Goal: Task Accomplishment & Management: Use online tool/utility

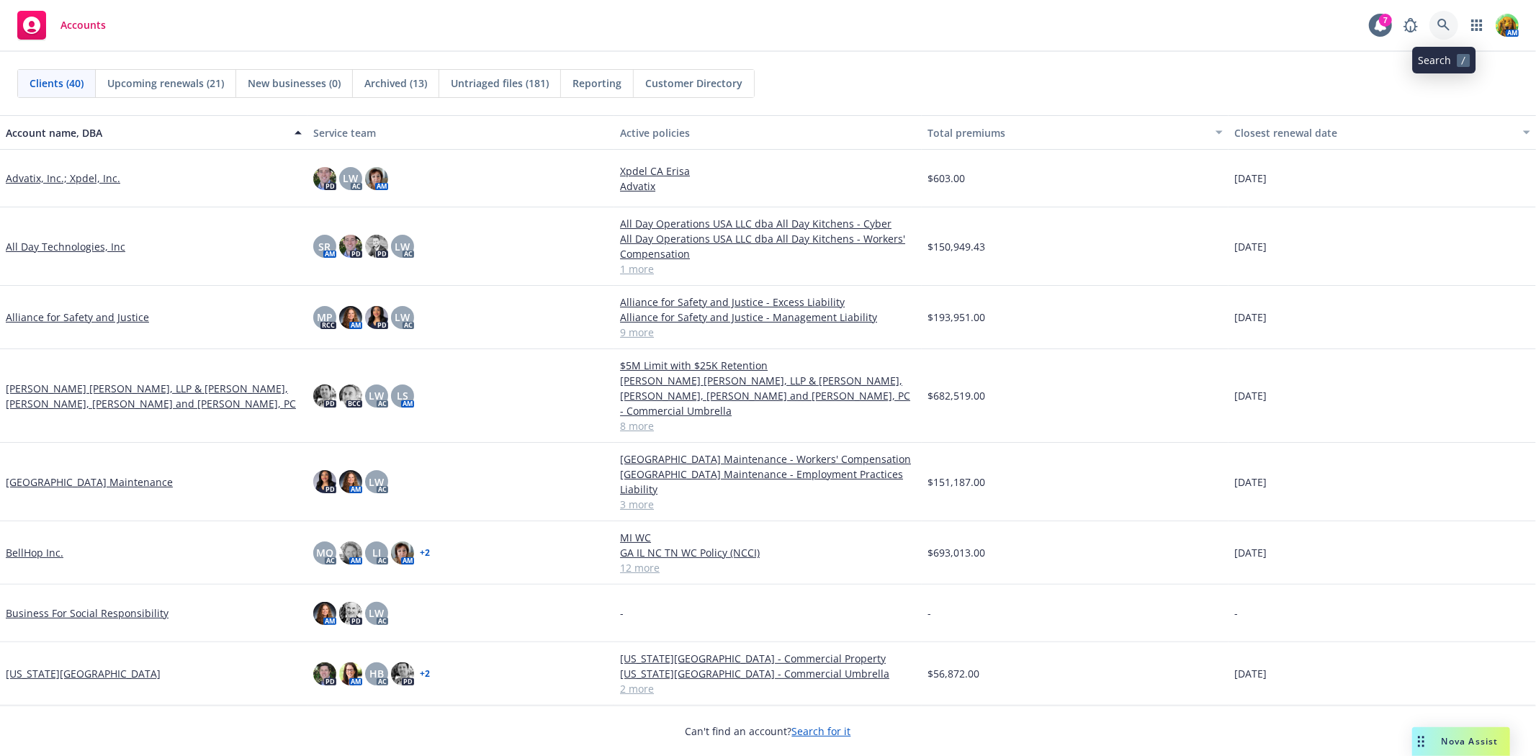
click at [1443, 27] on icon at bounding box center [1443, 25] width 13 height 13
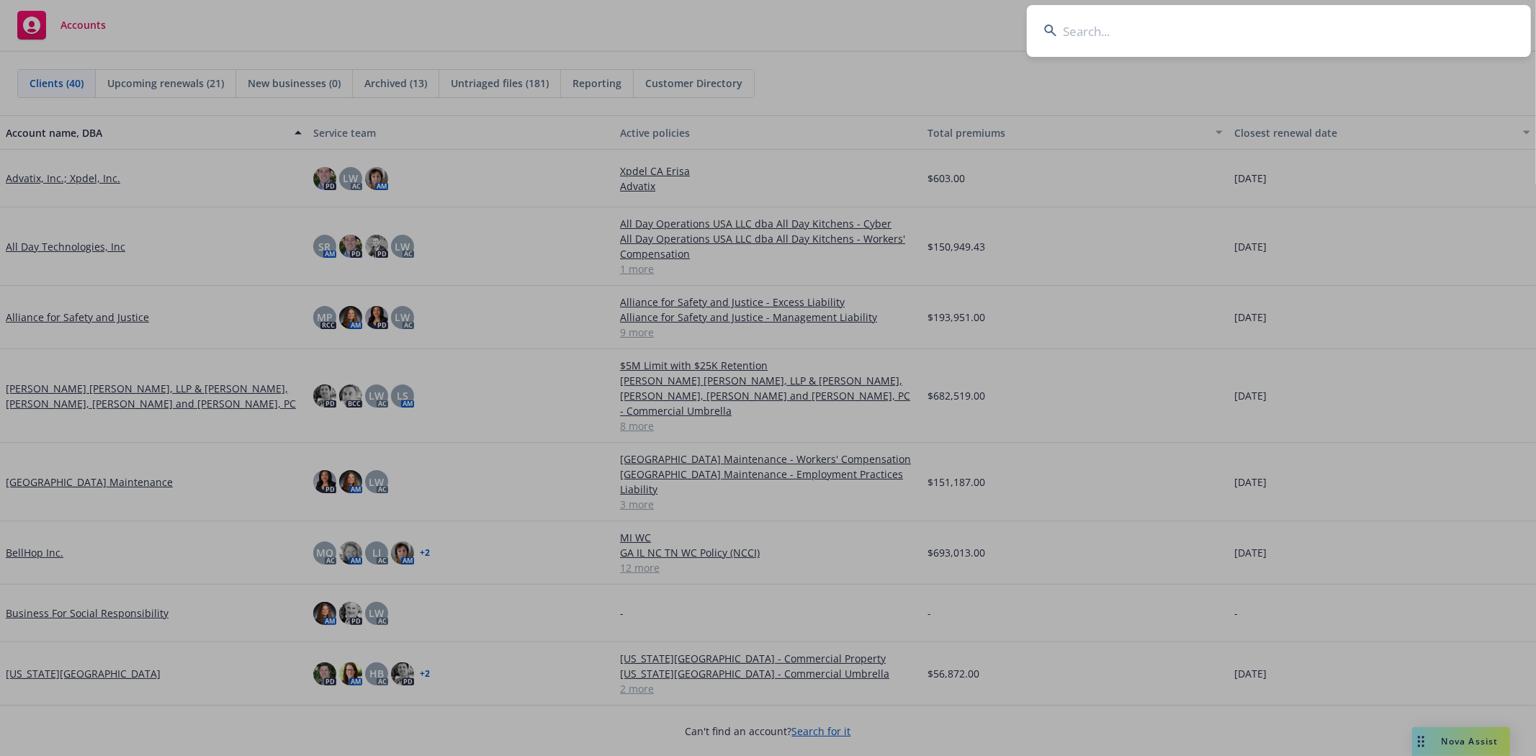
click at [1181, 39] on input at bounding box center [1279, 31] width 504 height 52
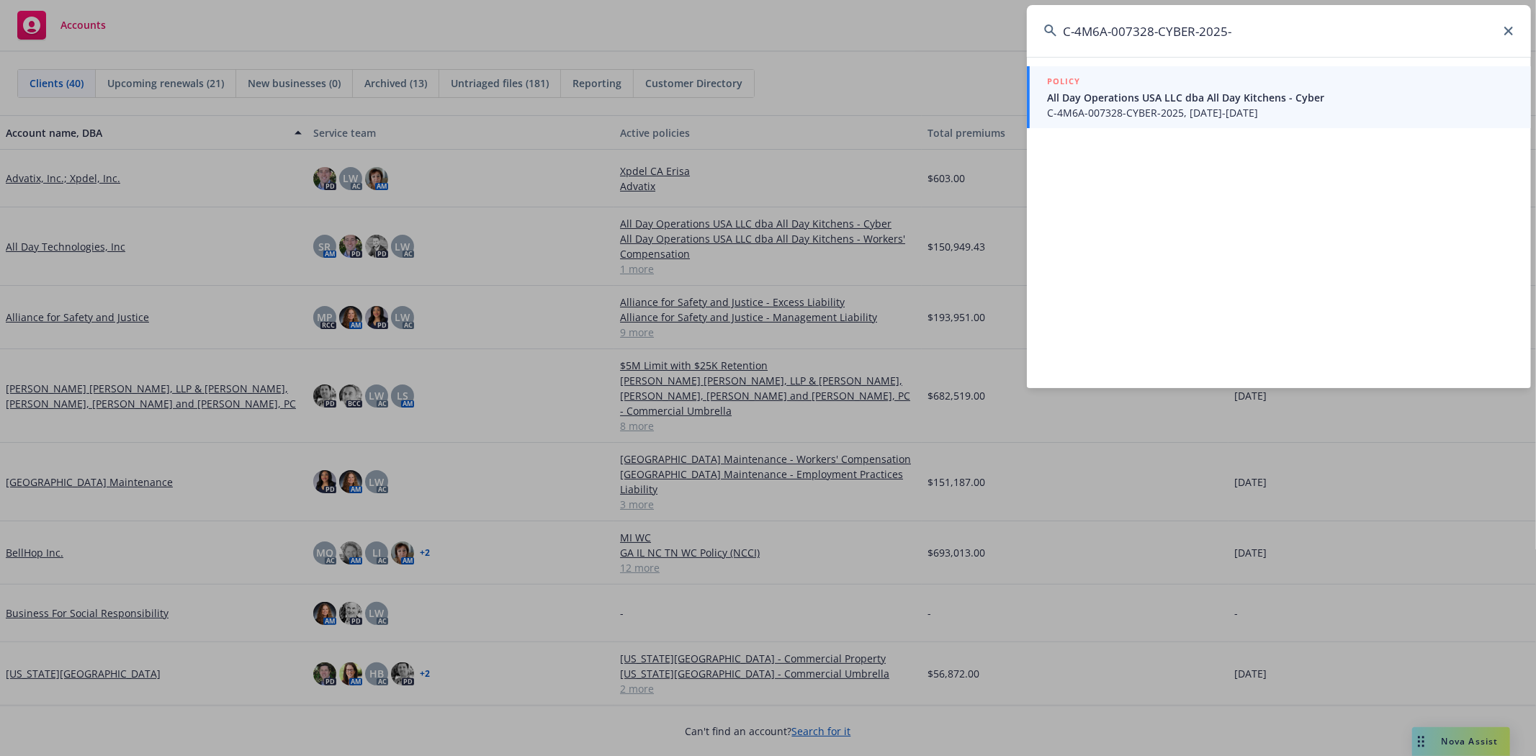
type input "C-4M6A-007328-CYBER-2025-"
click at [1178, 98] on span "All Day Operations USA LLC dba All Day Kitchens - Cyber" at bounding box center [1280, 97] width 467 height 15
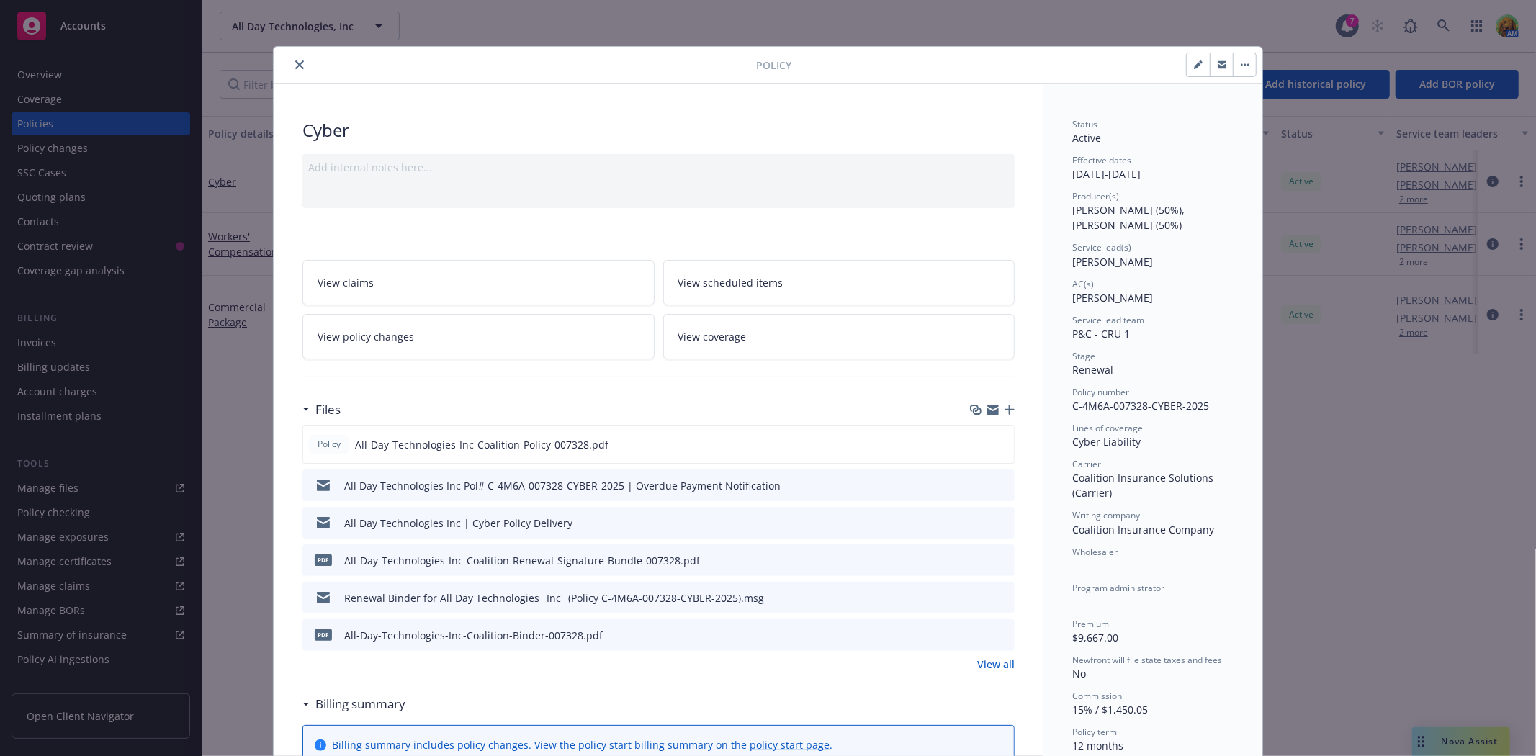
click at [298, 65] on button "close" at bounding box center [299, 64] width 17 height 17
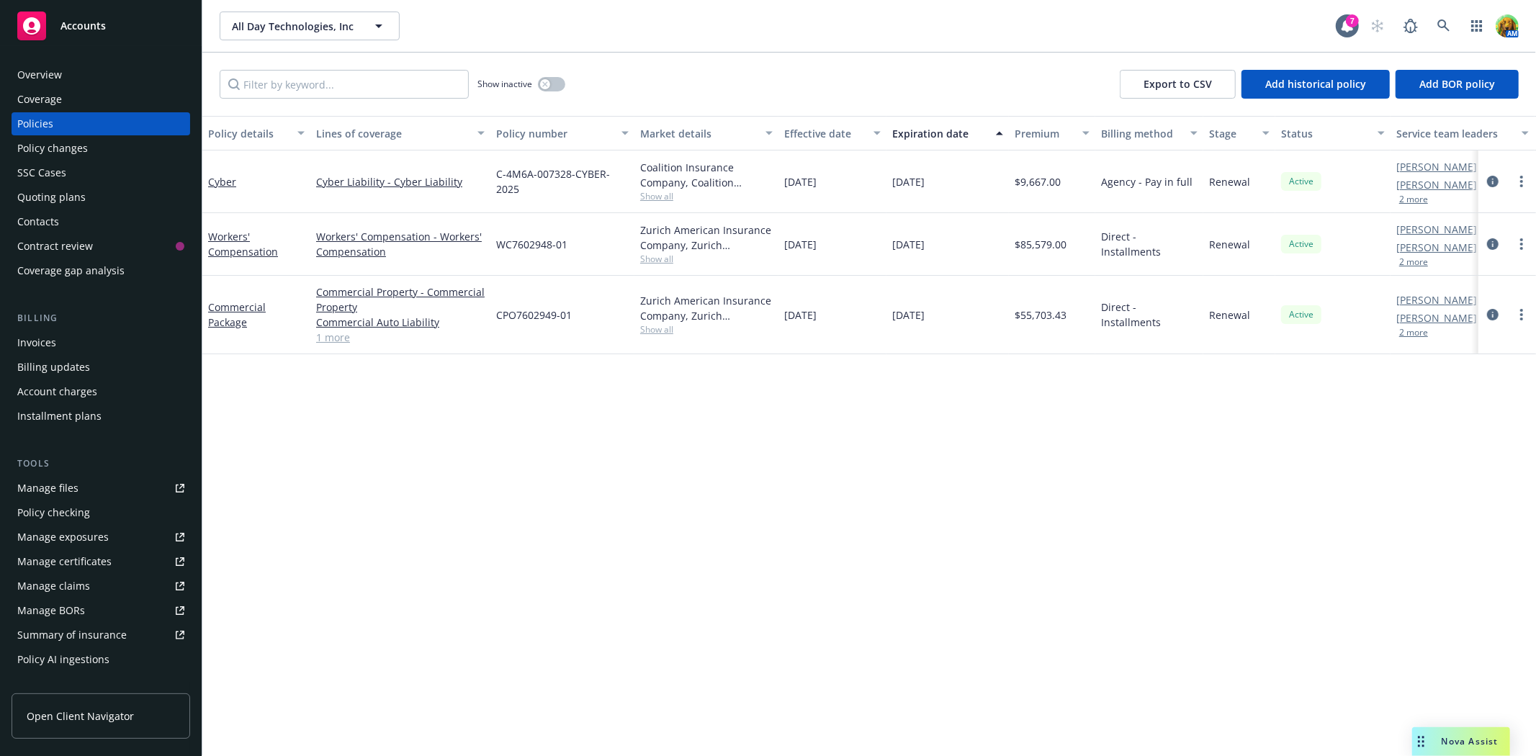
click at [76, 198] on div "Quoting plans" at bounding box center [51, 197] width 68 height 23
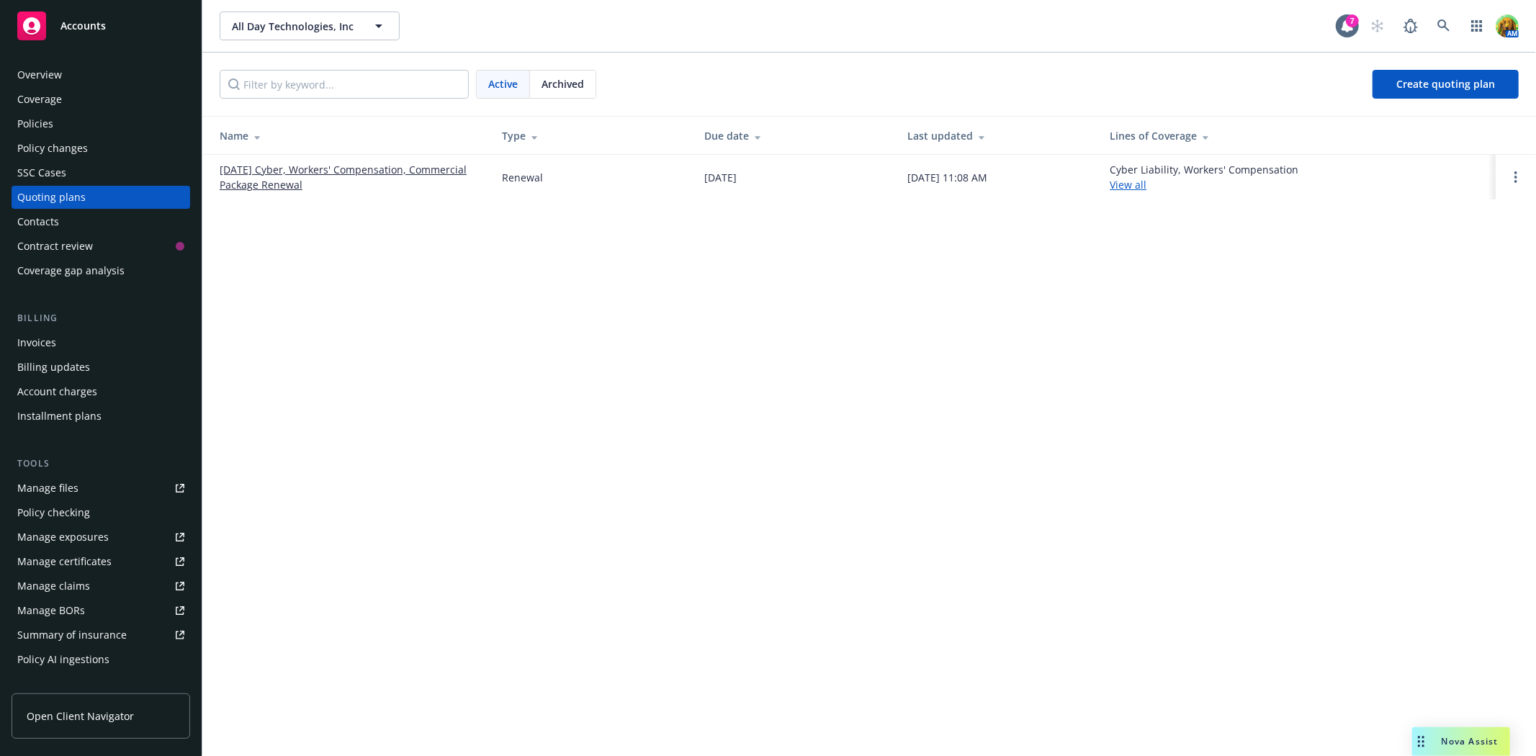
click at [261, 164] on link "01/01/26 Cyber, Workers' Compensation, Commercial Package Renewal" at bounding box center [349, 177] width 259 height 30
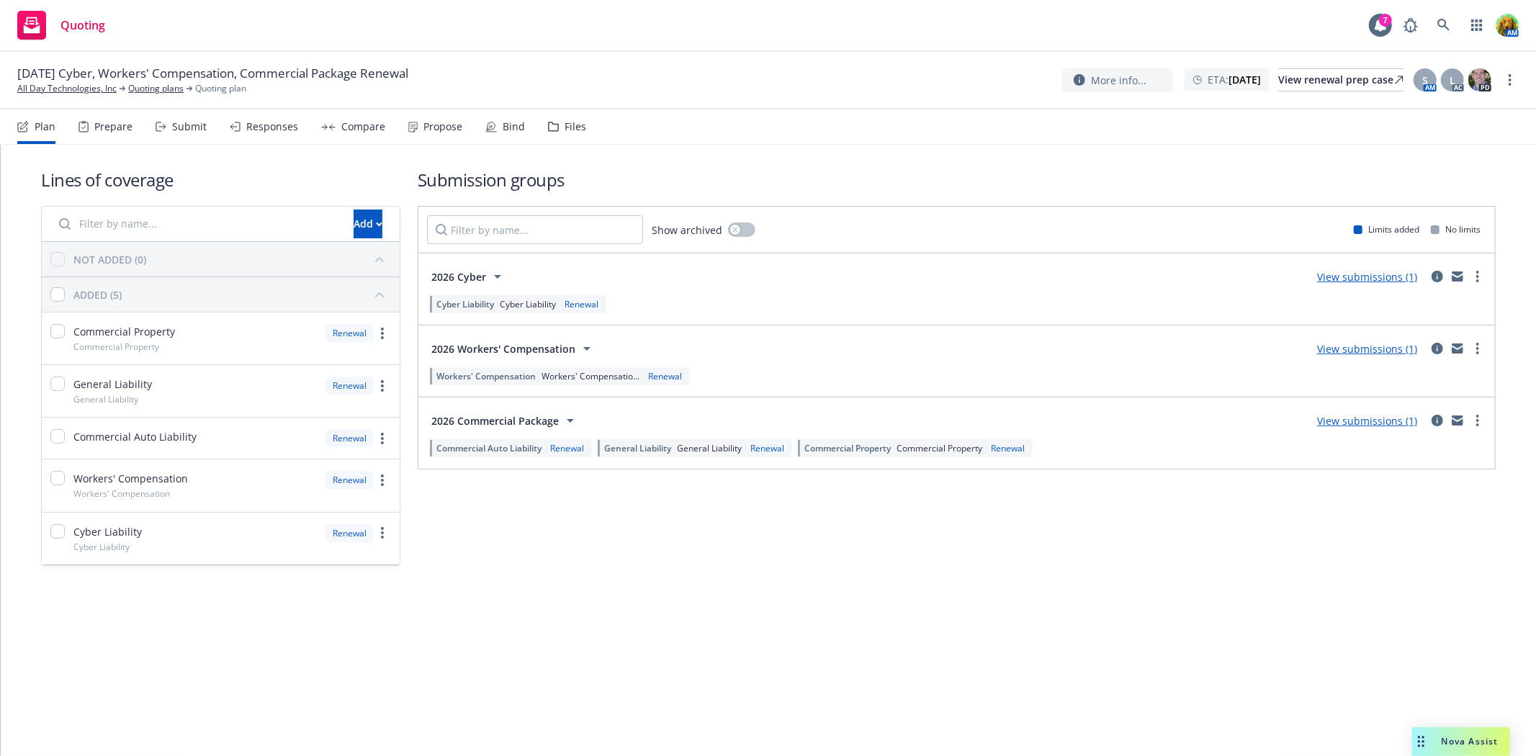
click at [189, 128] on div "Submit" at bounding box center [189, 127] width 35 height 12
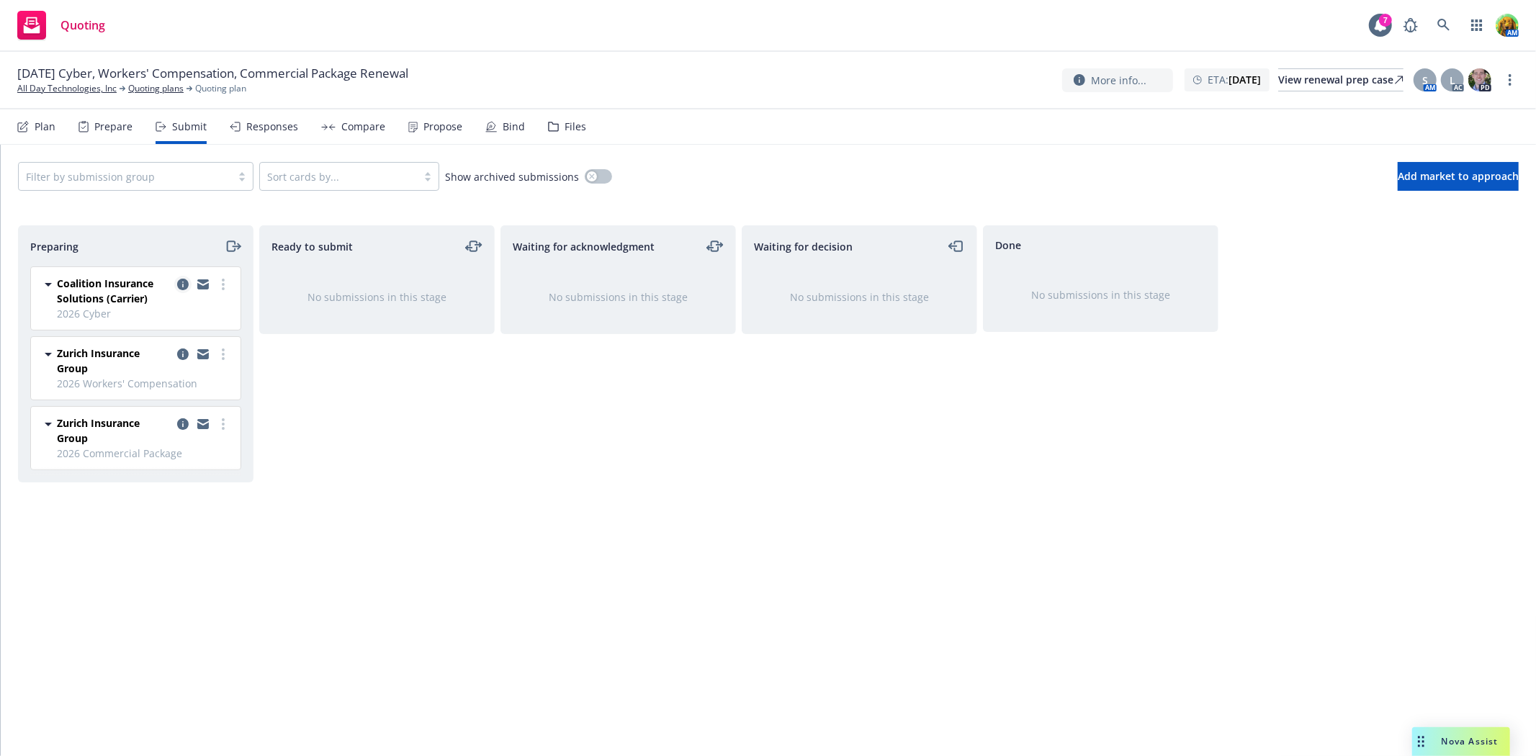
click at [183, 284] on icon "copy logging email" at bounding box center [183, 285] width 12 height 12
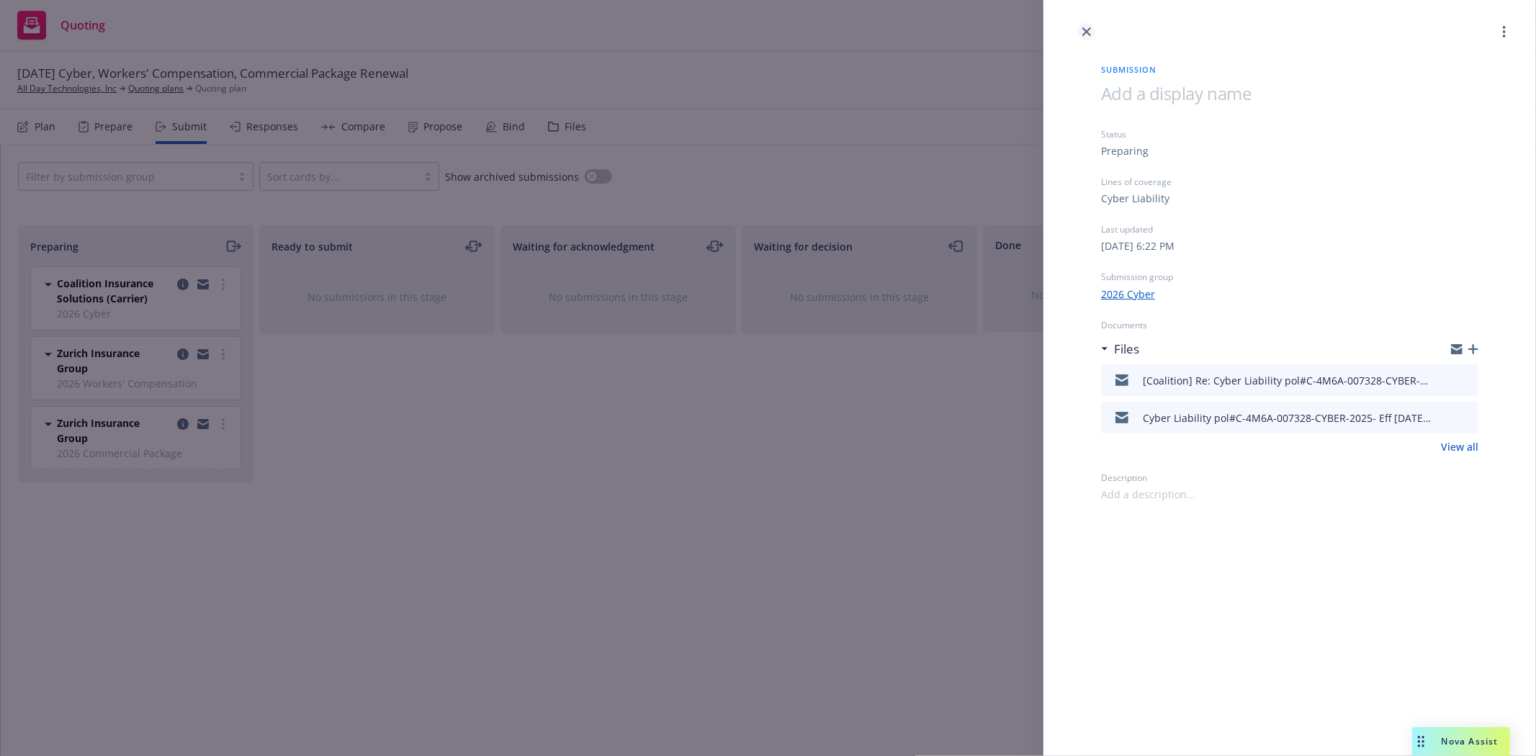
click at [1082, 32] on icon "close" at bounding box center [1086, 31] width 9 height 9
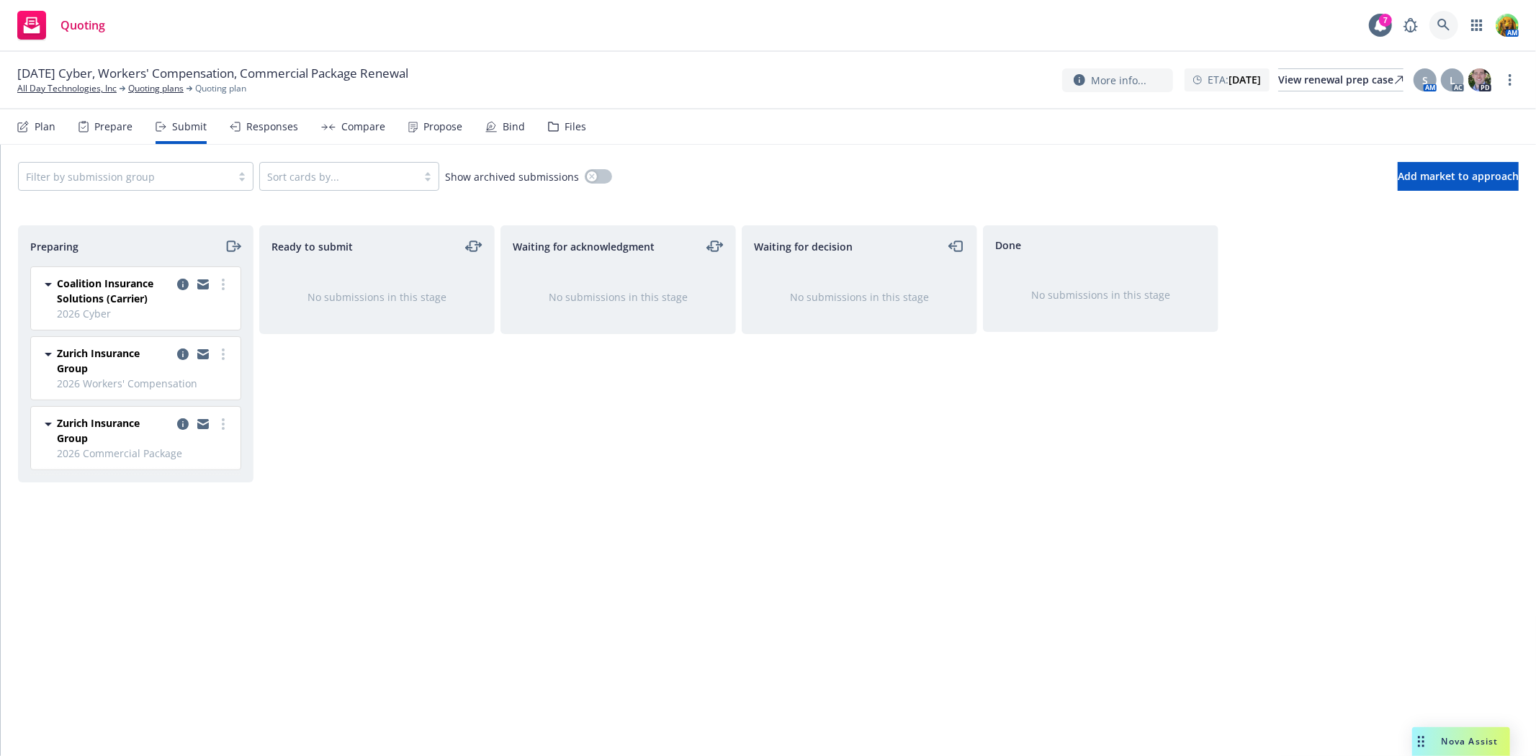
click at [1434, 23] on link at bounding box center [1443, 25] width 29 height 29
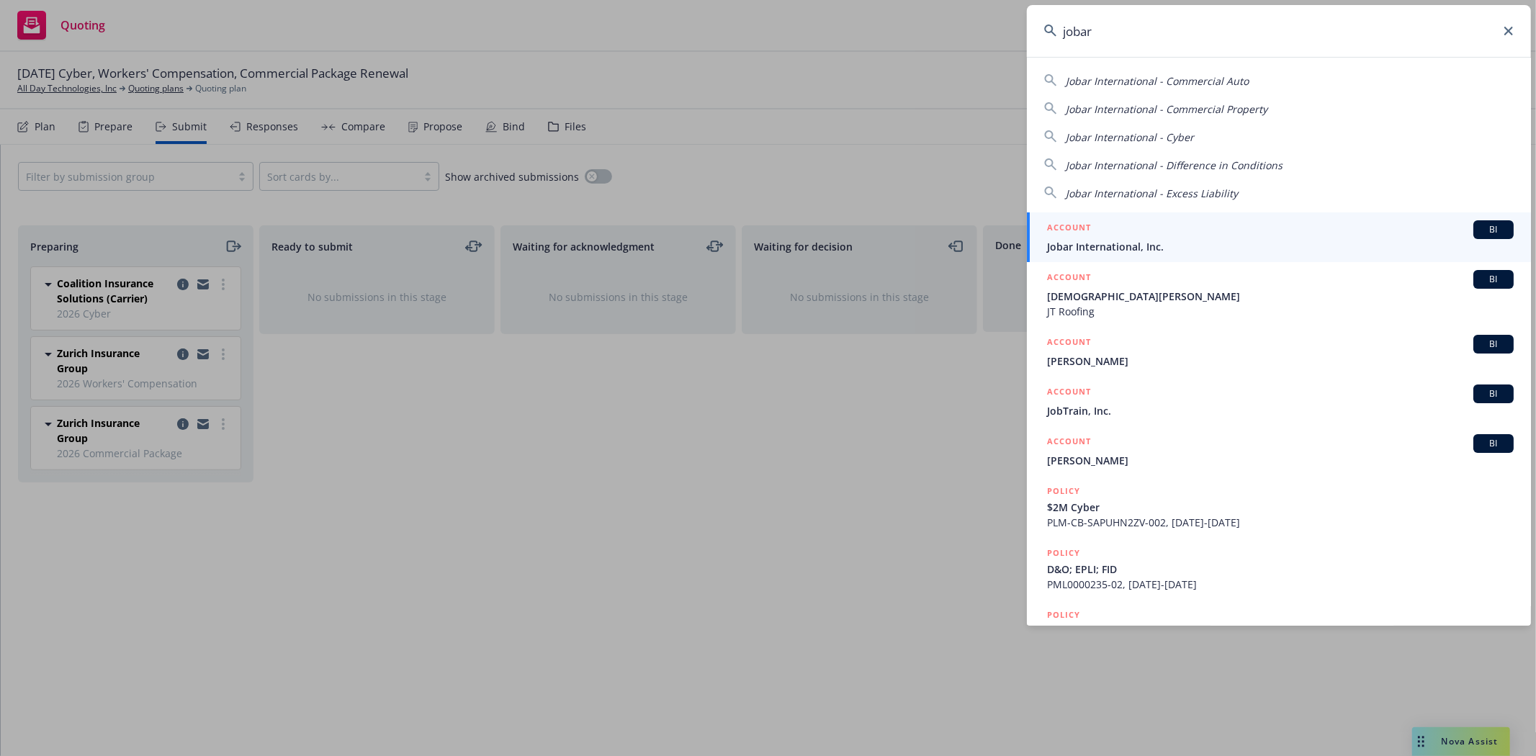
type input "jobar"
click at [1119, 247] on span "Jobar International, Inc." at bounding box center [1280, 246] width 467 height 15
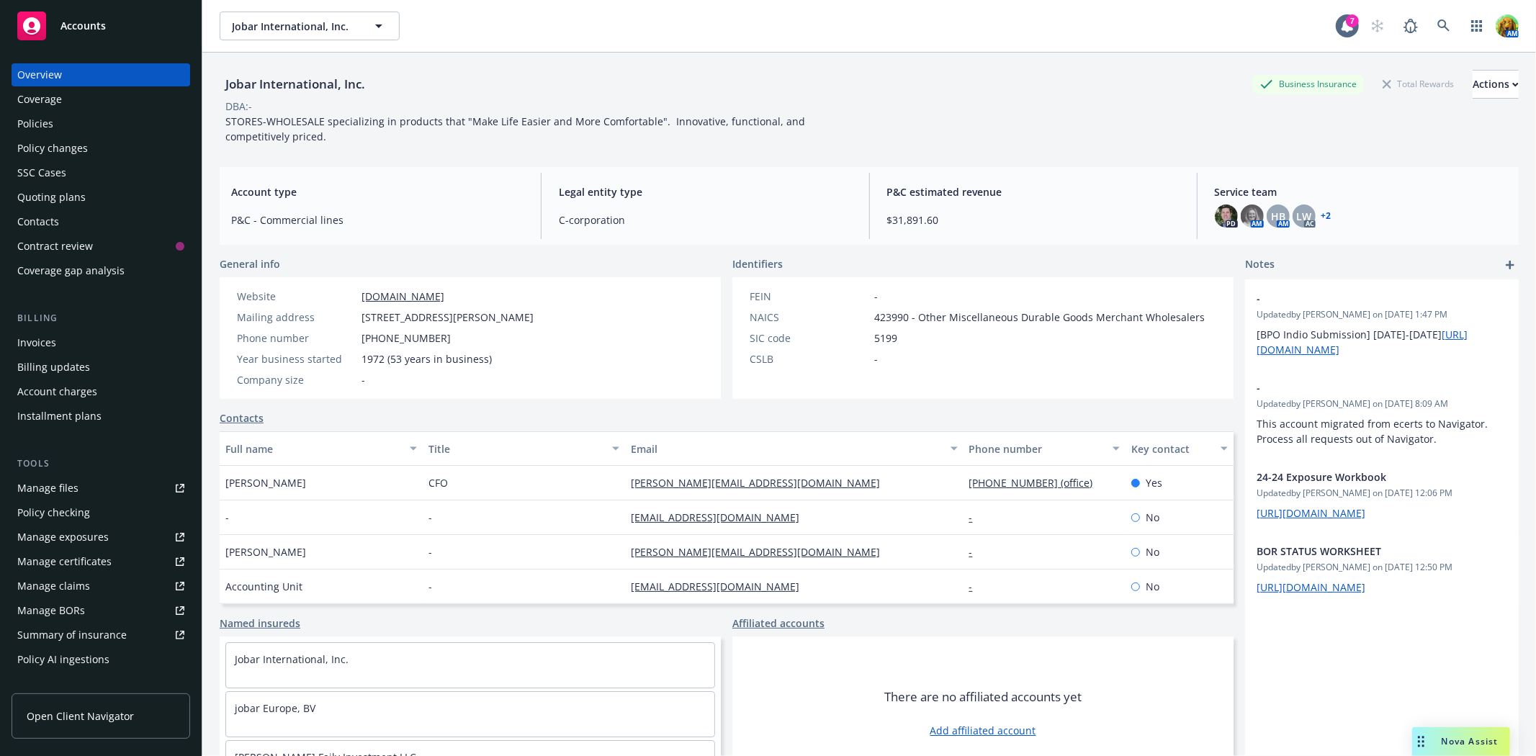
click at [66, 191] on div "Quoting plans" at bounding box center [51, 197] width 68 height 23
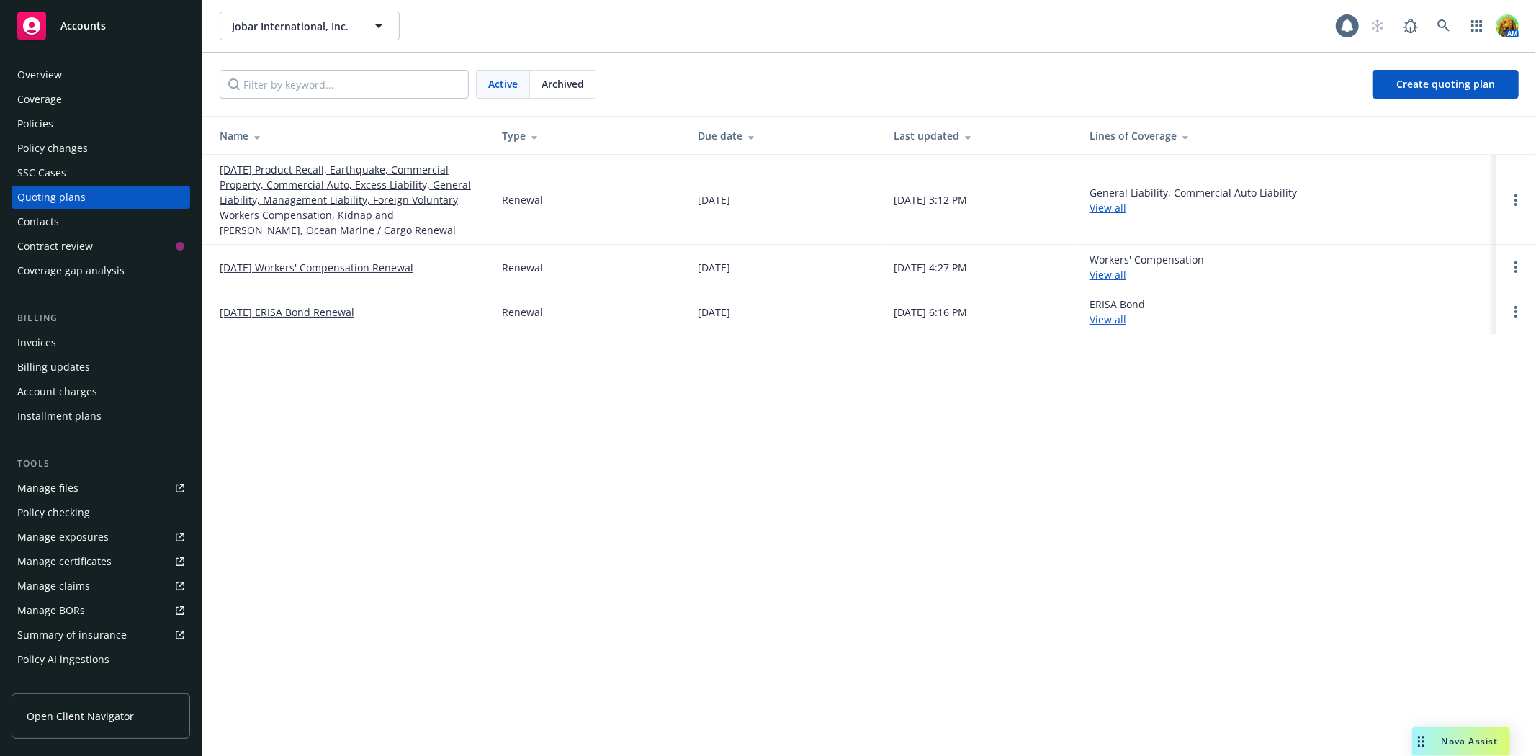
click at [269, 194] on link "[DATE] Product Recall, Earthquake, Commercial Property, Commercial Auto, Excess…" at bounding box center [349, 200] width 259 height 76
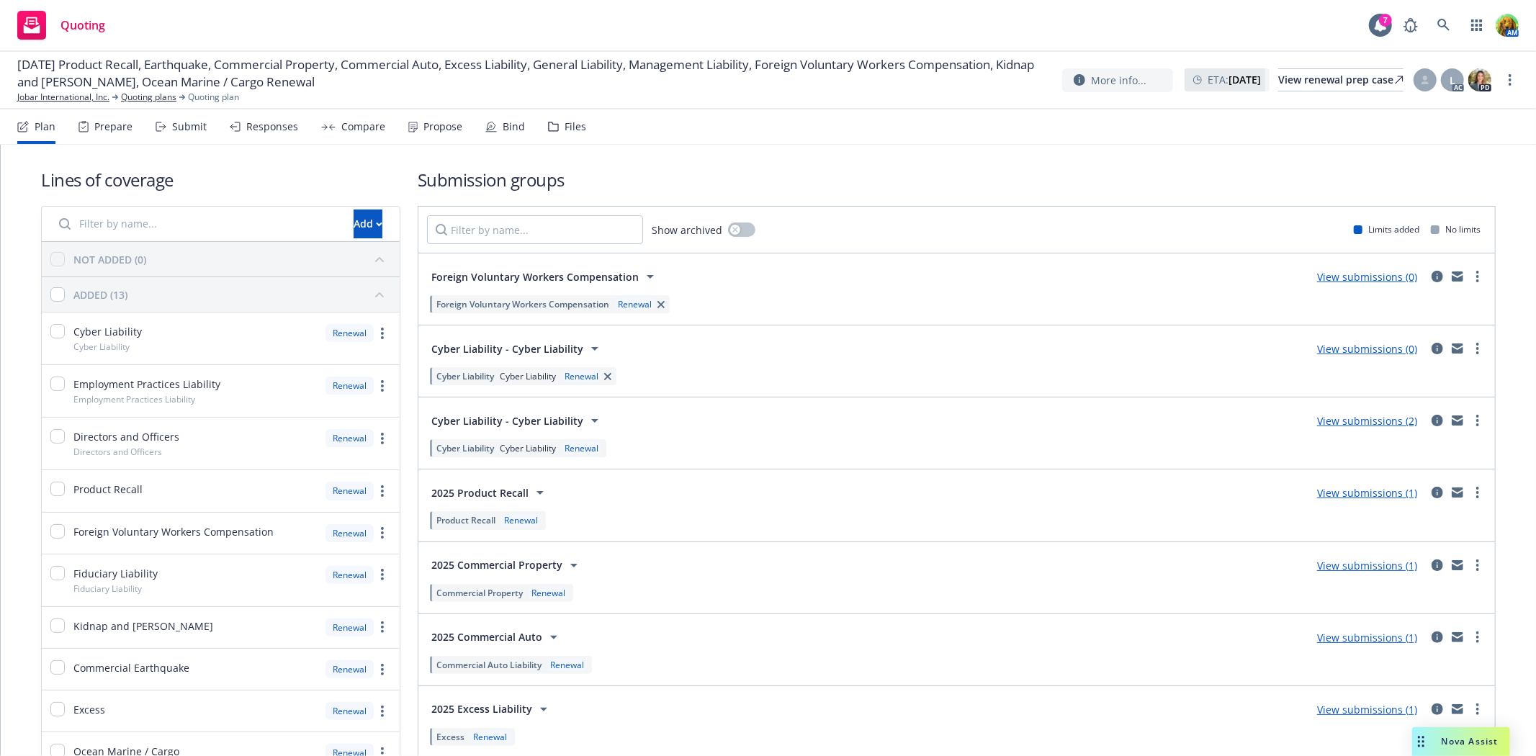
click at [204, 125] on div "Submit" at bounding box center [189, 127] width 35 height 12
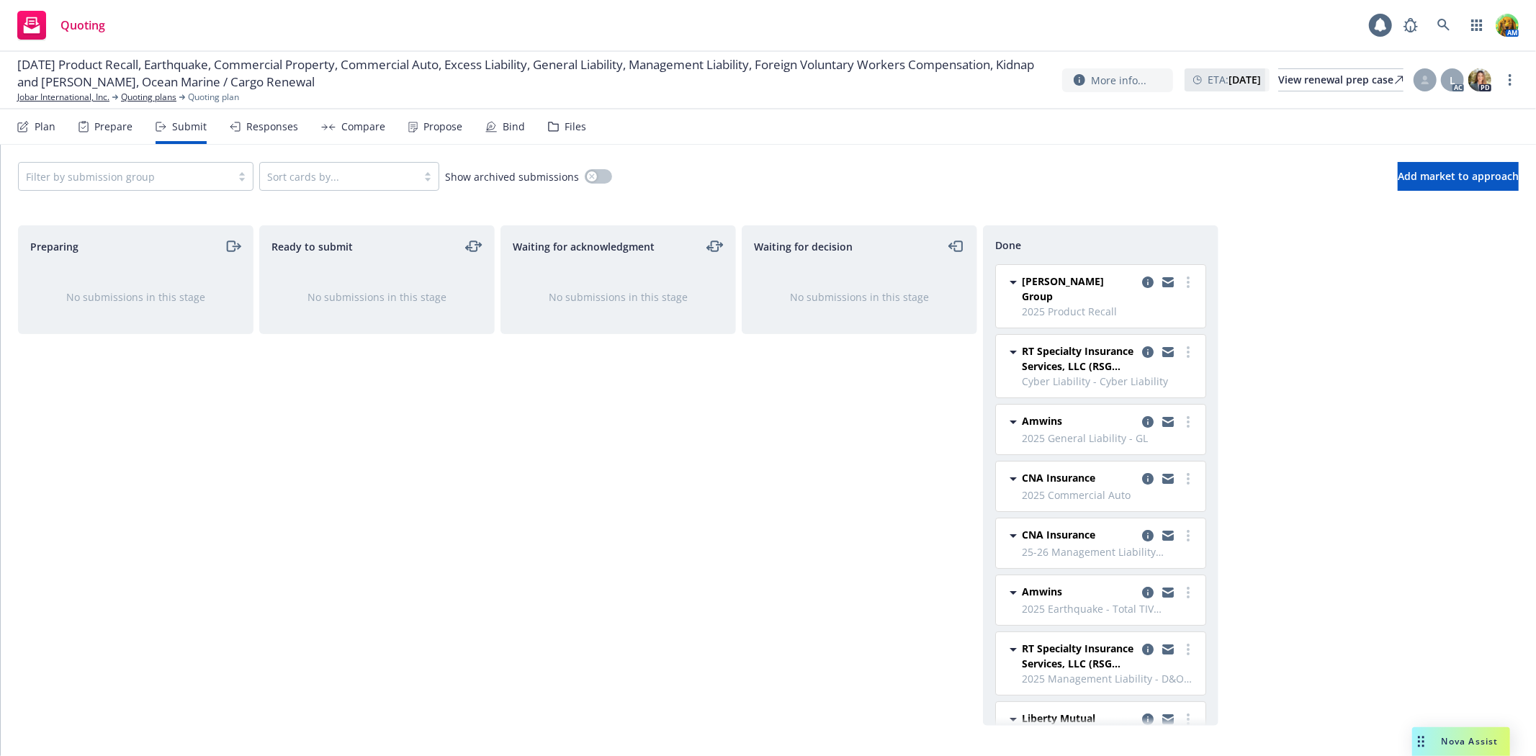
click at [502, 125] on div "Bind" at bounding box center [513, 127] width 22 height 12
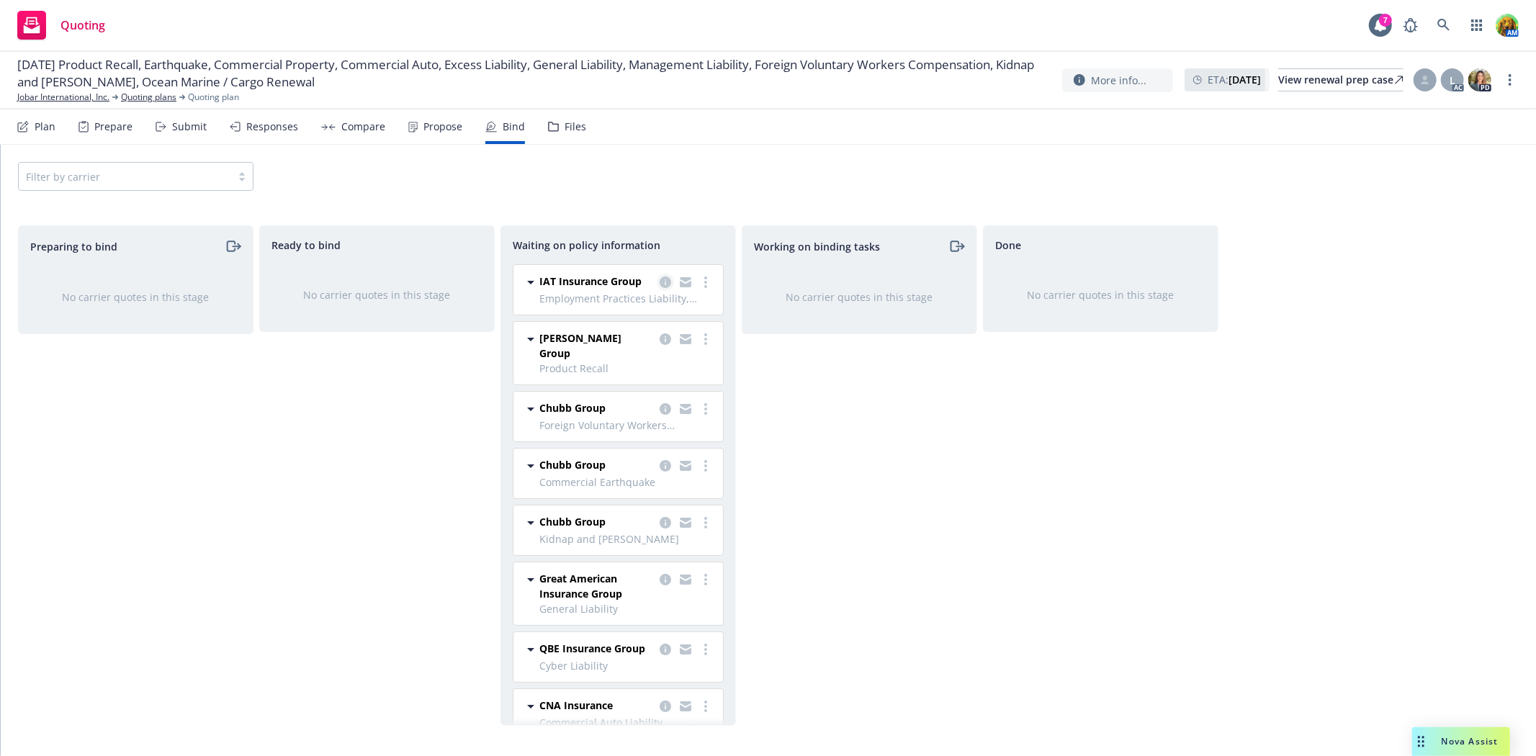
click at [659, 281] on icon "copy logging email" at bounding box center [665, 282] width 12 height 12
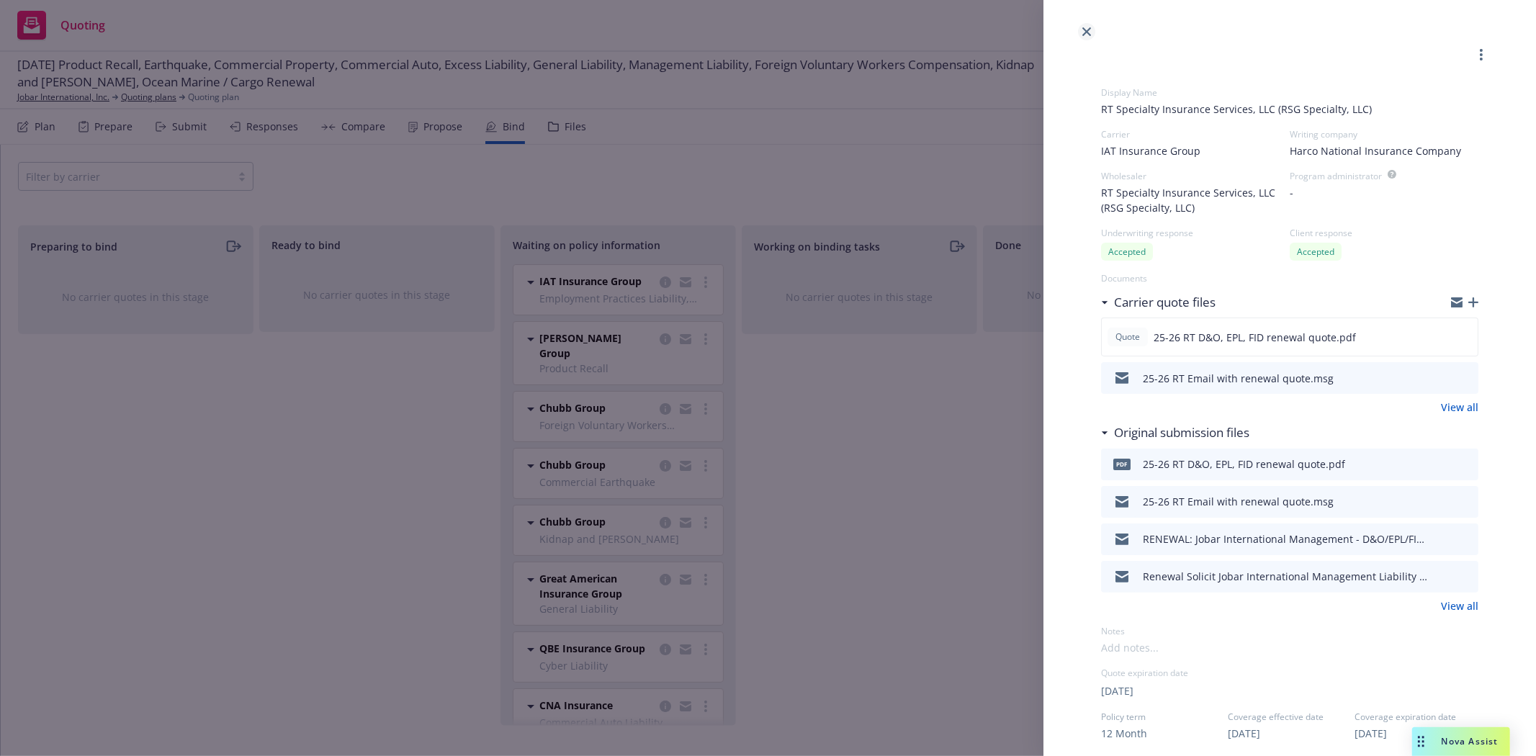
click at [1090, 34] on icon "close" at bounding box center [1086, 31] width 9 height 9
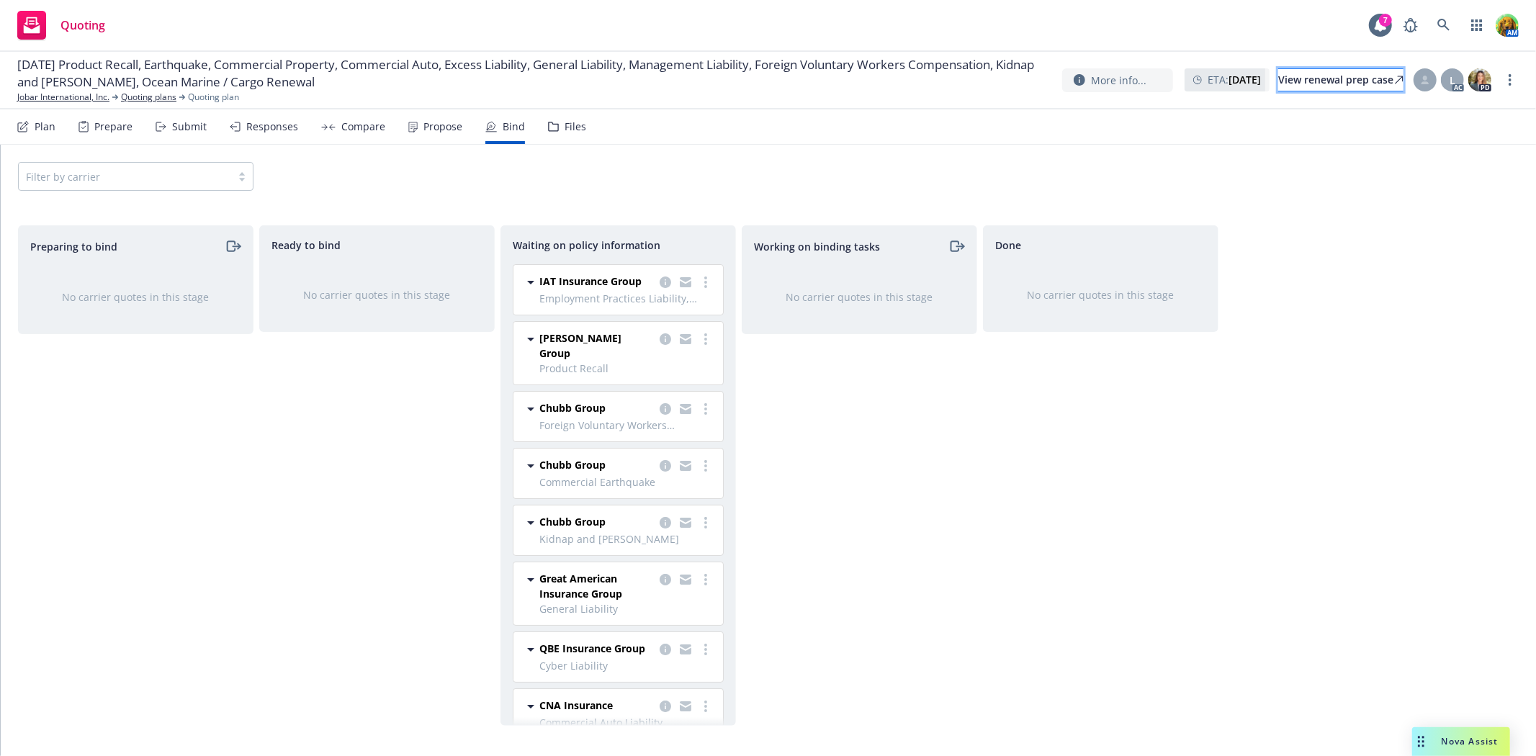
click at [1320, 76] on div "View renewal prep case" at bounding box center [1340, 80] width 125 height 22
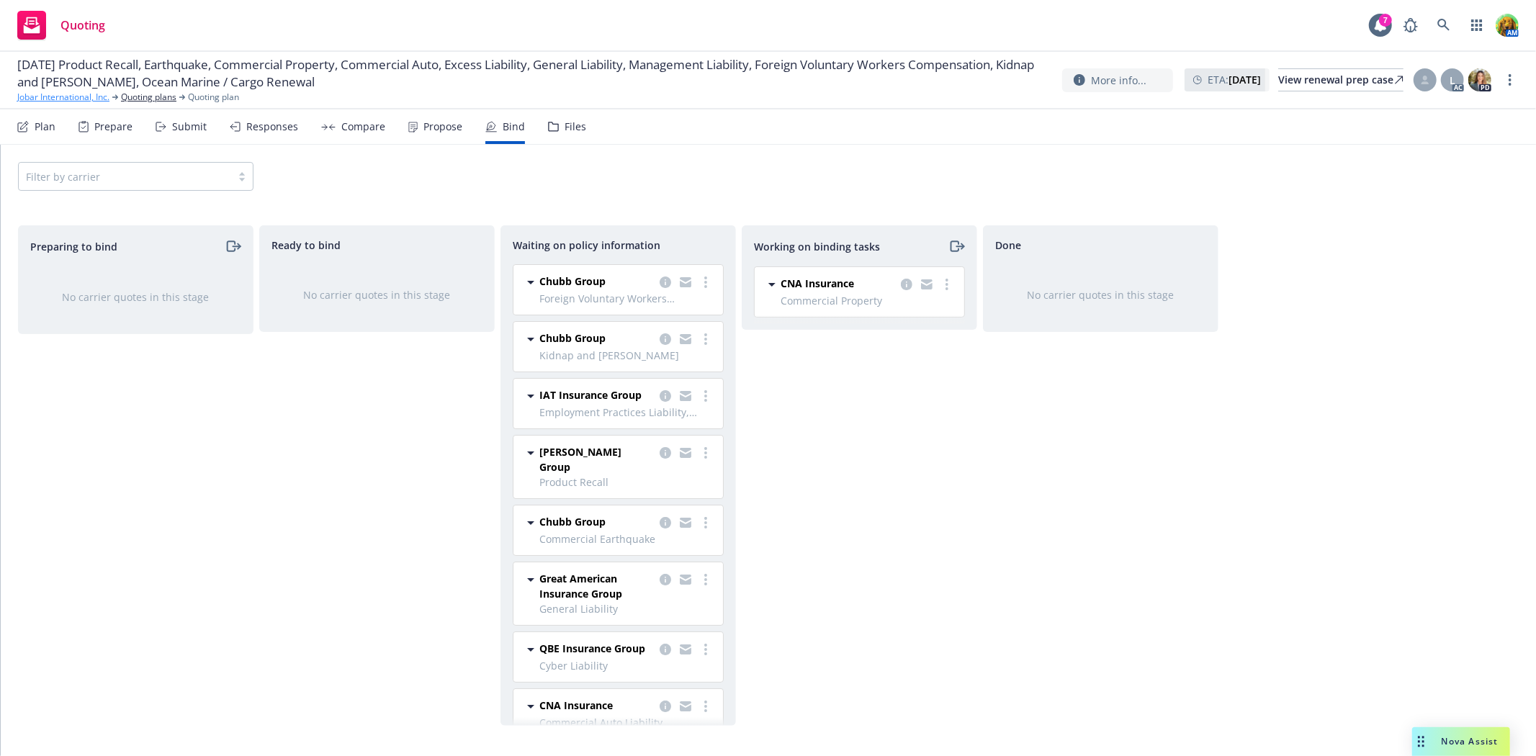
click at [20, 94] on link "Jobar International, Inc." at bounding box center [63, 97] width 92 height 13
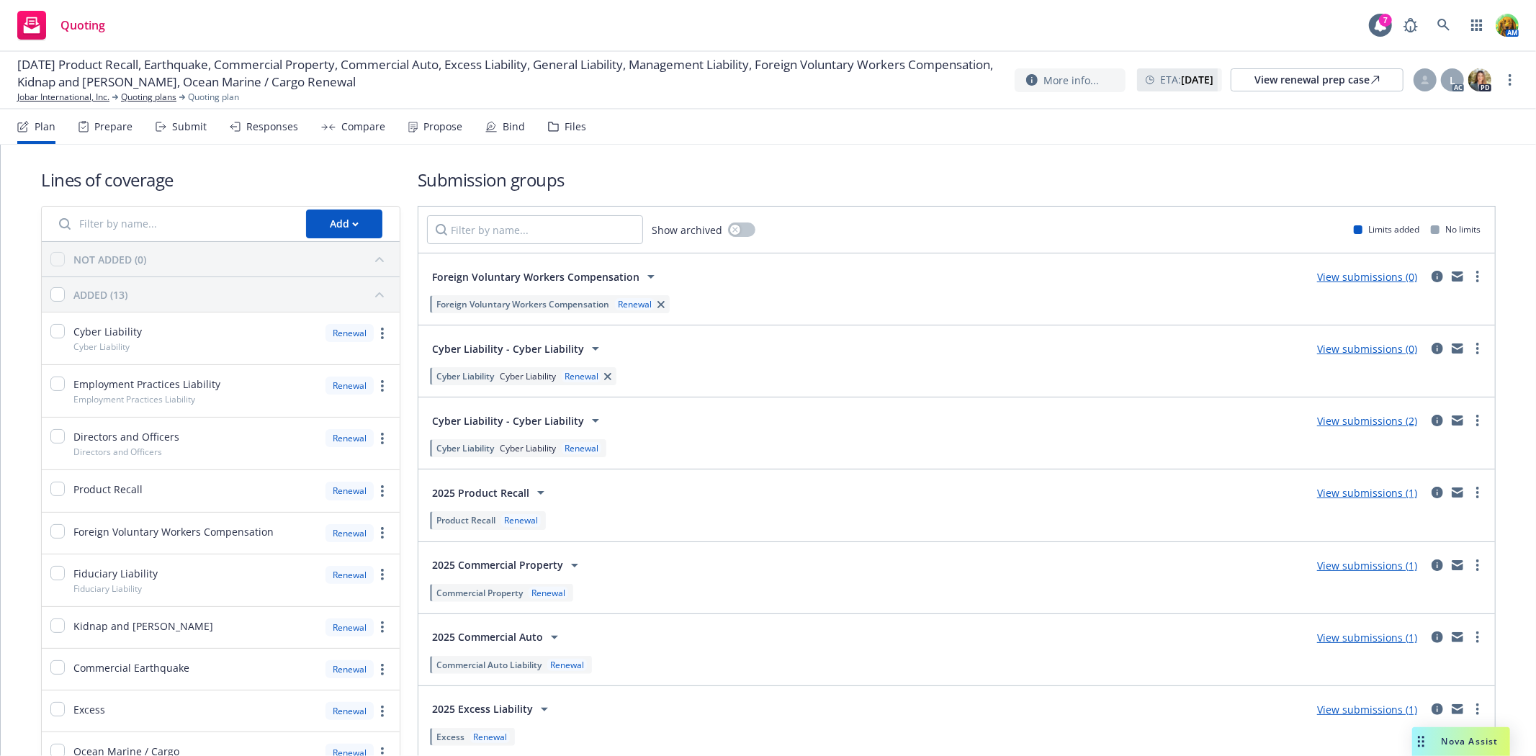
click at [494, 119] on div "Bind" at bounding box center [505, 126] width 40 height 35
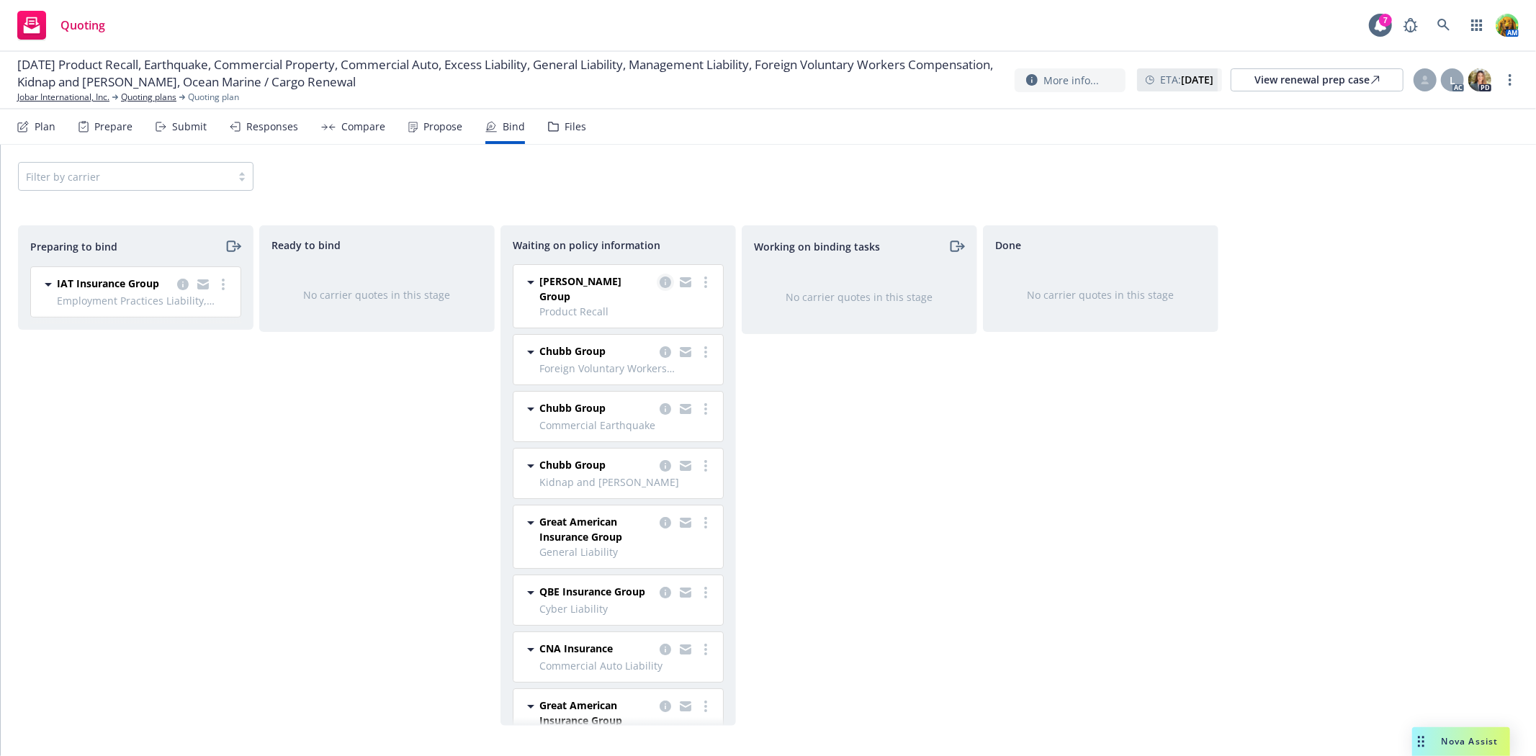
click at [659, 276] on icon "copy logging email" at bounding box center [665, 282] width 12 height 12
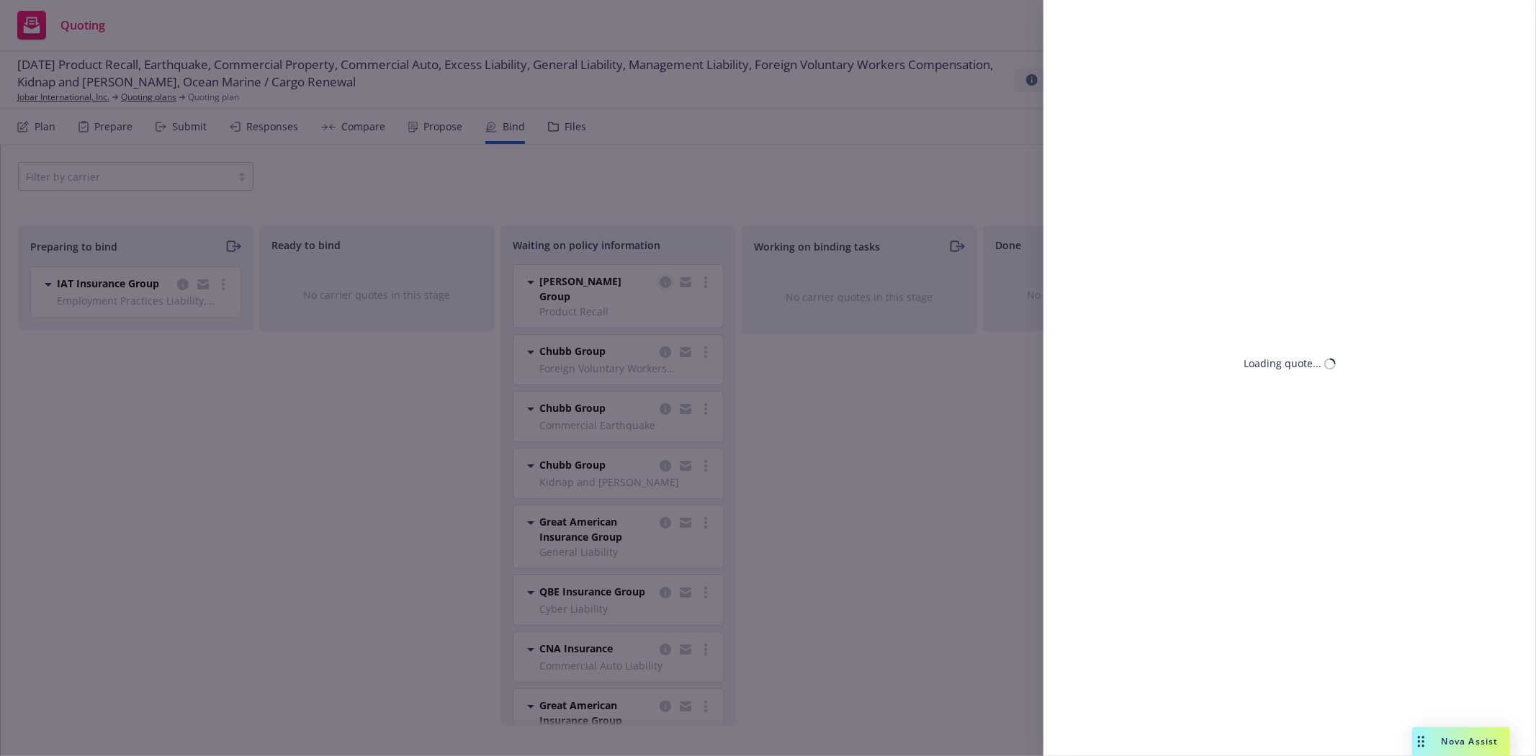
select select "CA"
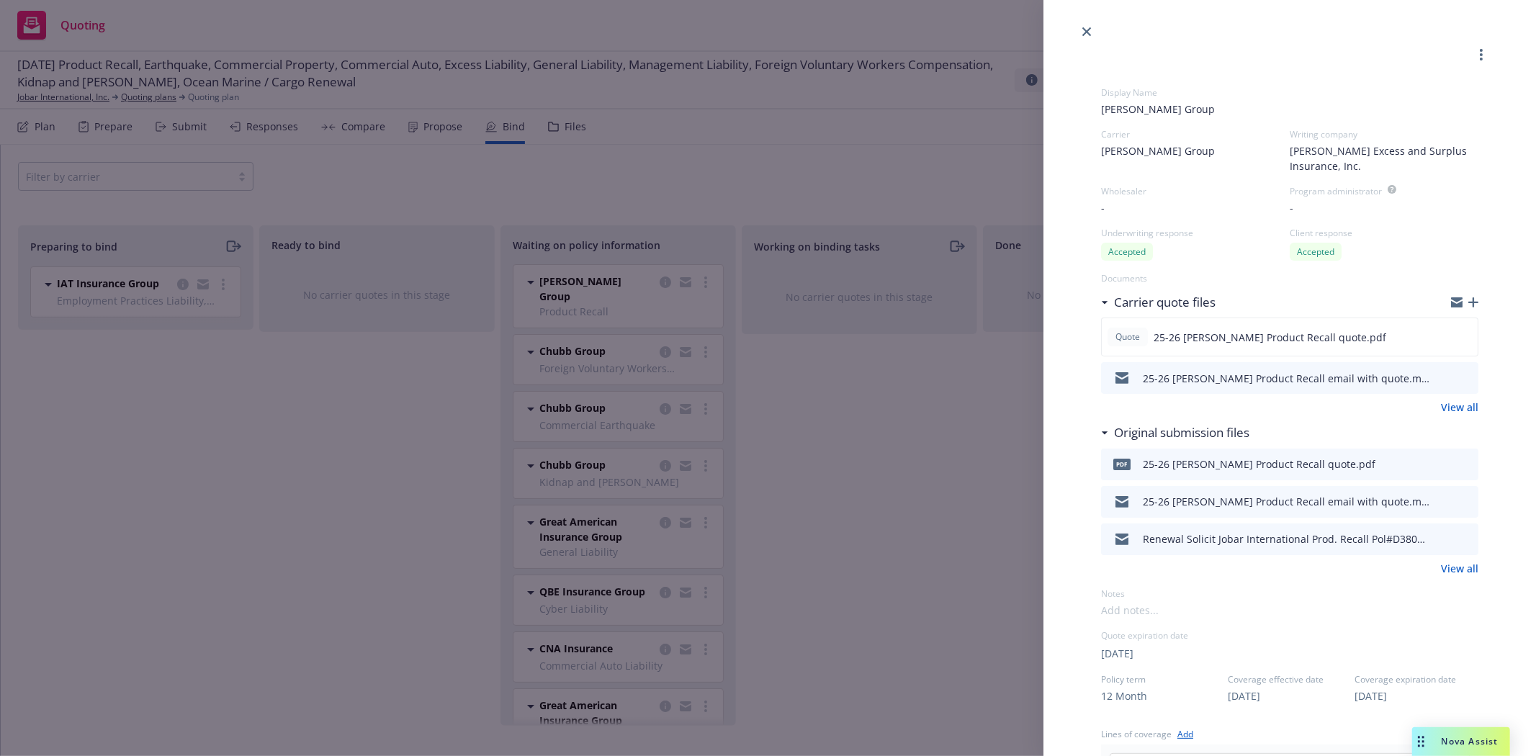
click at [847, 362] on div "Display Name Beazley Group Carrier Beazley Group Writing company Beazley Excess…" at bounding box center [768, 378] width 1536 height 756
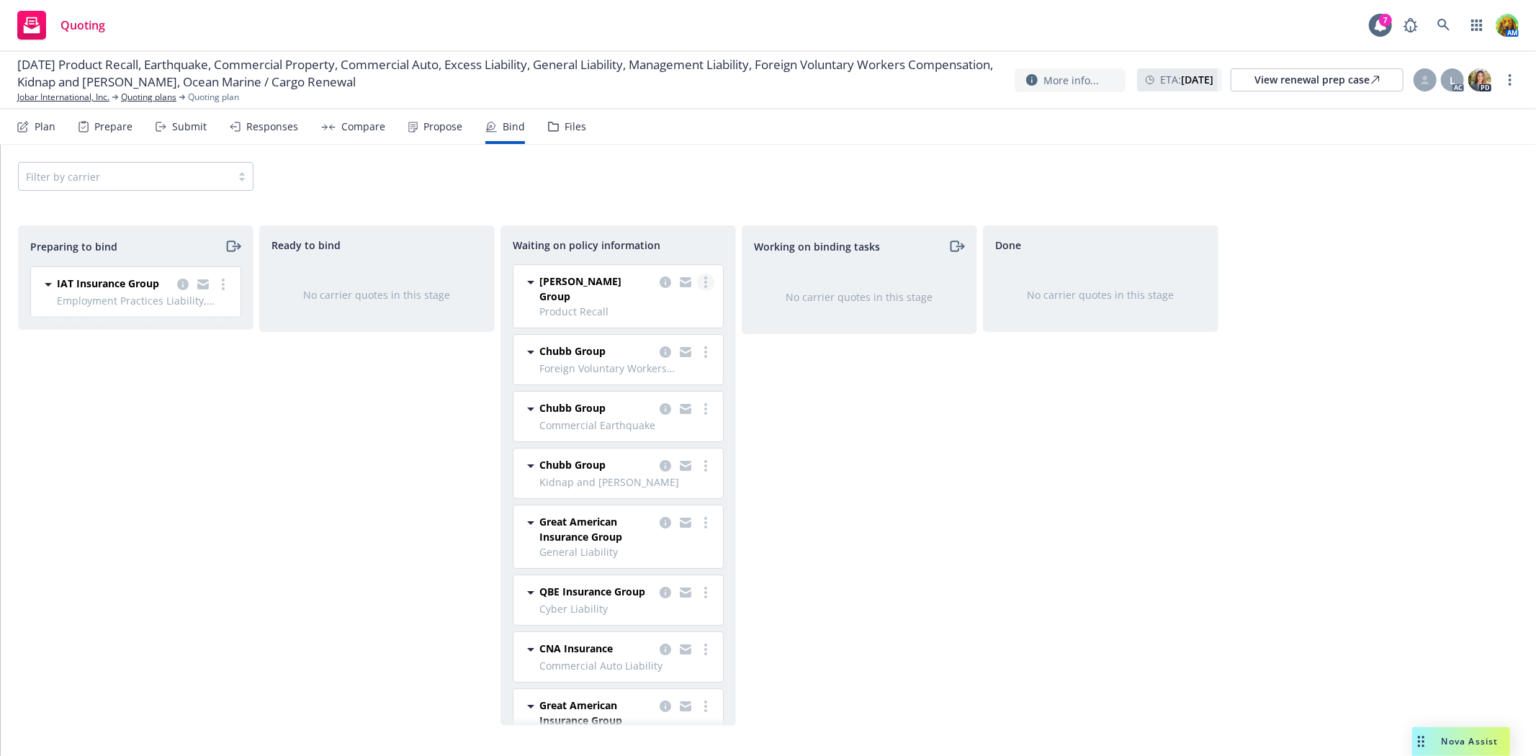
click at [697, 284] on link "more" at bounding box center [705, 282] width 17 height 17
click at [660, 314] on span "Create policies" at bounding box center [624, 312] width 106 height 14
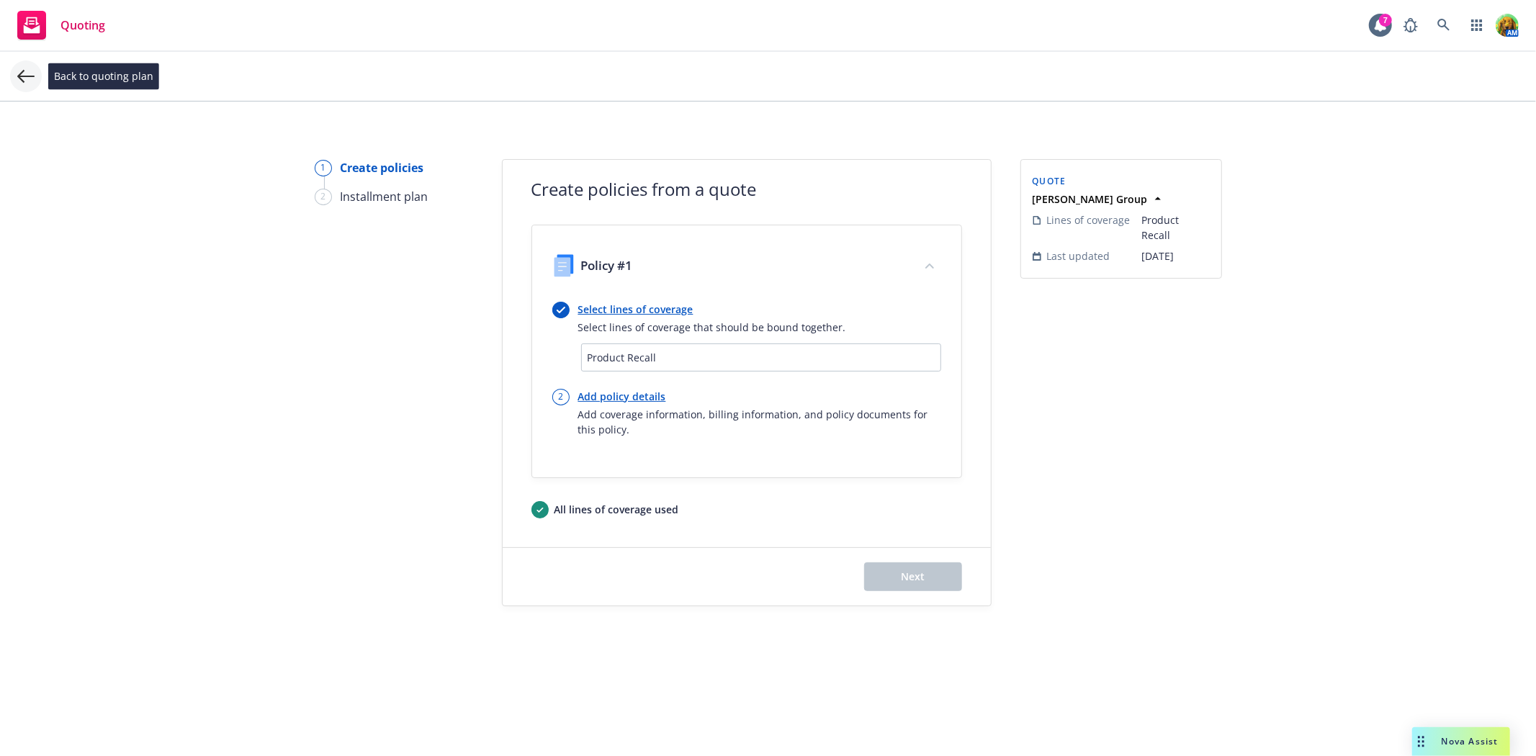
click at [30, 82] on icon at bounding box center [25, 76] width 17 height 17
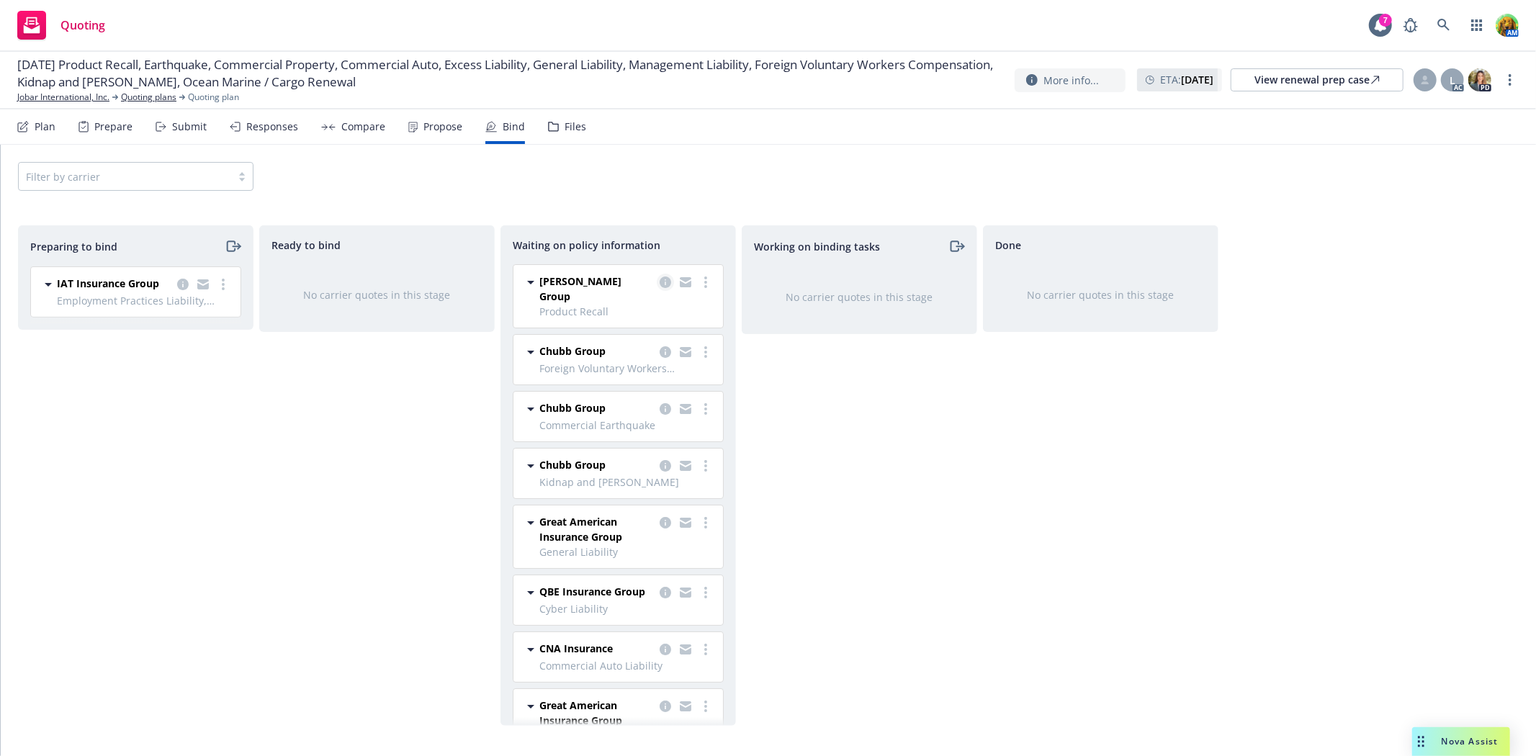
click at [659, 282] on icon "copy logging email" at bounding box center [665, 282] width 12 height 12
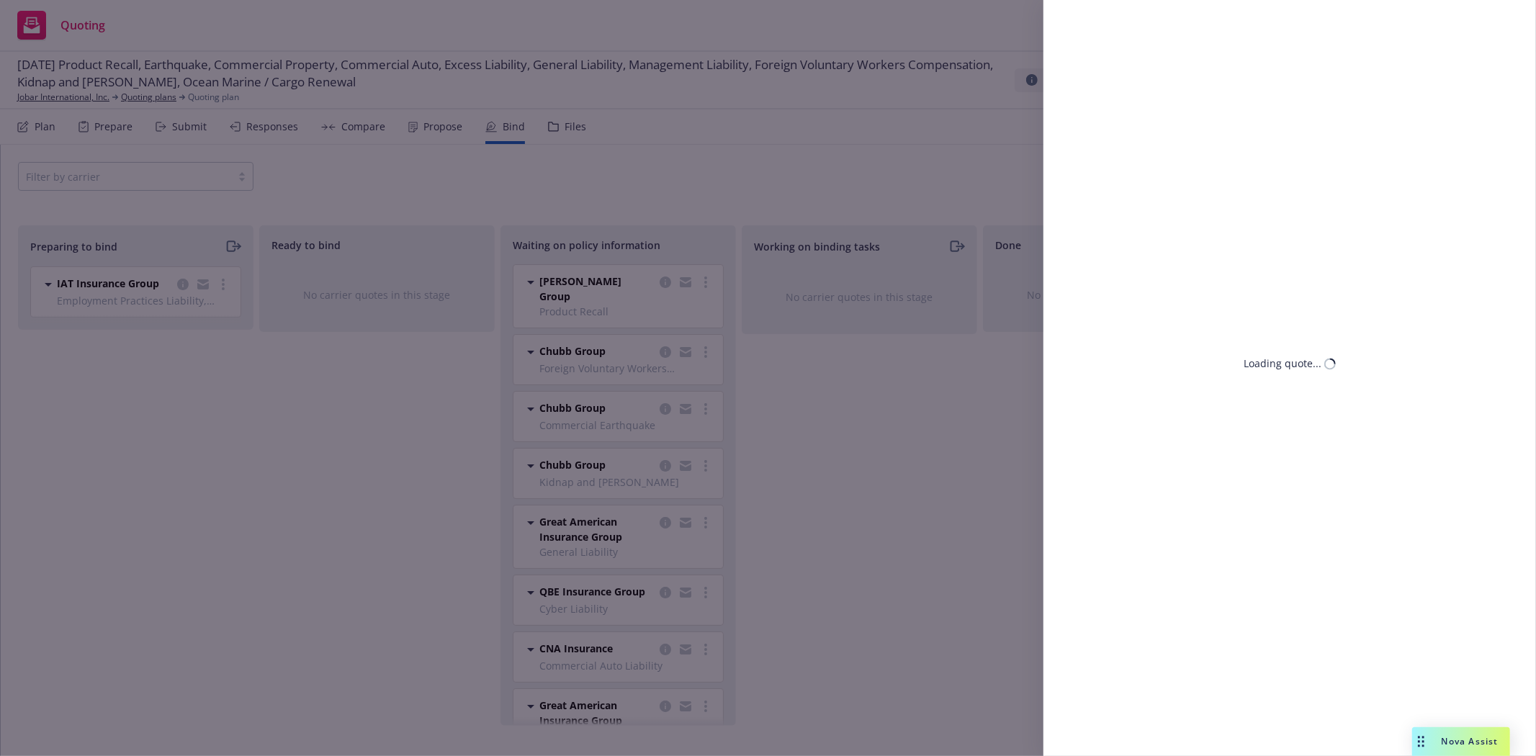
select select "CA"
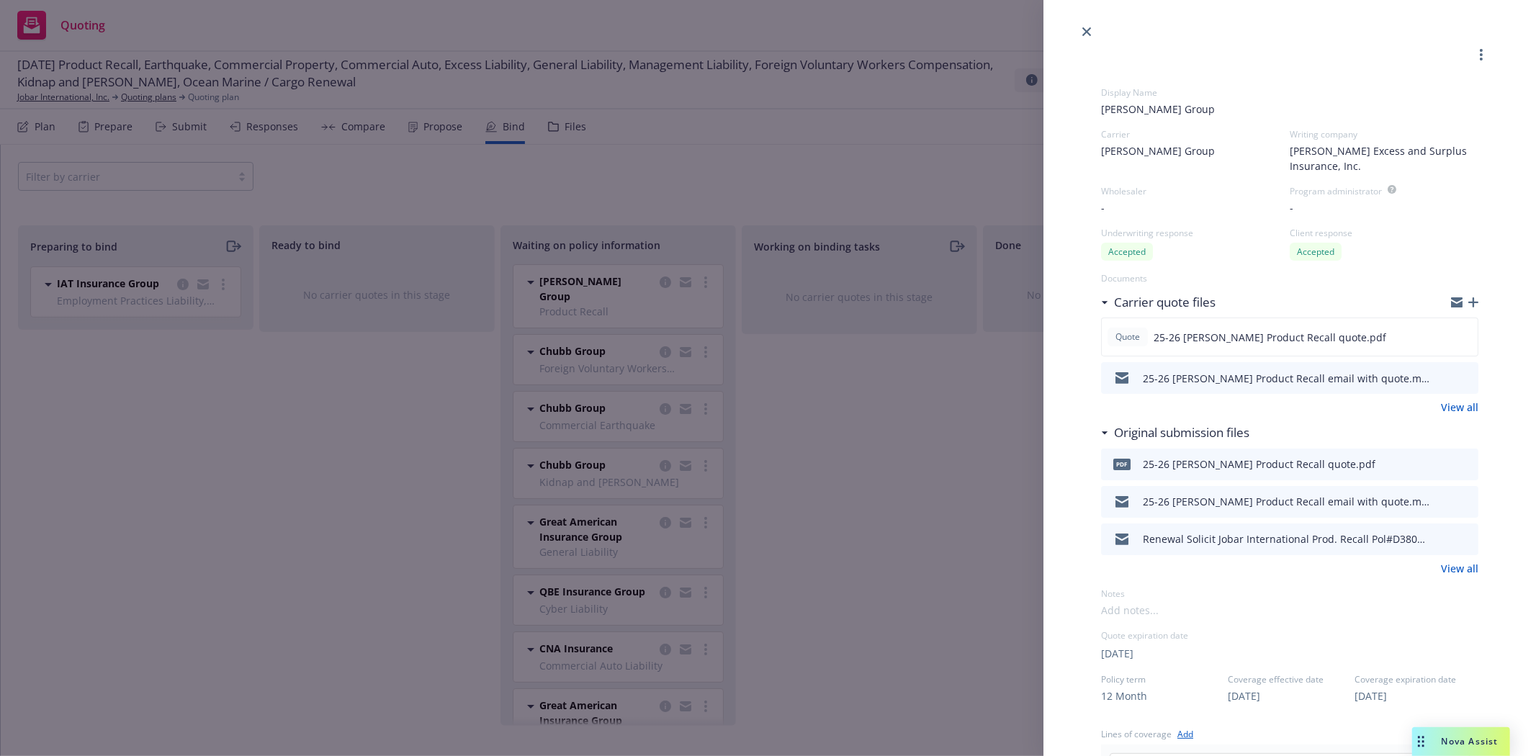
click at [183, 240] on div "Display Name Beazley Group Carrier Beazley Group Writing company Beazley Excess…" at bounding box center [768, 378] width 1536 height 756
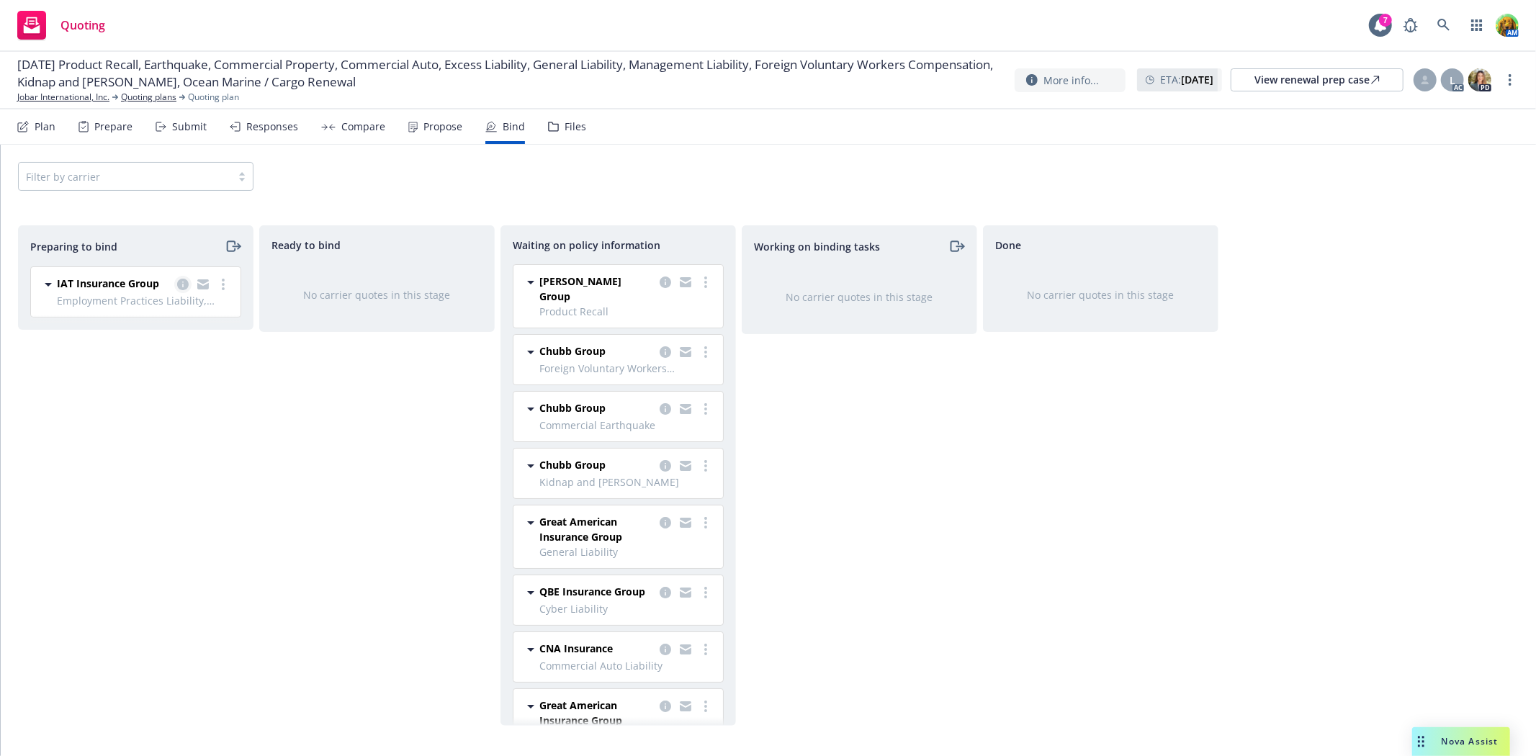
click at [180, 279] on icon "copy logging email" at bounding box center [183, 285] width 12 height 12
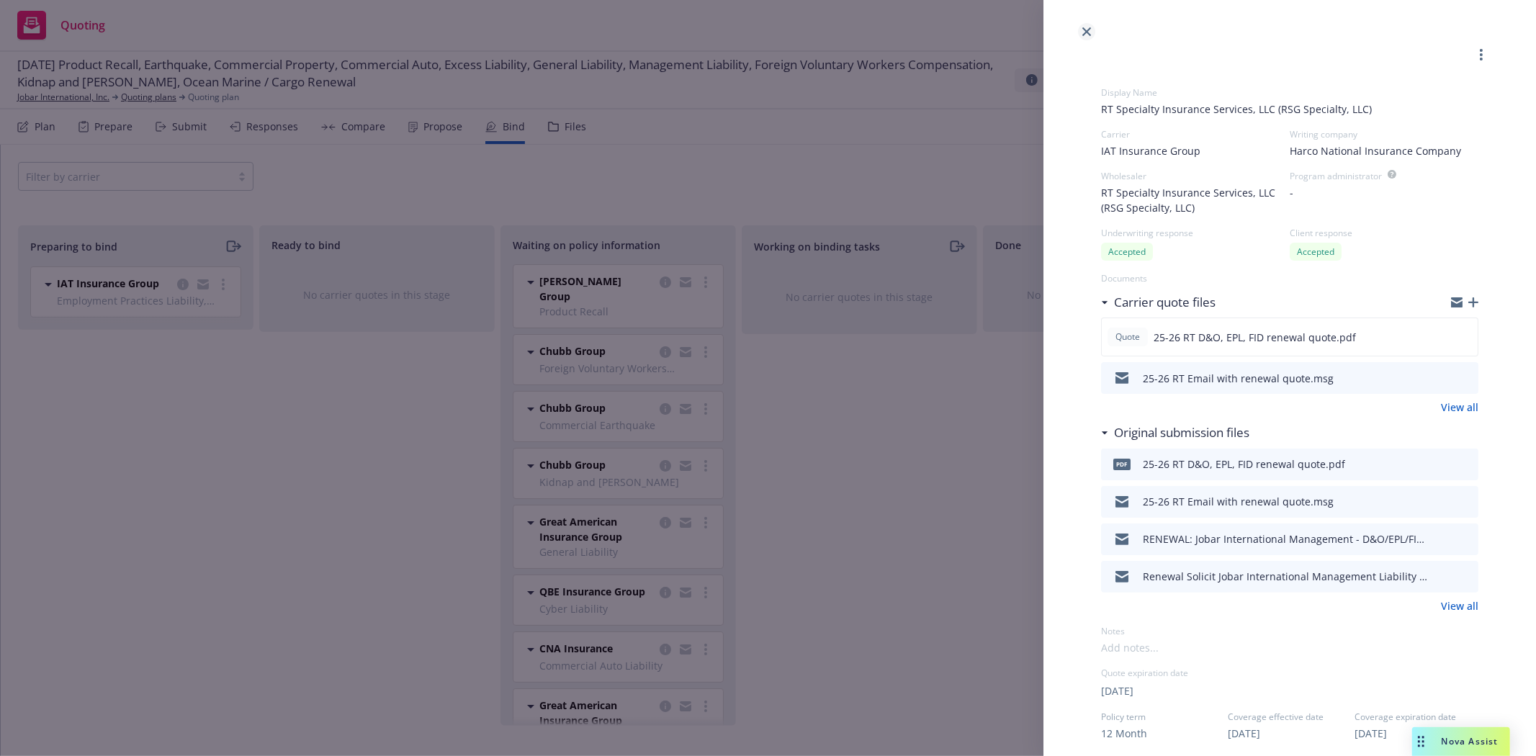
click at [1088, 30] on icon "close" at bounding box center [1086, 31] width 9 height 9
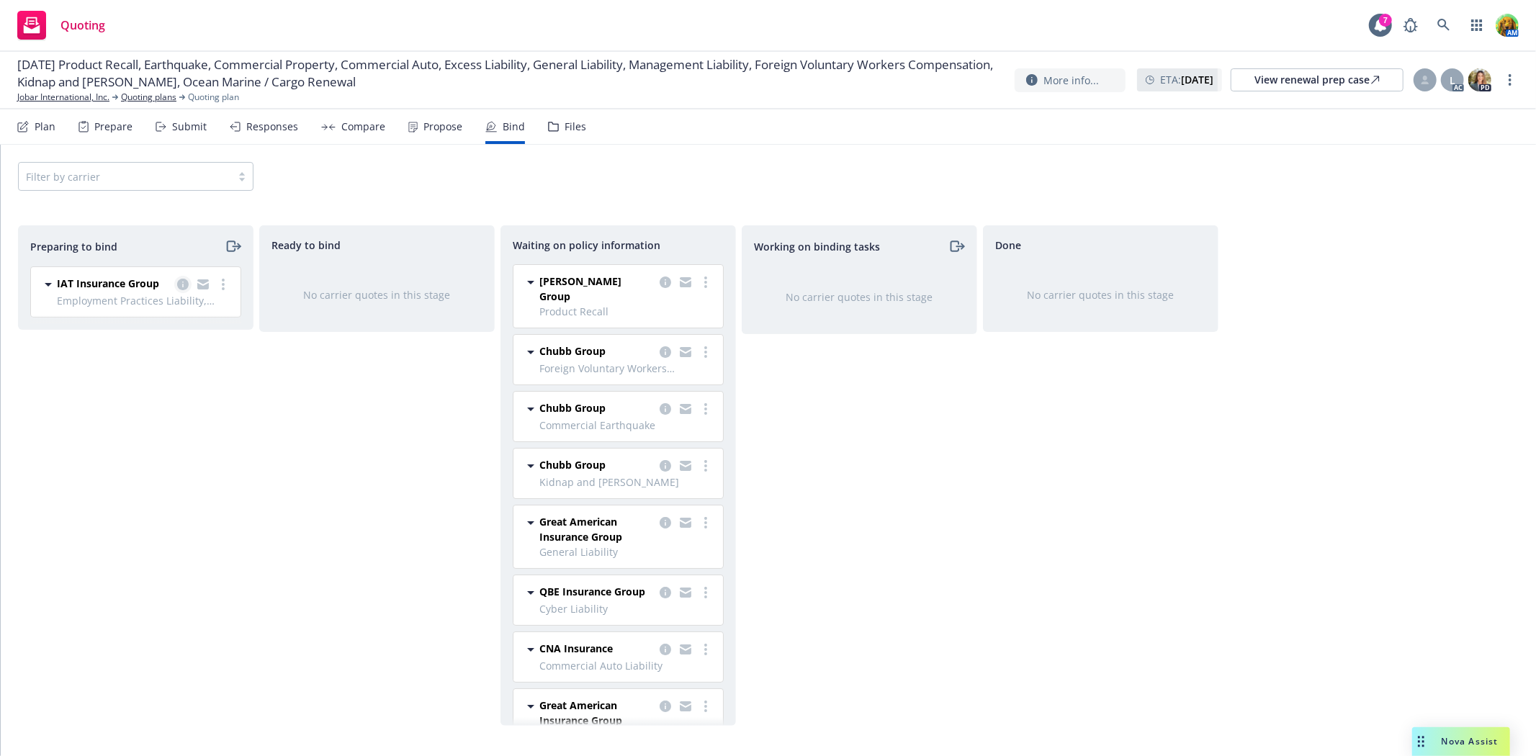
click at [185, 284] on icon "copy logging email" at bounding box center [183, 285] width 12 height 12
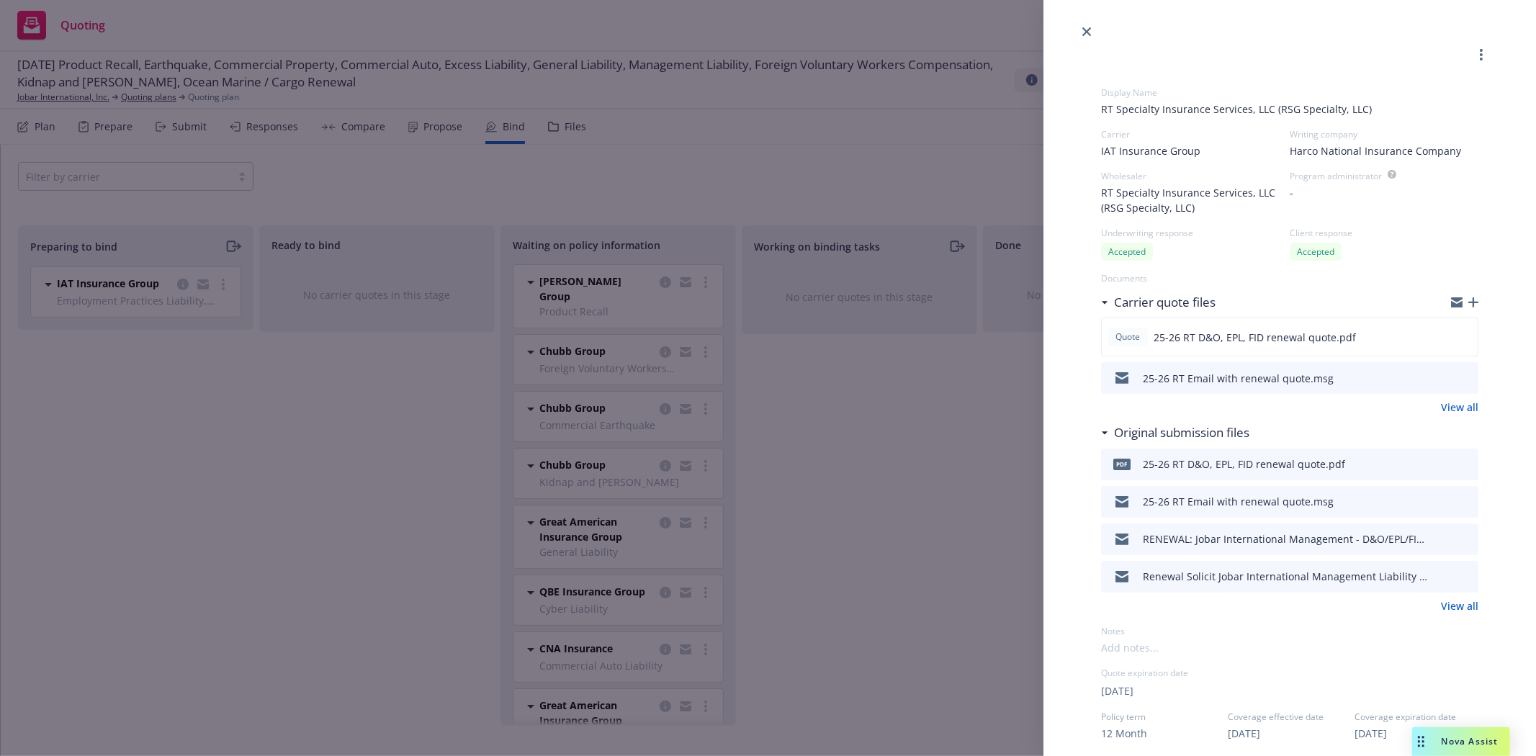
click at [788, 154] on div "Display Name RT Specialty Insurance Services, LLC (RSG Specialty, LLC) Carrier …" at bounding box center [768, 378] width 1536 height 756
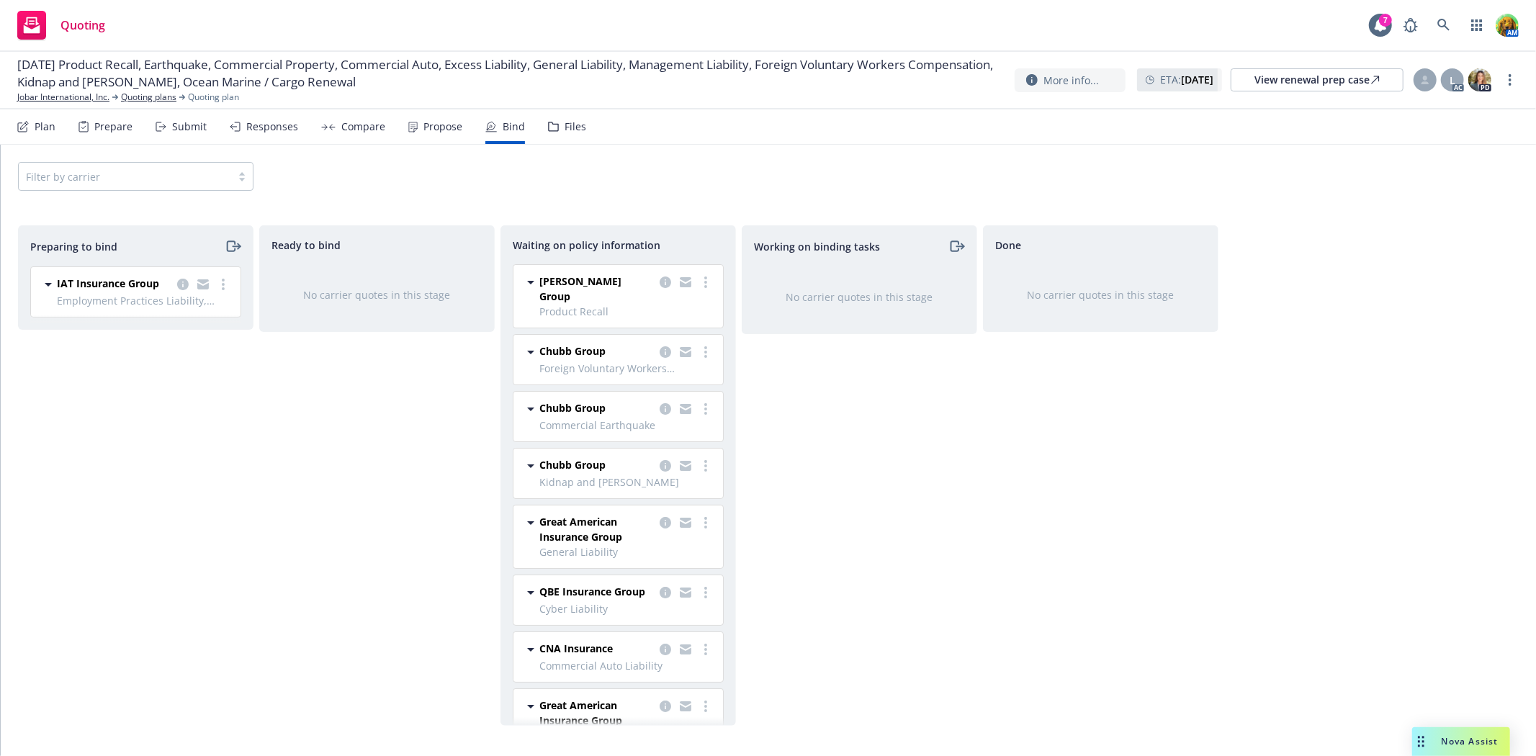
click at [564, 125] on div "Files" at bounding box center [575, 127] width 22 height 12
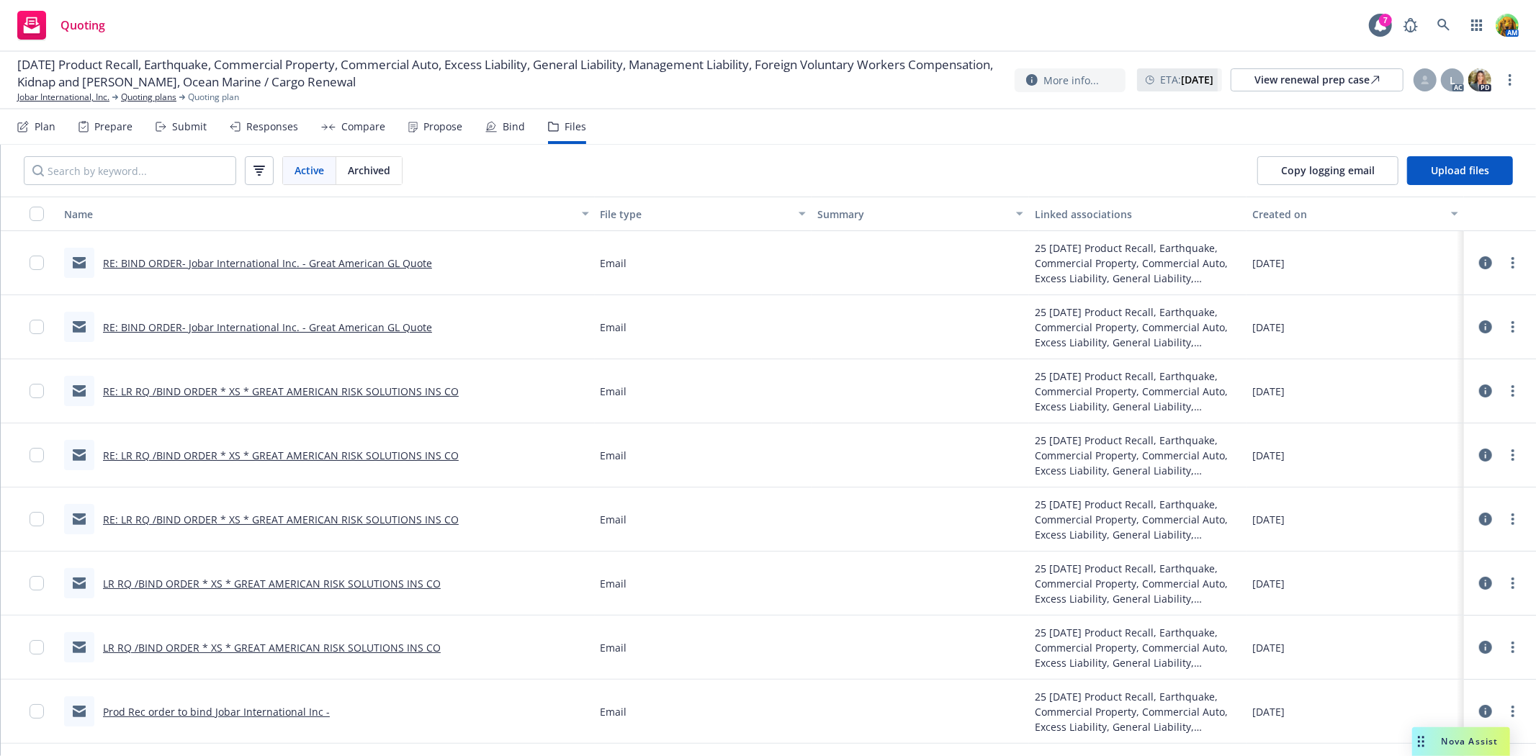
click at [169, 127] on div "Submit" at bounding box center [181, 126] width 51 height 35
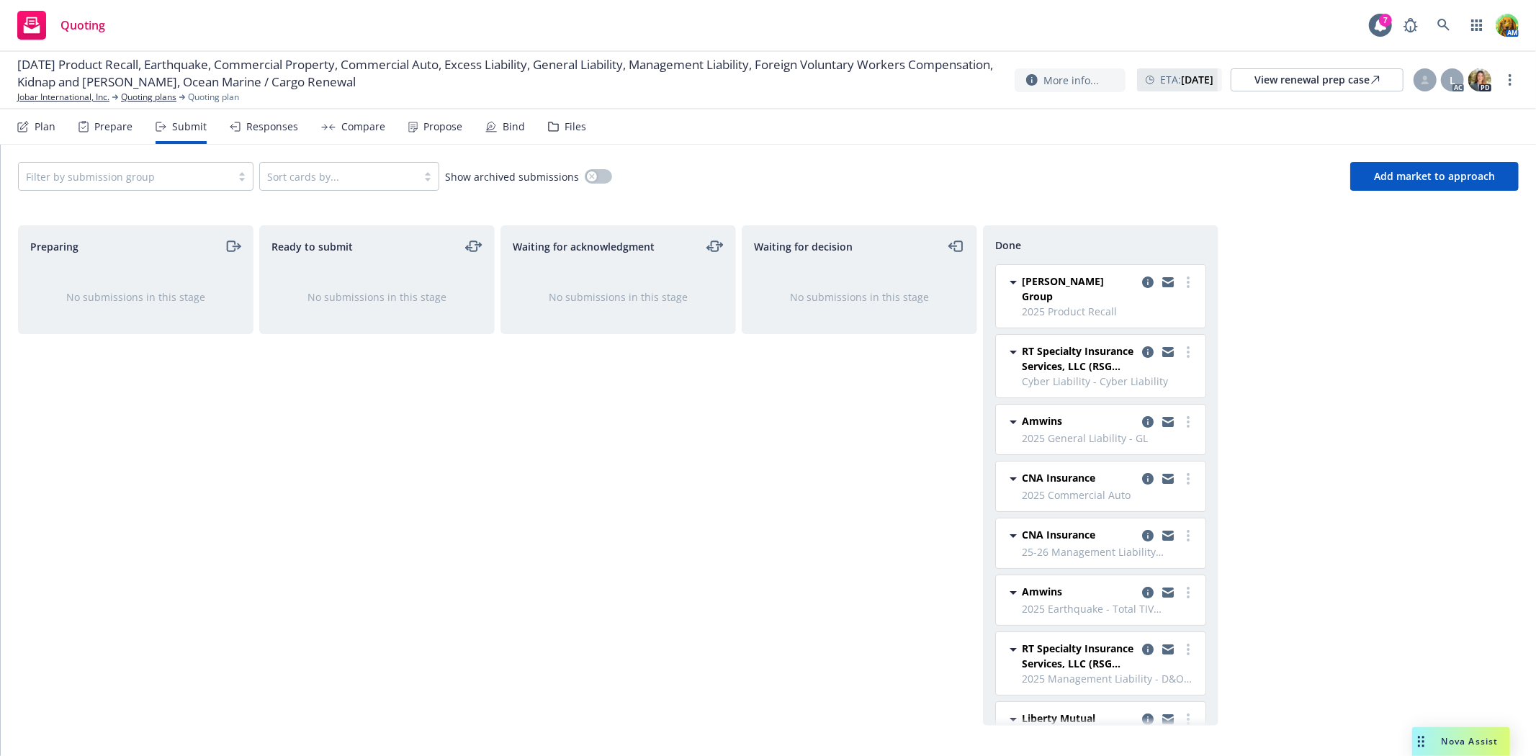
click at [510, 116] on div "Bind" at bounding box center [505, 126] width 40 height 35
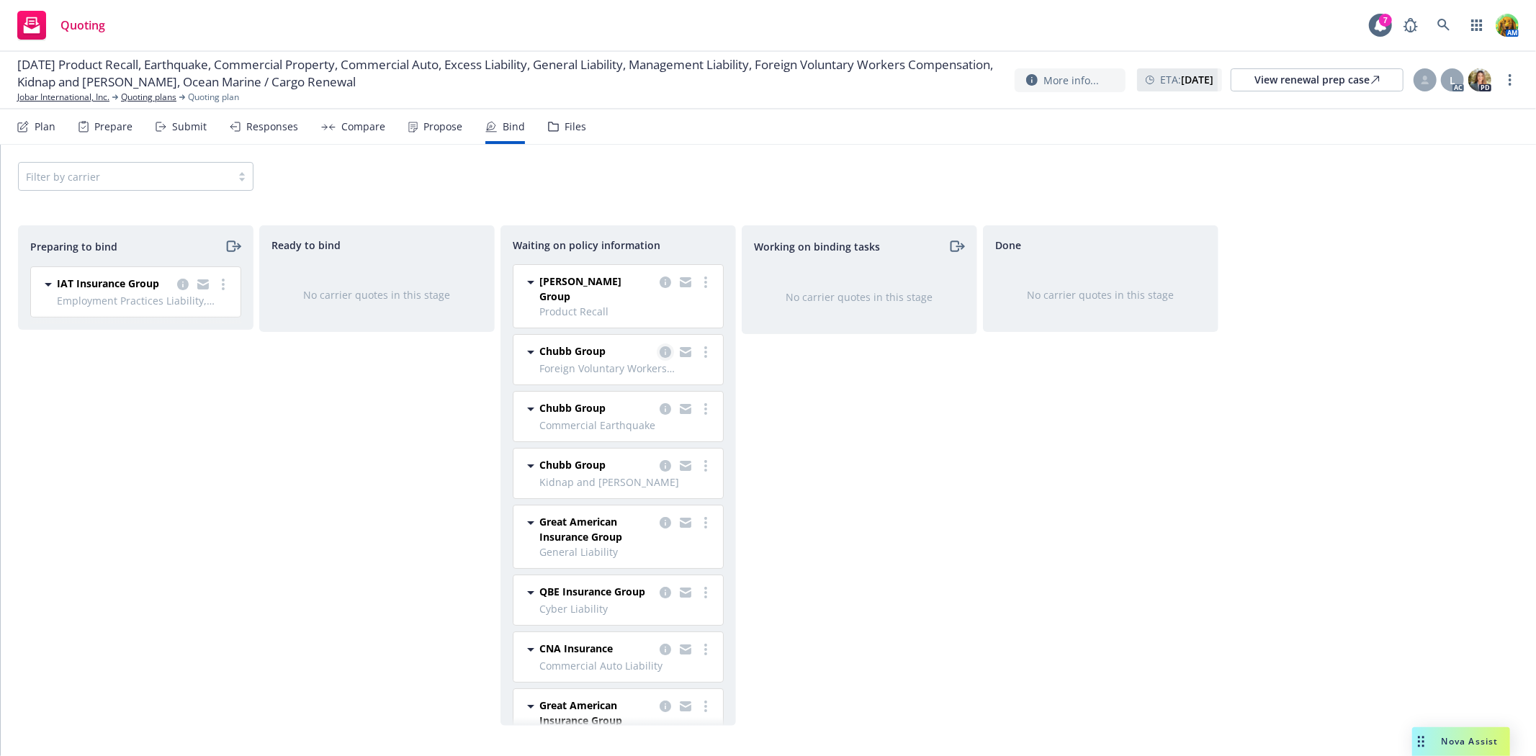
click at [659, 346] on icon "copy logging email" at bounding box center [665, 352] width 12 height 12
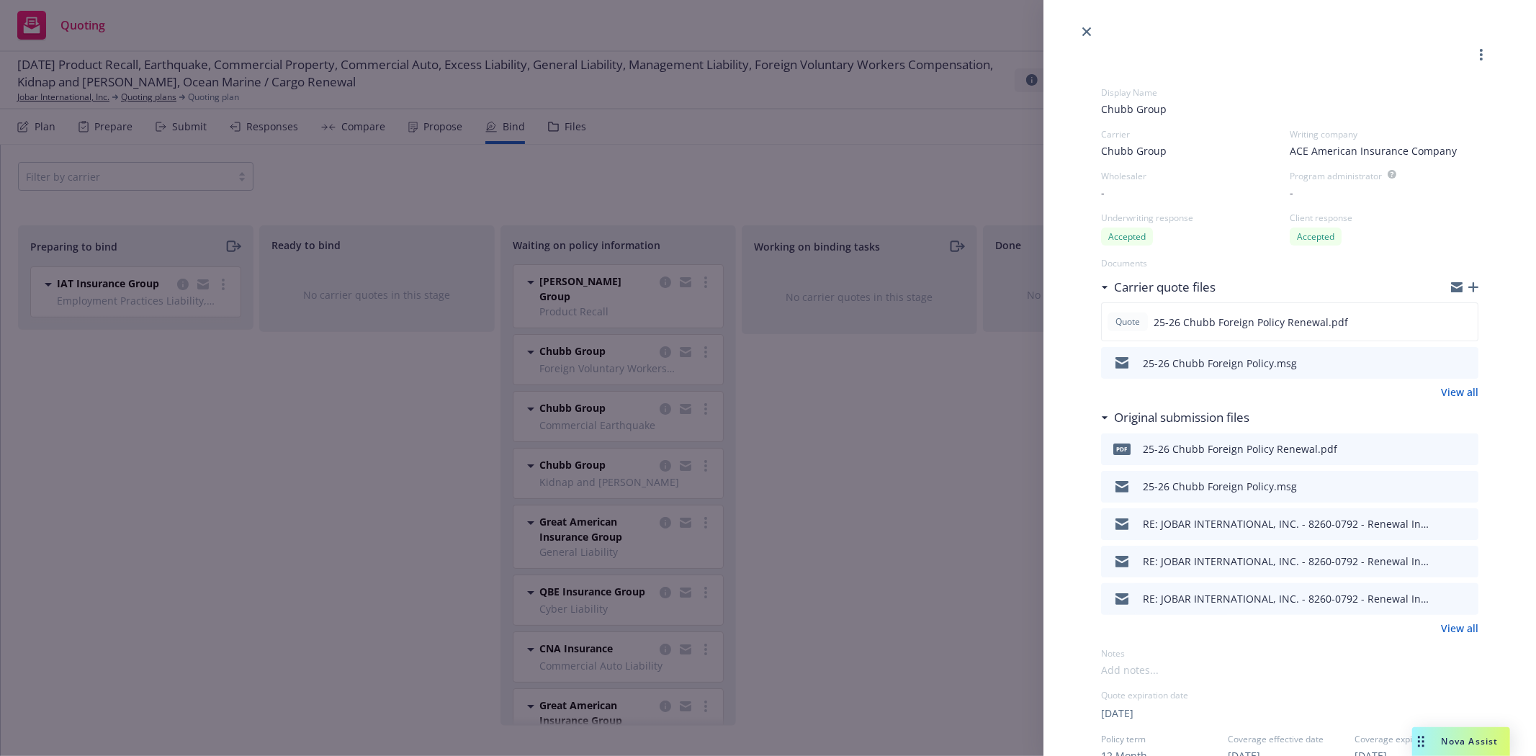
click at [610, 351] on div "Display Name Chubb Group Carrier Chubb Group Writing company ACE American Insur…" at bounding box center [768, 378] width 1536 height 756
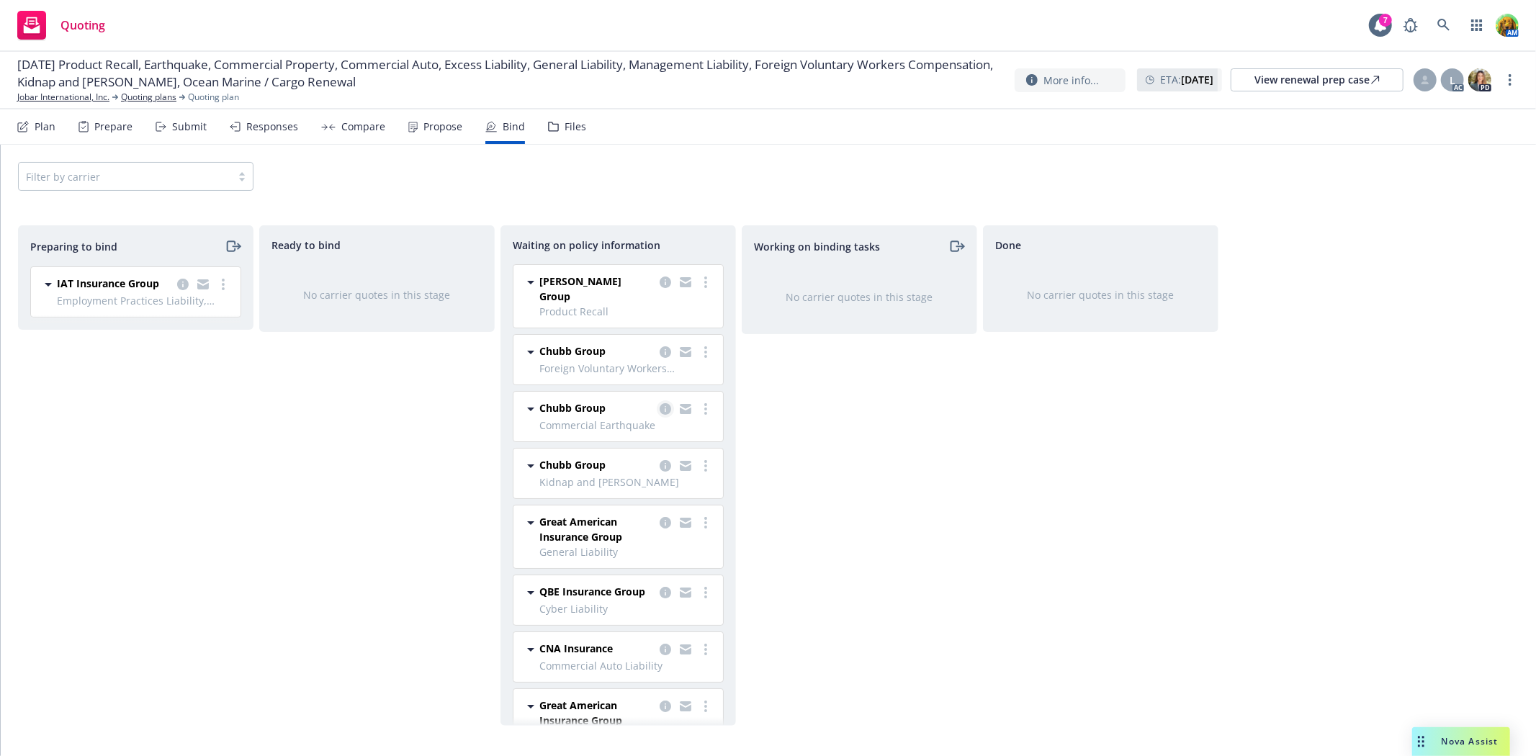
click at [659, 403] on icon "copy logging email" at bounding box center [665, 409] width 12 height 12
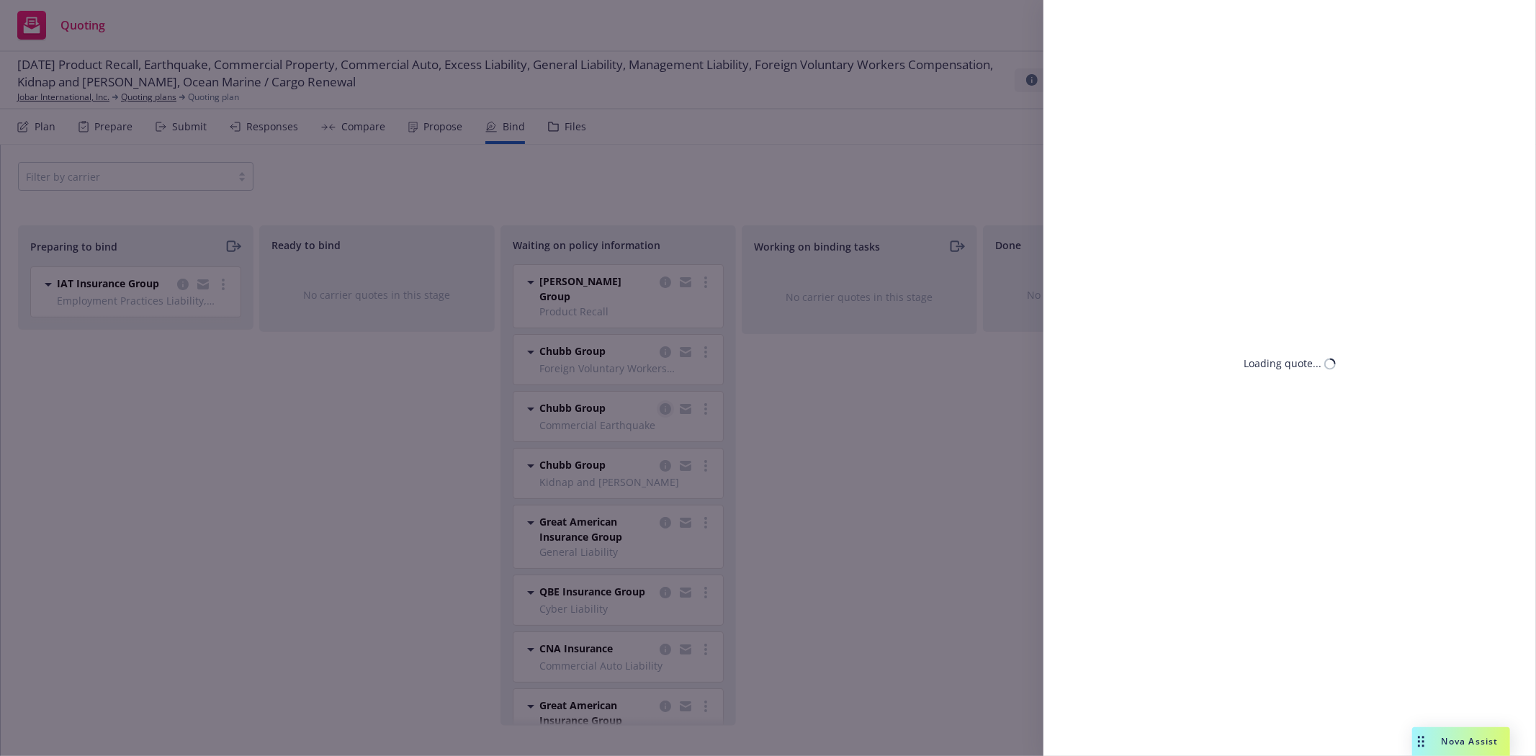
select select "CA"
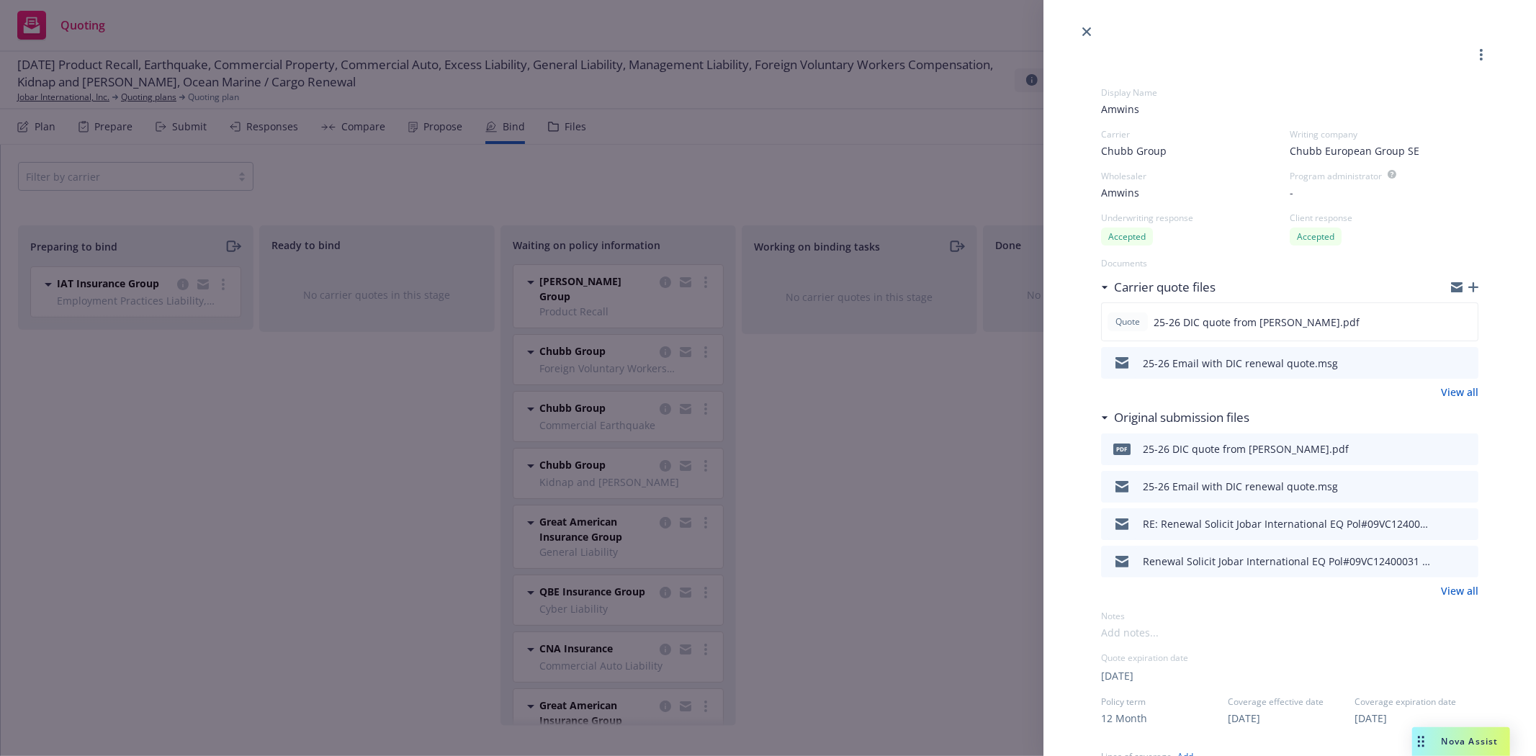
click at [467, 423] on div "Display Name Amwins Carrier Chubb Group Writing company Chubb European Group SE…" at bounding box center [768, 378] width 1536 height 756
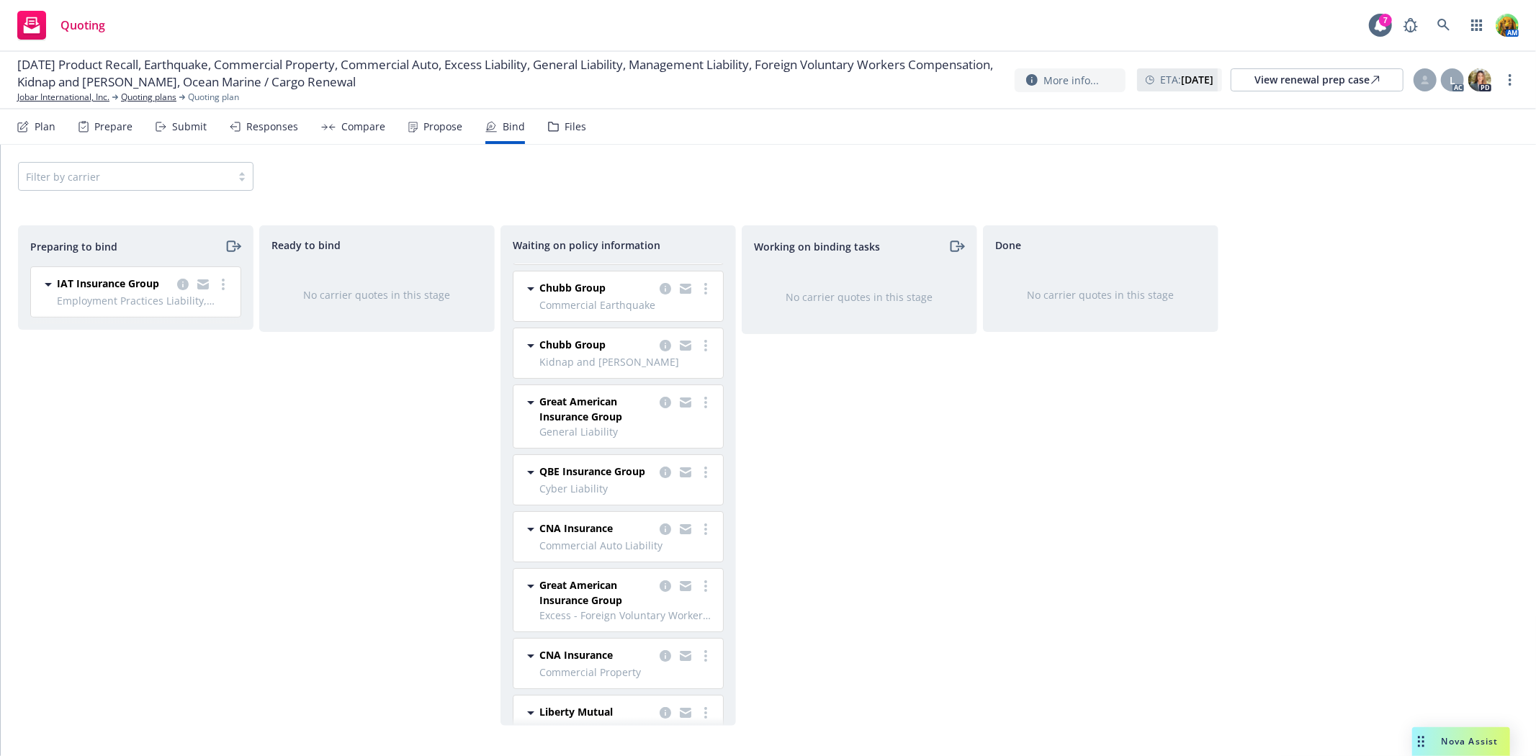
scroll to position [154, 0]
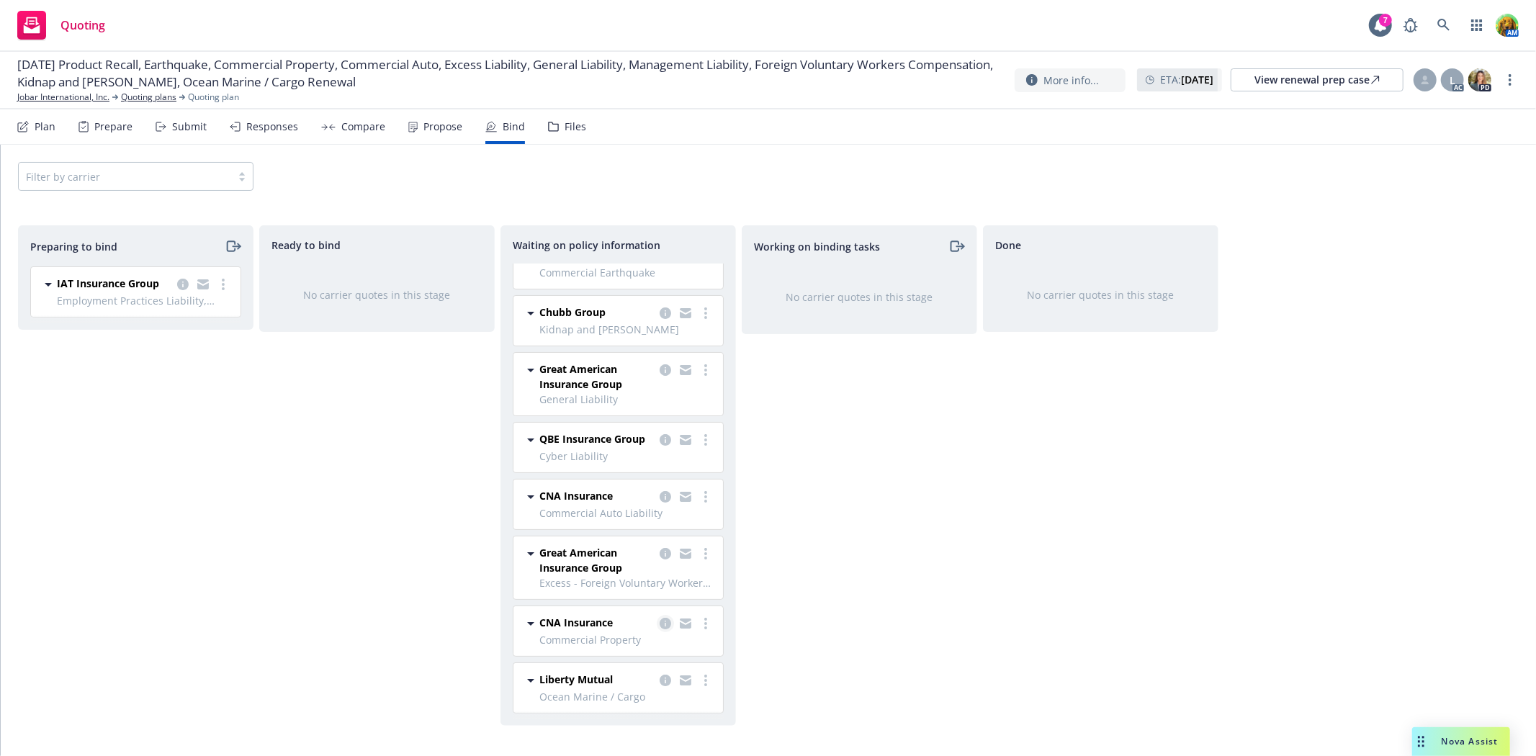
click at [659, 622] on icon "copy logging email" at bounding box center [665, 624] width 12 height 12
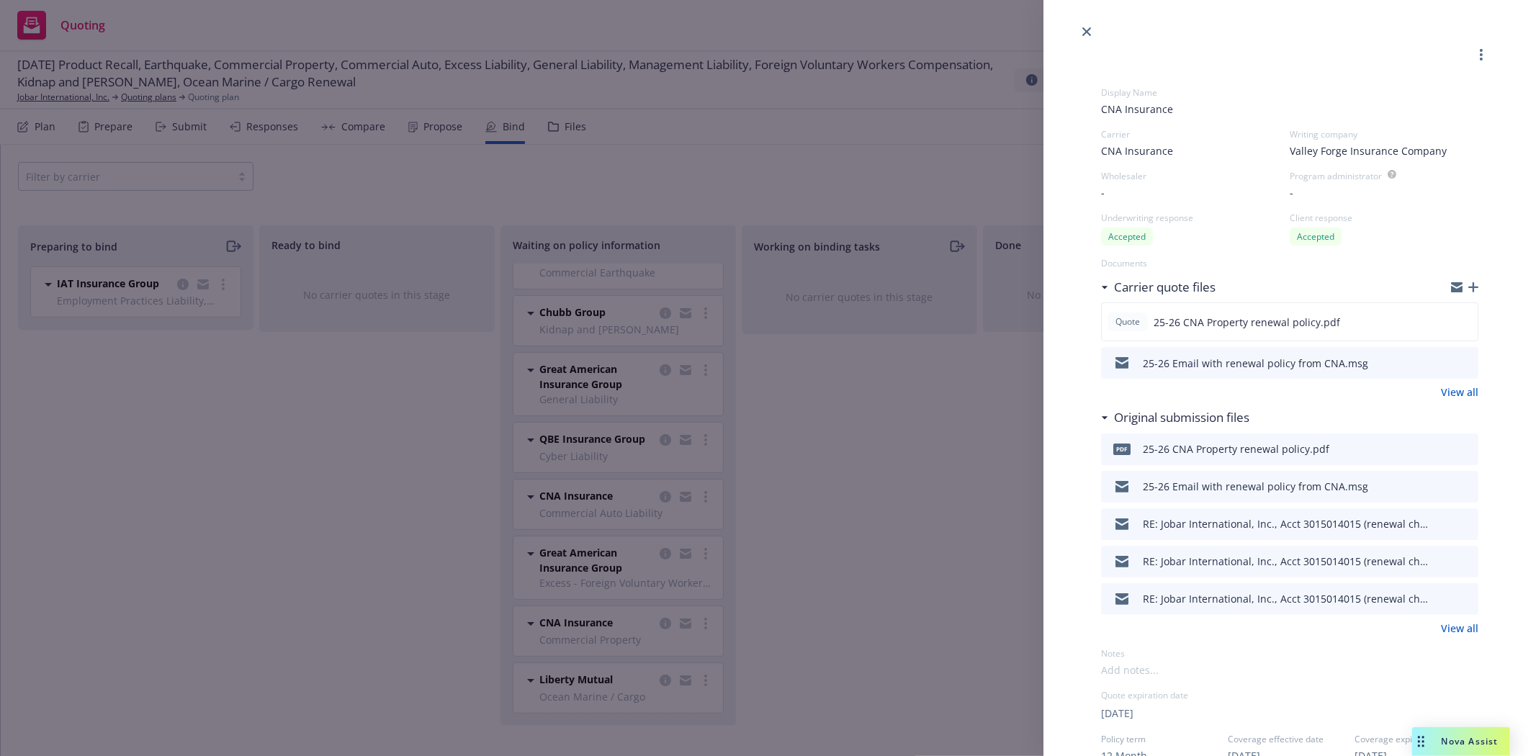
click at [390, 494] on div "Display Name CNA Insurance Carrier CNA Insurance Writing company Valley Forge I…" at bounding box center [768, 378] width 1536 height 756
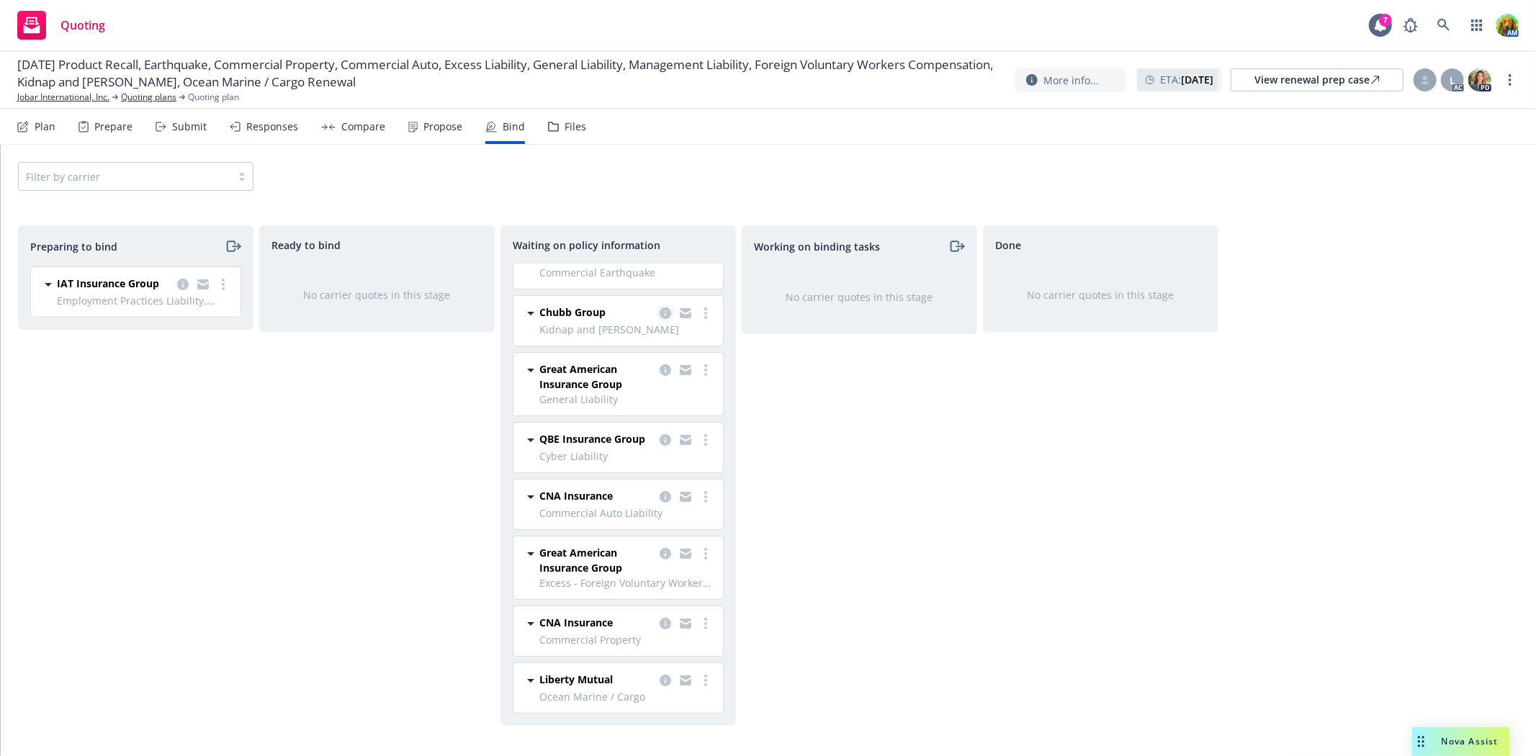
click at [659, 307] on icon "copy logging email" at bounding box center [665, 313] width 12 height 12
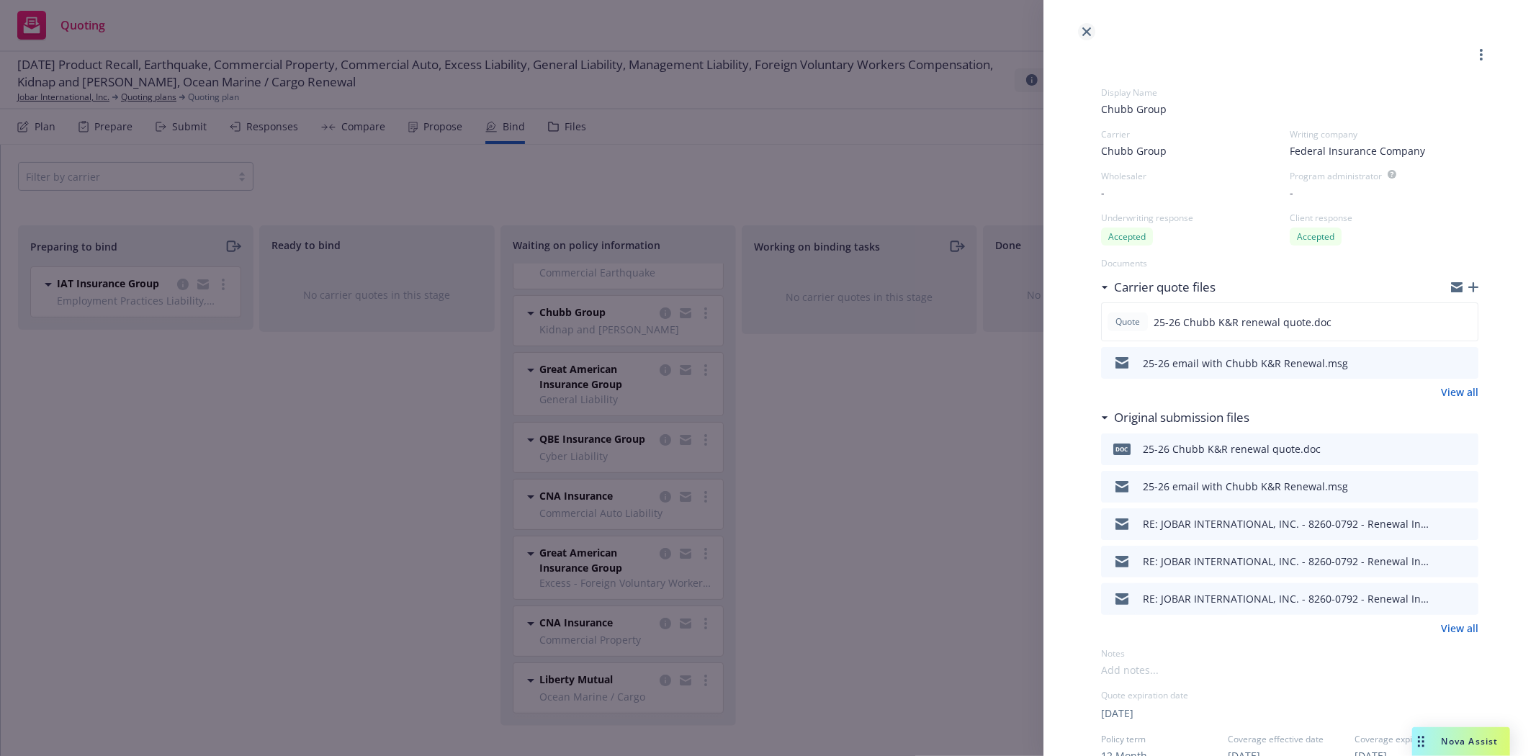
click at [1083, 32] on icon "close" at bounding box center [1086, 31] width 9 height 9
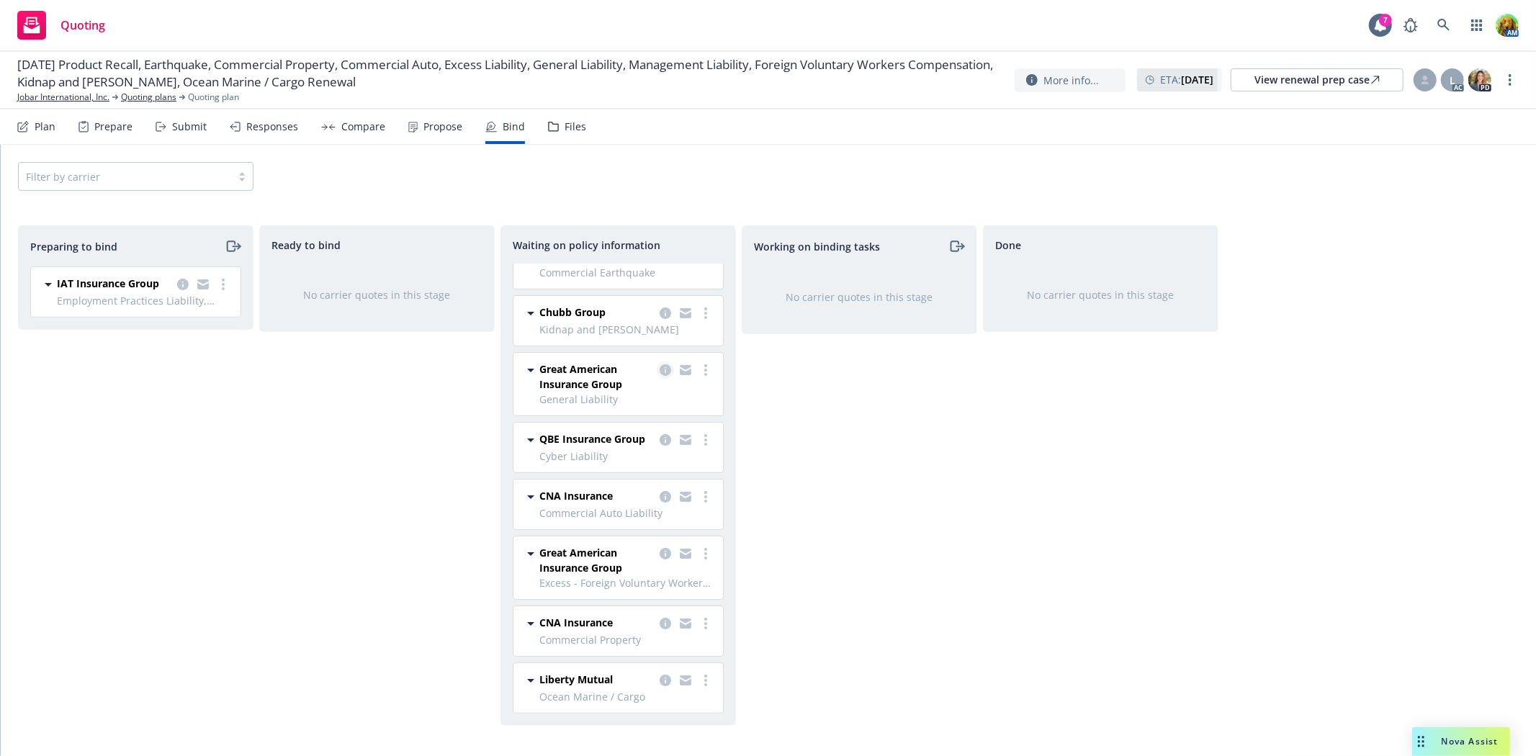
click at [659, 364] on icon "copy logging email" at bounding box center [665, 370] width 12 height 12
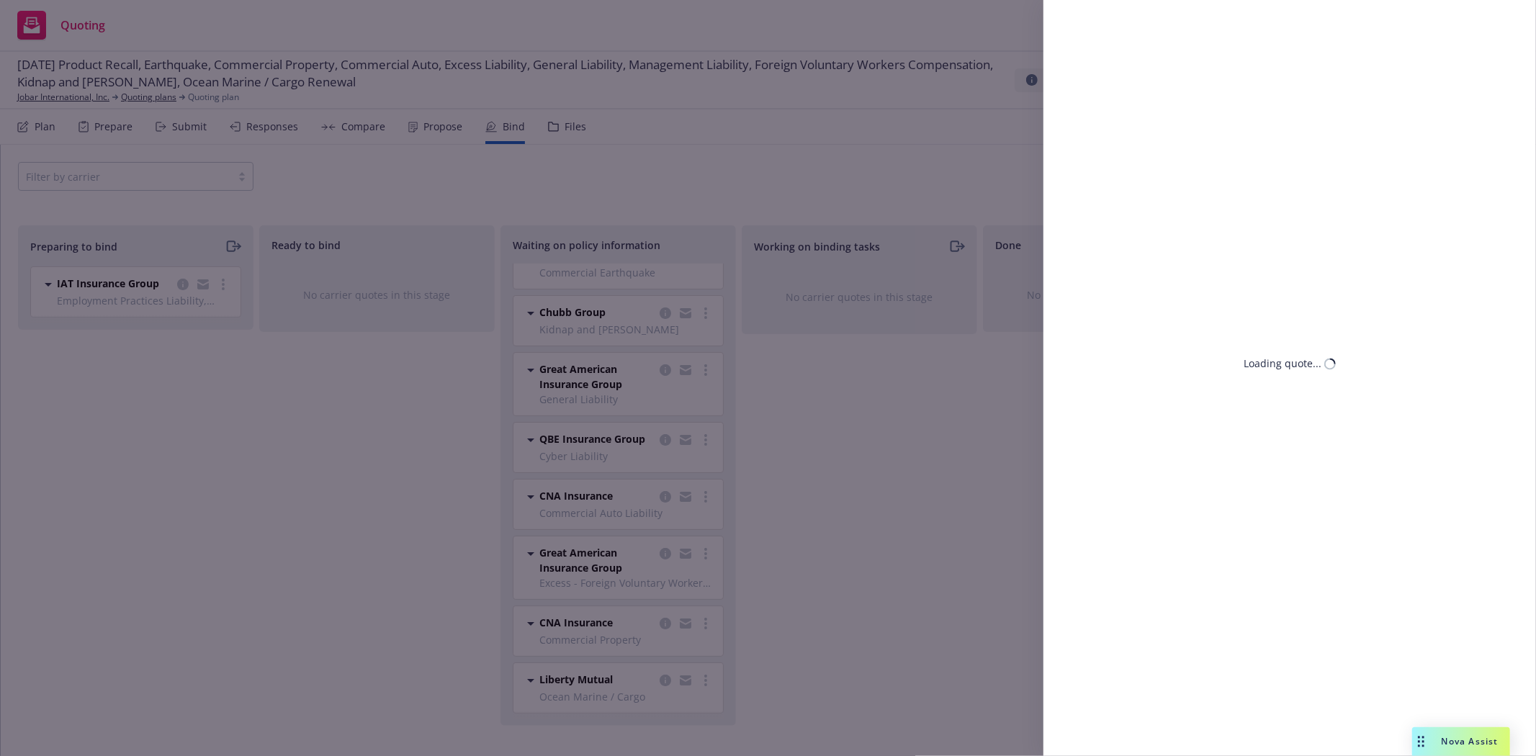
select select "CA"
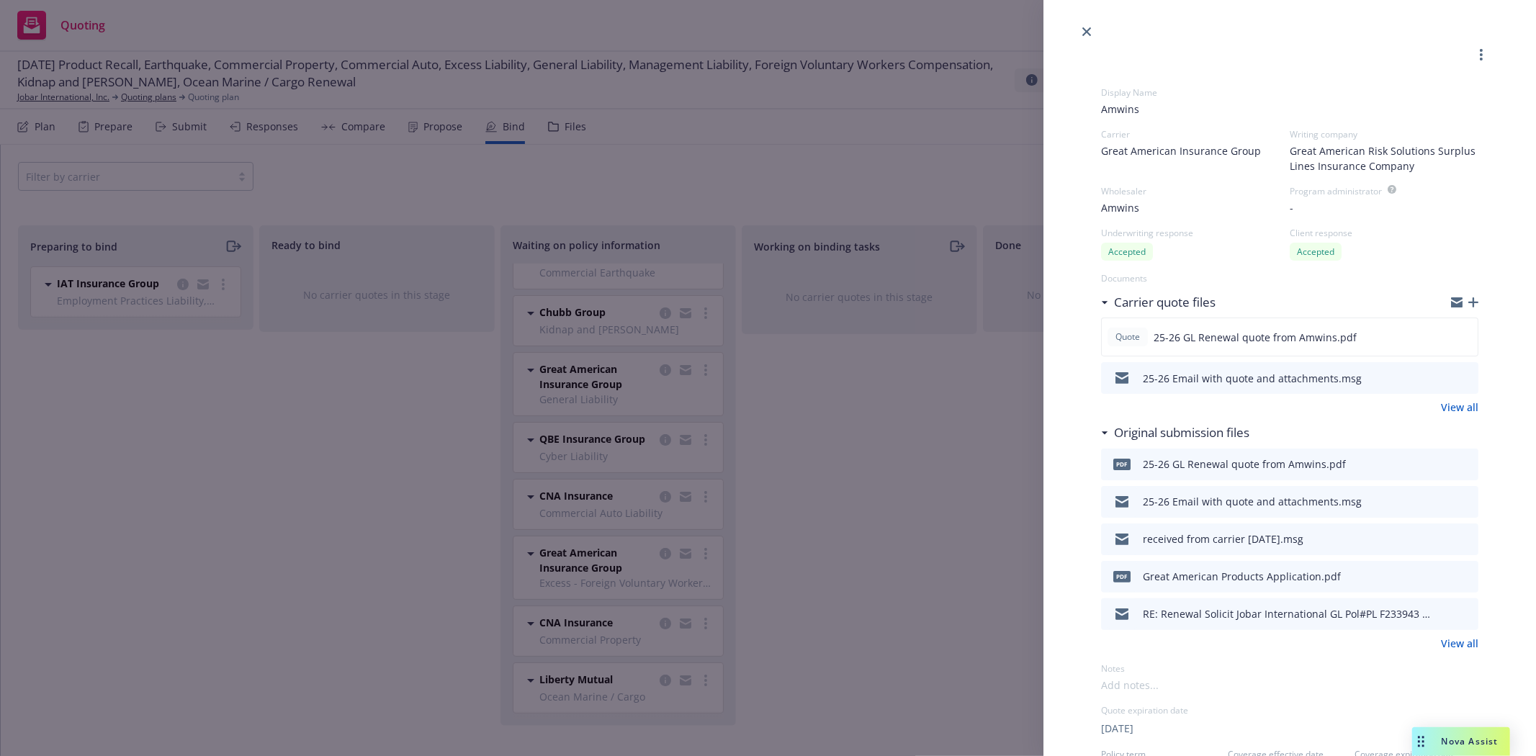
click at [826, 469] on div "Display Name Amwins Carrier Great American Insurance Group Writing company Grea…" at bounding box center [768, 378] width 1536 height 756
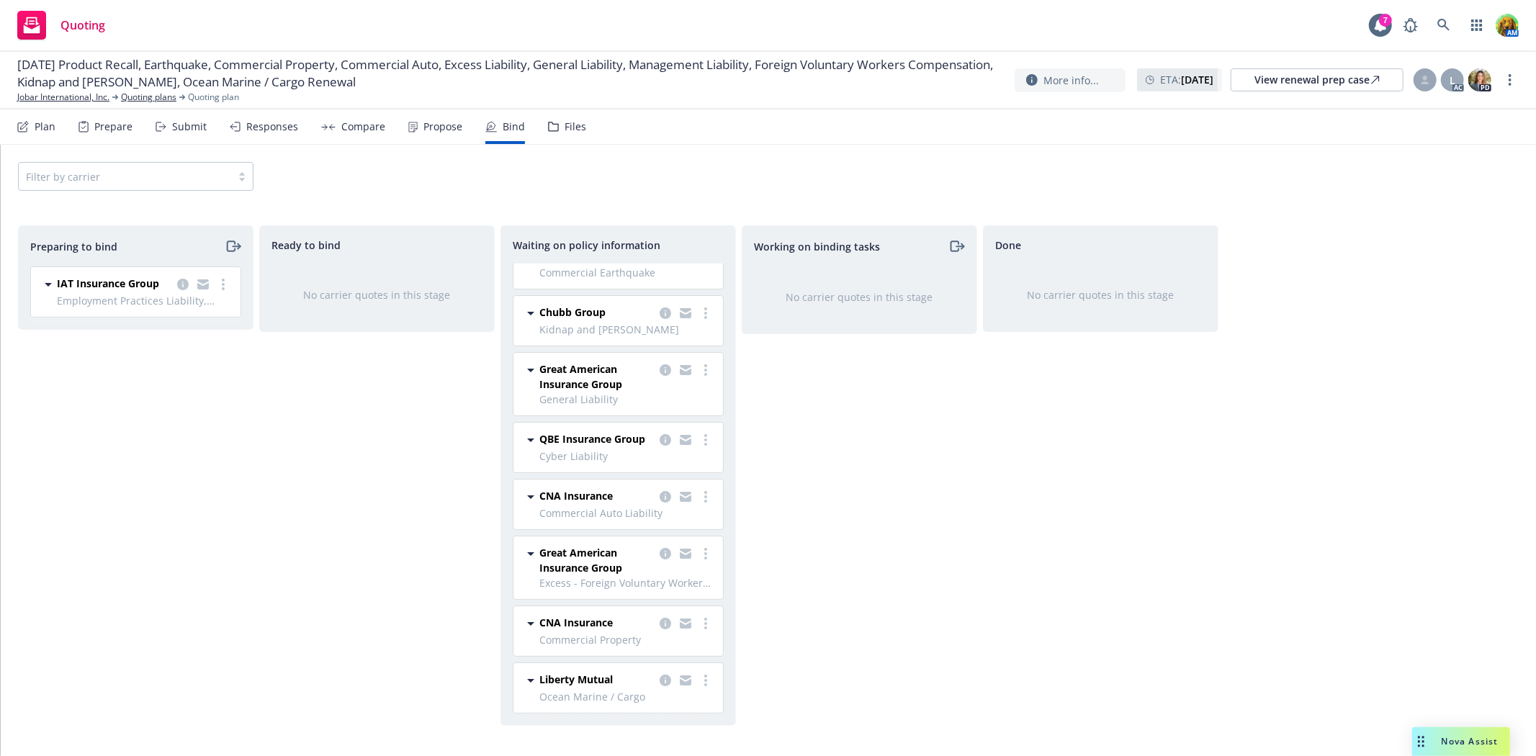
click at [930, 550] on div "Working on binding tasks No carrier quotes in this stage" at bounding box center [859, 475] width 235 height 500
click at [179, 285] on icon "copy logging email" at bounding box center [183, 285] width 12 height 12
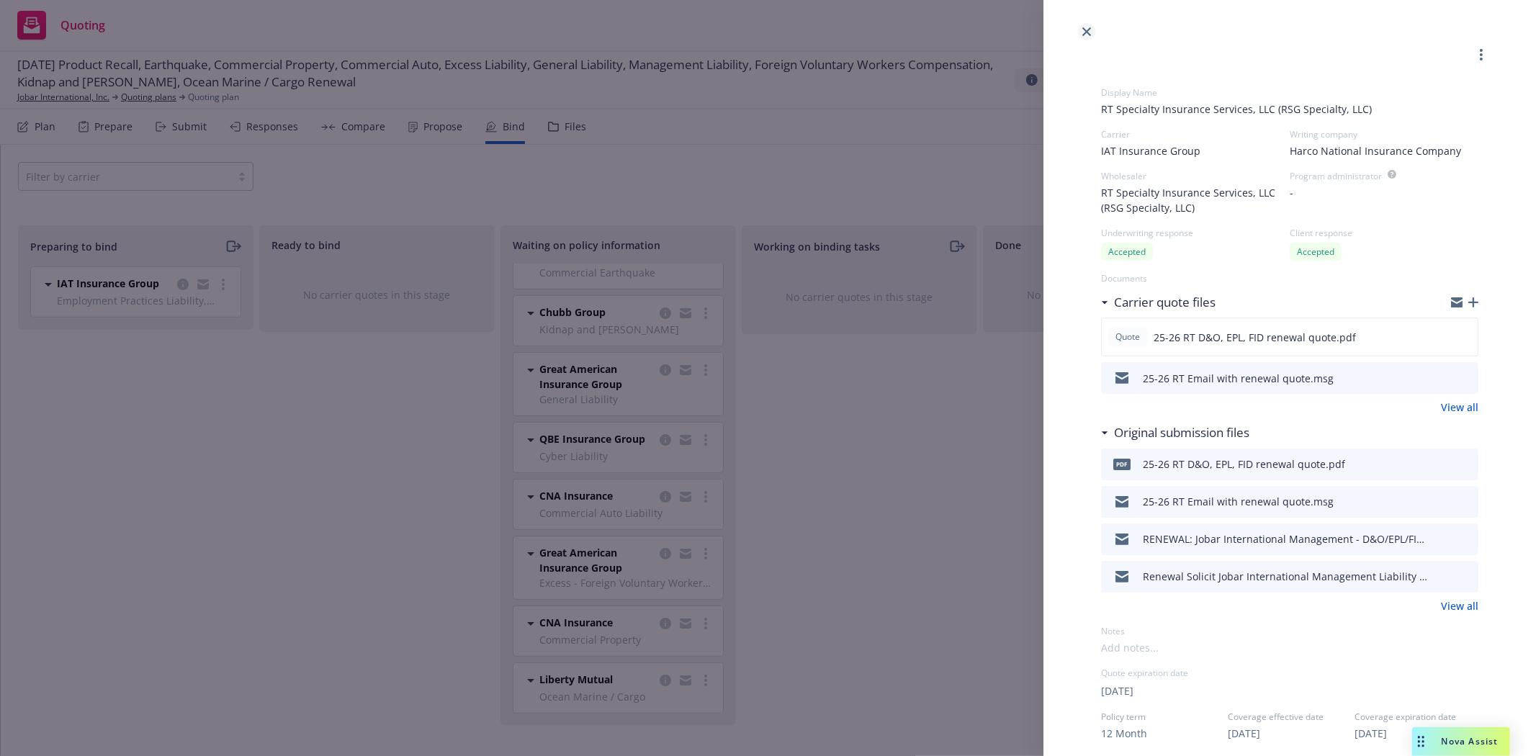
click at [1081, 33] on link "close" at bounding box center [1086, 31] width 17 height 17
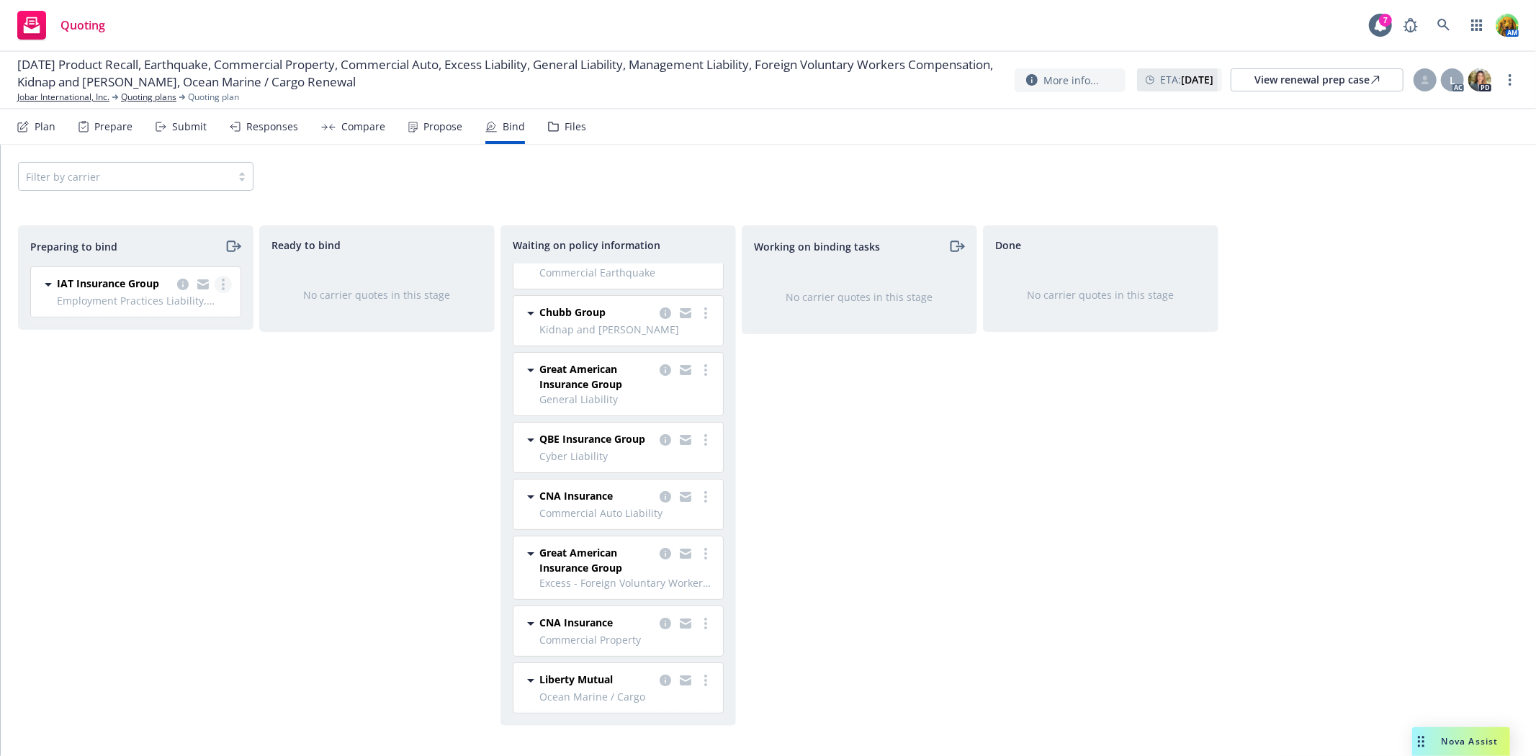
click at [224, 286] on icon "more" at bounding box center [223, 285] width 3 height 12
click at [245, 454] on div "Preparing to bind IAT Insurance Group Employment Practices Liability, Directors…" at bounding box center [135, 475] width 235 height 500
click at [220, 283] on link "more" at bounding box center [223, 284] width 17 height 17
click at [659, 307] on icon "copy logging email" at bounding box center [665, 313] width 12 height 12
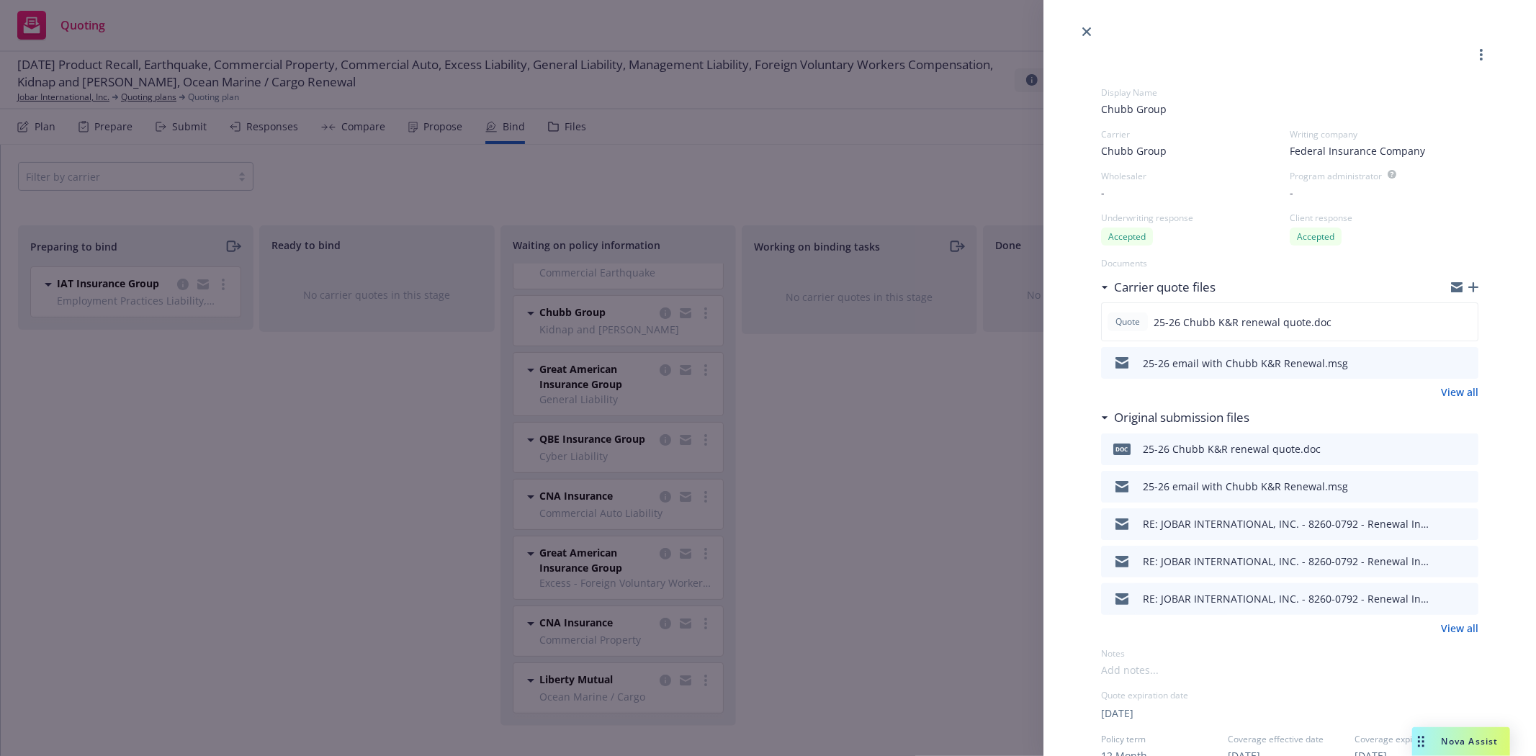
click at [1468, 288] on icon "button" at bounding box center [1473, 287] width 10 height 10
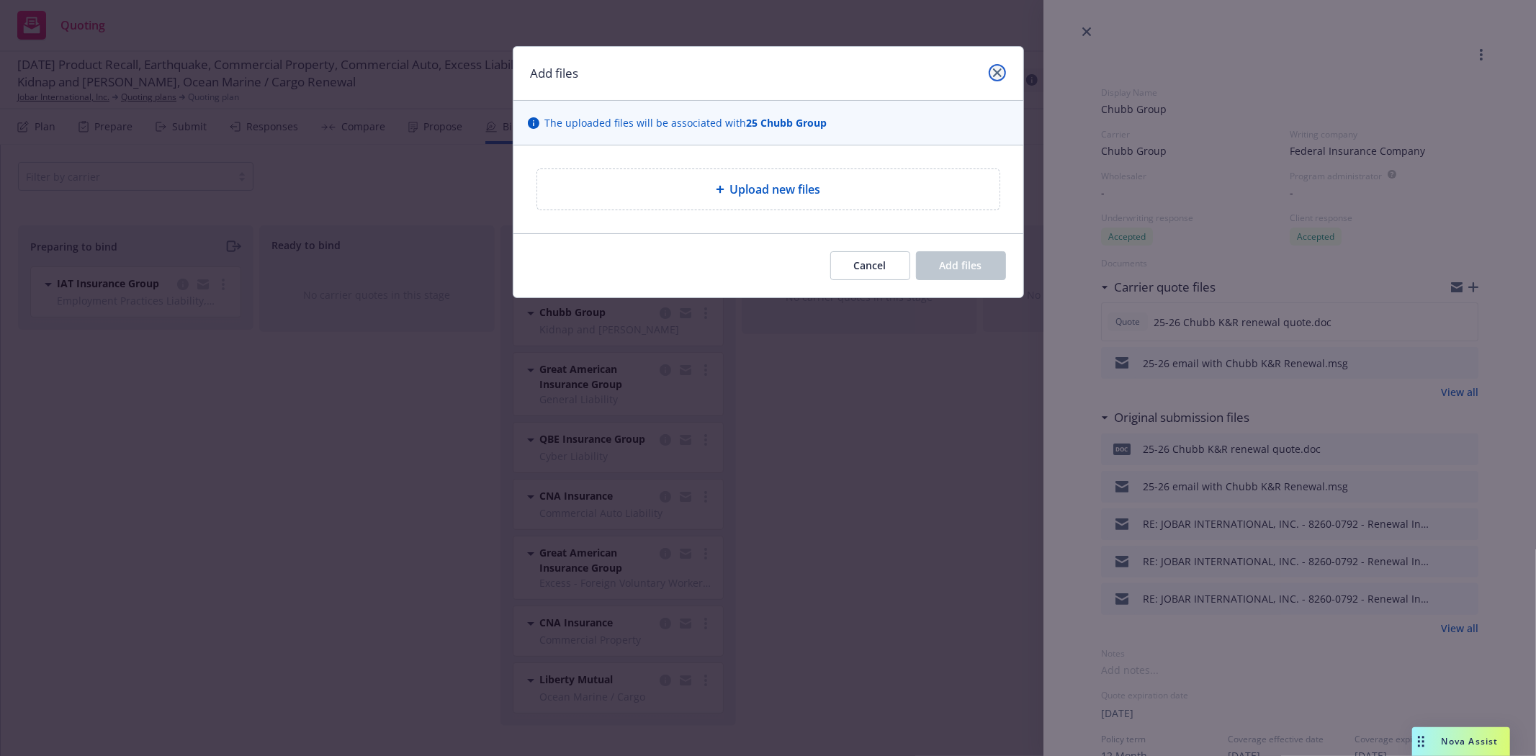
click at [1001, 73] on link "close" at bounding box center [996, 72] width 17 height 17
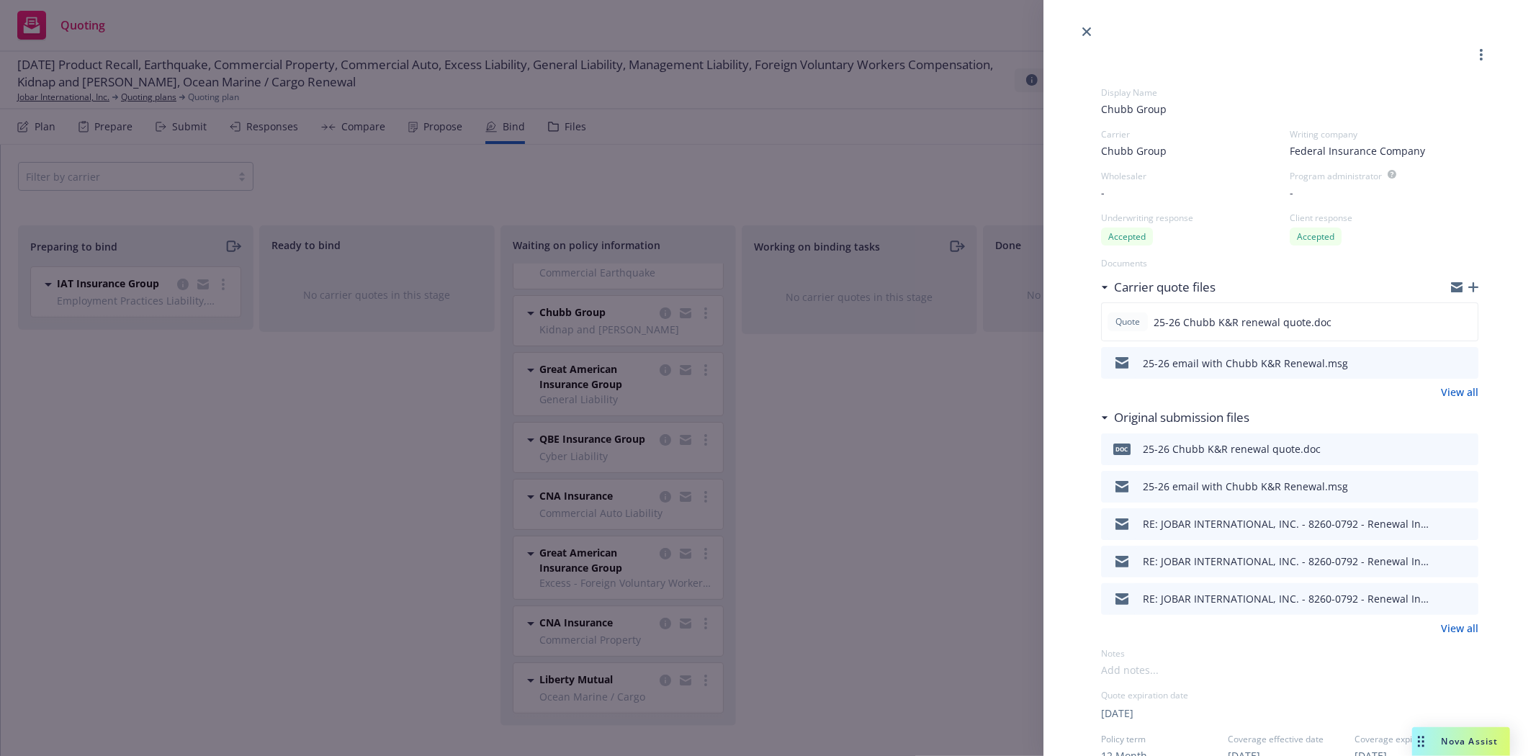
click at [778, 415] on div "Display Name Chubb Group Carrier Chubb Group Writing company Federal Insurance …" at bounding box center [768, 378] width 1536 height 756
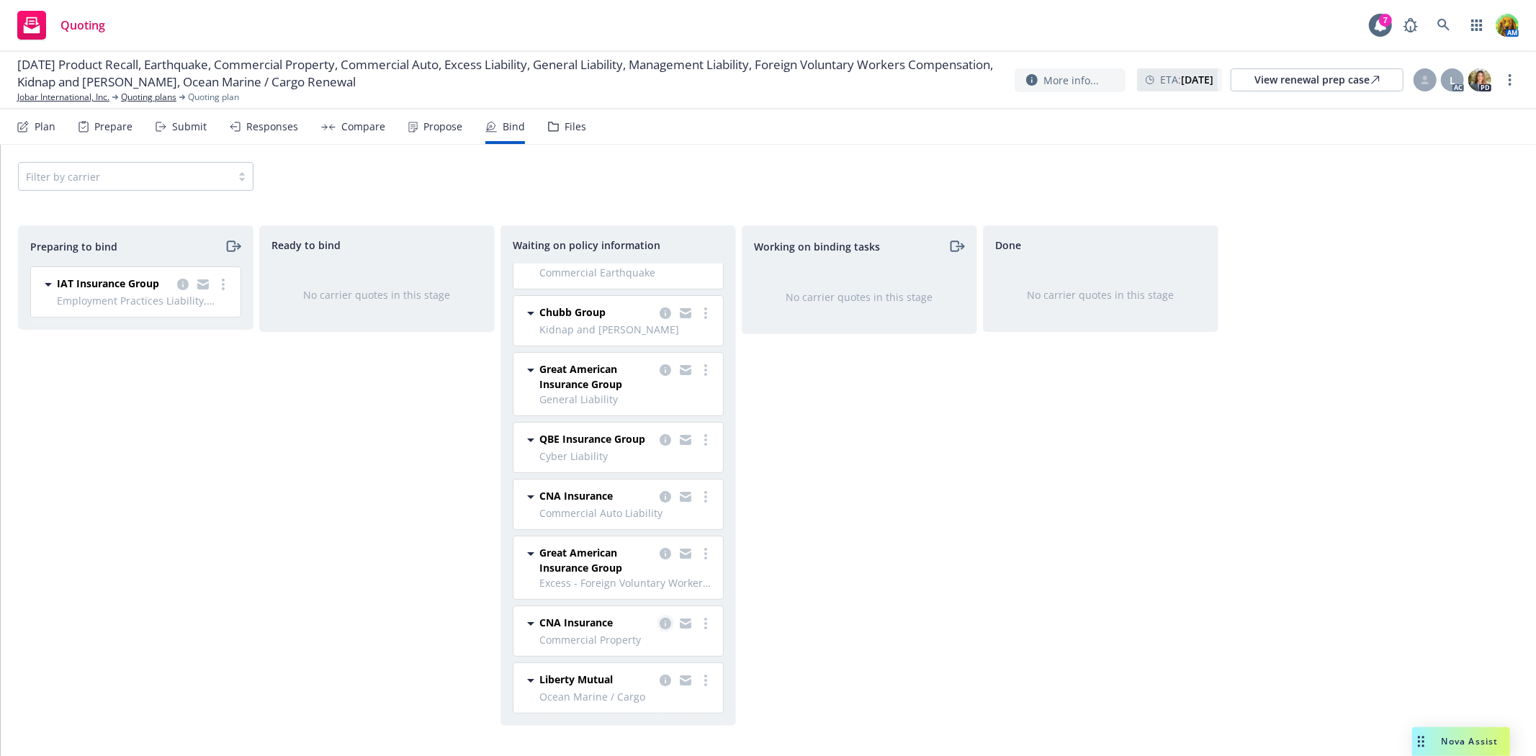
click at [659, 626] on icon "copy logging email" at bounding box center [665, 624] width 12 height 12
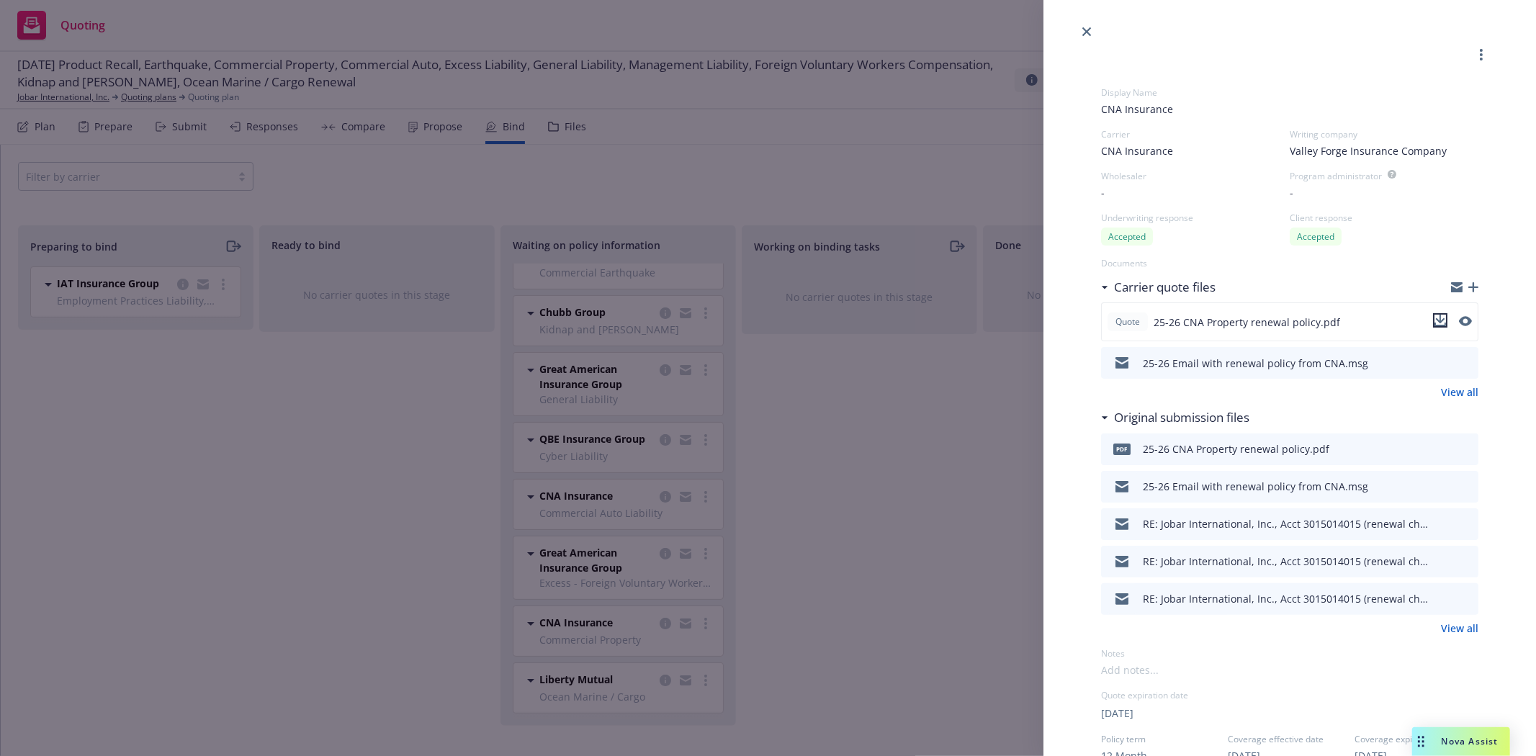
click at [1436, 320] on icon "download file" at bounding box center [1440, 319] width 9 height 9
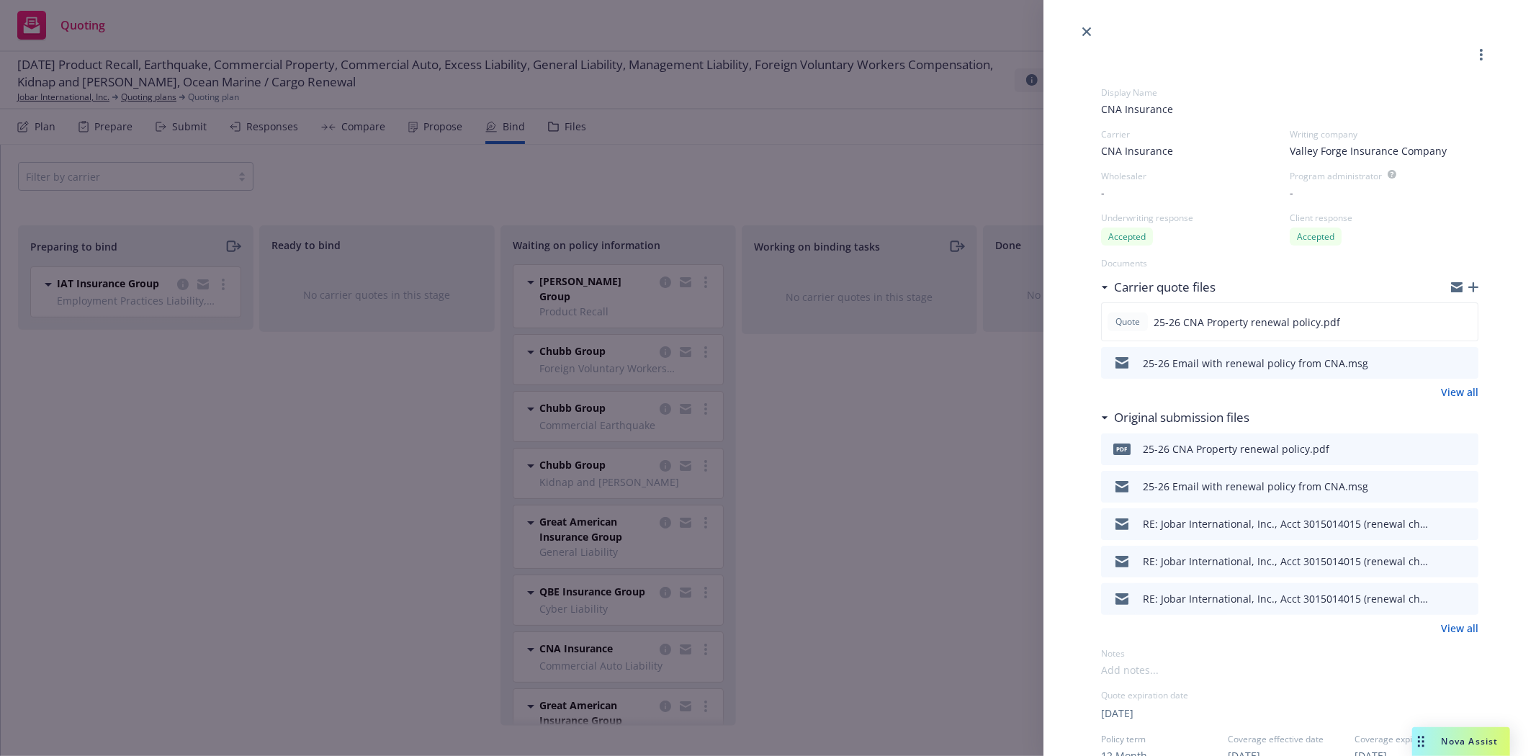
click at [1472, 61] on div at bounding box center [1480, 54] width 17 height 17
click at [1479, 55] on circle "more" at bounding box center [1480, 54] width 3 height 3
click at [1442, 91] on span "Create policies" at bounding box center [1411, 91] width 106 height 14
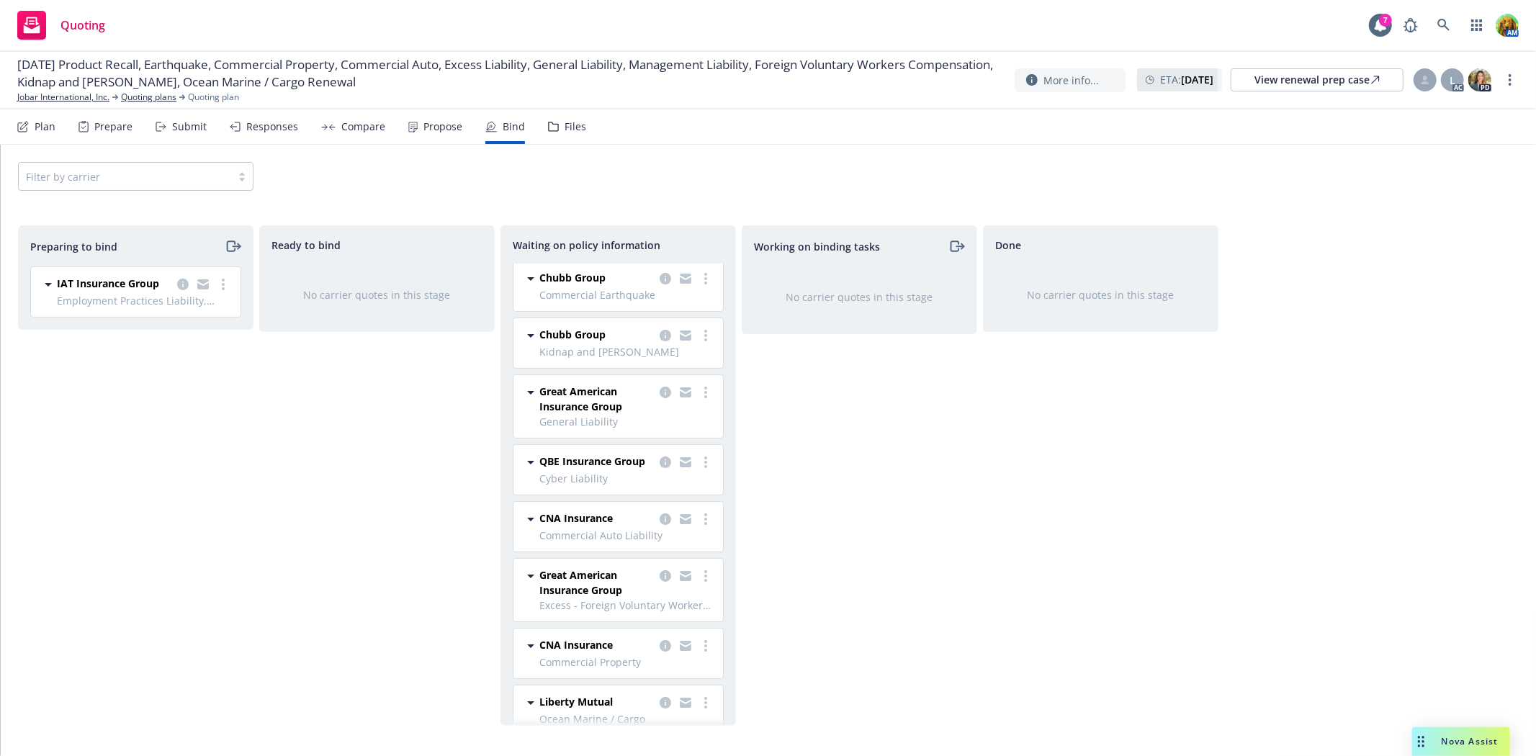
scroll to position [154, 0]
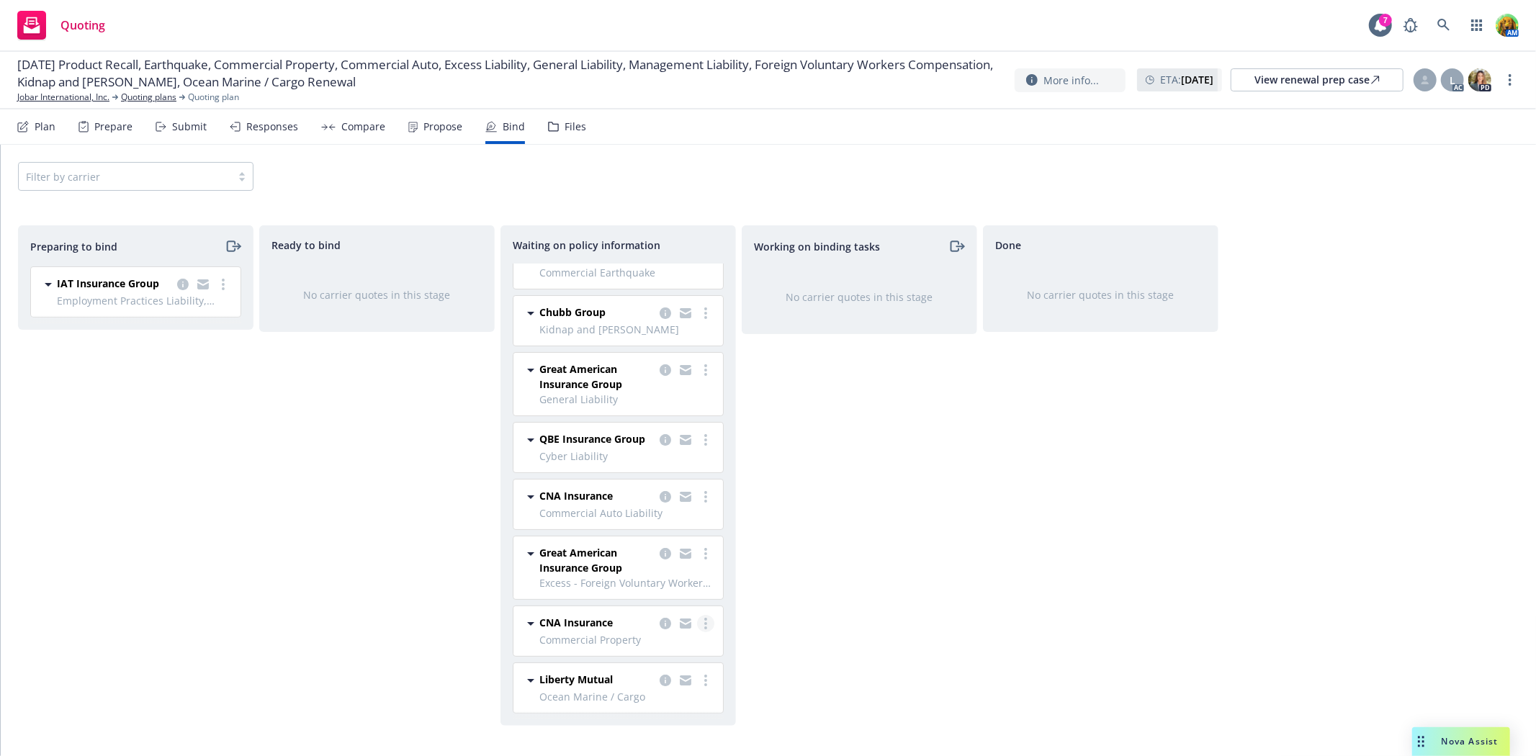
click at [704, 628] on circle "more" at bounding box center [705, 627] width 3 height 3
click at [641, 478] on span "Create policies" at bounding box center [624, 479] width 106 height 14
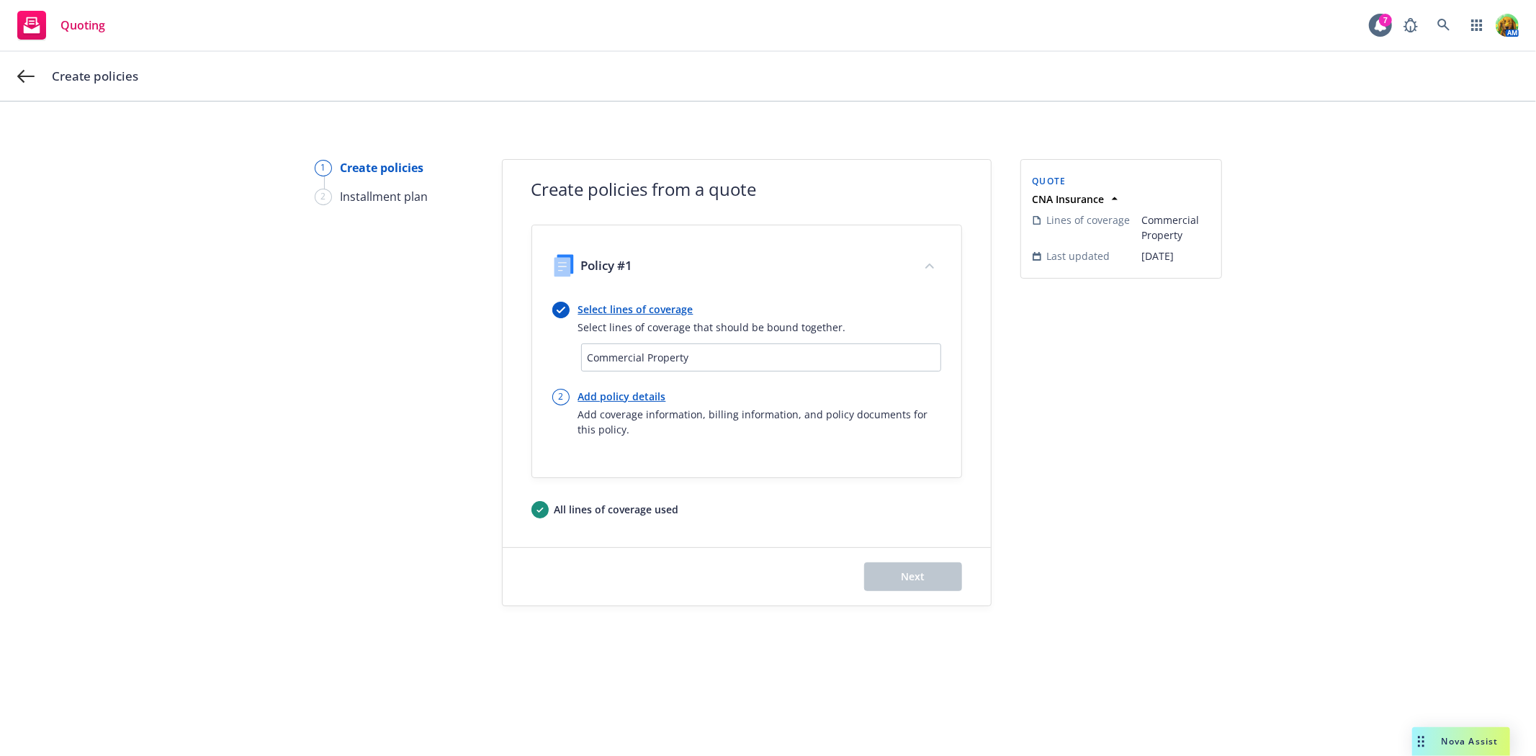
click at [634, 392] on link "Add policy details" at bounding box center [759, 396] width 363 height 15
select select "12"
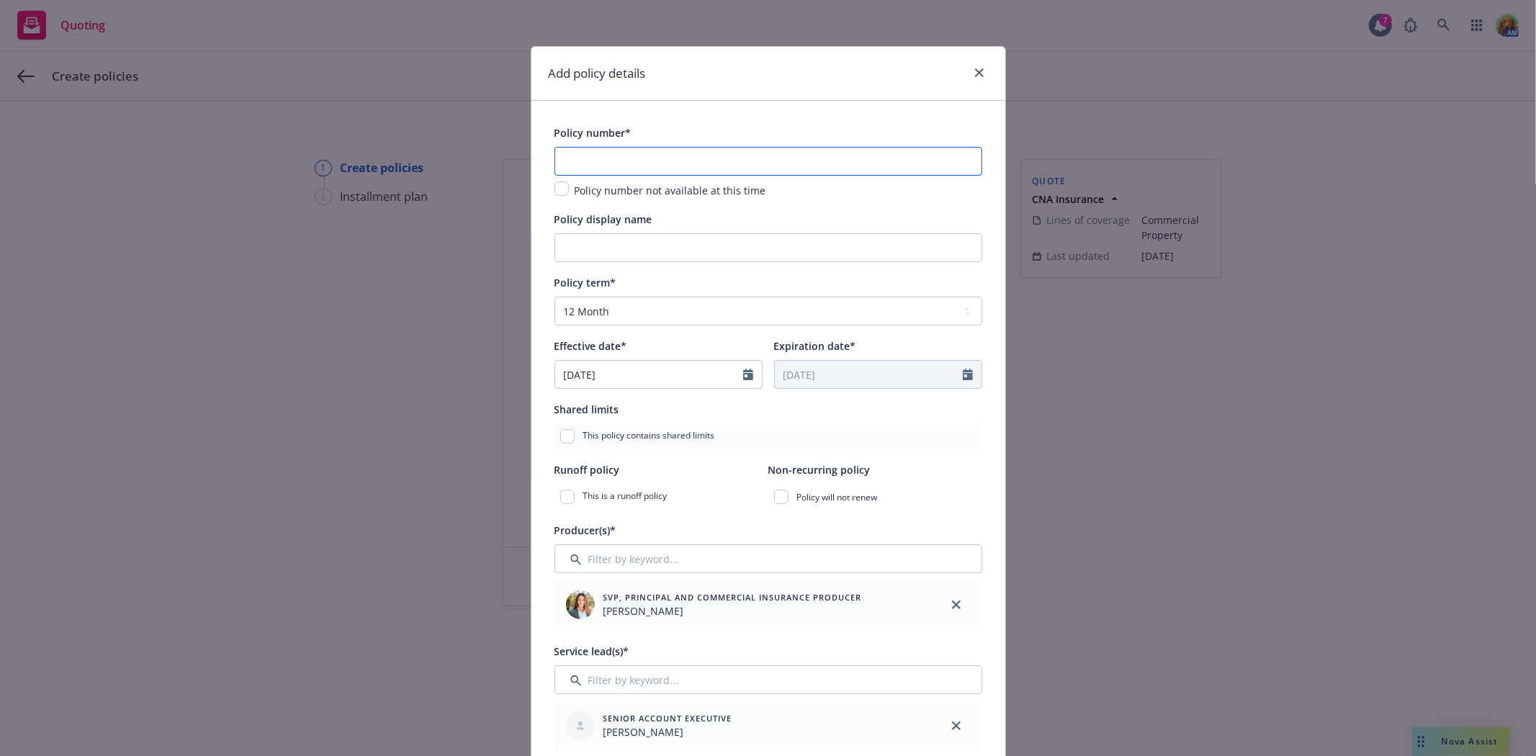
click at [587, 168] on input "text" at bounding box center [768, 161] width 428 height 29
paste input "7094190950"
type input "7094190950"
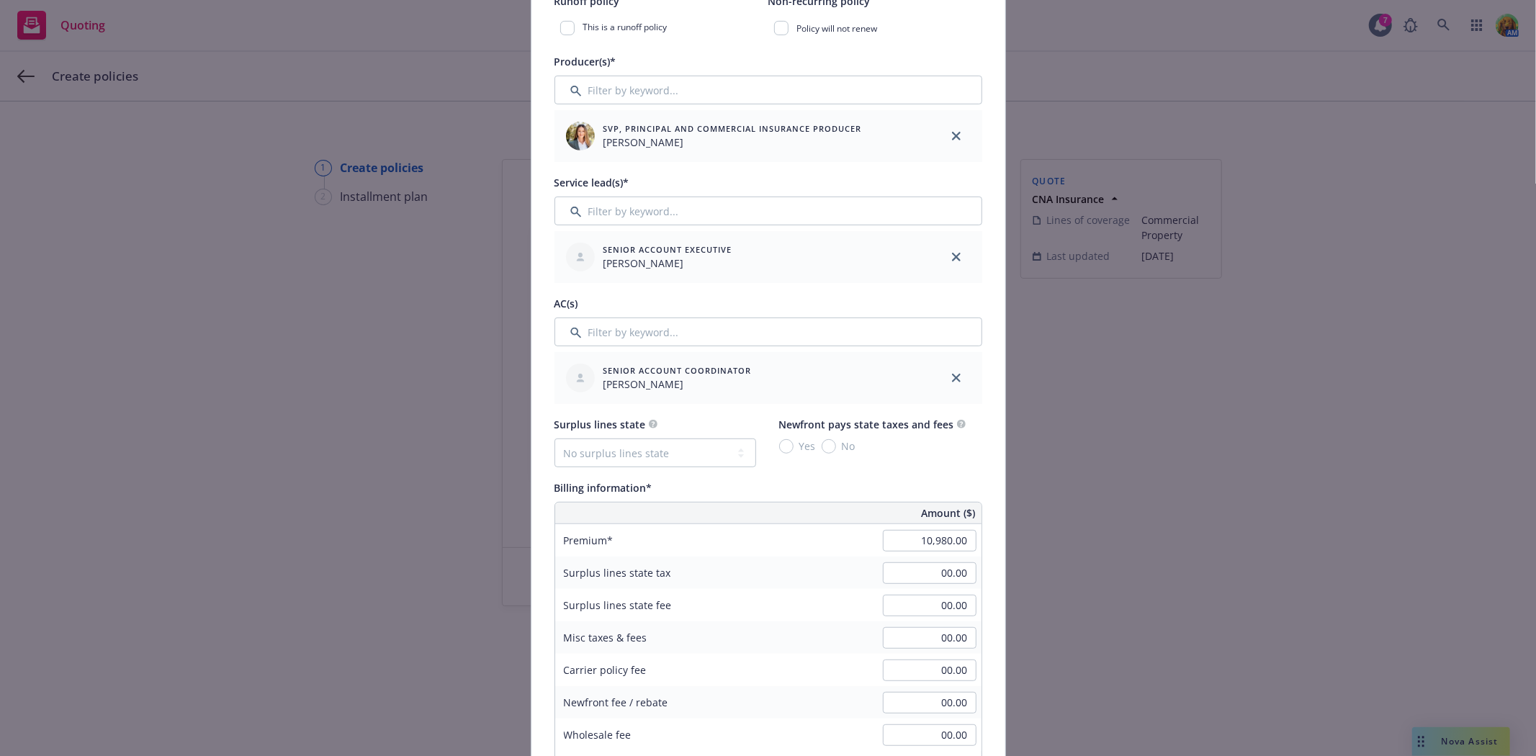
scroll to position [559, 0]
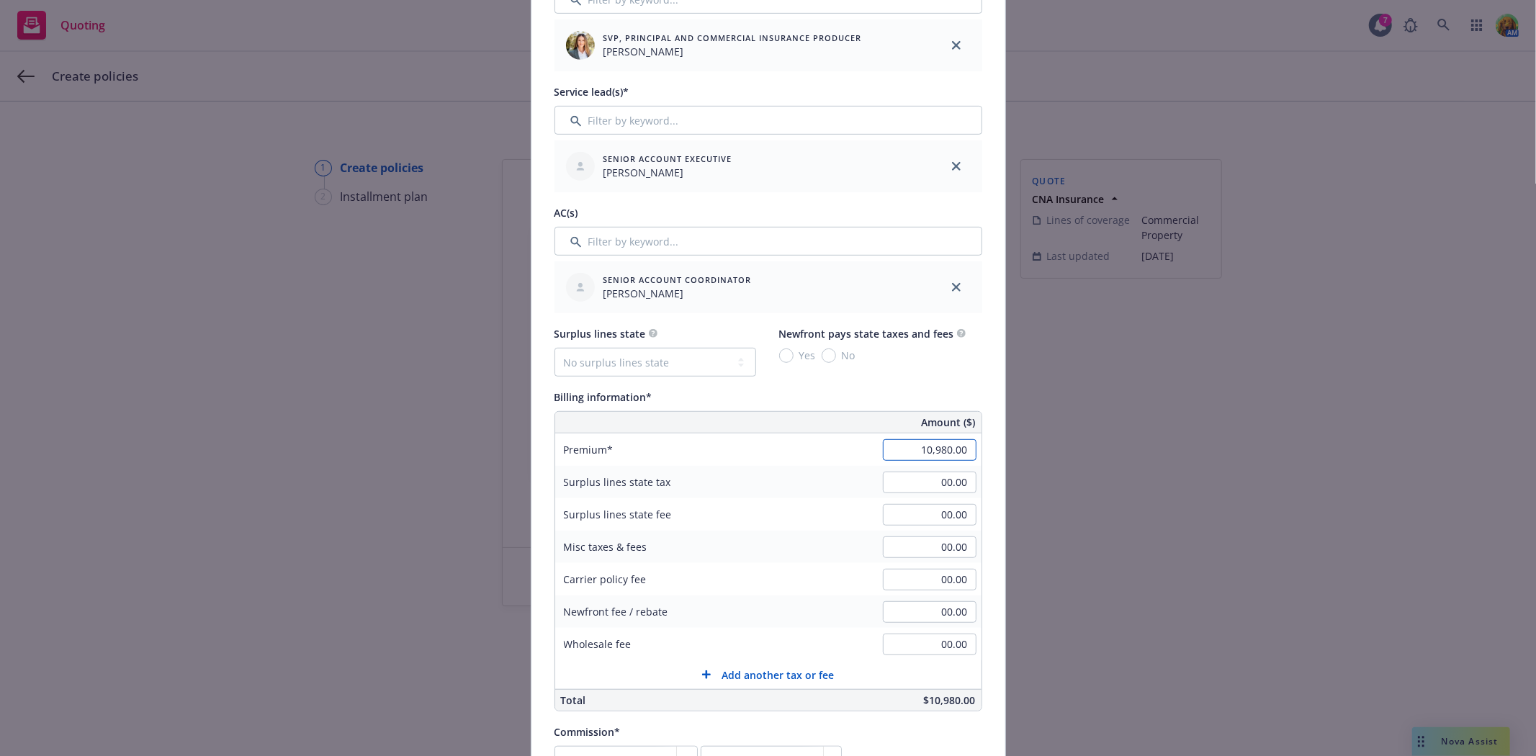
click at [947, 442] on input "10,980.00" at bounding box center [930, 450] width 94 height 22
click at [944, 454] on input "10,980.00" at bounding box center [930, 450] width 94 height 22
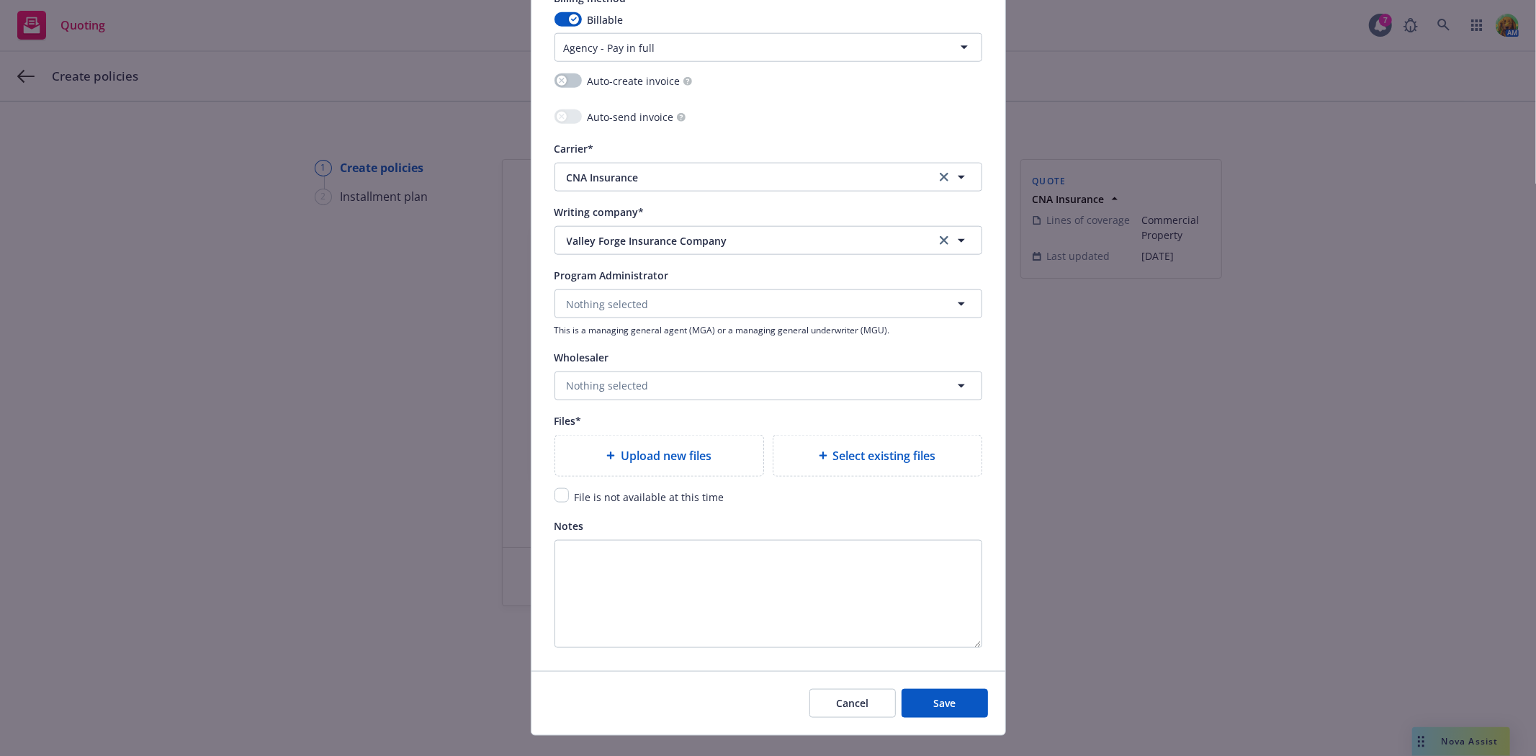
scroll to position [1359, 0]
type input "10,988.00"
type input "1648.2"
click at [822, 461] on div "Select existing files" at bounding box center [877, 452] width 185 height 17
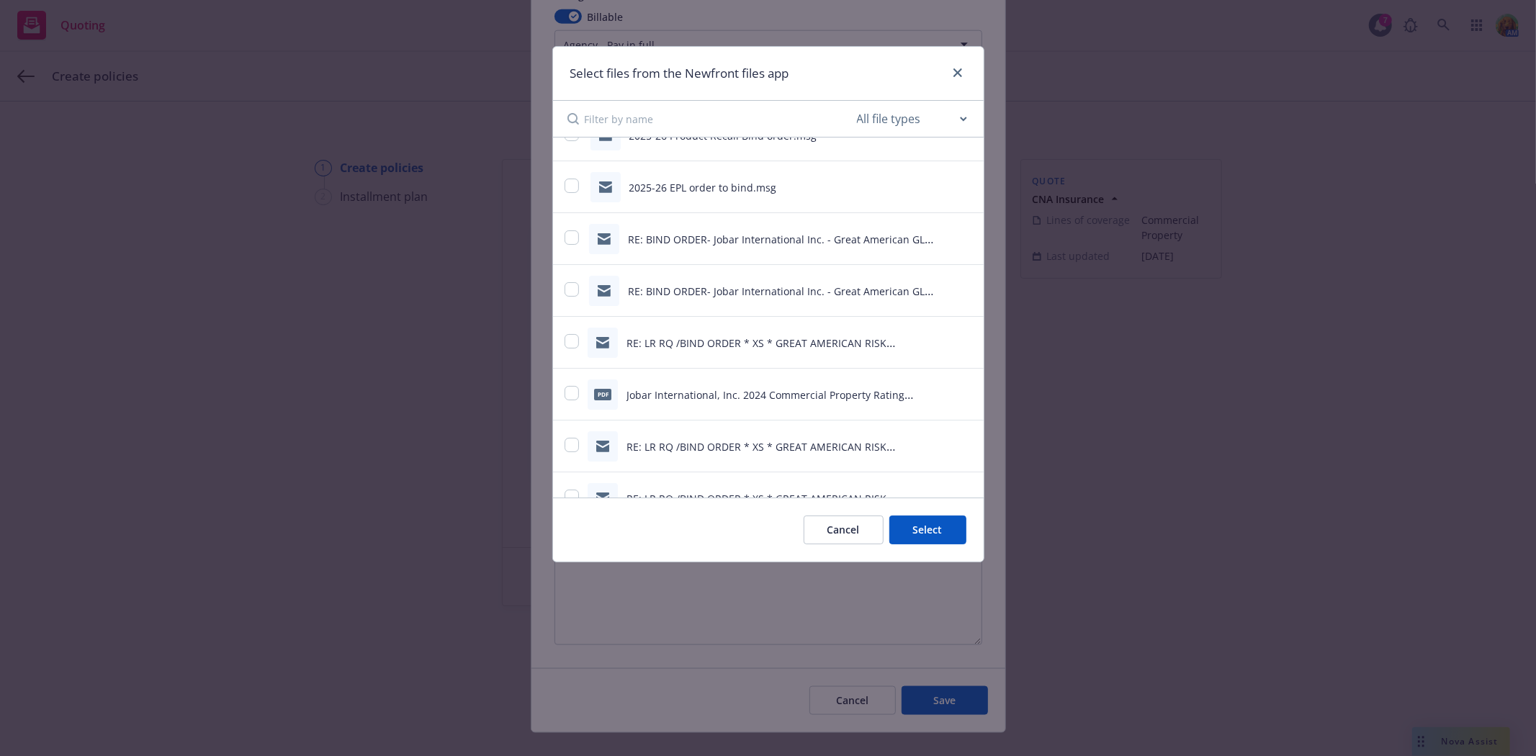
scroll to position [160, 0]
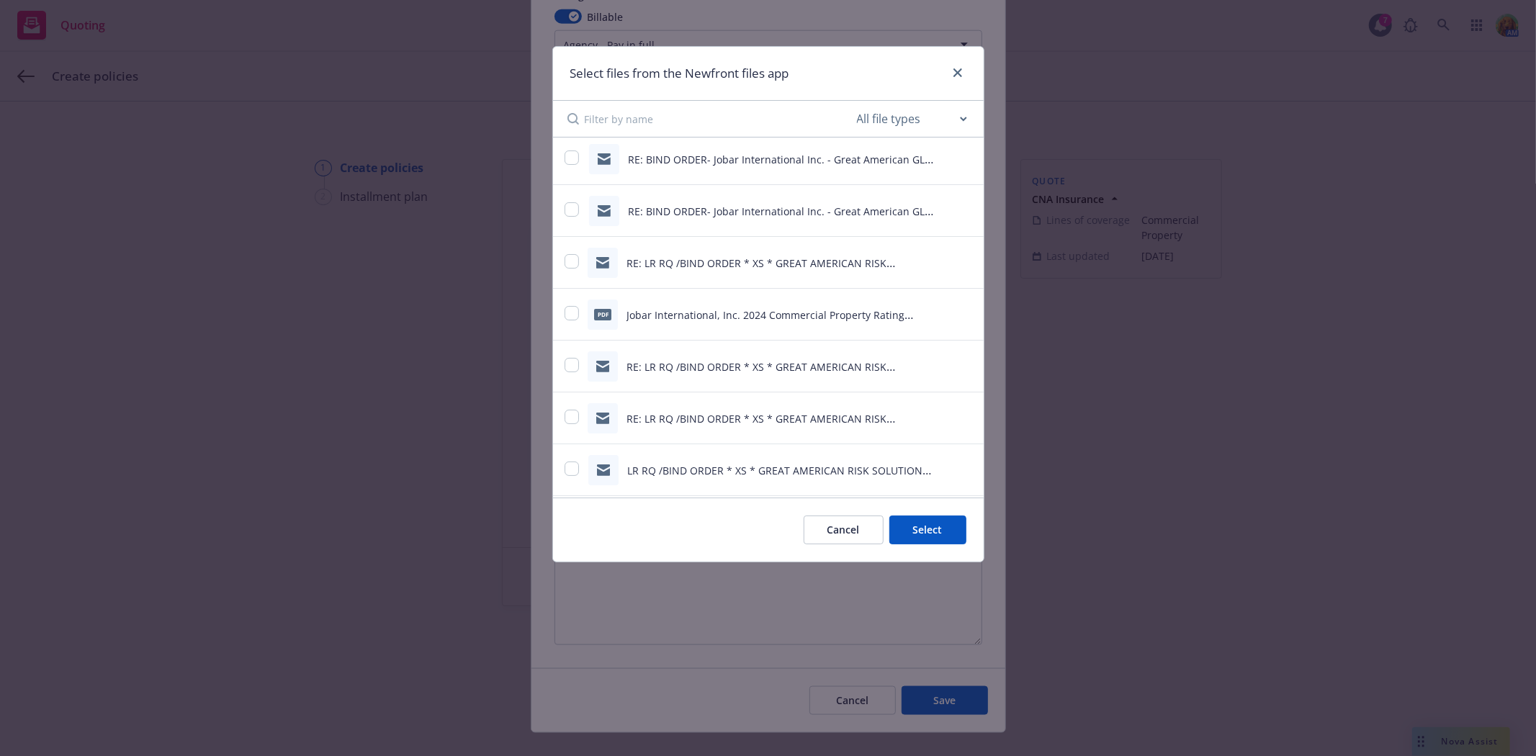
click at [649, 118] on input at bounding box center [719, 119] width 269 height 36
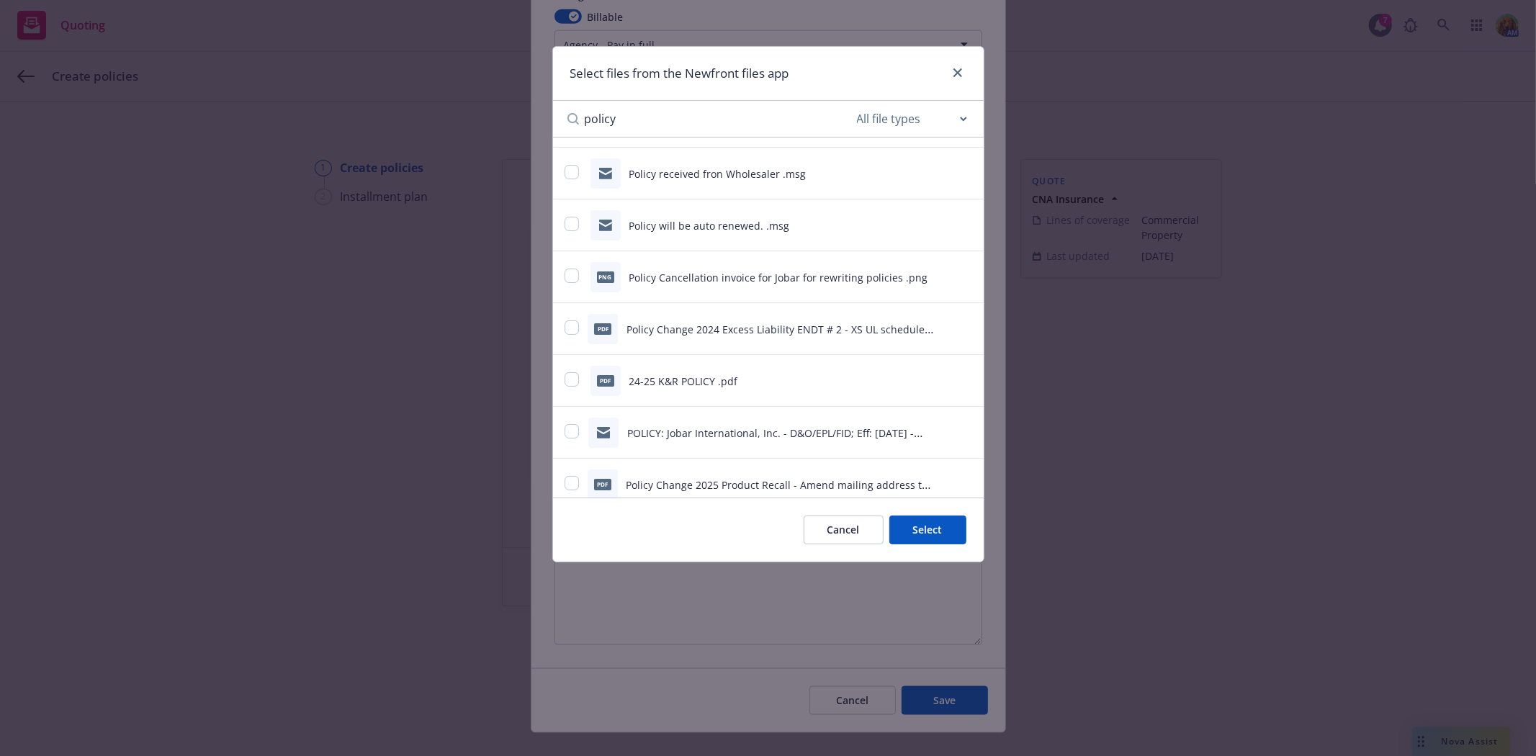
scroll to position [240, 0]
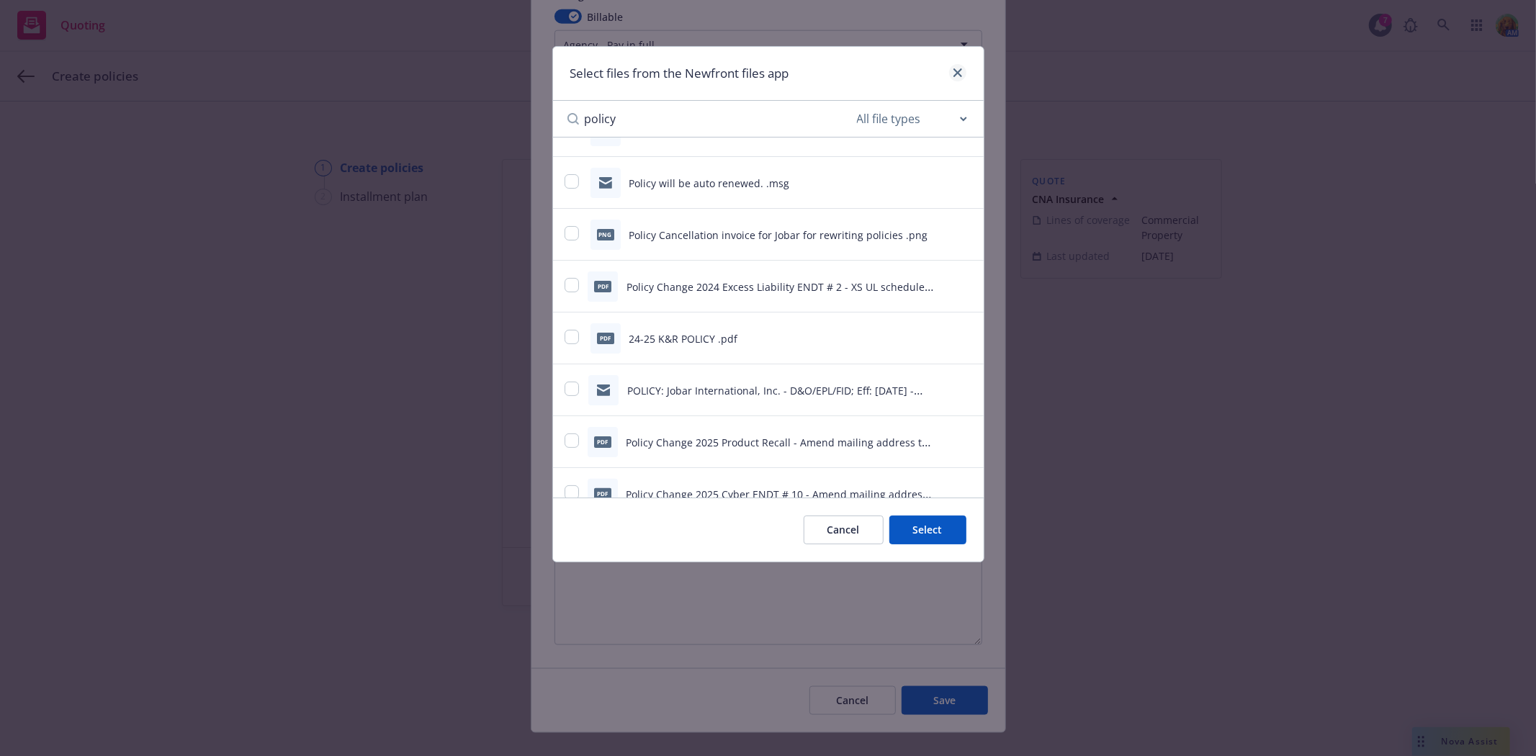
type input "policy"
click at [956, 71] on icon "close" at bounding box center [957, 72] width 9 height 9
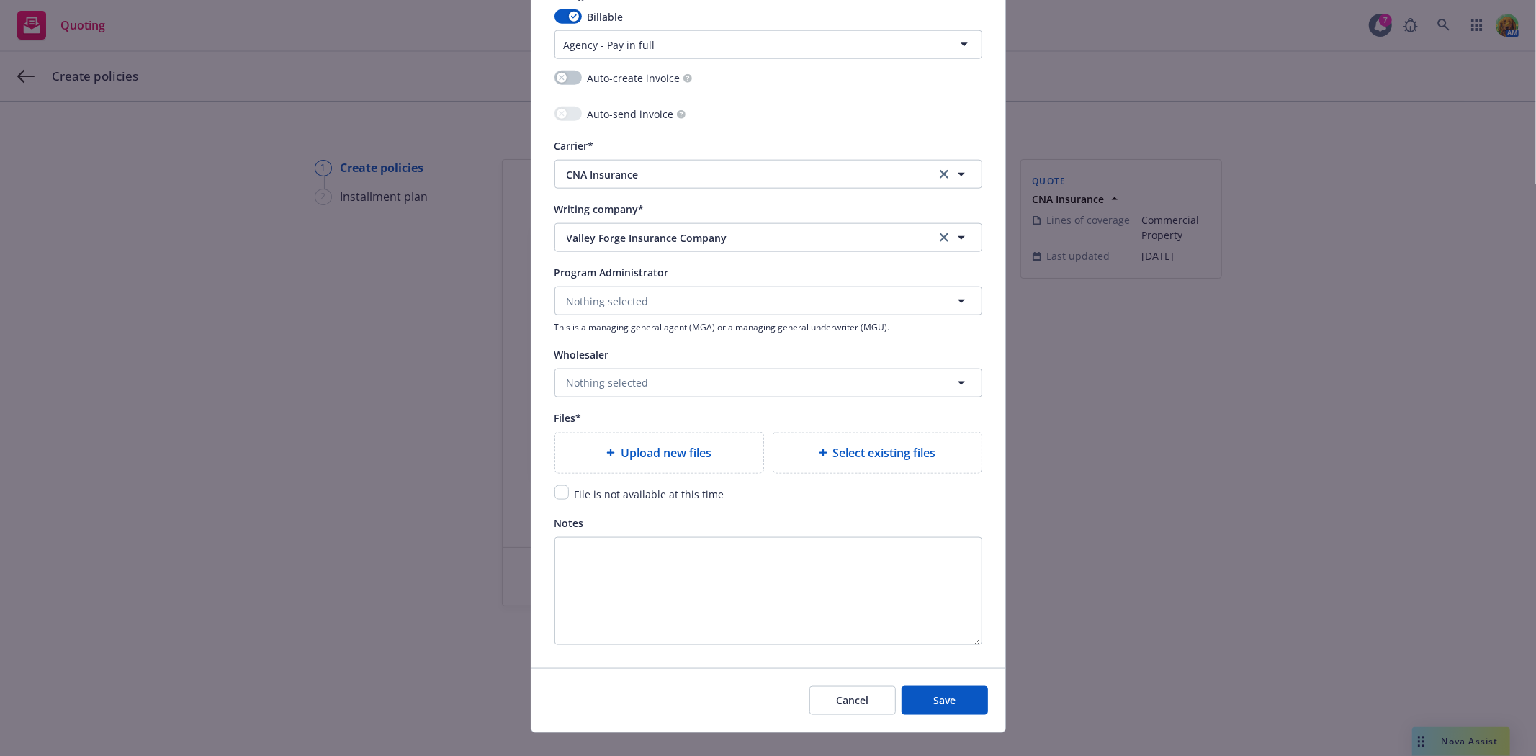
click at [660, 461] on span "Upload new files" at bounding box center [666, 452] width 91 height 17
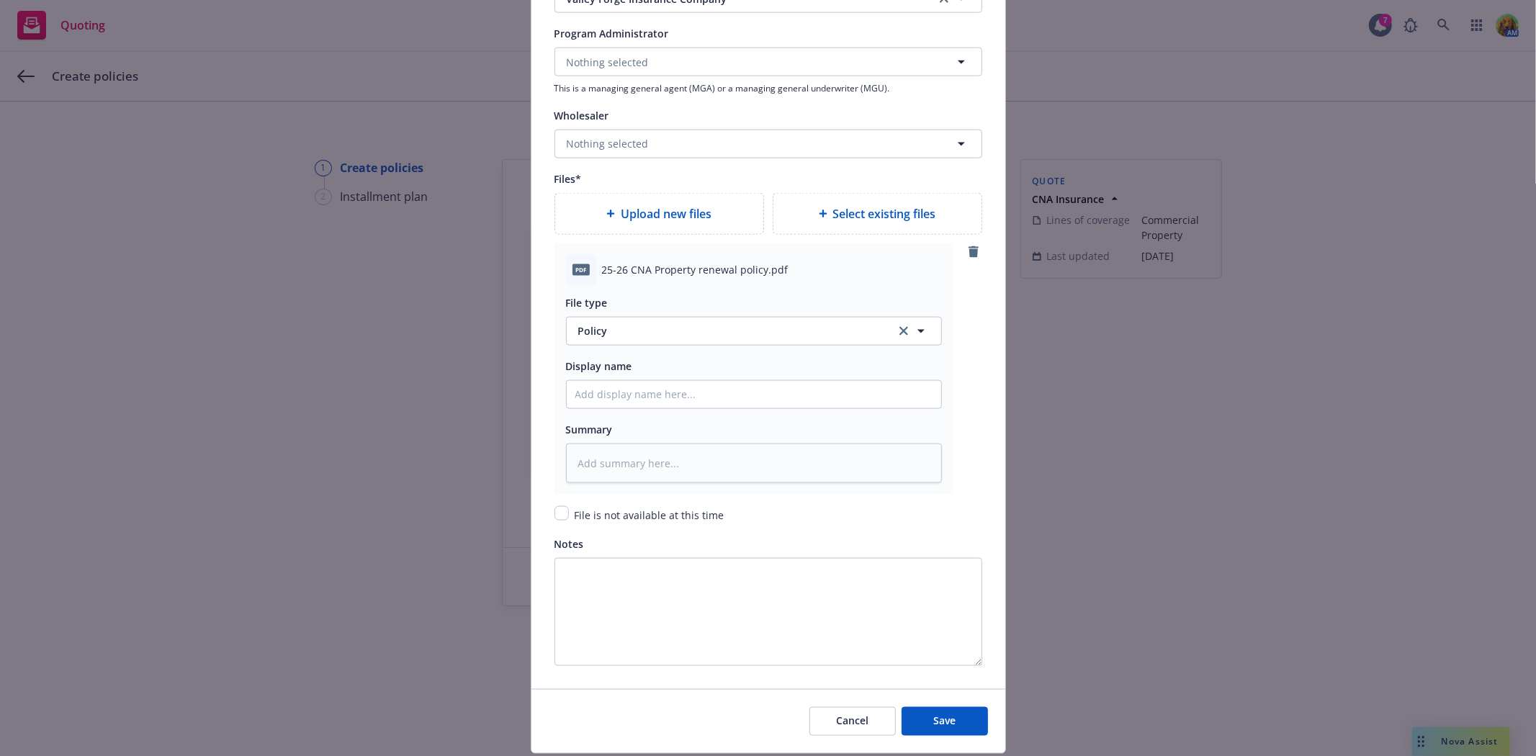
scroll to position [1600, 0]
click at [933, 717] on span "Save" at bounding box center [944, 720] width 22 height 14
type textarea "x"
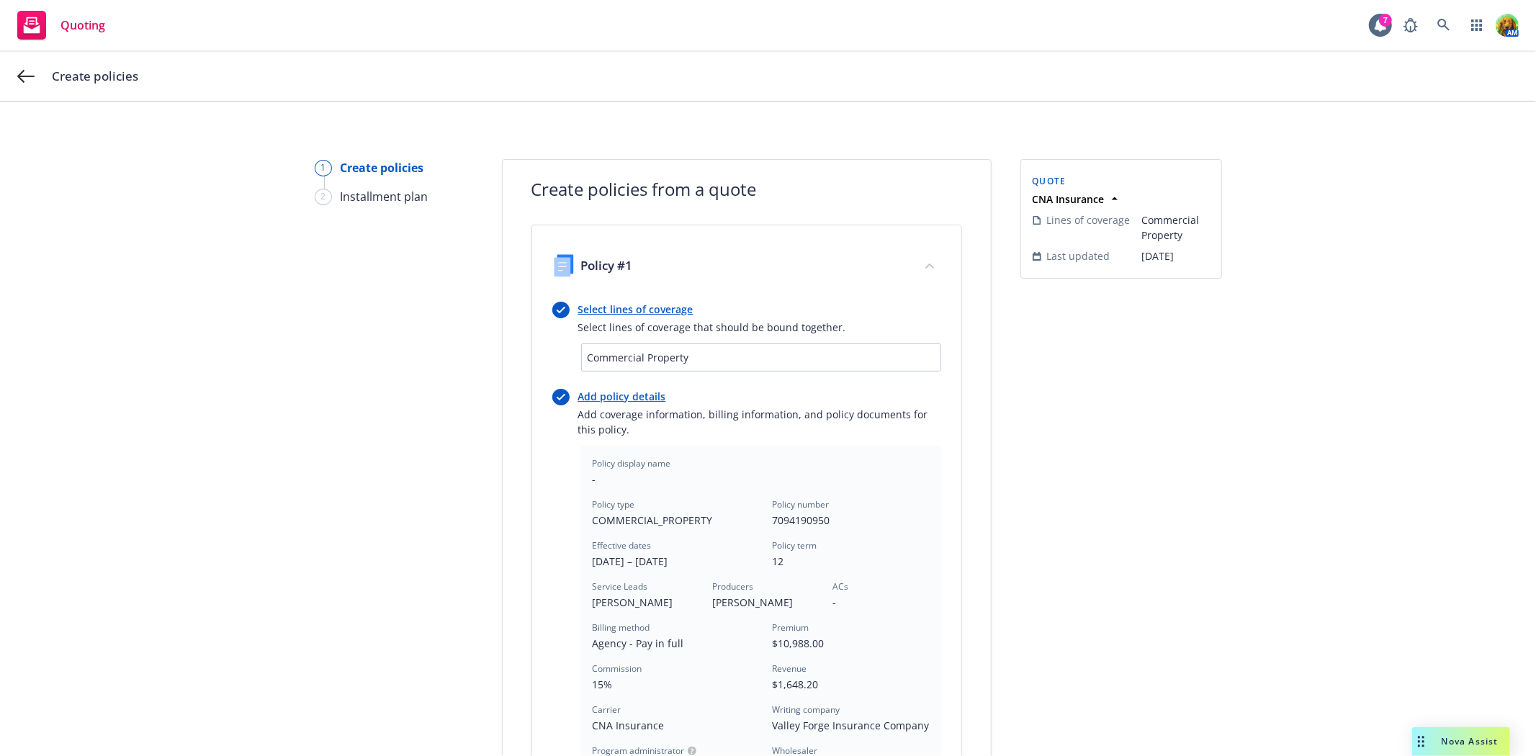
scroll to position [332, 0]
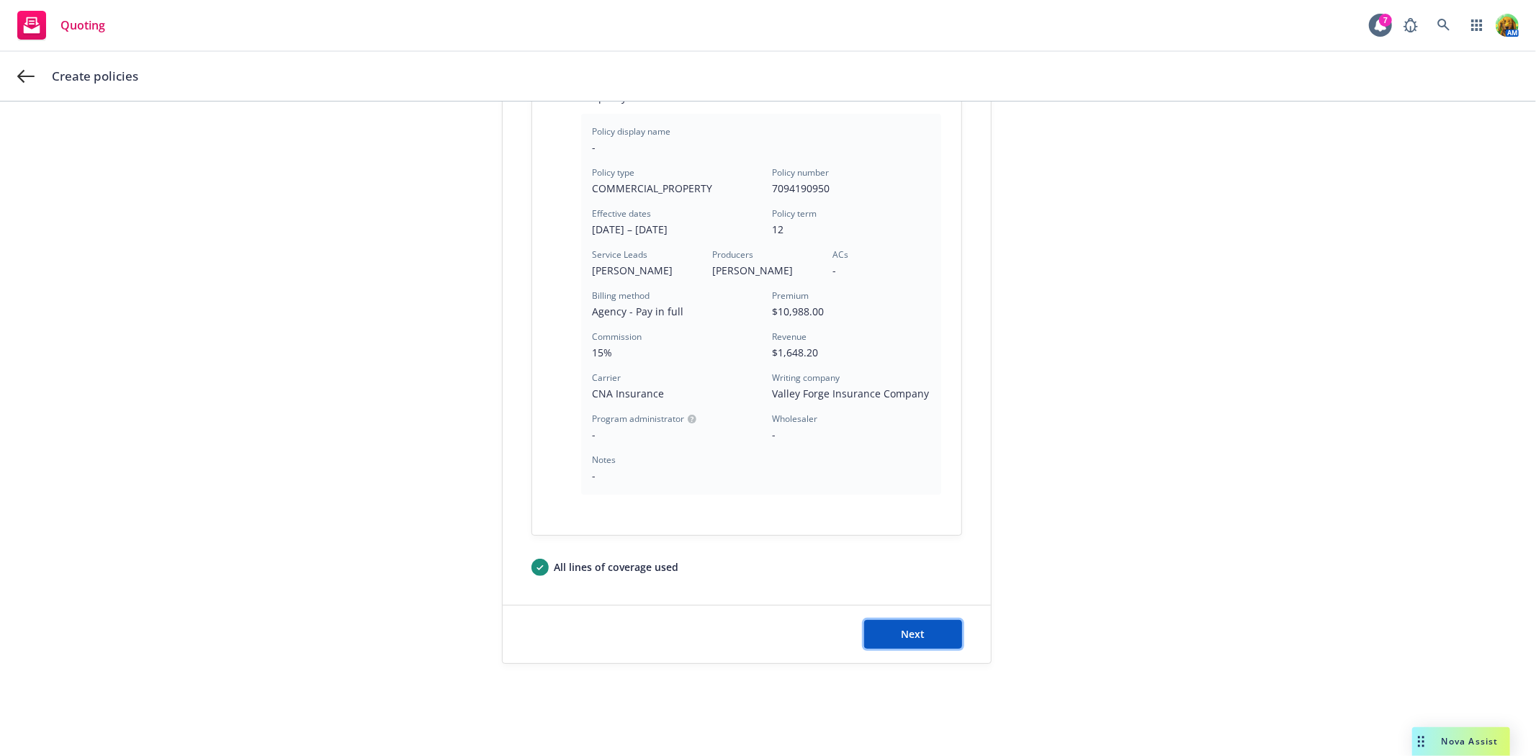
click at [904, 641] on button "Next" at bounding box center [913, 634] width 98 height 29
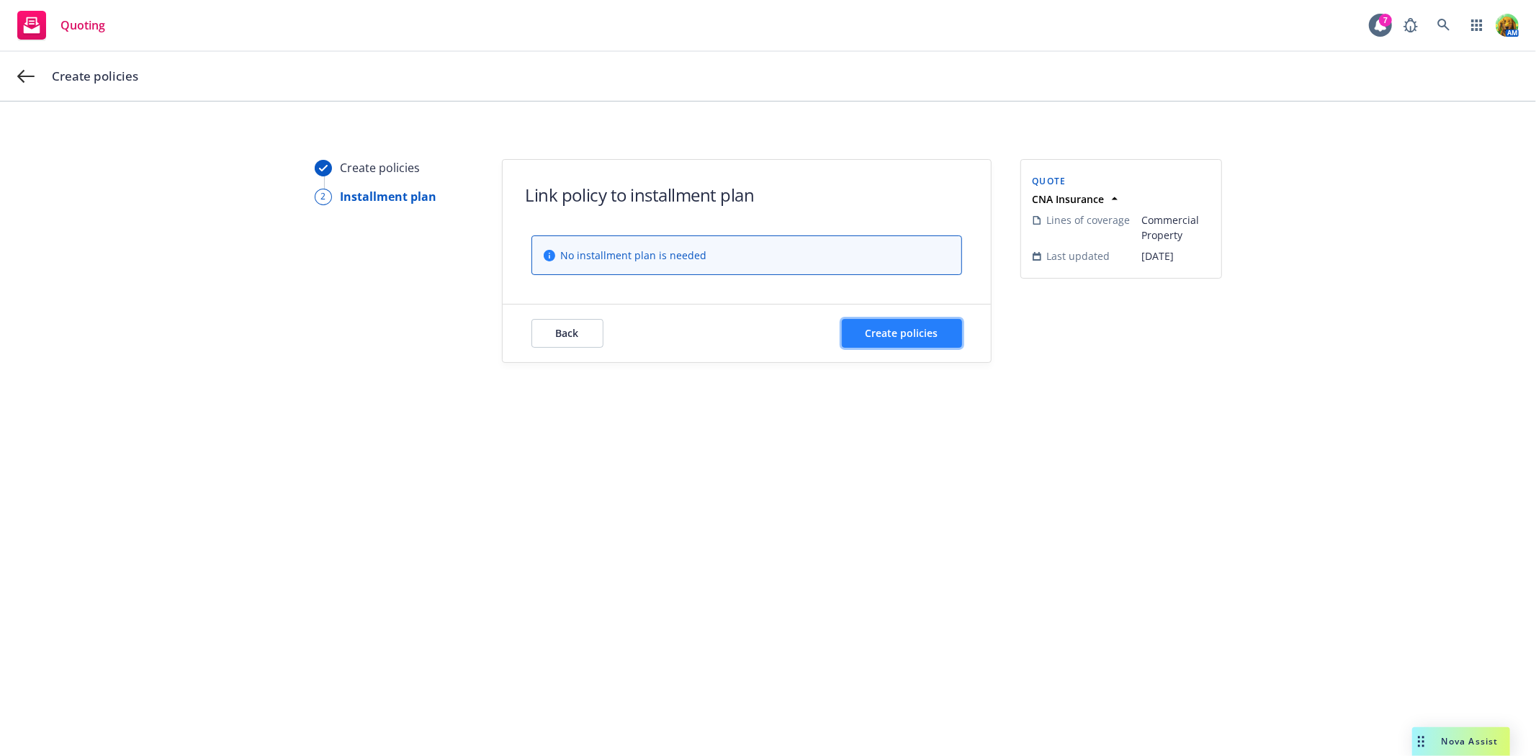
click at [890, 336] on span "Create policies" at bounding box center [901, 333] width 73 height 14
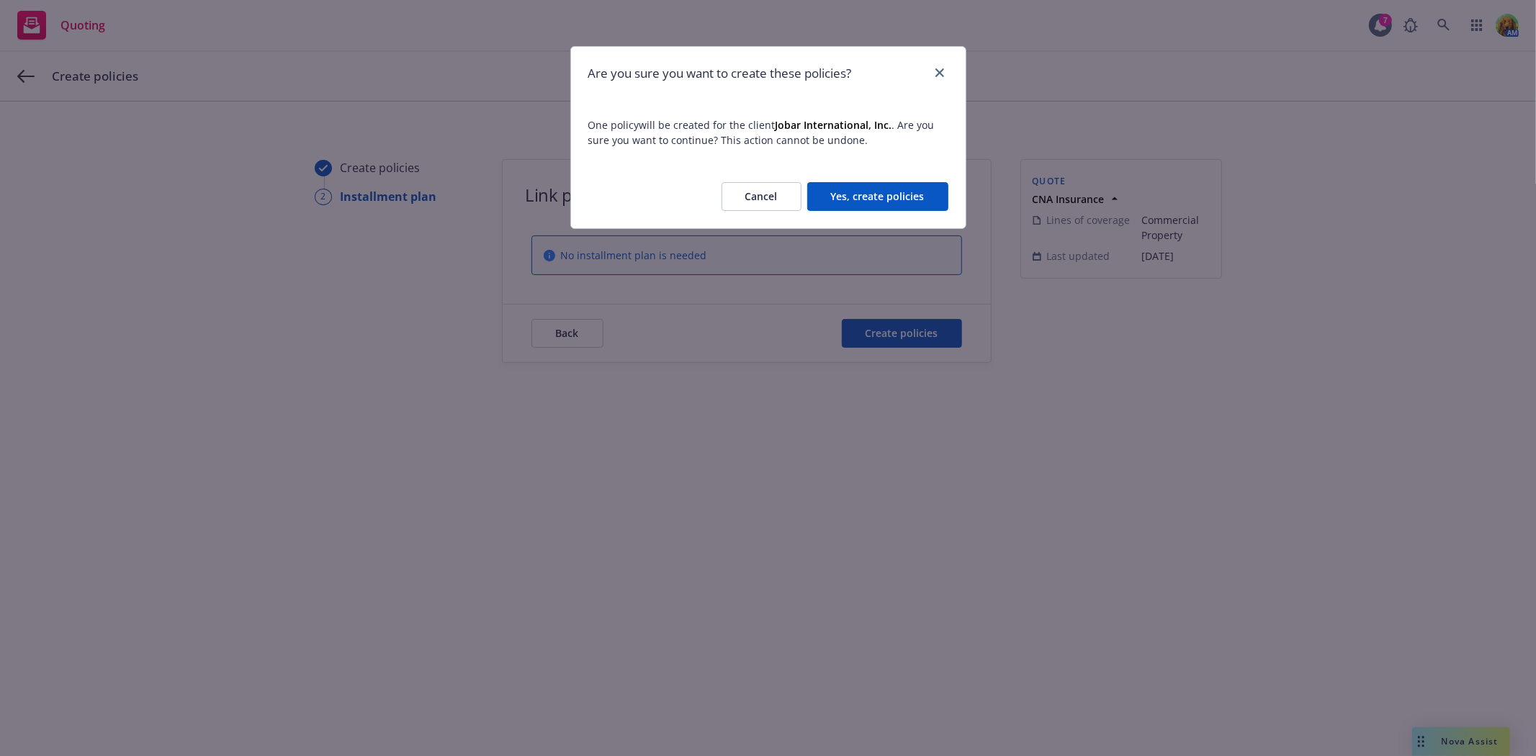
click at [850, 191] on button "Yes, create policies" at bounding box center [877, 196] width 141 height 29
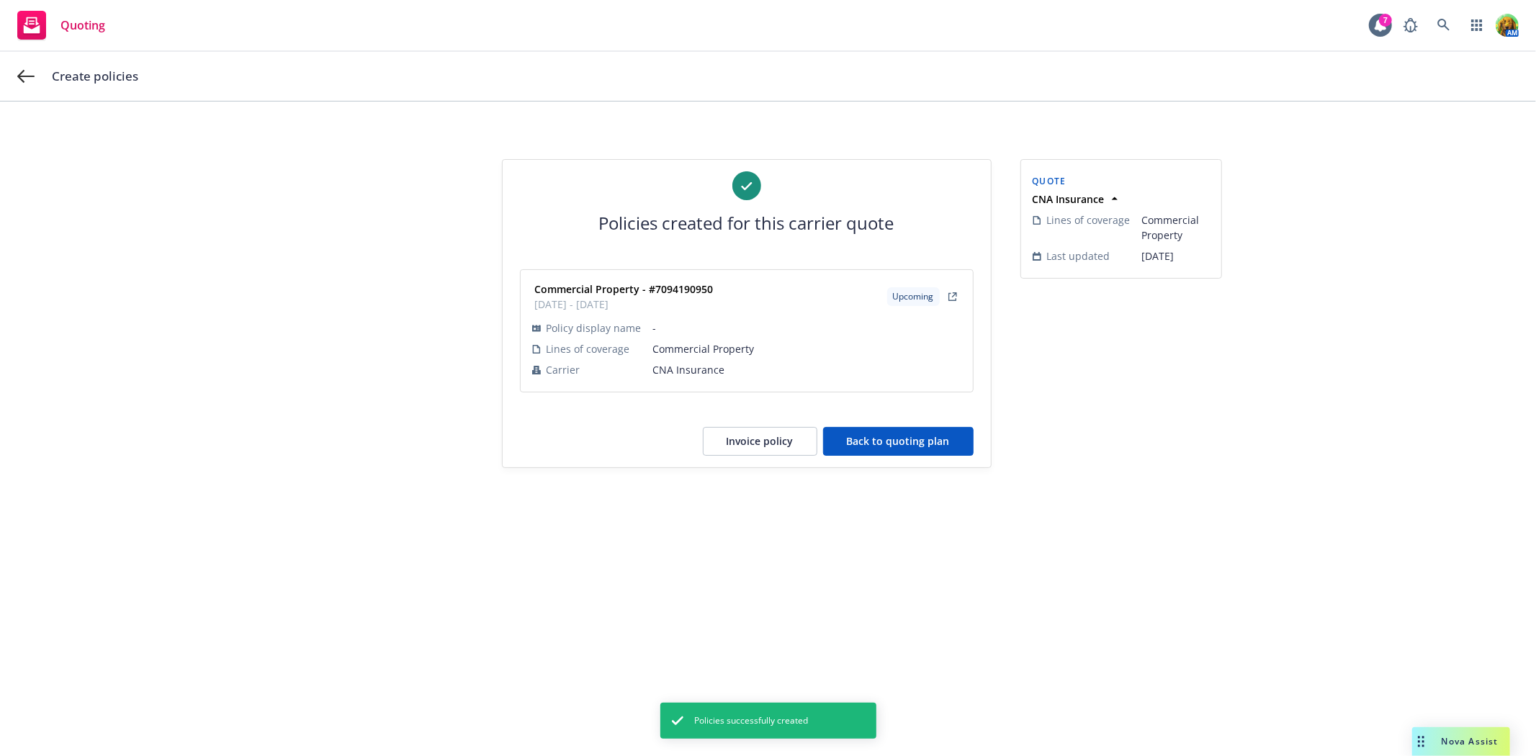
click at [922, 445] on button "Back to quoting plan" at bounding box center [898, 441] width 150 height 29
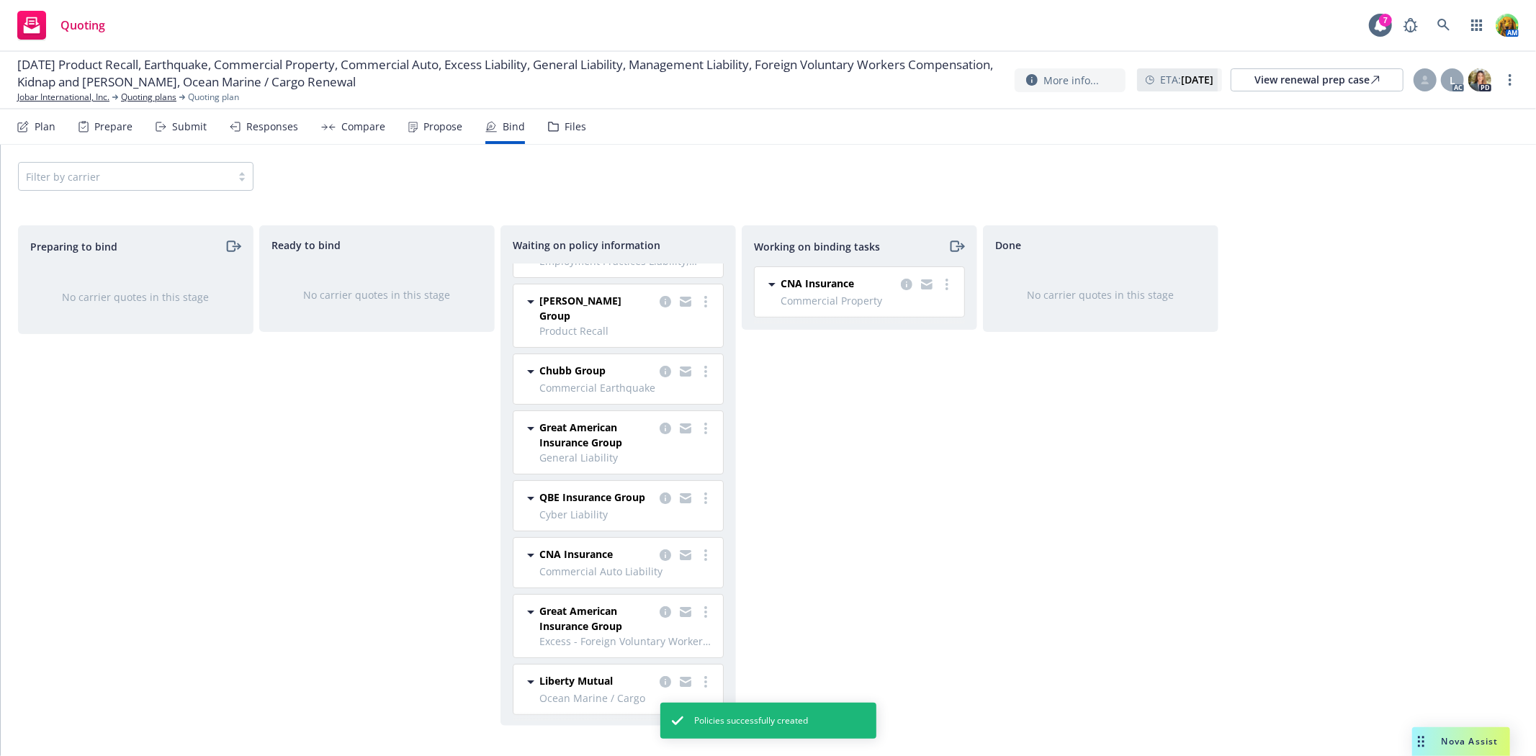
scroll to position [167, 0]
click at [659, 553] on icon "copy logging email" at bounding box center [665, 554] width 12 height 12
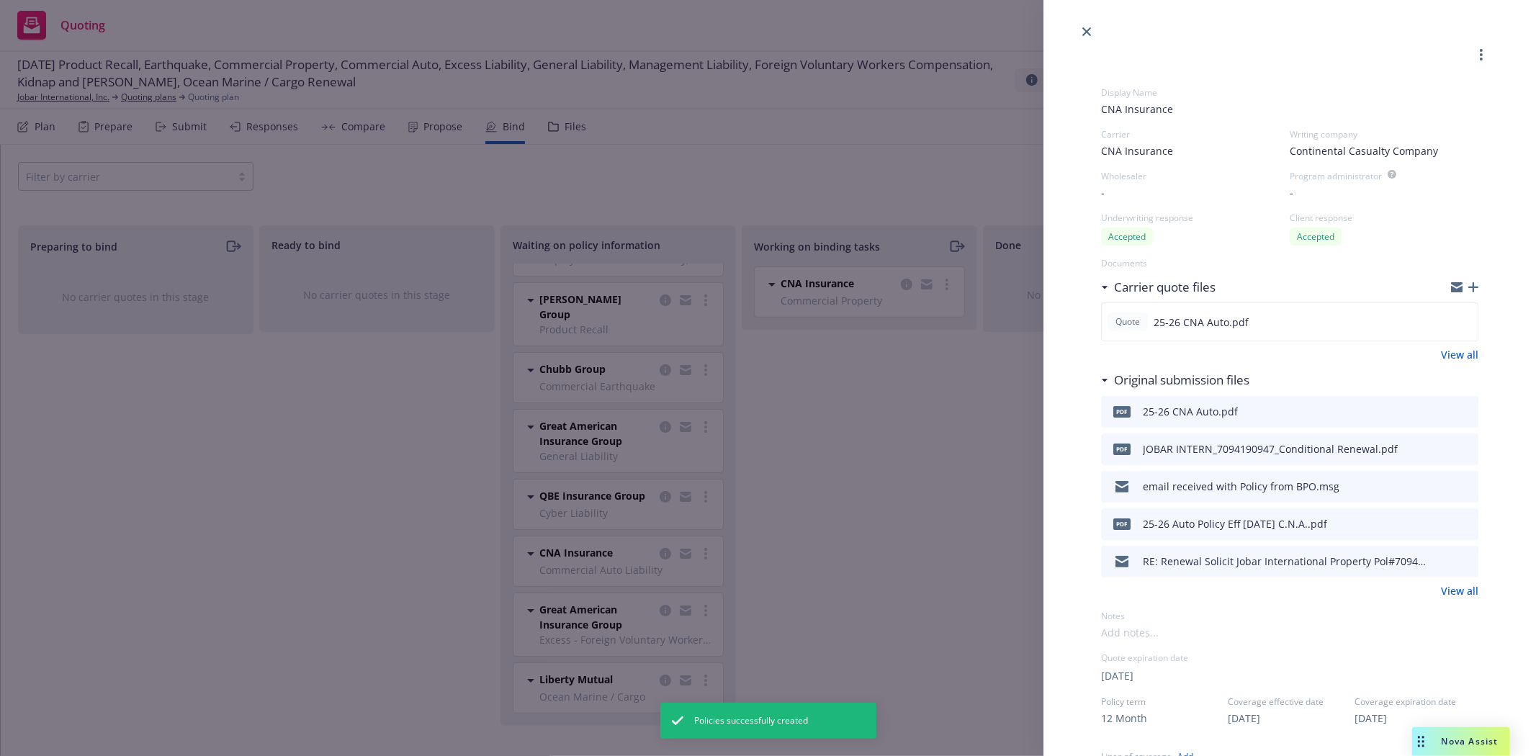
click at [1435, 409] on icon "download file" at bounding box center [1441, 411] width 12 height 12
click at [1086, 32] on icon "close" at bounding box center [1086, 31] width 9 height 9
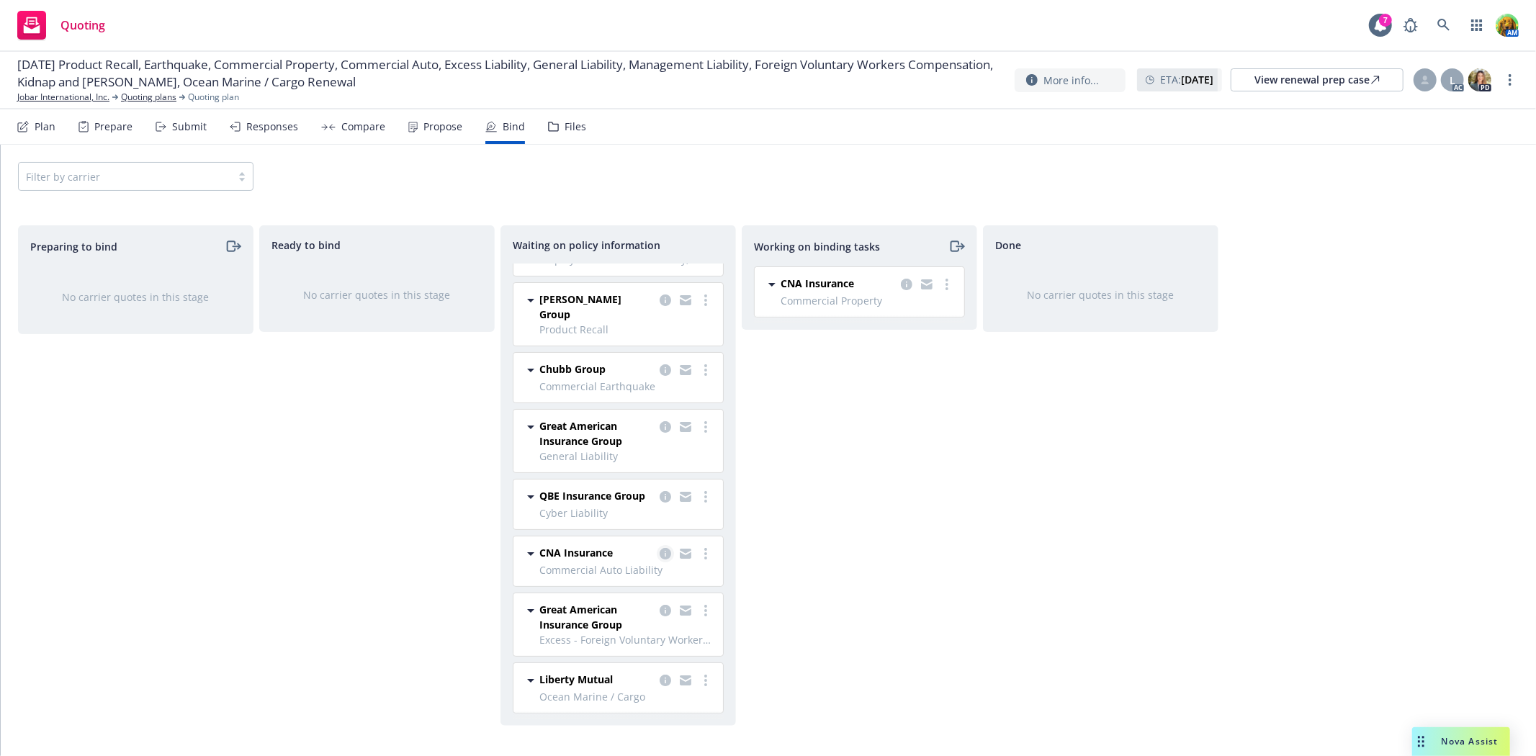
click at [659, 554] on icon "copy logging email" at bounding box center [665, 554] width 12 height 12
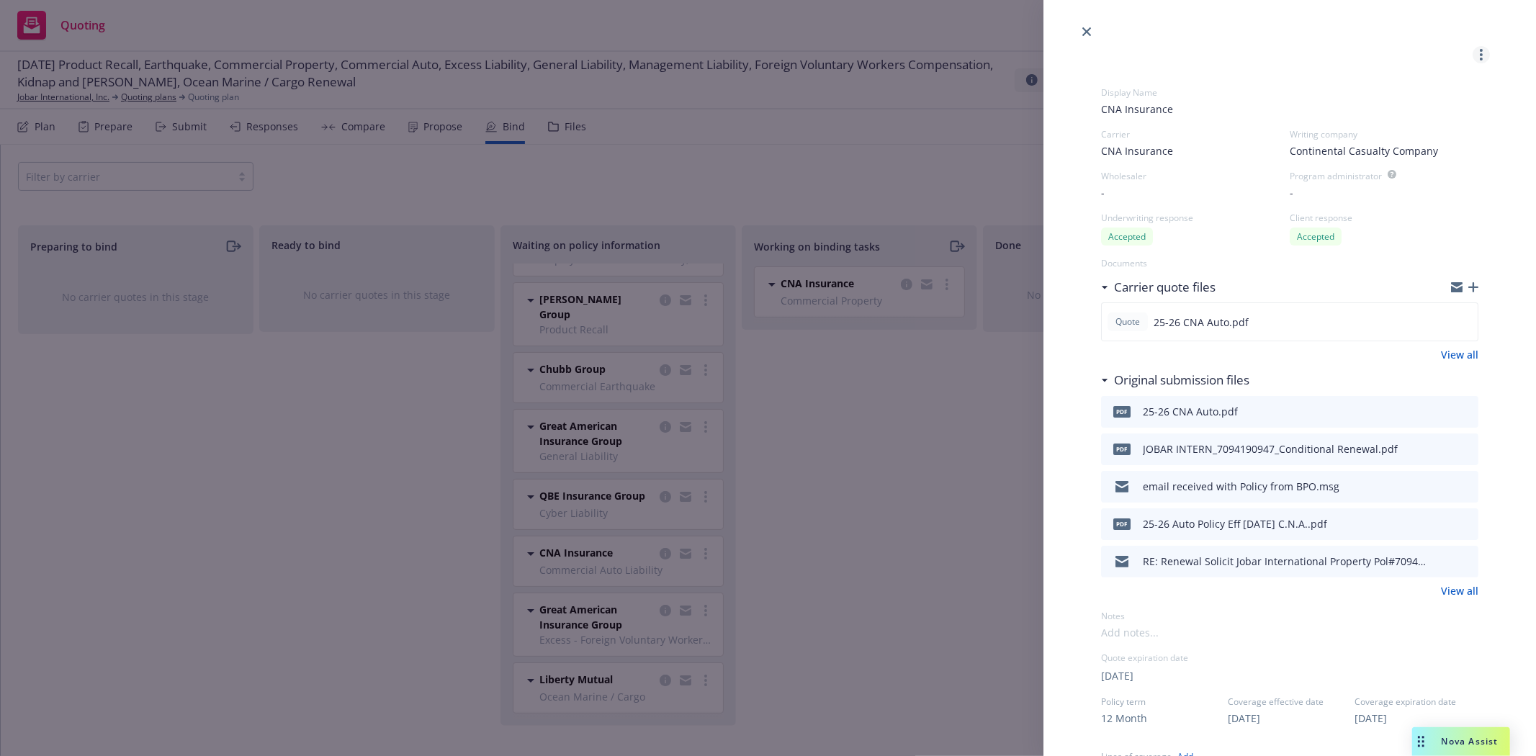
click at [1479, 50] on circle "more" at bounding box center [1480, 50] width 3 height 3
click at [1428, 89] on span "Create policies" at bounding box center [1411, 91] width 106 height 14
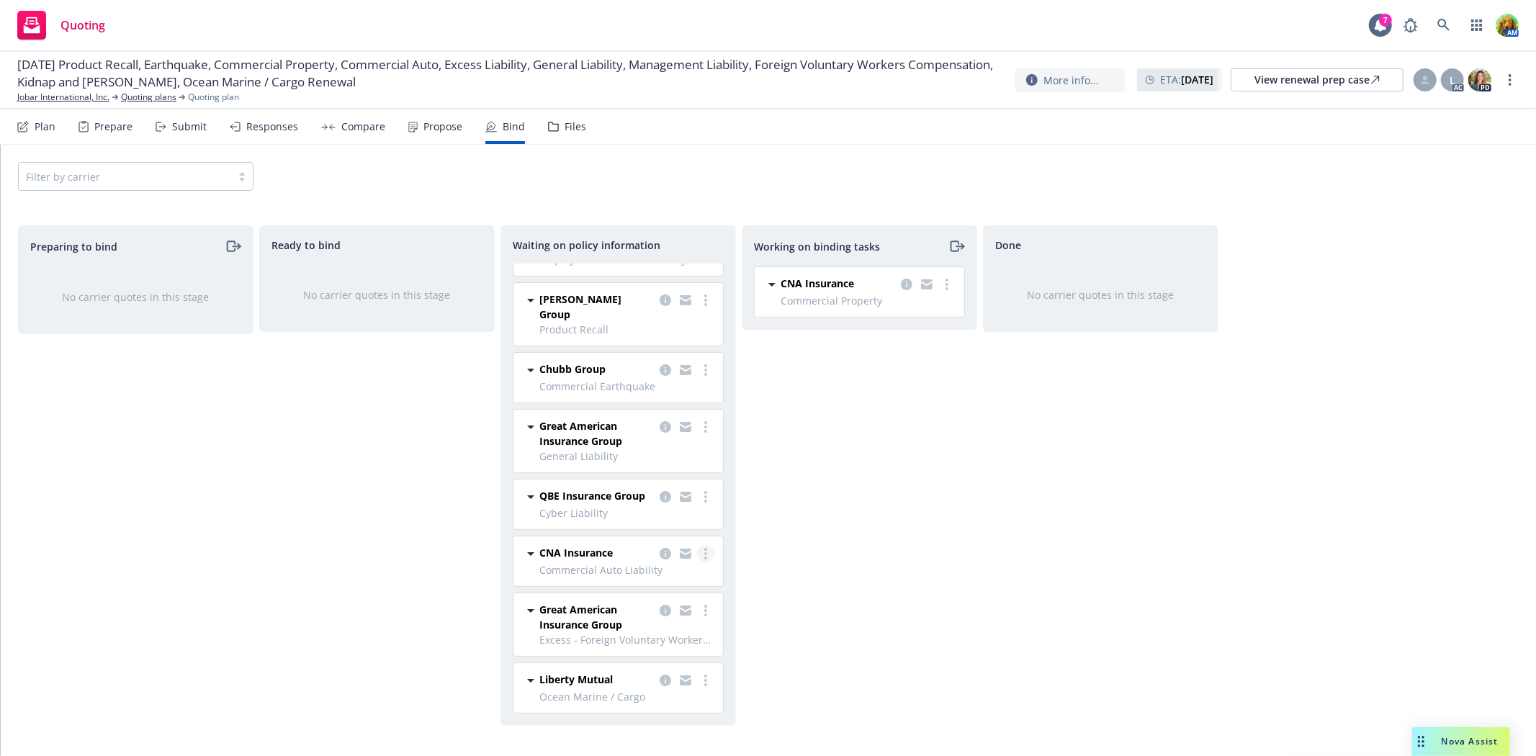
click at [704, 553] on icon "more" at bounding box center [705, 554] width 3 height 12
click at [657, 574] on link "Create policies" at bounding box center [636, 583] width 130 height 29
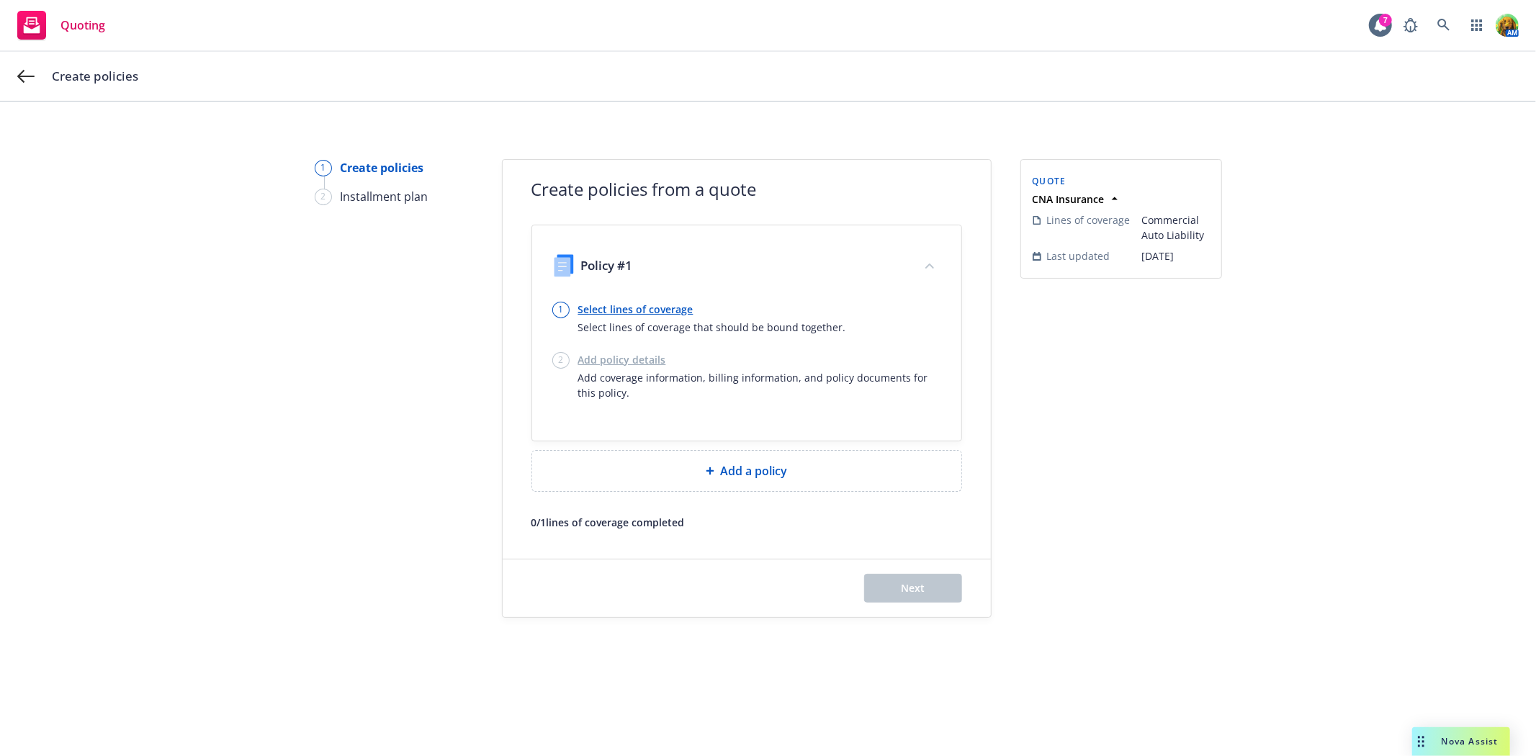
click at [631, 356] on div "Add policy details Add coverage information, billing information, and policy do…" at bounding box center [759, 376] width 363 height 48
click at [627, 308] on link "Select lines of coverage" at bounding box center [712, 309] width 268 height 15
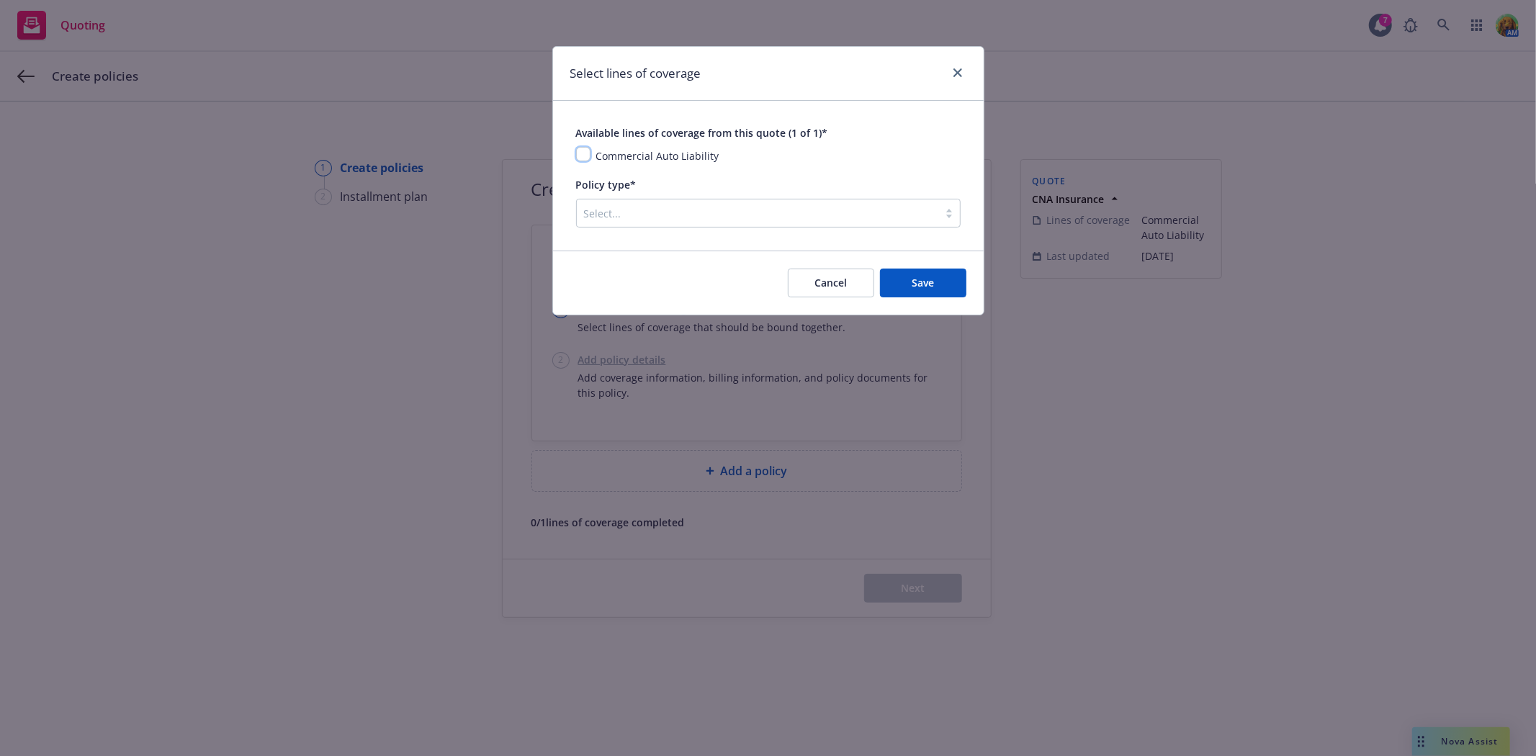
click at [579, 149] on input "checkbox" at bounding box center [583, 154] width 14 height 14
checkbox input "true"
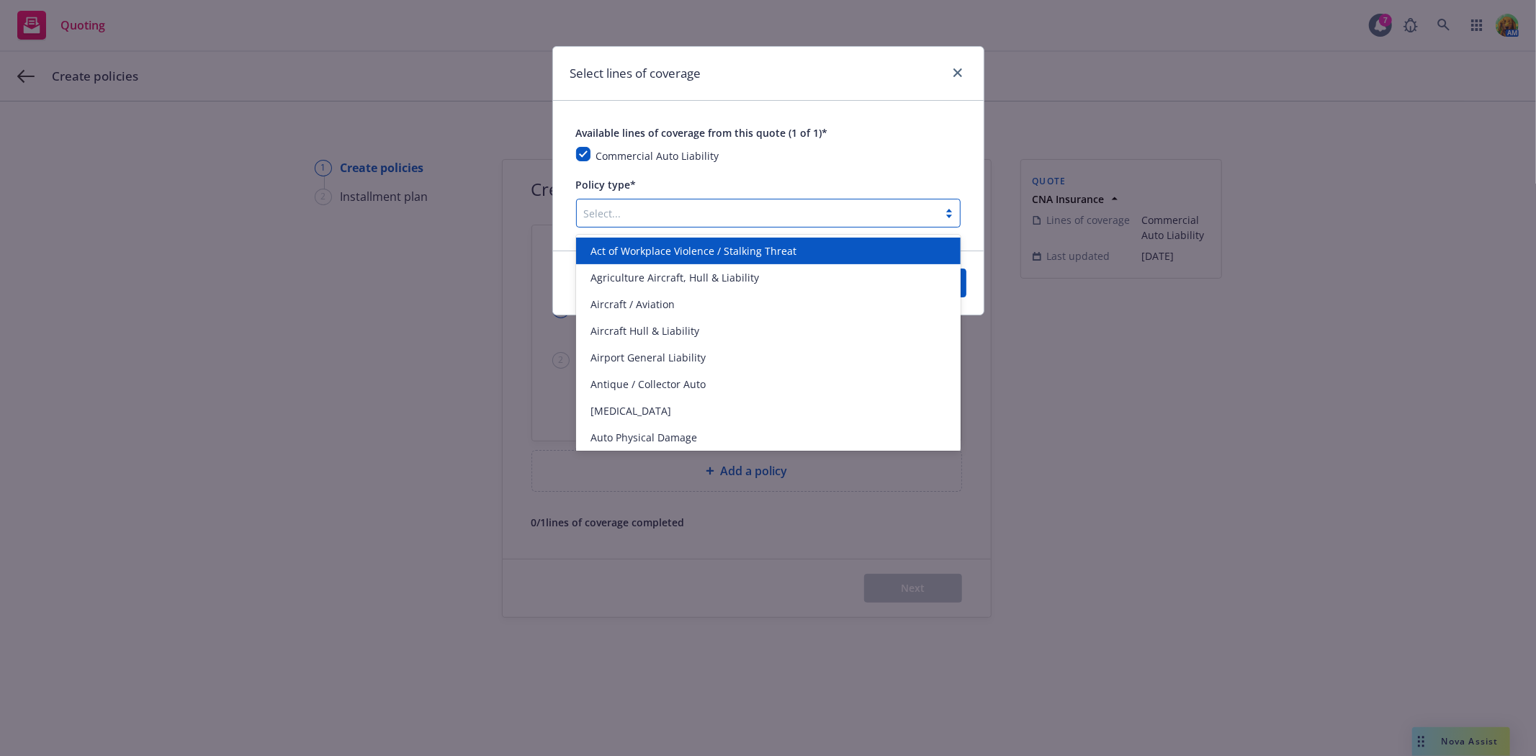
click at [610, 210] on div at bounding box center [757, 212] width 347 height 17
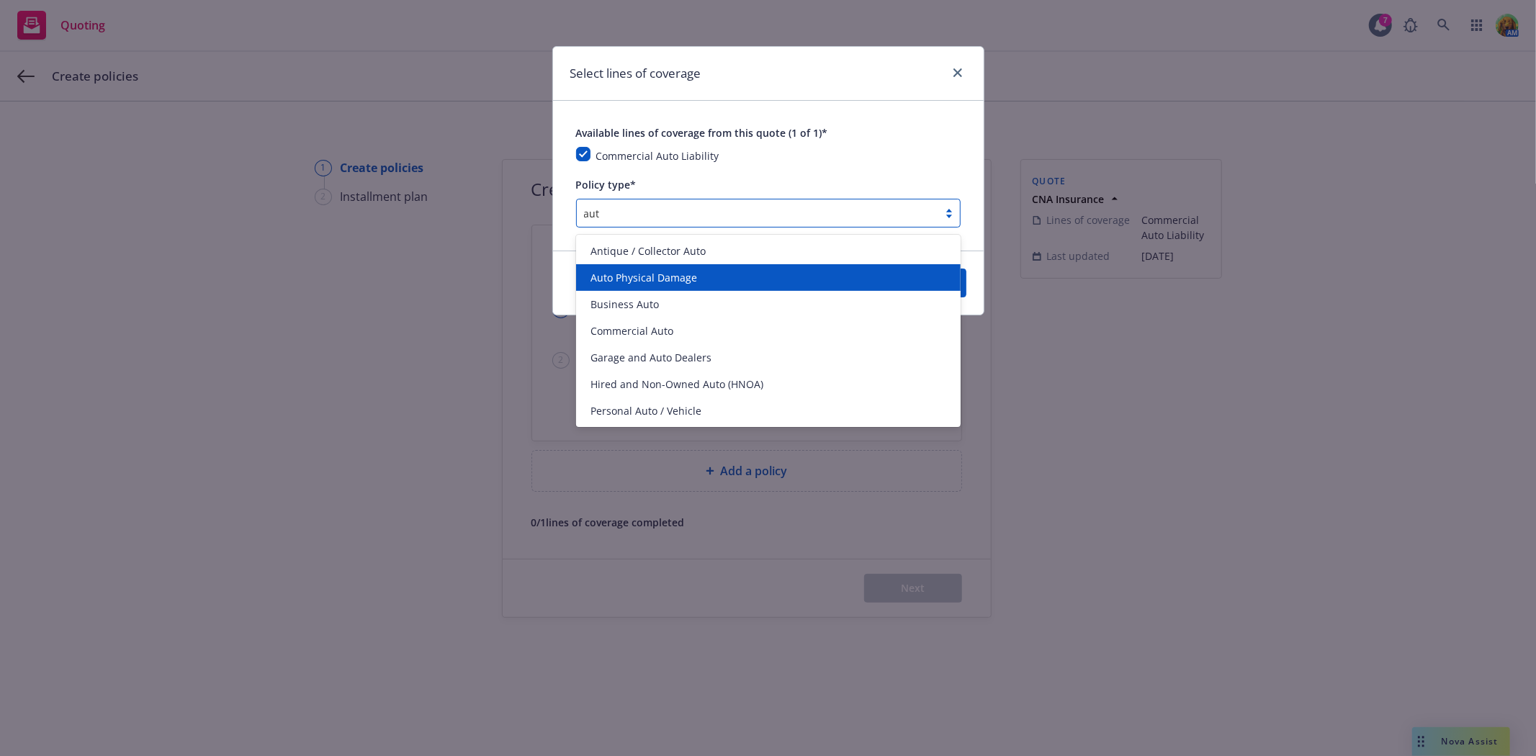
type input "auto"
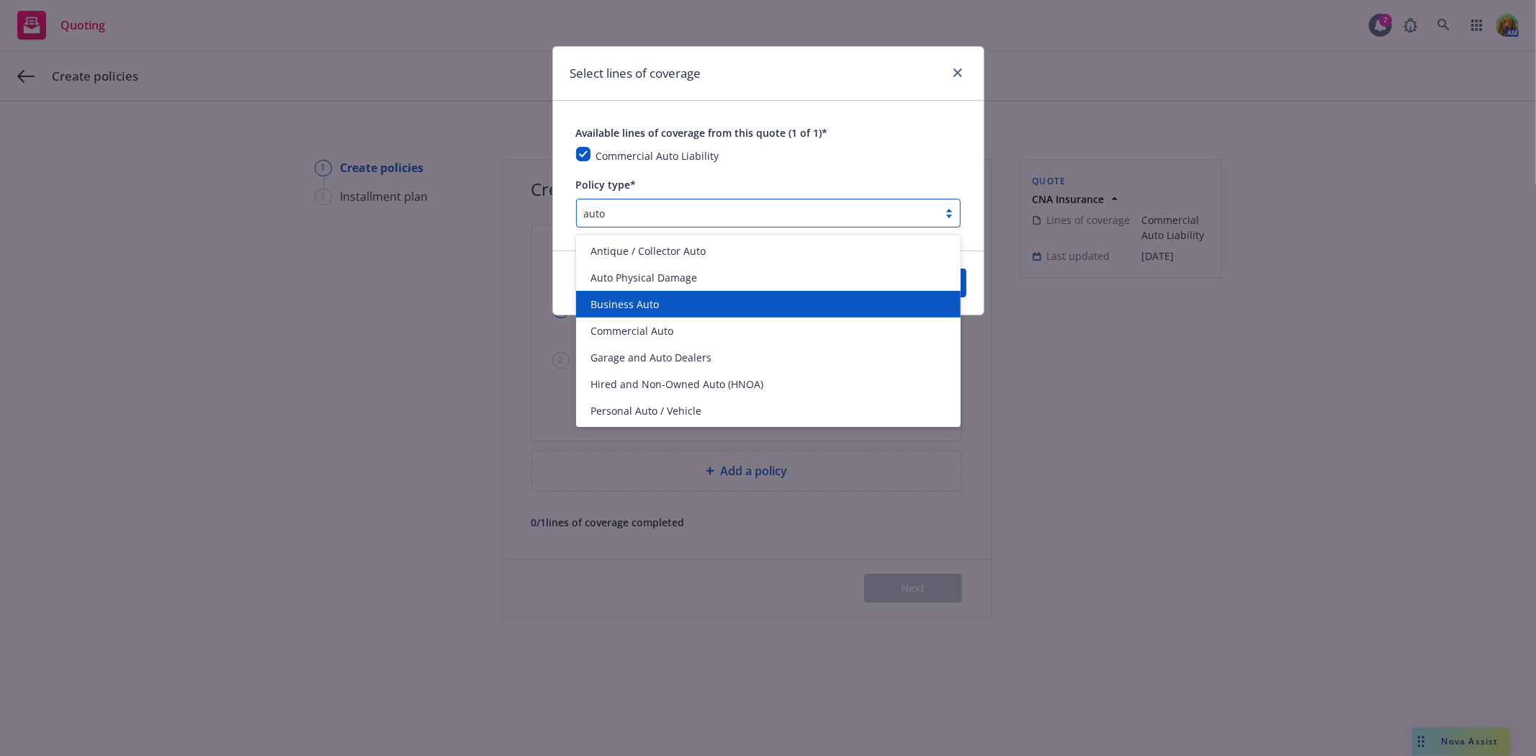
click at [657, 298] on div "Business Auto" at bounding box center [768, 304] width 367 height 15
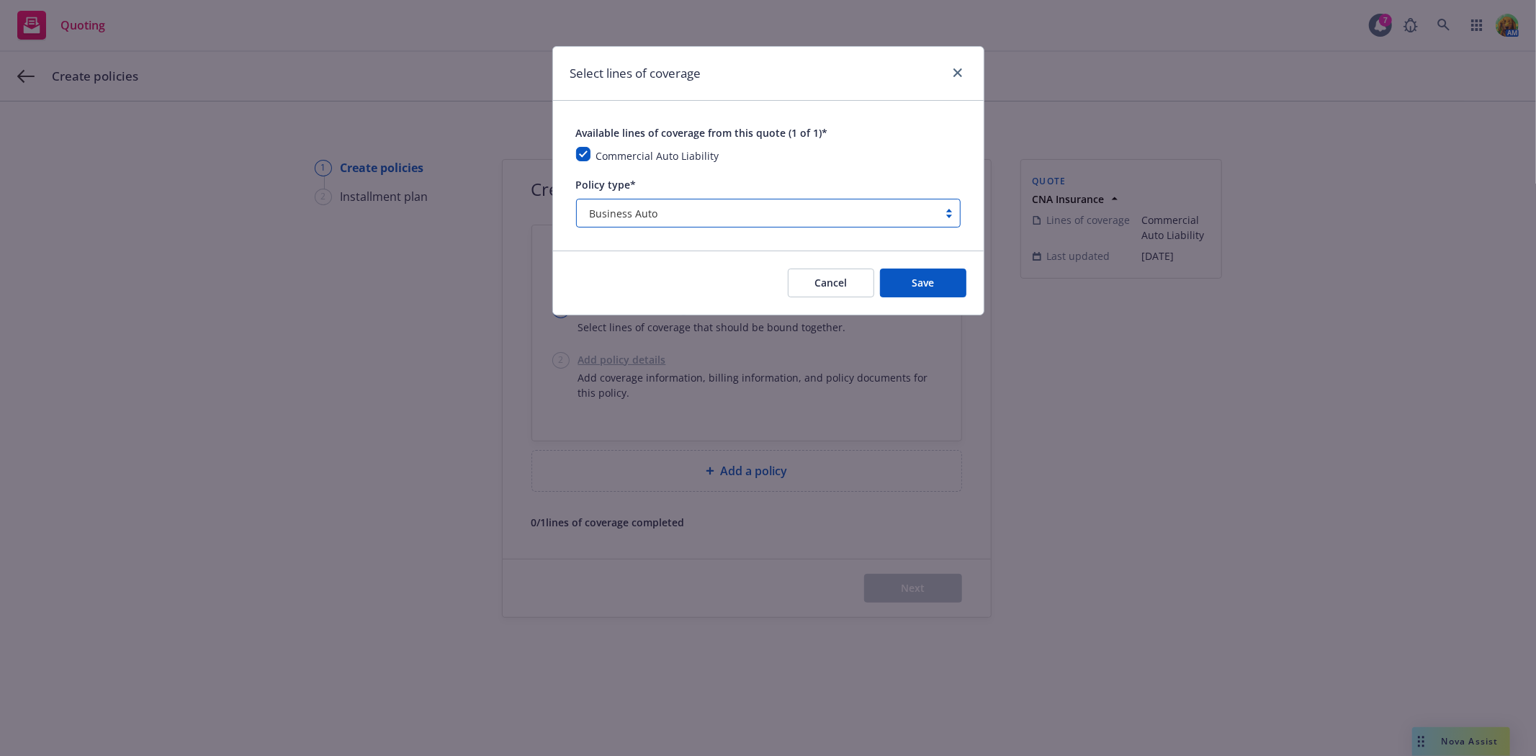
click at [968, 284] on div "Cancel Save" at bounding box center [768, 283] width 431 height 64
click at [945, 281] on button "Save" at bounding box center [923, 283] width 86 height 29
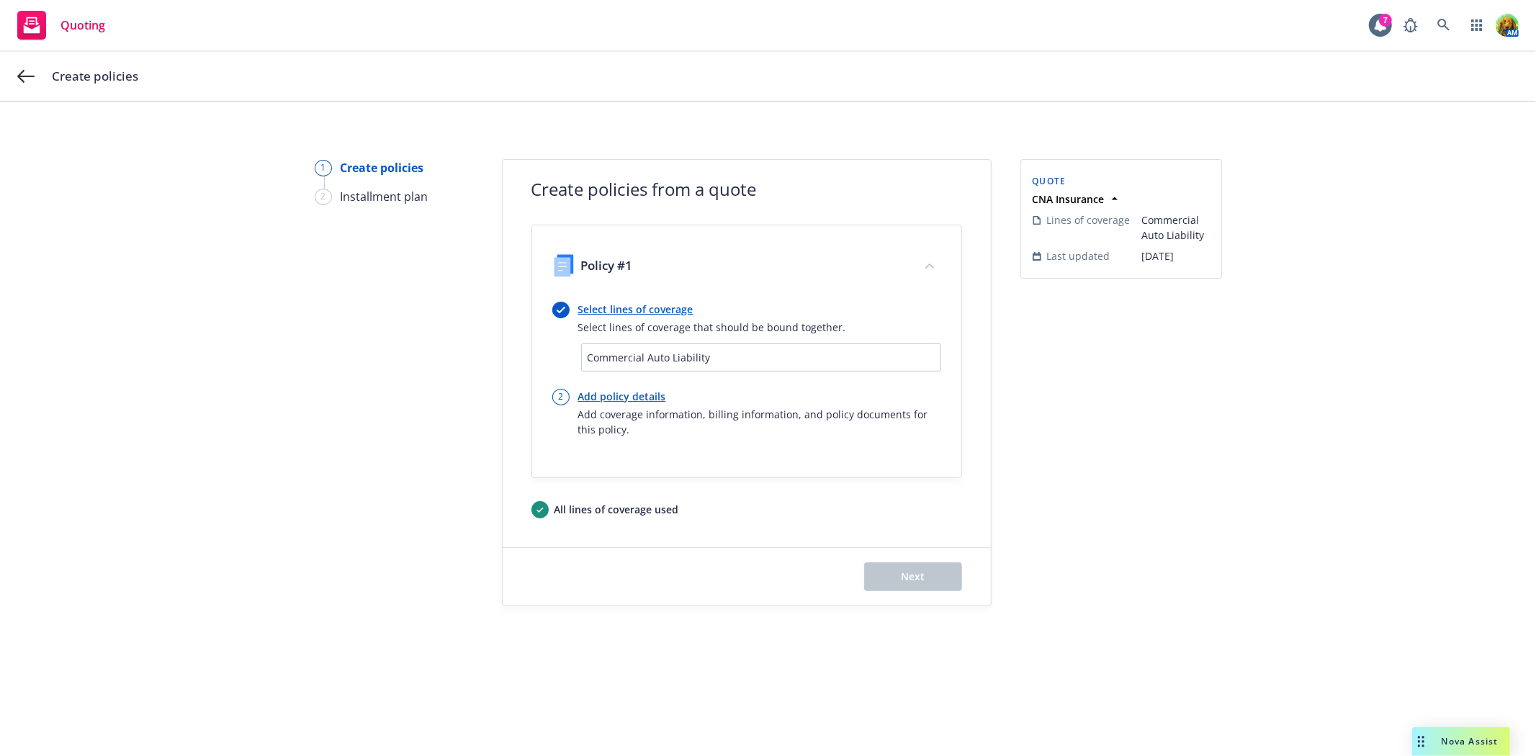
click at [639, 393] on link "Add policy details" at bounding box center [759, 396] width 363 height 15
select select "12"
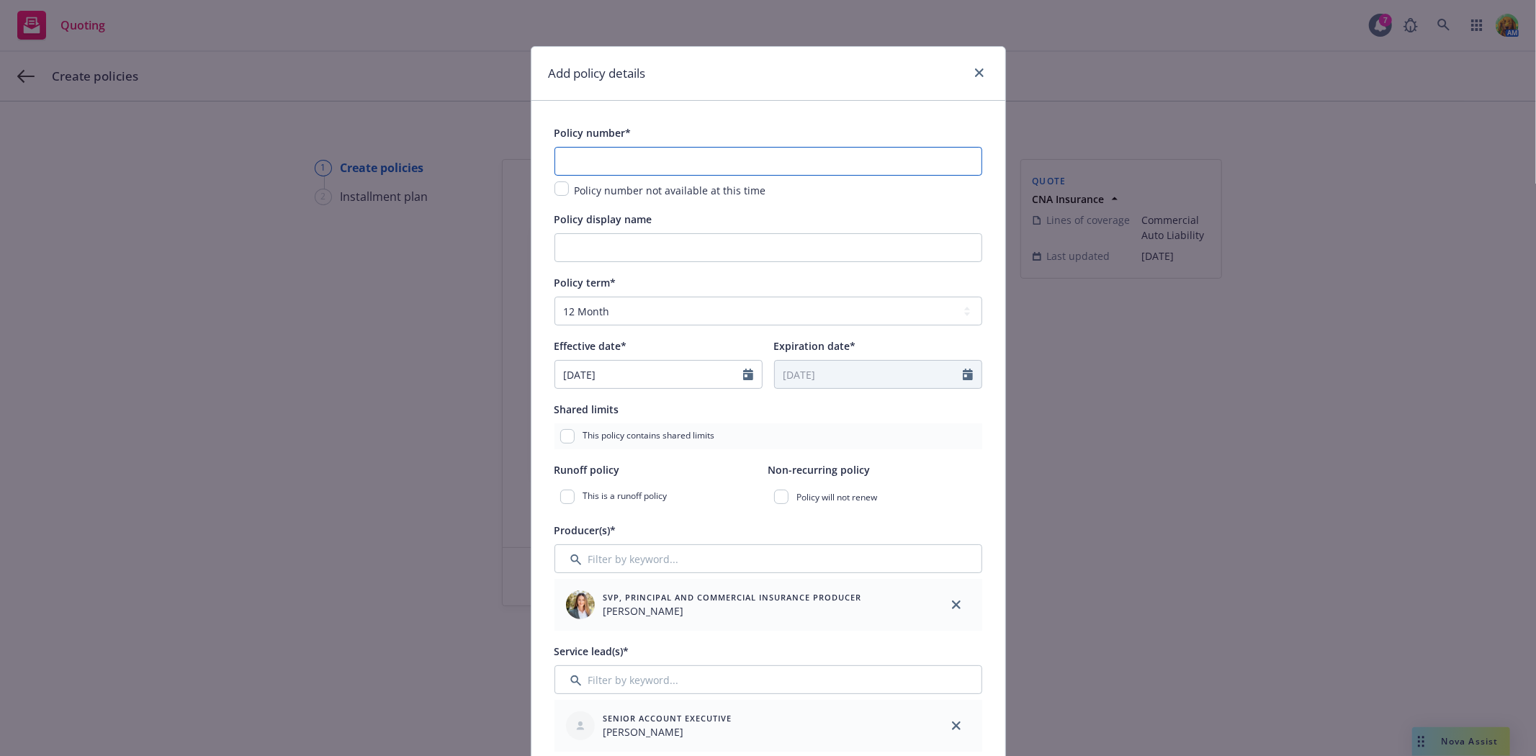
click at [615, 156] on input "text" at bounding box center [768, 161] width 428 height 29
paste input "BUA 7094190947"
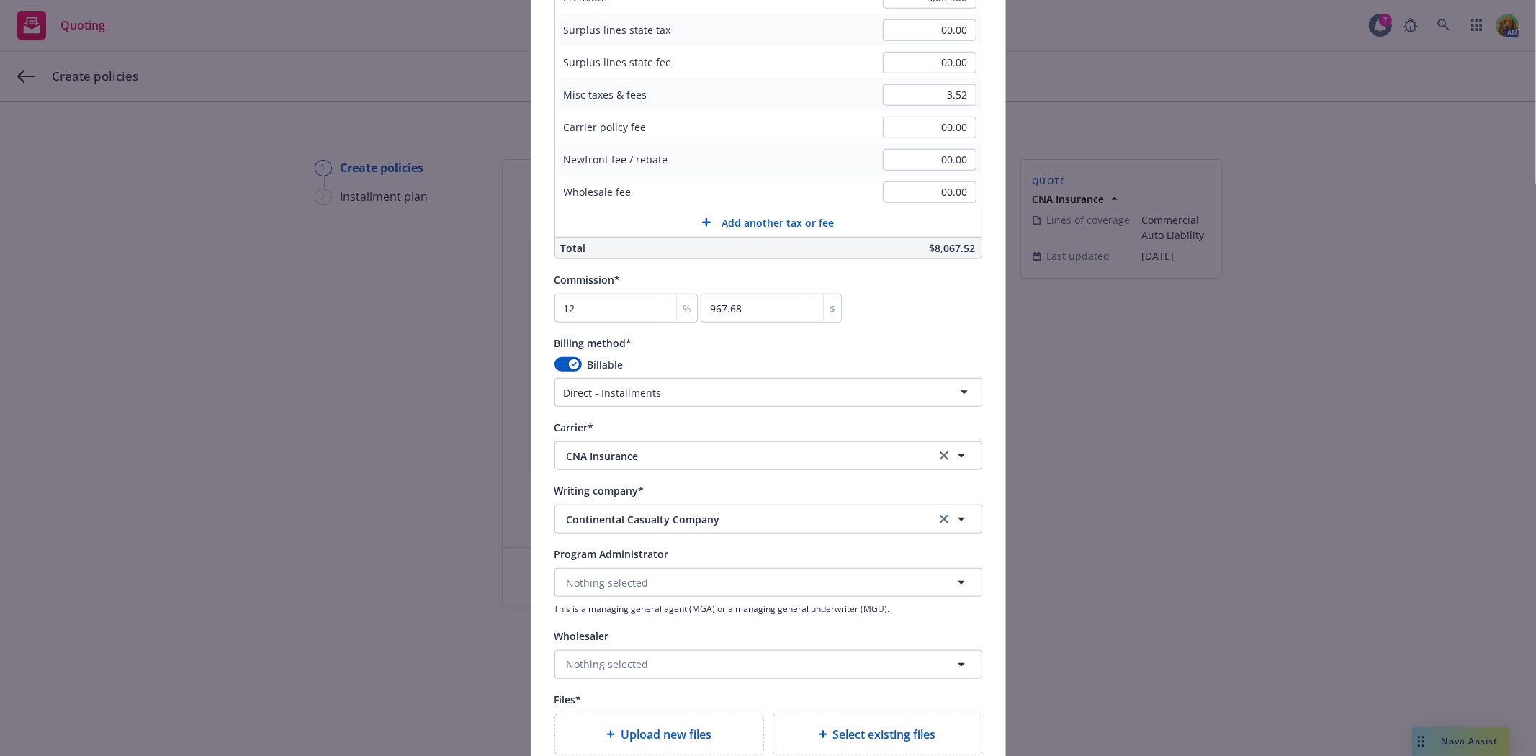
scroll to position [1040, 0]
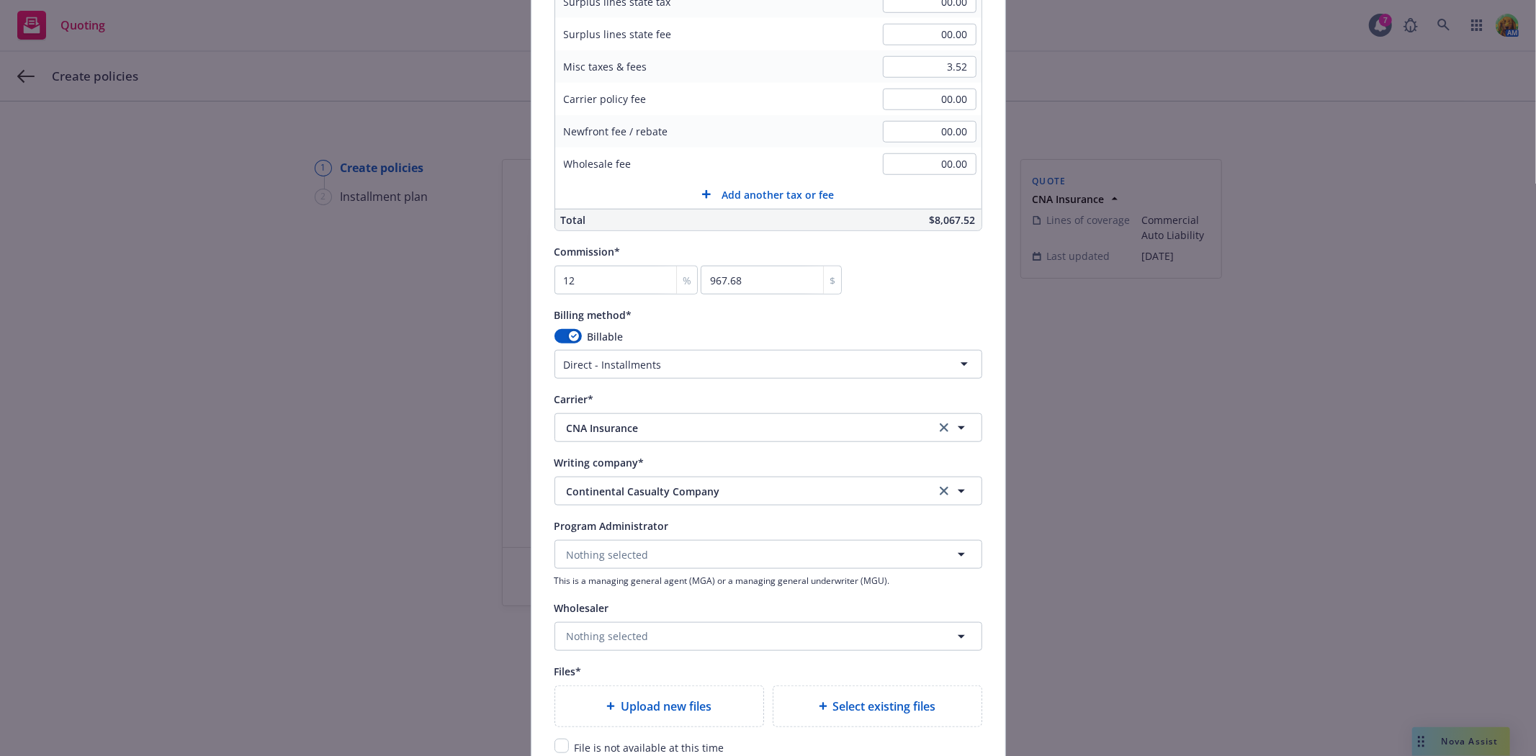
type input "BUA 7094190947"
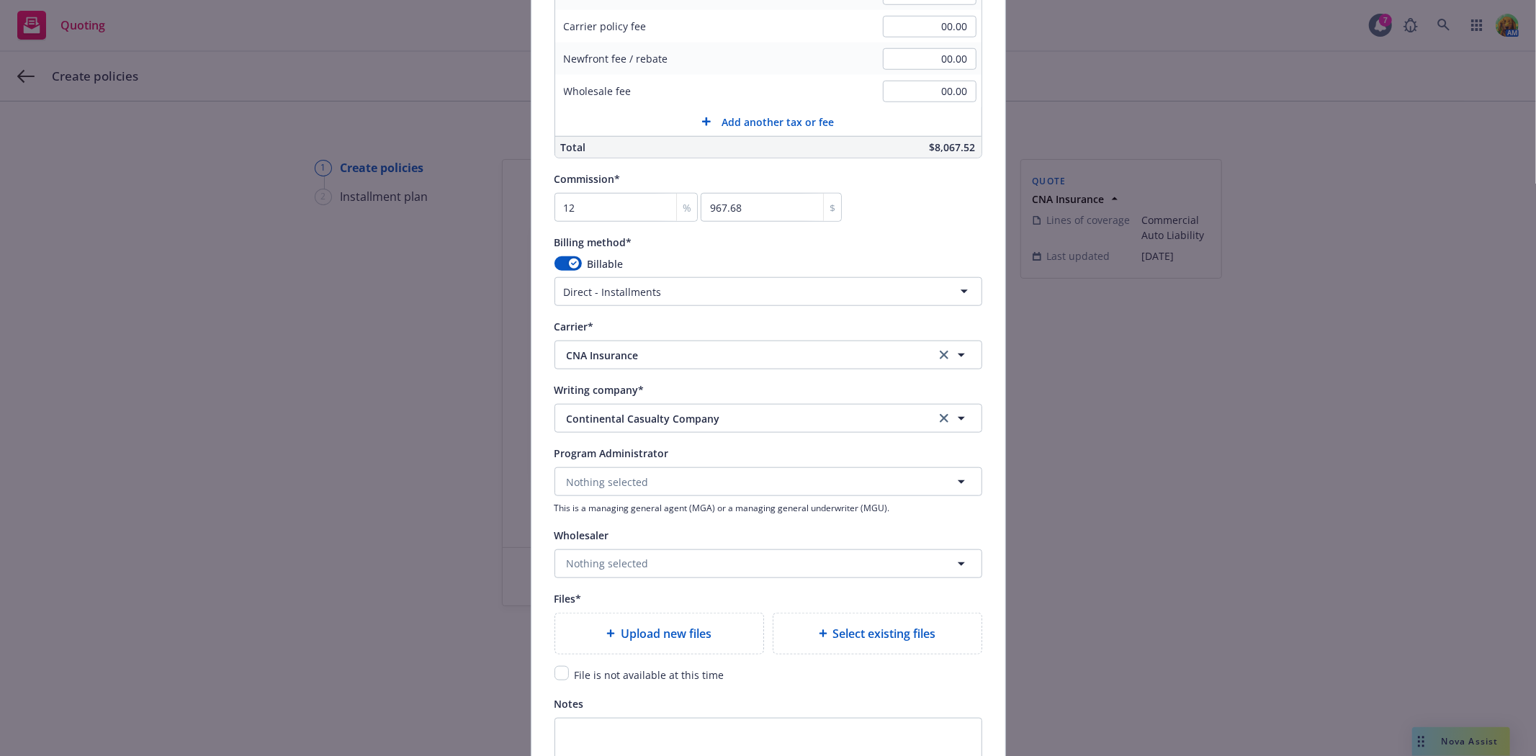
scroll to position [1199, 0]
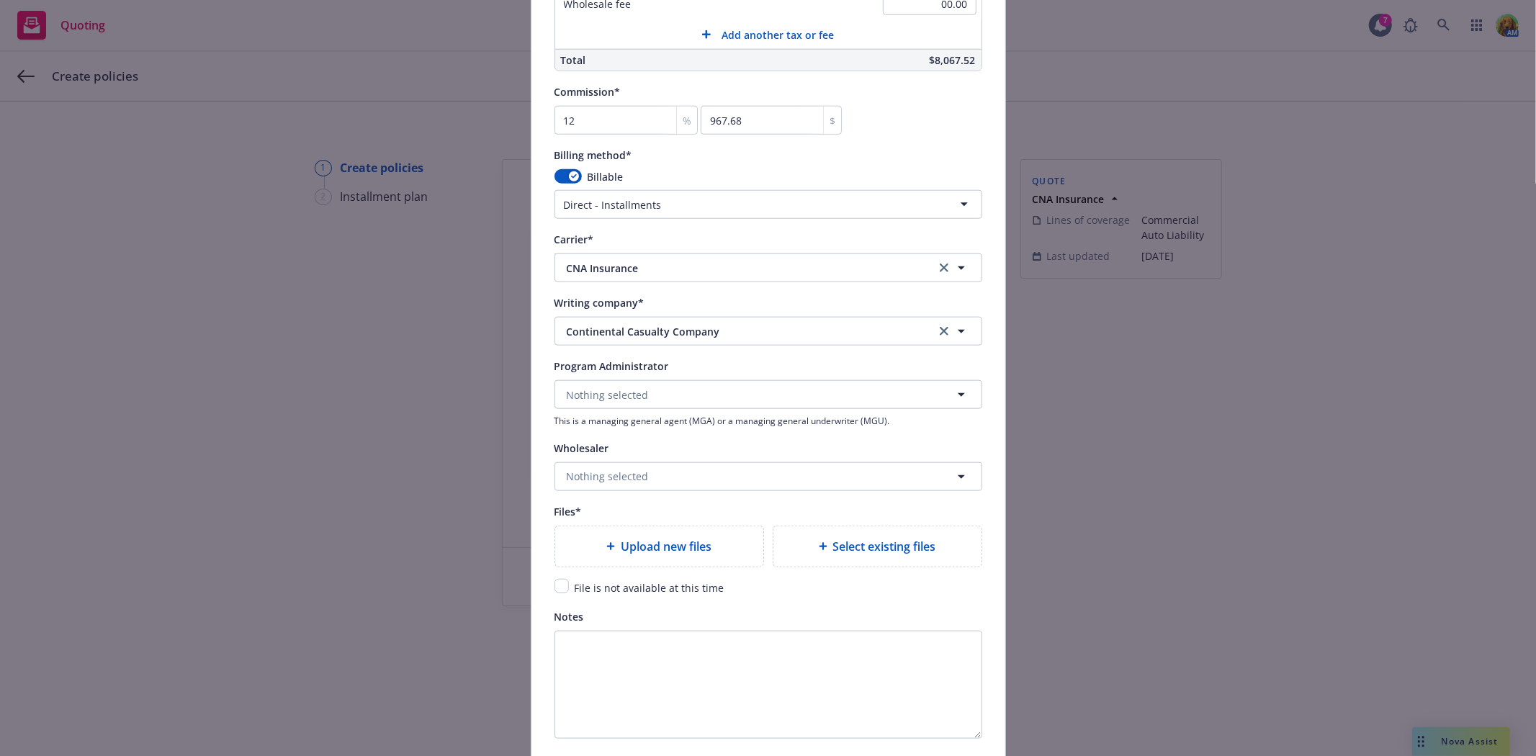
click at [680, 544] on span "Upload new files" at bounding box center [666, 546] width 91 height 17
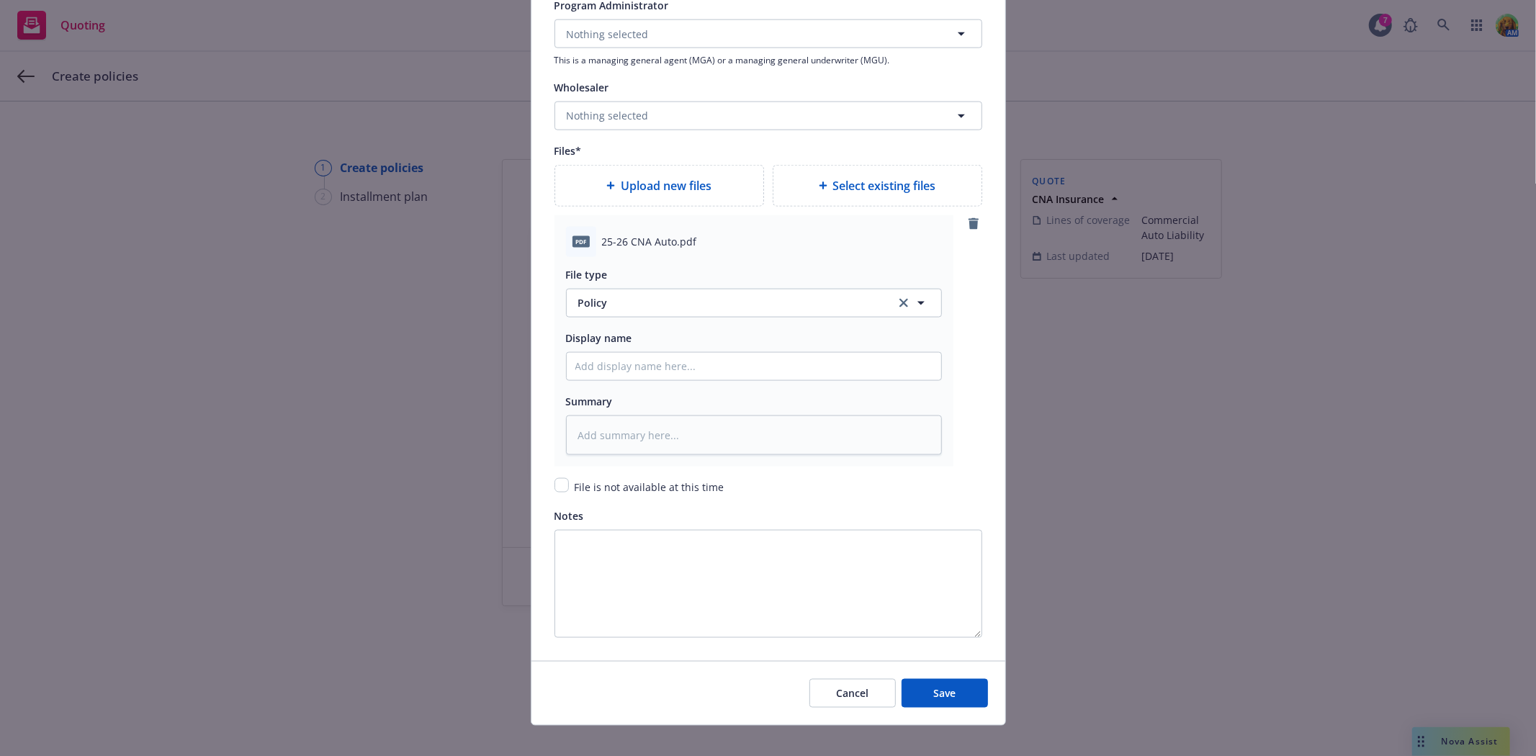
scroll to position [1581, 0]
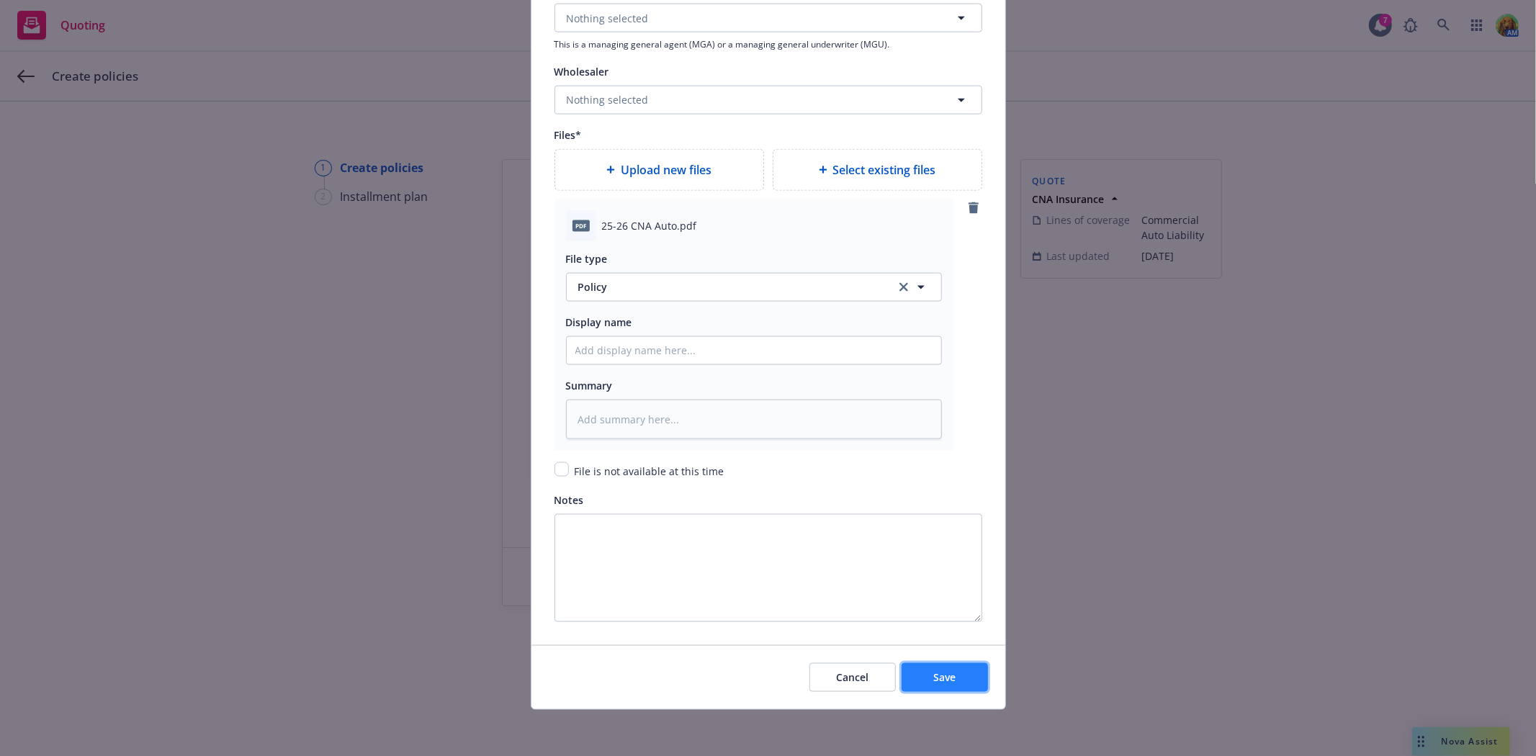
click at [939, 675] on span "Save" at bounding box center [944, 677] width 22 height 14
type textarea "x"
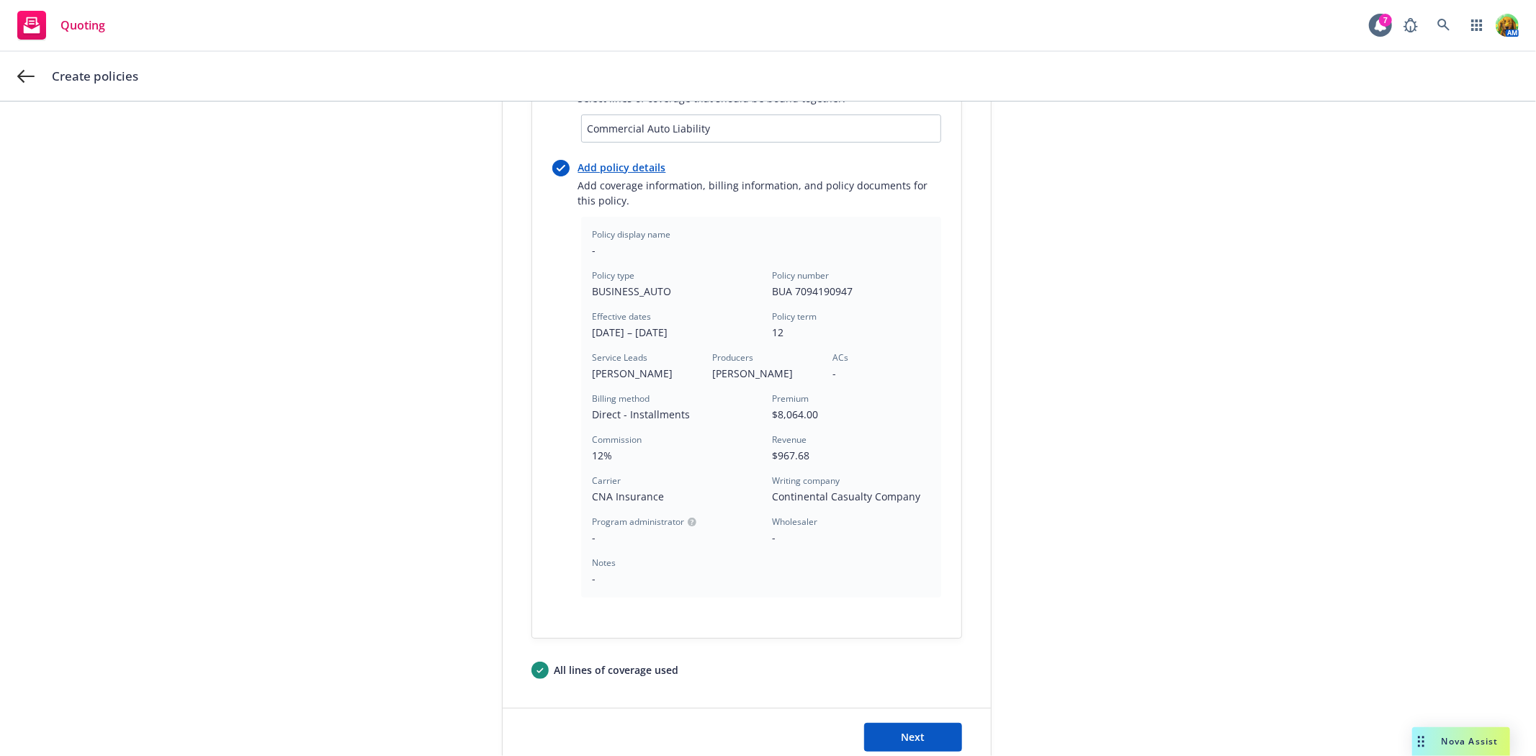
scroll to position [320, 0]
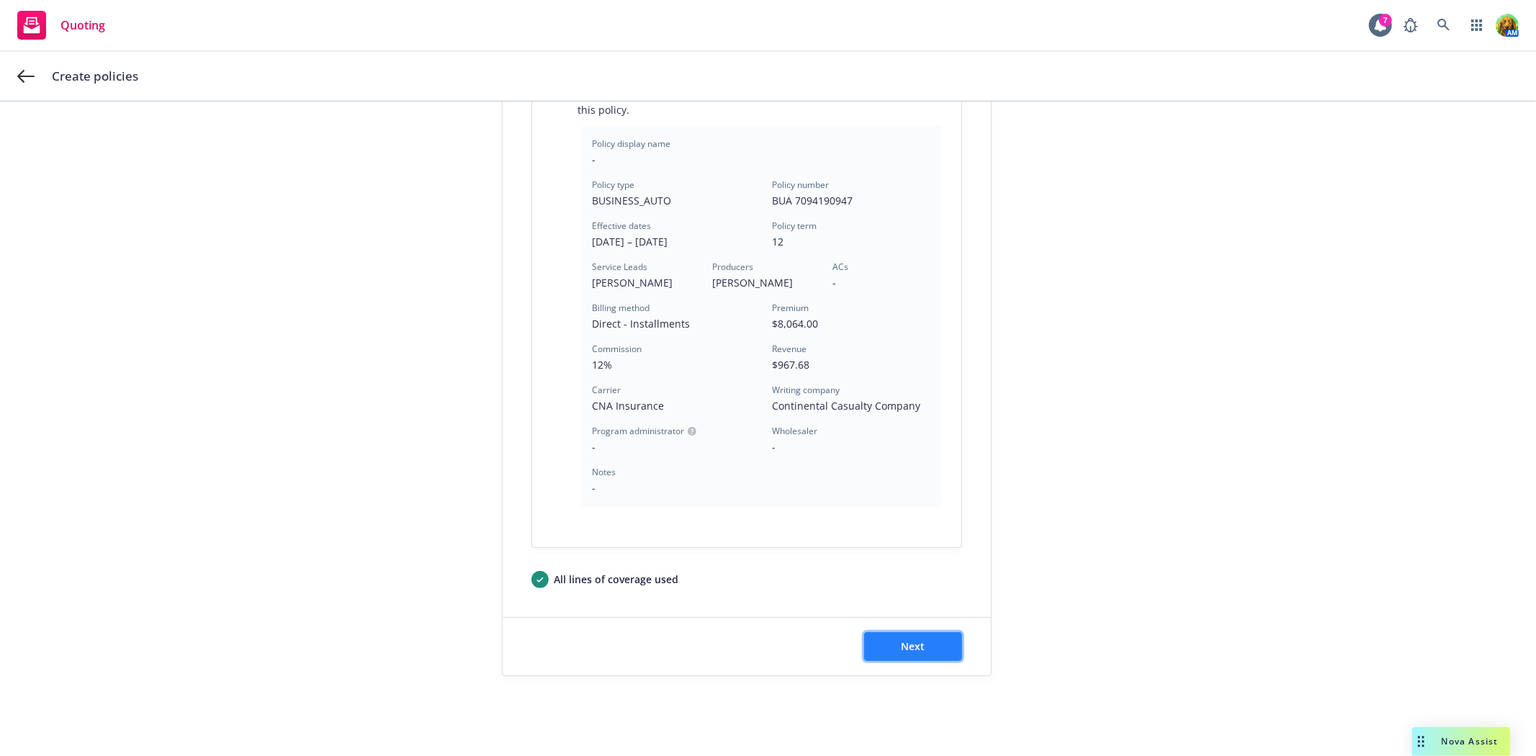
click at [903, 636] on button "Next" at bounding box center [913, 646] width 98 height 29
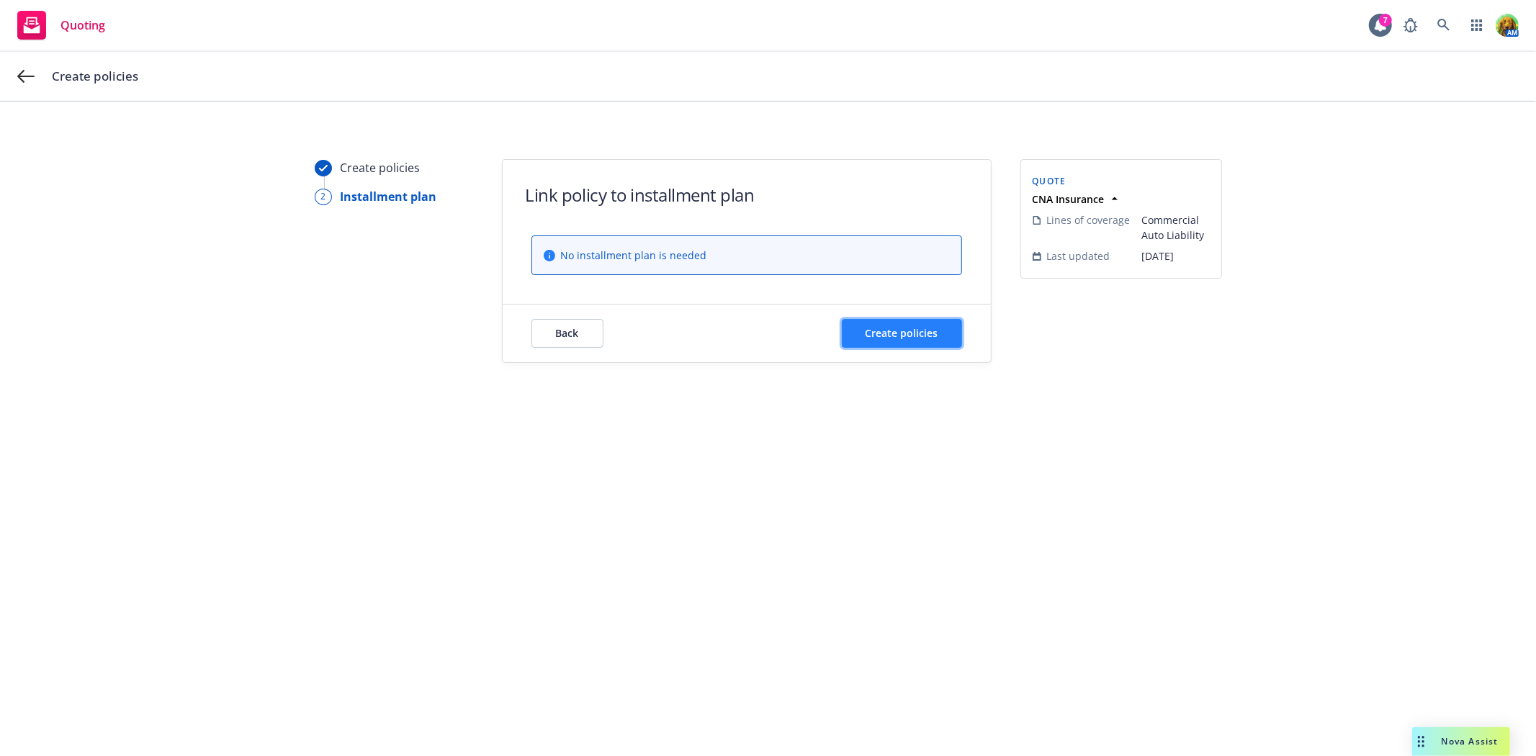
click at [903, 337] on span "Create policies" at bounding box center [901, 333] width 73 height 14
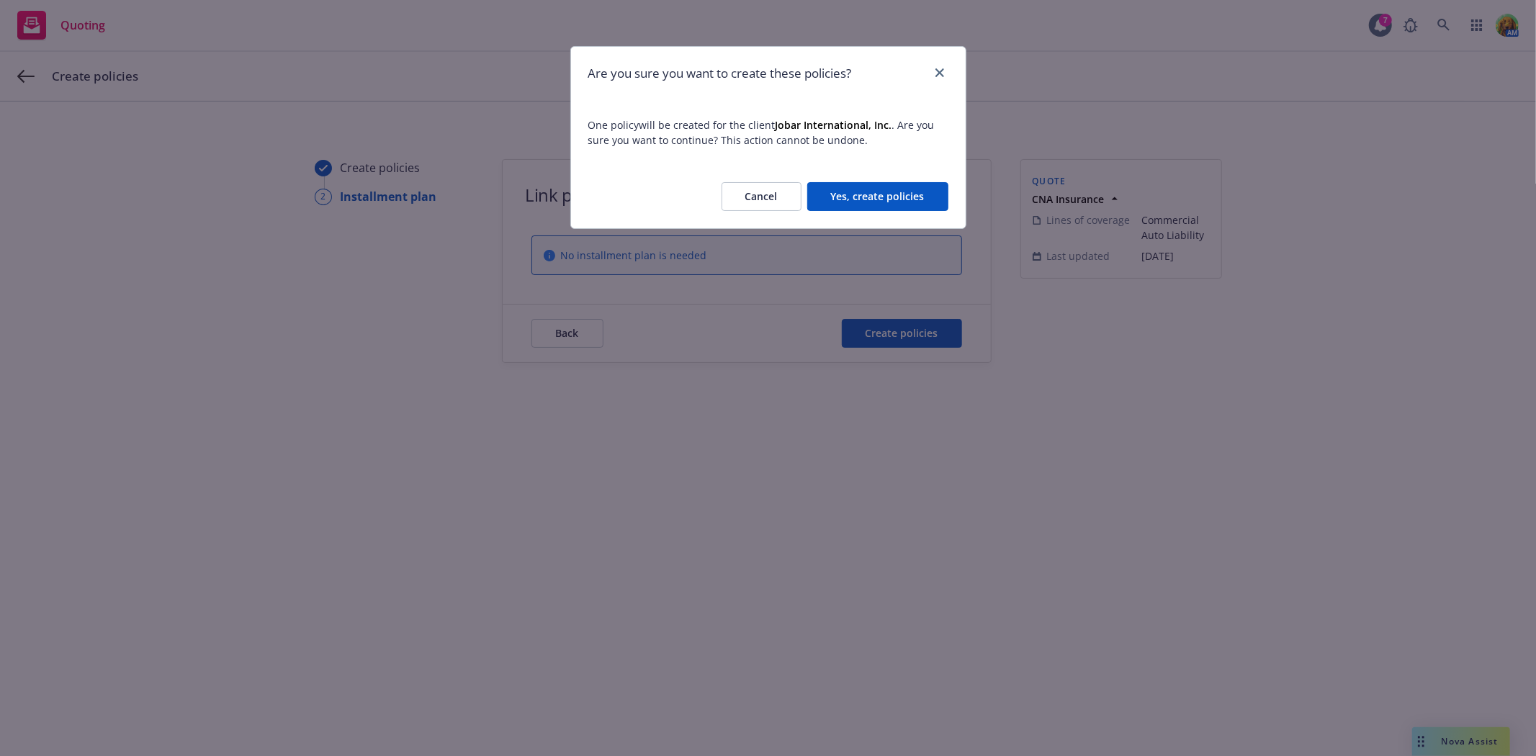
click at [867, 192] on button "Yes, create policies" at bounding box center [877, 196] width 141 height 29
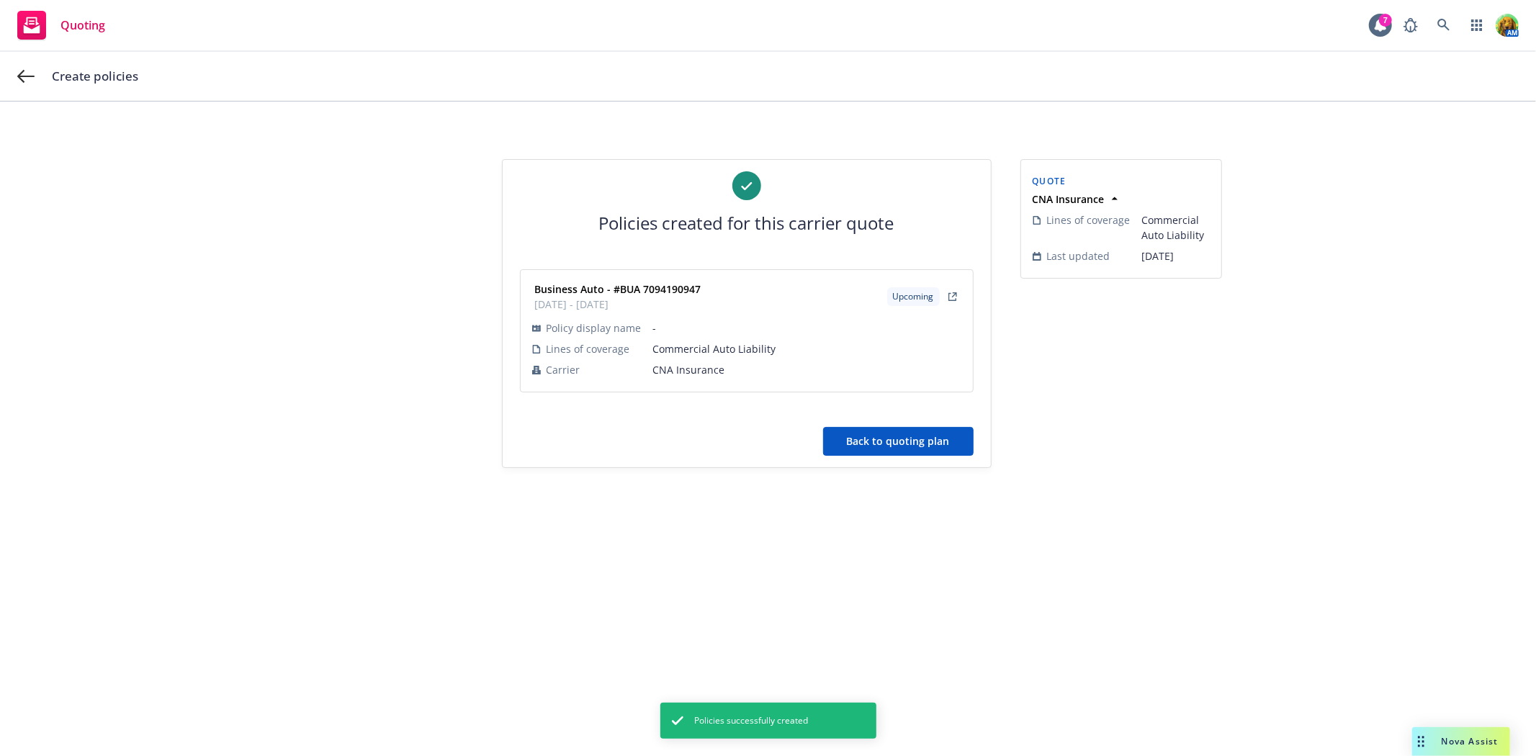
click at [897, 448] on button "Back to quoting plan" at bounding box center [898, 441] width 150 height 29
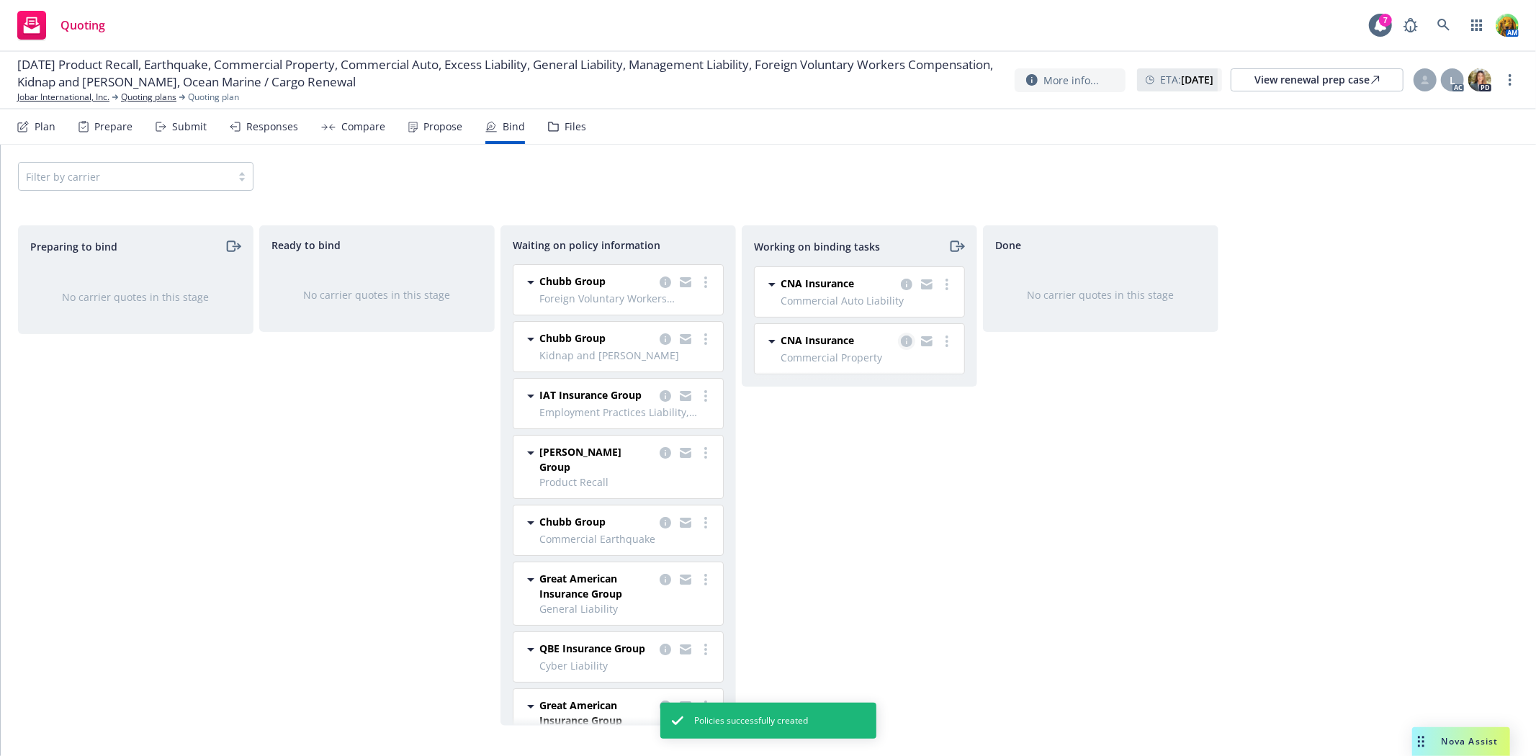
click at [901, 343] on icon "copy logging email" at bounding box center [907, 341] width 12 height 12
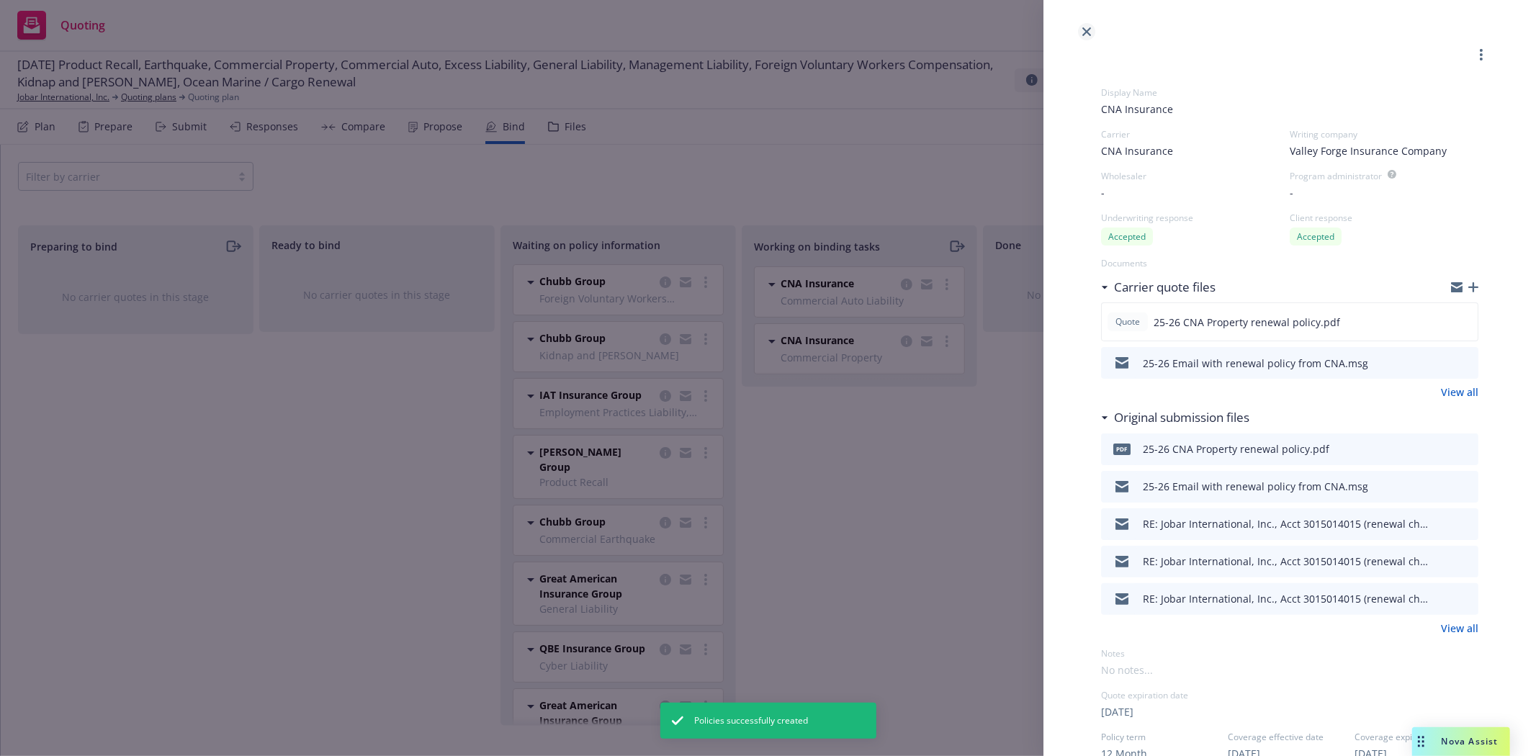
click at [1084, 33] on icon "close" at bounding box center [1086, 31] width 9 height 9
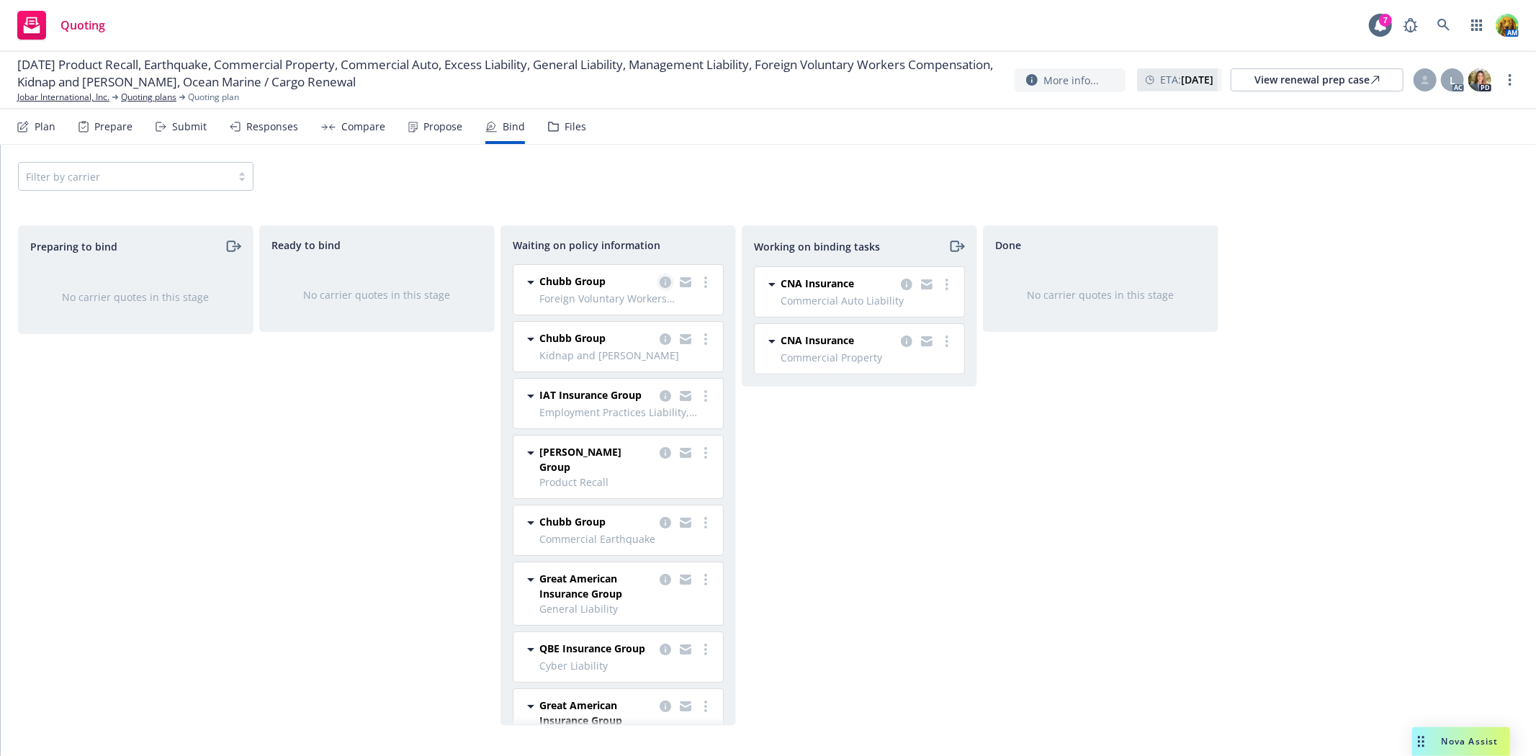
click at [659, 279] on icon "copy logging email" at bounding box center [665, 282] width 12 height 12
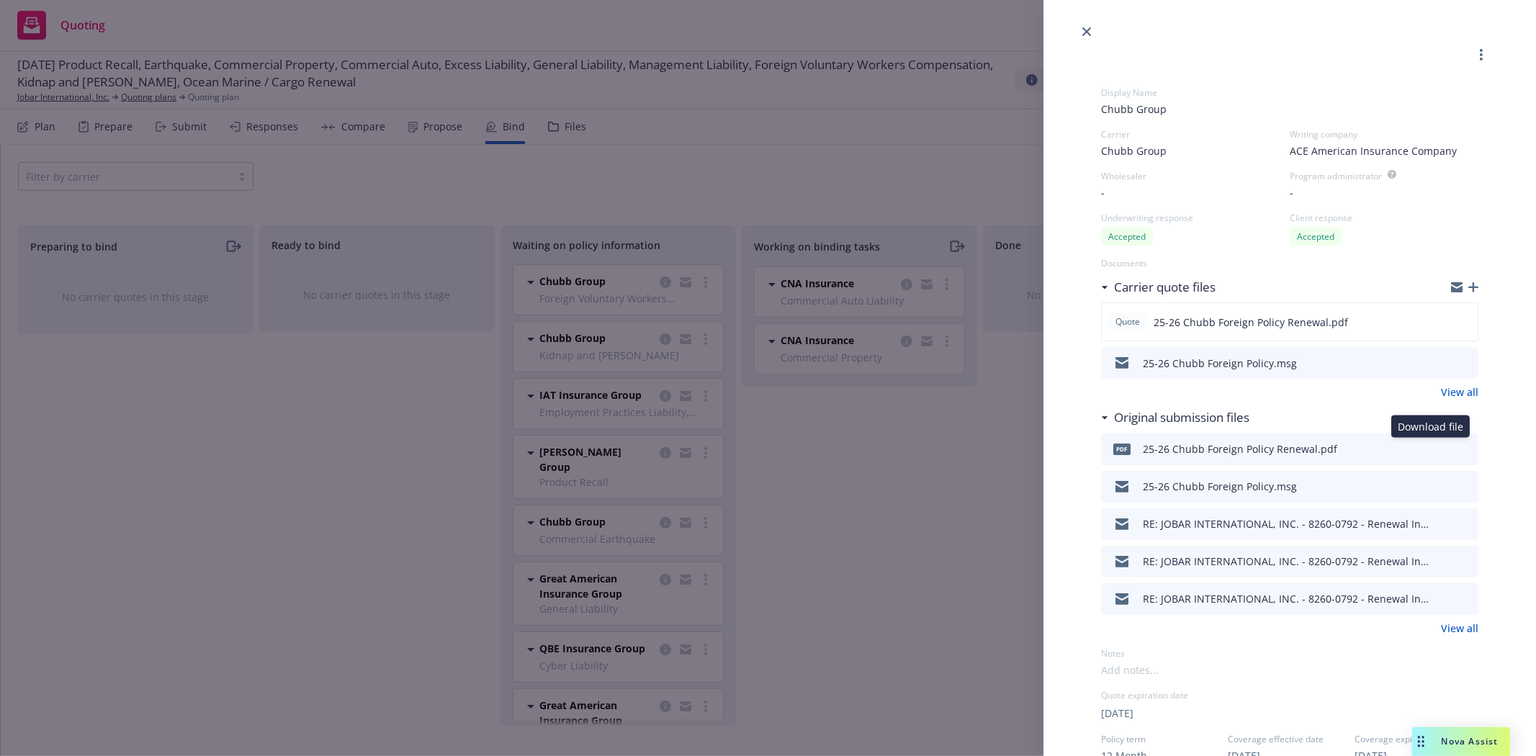
click at [1435, 445] on icon "download file" at bounding box center [1441, 448] width 12 height 12
click at [1083, 30] on icon "close" at bounding box center [1086, 31] width 9 height 9
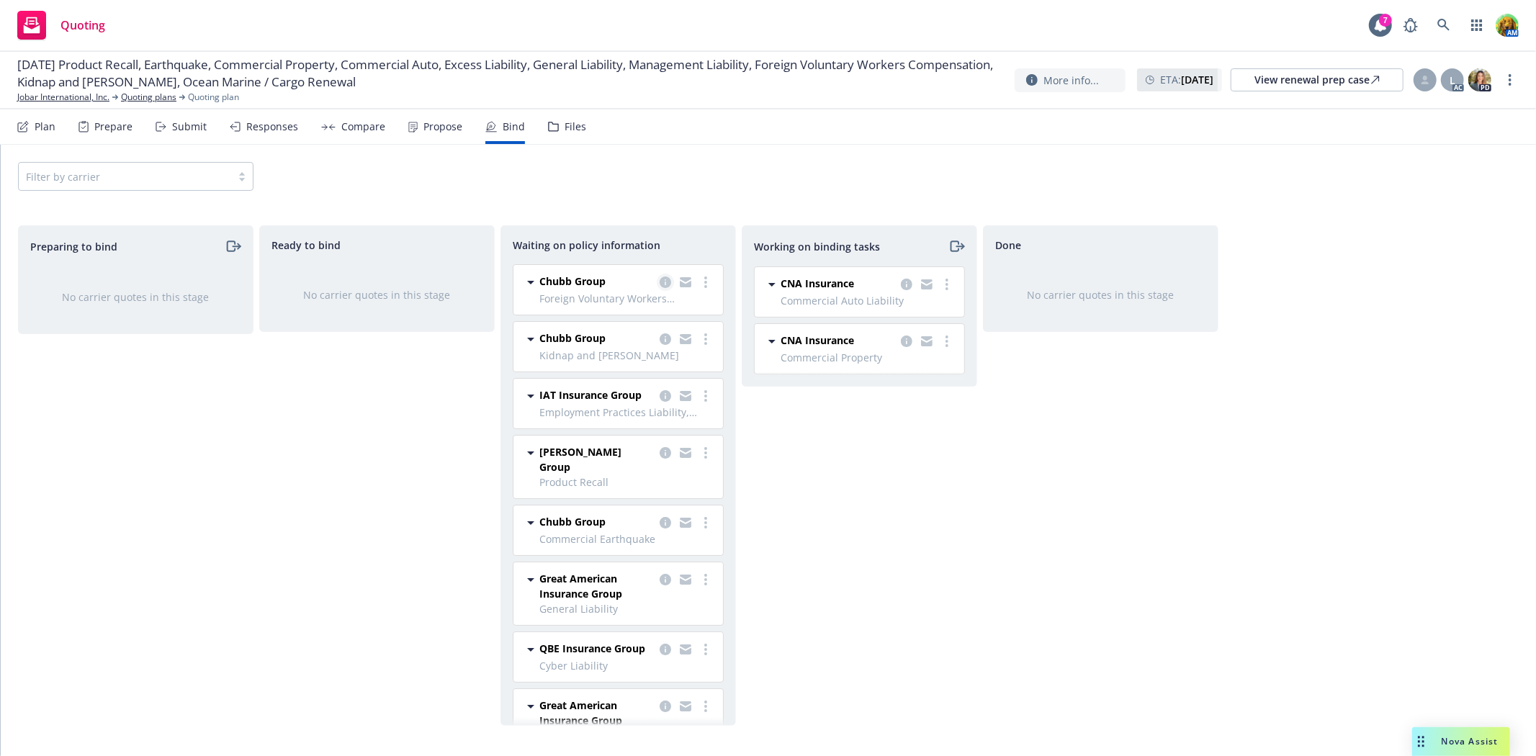
click at [659, 283] on icon "copy logging email" at bounding box center [665, 282] width 12 height 12
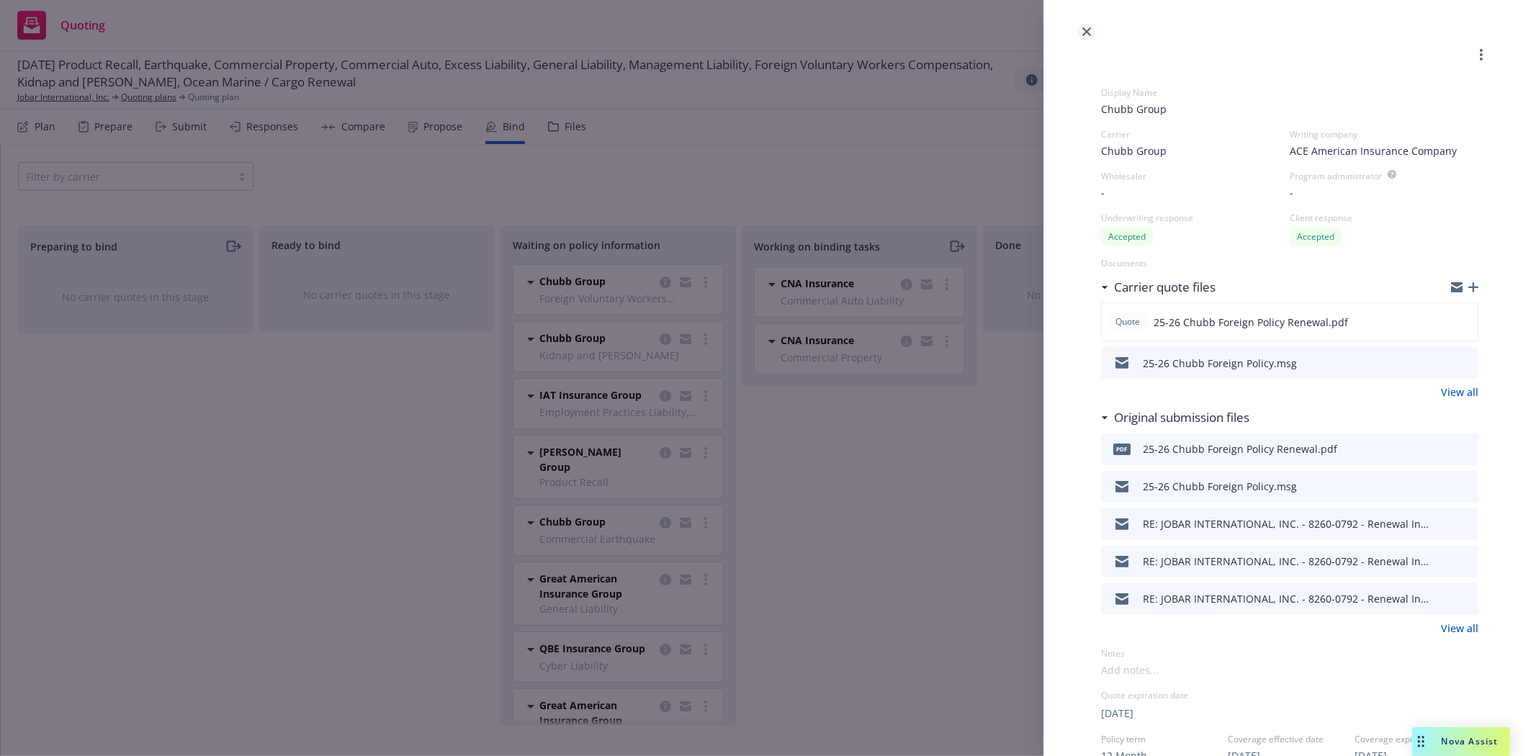
click at [1090, 32] on icon "close" at bounding box center [1086, 31] width 9 height 9
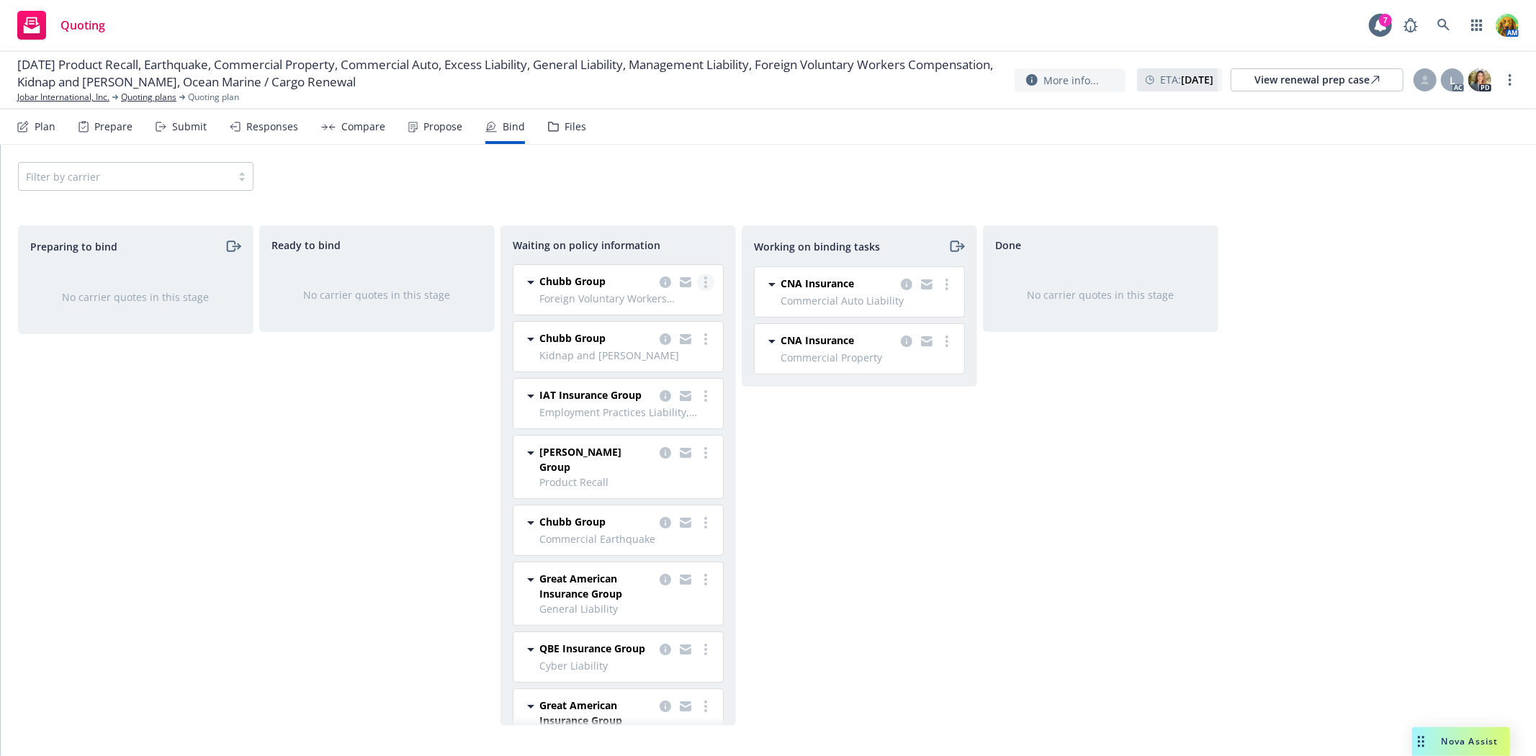
click at [704, 281] on circle "more" at bounding box center [705, 282] width 3 height 3
click at [665, 317] on span "Create policies" at bounding box center [624, 312] width 106 height 14
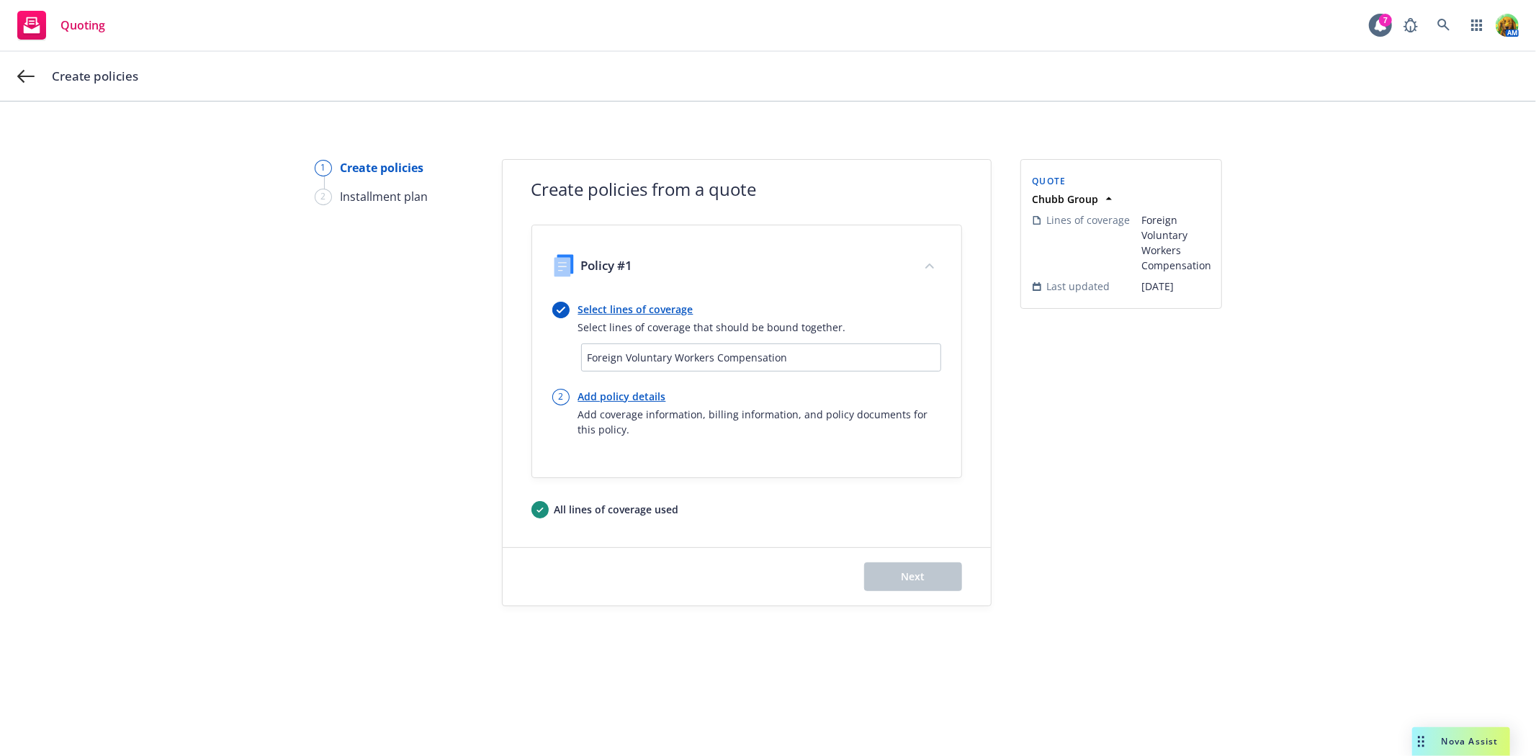
click at [609, 397] on link "Add policy details" at bounding box center [759, 396] width 363 height 15
select select "12"
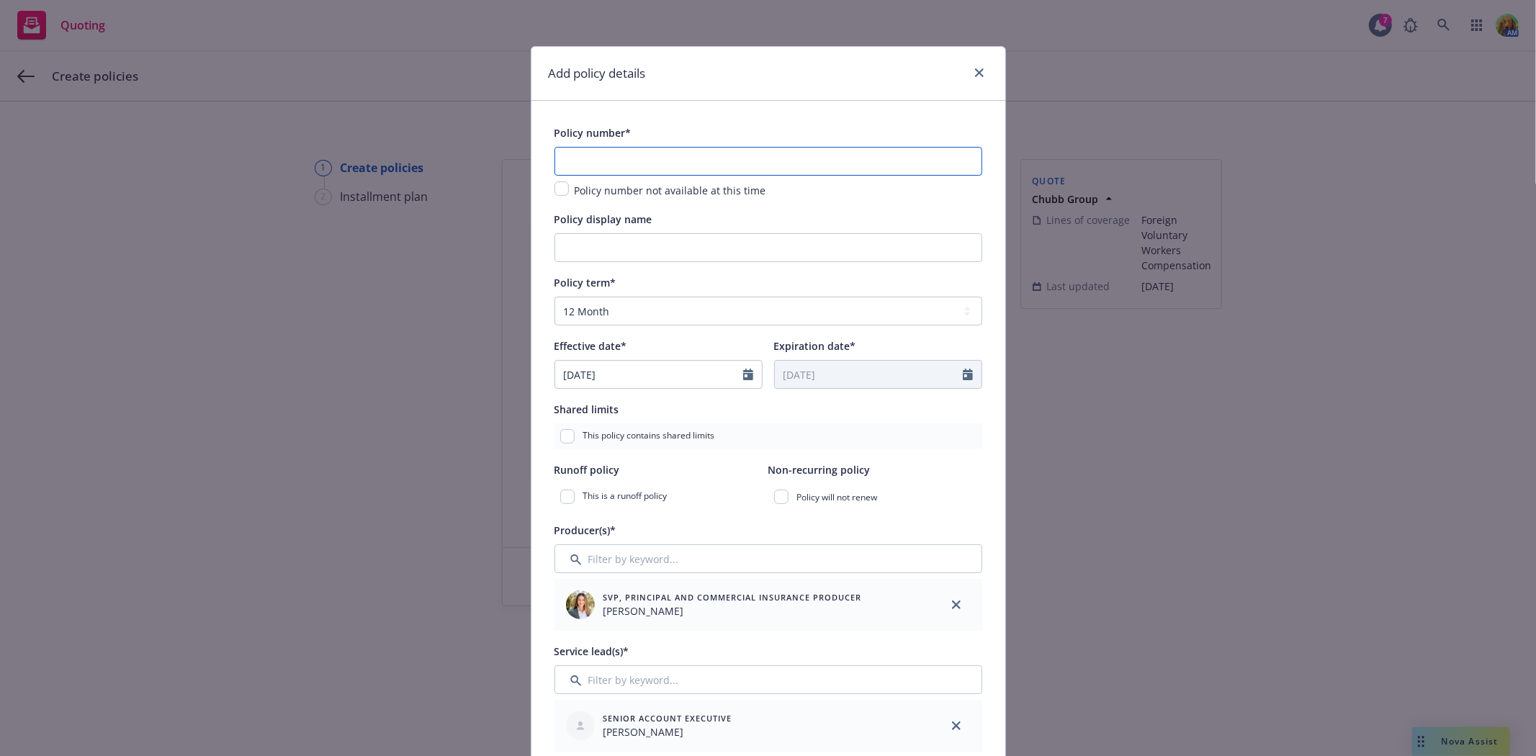
click at [623, 148] on input "text" at bounding box center [768, 161] width 428 height 29
click at [580, 162] on input "text" at bounding box center [768, 161] width 428 height 29
paste input "D9506209A 002"
click at [562, 163] on input "D9506209A 002" at bounding box center [768, 161] width 428 height 29
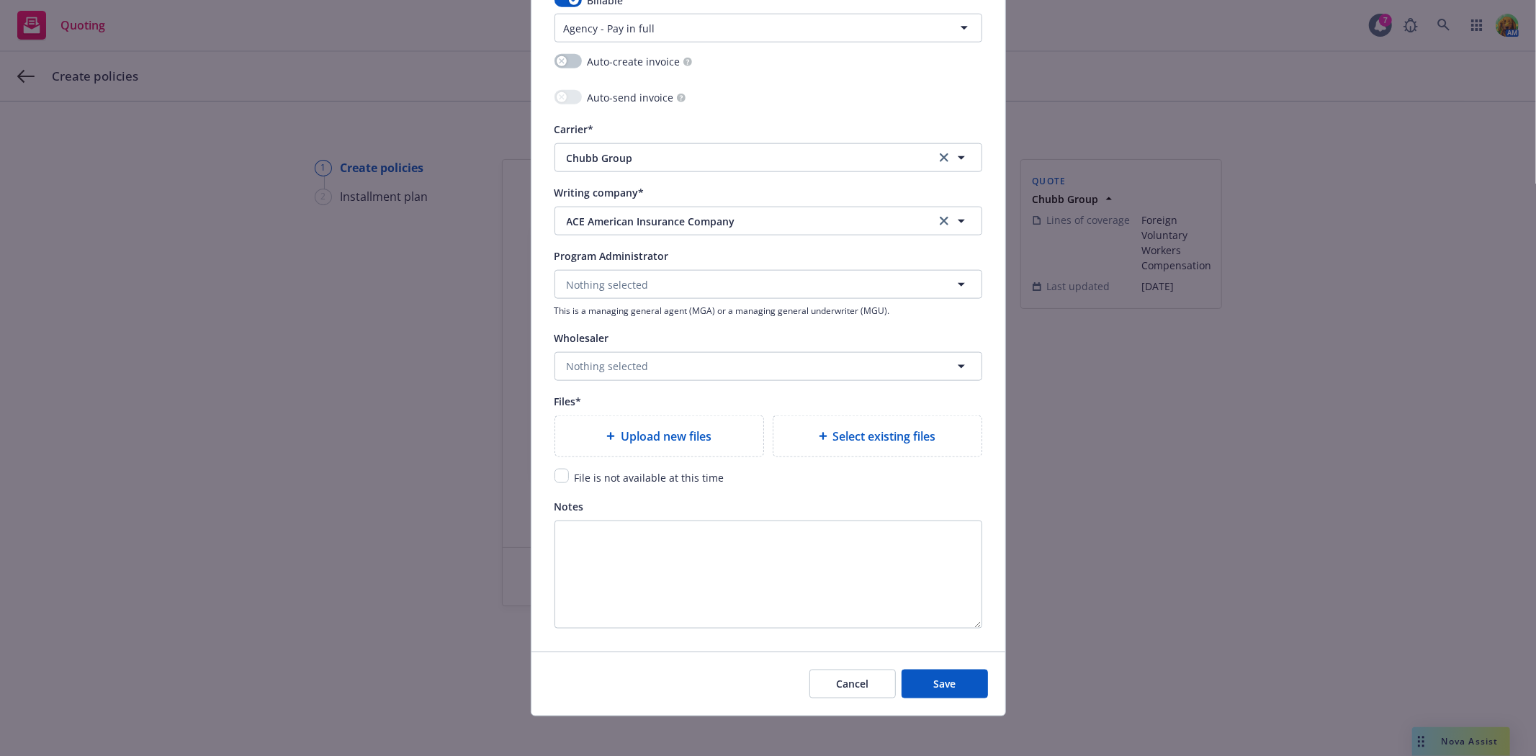
scroll to position [1387, 0]
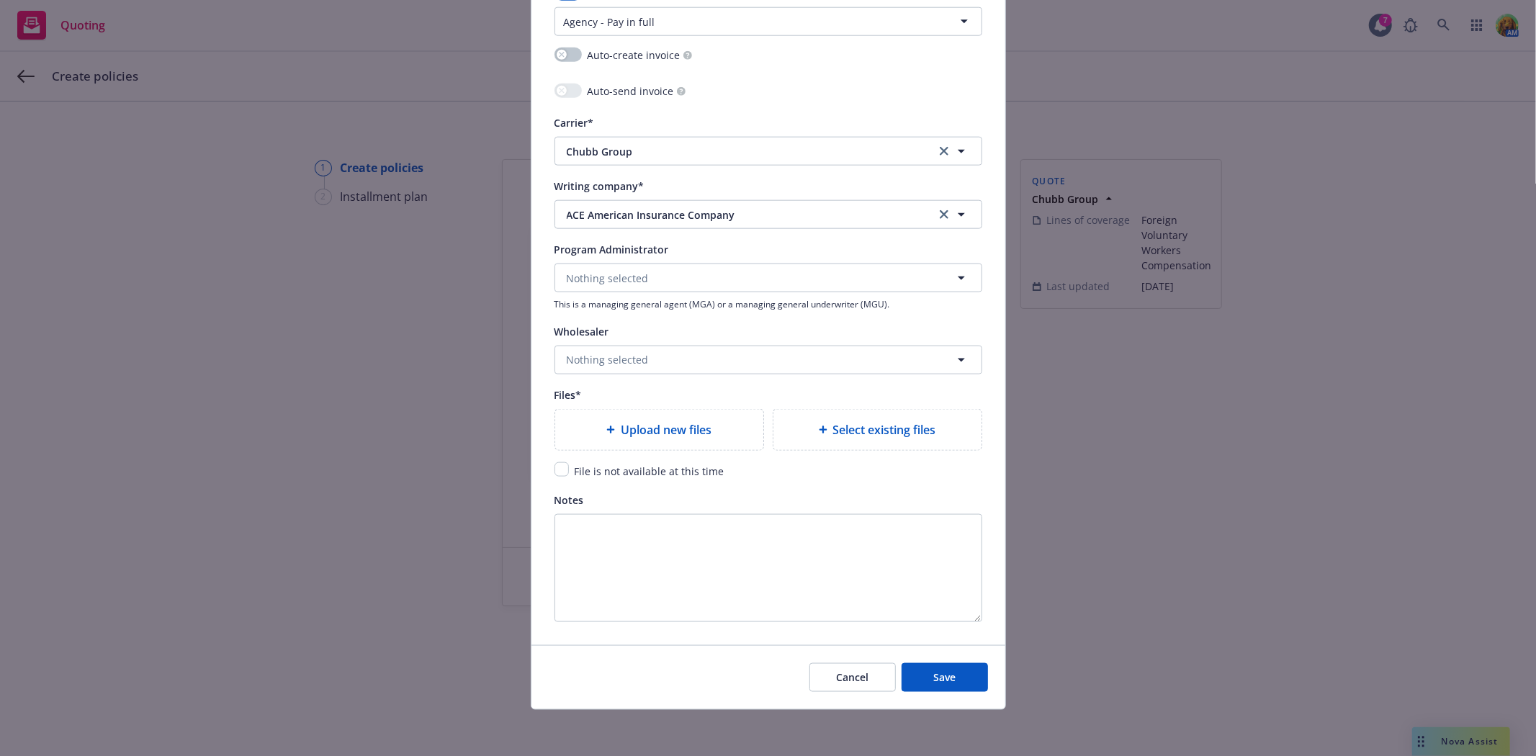
type input "PHF D9506209A 002"
click at [689, 426] on span "Upload new files" at bounding box center [666, 429] width 91 height 17
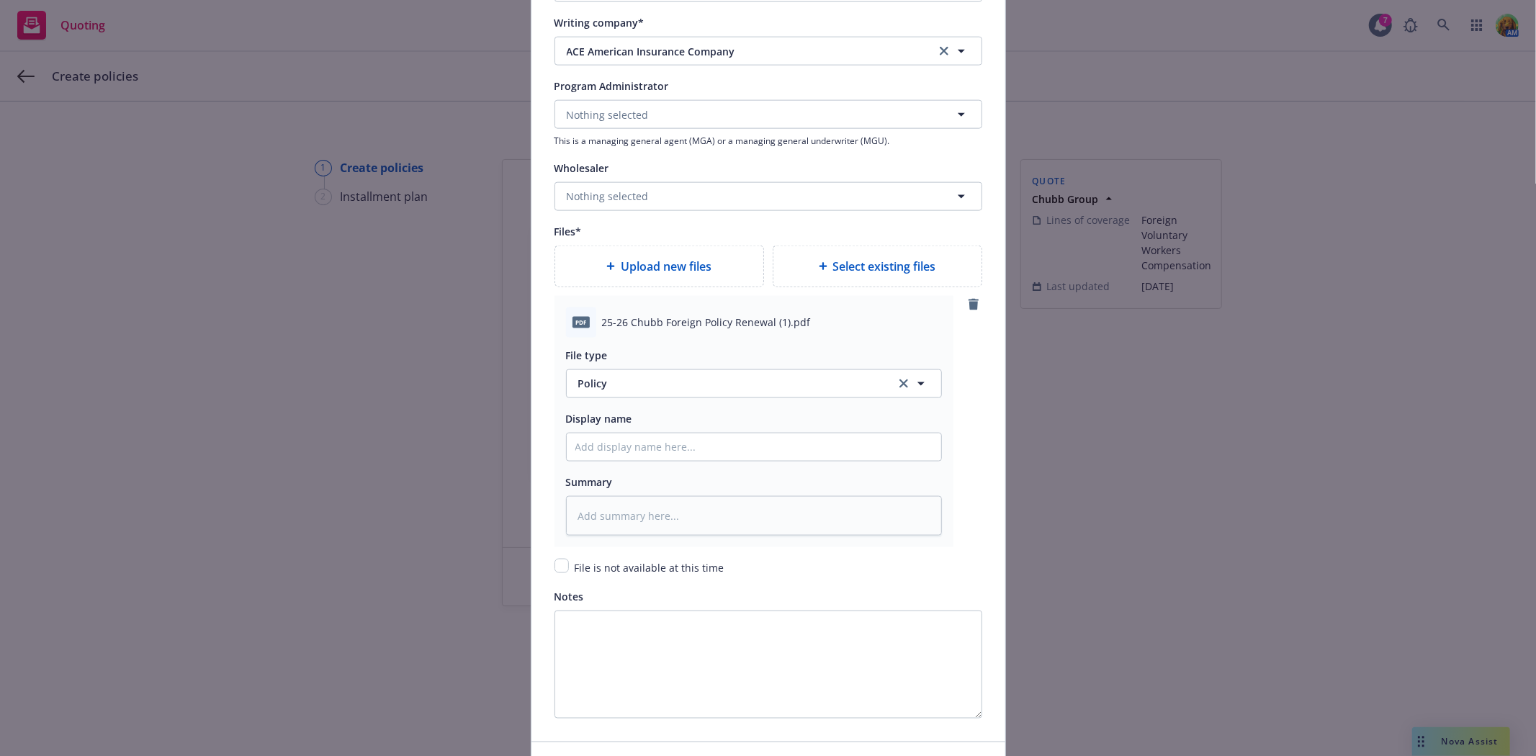
scroll to position [1647, 0]
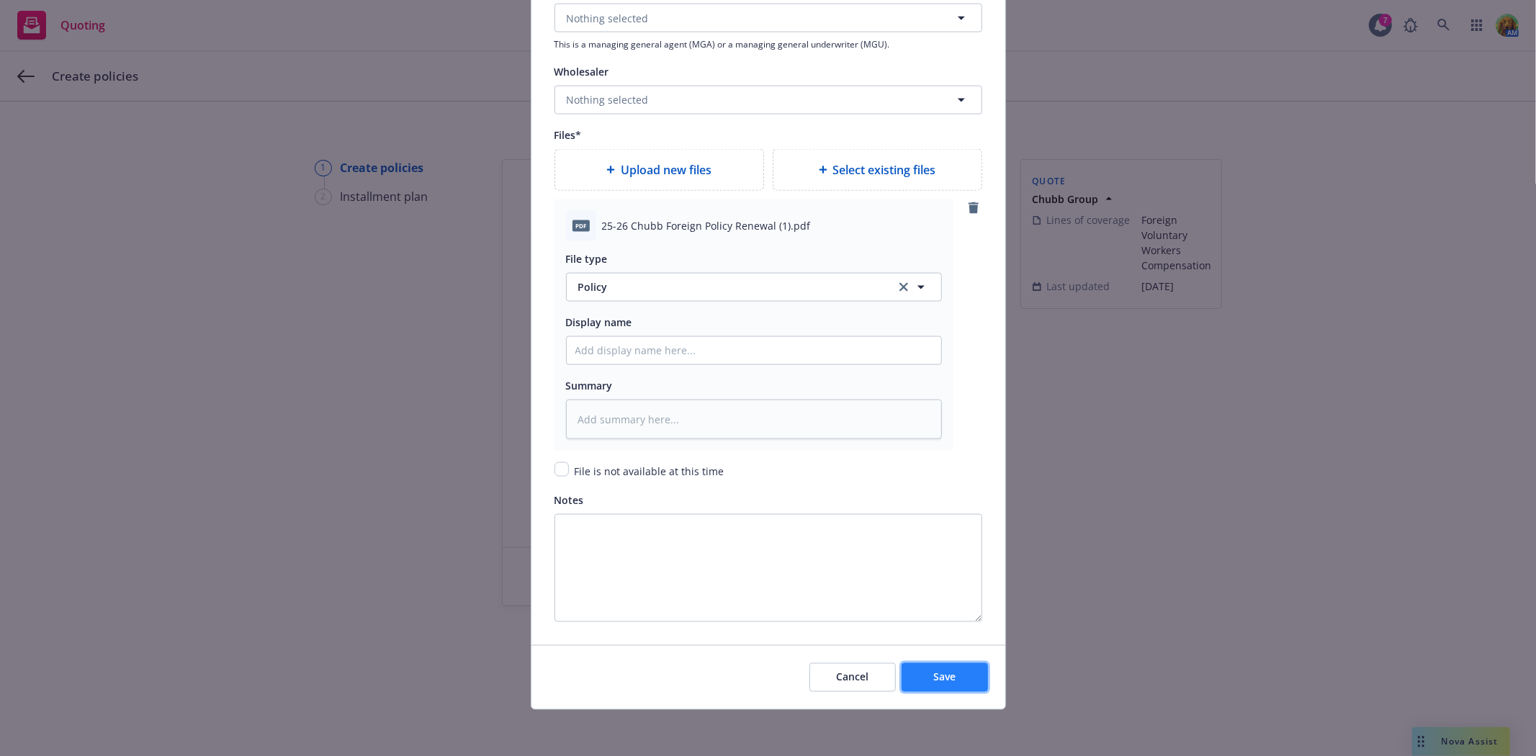
click at [945, 678] on span "Save" at bounding box center [944, 677] width 22 height 14
type textarea "x"
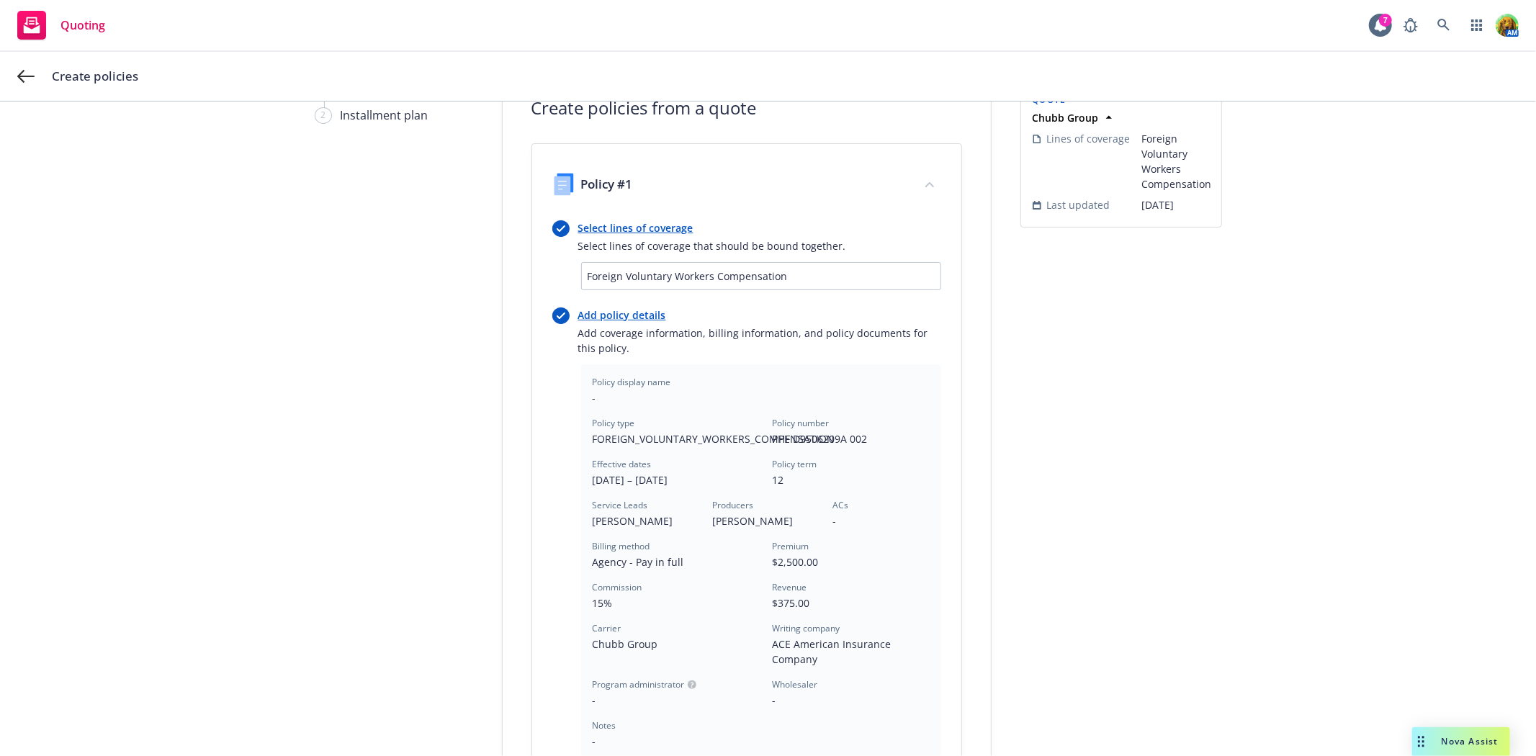
scroll to position [347, 0]
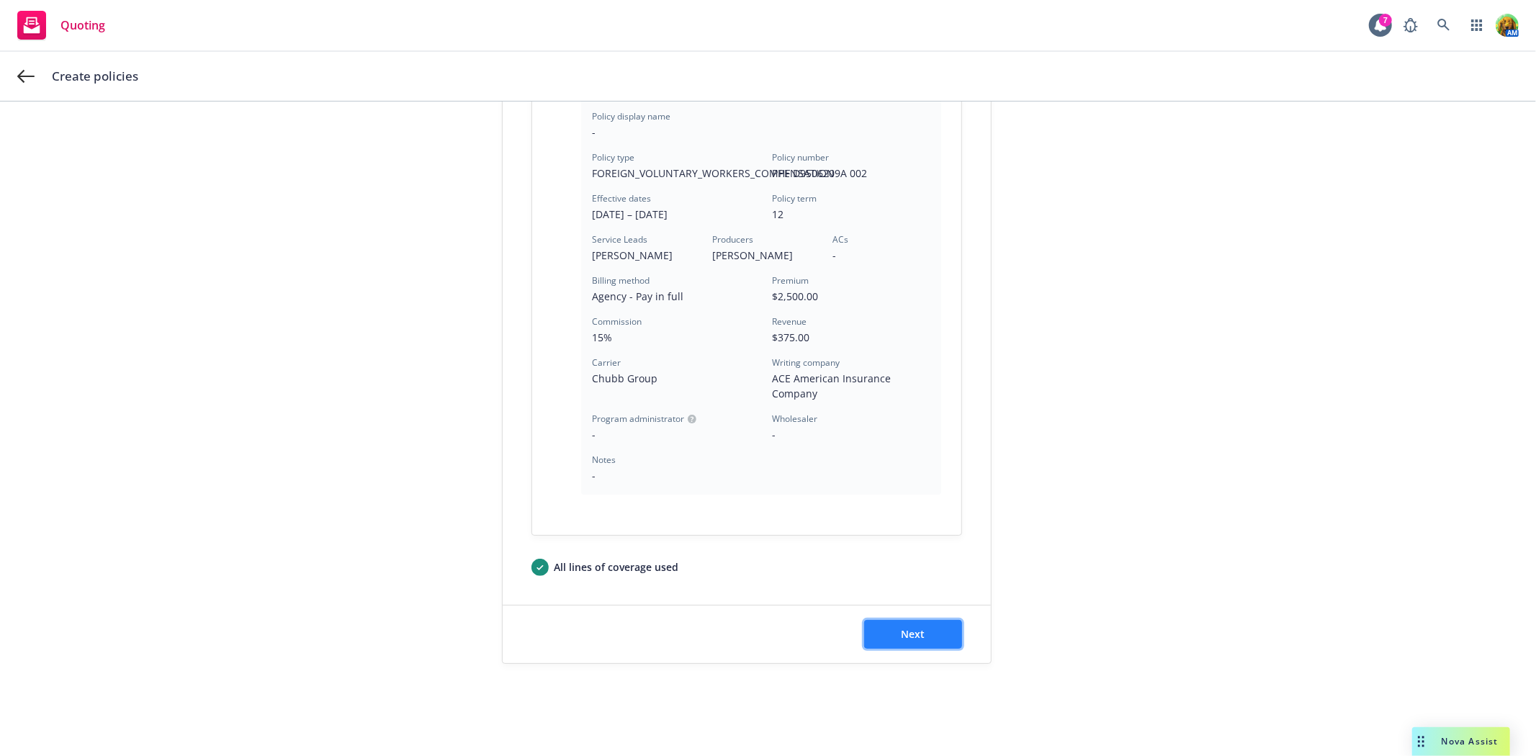
click at [898, 641] on button "Next" at bounding box center [913, 634] width 98 height 29
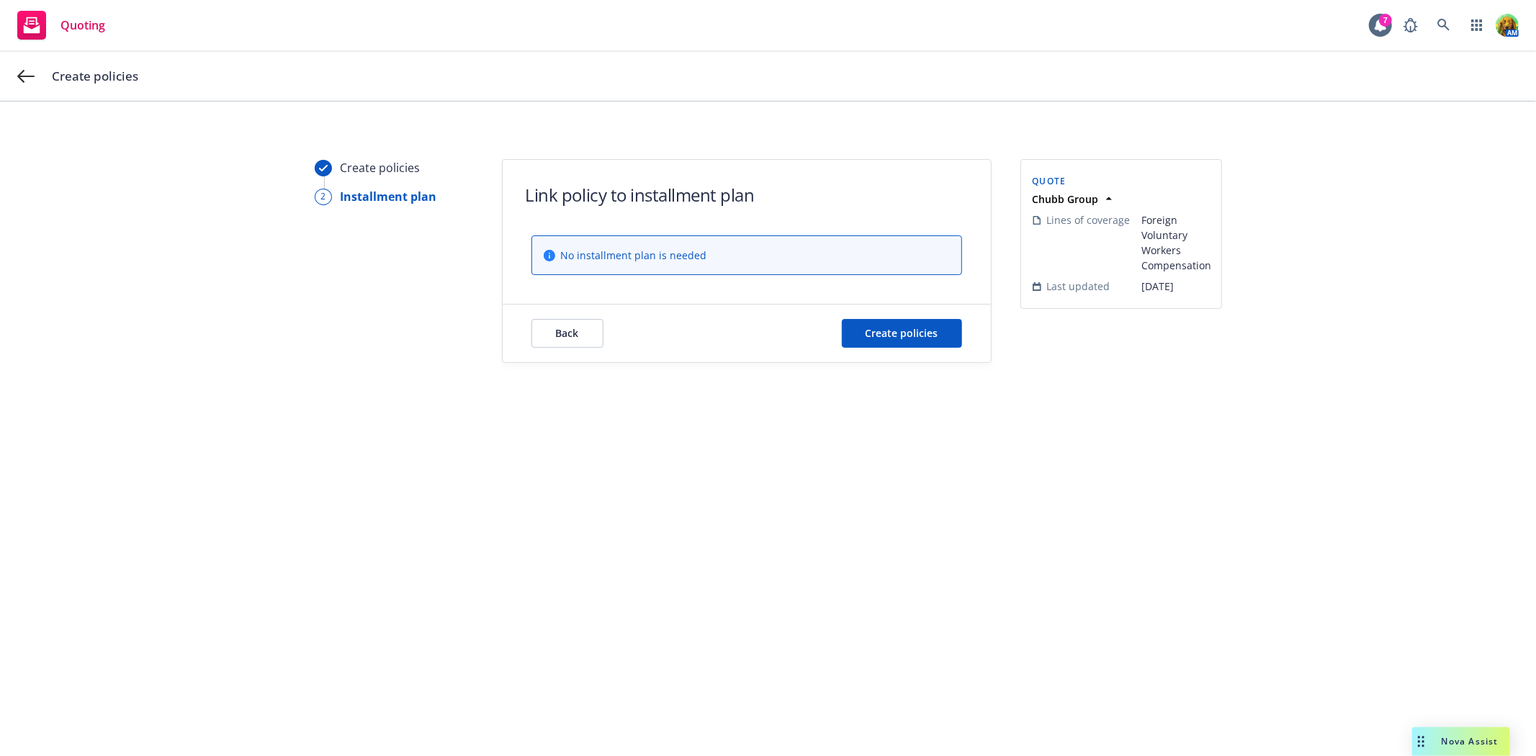
scroll to position [0, 0]
click at [882, 342] on button "Create policies" at bounding box center [902, 333] width 120 height 29
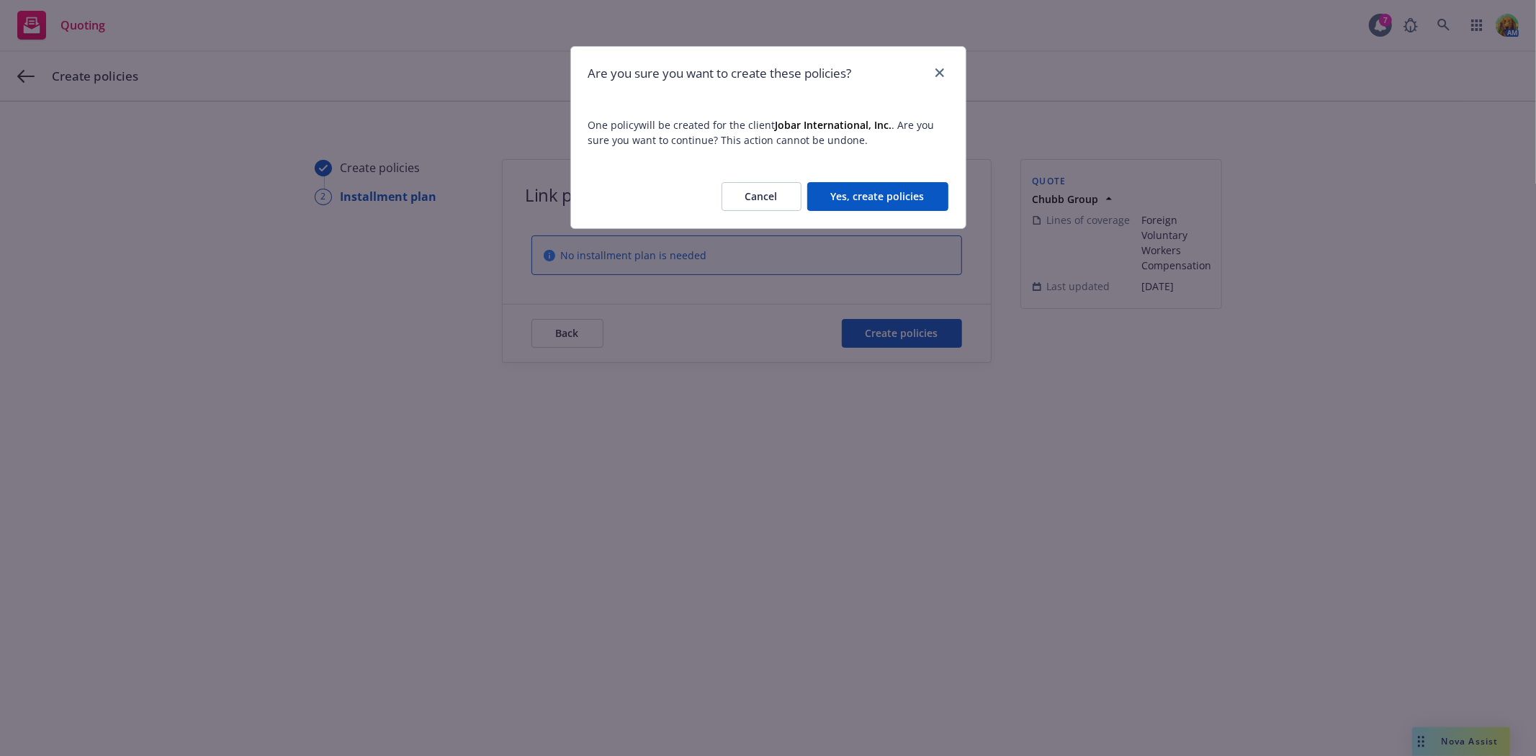
click at [874, 189] on button "Yes, create policies" at bounding box center [877, 196] width 141 height 29
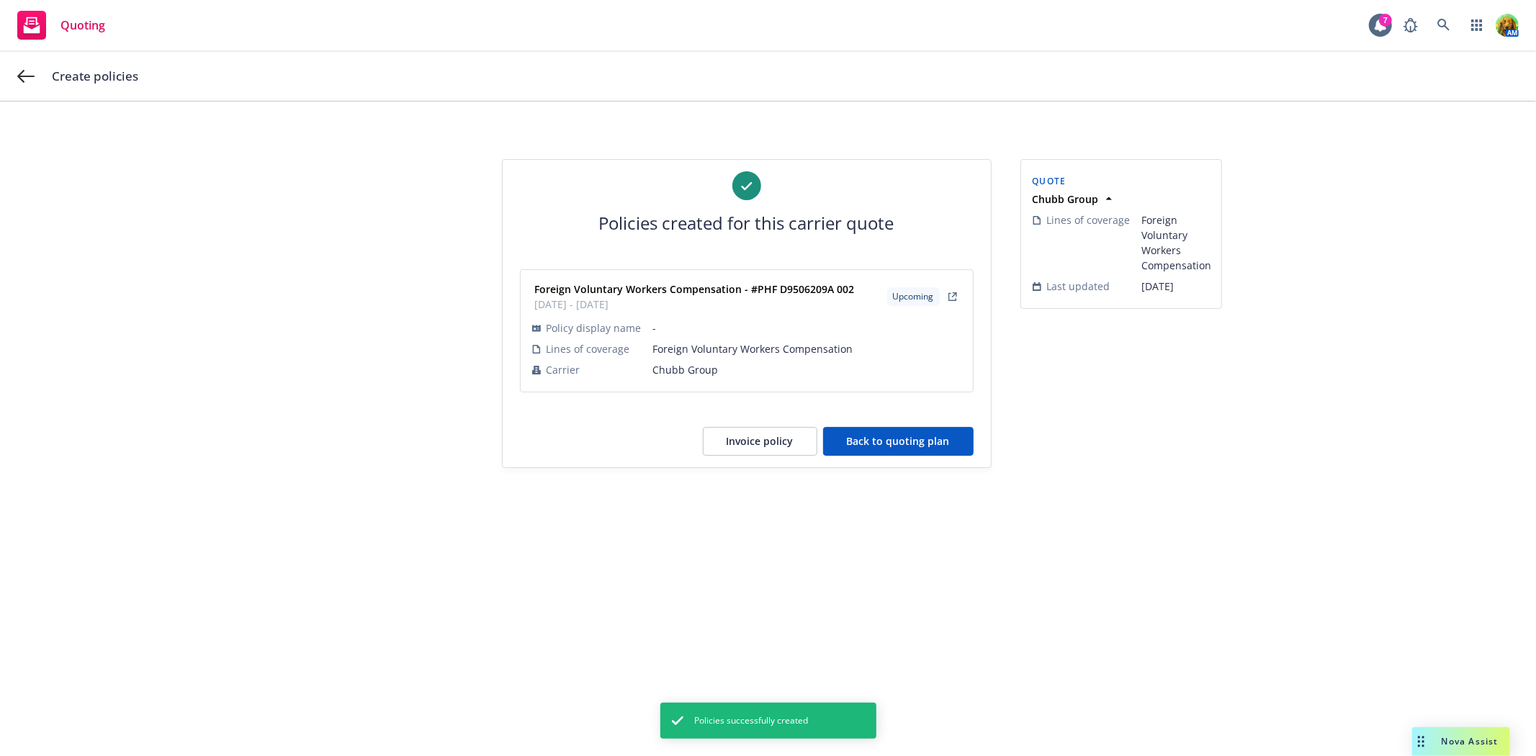
click at [933, 444] on button "Back to quoting plan" at bounding box center [898, 441] width 150 height 29
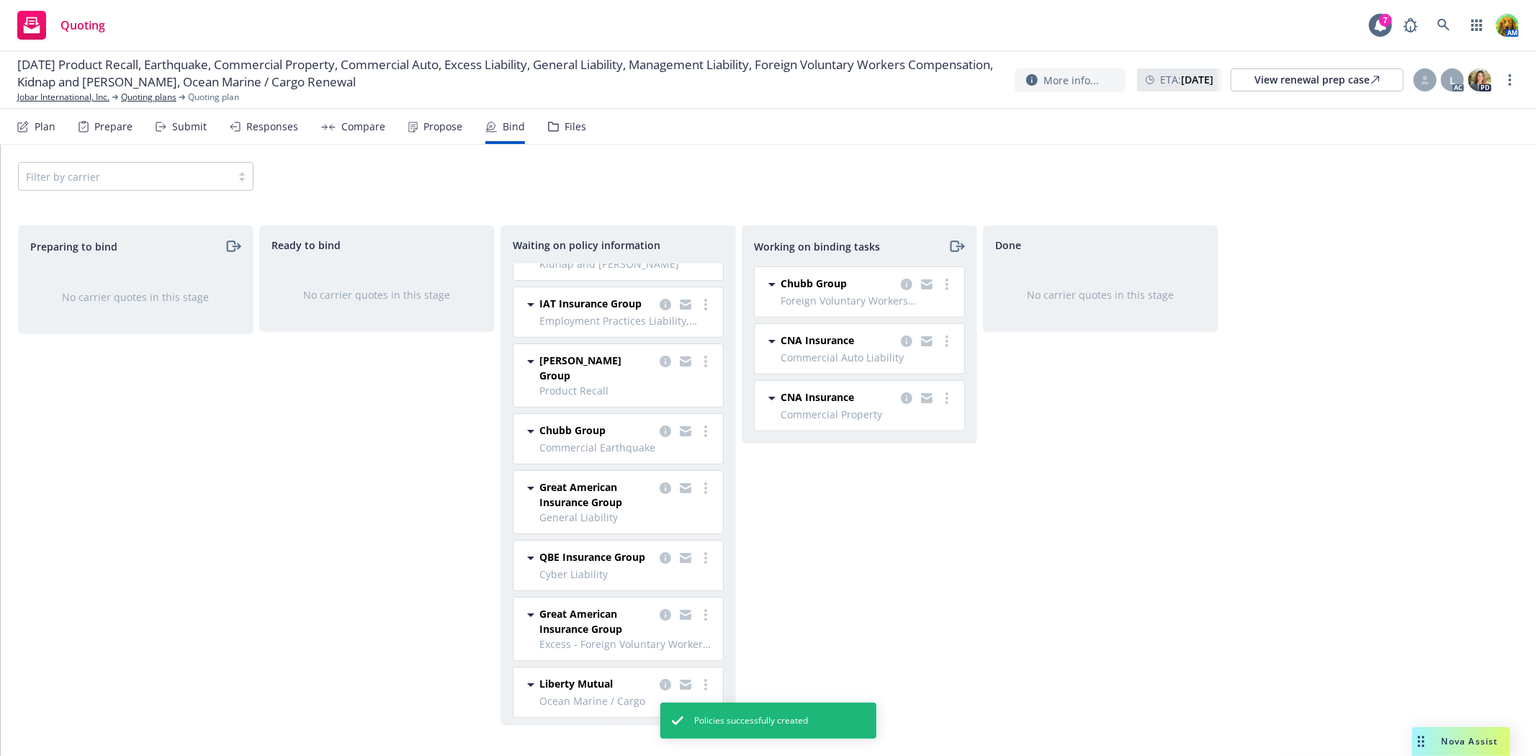
scroll to position [53, 0]
click at [659, 678] on icon "copy logging email" at bounding box center [665, 681] width 12 height 12
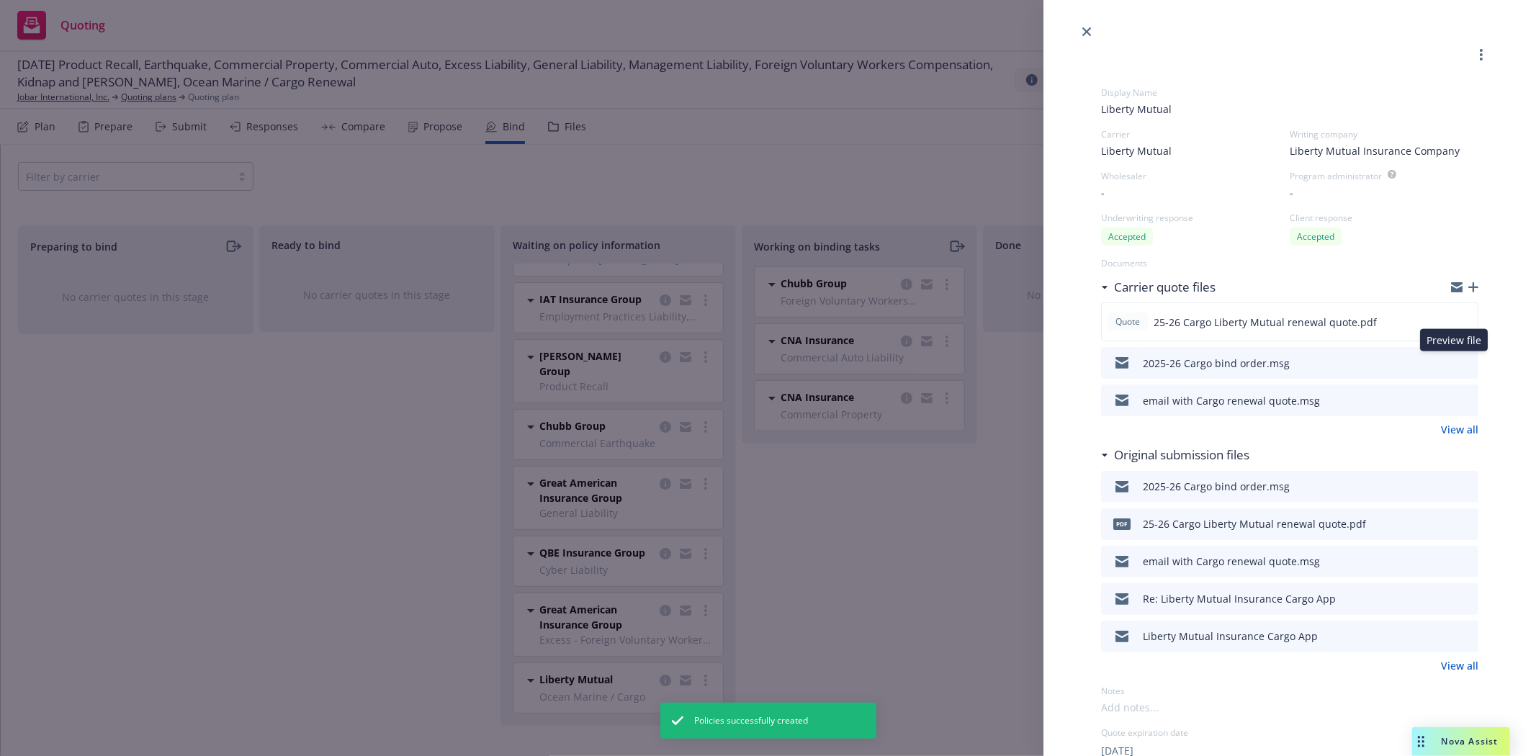
click at [1458, 358] on icon "preview file" at bounding box center [1464, 363] width 13 height 10
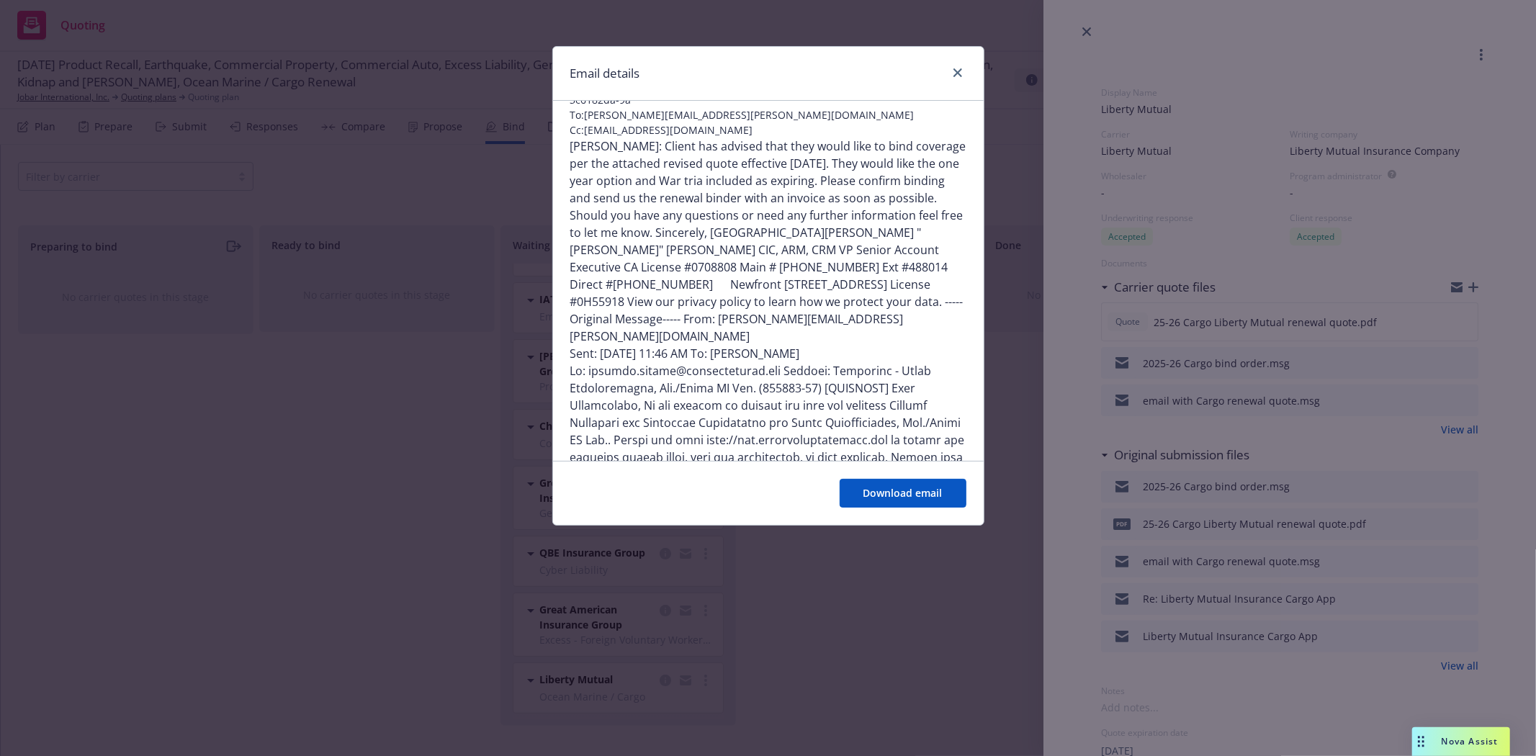
scroll to position [80, 0]
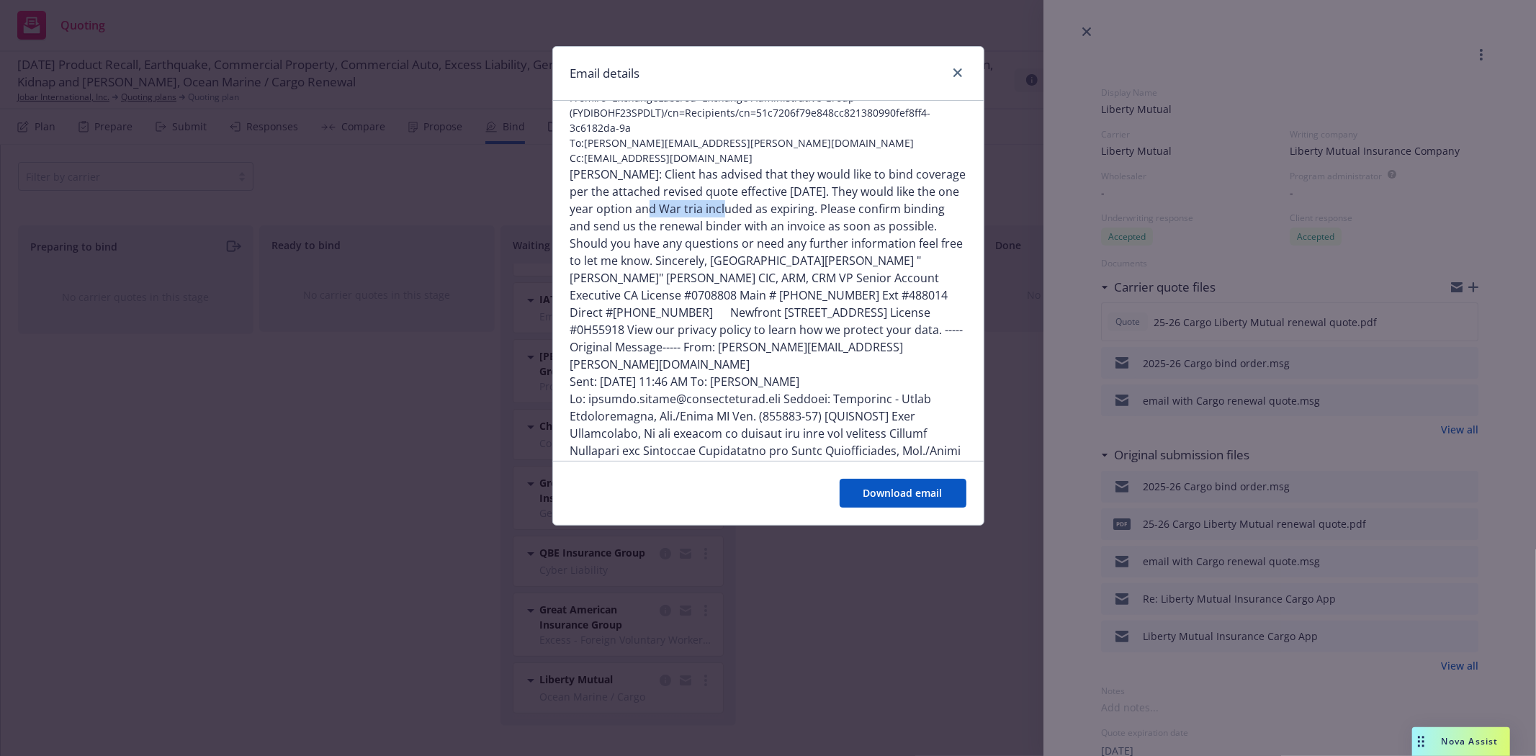
drag, startPoint x: 682, startPoint y: 210, endPoint x: 757, endPoint y: 212, distance: 74.2
click at [757, 212] on div "Greg: Client has advised that they would like to bind coverage per the attached…" at bounding box center [768, 546] width 396 height 760
click at [720, 228] on div "Greg: Client has advised that they would like to bind coverage per the attached…" at bounding box center [768, 546] width 396 height 760
click at [710, 242] on div "Greg: Client has advised that they would like to bind coverage per the attached…" at bounding box center [768, 546] width 396 height 760
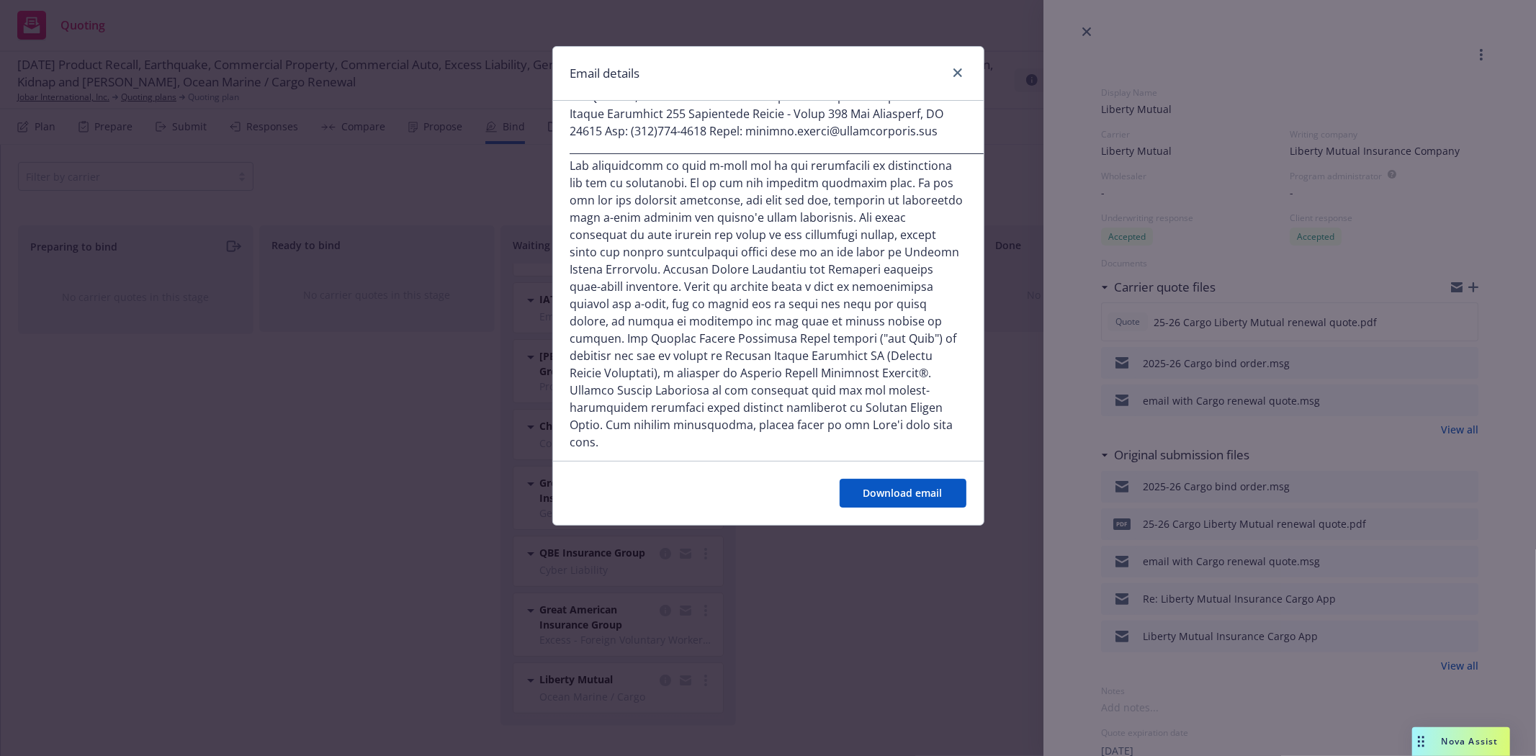
scroll to position [544, 0]
click at [960, 72] on icon "close" at bounding box center [957, 72] width 9 height 9
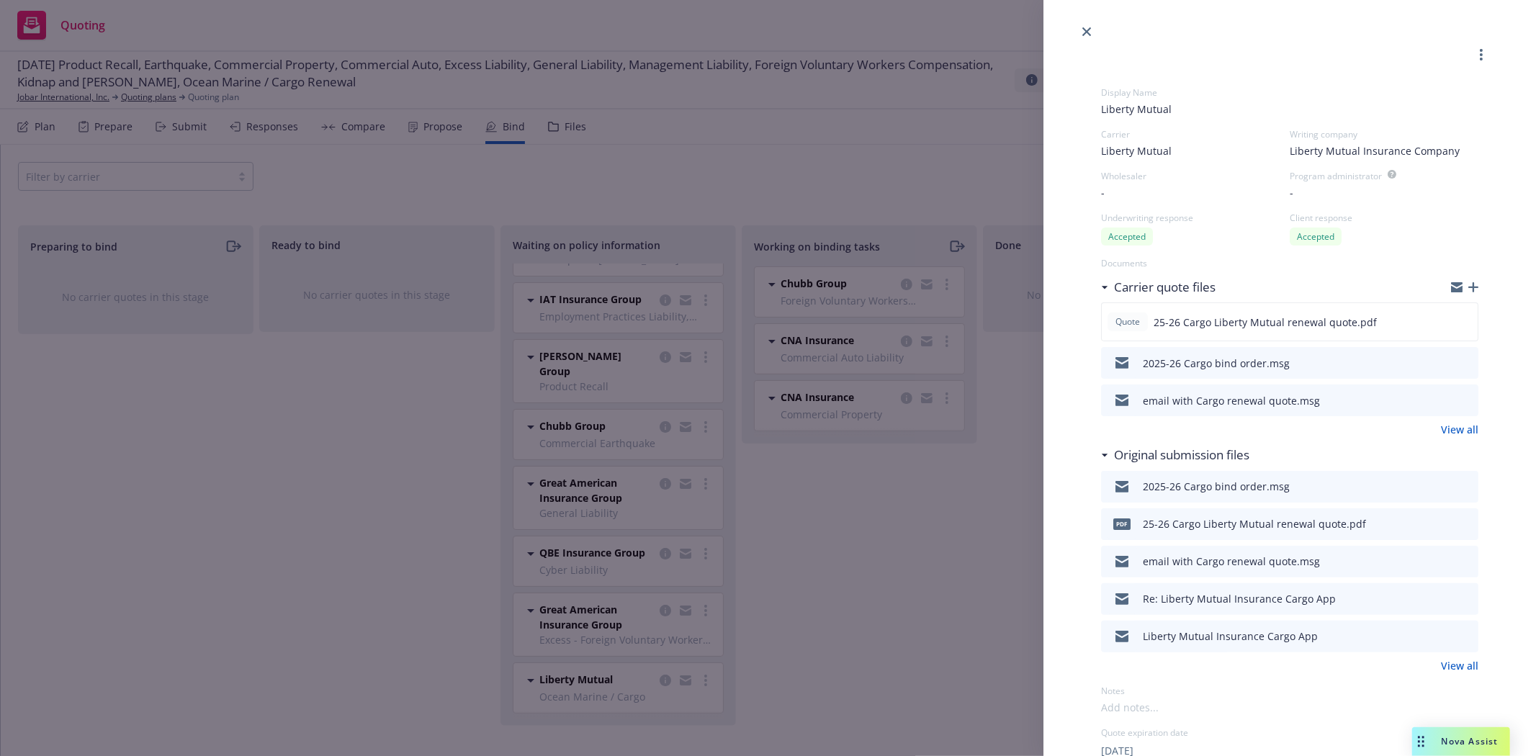
click at [1459, 361] on icon "preview file" at bounding box center [1464, 363] width 13 height 10
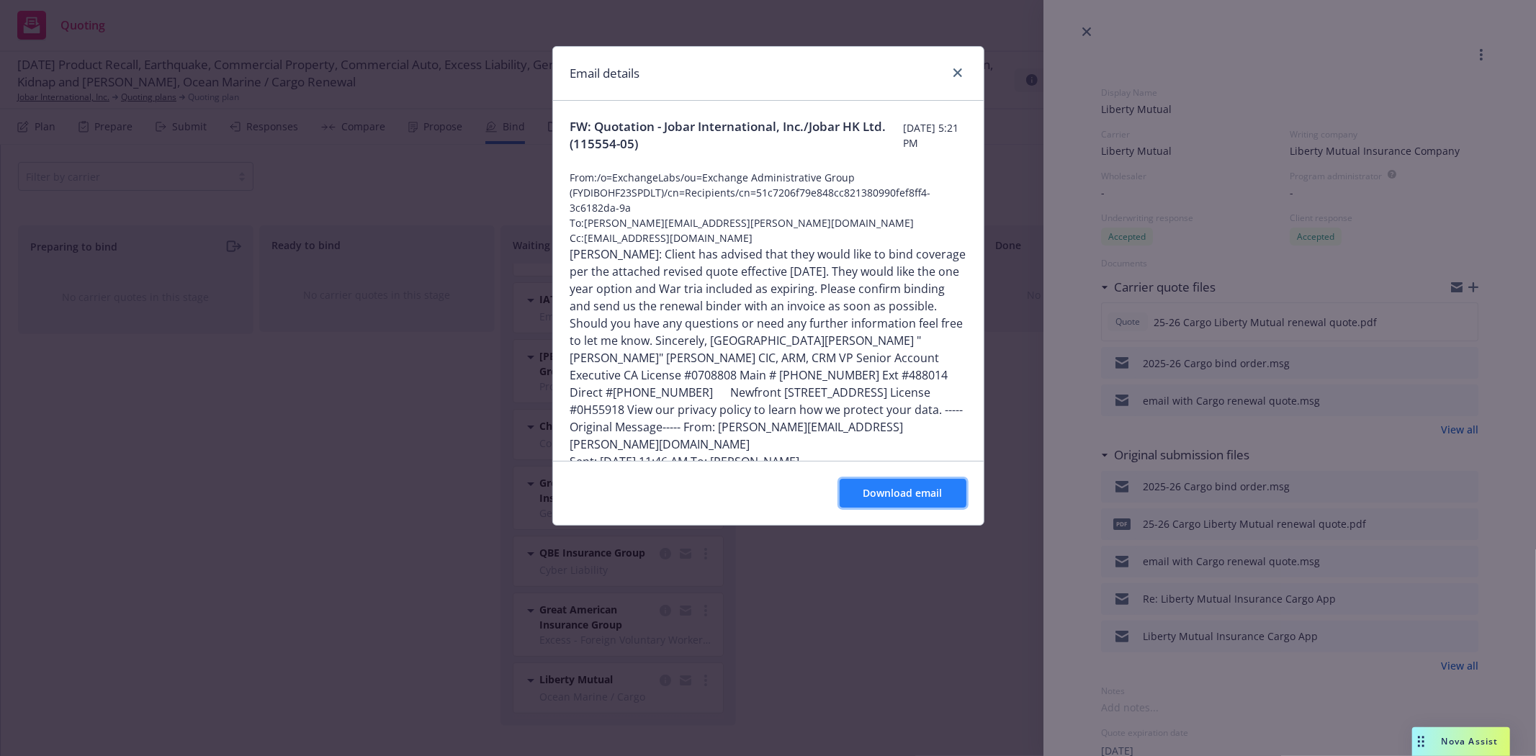
click at [882, 494] on span "Download email" at bounding box center [902, 493] width 79 height 14
click at [953, 73] on icon "close" at bounding box center [957, 72] width 9 height 9
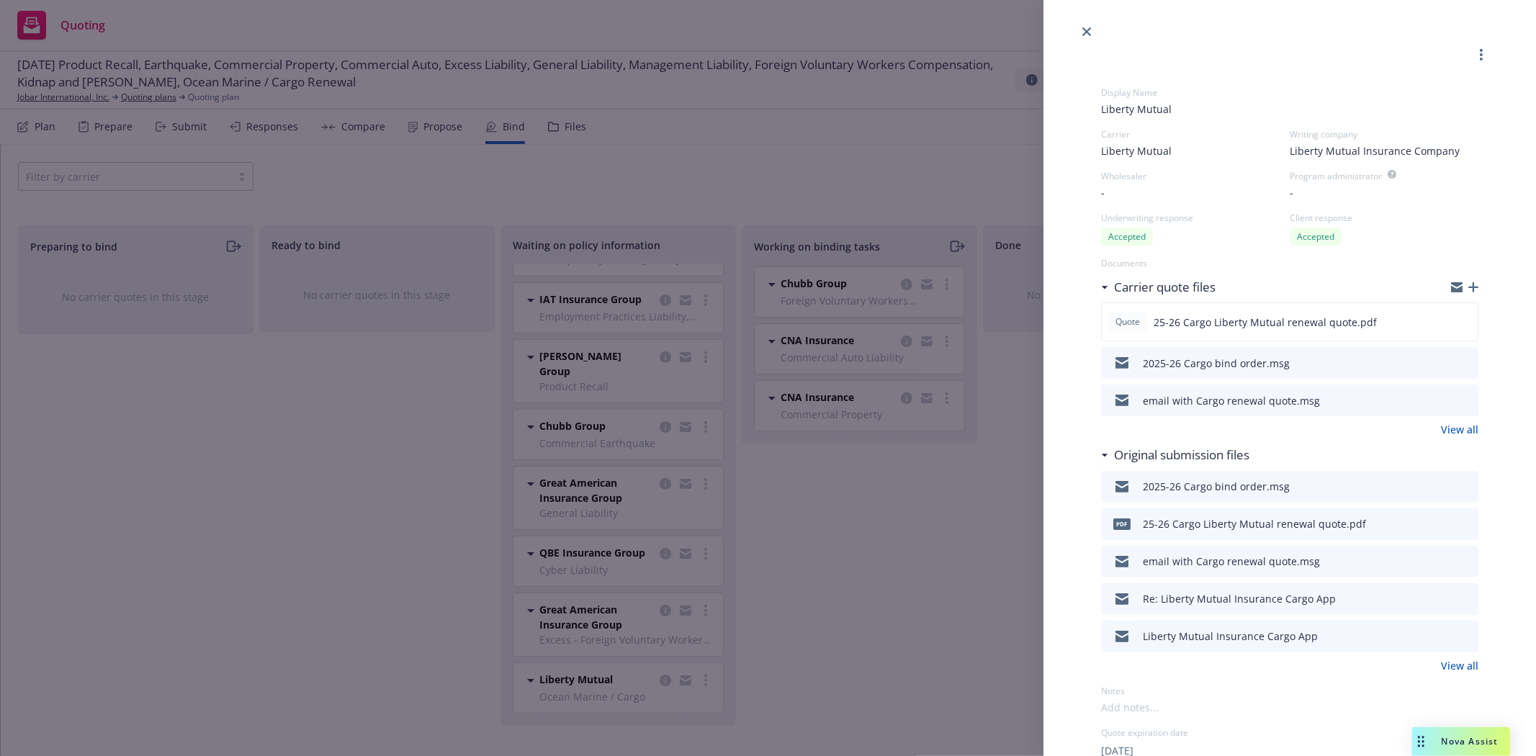
click at [758, 548] on div "Display Name Liberty Mutual Carrier Liberty Mutual Writing company Liberty Mutu…" at bounding box center [768, 378] width 1536 height 756
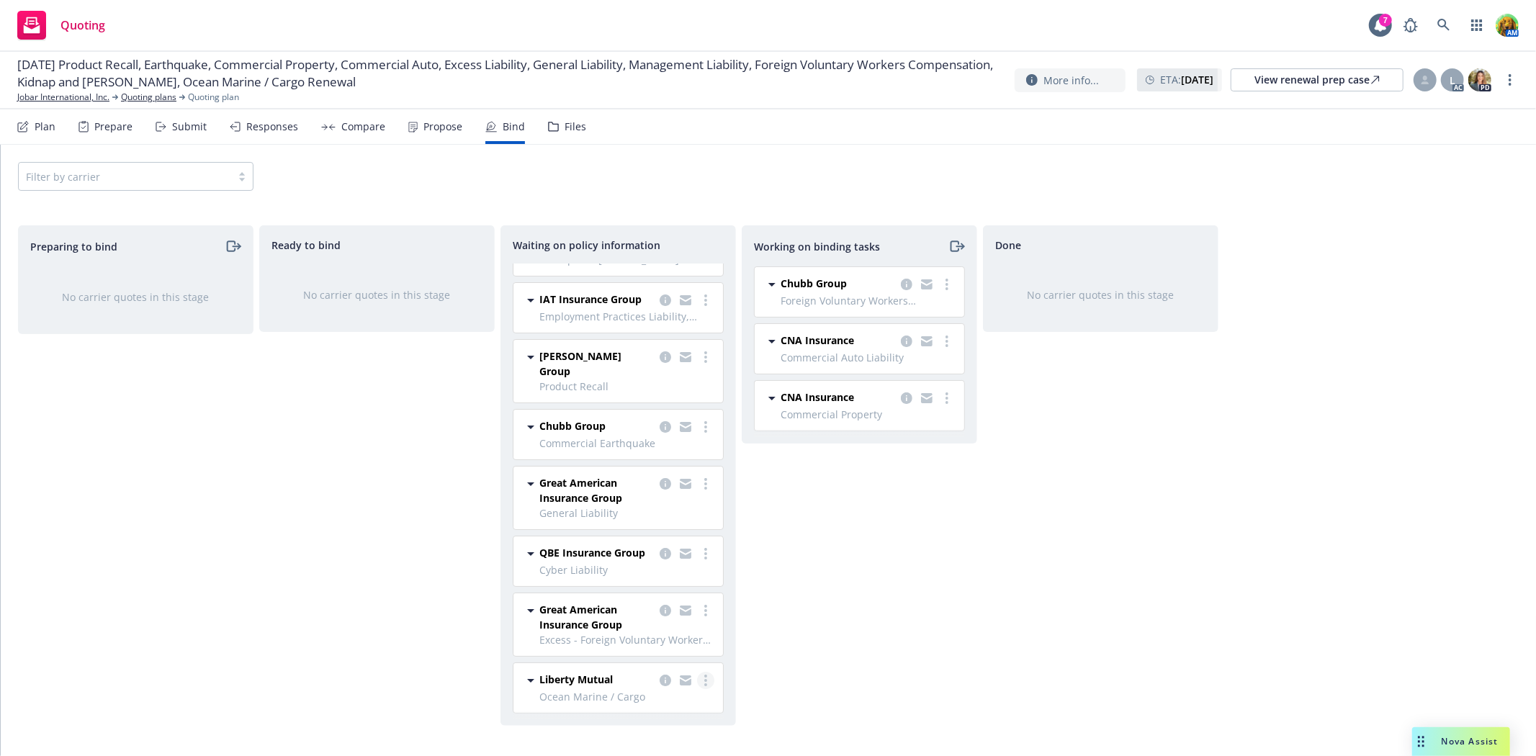
click at [697, 682] on link "more" at bounding box center [705, 680] width 17 height 17
click at [655, 541] on span "Create policies" at bounding box center [624, 536] width 106 height 14
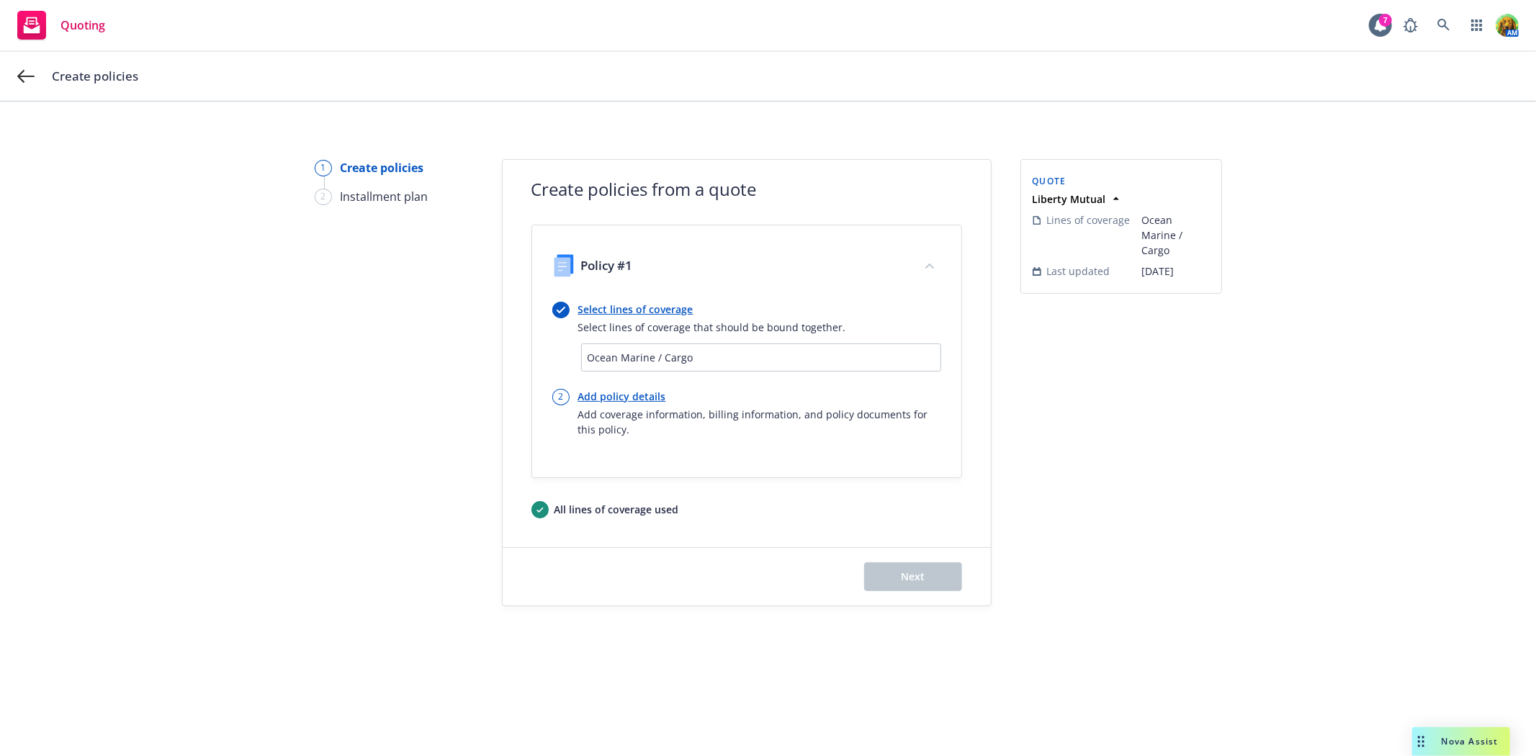
click at [632, 398] on link "Add policy details" at bounding box center [759, 396] width 363 height 15
select select "12"
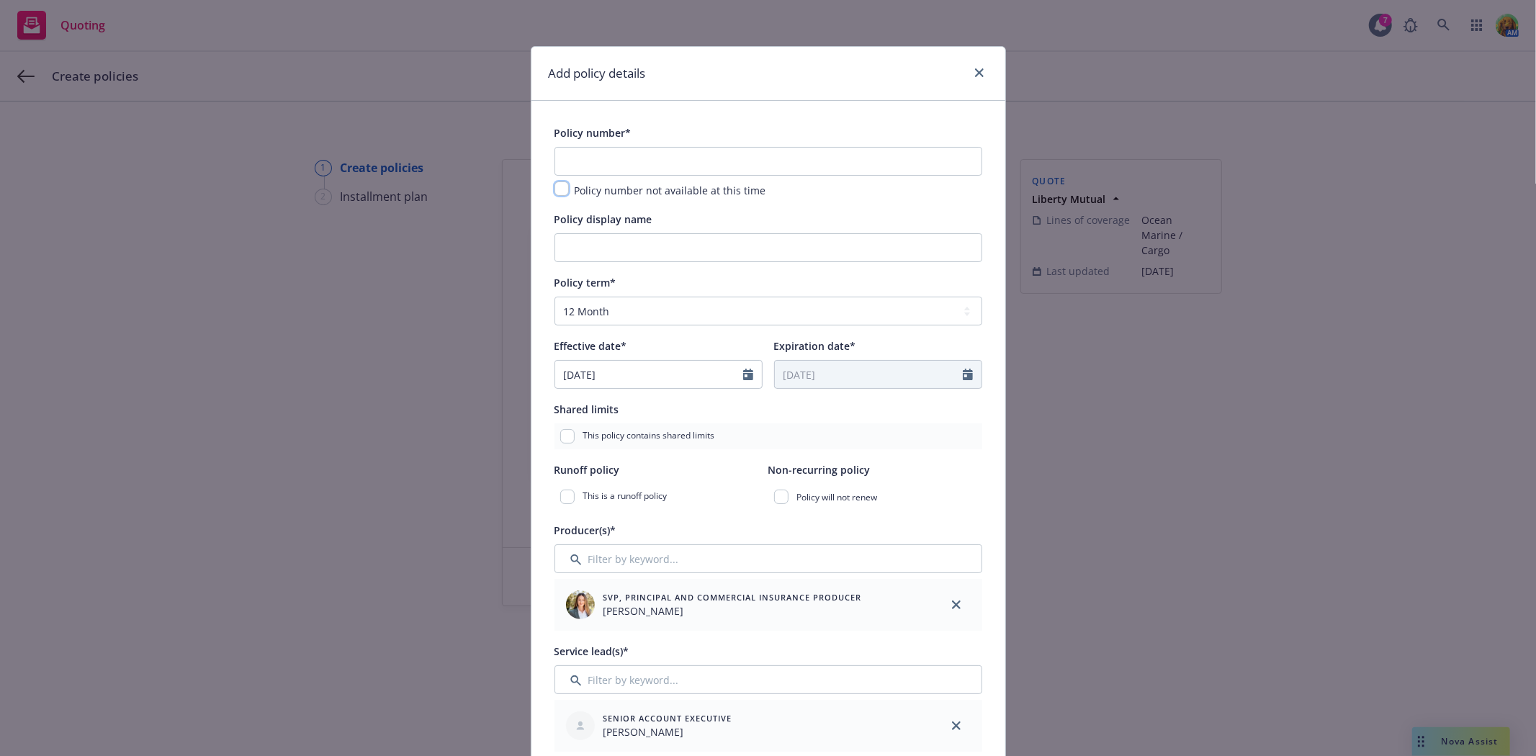
click at [554, 188] on input "checkbox" at bounding box center [561, 188] width 14 height 14
checkbox input "true"
click at [975, 72] on icon "close" at bounding box center [979, 72] width 9 height 9
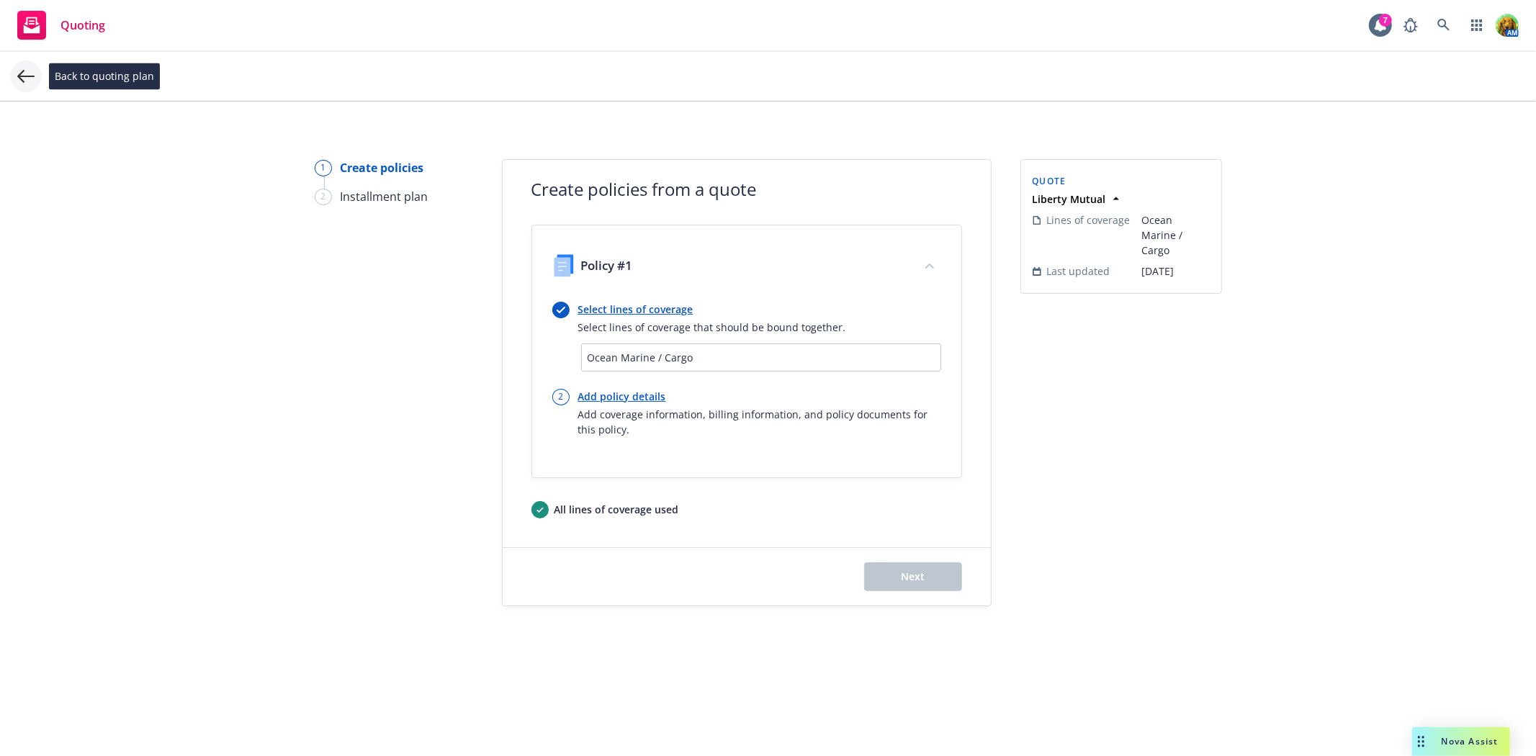
click at [24, 75] on icon at bounding box center [25, 76] width 17 height 17
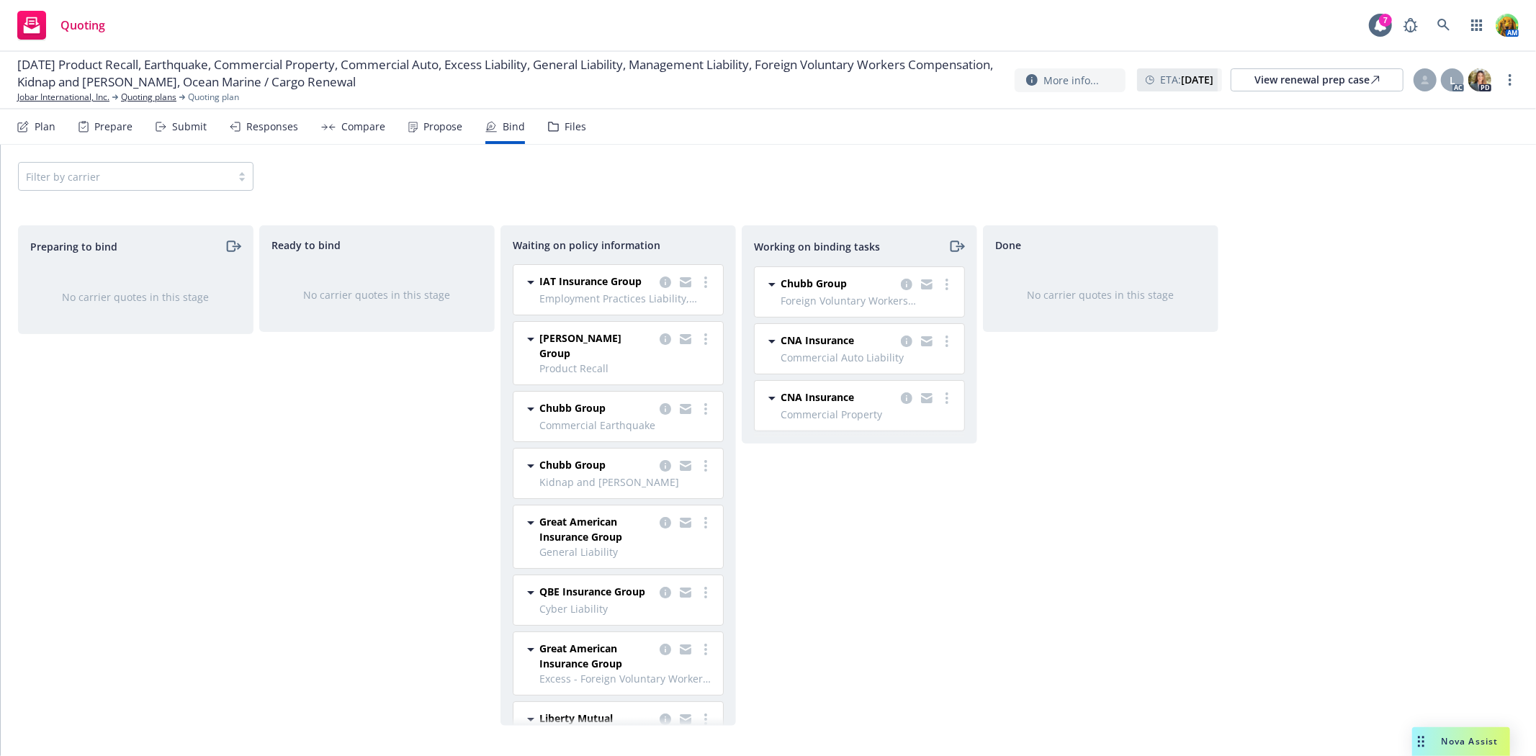
scroll to position [53, 0]
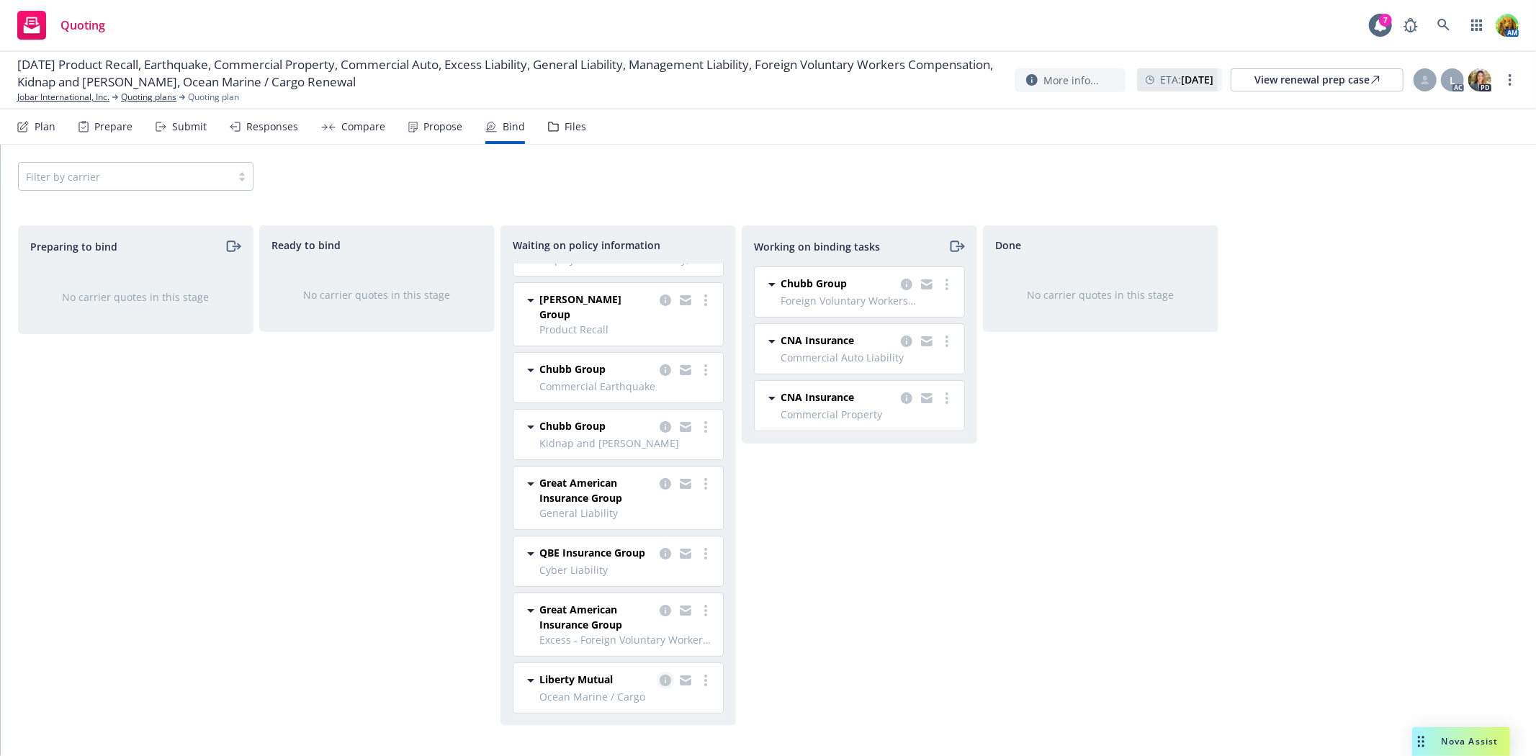
click at [659, 682] on icon "copy logging email" at bounding box center [665, 681] width 12 height 12
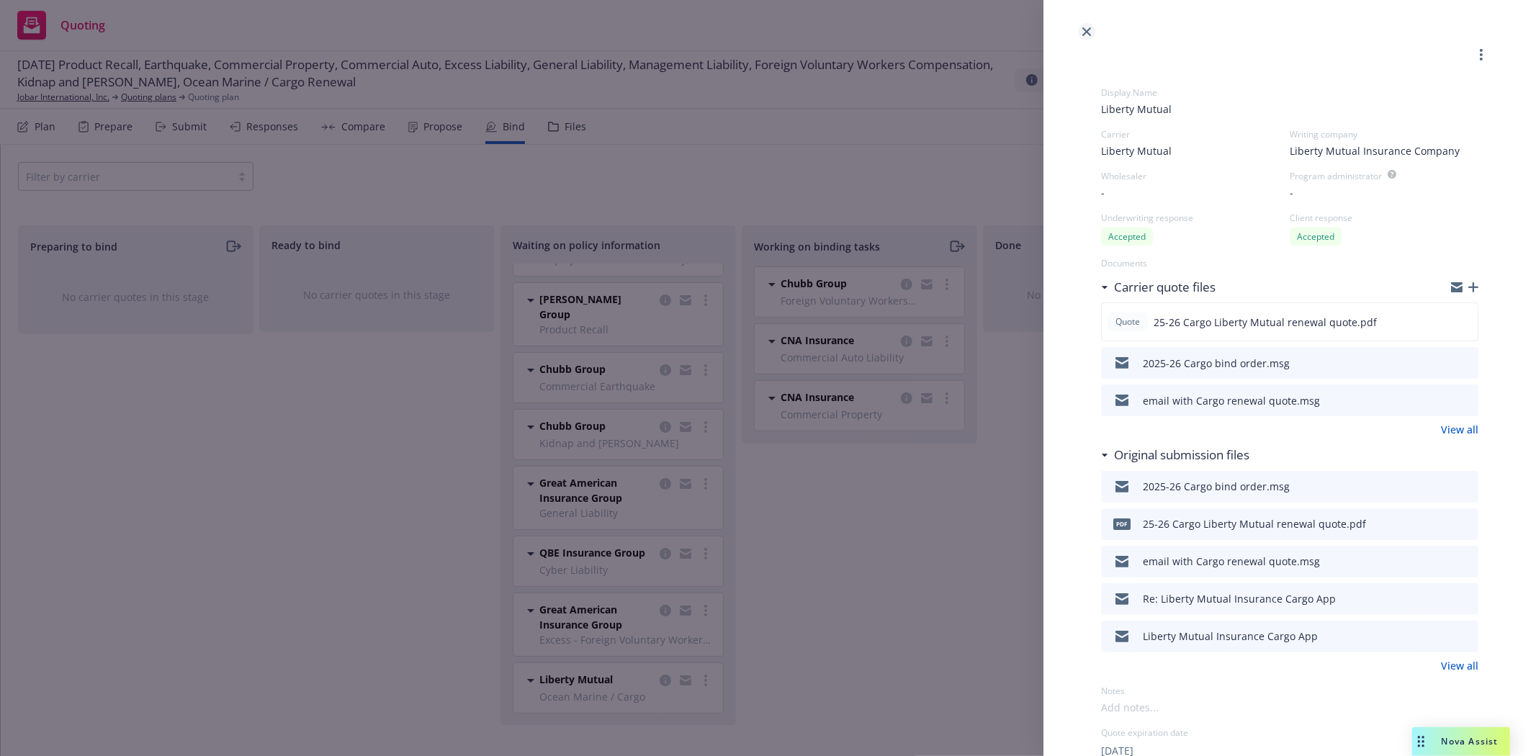
click at [1084, 35] on icon "close" at bounding box center [1086, 31] width 9 height 9
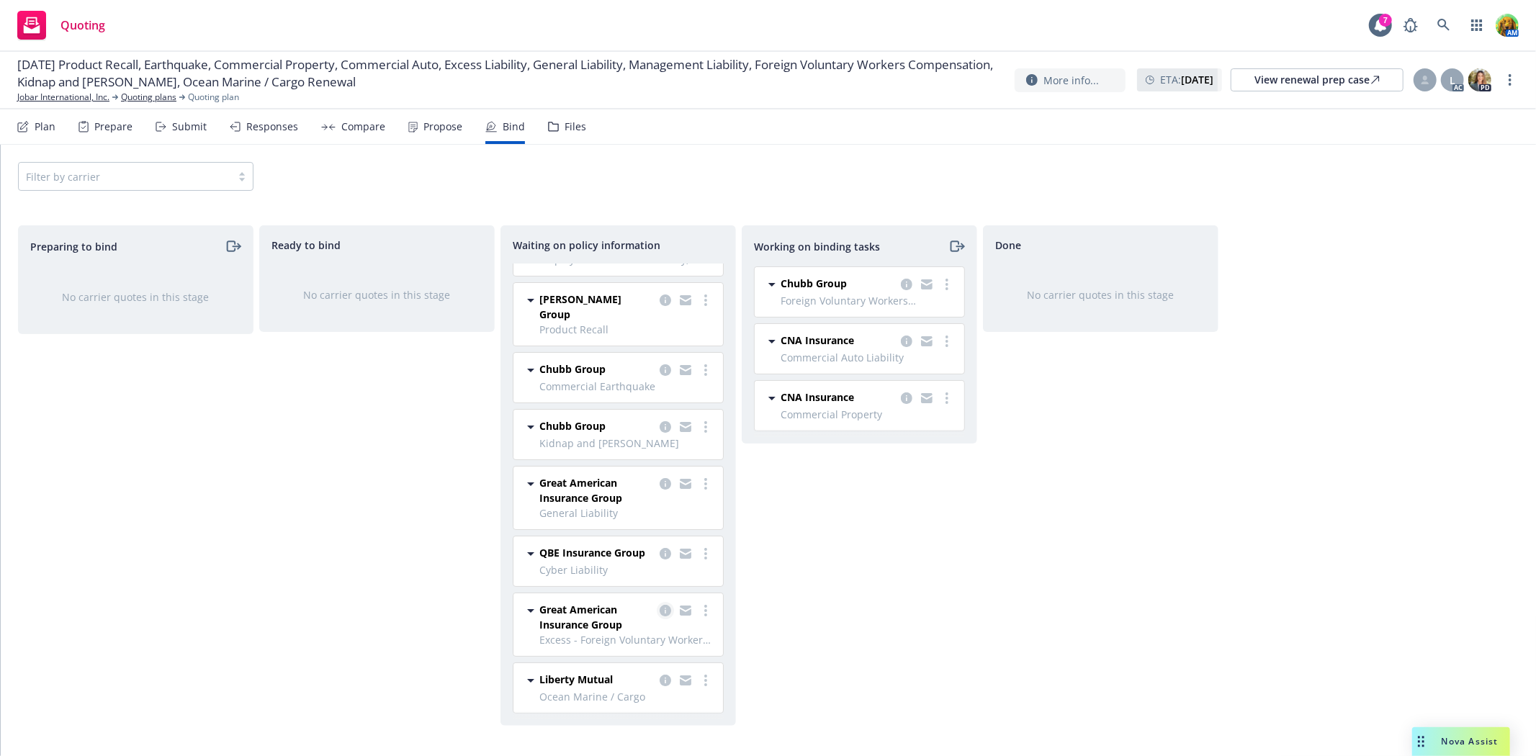
click at [659, 606] on icon "copy logging email" at bounding box center [665, 611] width 12 height 12
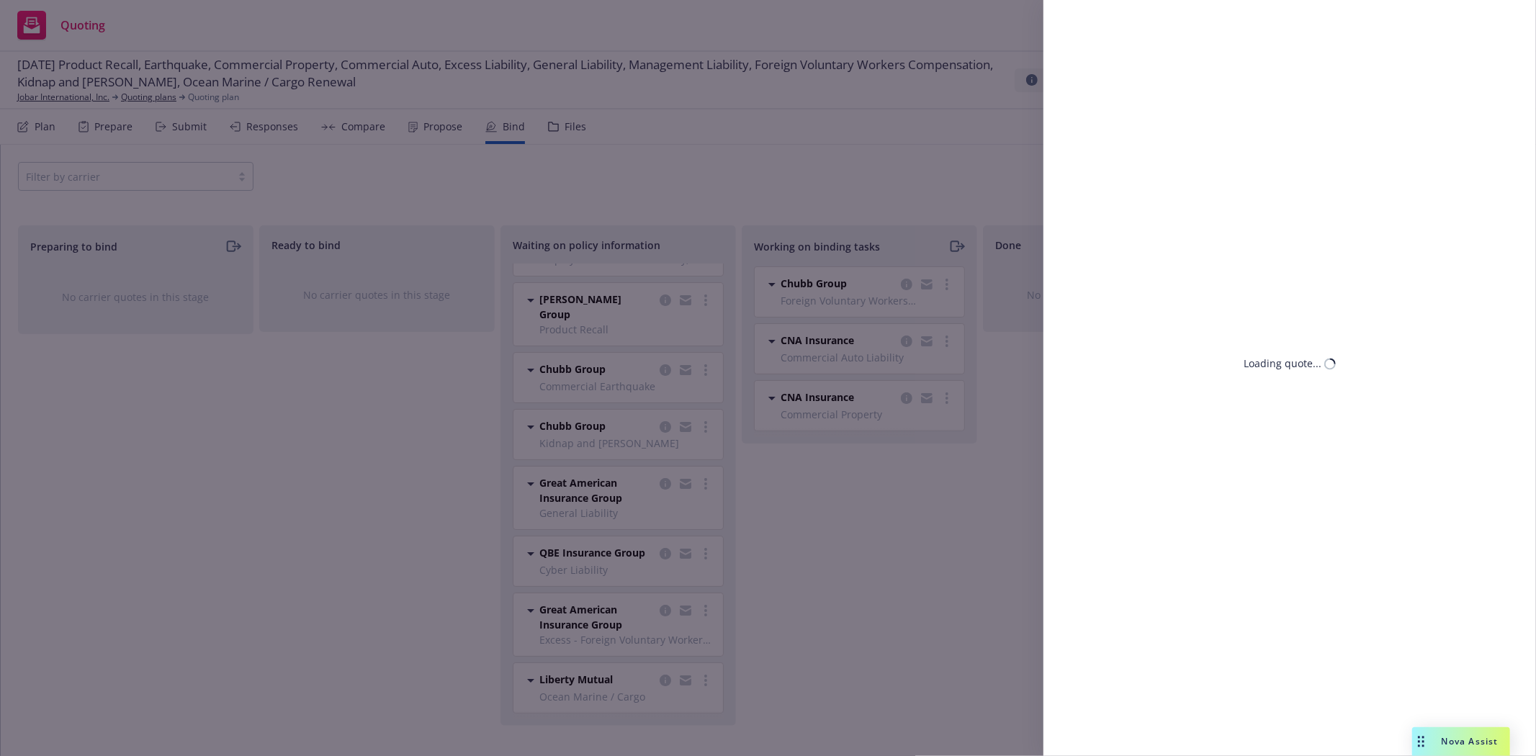
select select "CA"
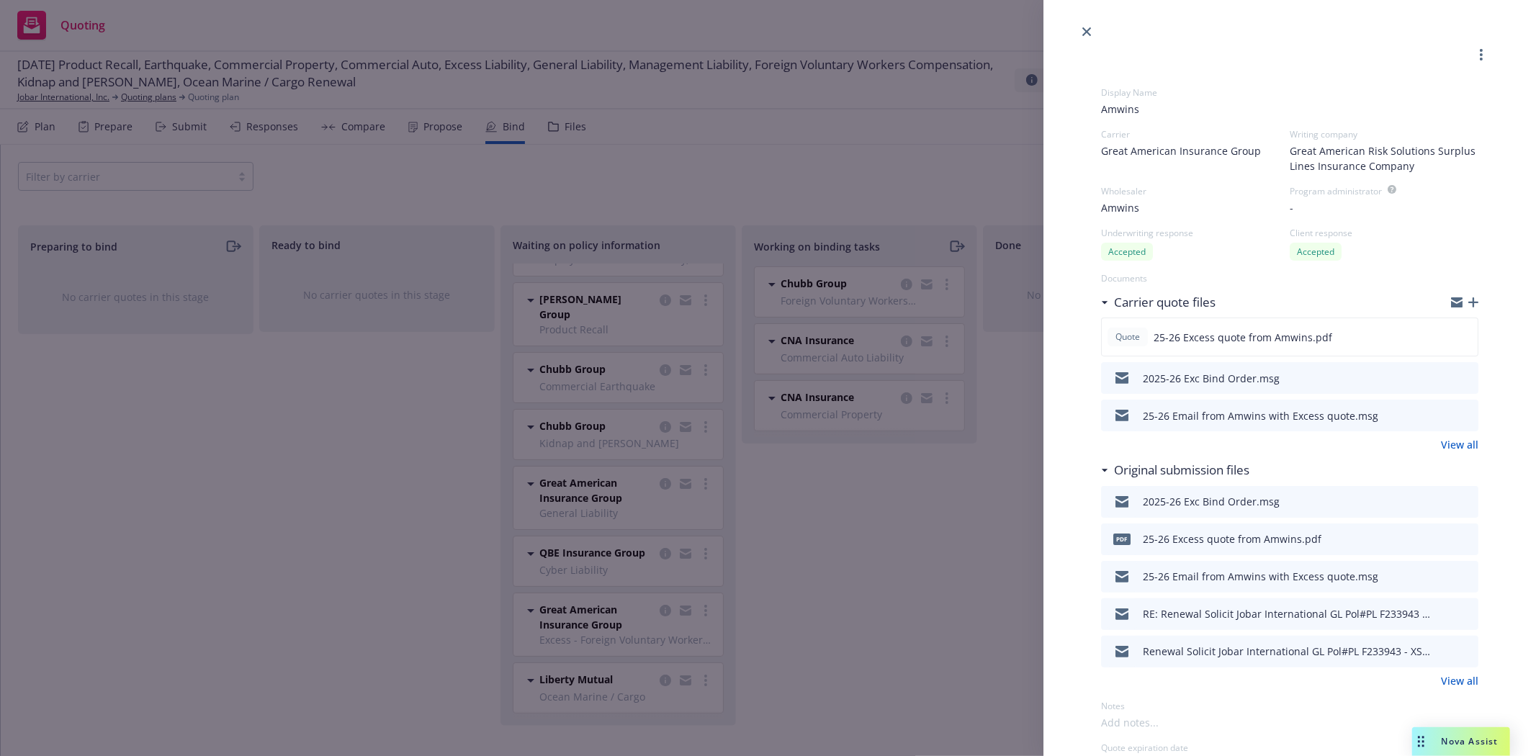
click at [810, 621] on div "Display Name Amwins Carrier Great American Insurance Group Writing company Grea…" at bounding box center [768, 378] width 1536 height 756
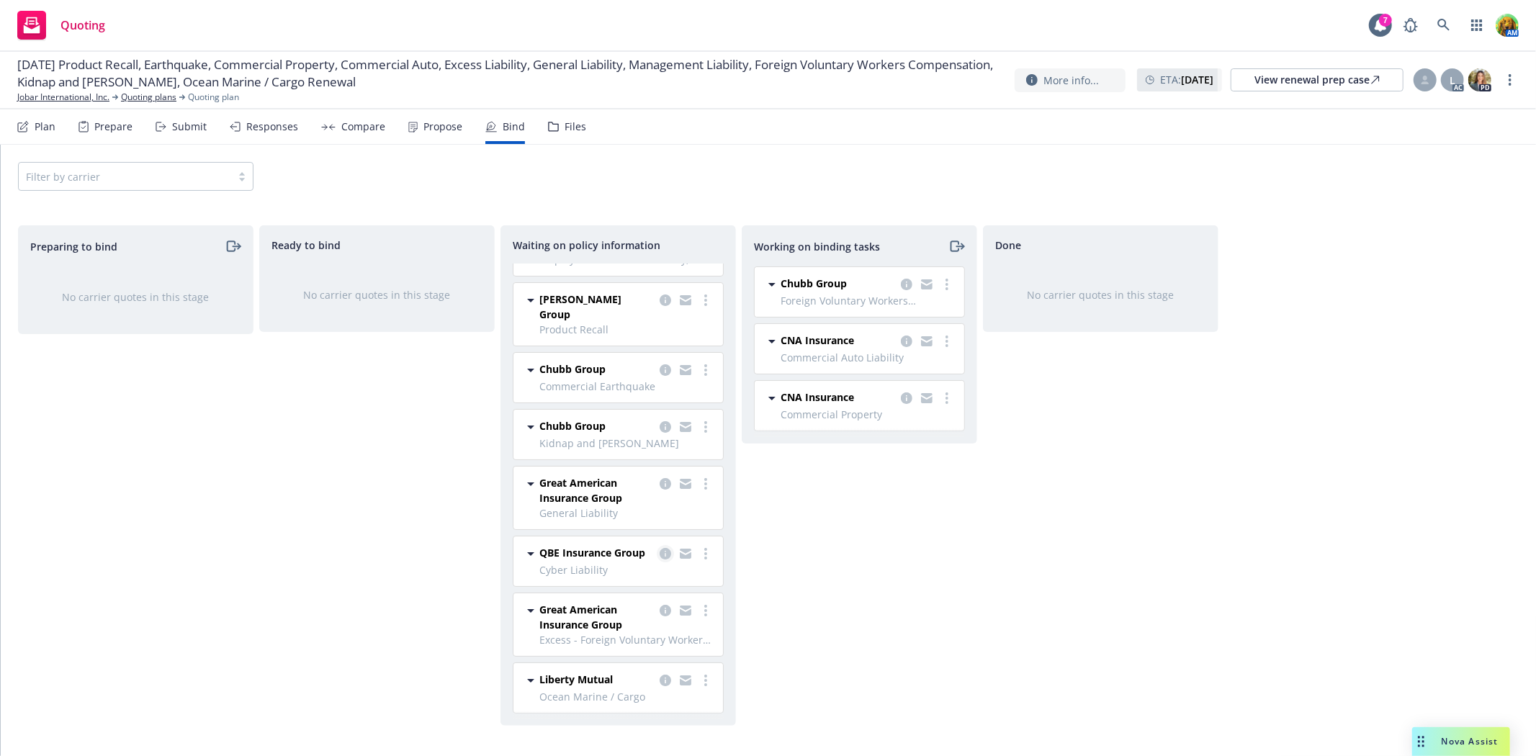
click at [659, 548] on icon "copy logging email" at bounding box center [665, 554] width 12 height 12
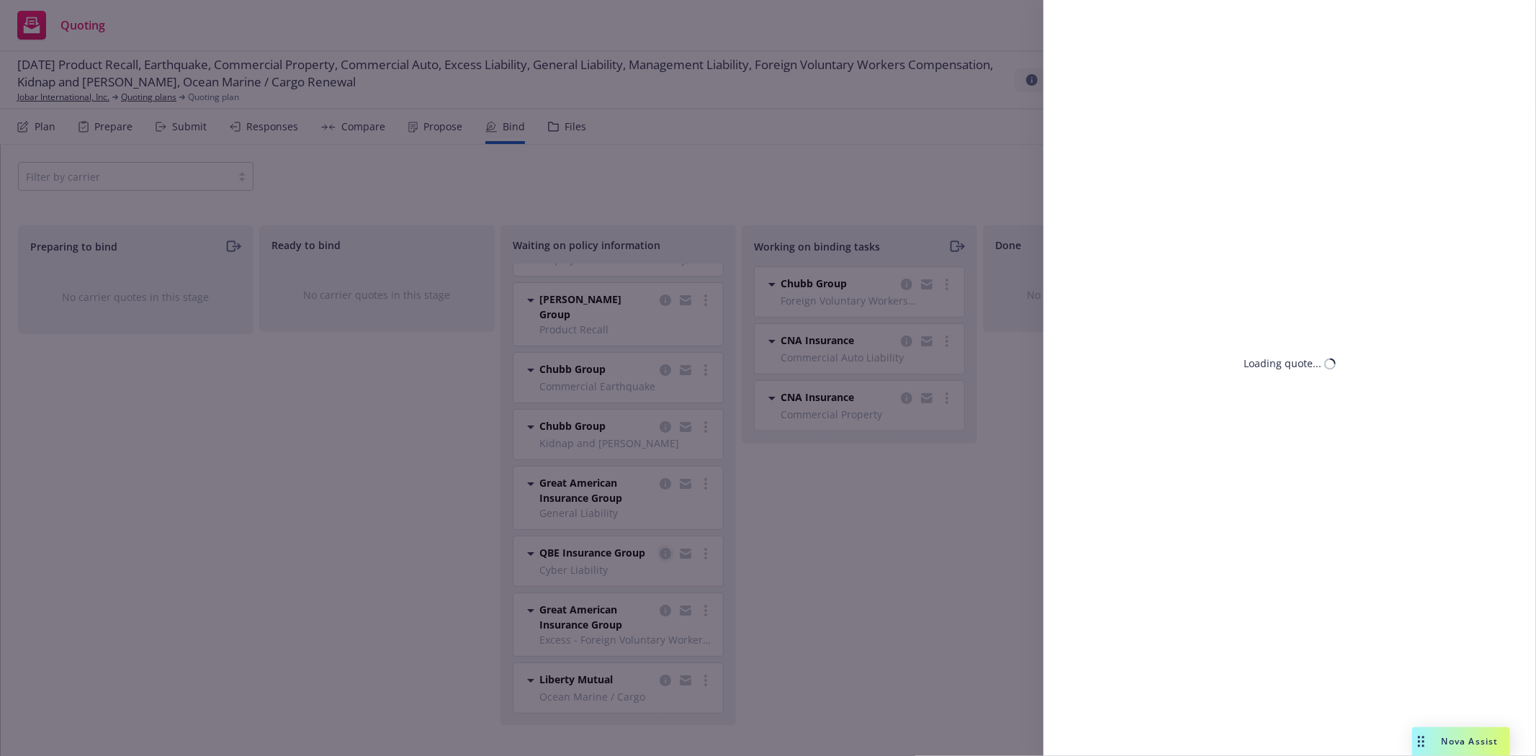
select select "CA"
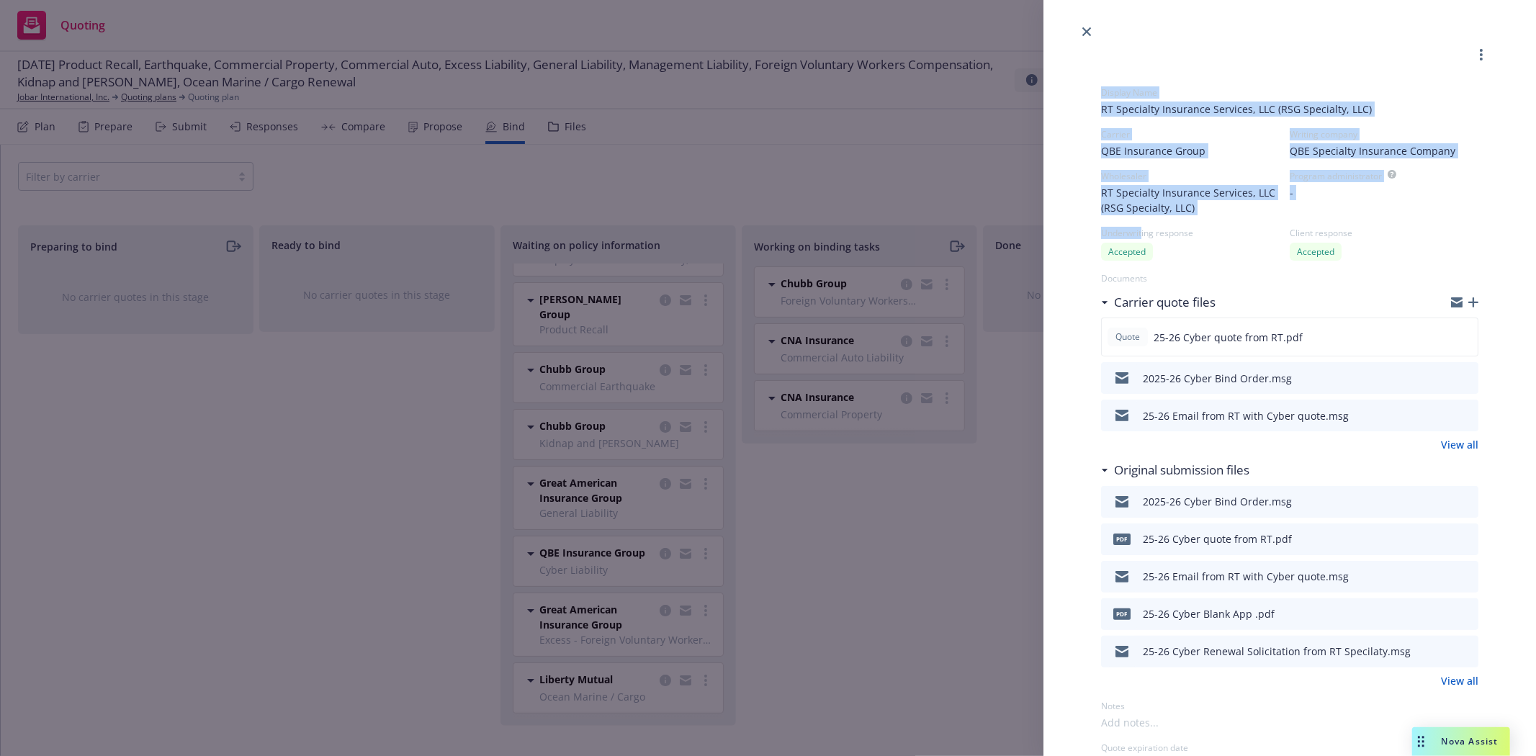
drag, startPoint x: 1086, startPoint y: 26, endPoint x: 1140, endPoint y: 227, distance: 208.2
click at [1140, 227] on div "Display Name RT Specialty Insurance Services, LLC (RSG Specialty, LLC) Carrier …" at bounding box center [1289, 378] width 492 height 756
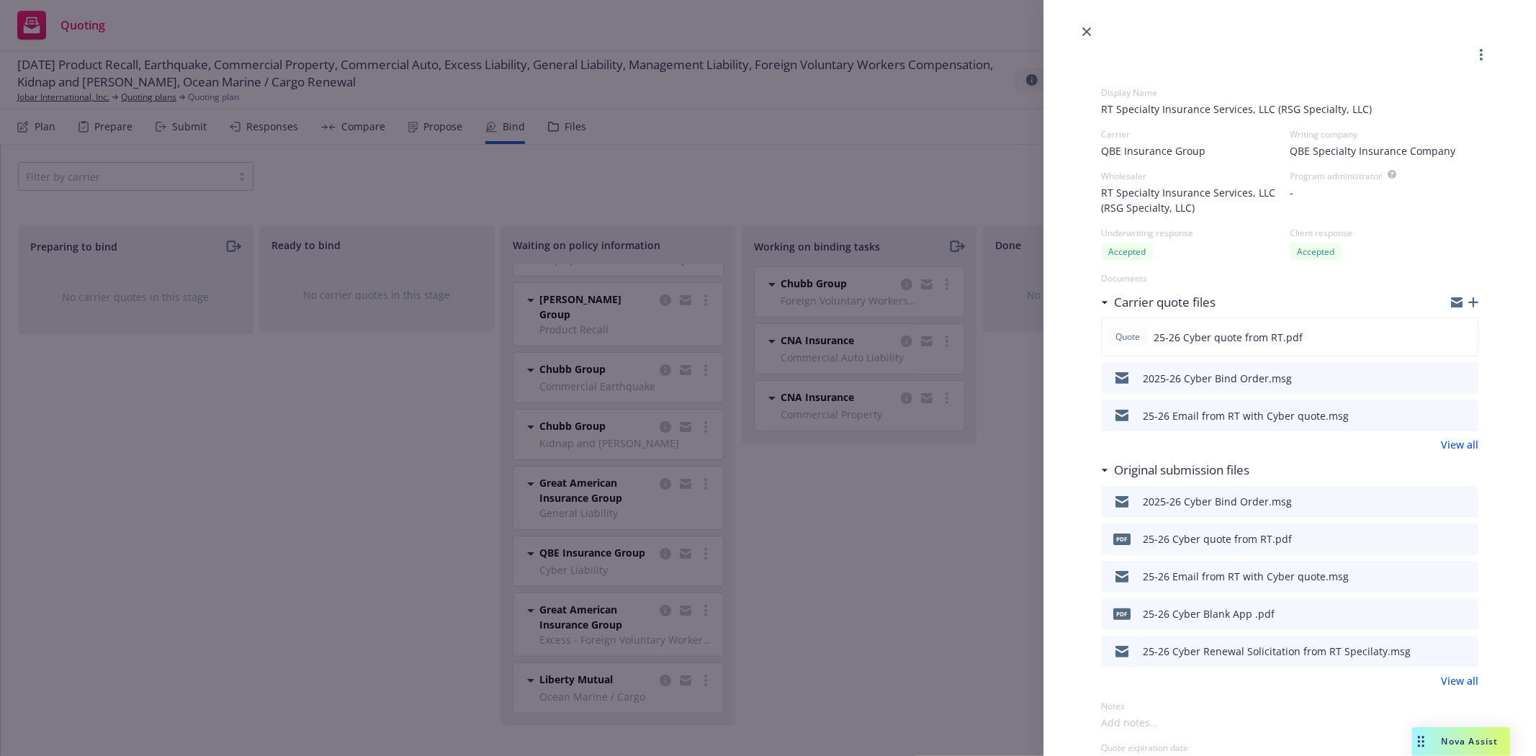
click at [924, 537] on div "Display Name RT Specialty Insurance Services, LLC (RSG Specialty, LLC) Carrier …" at bounding box center [768, 378] width 1536 height 756
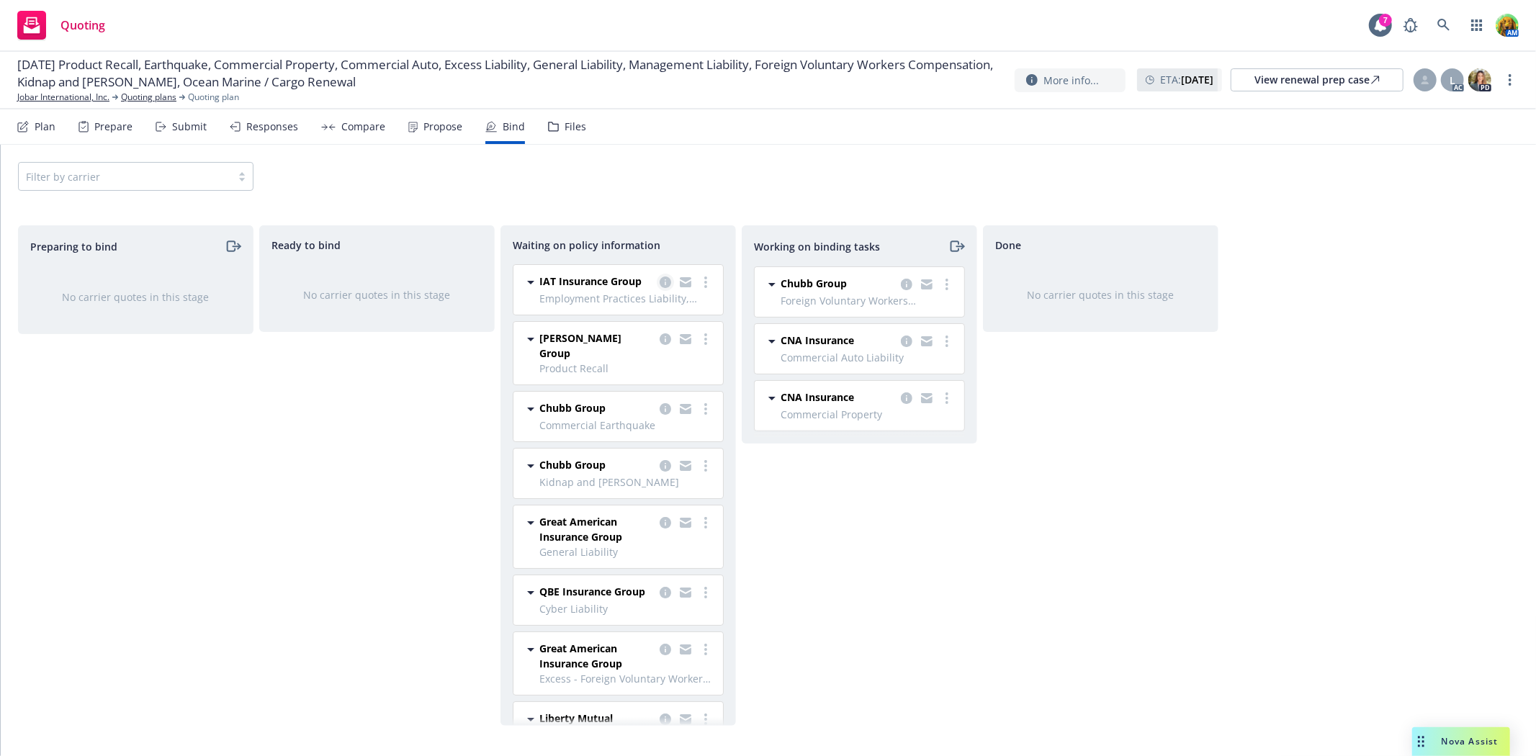
click at [659, 283] on icon "copy logging email" at bounding box center [665, 282] width 12 height 12
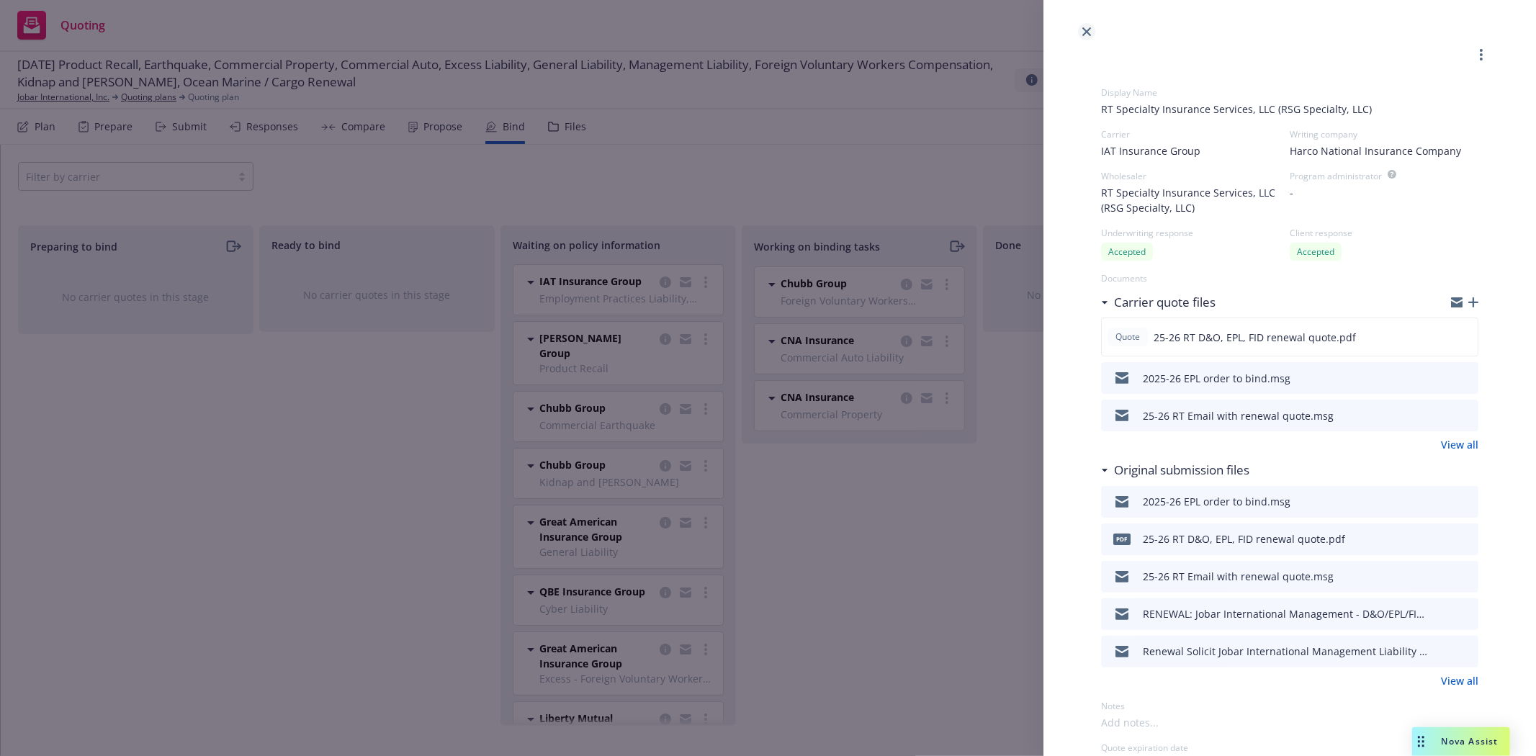
click at [1084, 34] on icon "close" at bounding box center [1086, 31] width 9 height 9
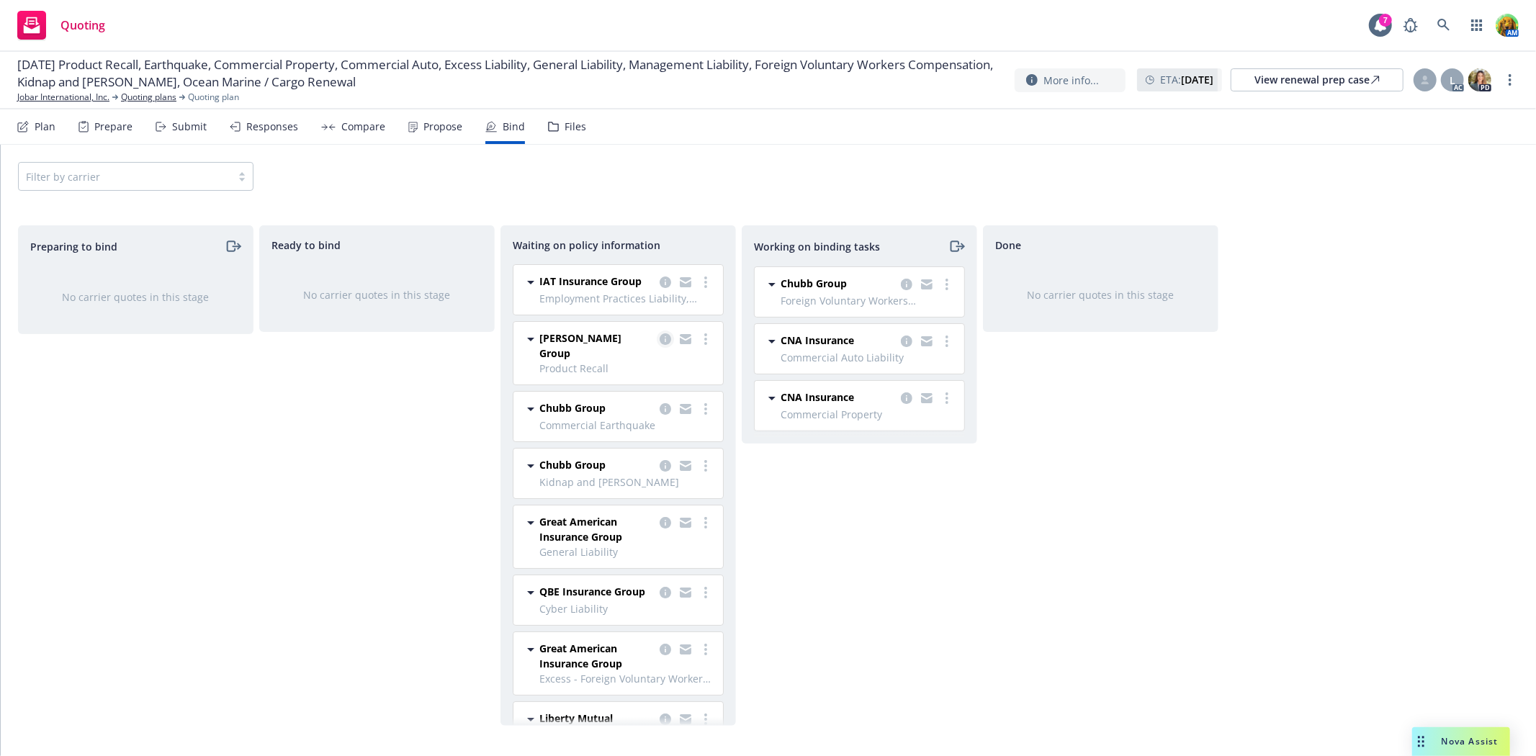
click at [659, 345] on icon "copy logging email" at bounding box center [665, 339] width 12 height 12
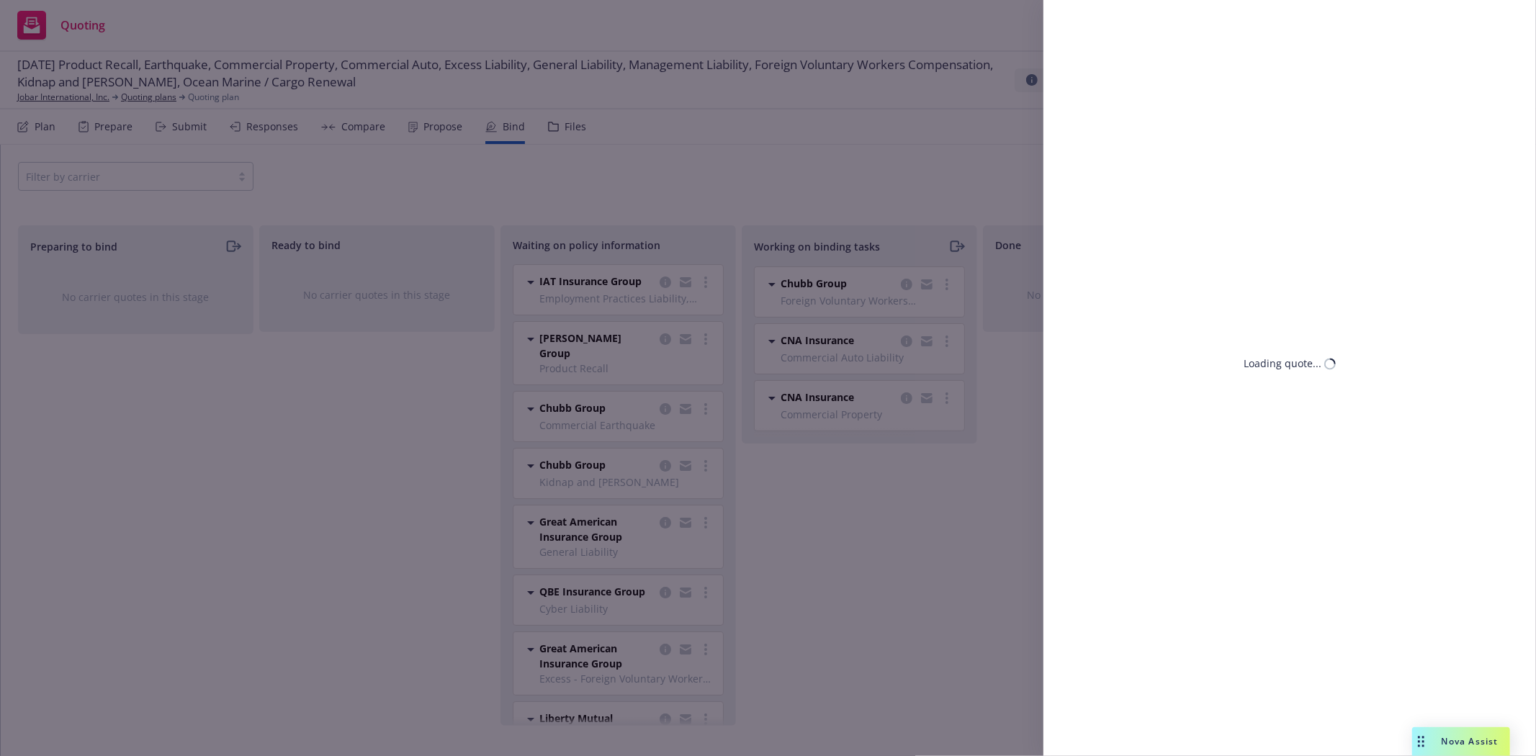
select select "CA"
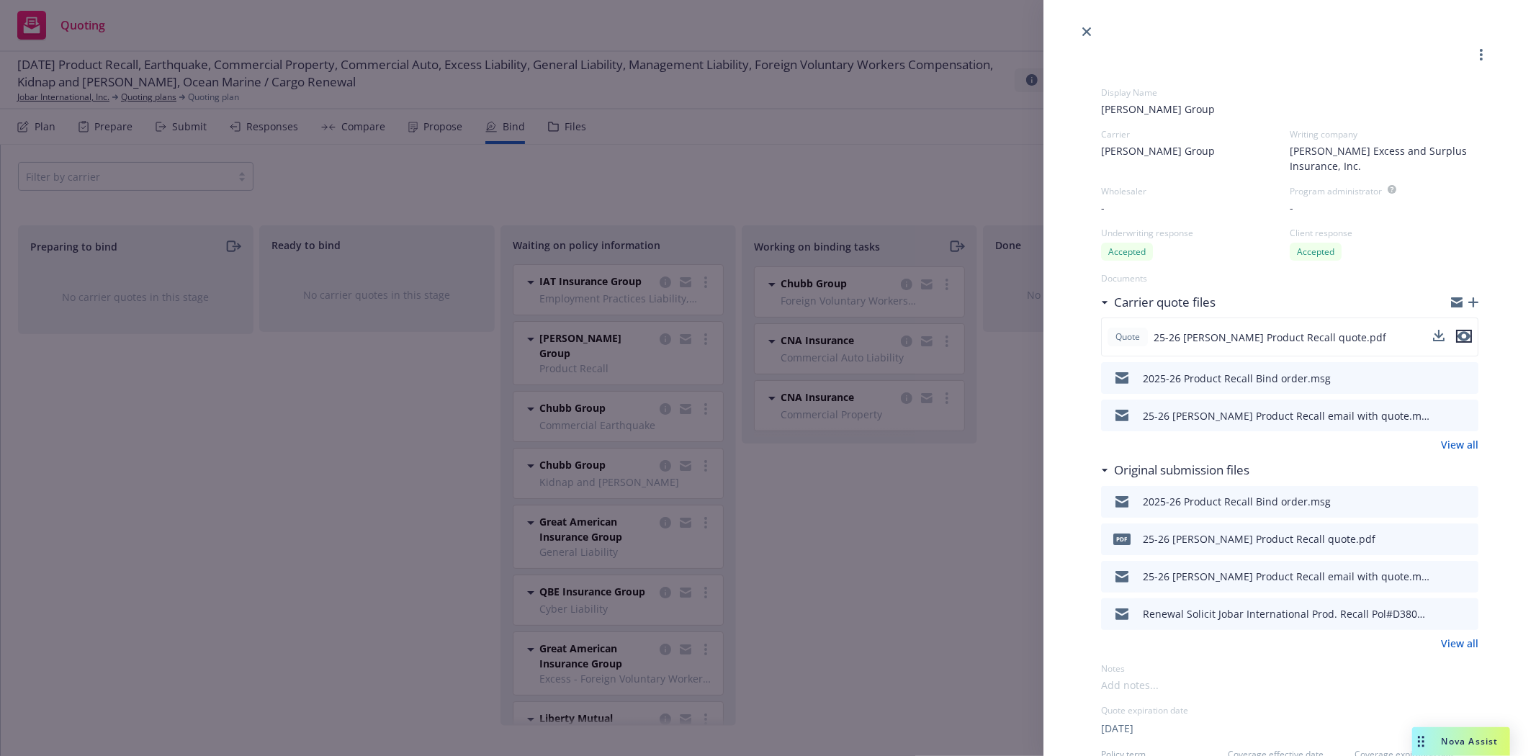
click at [1457, 335] on icon "preview file" at bounding box center [1463, 337] width 13 height 10
click at [1087, 27] on icon "close" at bounding box center [1086, 31] width 9 height 9
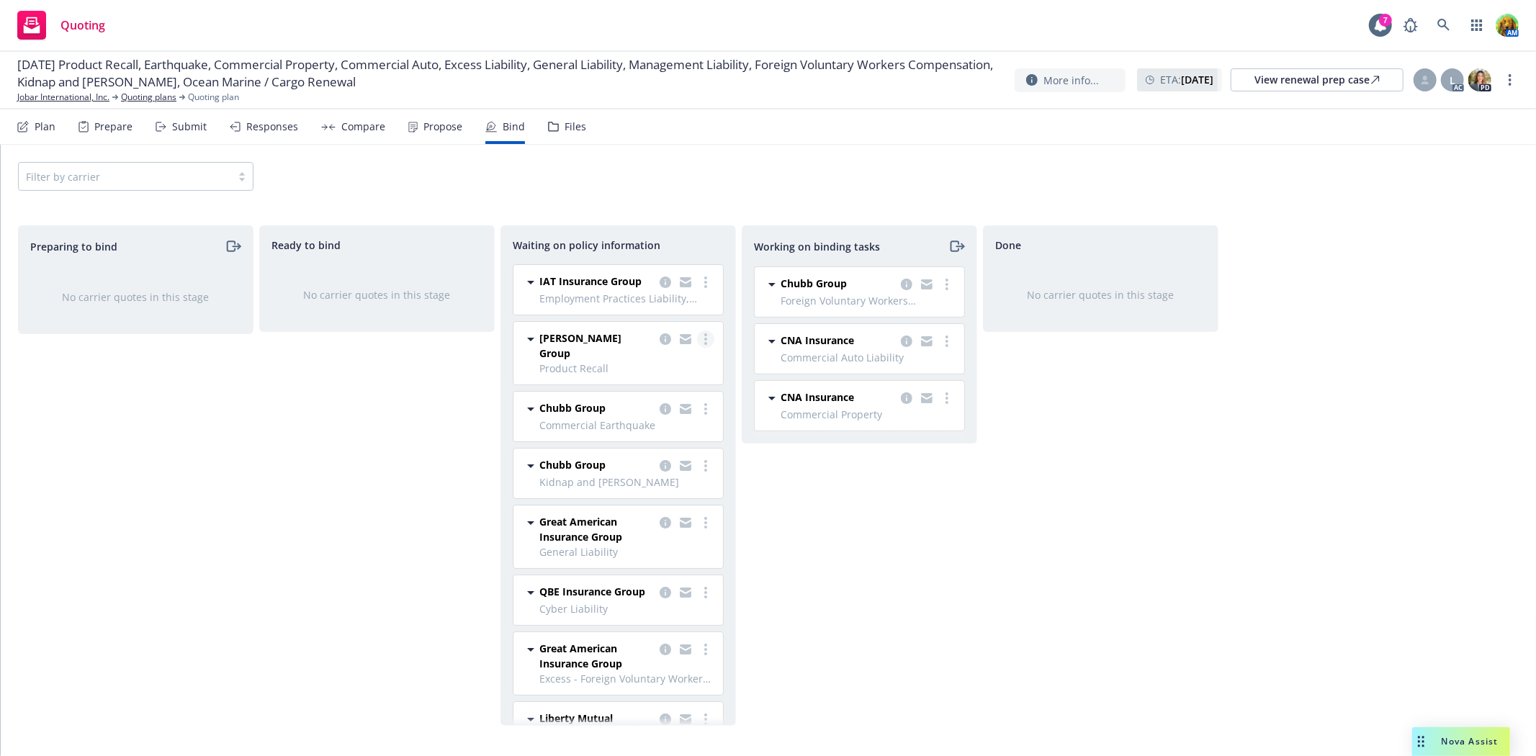
click at [697, 346] on link "more" at bounding box center [705, 338] width 17 height 17
click at [646, 382] on span "Create policies" at bounding box center [624, 382] width 106 height 14
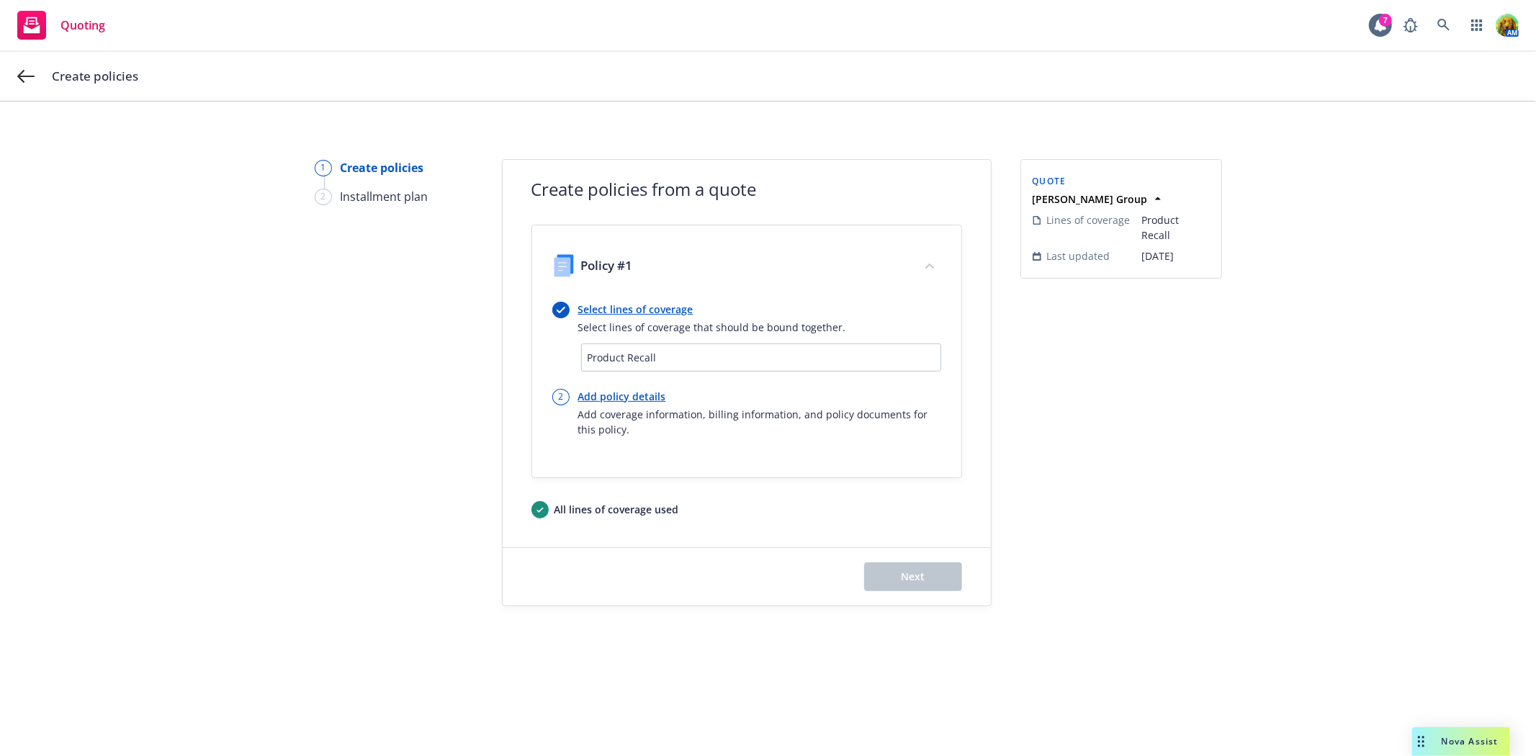
click at [628, 389] on link "Add policy details" at bounding box center [759, 396] width 363 height 15
select select "12"
select select "CA"
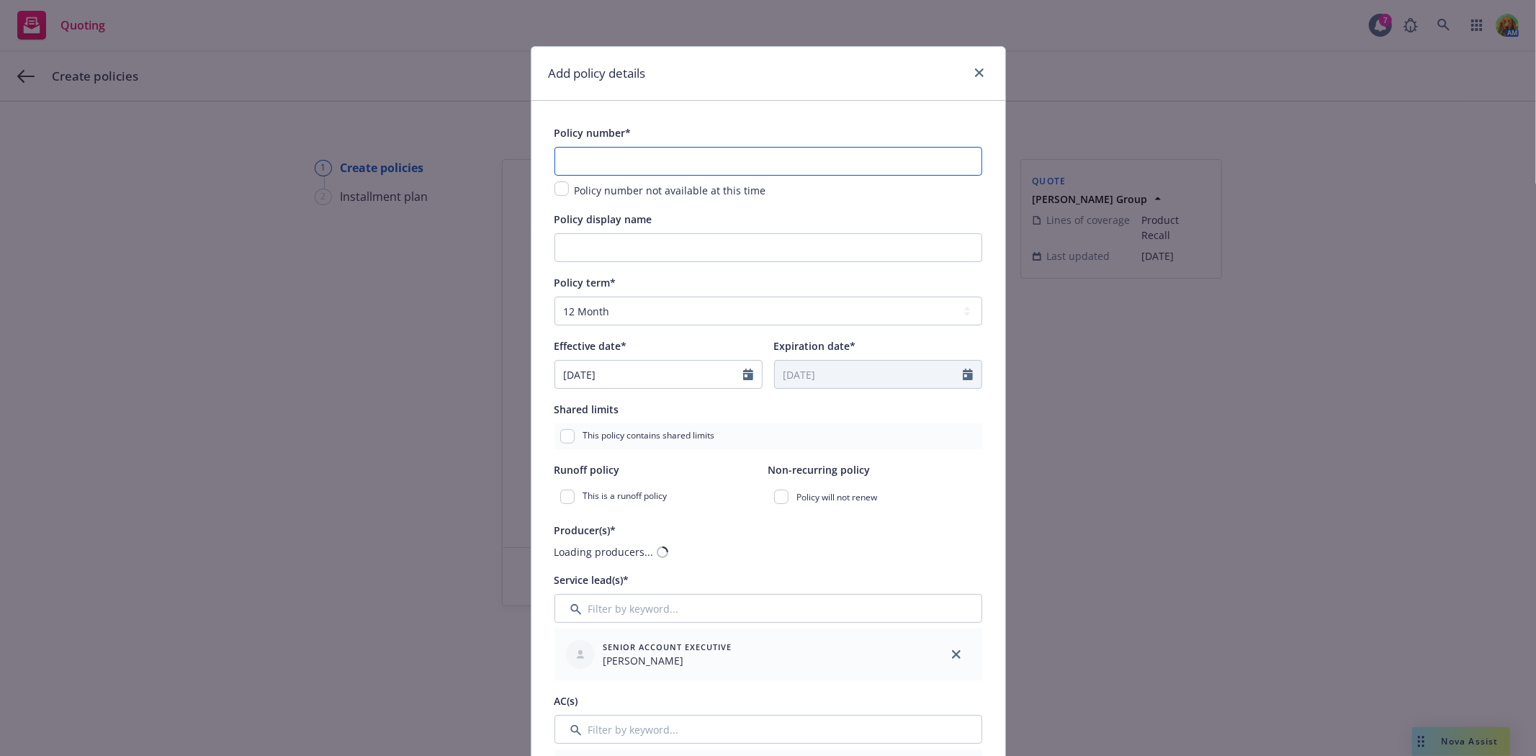
click at [678, 163] on input "text" at bounding box center [768, 161] width 428 height 29
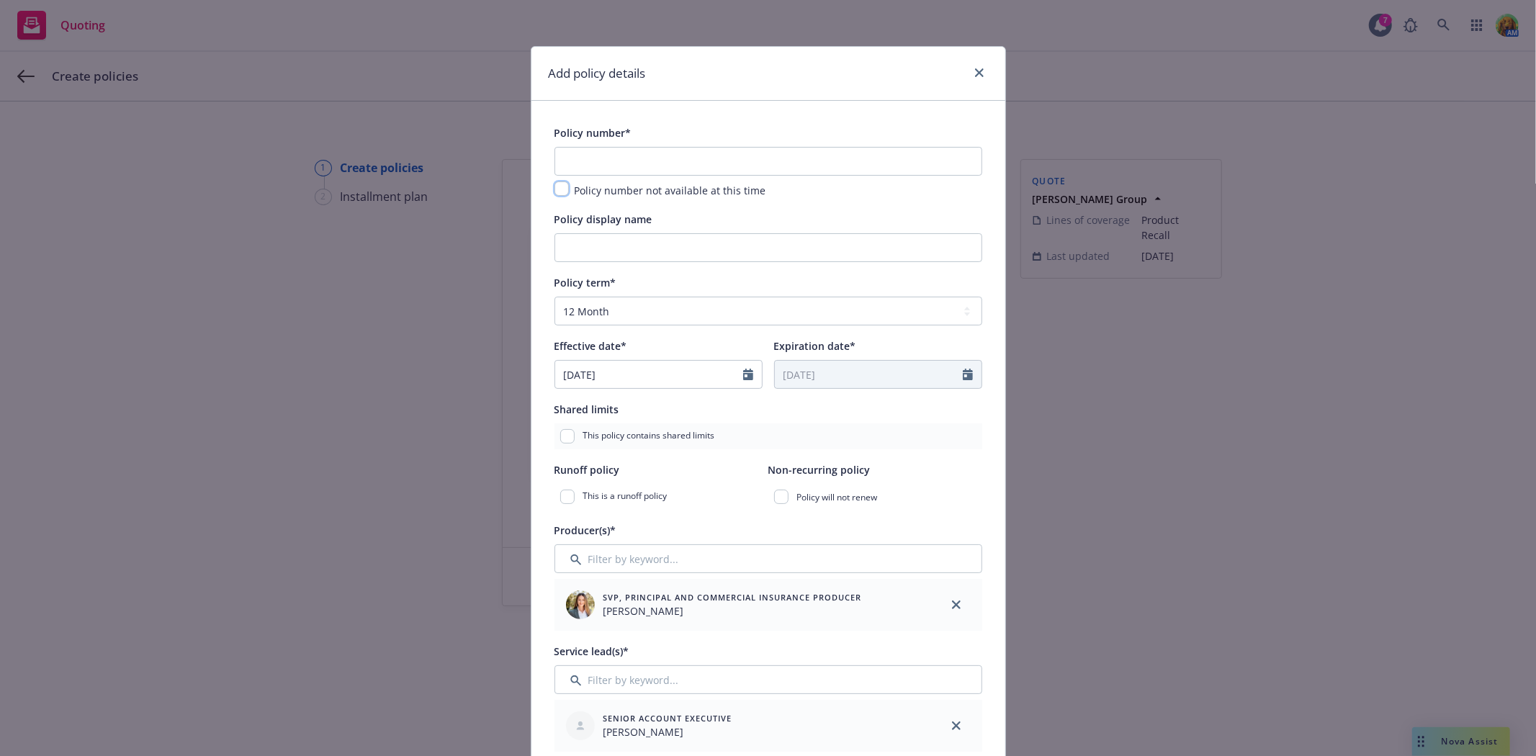
click at [559, 184] on input "checkbox" at bounding box center [561, 188] width 14 height 14
checkbox input "true"
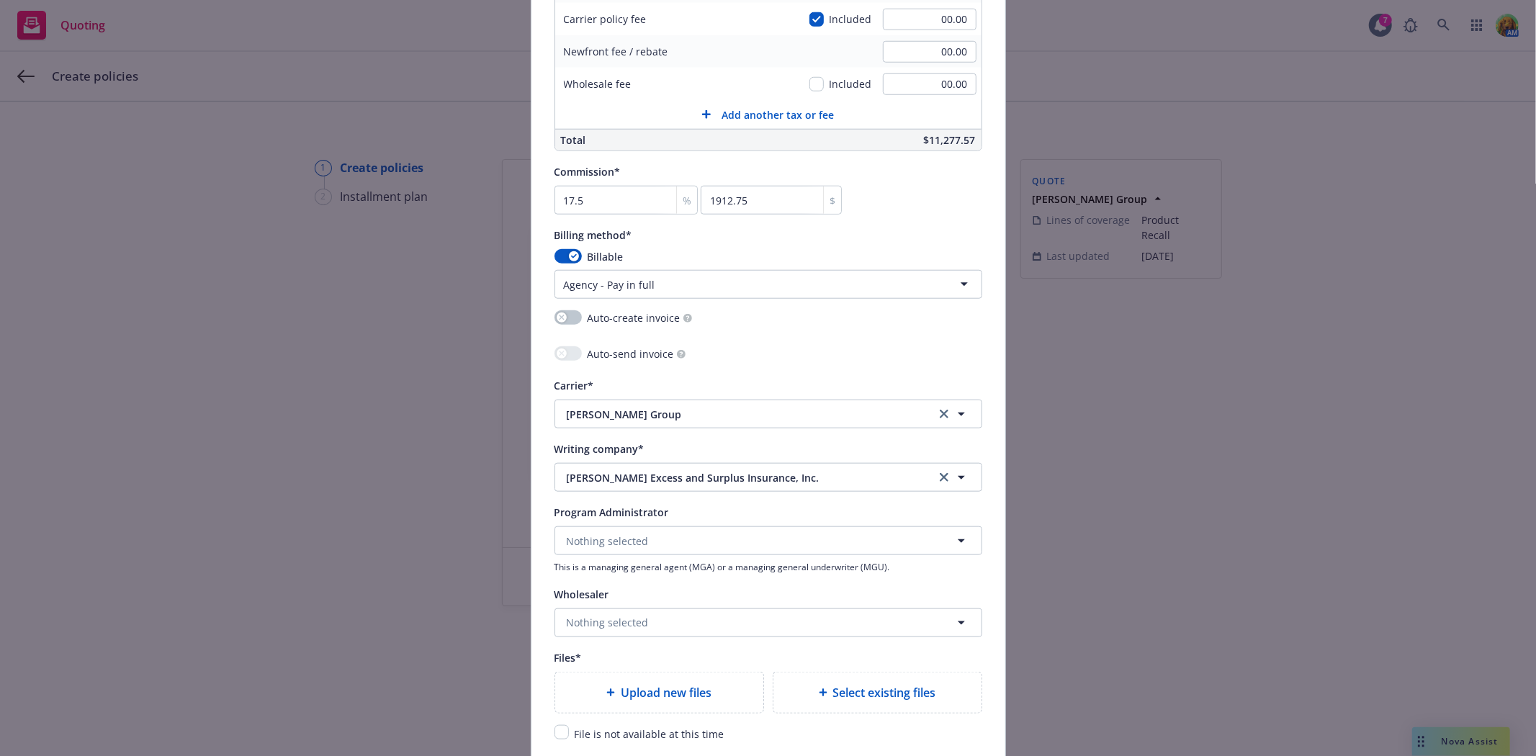
scroll to position [1199, 0]
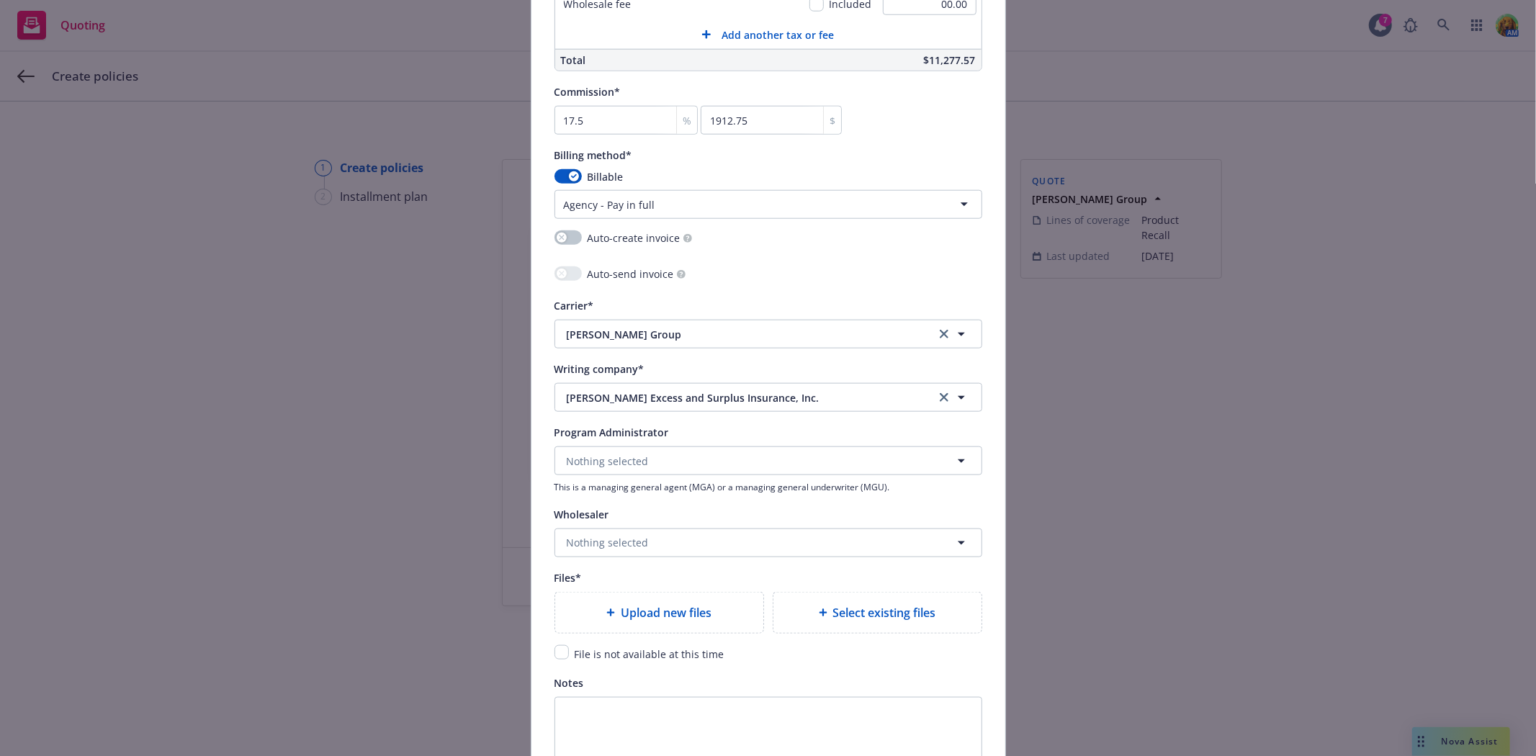
click at [859, 616] on span "Select existing files" at bounding box center [884, 612] width 103 height 17
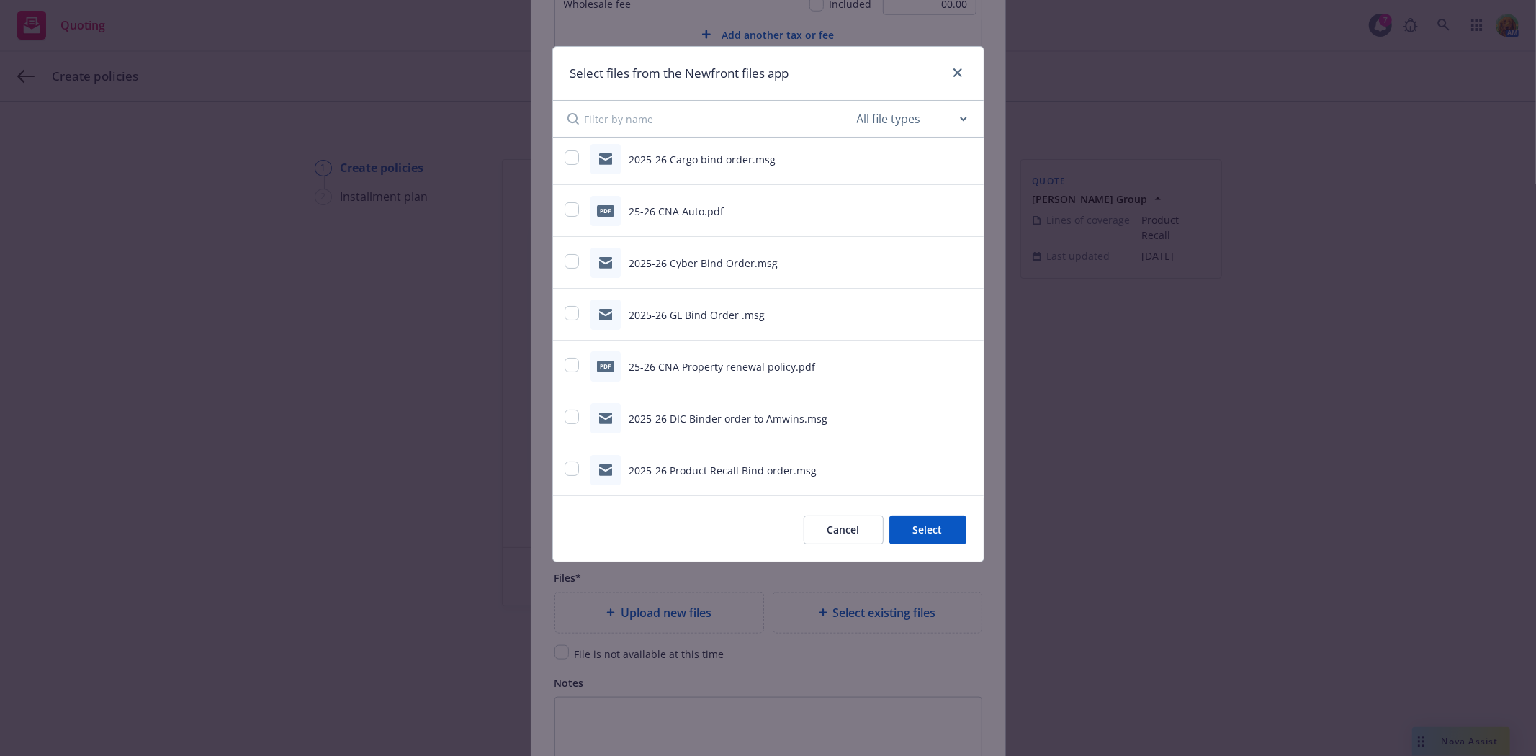
scroll to position [240, 0]
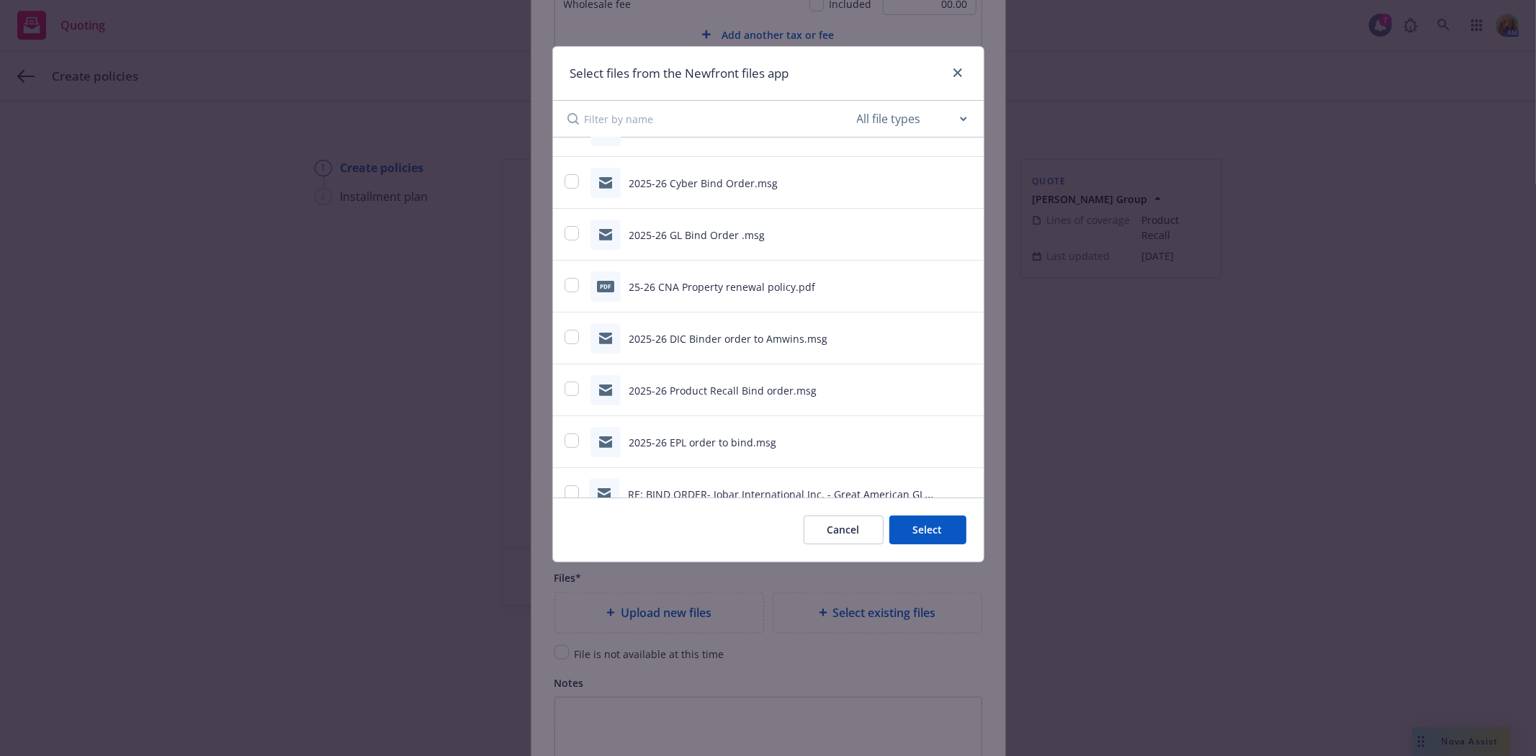
click at [845, 527] on button "Cancel" at bounding box center [843, 529] width 80 height 29
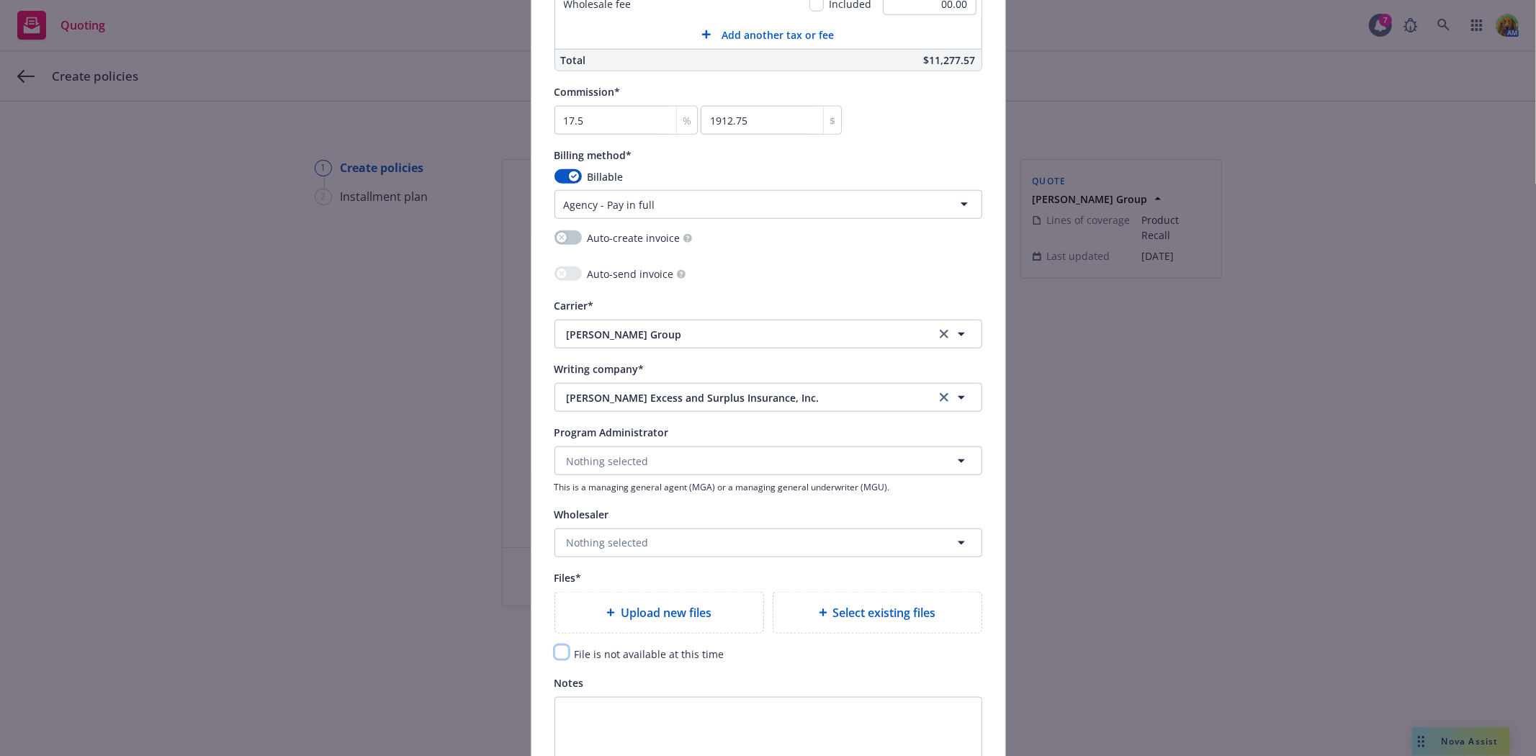
click at [554, 655] on input "checkbox" at bounding box center [561, 652] width 14 height 14
checkbox input "true"
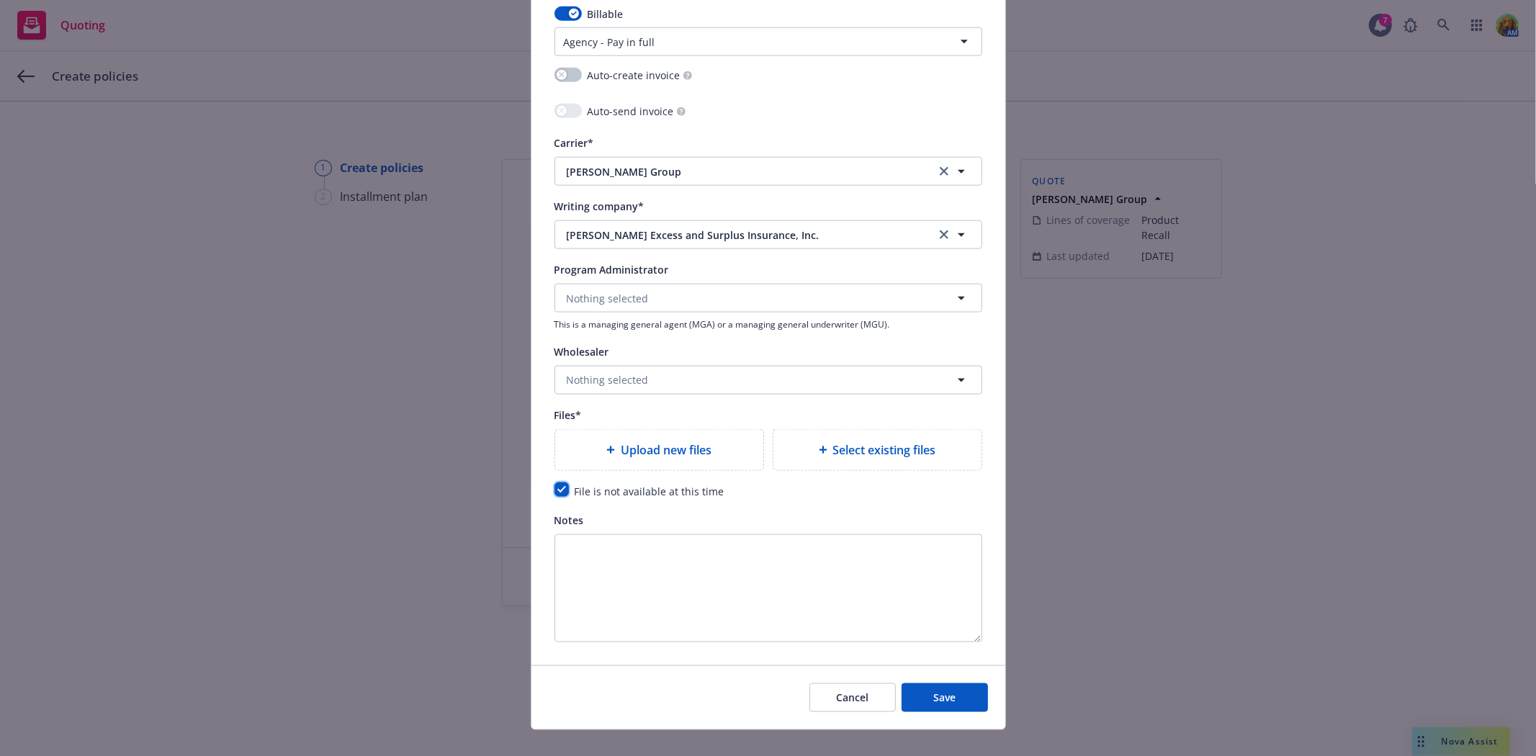
scroll to position [1387, 0]
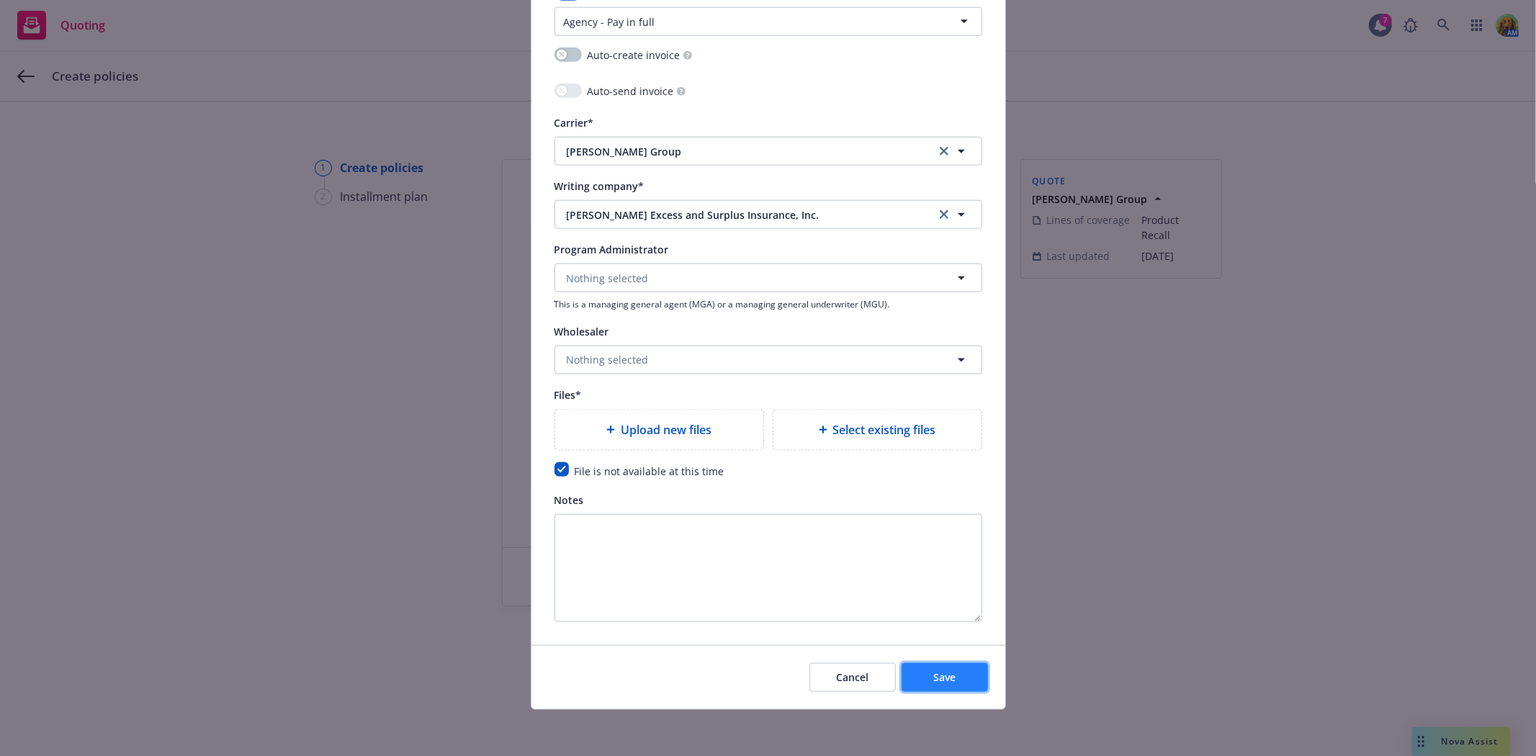
click at [942, 677] on span "Save" at bounding box center [944, 677] width 22 height 14
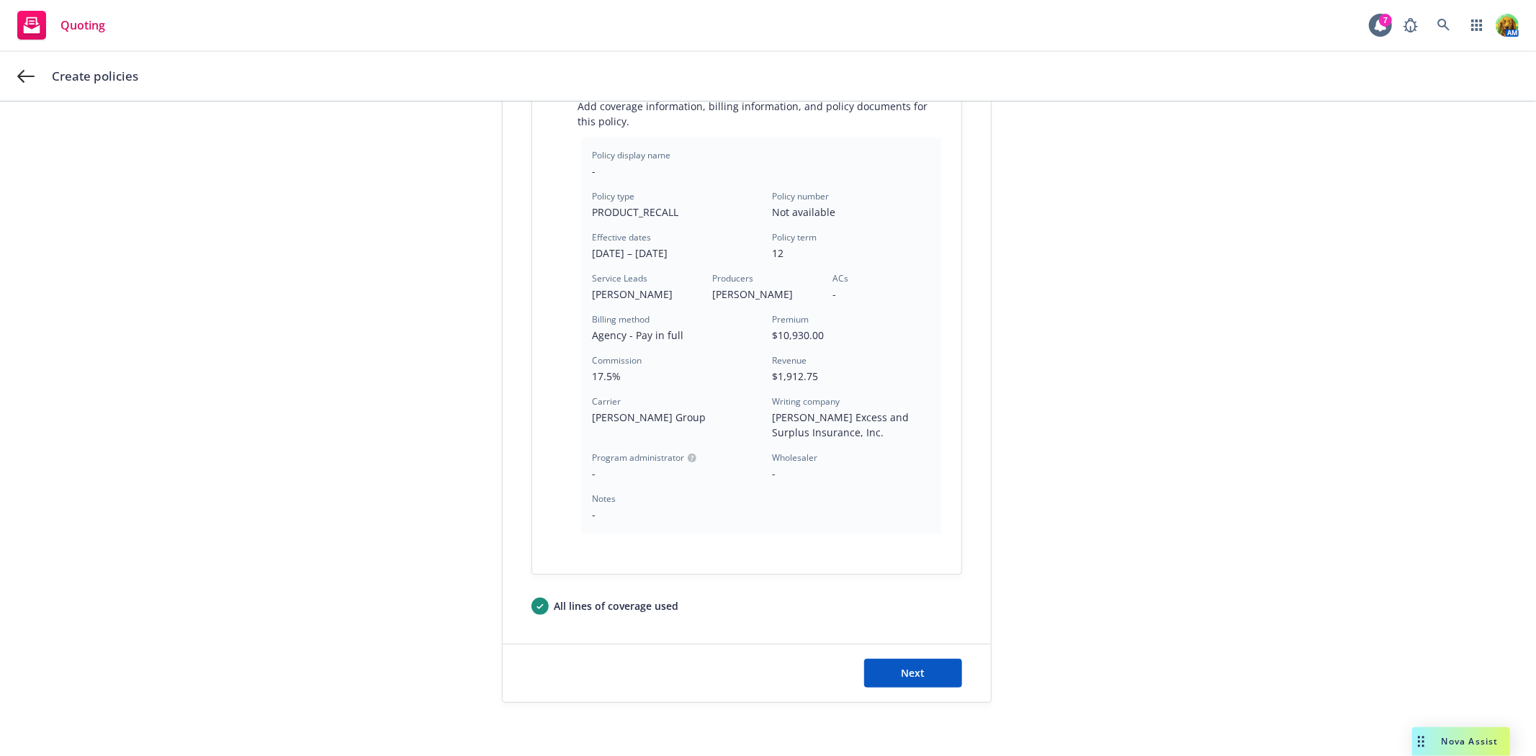
scroll to position [347, 0]
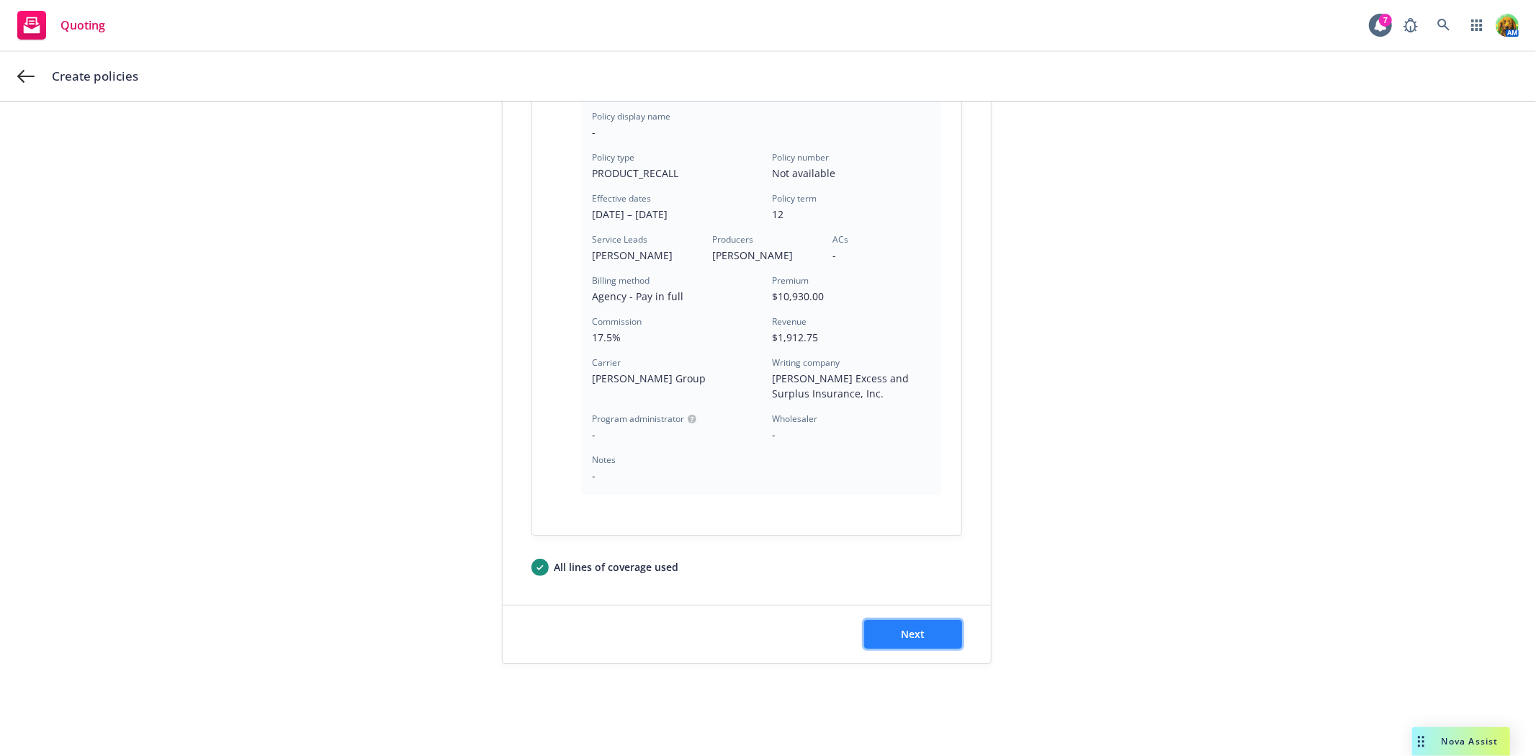
click at [880, 625] on button "Next" at bounding box center [913, 634] width 98 height 29
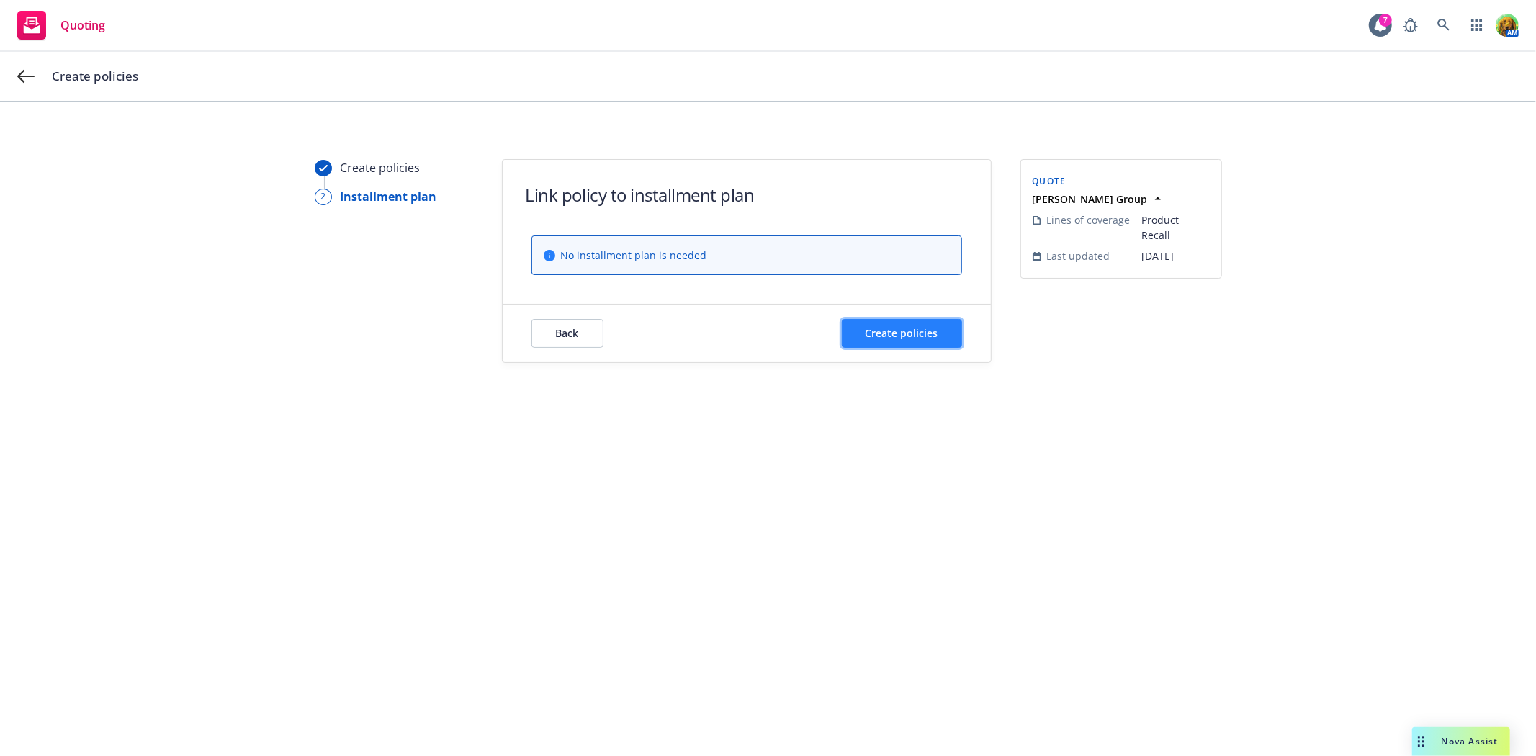
click at [929, 338] on span "Create policies" at bounding box center [901, 333] width 73 height 14
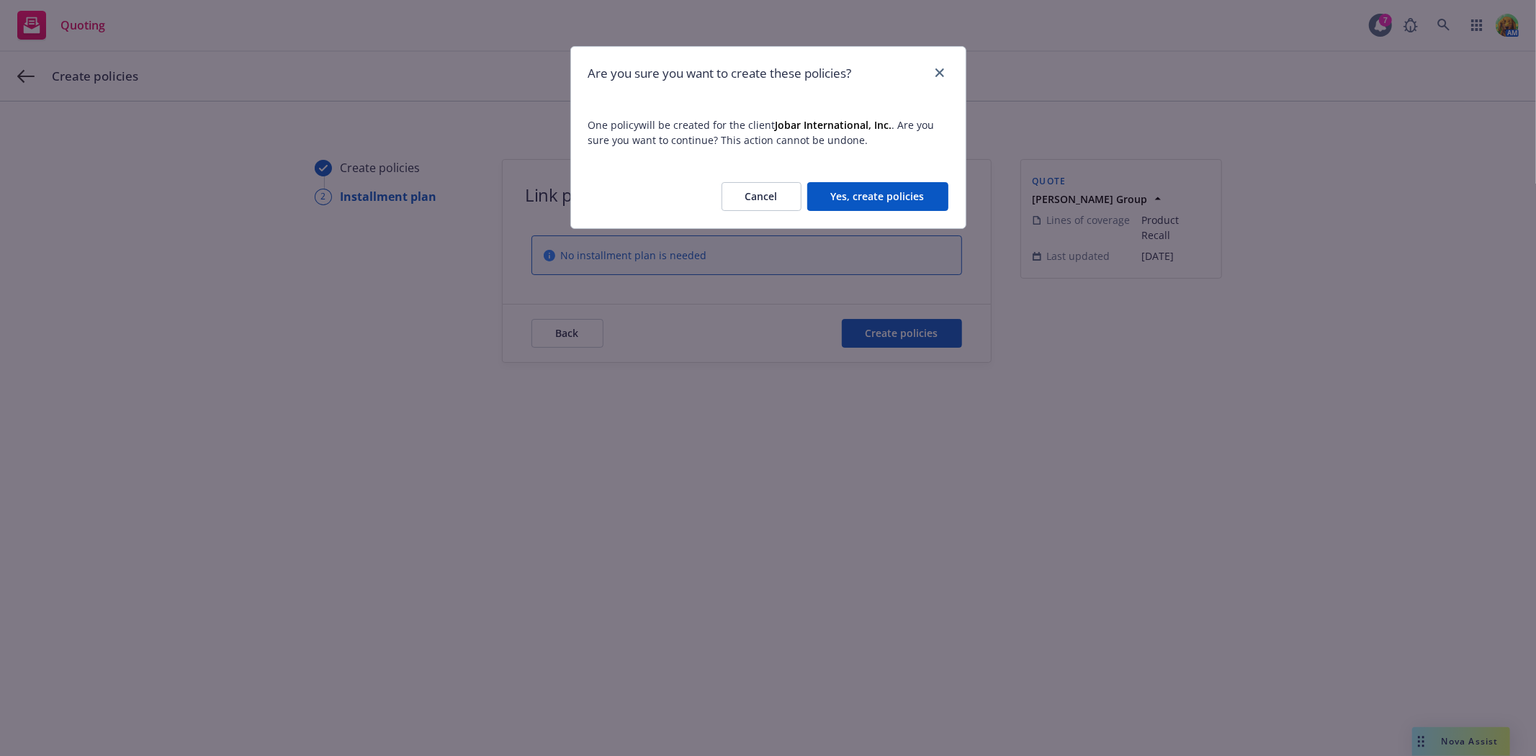
click at [883, 197] on button "Yes, create policies" at bounding box center [877, 196] width 141 height 29
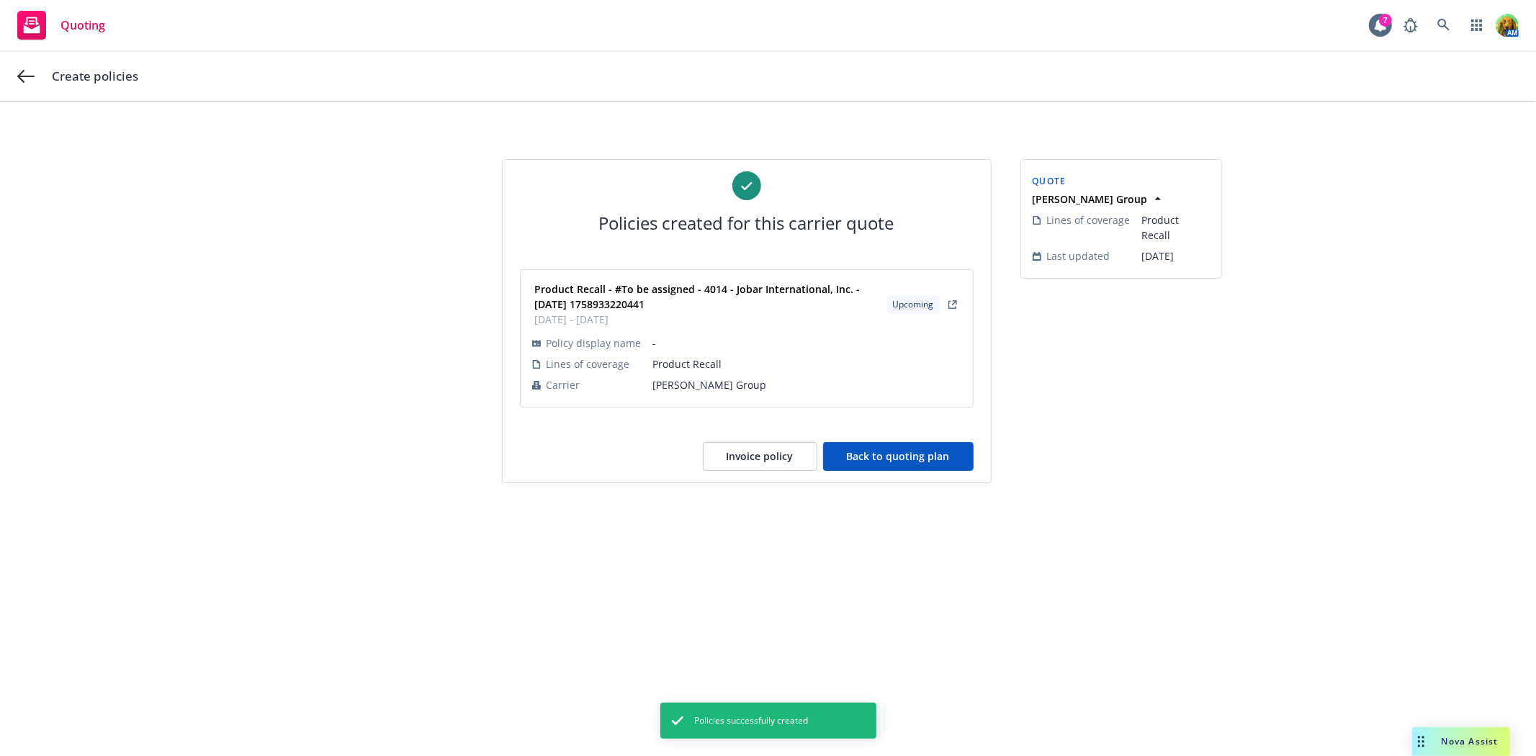
click at [867, 448] on button "Back to quoting plan" at bounding box center [898, 456] width 150 height 29
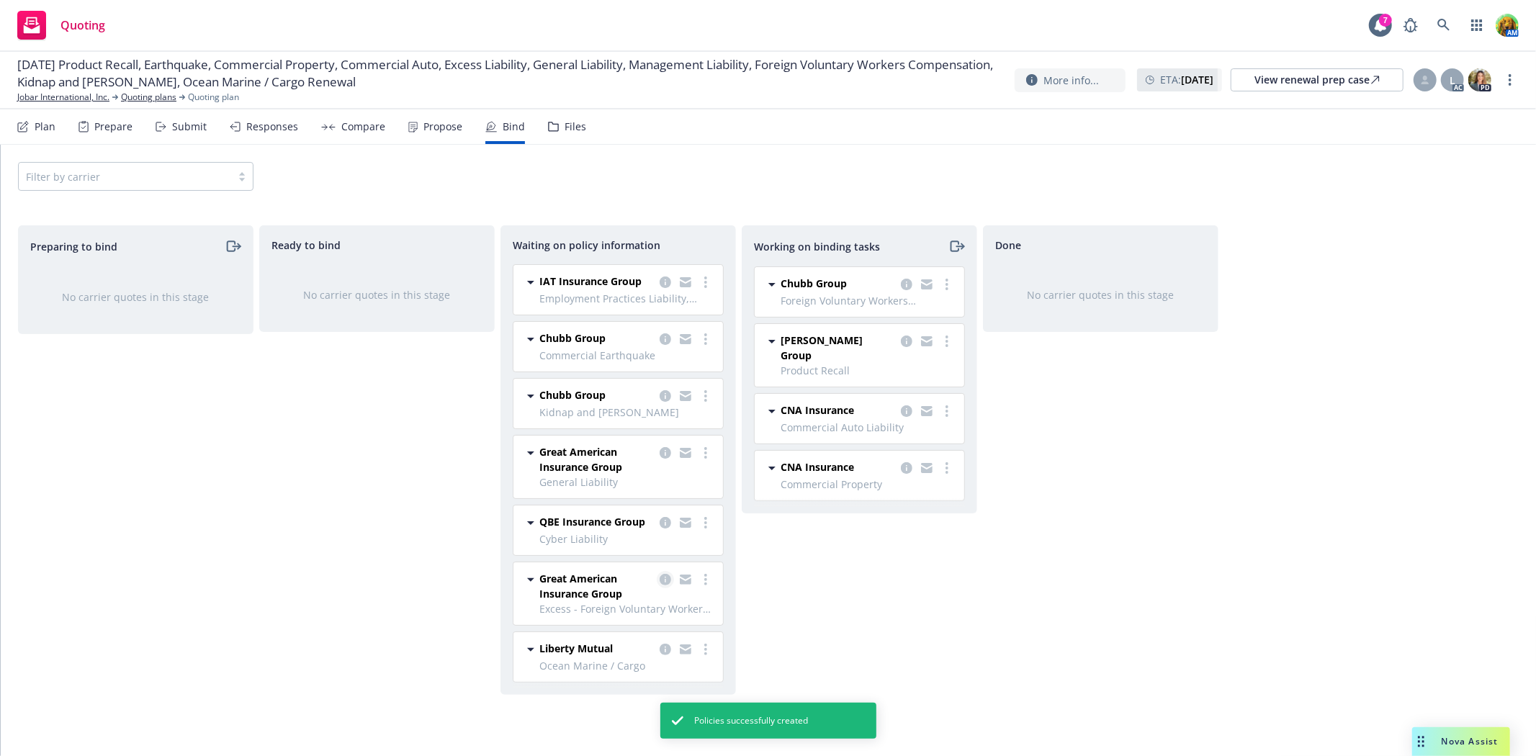
click at [667, 580] on icon "copy logging email" at bounding box center [665, 580] width 12 height 12
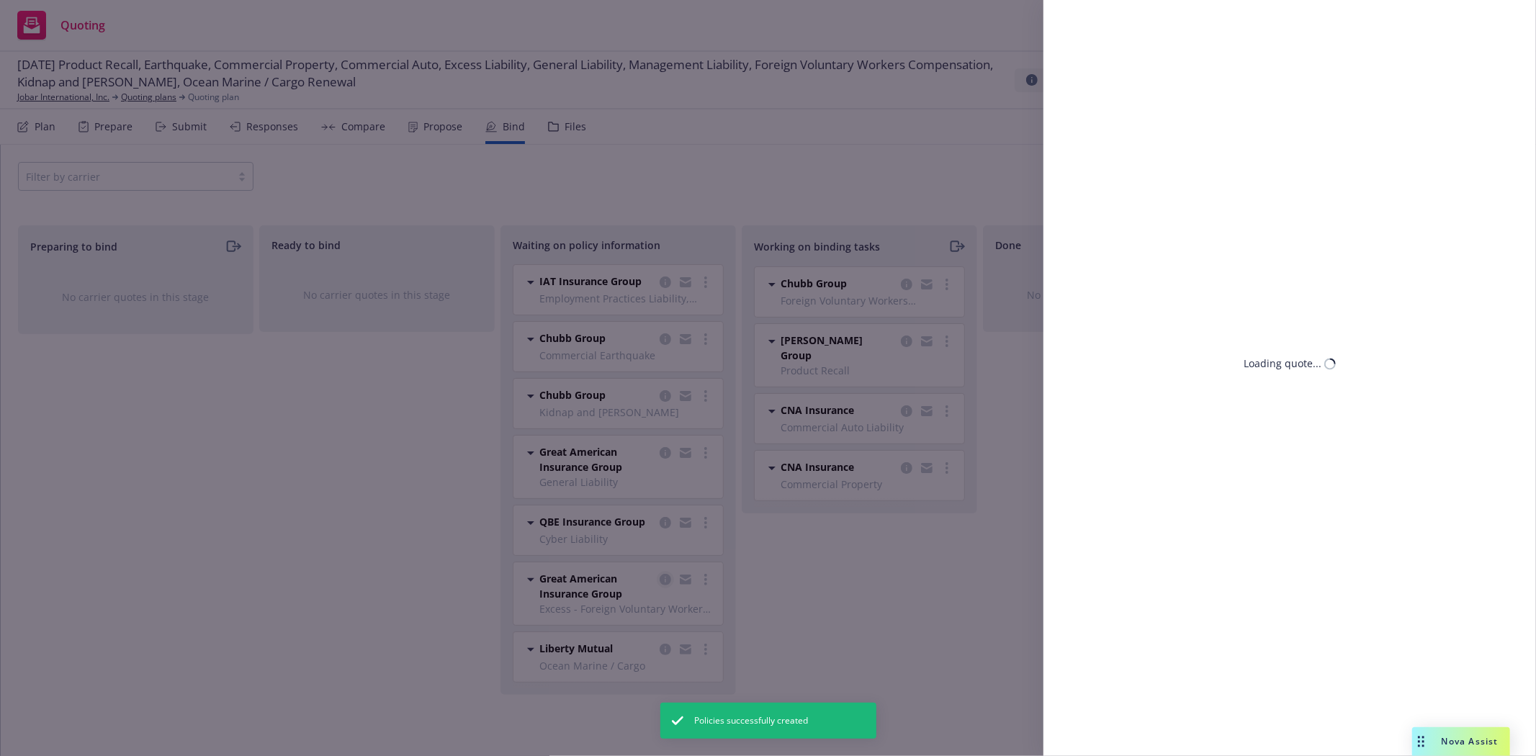
select select "CA"
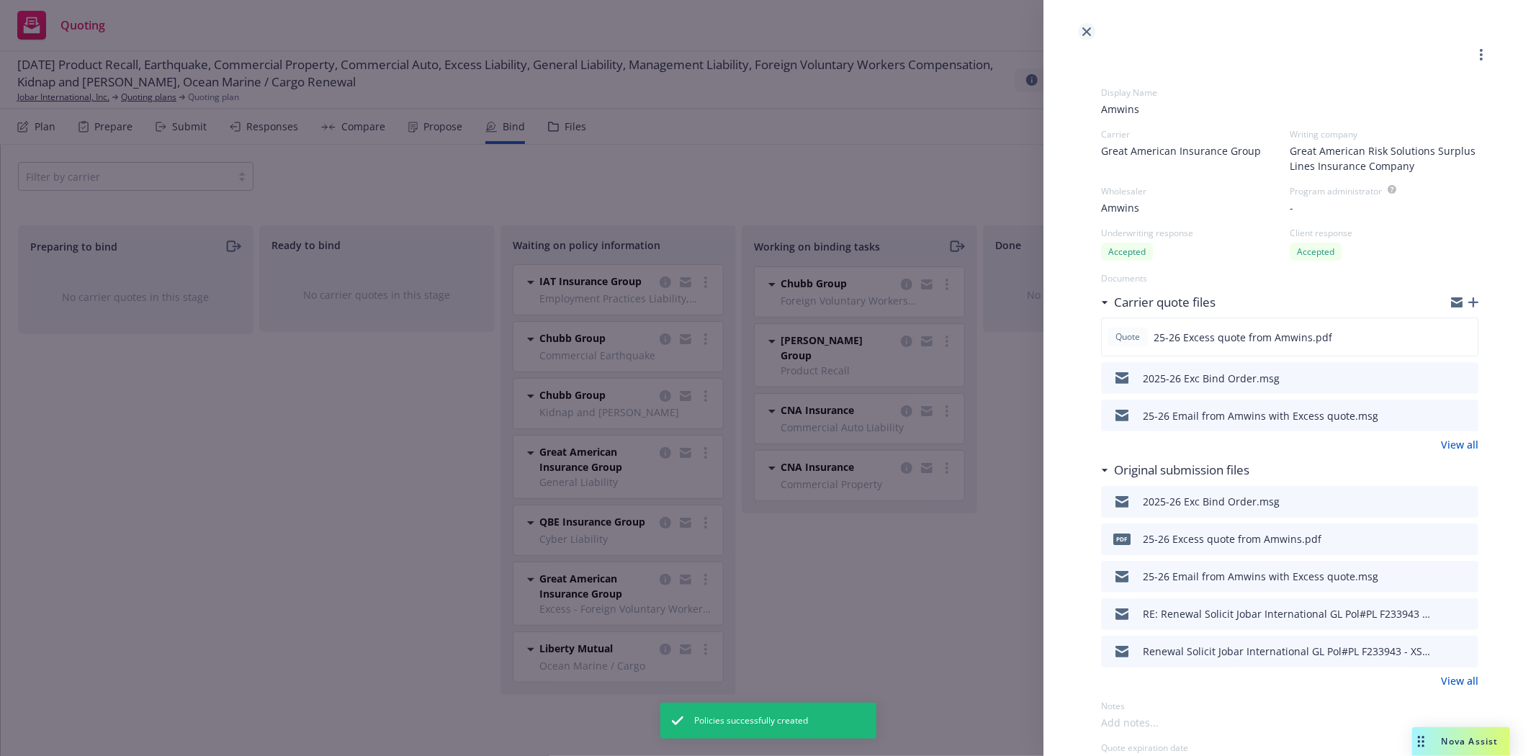
click at [1084, 32] on icon "close" at bounding box center [1086, 31] width 9 height 9
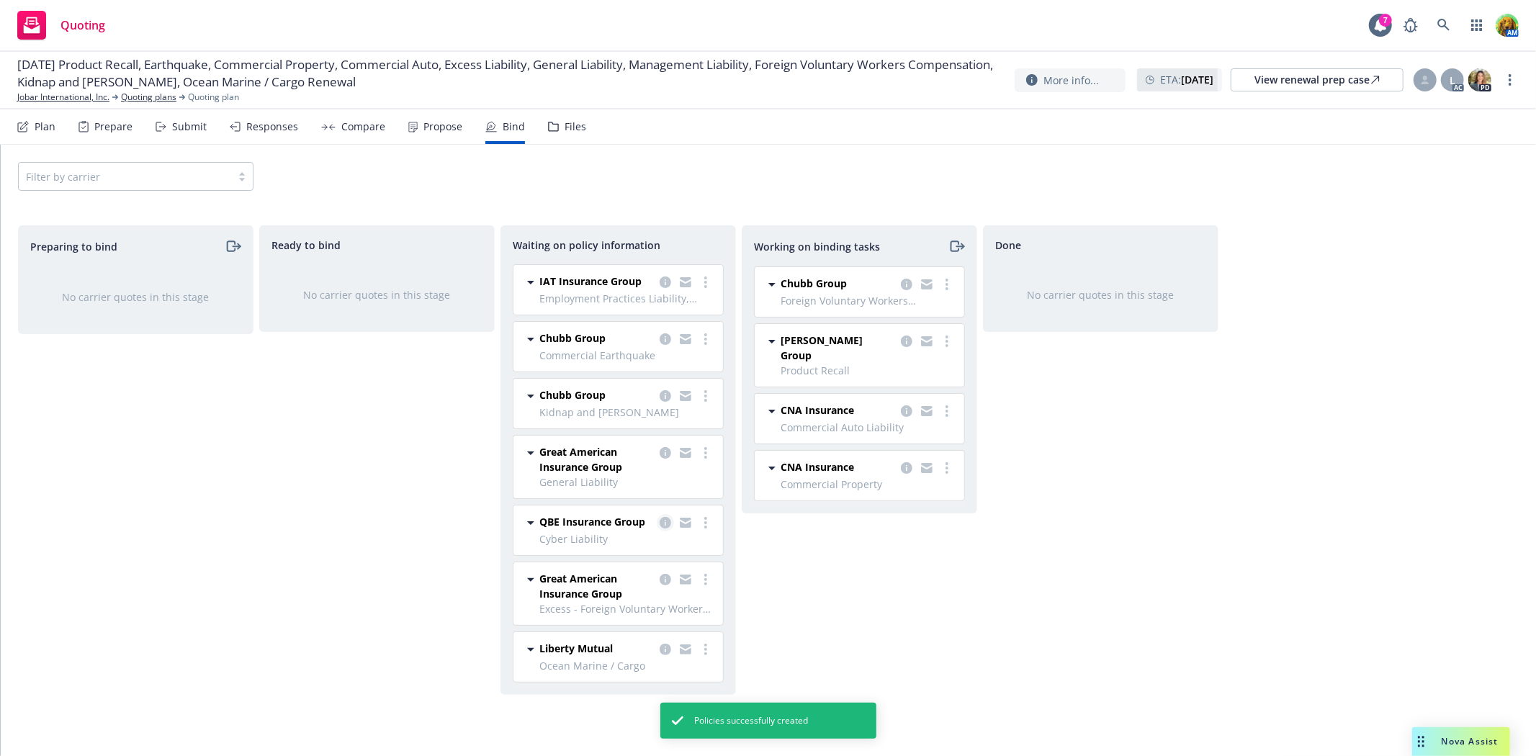
click at [667, 526] on icon "copy logging email" at bounding box center [665, 523] width 12 height 12
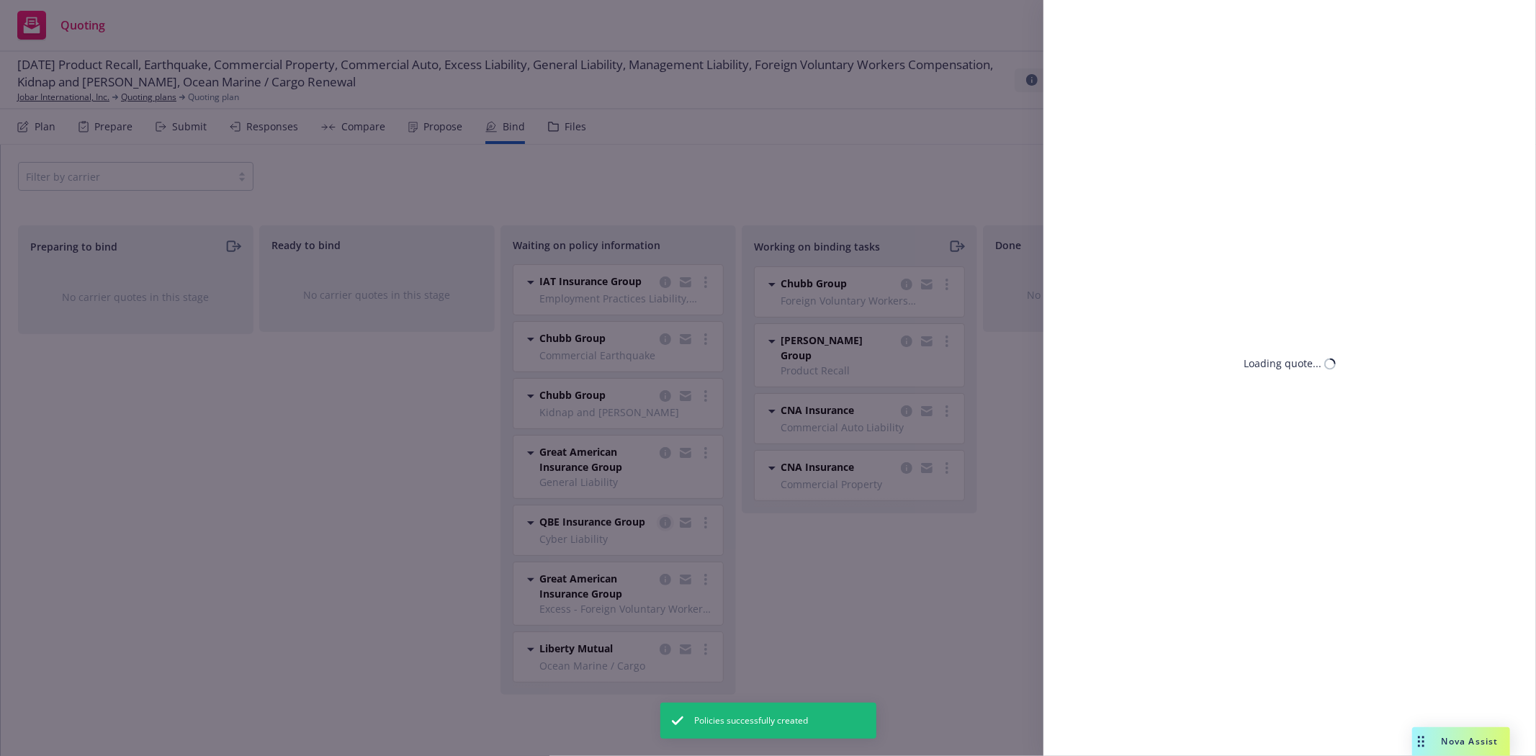
select select "CA"
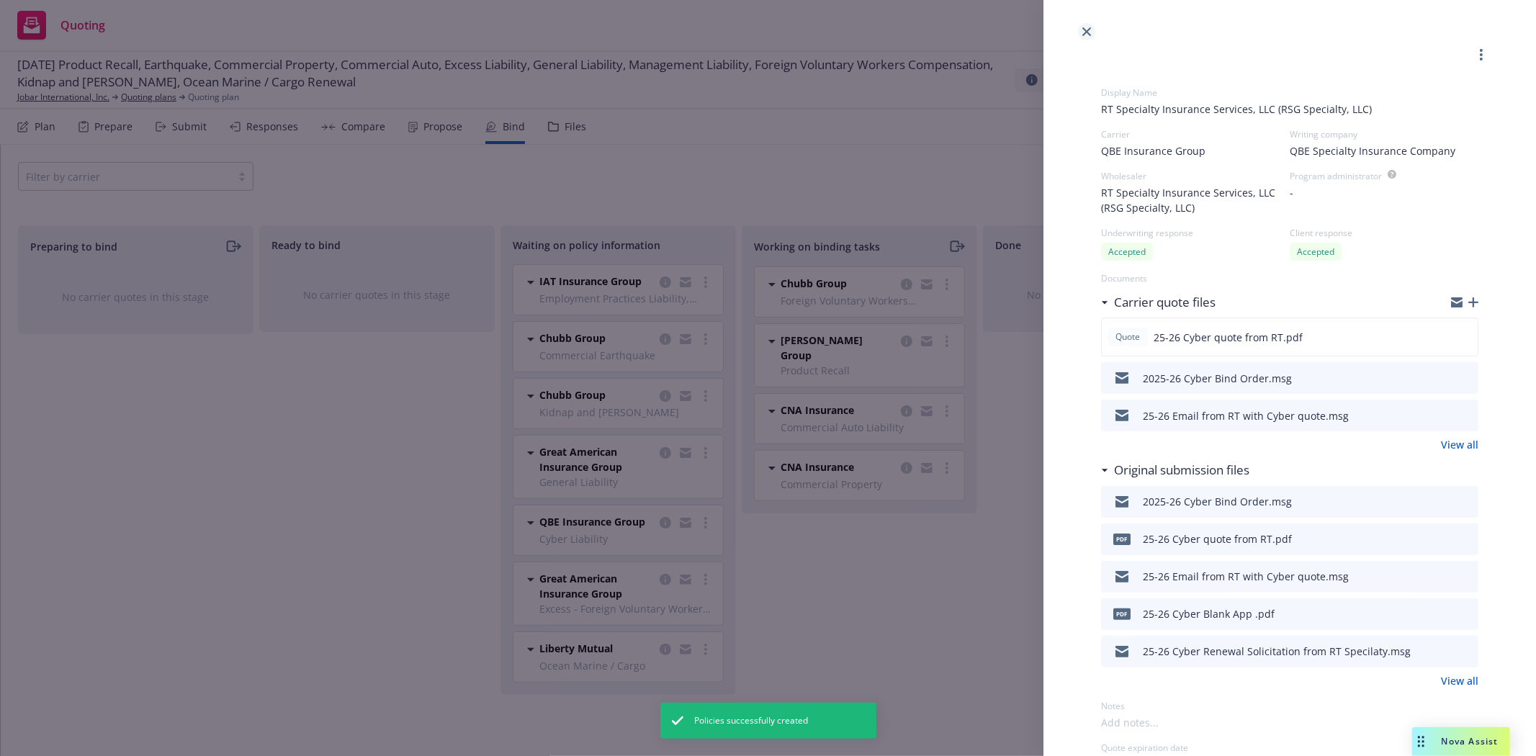
click at [1087, 32] on icon "close" at bounding box center [1086, 31] width 9 height 9
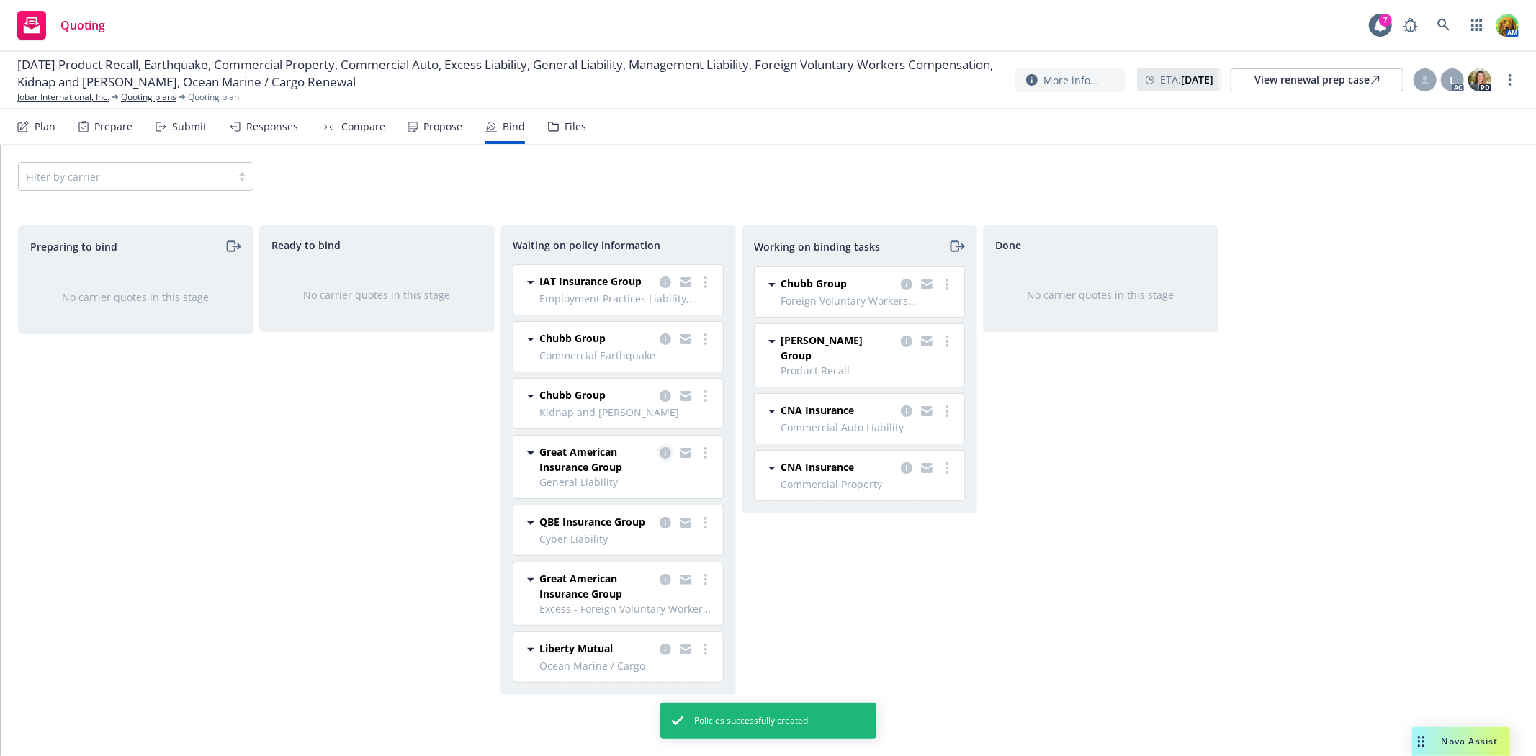
click at [665, 450] on icon "copy logging email" at bounding box center [665, 453] width 12 height 12
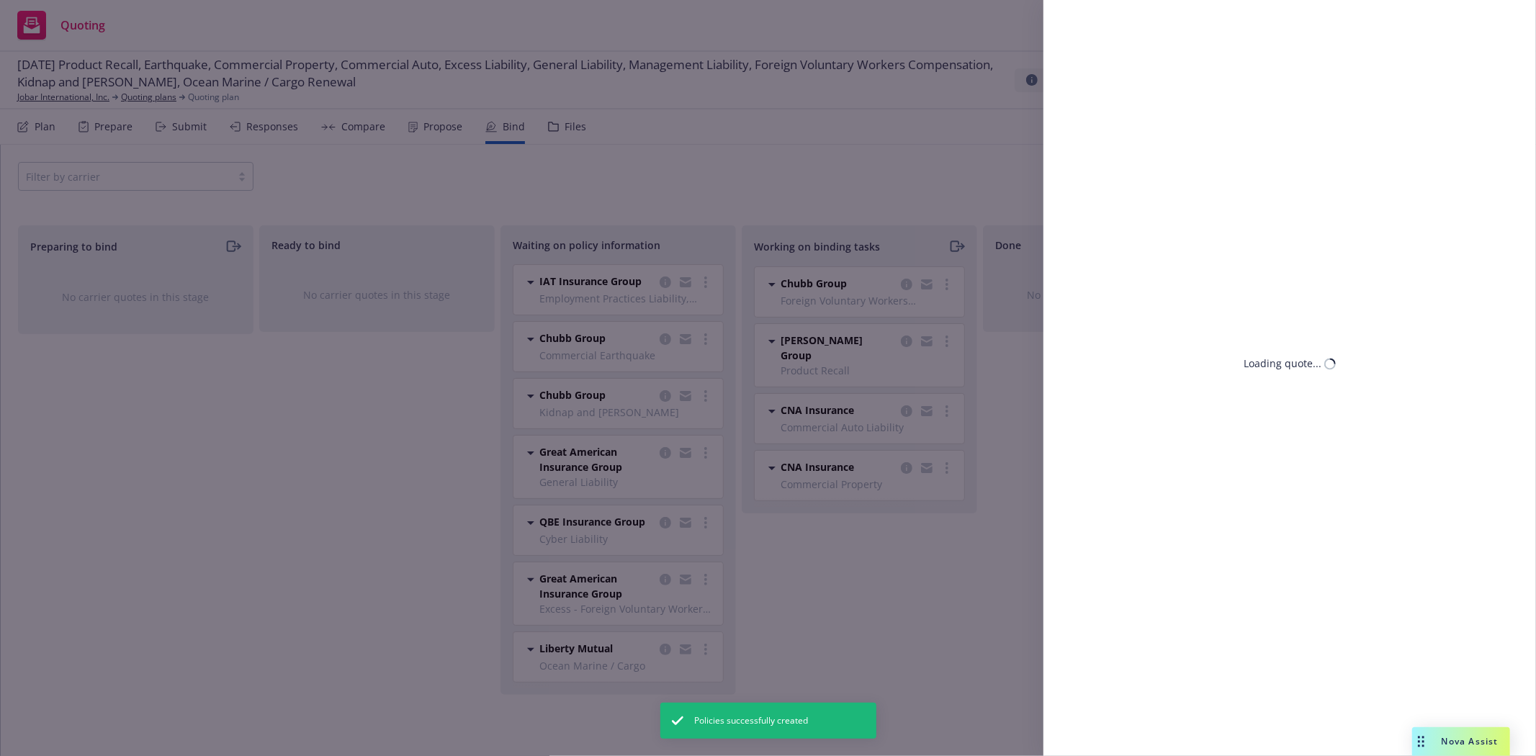
select select "CA"
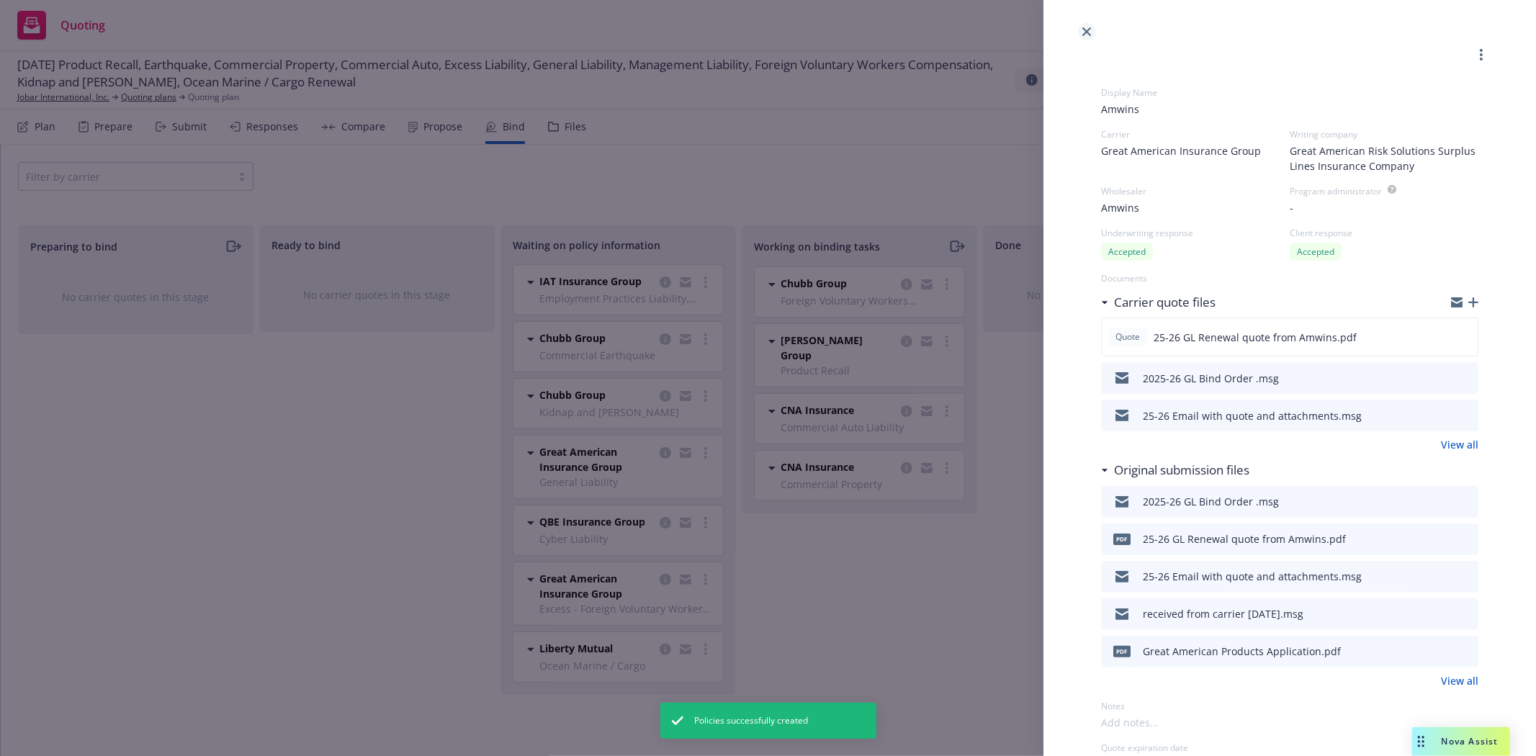
click at [1086, 32] on icon "close" at bounding box center [1086, 31] width 9 height 9
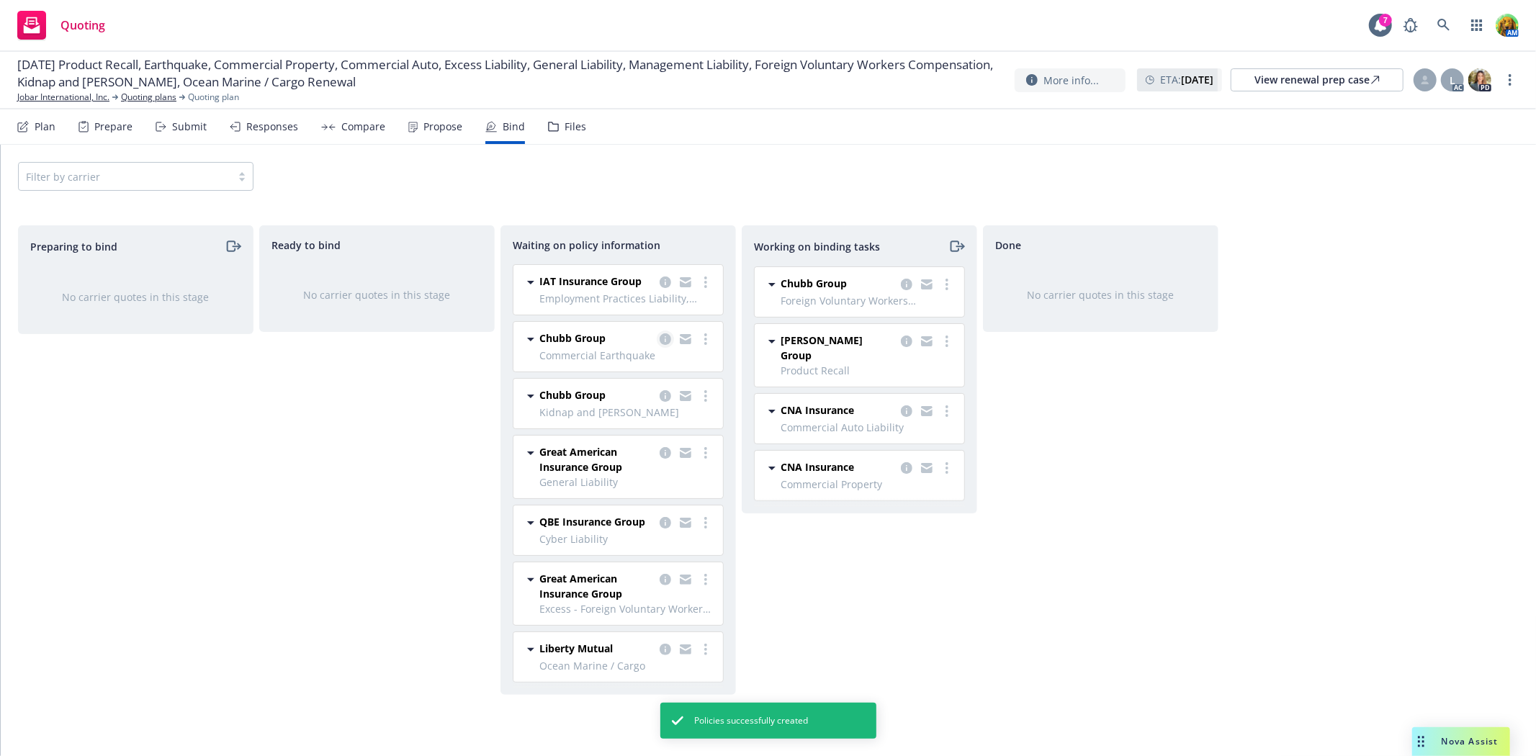
click at [670, 335] on icon "copy logging email" at bounding box center [665, 339] width 12 height 12
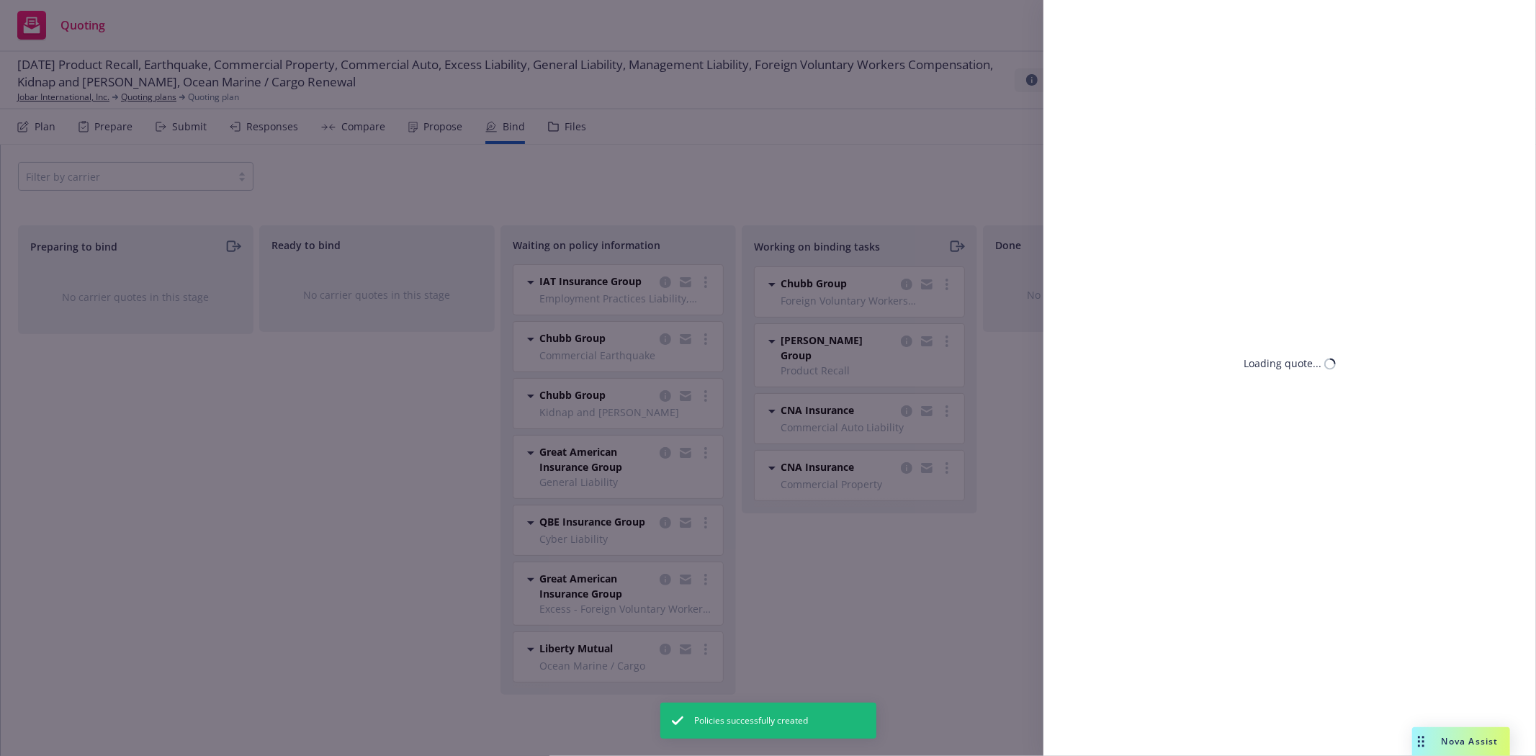
select select "CA"
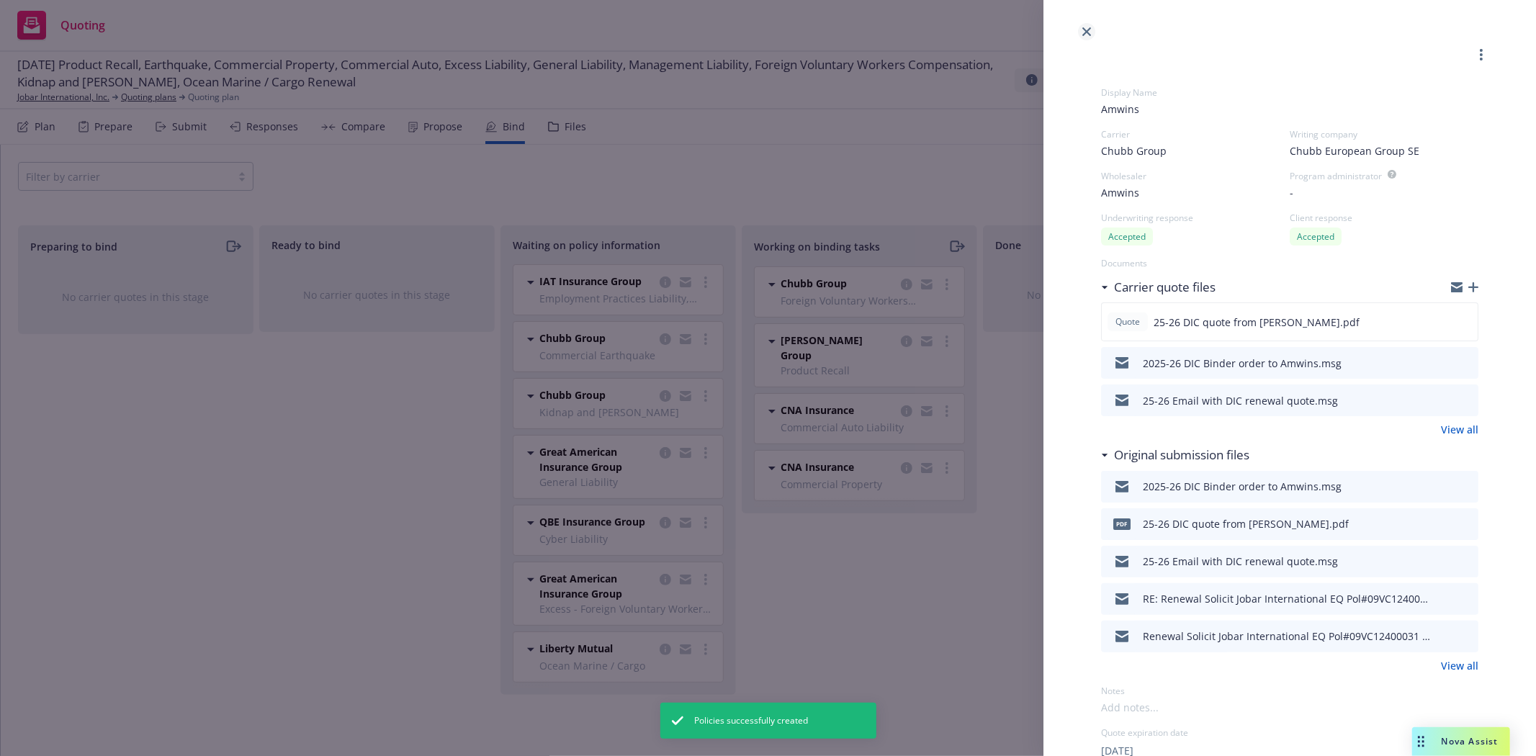
click at [1085, 31] on icon "close" at bounding box center [1086, 31] width 9 height 9
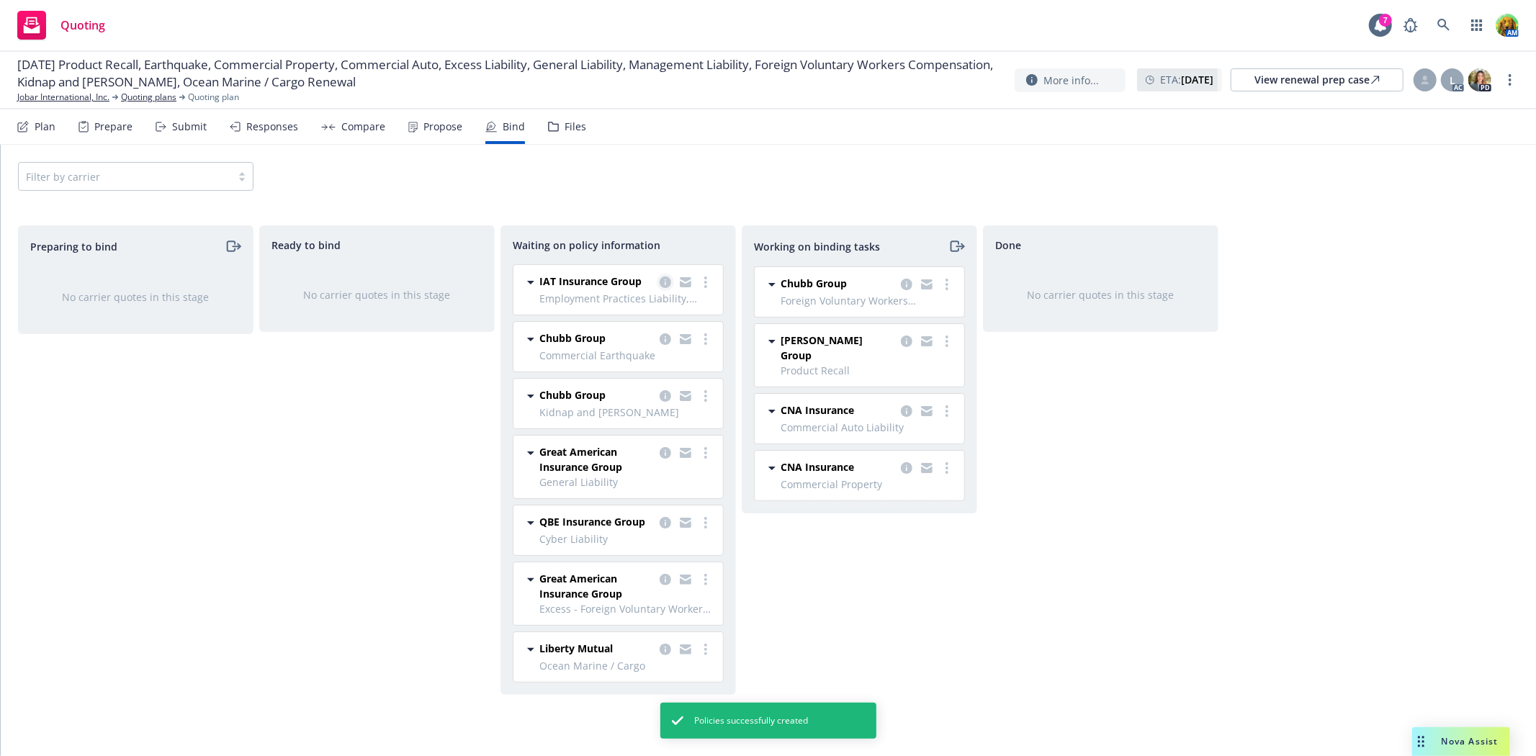
click at [659, 282] on icon "copy logging email" at bounding box center [665, 282] width 12 height 12
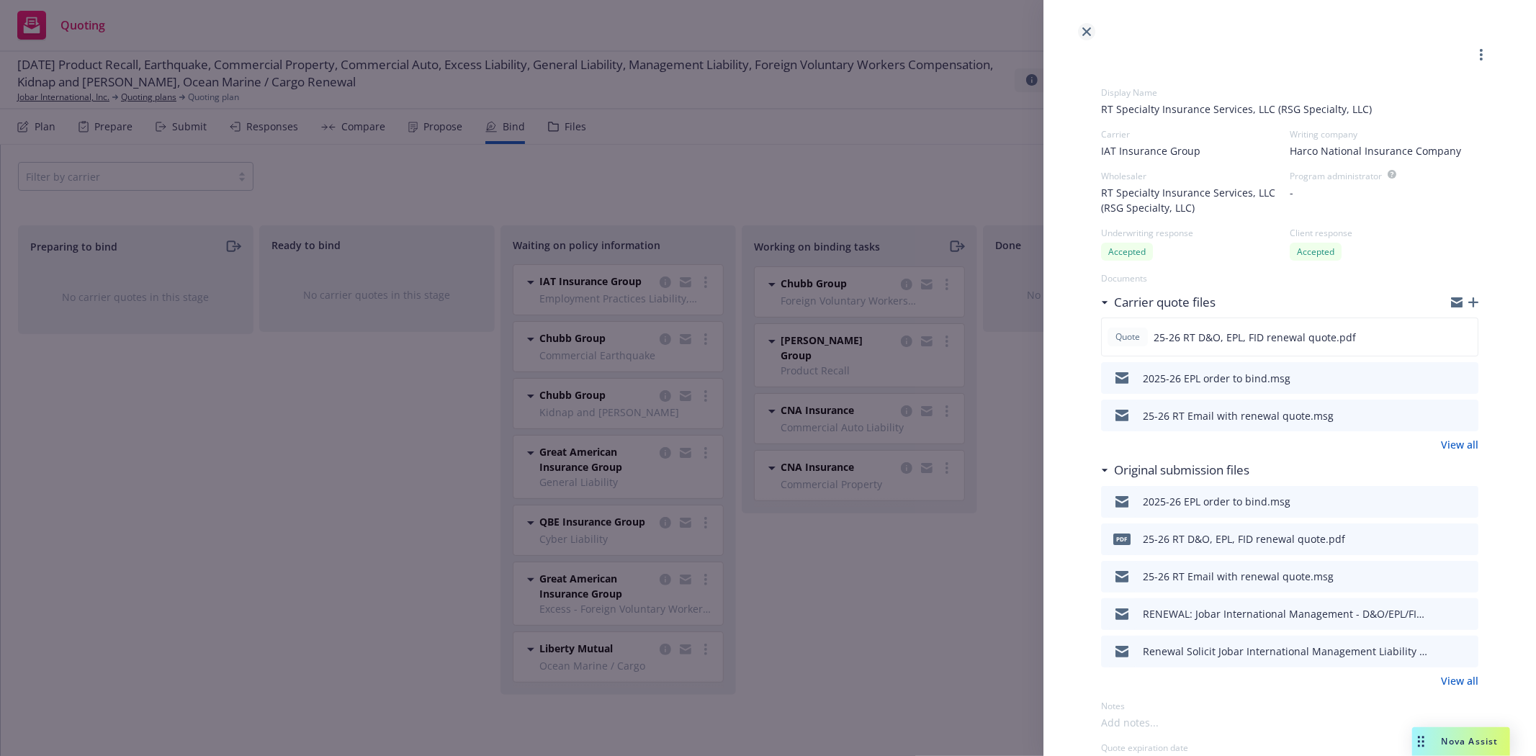
click at [1087, 30] on icon "close" at bounding box center [1086, 31] width 9 height 9
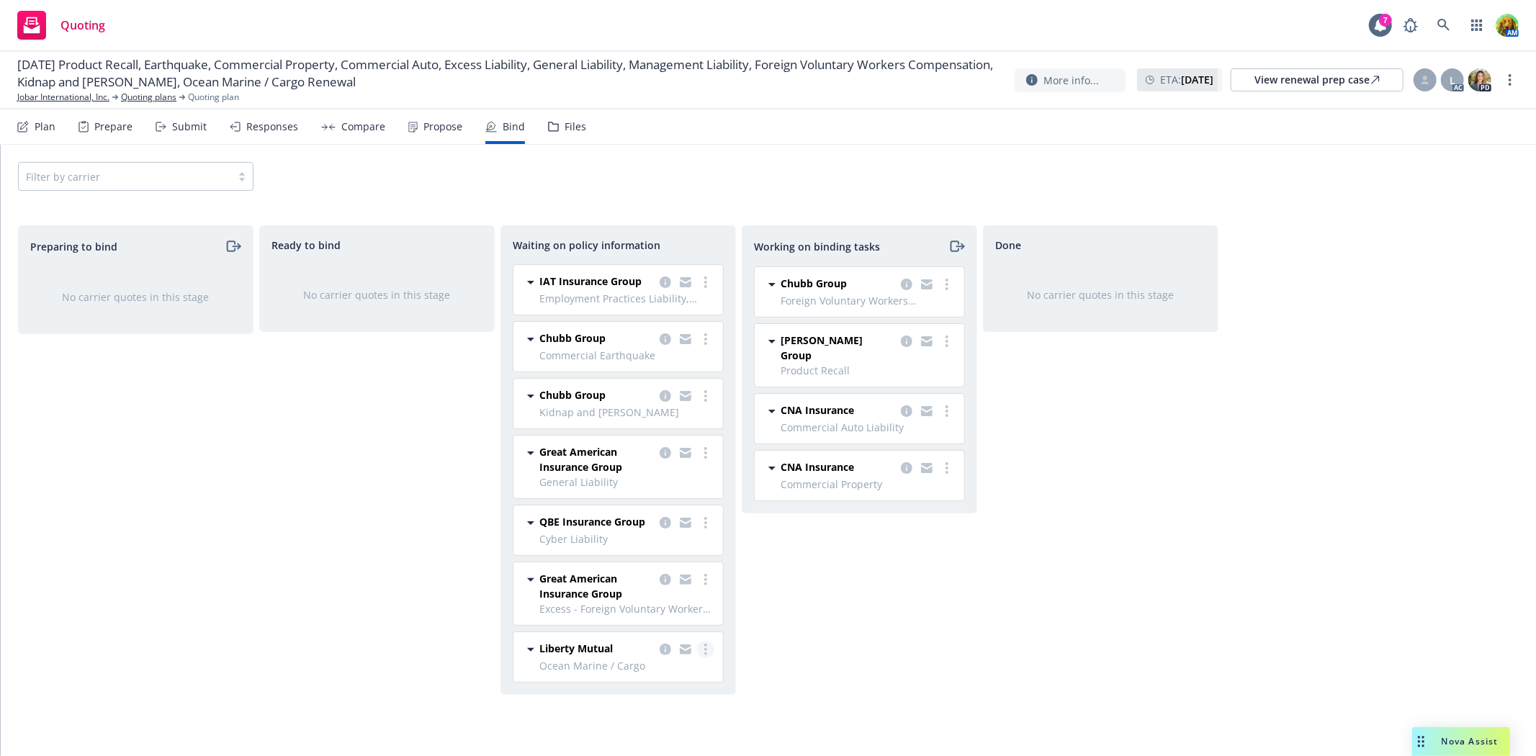
click at [707, 652] on link "more" at bounding box center [705, 649] width 17 height 17
click at [675, 502] on span "Create policies" at bounding box center [636, 505] width 106 height 14
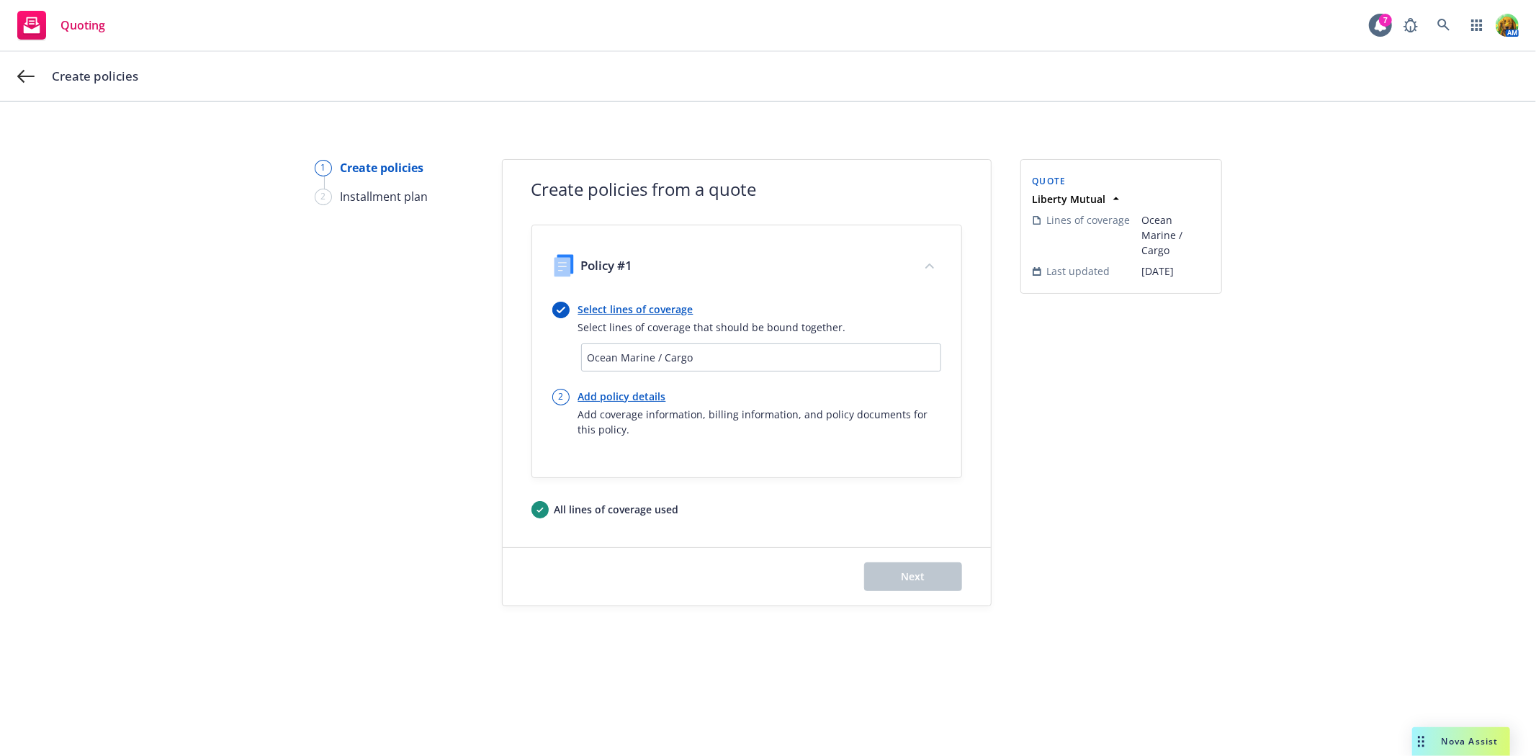
click at [637, 392] on link "Add policy details" at bounding box center [759, 396] width 363 height 15
select select "12"
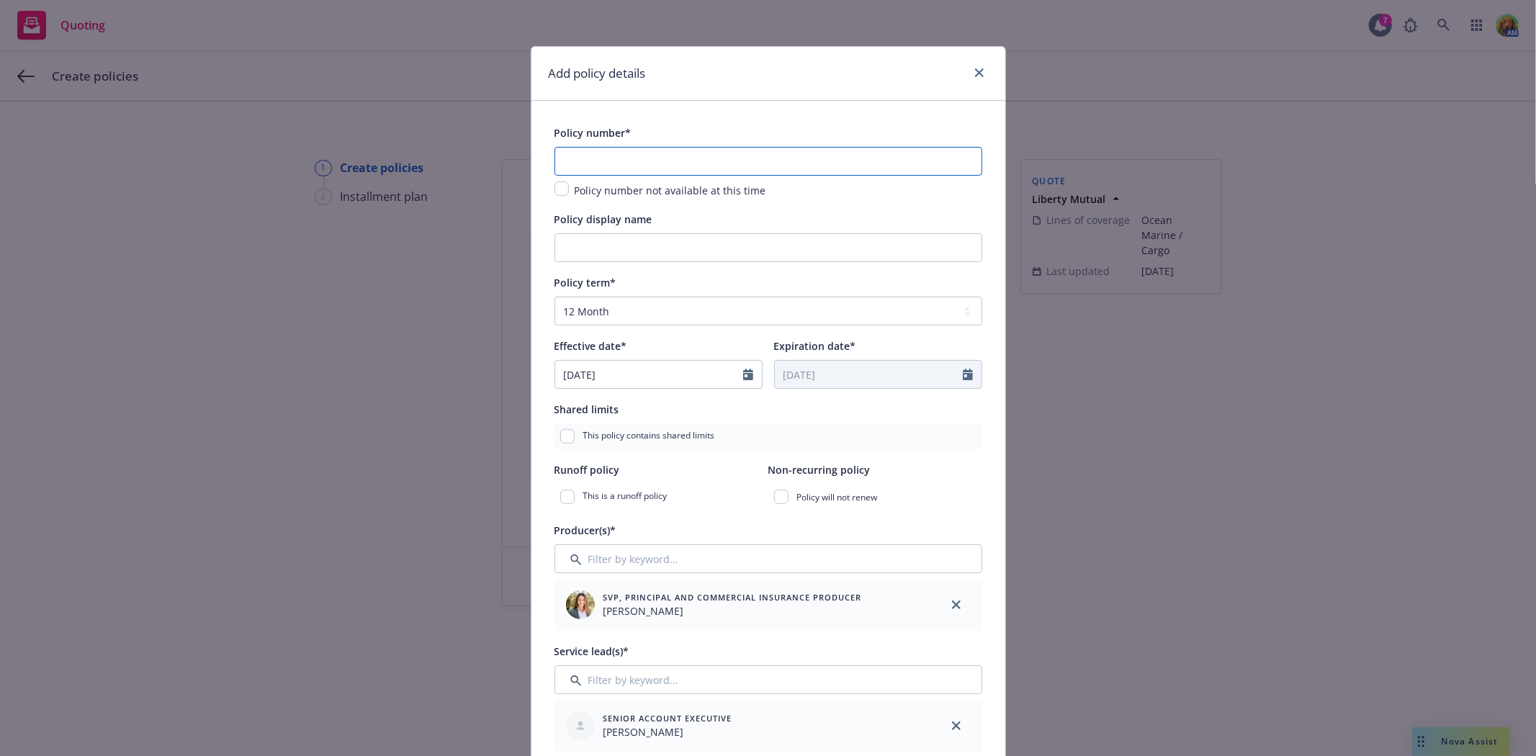
paste input "OMCGC11555405"
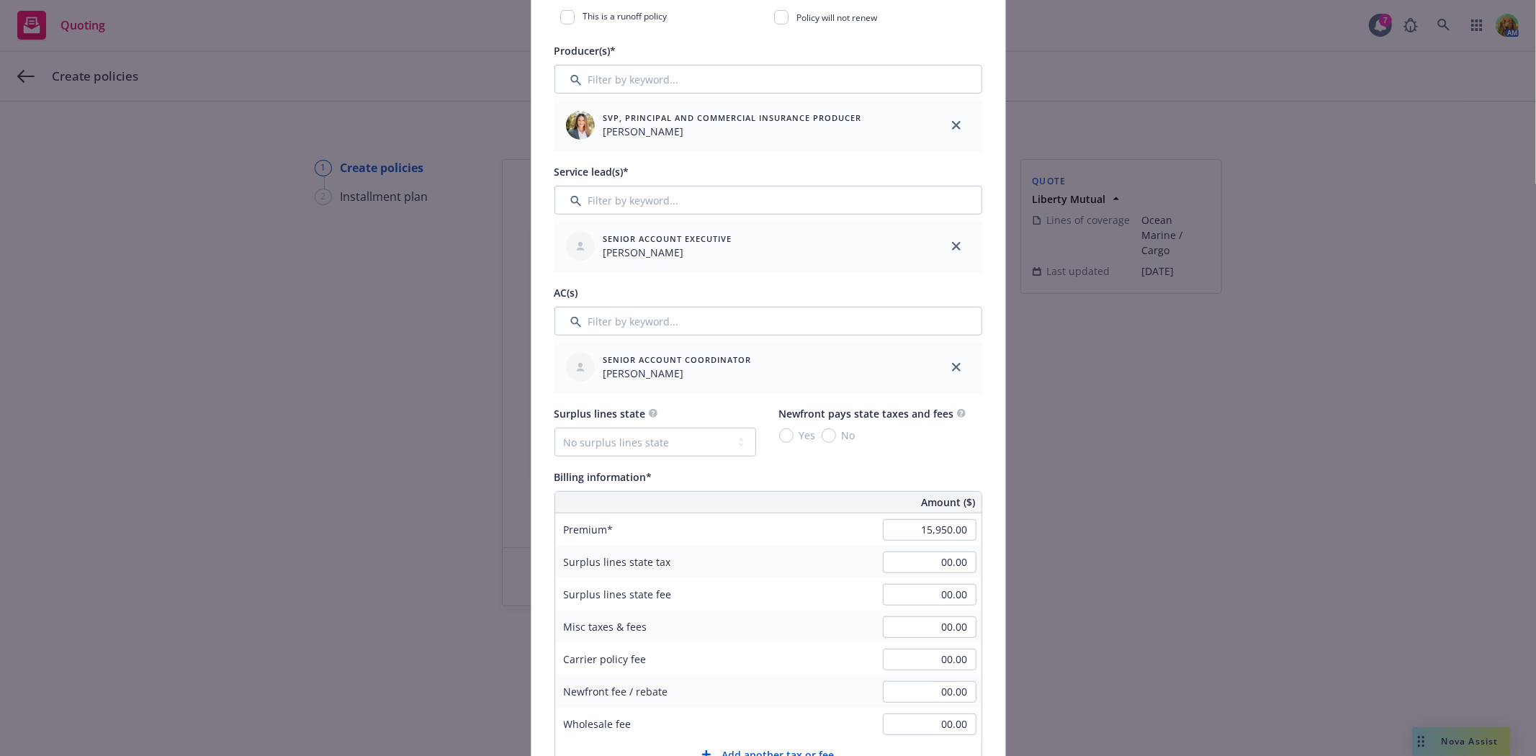
scroll to position [559, 0]
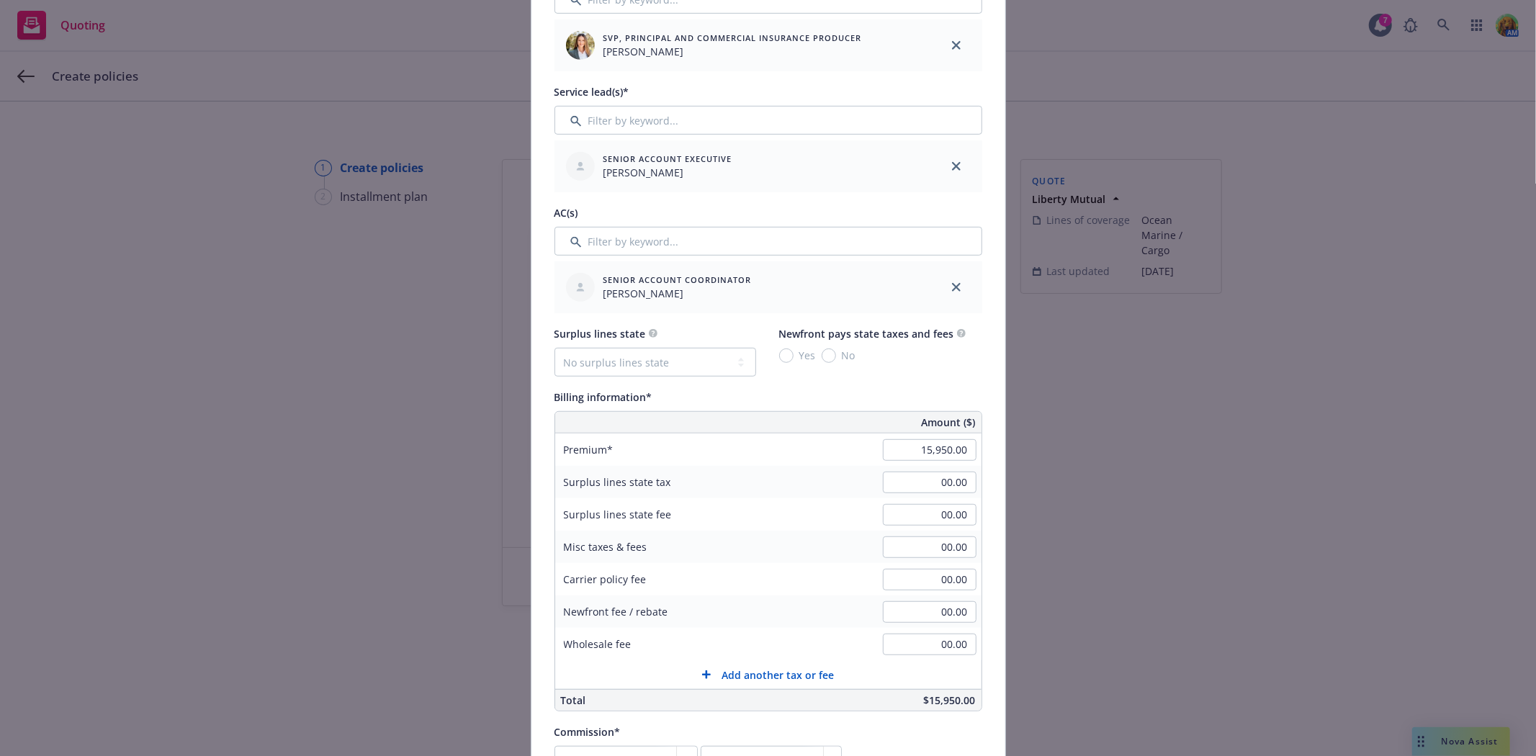
type input "OMCGC11555405"
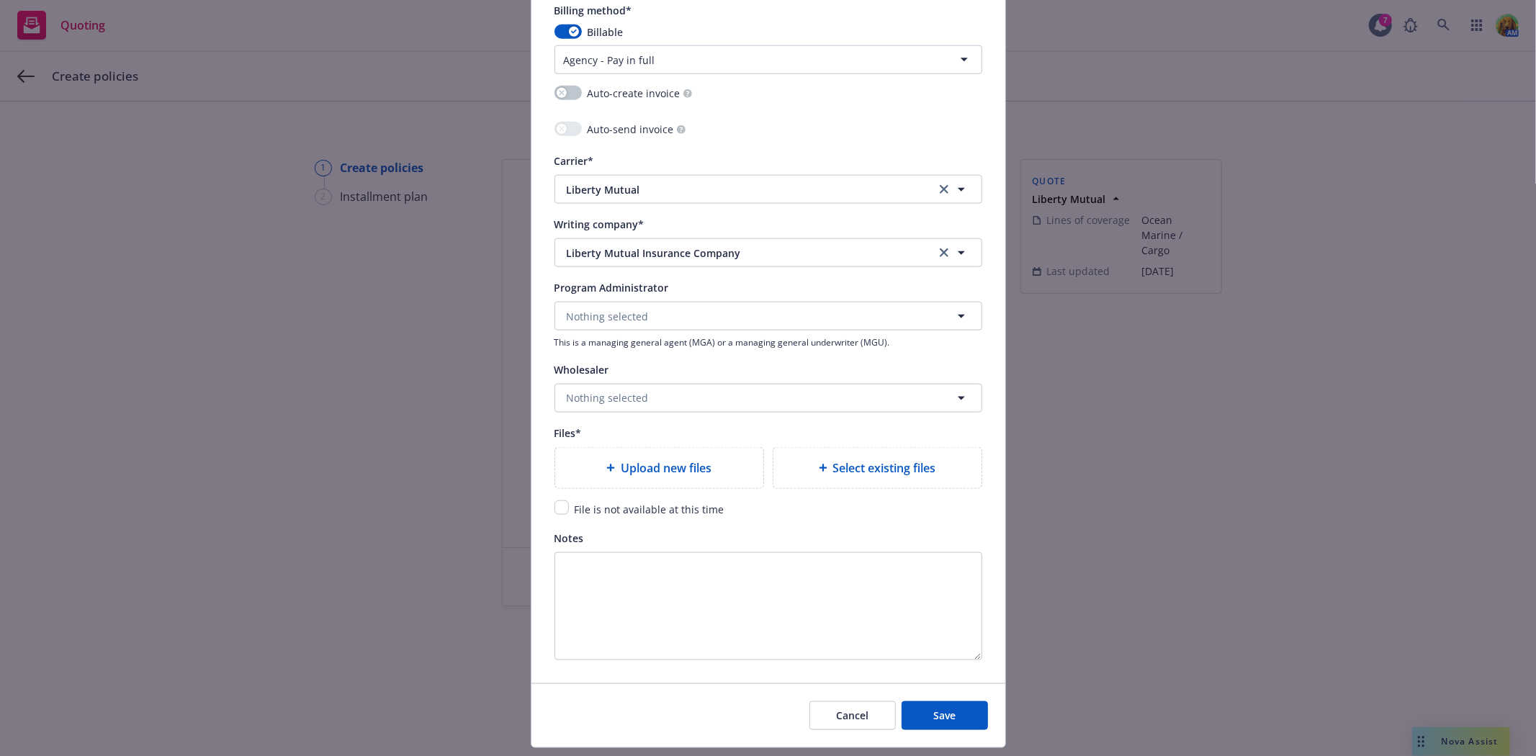
scroll to position [1359, 0]
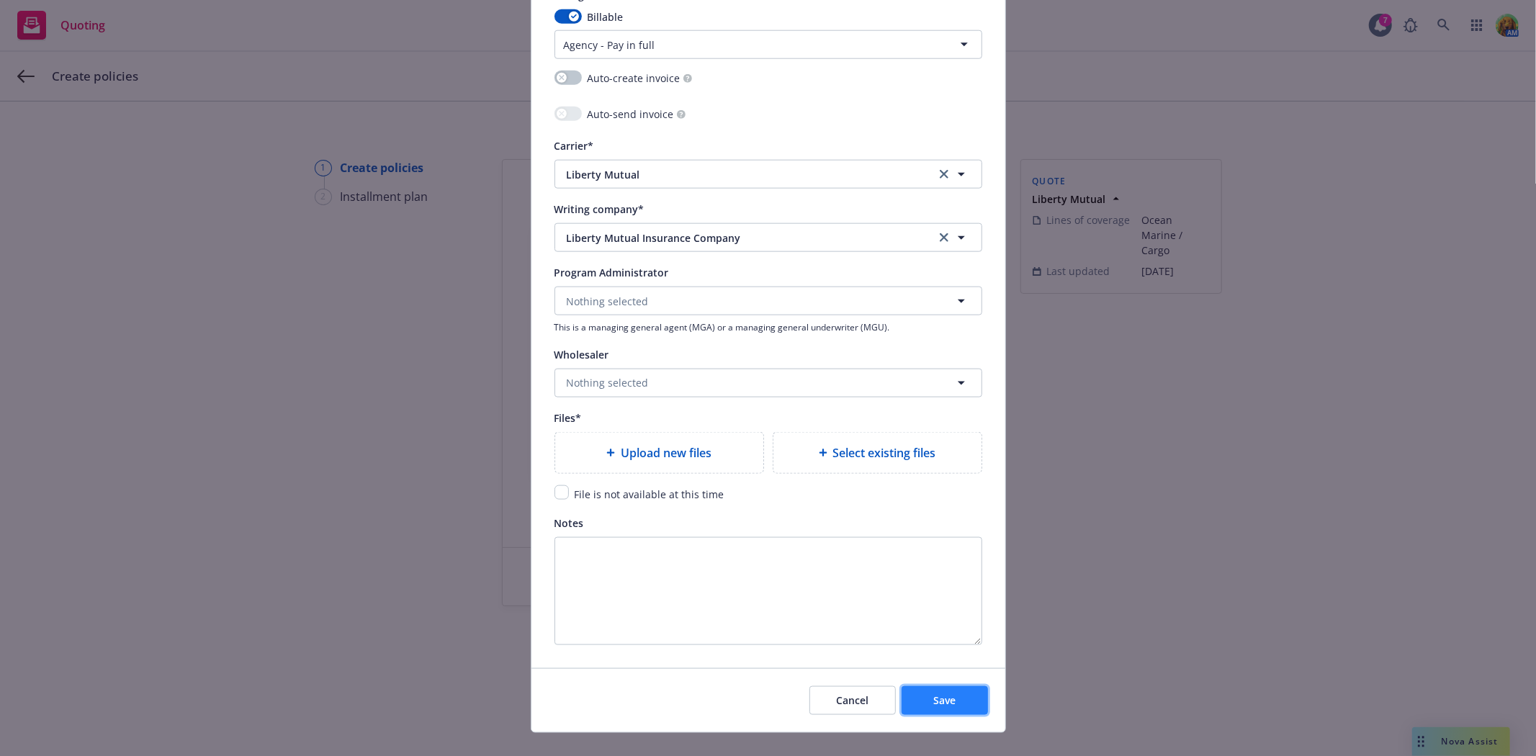
click at [933, 711] on button "Save" at bounding box center [944, 700] width 86 height 29
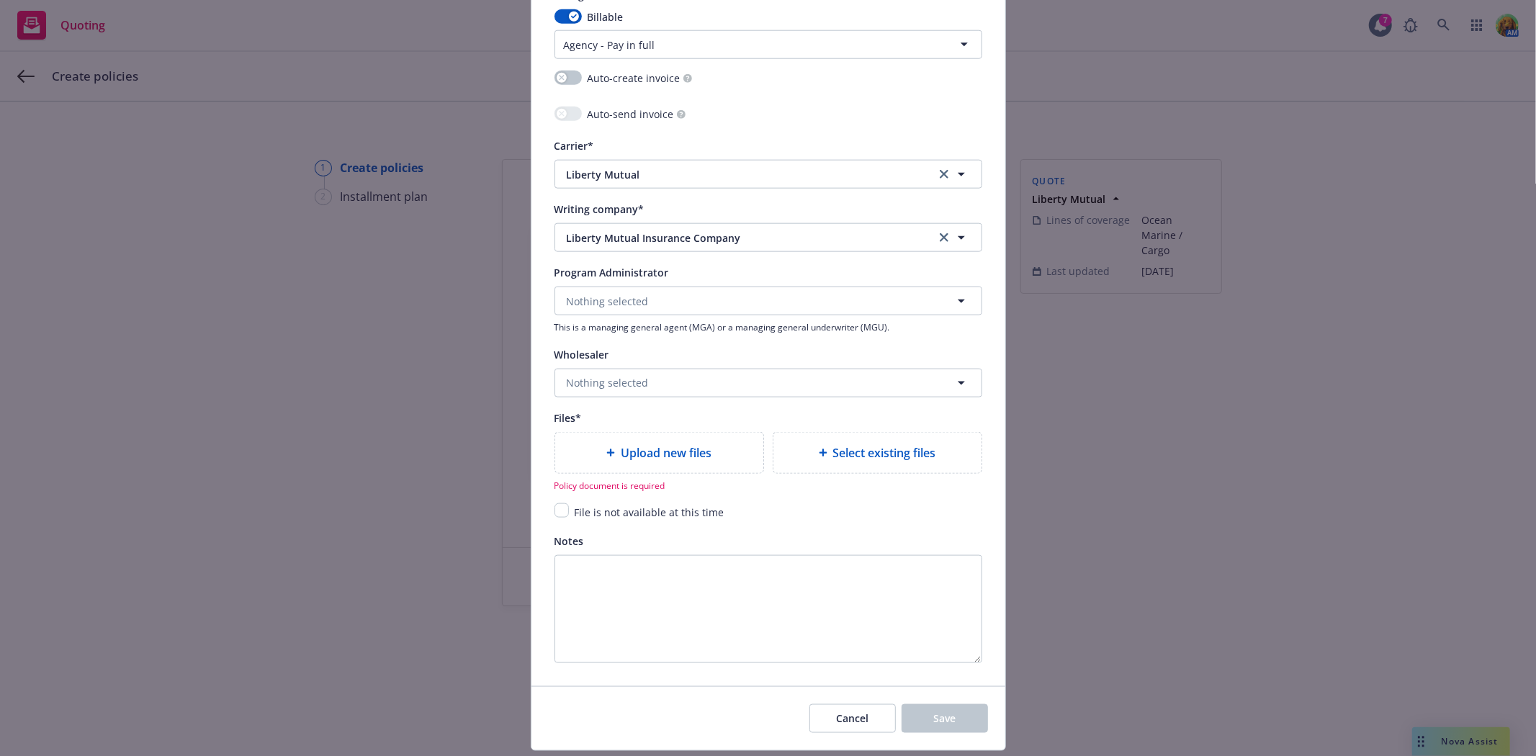
click at [621, 459] on span "Upload new files" at bounding box center [666, 452] width 91 height 17
type textarea "x"
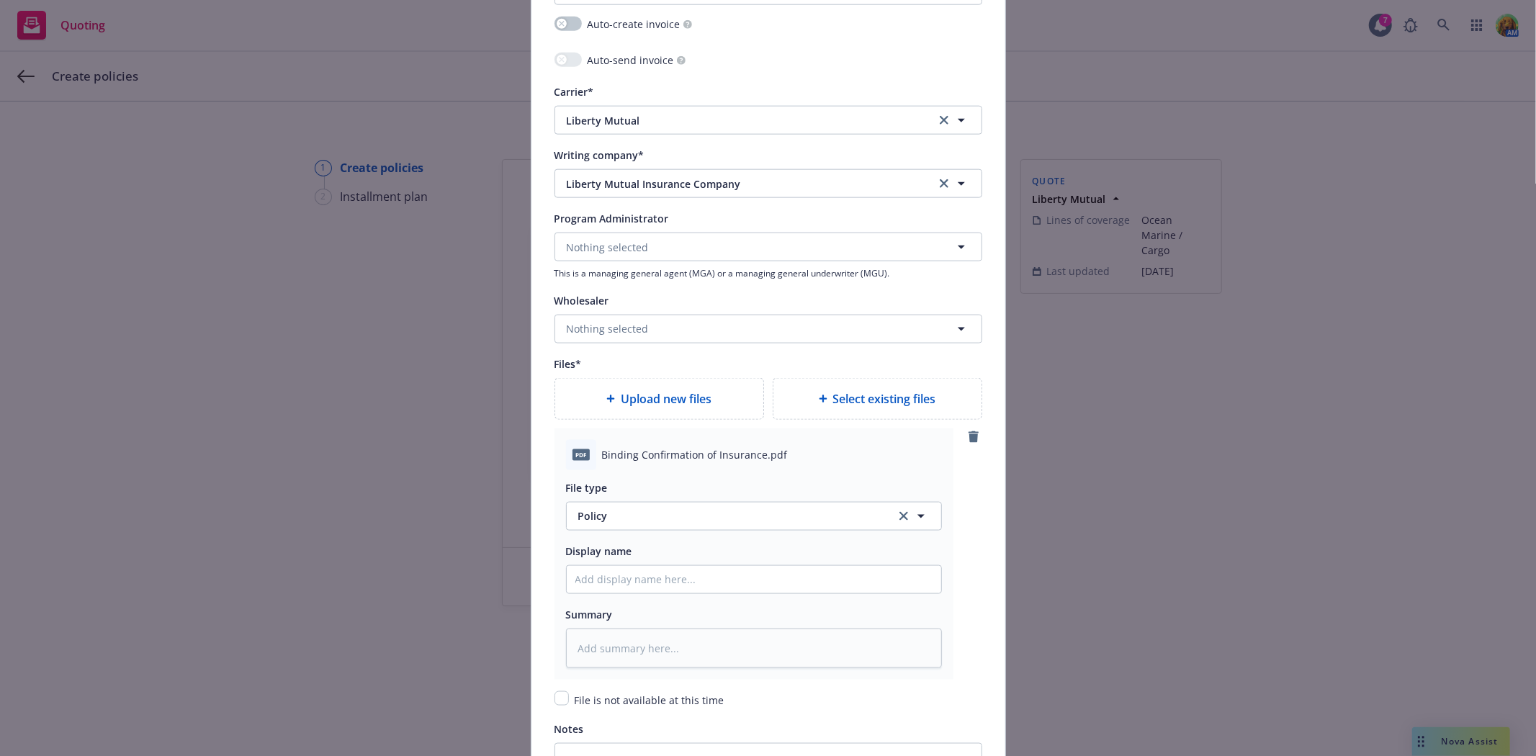
scroll to position [1440, 0]
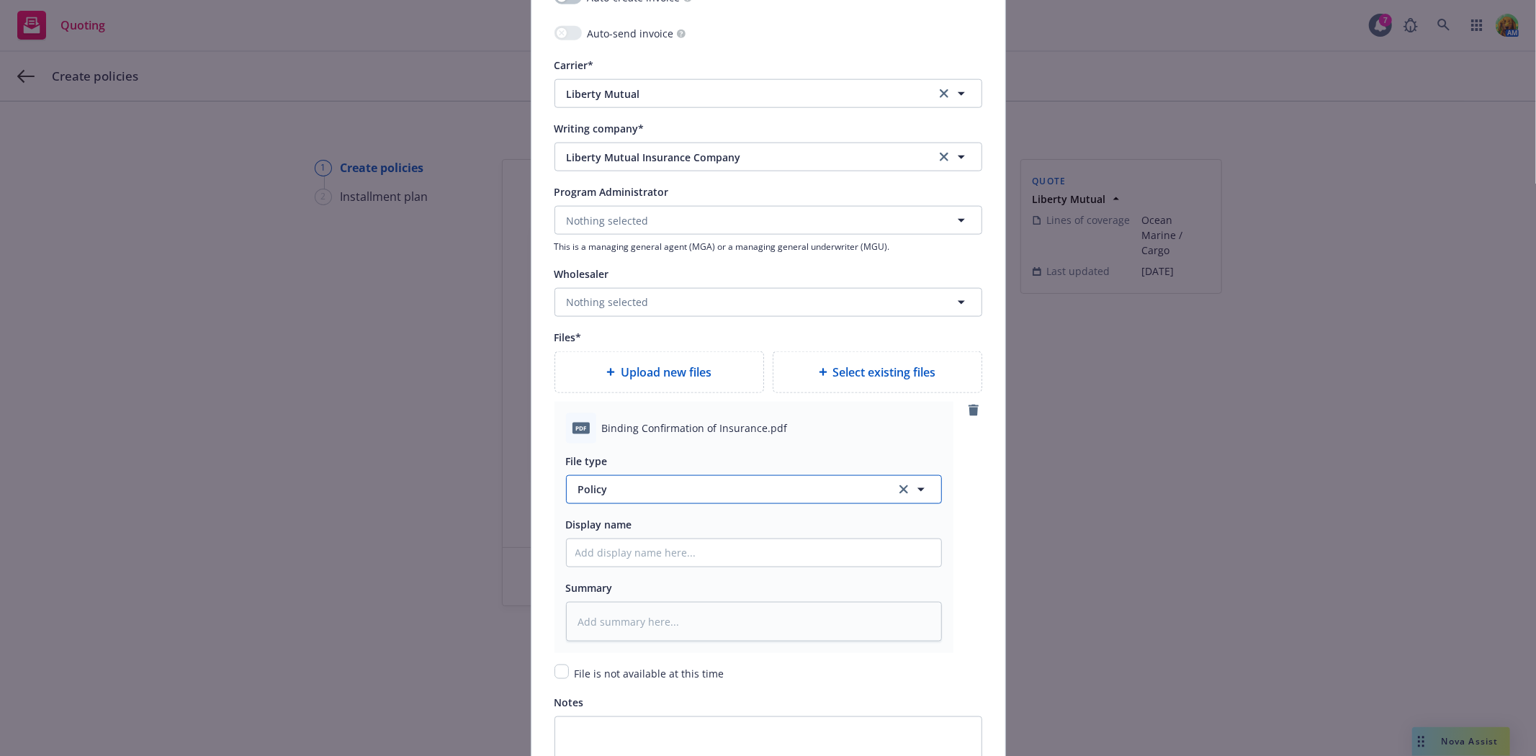
click at [725, 494] on span "Policy" at bounding box center [728, 489] width 301 height 15
type input "Binder"
click at [666, 419] on div "Binder" at bounding box center [753, 411] width 357 height 21
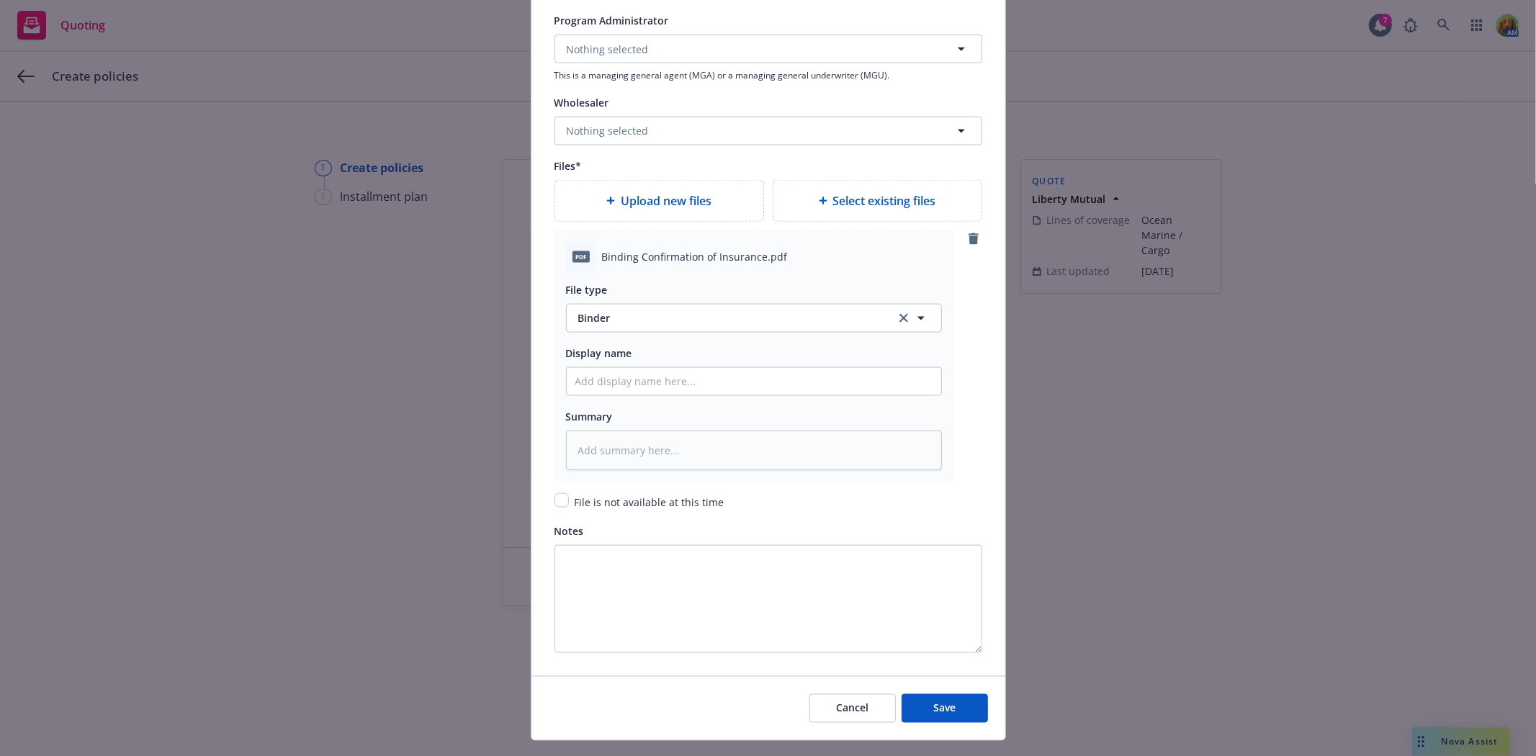
scroll to position [1647, 0]
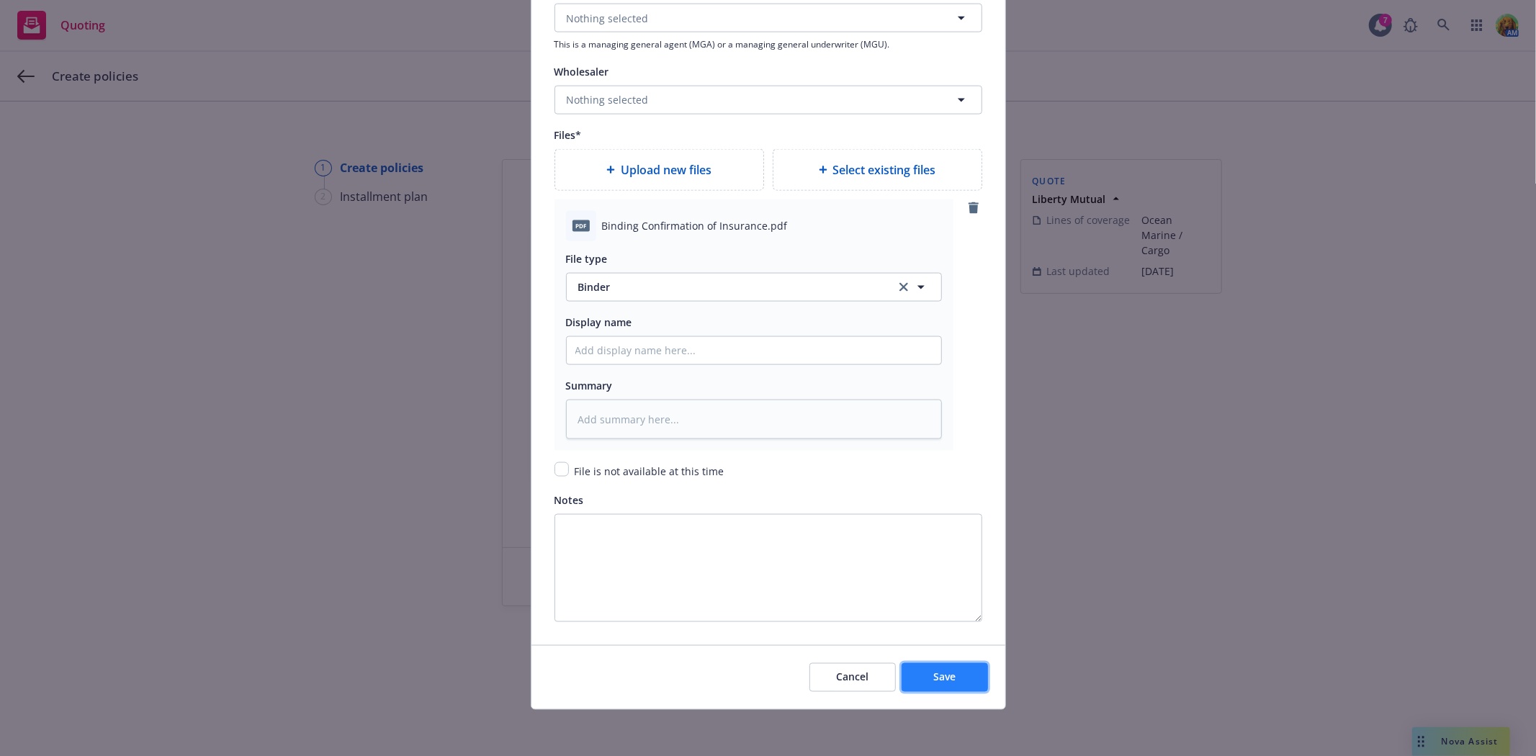
click at [951, 673] on button "Save" at bounding box center [944, 677] width 86 height 29
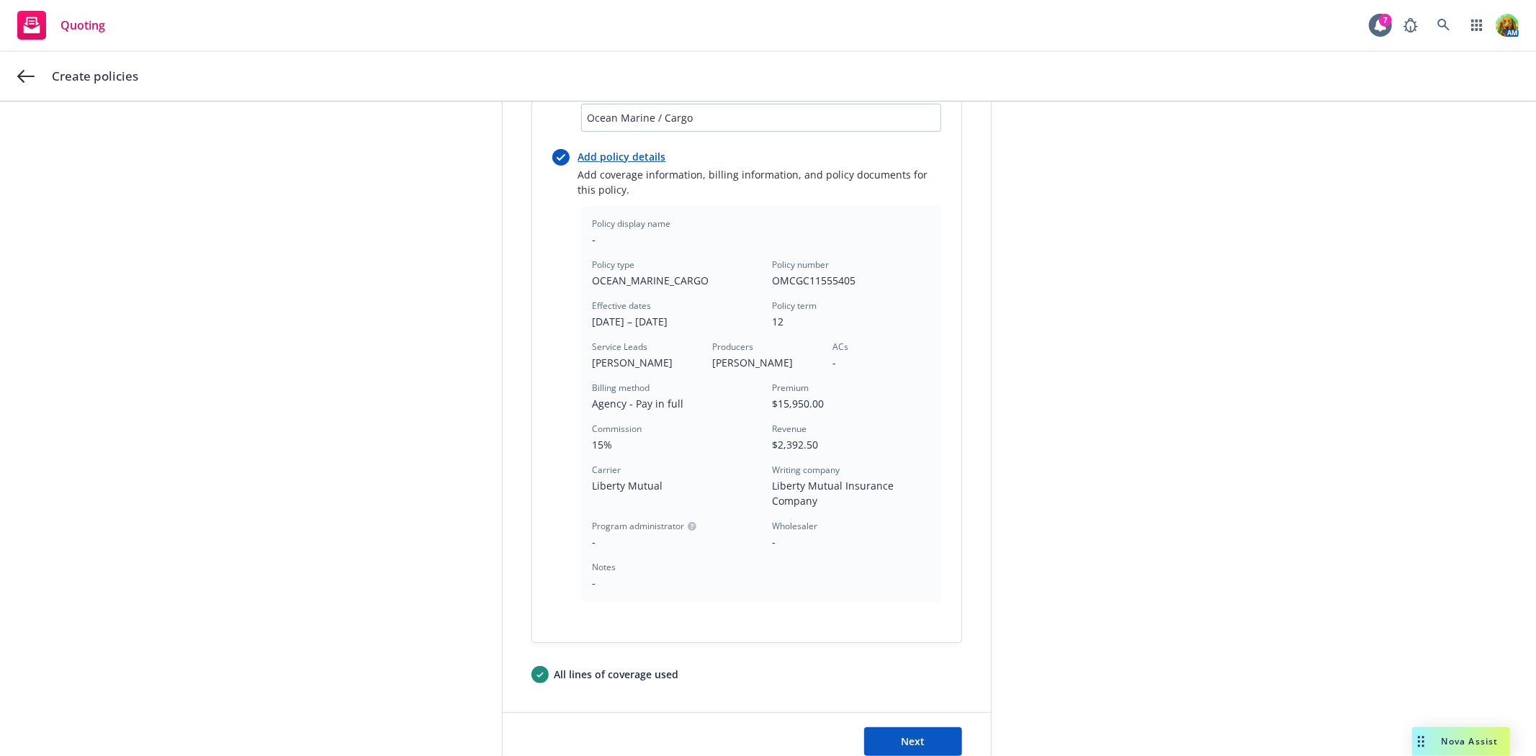
scroll to position [320, 0]
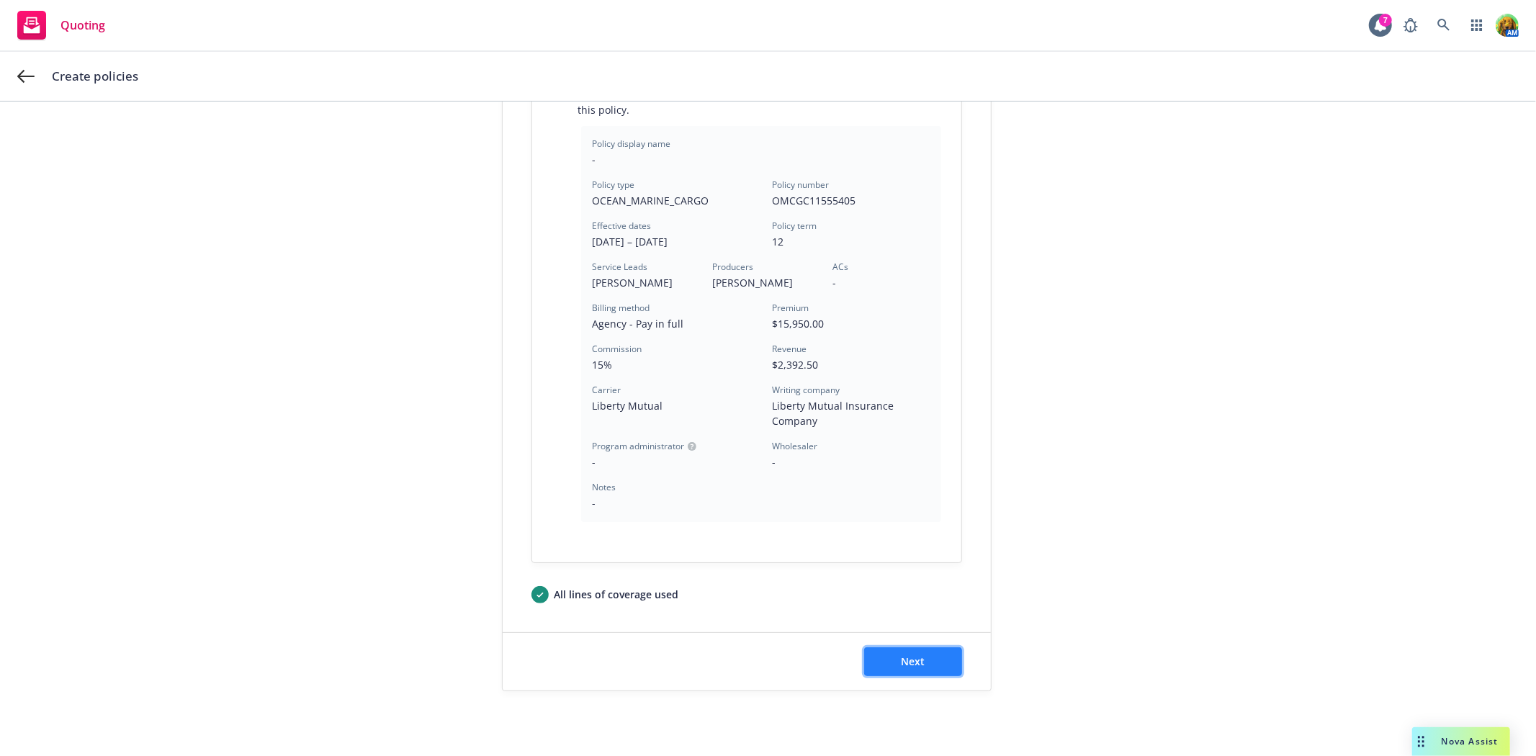
click at [901, 655] on span "Next" at bounding box center [913, 661] width 24 height 14
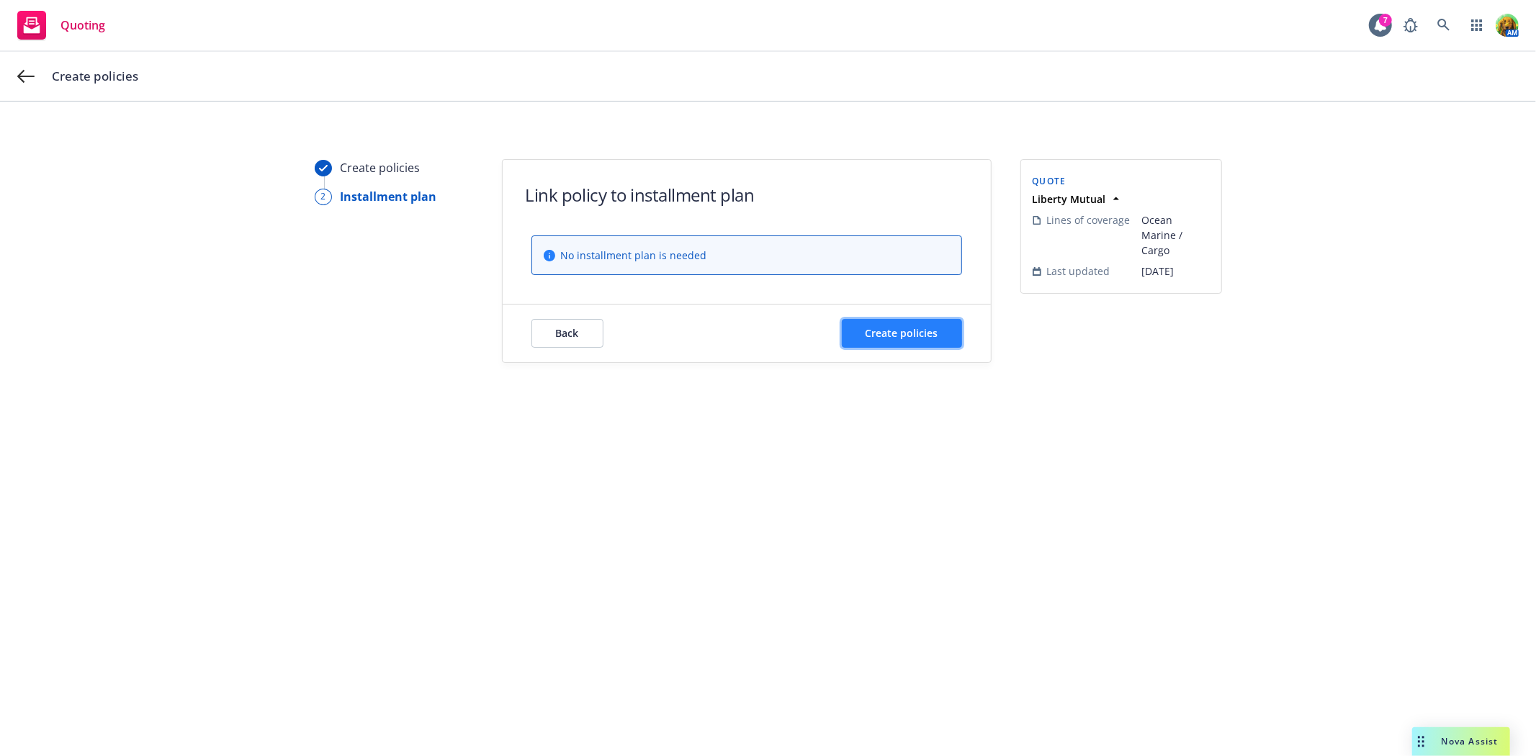
click at [908, 336] on span "Create policies" at bounding box center [901, 333] width 73 height 14
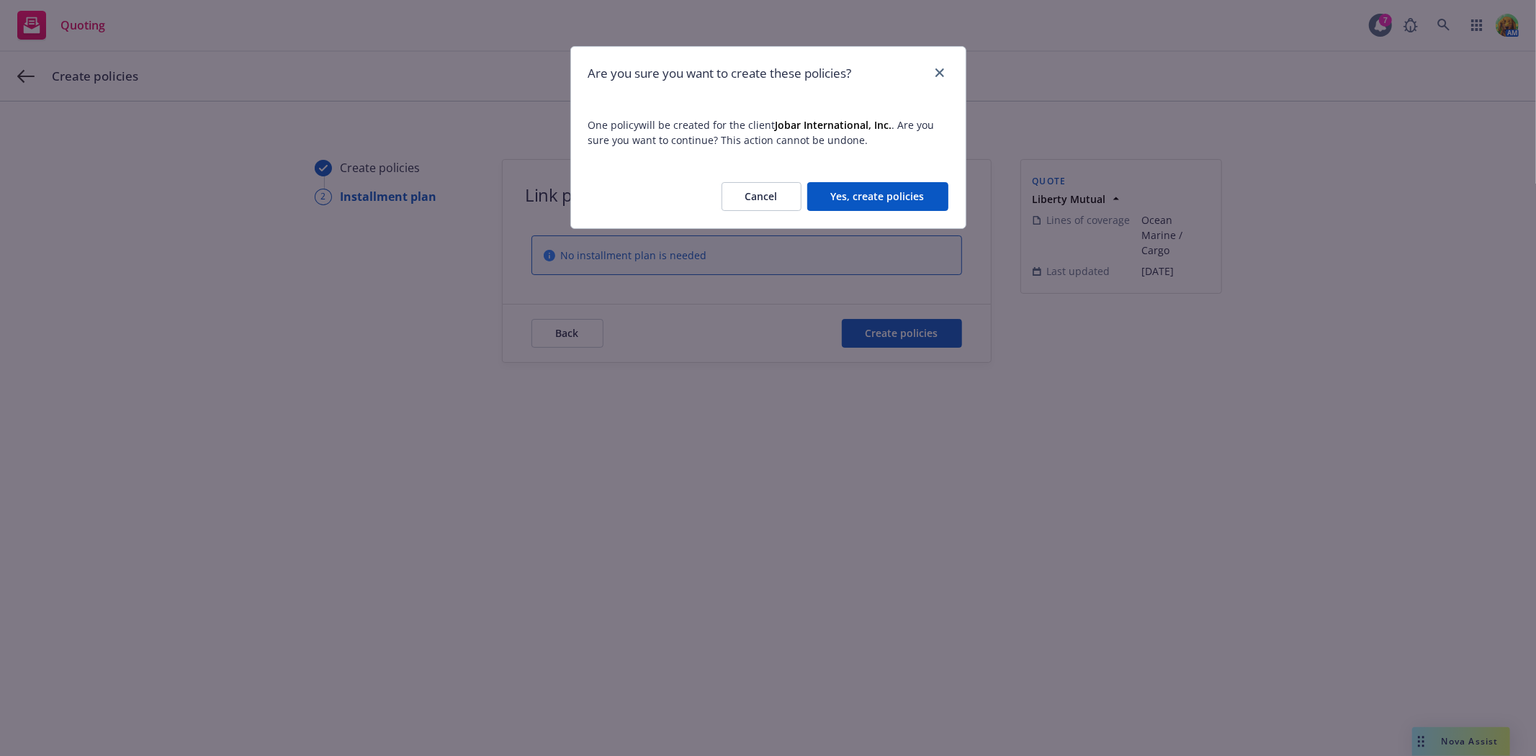
click at [896, 194] on button "Yes, create policies" at bounding box center [877, 196] width 141 height 29
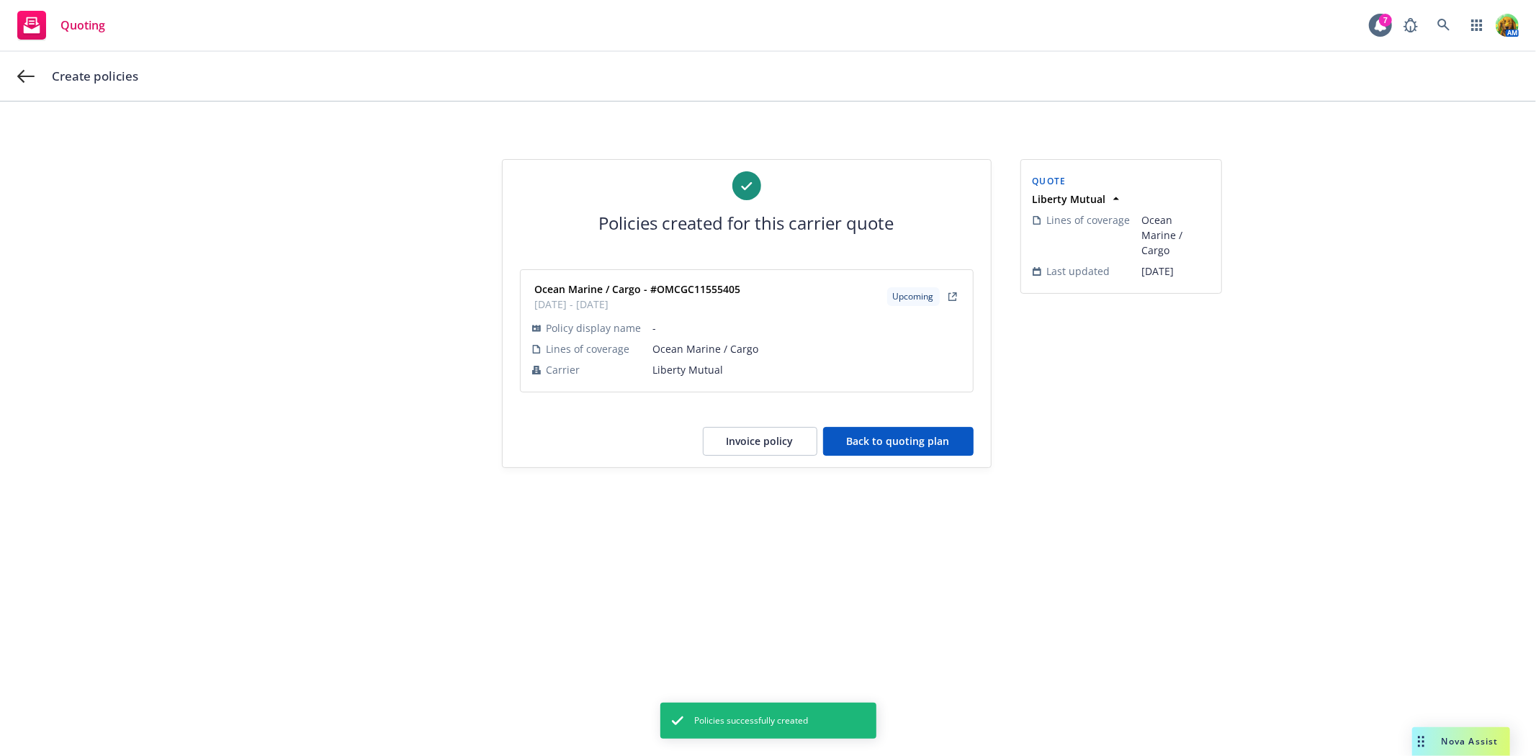
click at [867, 442] on button "Back to quoting plan" at bounding box center [898, 441] width 150 height 29
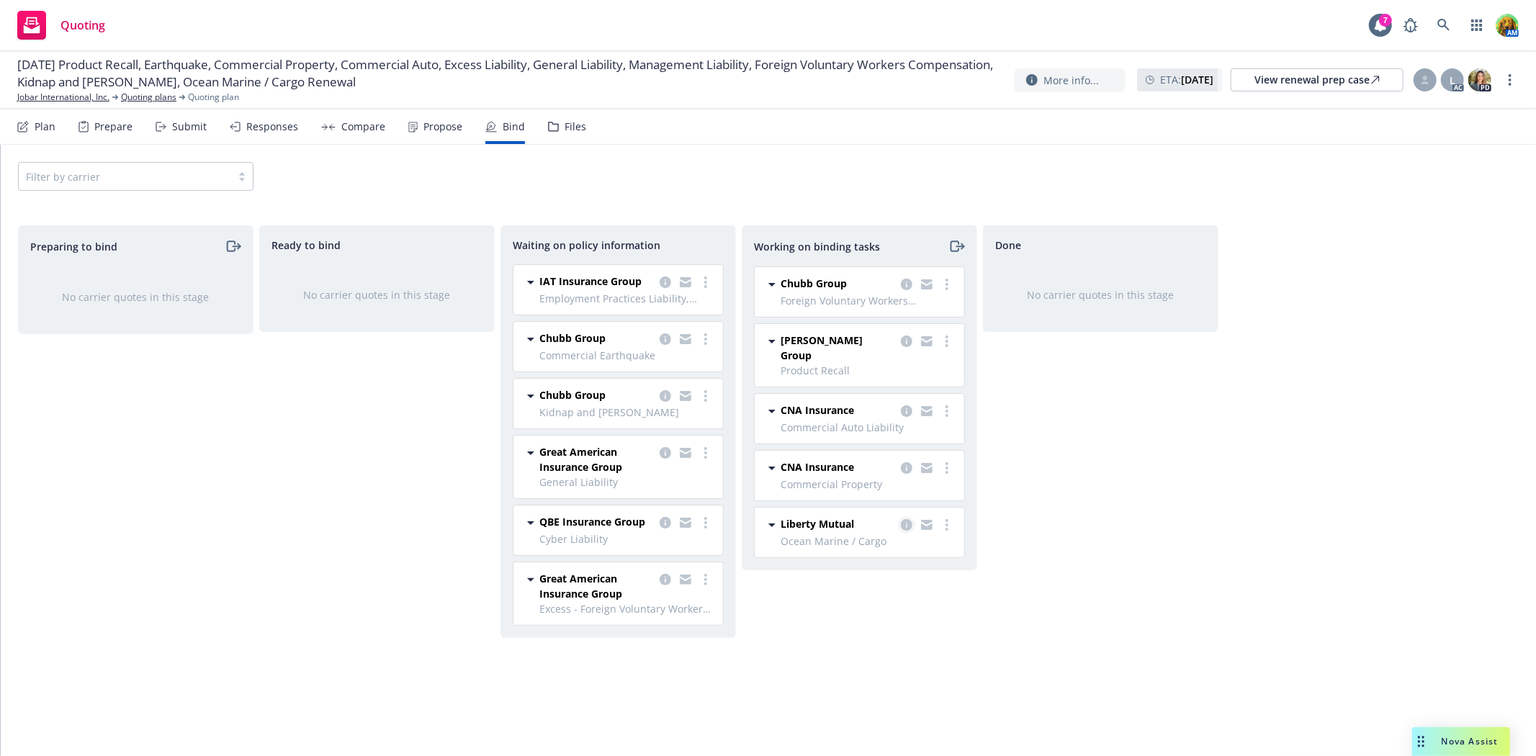
click at [904, 519] on icon "copy logging email" at bounding box center [907, 525] width 12 height 12
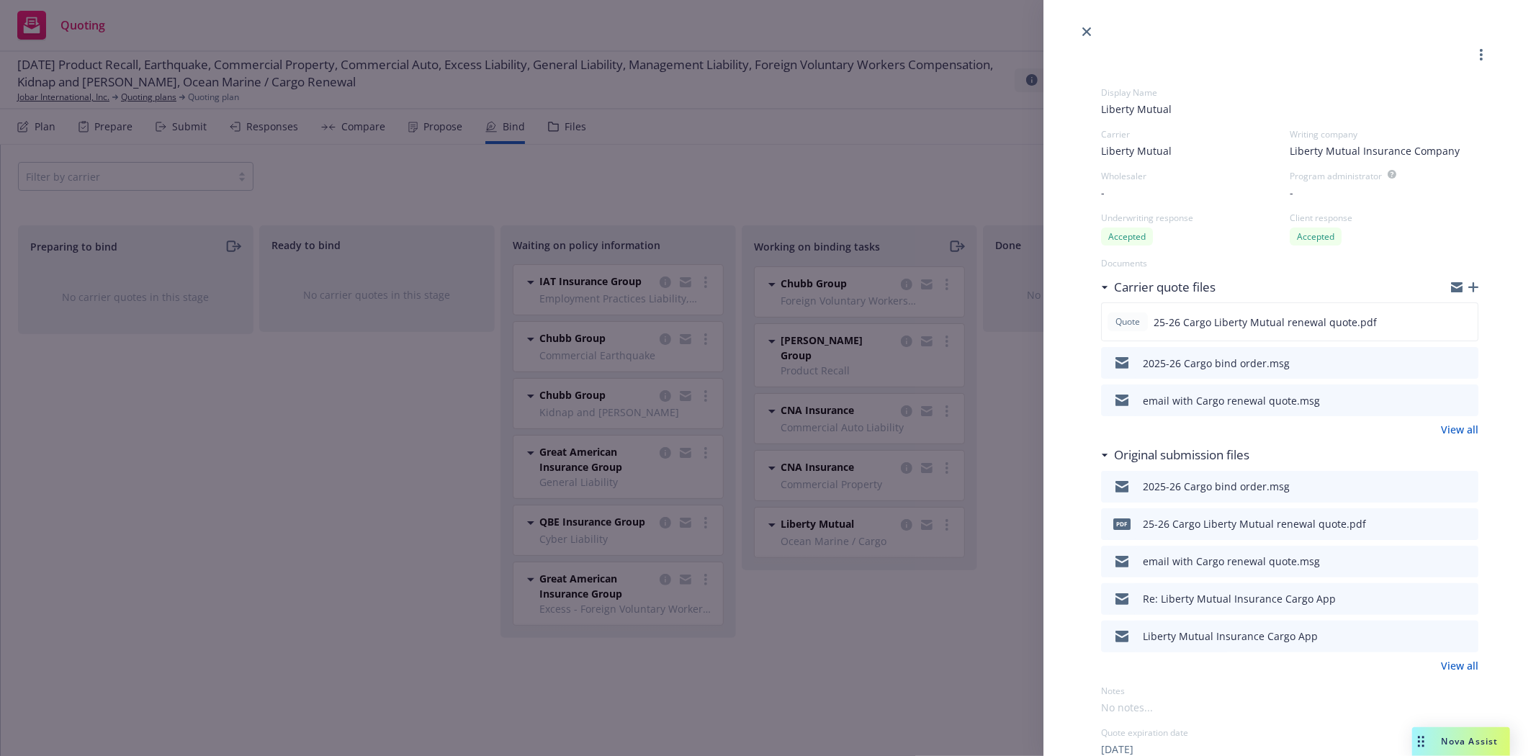
click at [1468, 289] on icon "button" at bounding box center [1473, 287] width 10 height 10
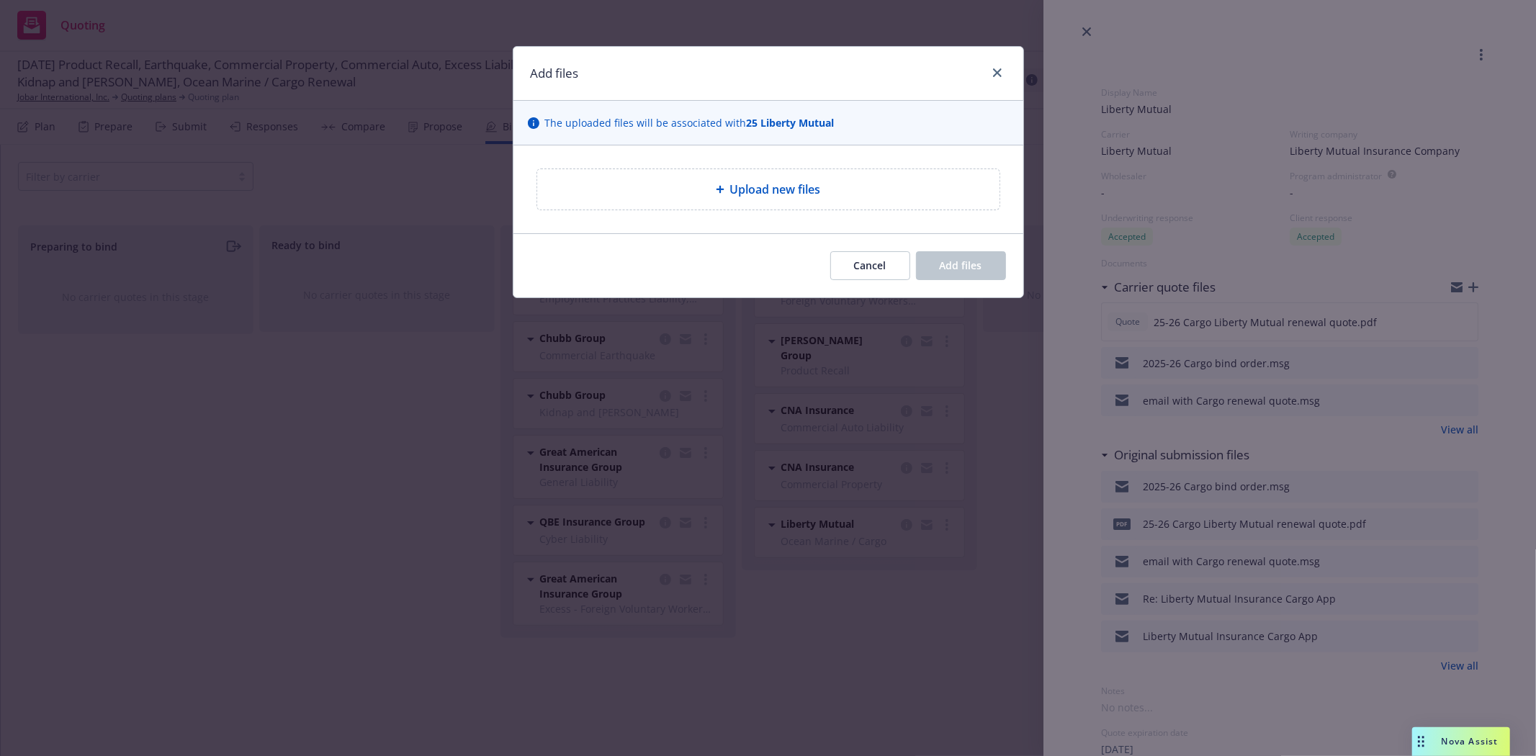
type textarea "x"
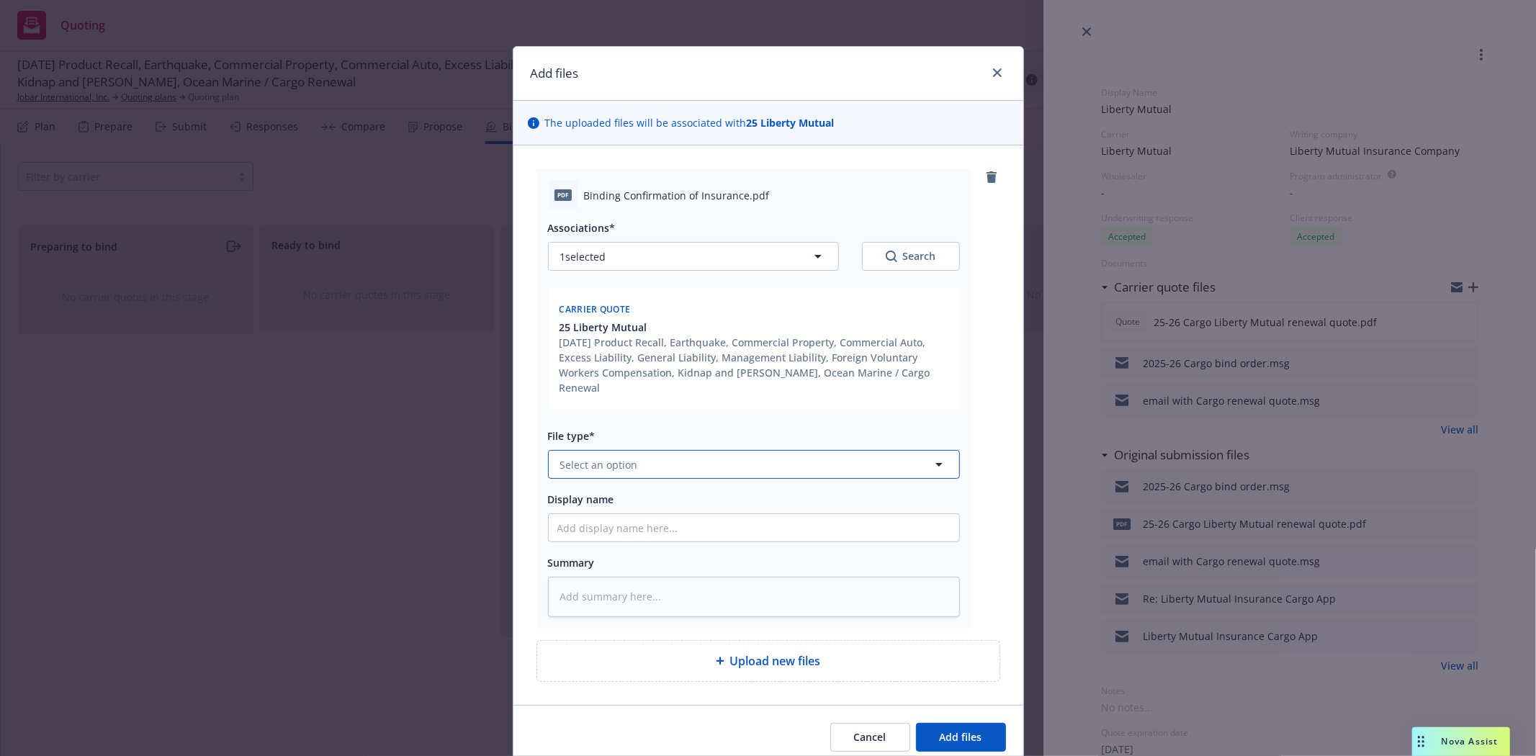
click at [749, 451] on button "Select an option" at bounding box center [754, 464] width 412 height 29
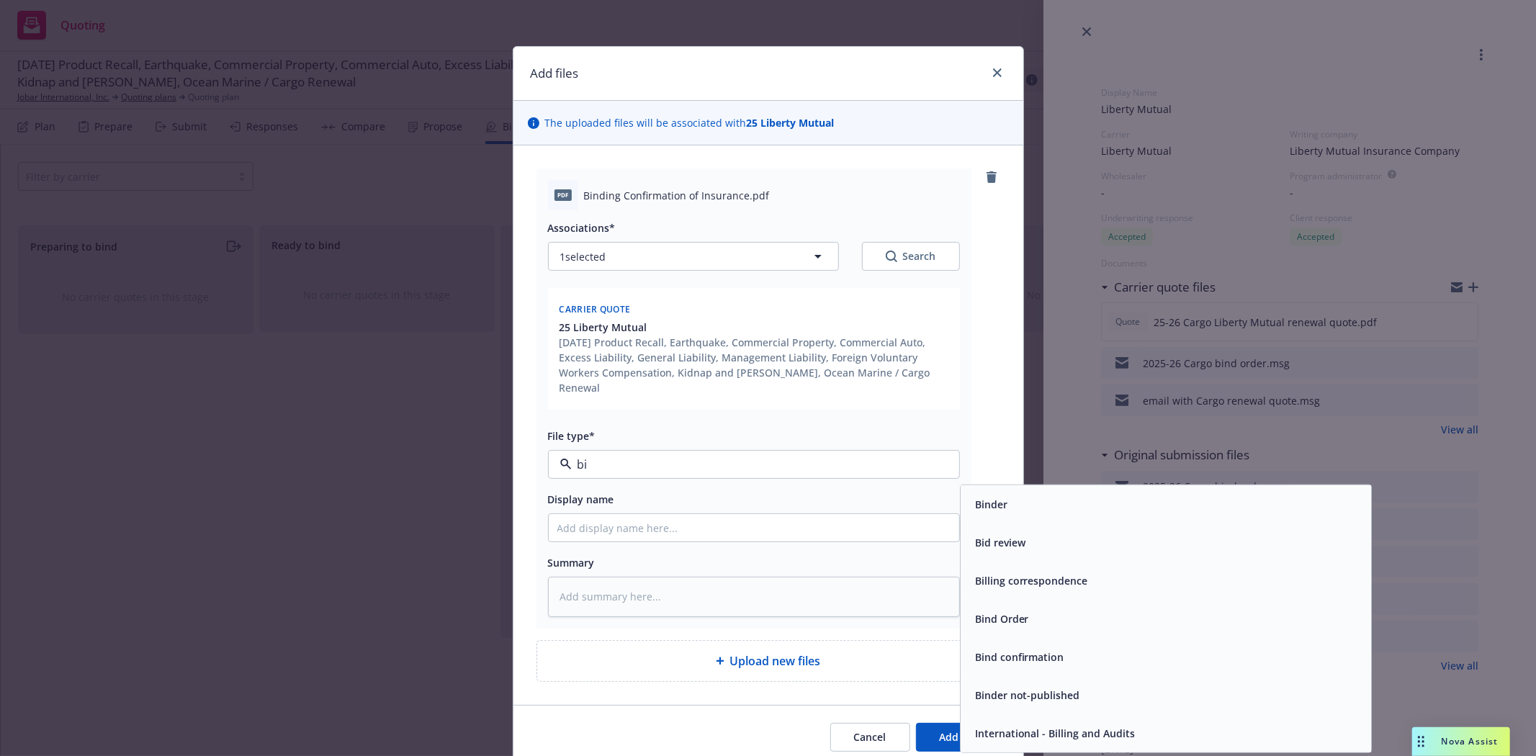
type input "bin"
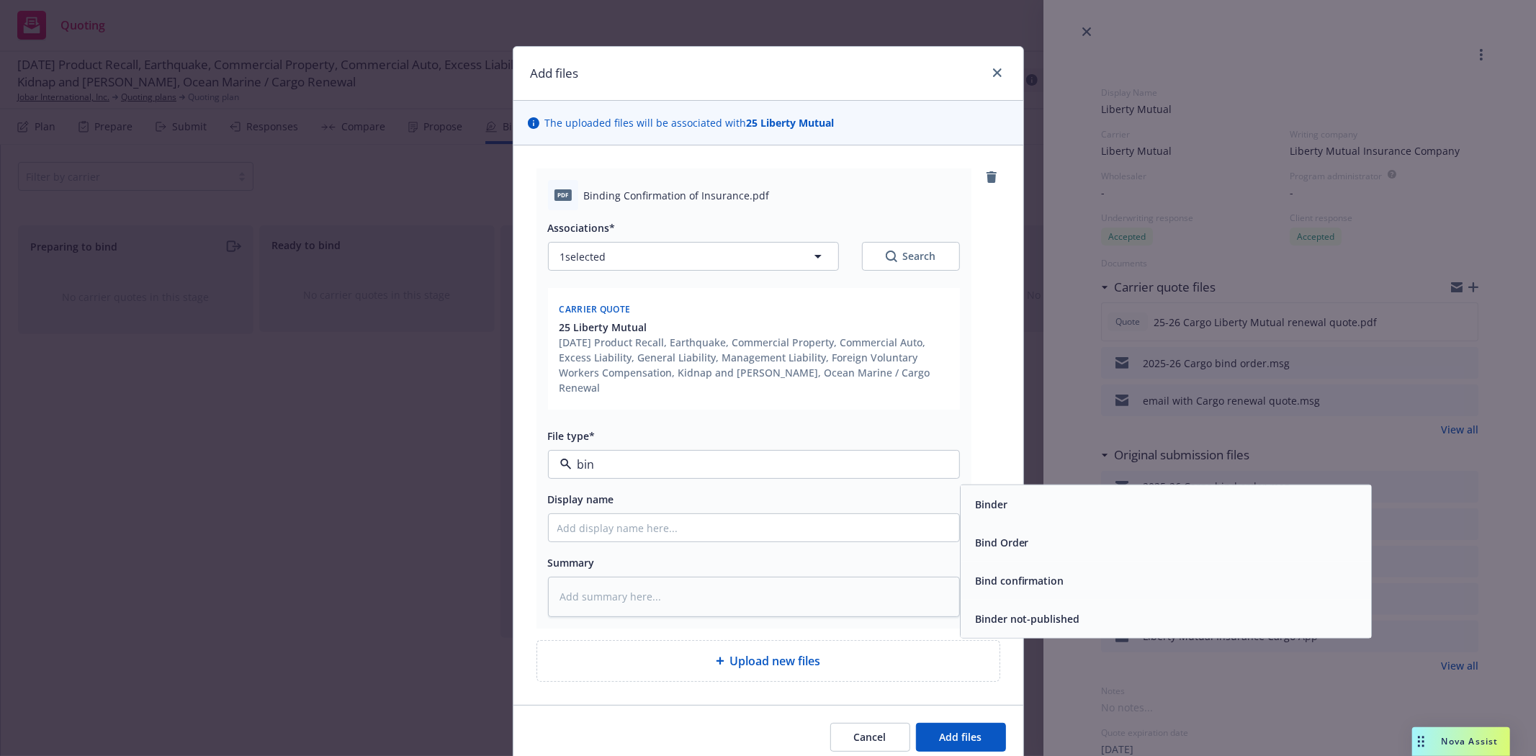
click at [975, 497] on span "Binder" at bounding box center [991, 504] width 32 height 15
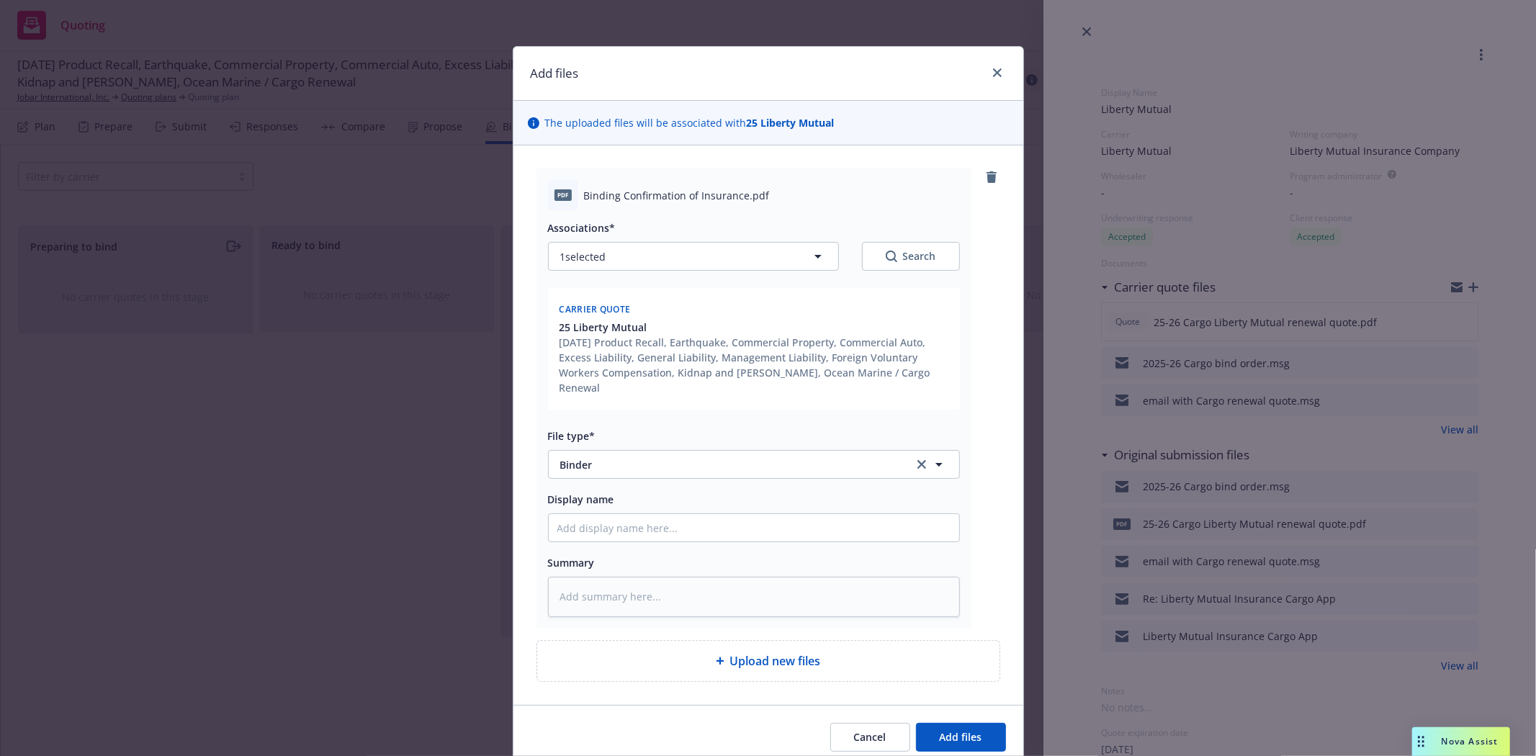
type textarea "x"
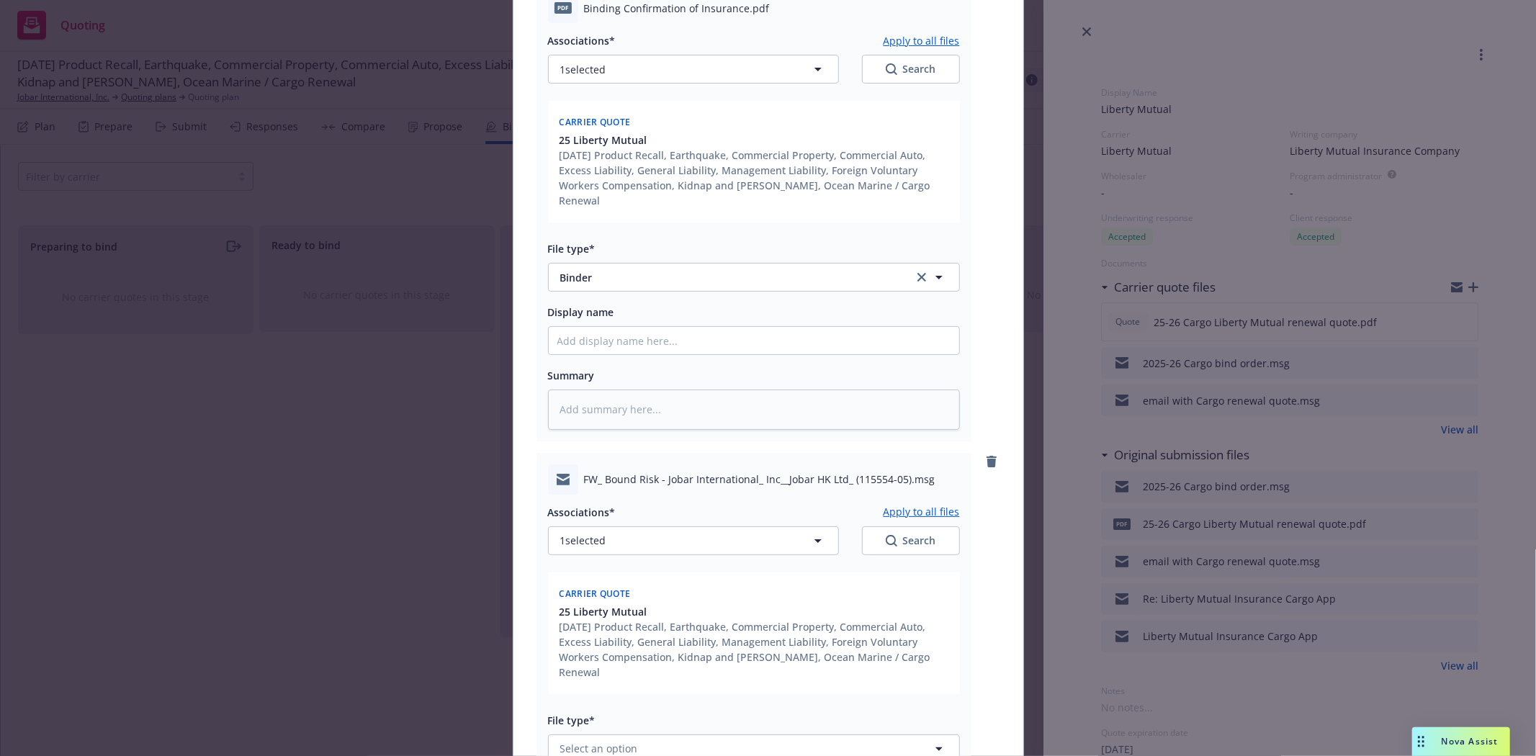
scroll to position [400, 0]
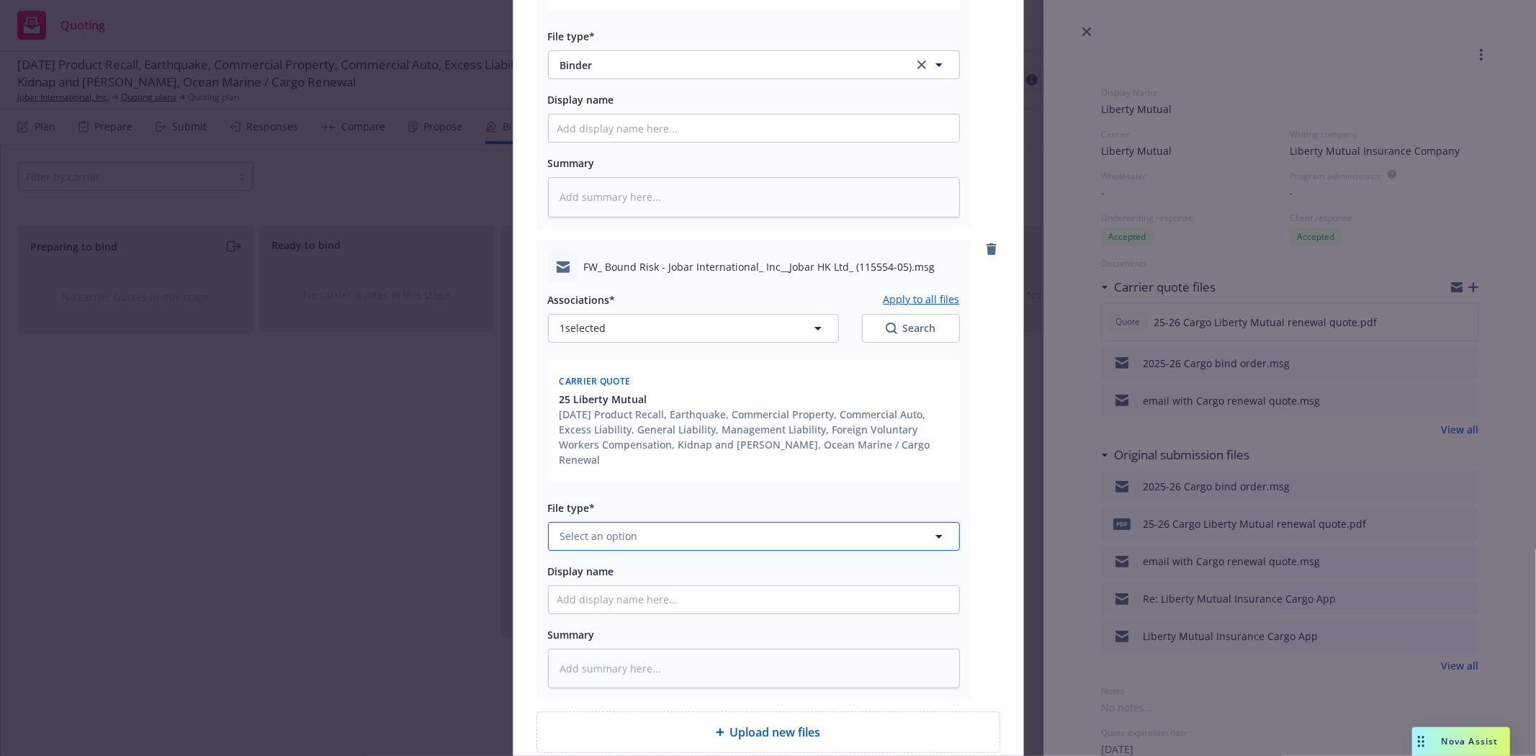
click at [685, 522] on button "Select an option" at bounding box center [754, 536] width 412 height 29
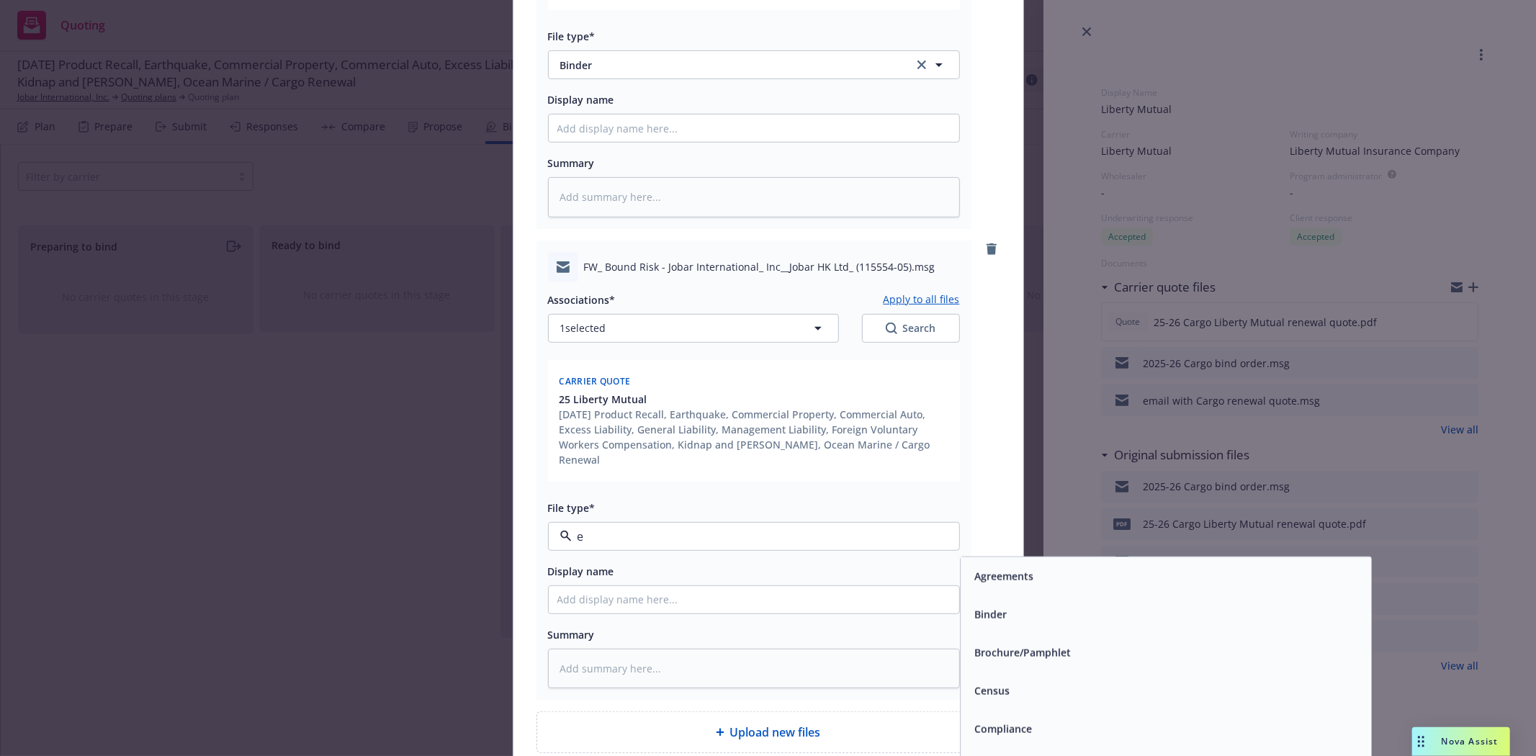
type input "em"
click at [991, 606] on span "Email" at bounding box center [988, 613] width 27 height 15
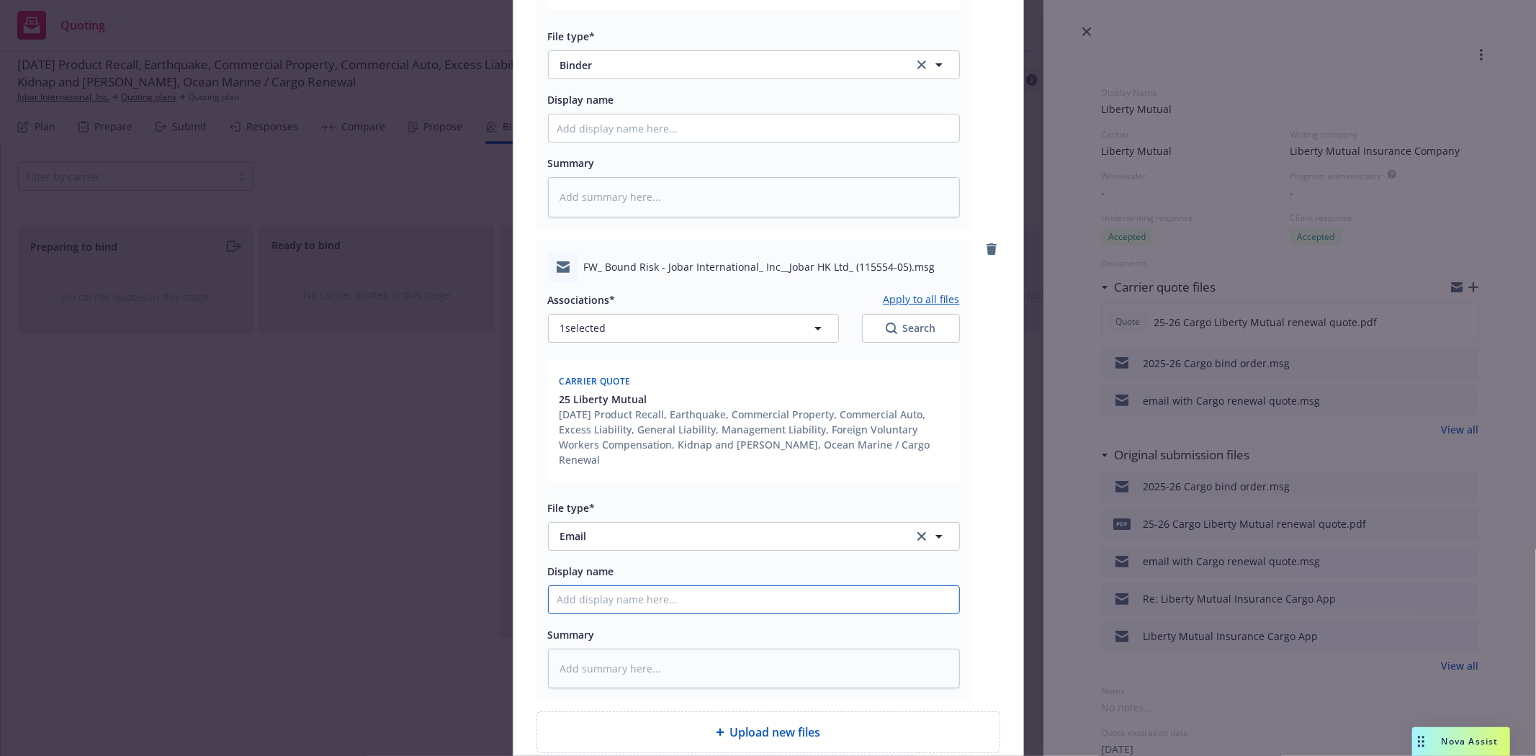
click at [816, 586] on input "Display name" at bounding box center [754, 599] width 410 height 27
type textarea "x"
type input "e"
type textarea "x"
type input "em"
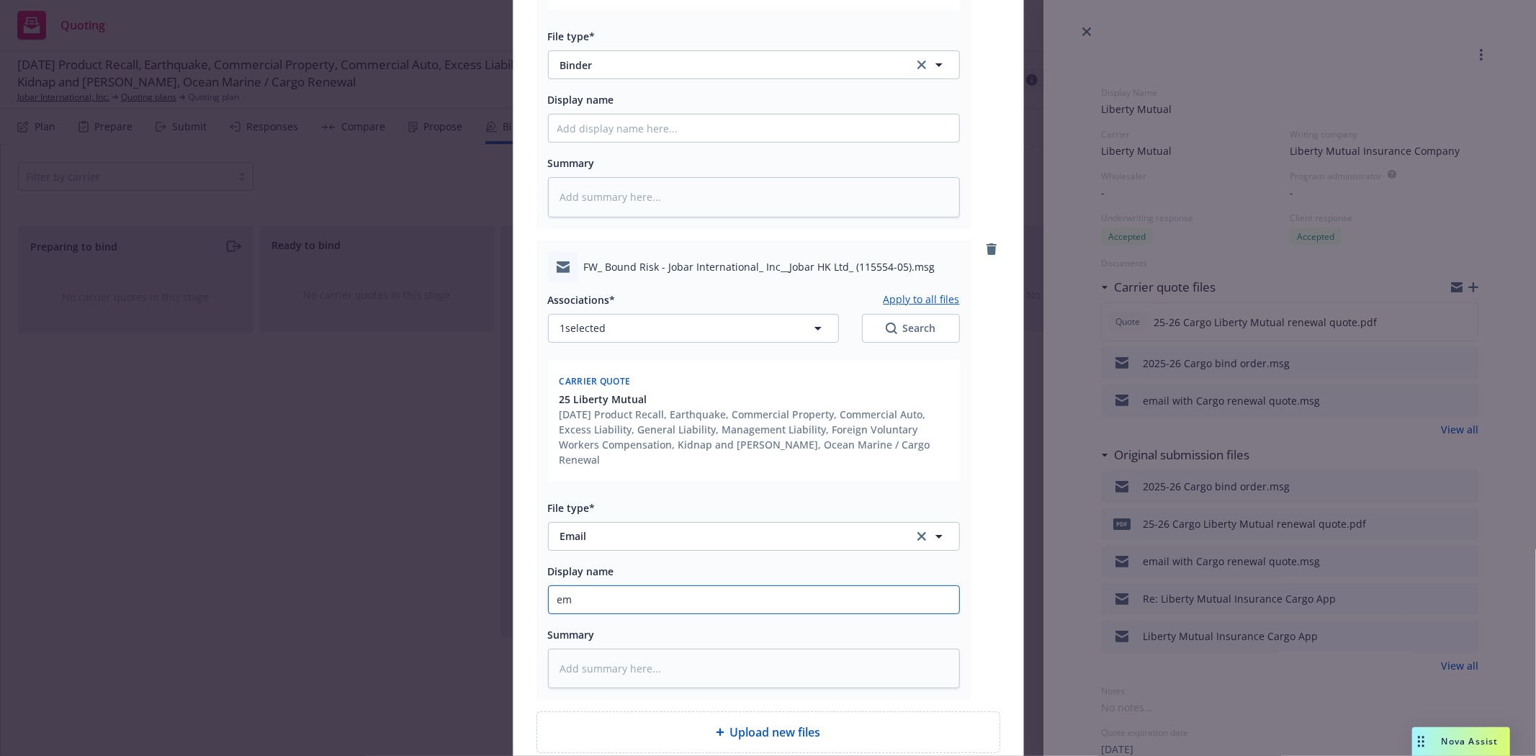
type textarea "x"
type input "ema"
type textarea "x"
type input "emai"
type textarea "x"
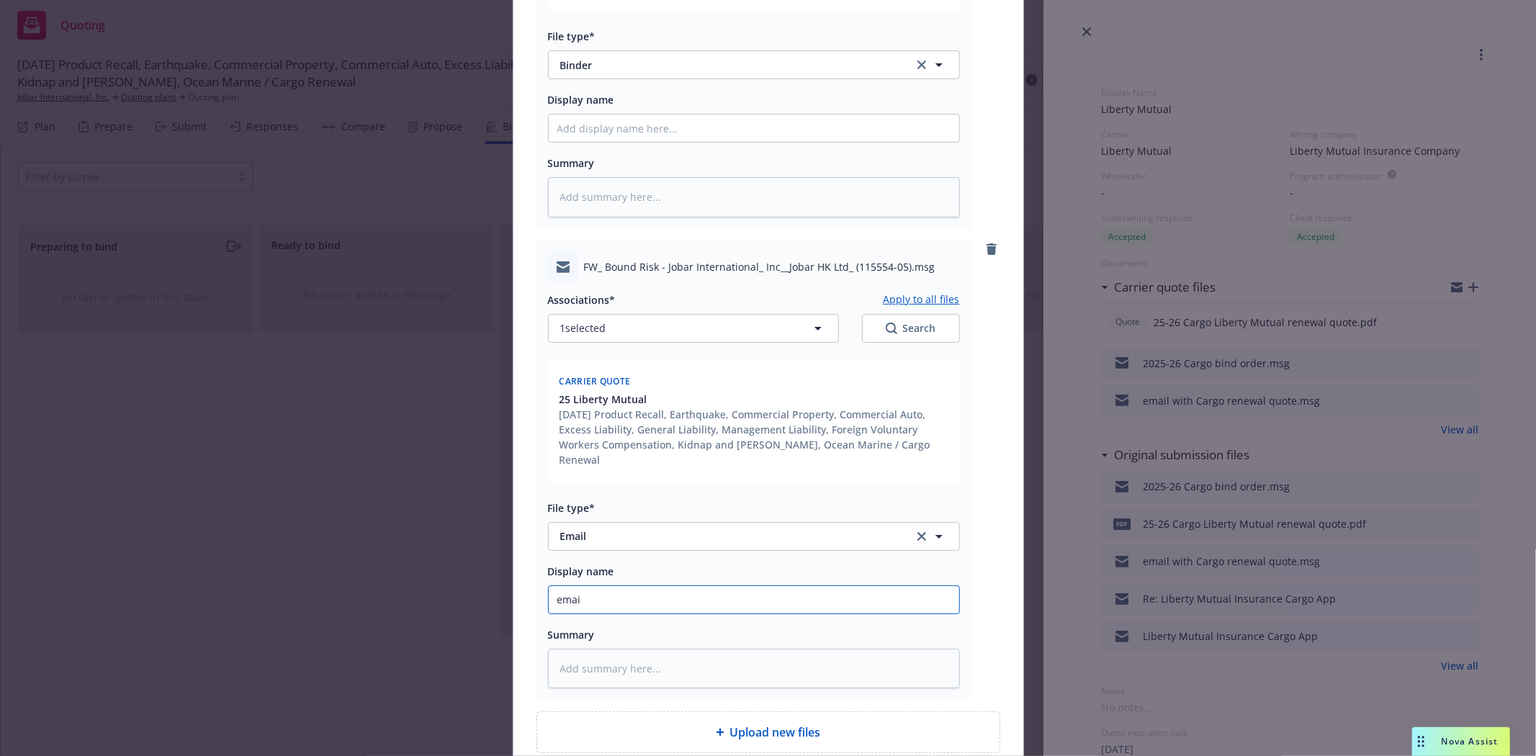
type input "email"
type textarea "x"
type input "email"
type textarea "x"
type input "email r"
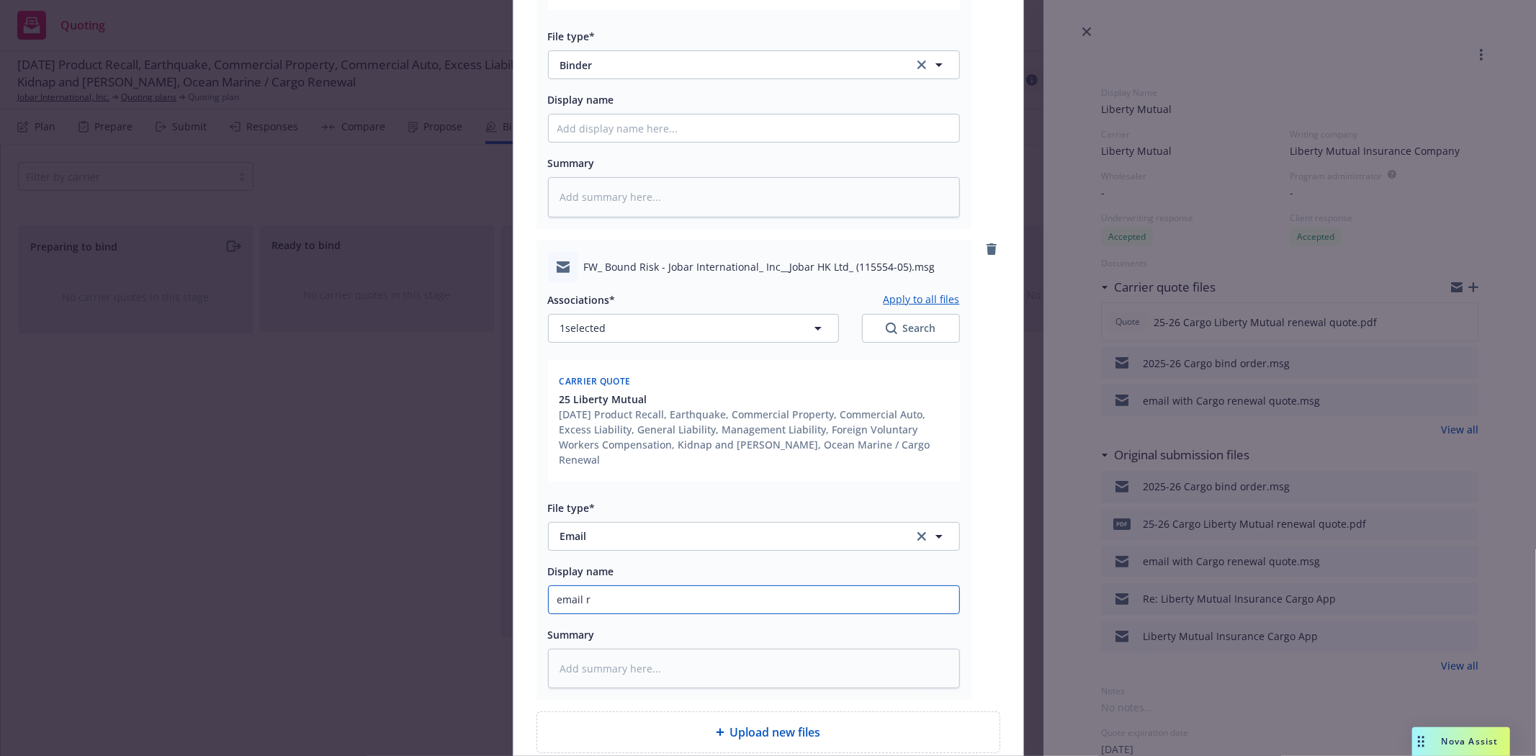
type textarea "x"
type input "email re"
type textarea "x"
type input "email rec"
type textarea "x"
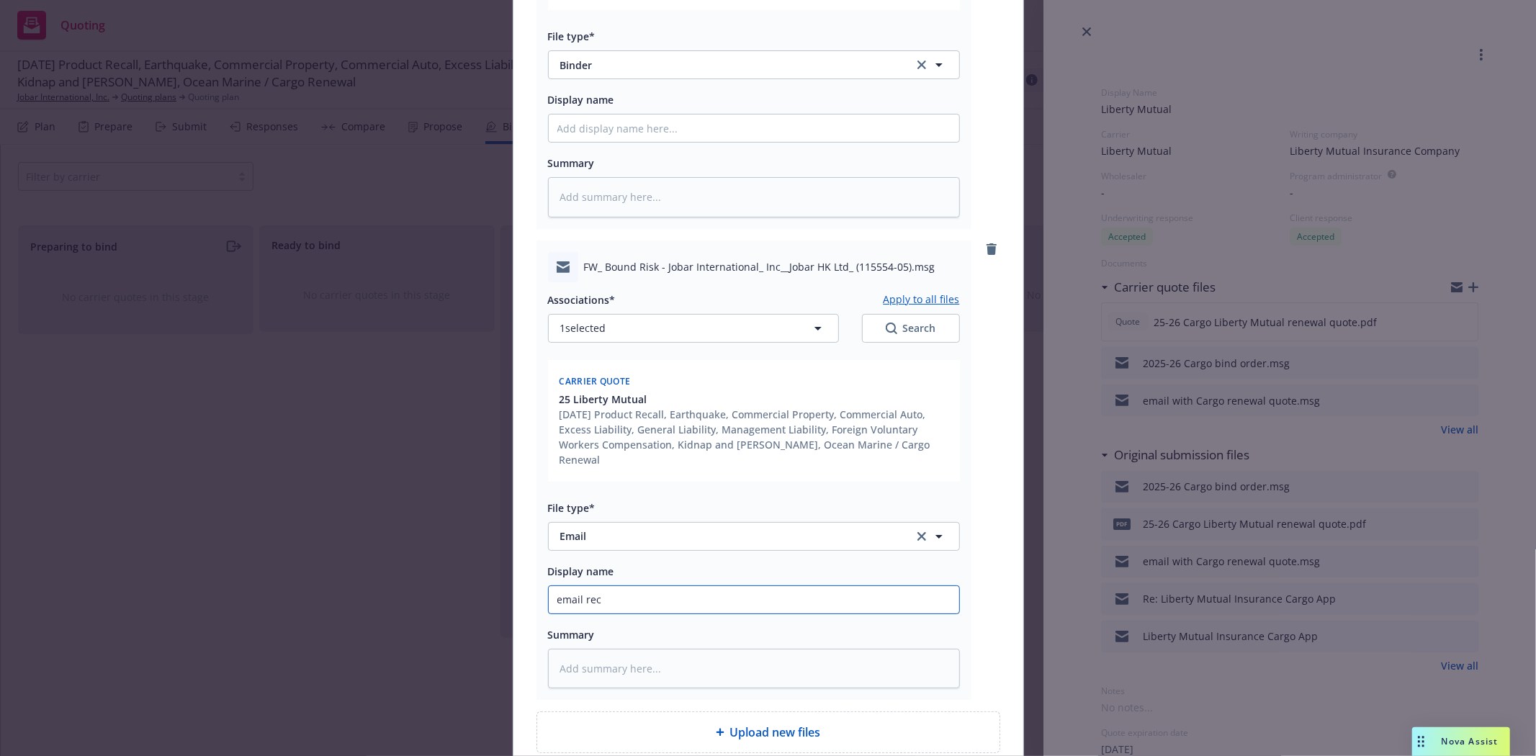
type input "email rece"
type textarea "x"
type input "email recei"
type textarea "x"
type input "email receiv"
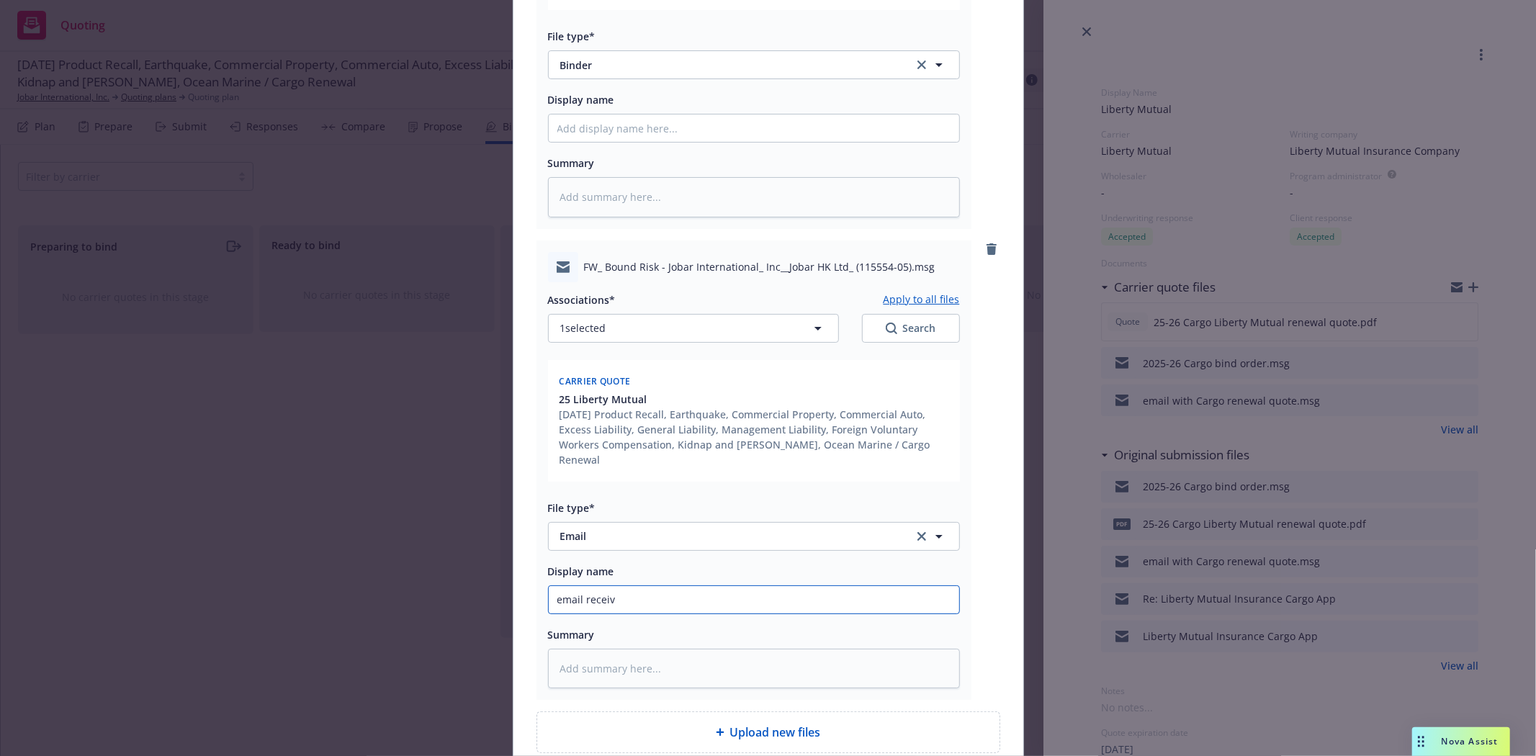
type textarea "x"
type input "email receive"
type textarea "x"
type input "email received"
type textarea "x"
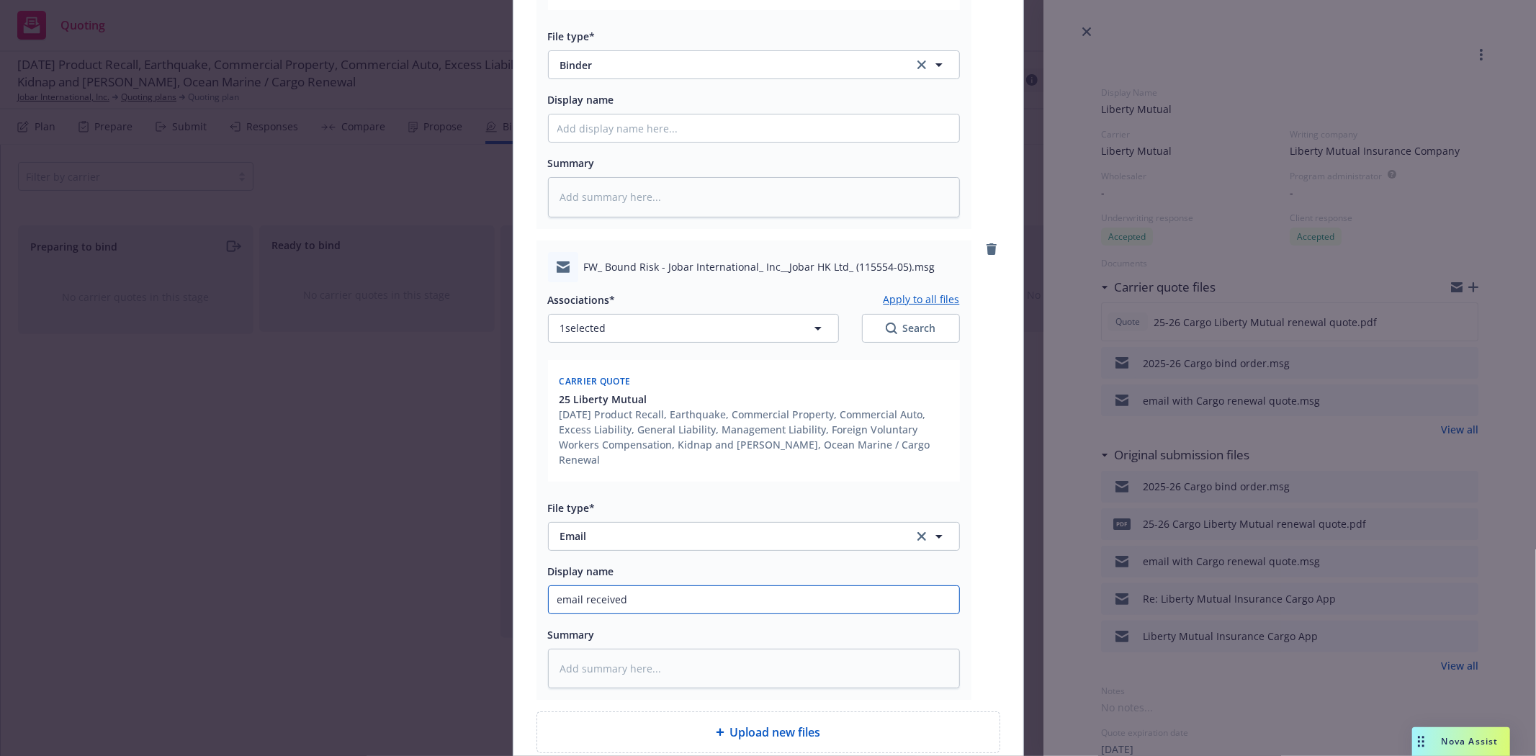
type input "email received"
type textarea "x"
type input "email received w"
type textarea "x"
type input "email received wi"
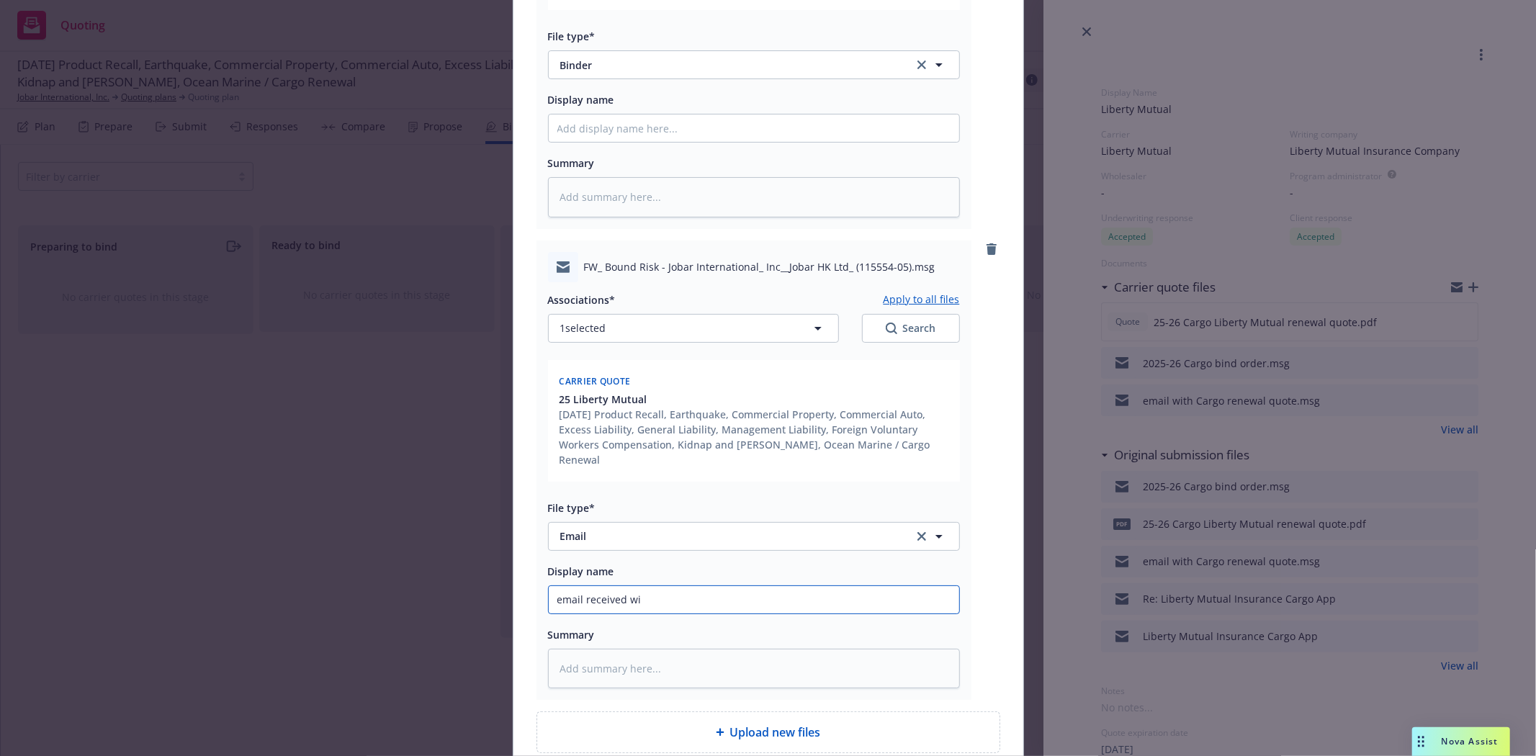
type textarea "x"
type input "email received wit"
type textarea "x"
type input "email received with"
type textarea "x"
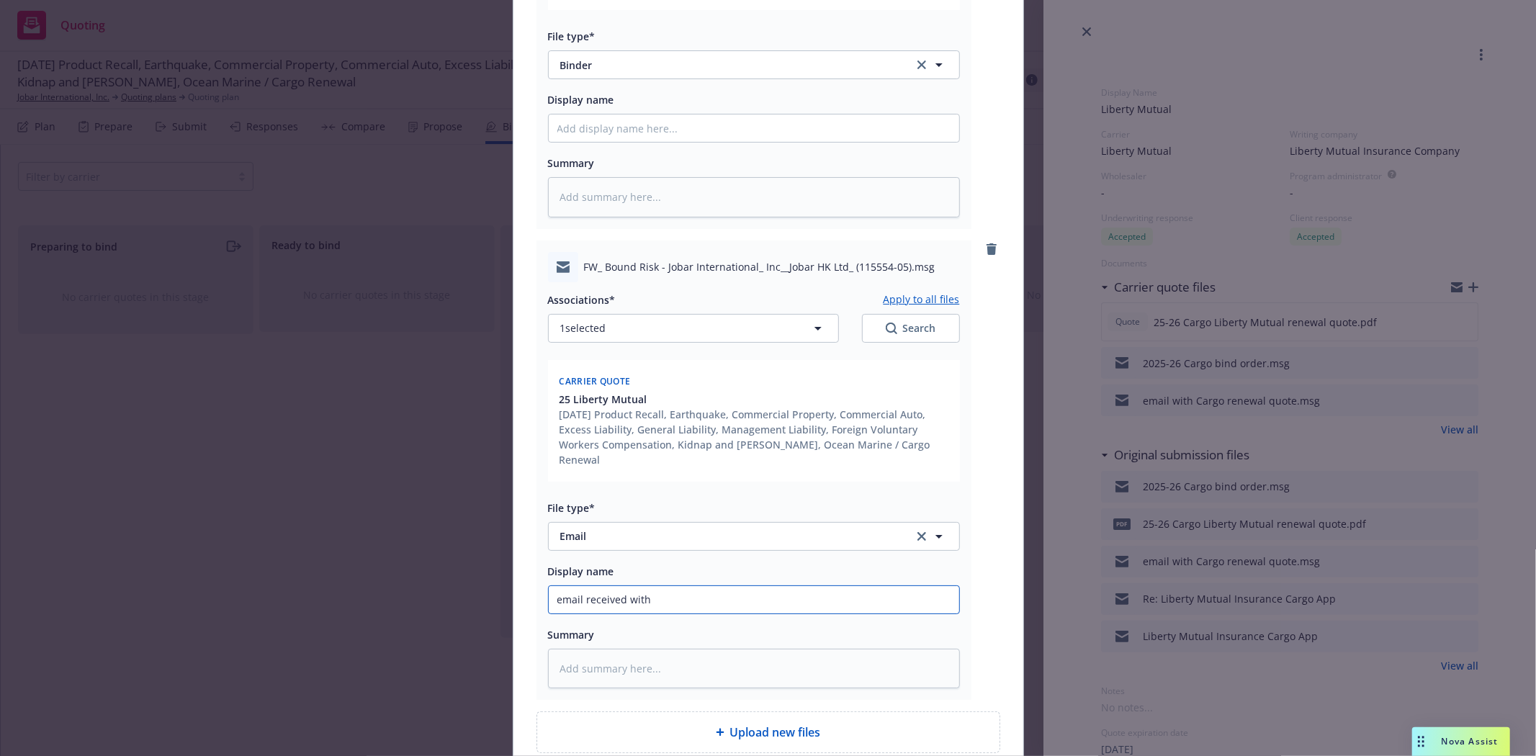
type input "email received with"
type textarea "x"
type input "email received with B"
type textarea "x"
type input "email received with Bn"
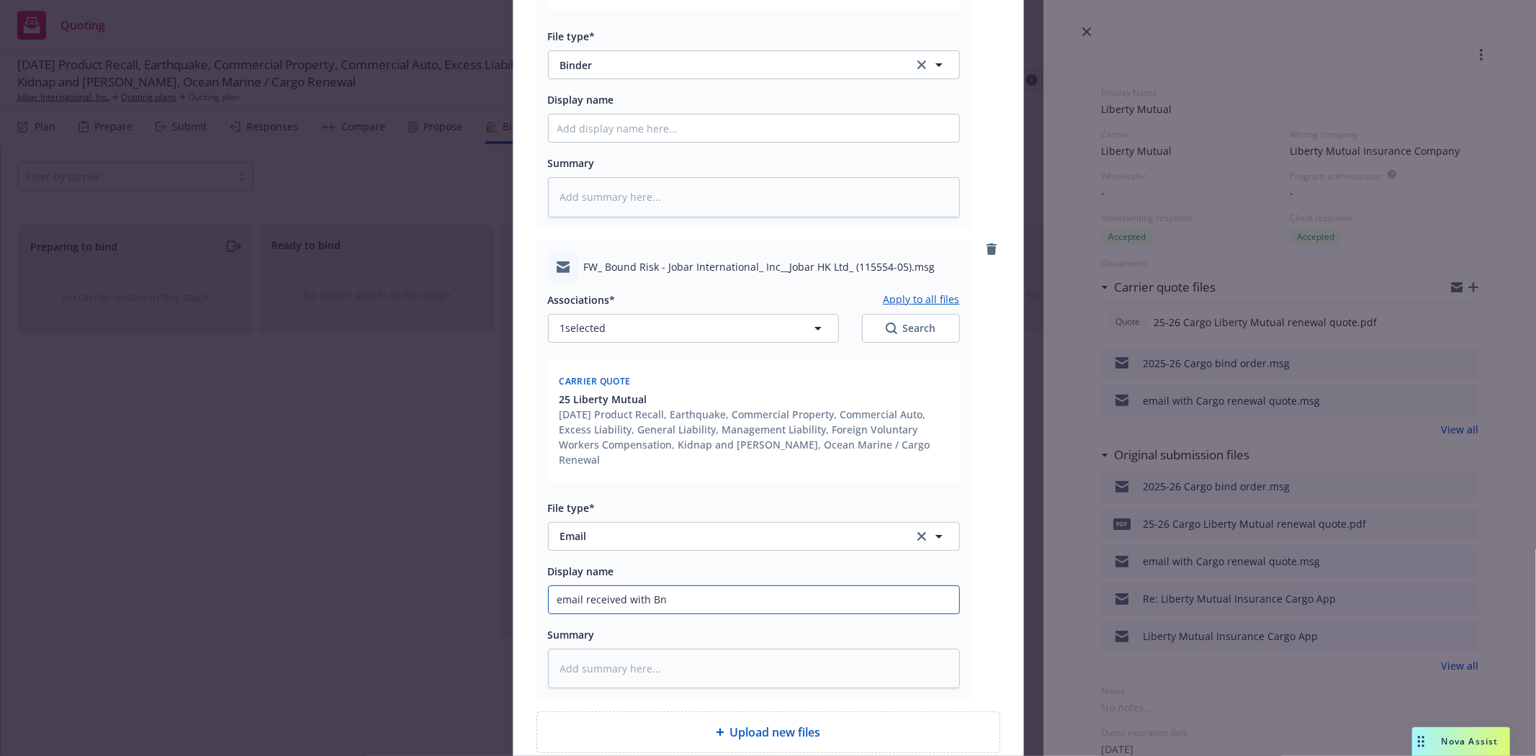
type textarea "x"
type input "email received with Bnd"
type textarea "x"
type input "email received with Bnde"
type textarea "x"
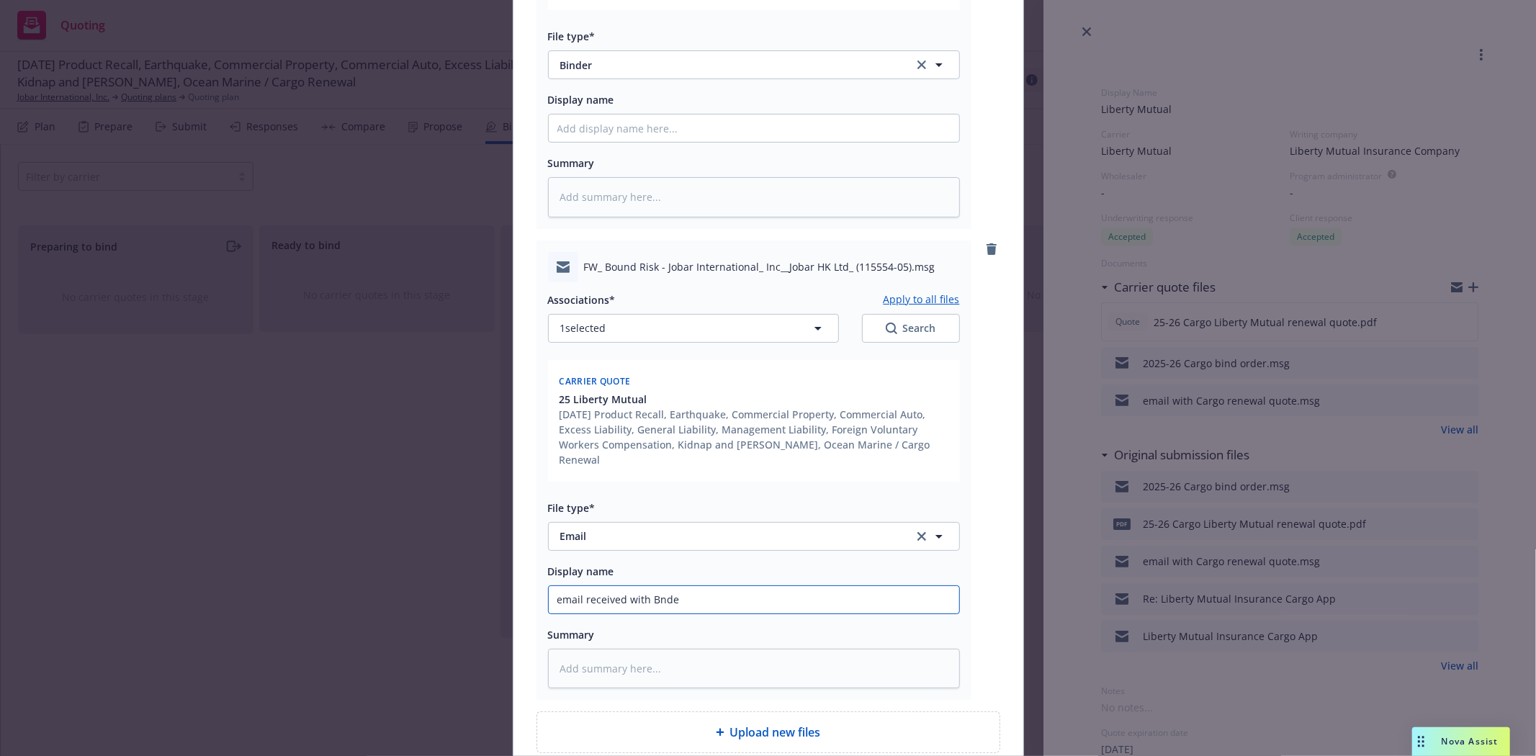
type input "email received with Bnder"
type textarea "x"
type input "email received with Bnder"
type textarea "x"
type input "email received with Bnder"
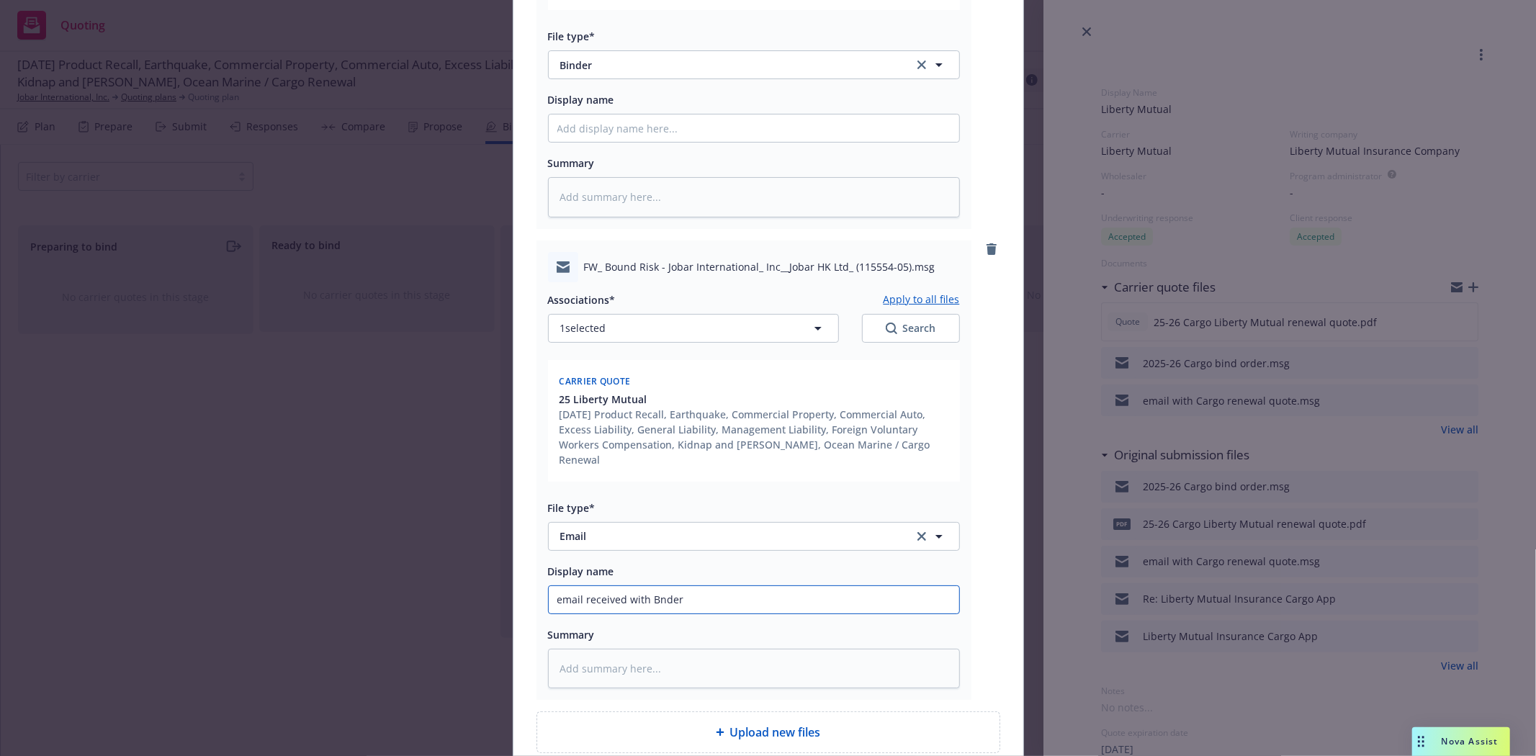
type textarea "x"
type input "email received with Bnde"
type textarea "x"
type input "email received with Bnd"
type textarea "x"
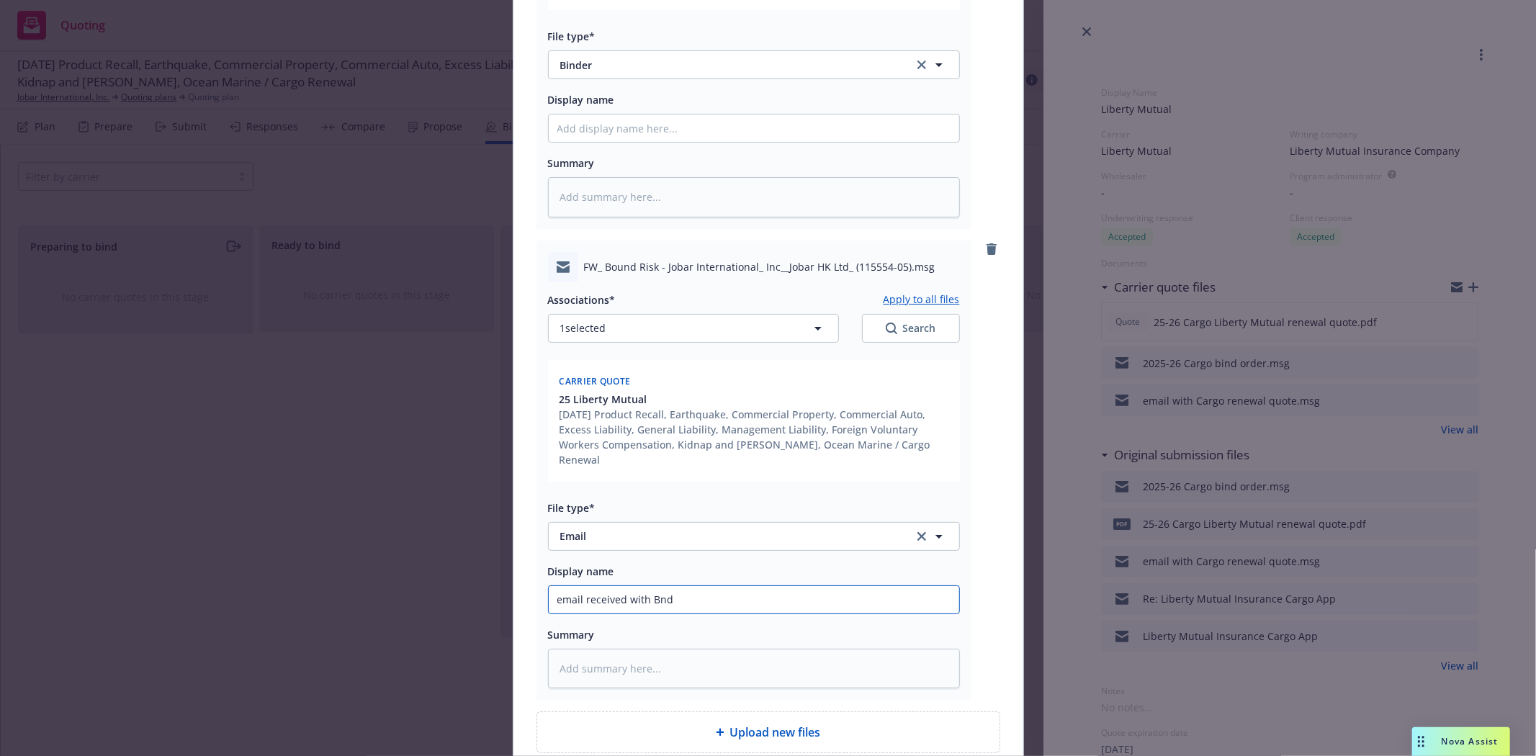
type input "email received with Bn"
type textarea "x"
type input "email received with B"
type textarea "x"
type input "email received with Bi"
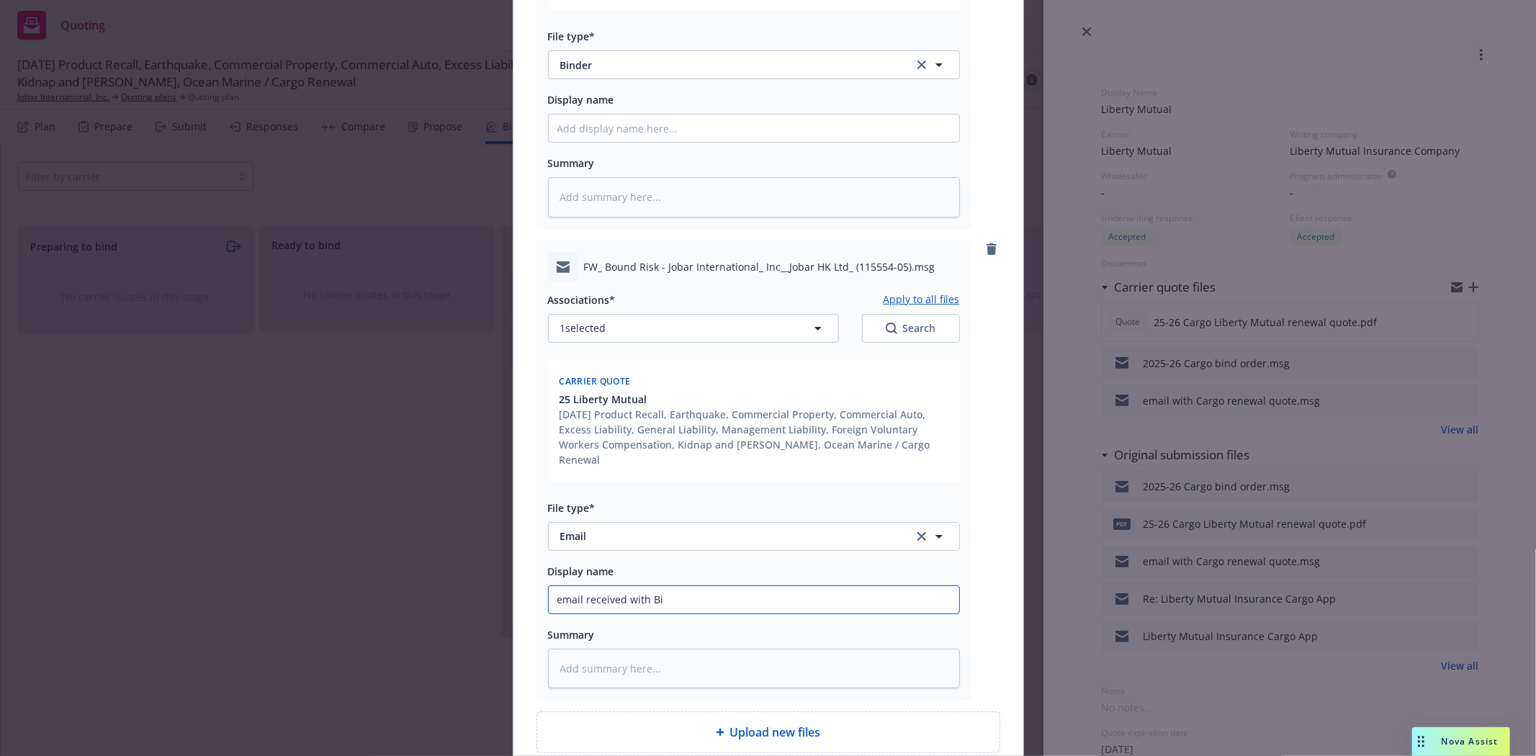
type textarea "x"
type input "email received with Bin"
type textarea "x"
type input "email received with Bind"
type textarea "x"
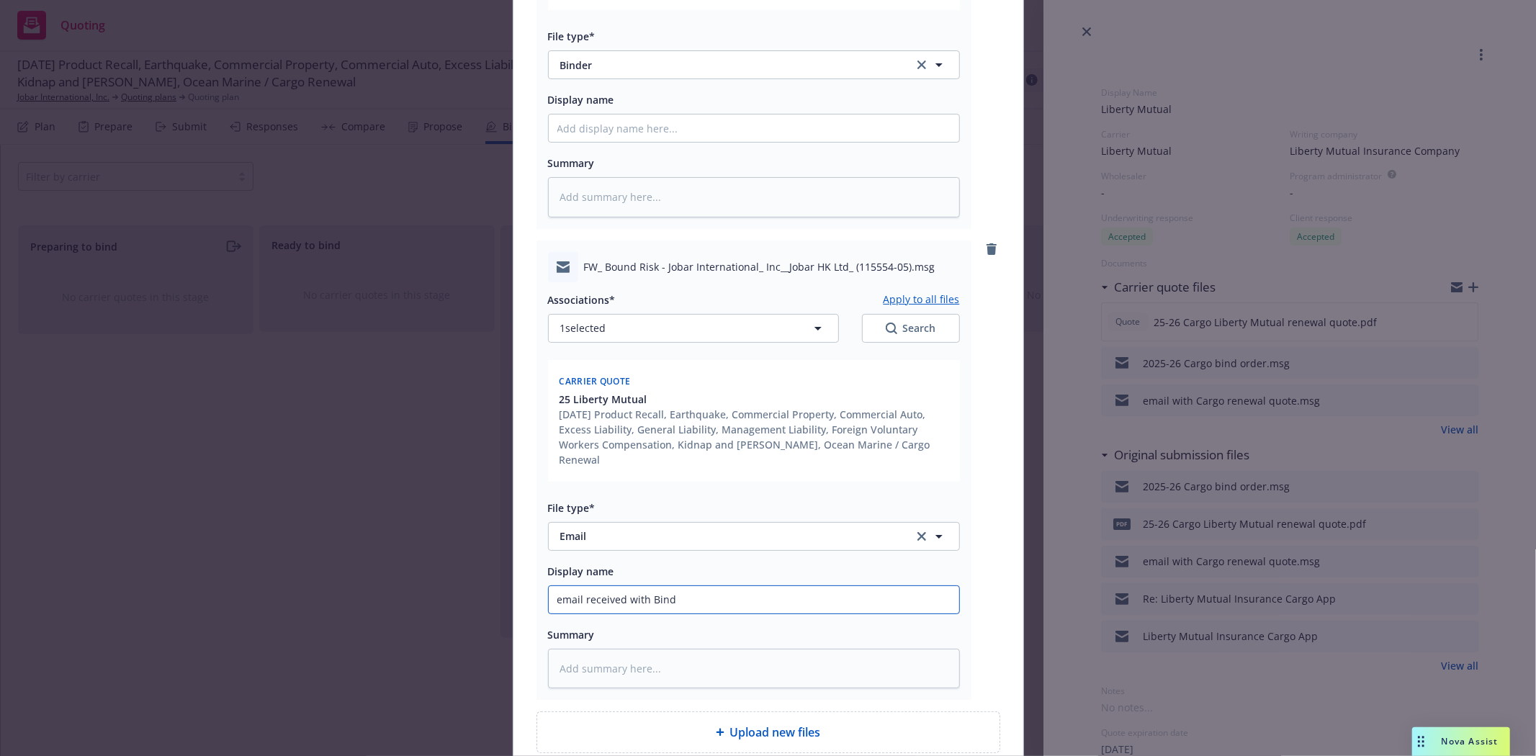
type input "email received with Binde"
type textarea "x"
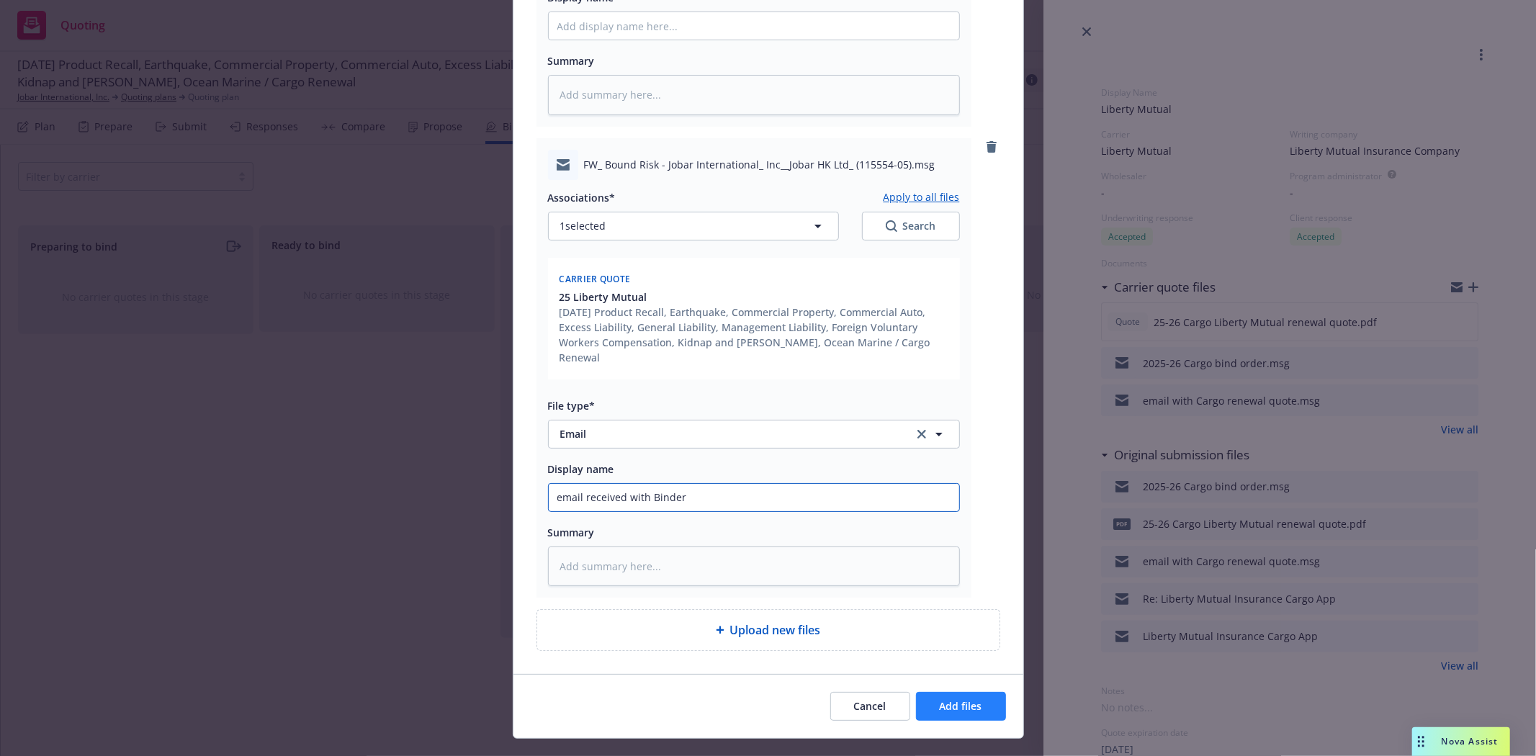
type input "email received with Binder"
click at [939, 699] on span "Add files" at bounding box center [960, 706] width 42 height 14
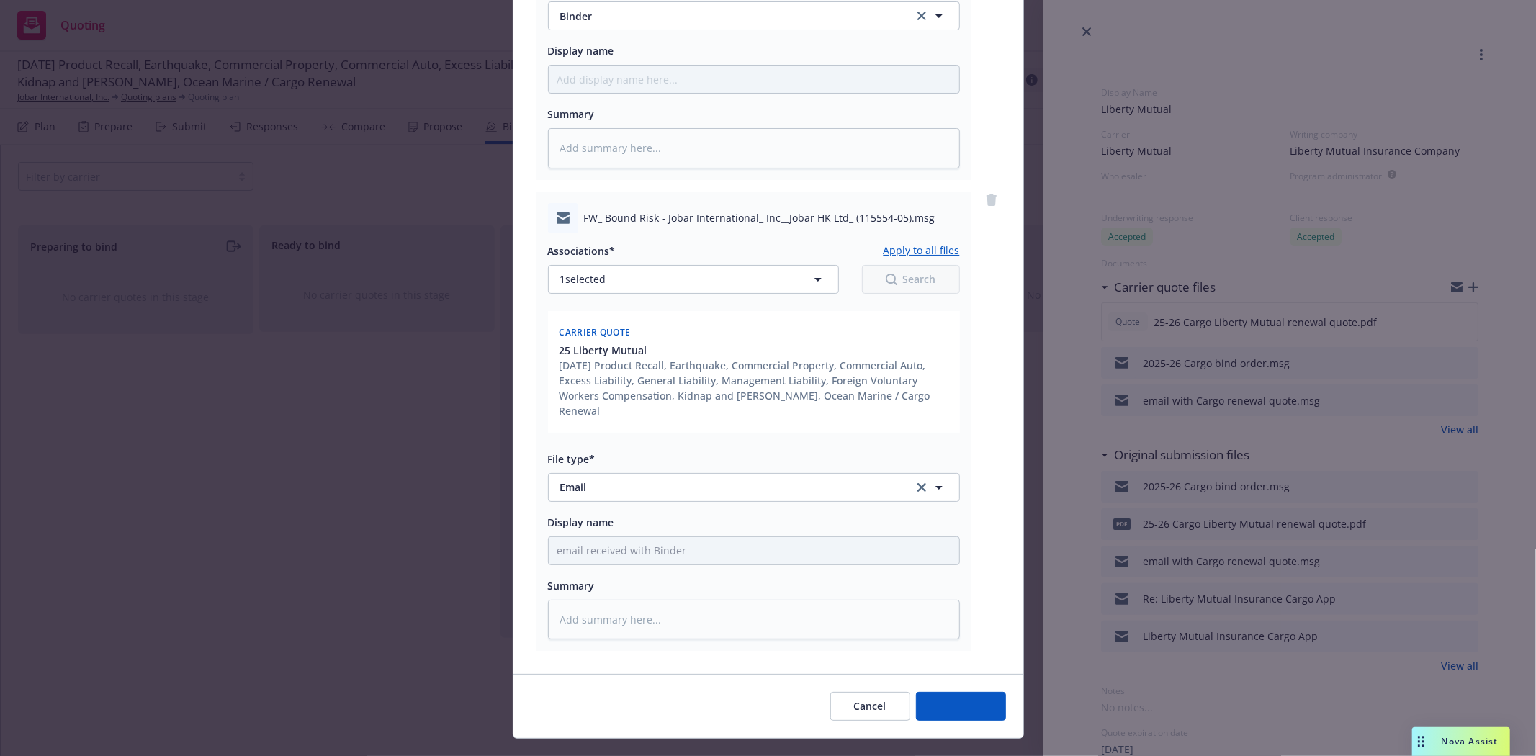
type textarea "x"
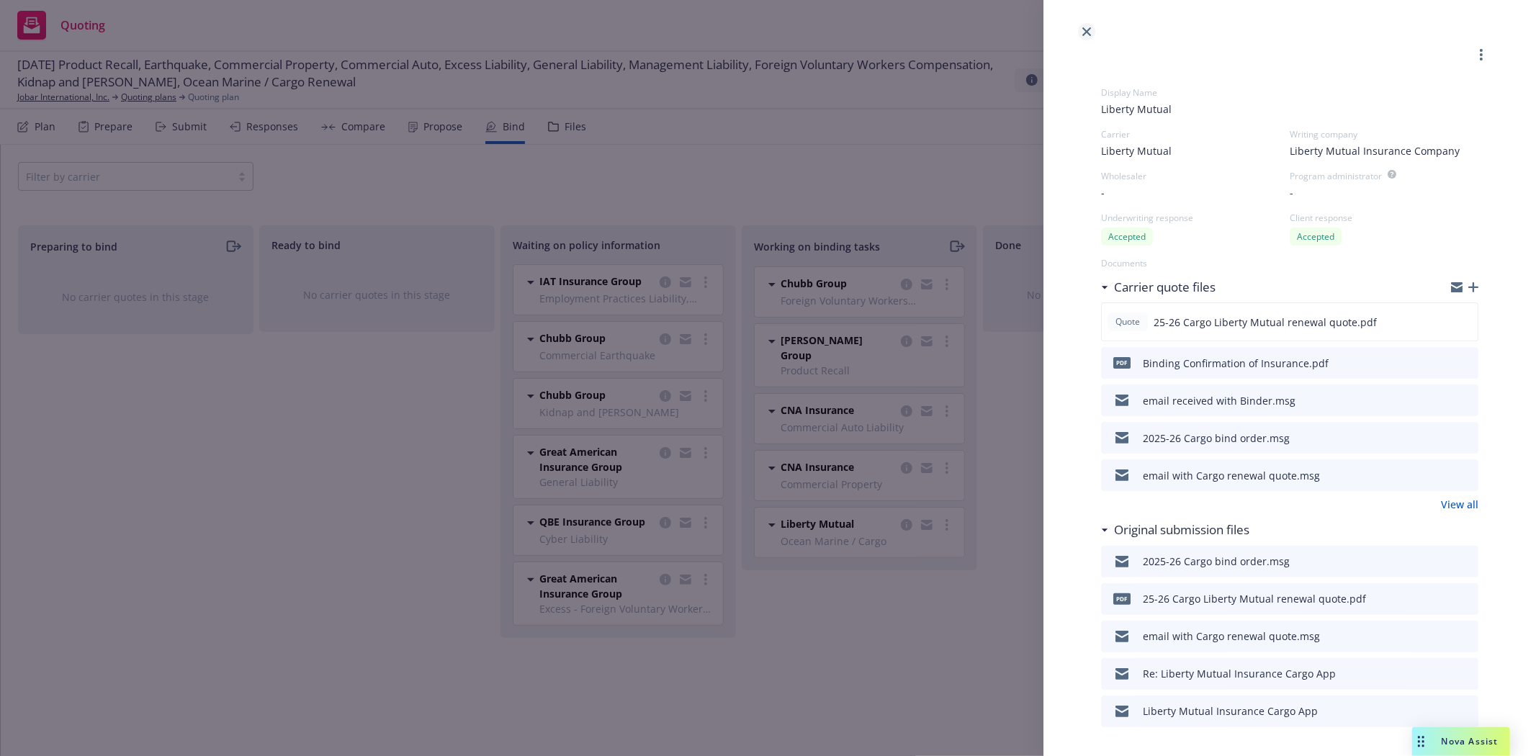
click at [1091, 32] on link "close" at bounding box center [1086, 31] width 17 height 17
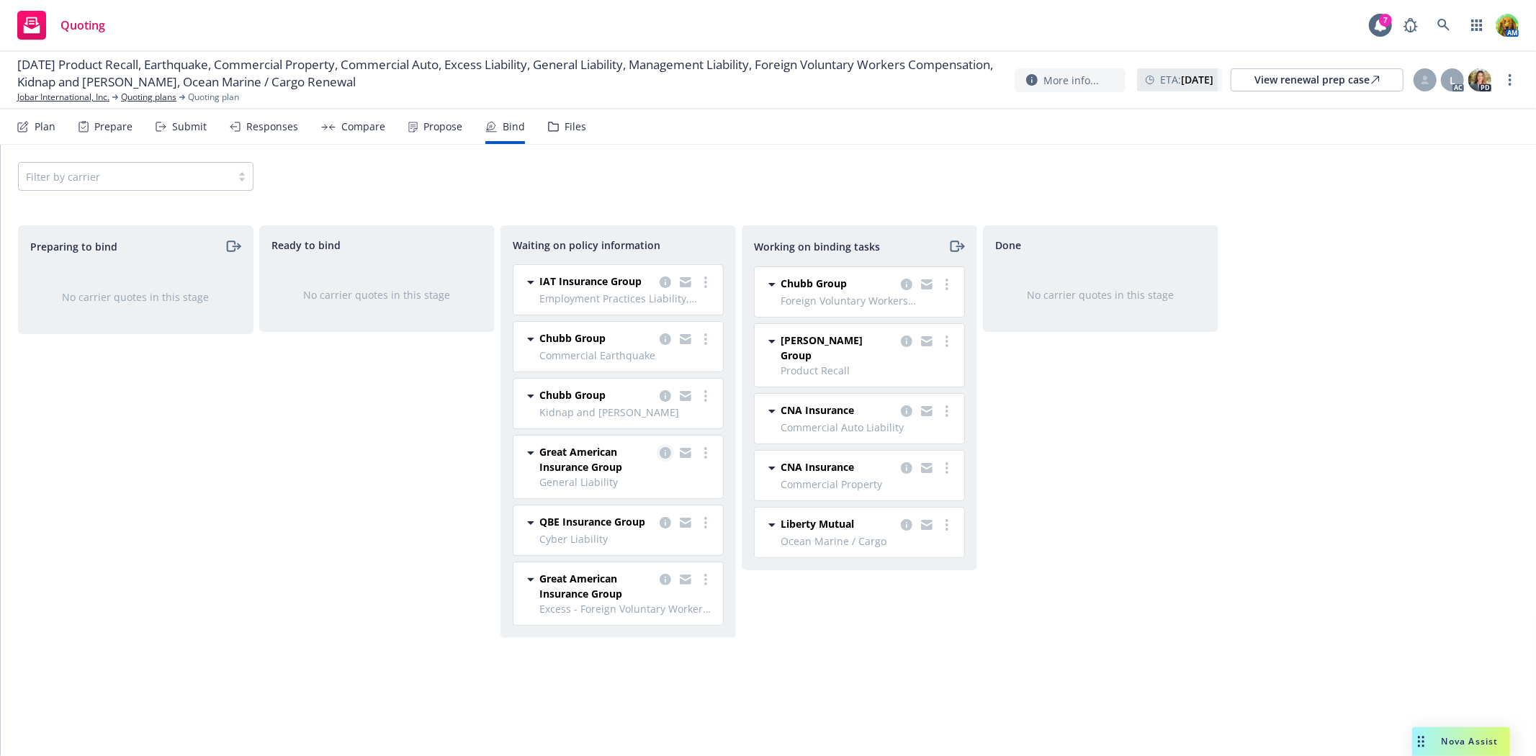
click at [663, 454] on icon "copy logging email" at bounding box center [665, 453] width 12 height 12
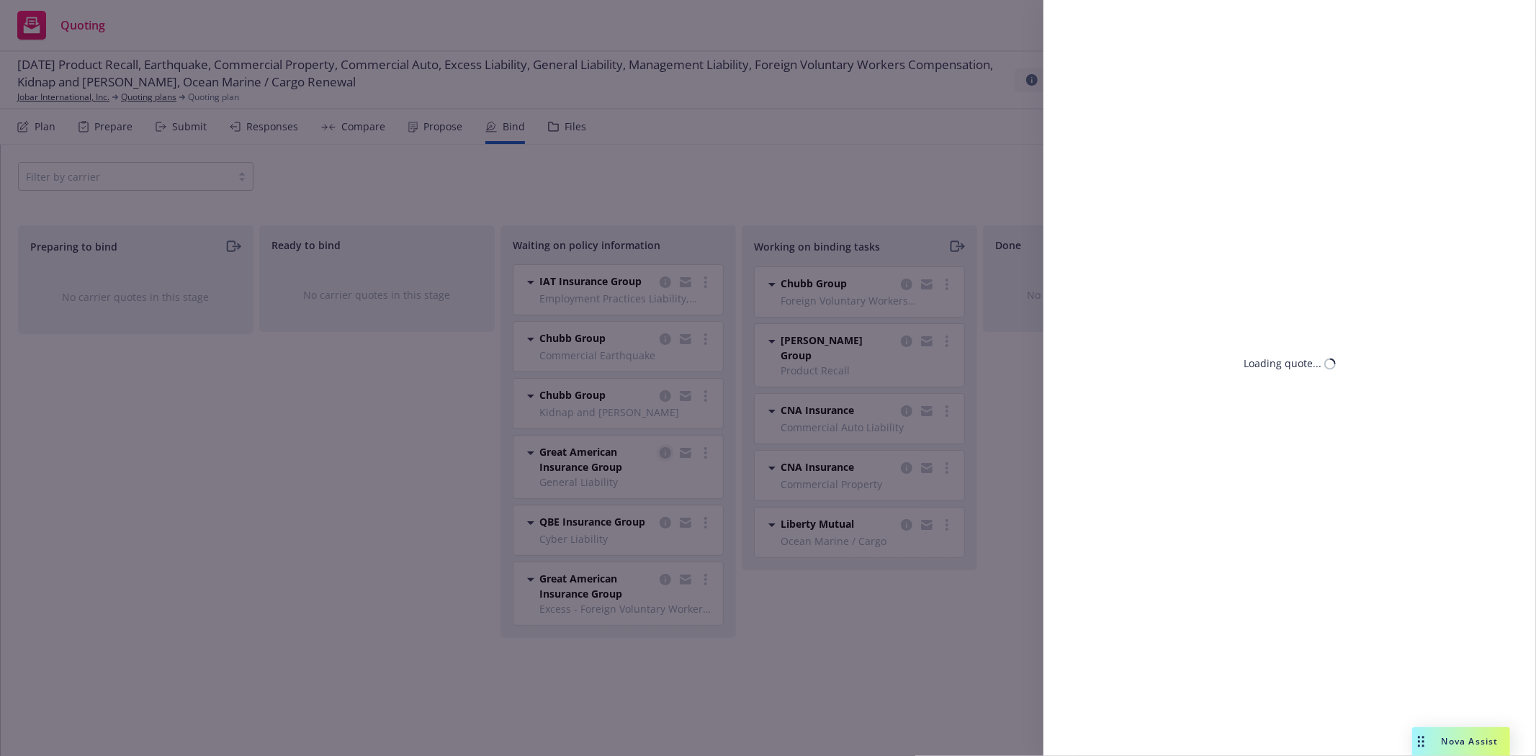
select select "CA"
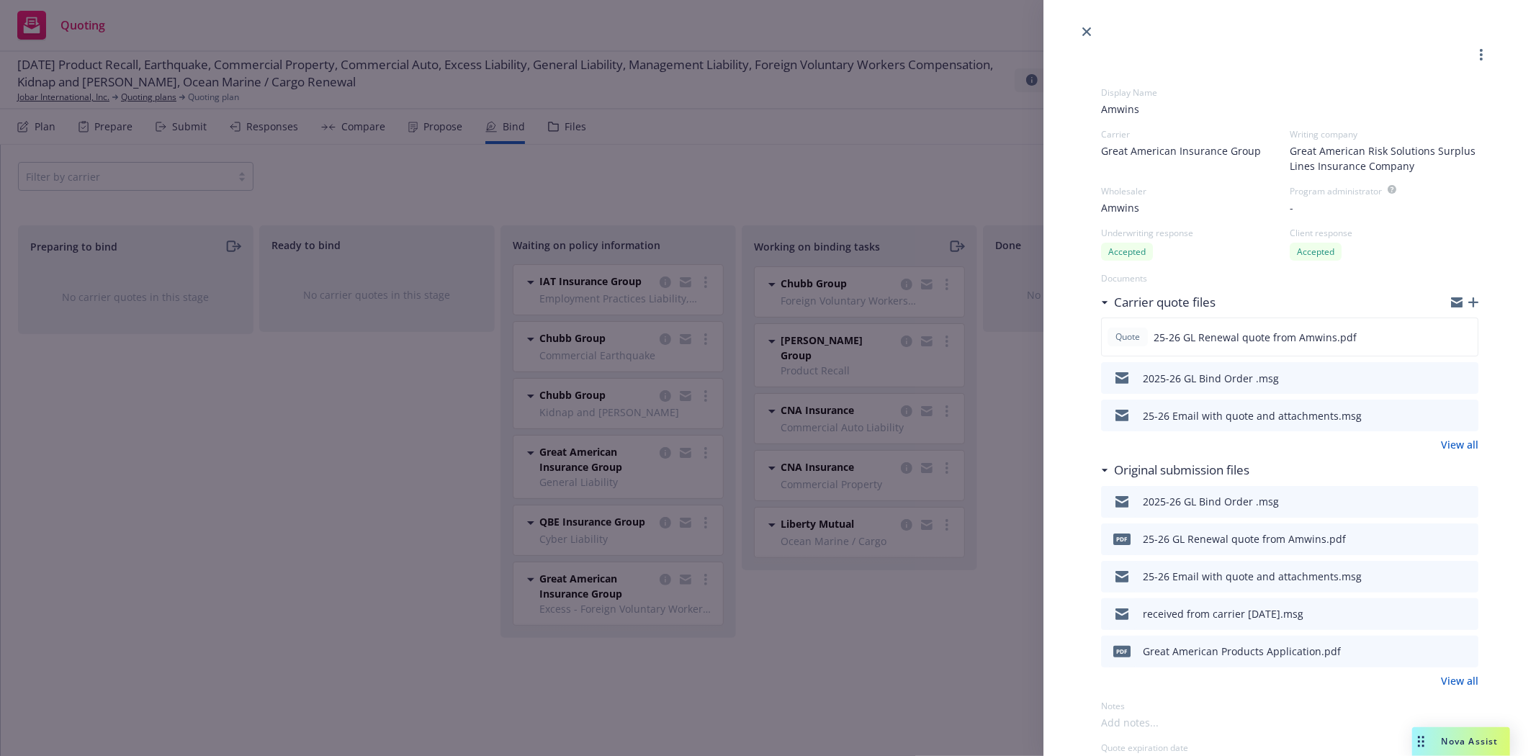
click at [1468, 307] on icon "button" at bounding box center [1473, 302] width 10 height 10
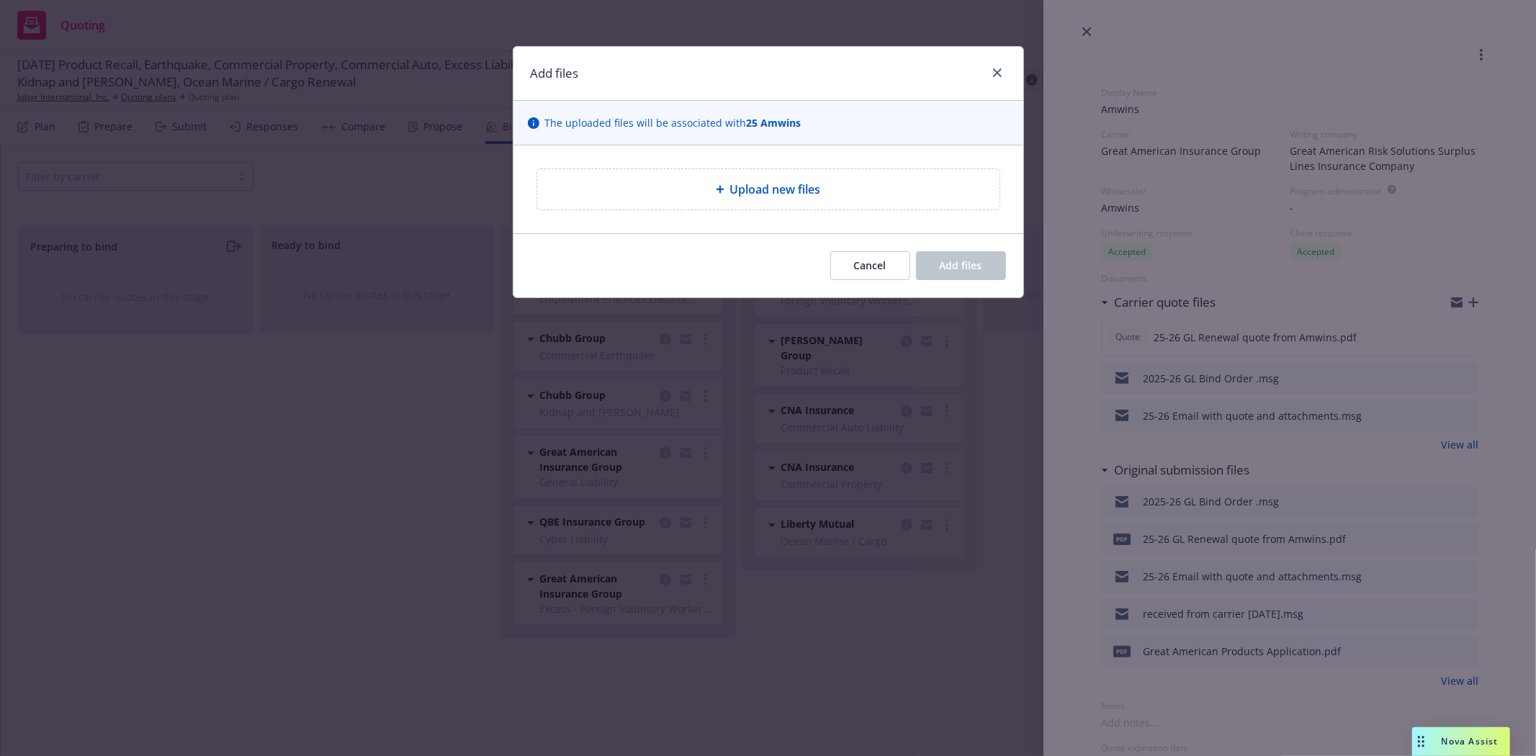
type textarea "x"
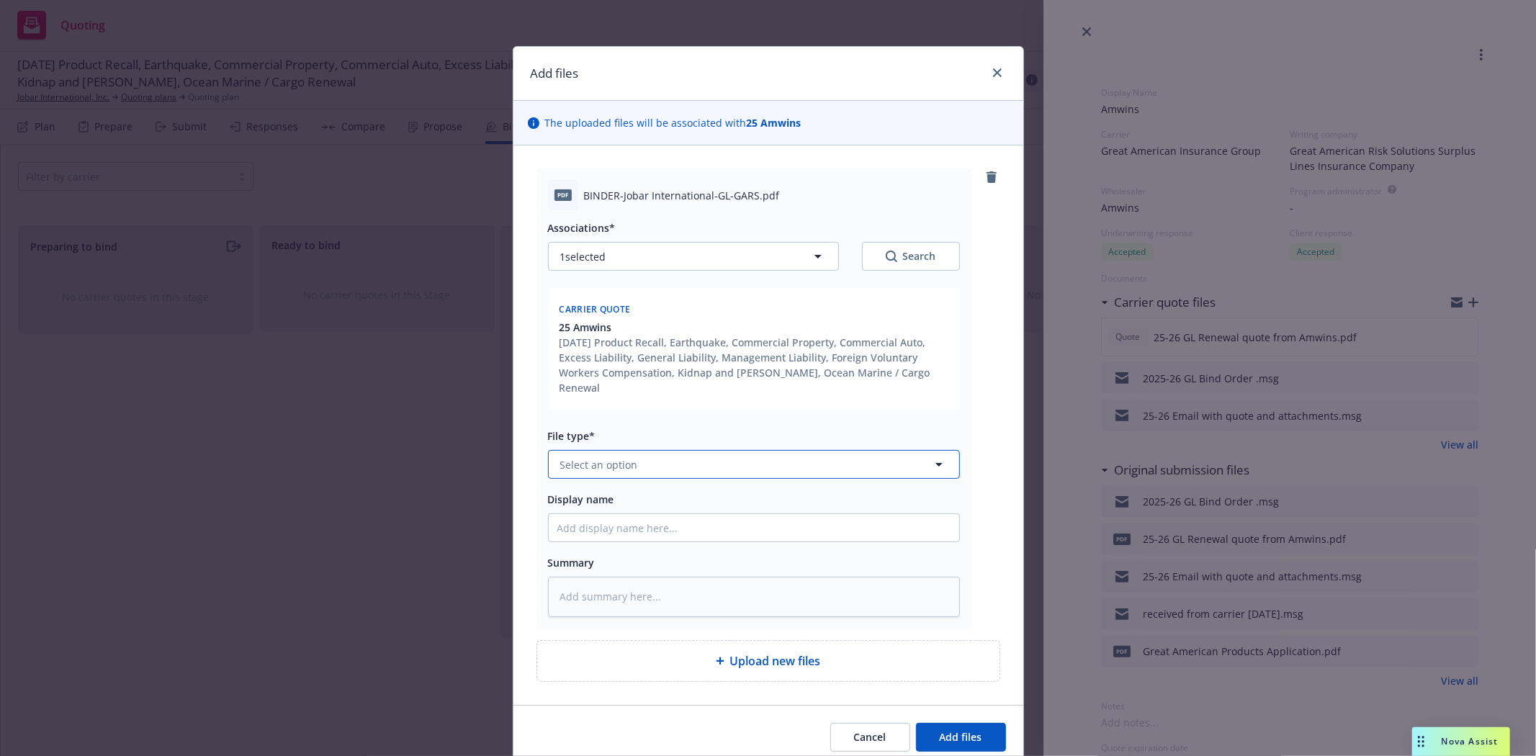
click at [706, 450] on button "Select an option" at bounding box center [754, 464] width 412 height 29
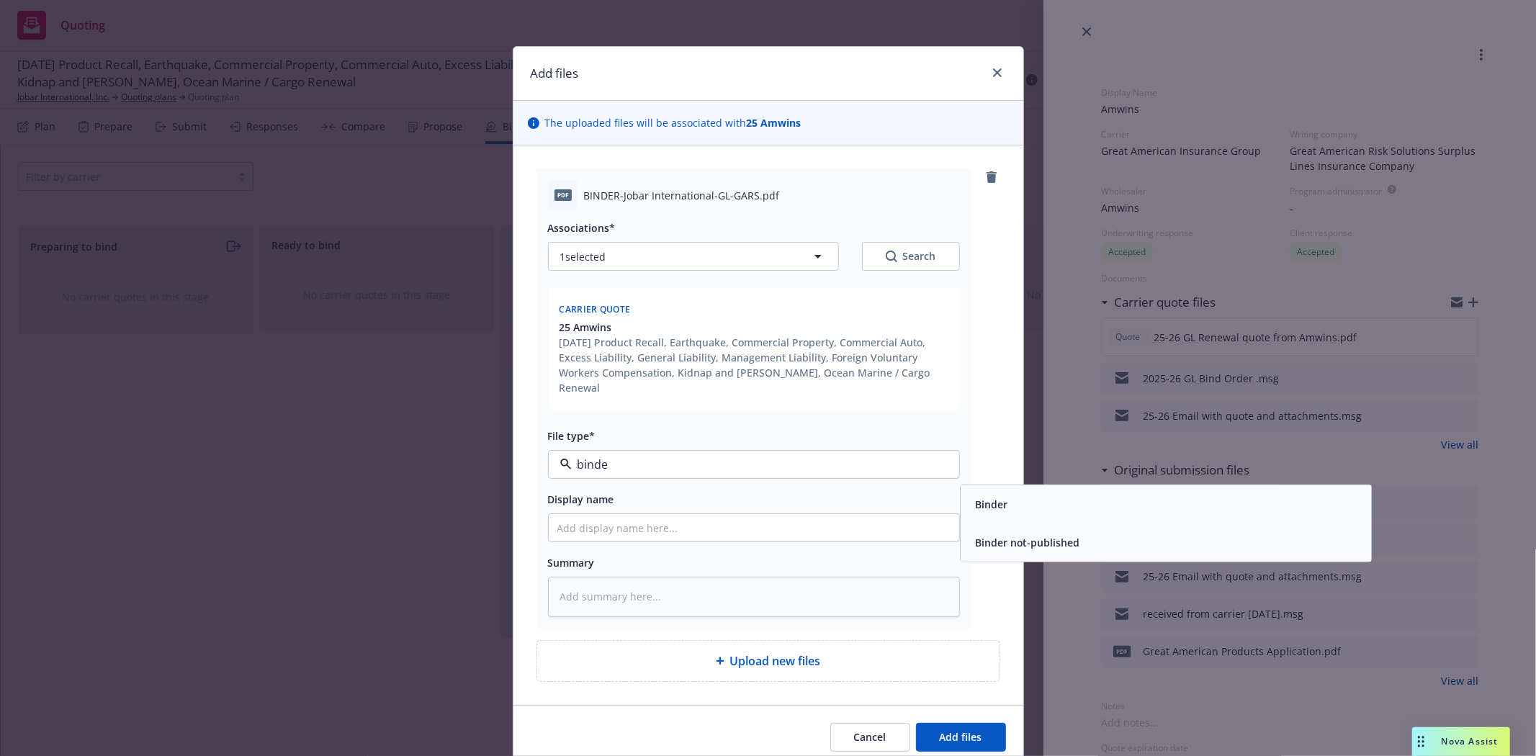
type input "binder"
click at [998, 497] on span "Binder" at bounding box center [991, 504] width 32 height 15
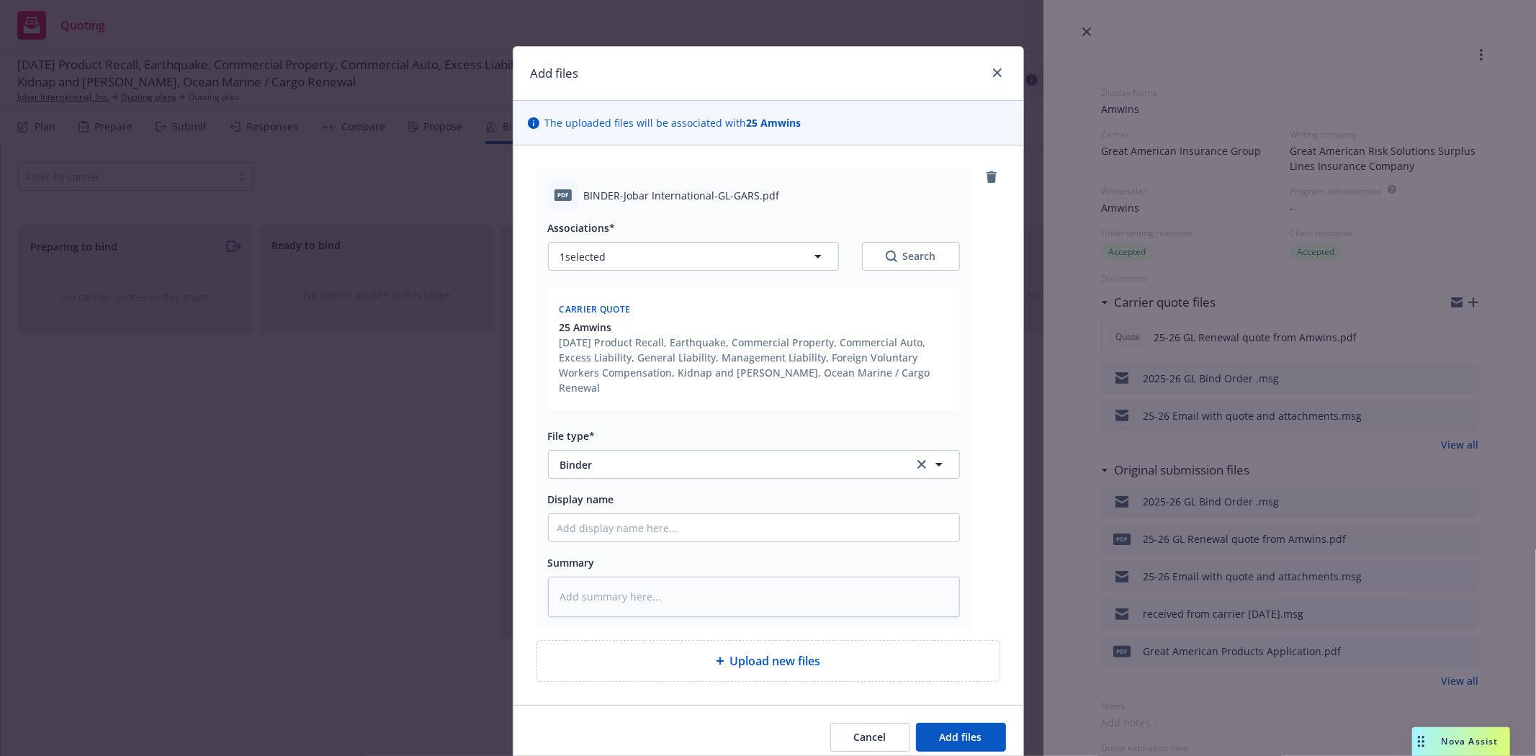
type textarea "x"
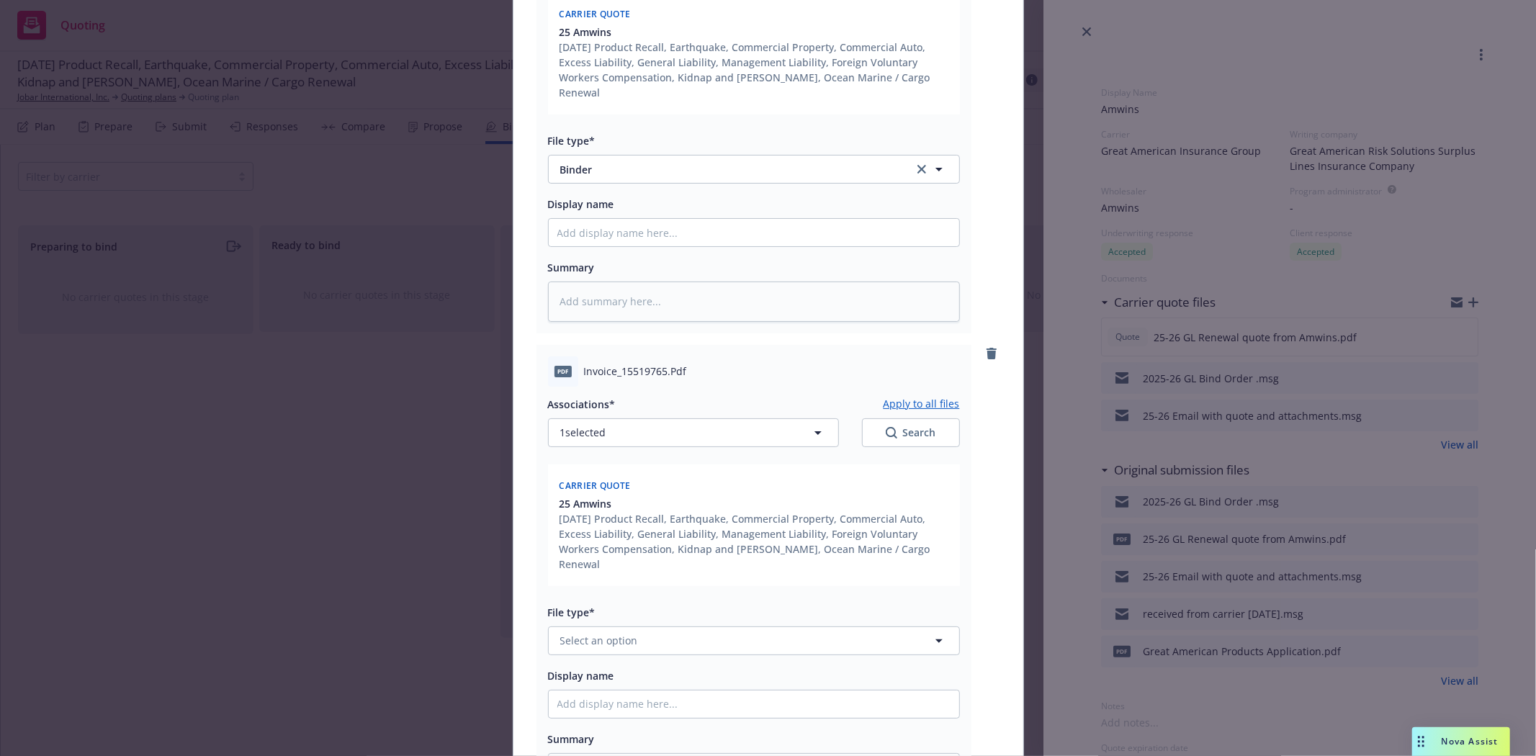
scroll to position [320, 0]
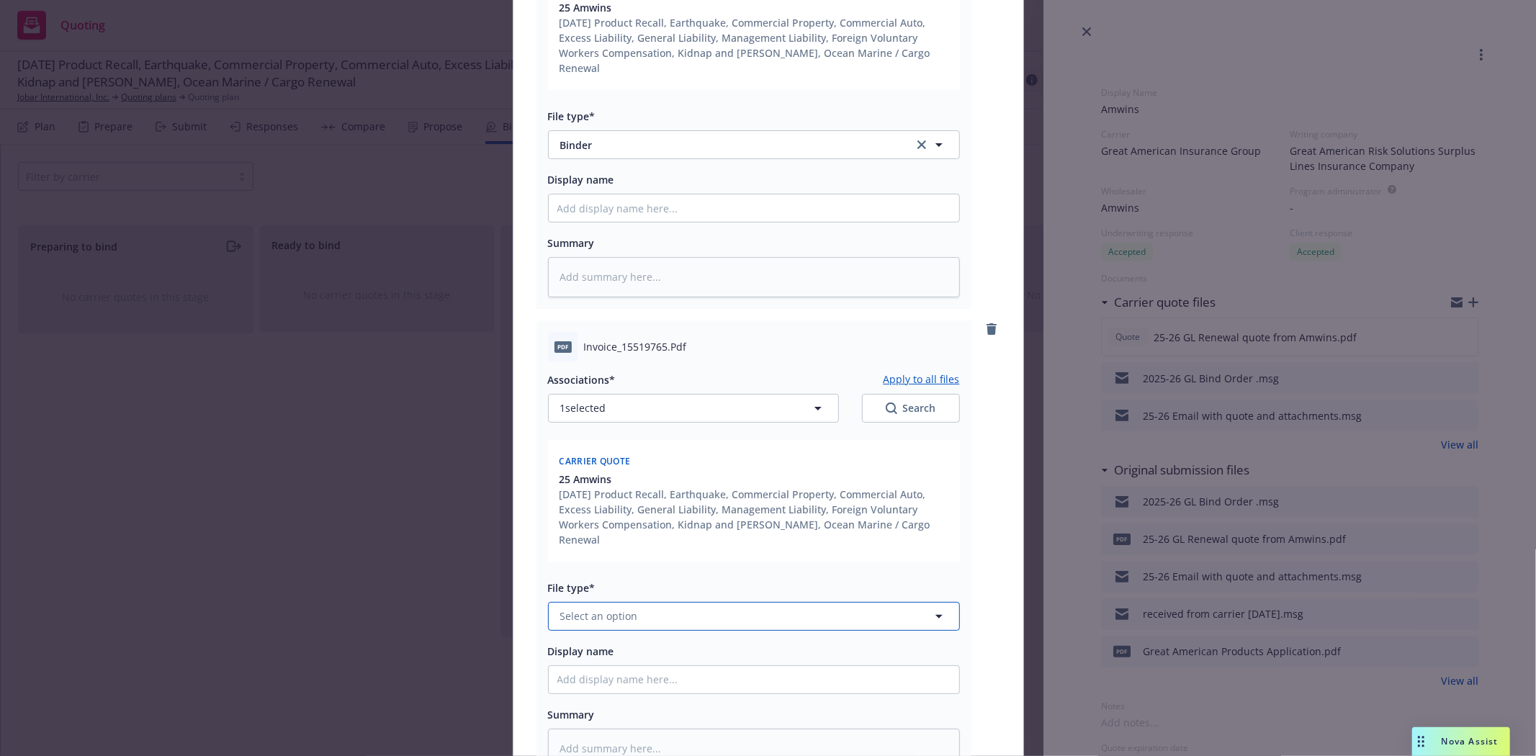
click at [681, 602] on button "Select an option" at bounding box center [754, 616] width 412 height 29
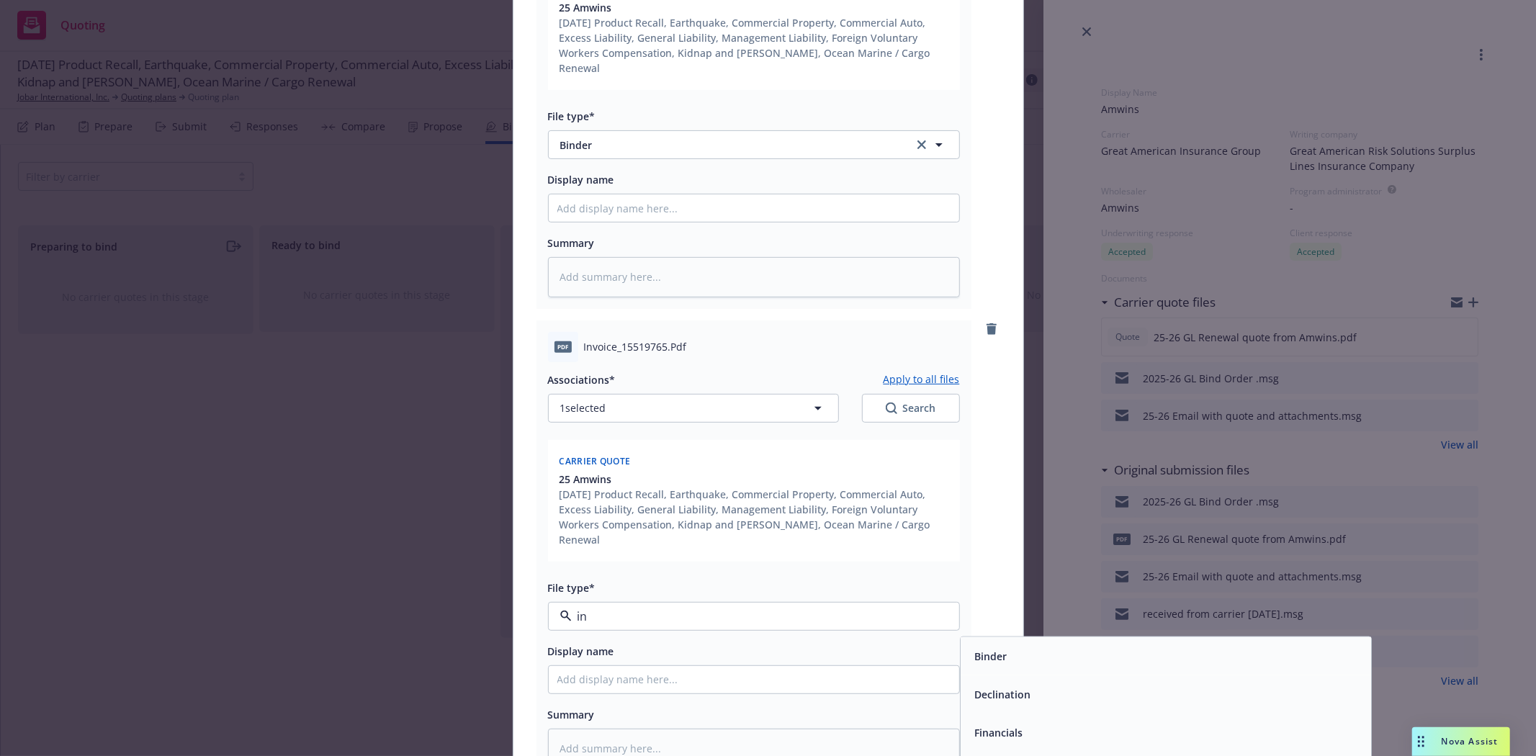
type input "inv"
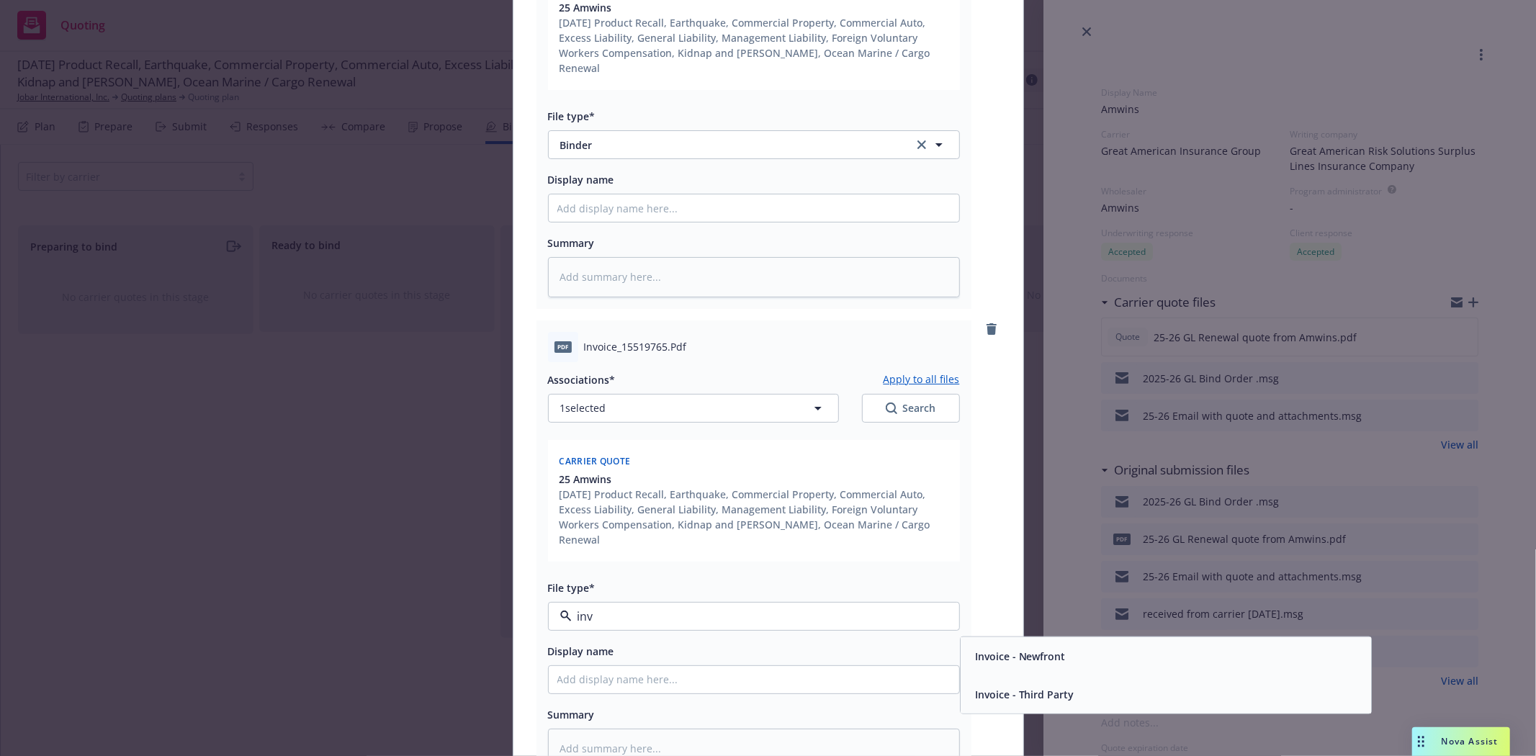
click at [1047, 686] on span "Invoice - Third Party" at bounding box center [1024, 693] width 99 height 15
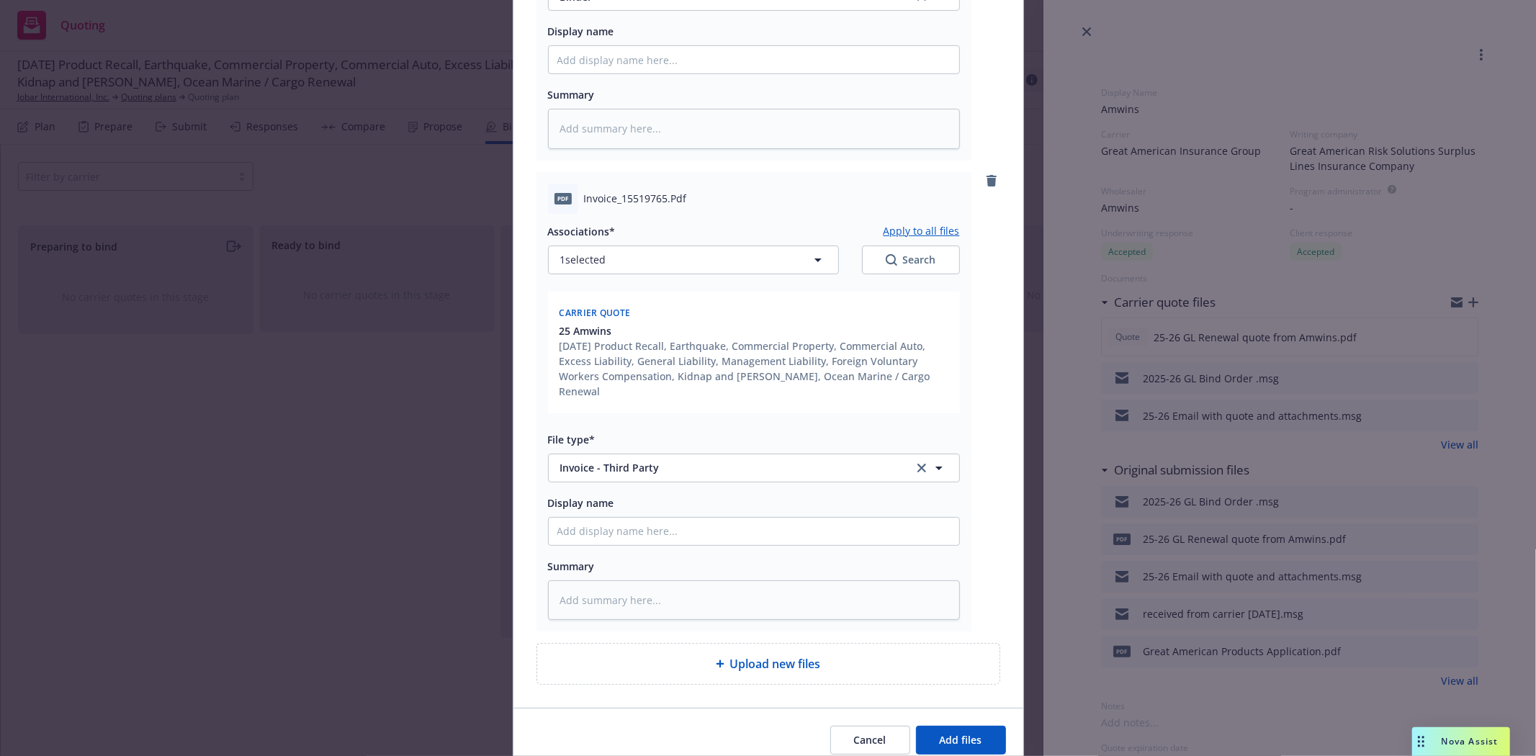
scroll to position [479, 0]
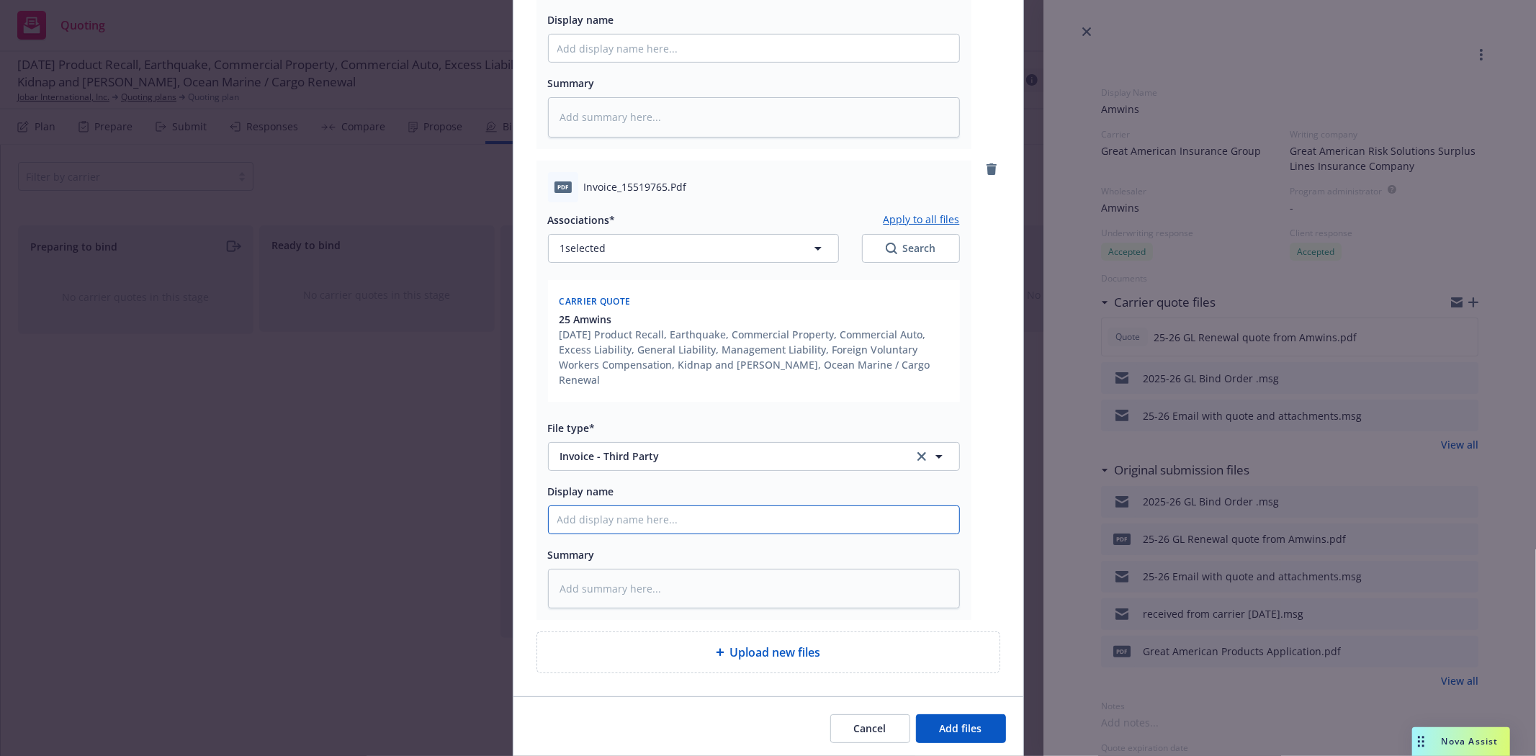
click at [599, 506] on input "Display name" at bounding box center [754, 519] width 410 height 27
type textarea "x"
type input "2"
type textarea "x"
type input "25"
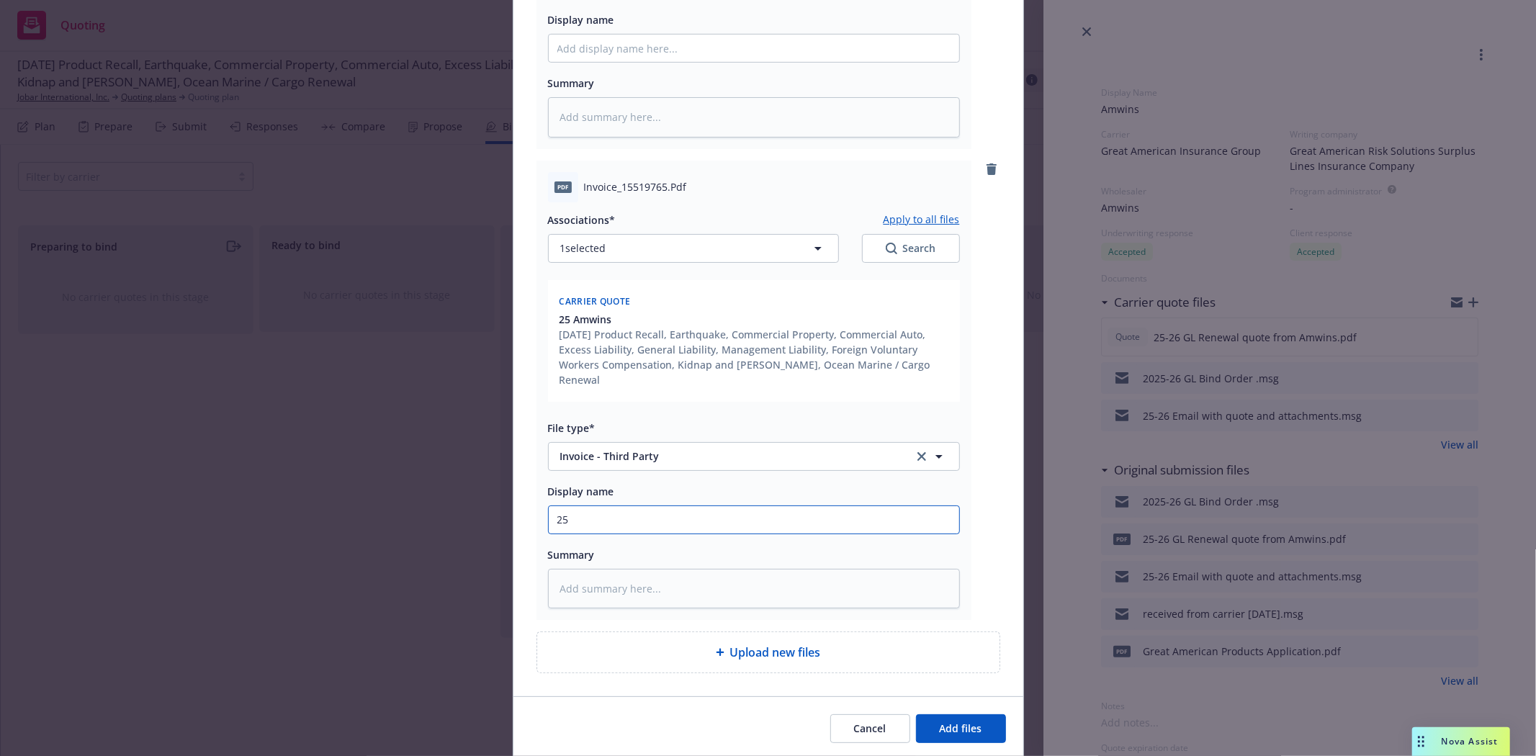
type textarea "x"
type input "25-"
type textarea "x"
type input "25-2"
type textarea "x"
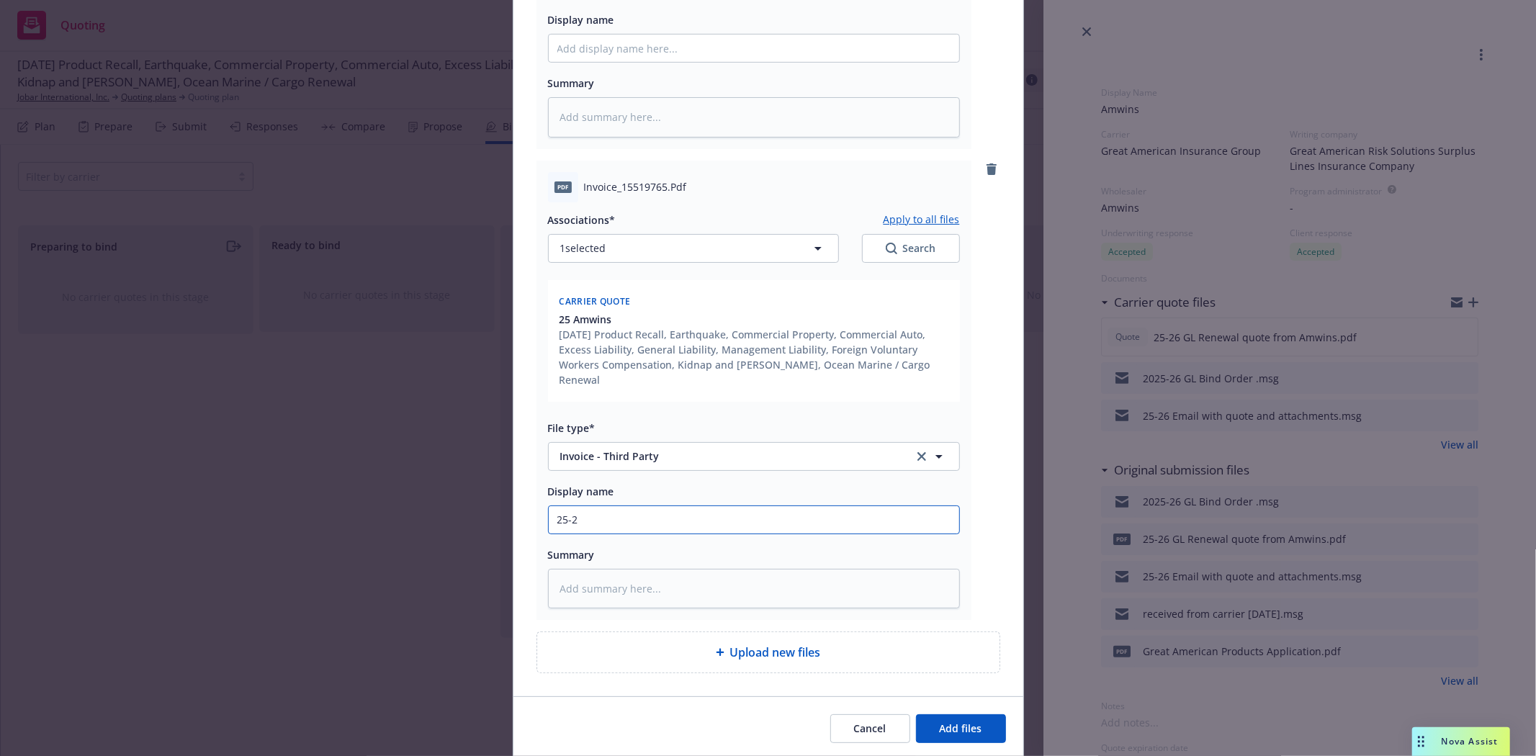
type input "25-26"
type textarea "x"
type input "25-26"
type textarea "x"
type input "25-26 G"
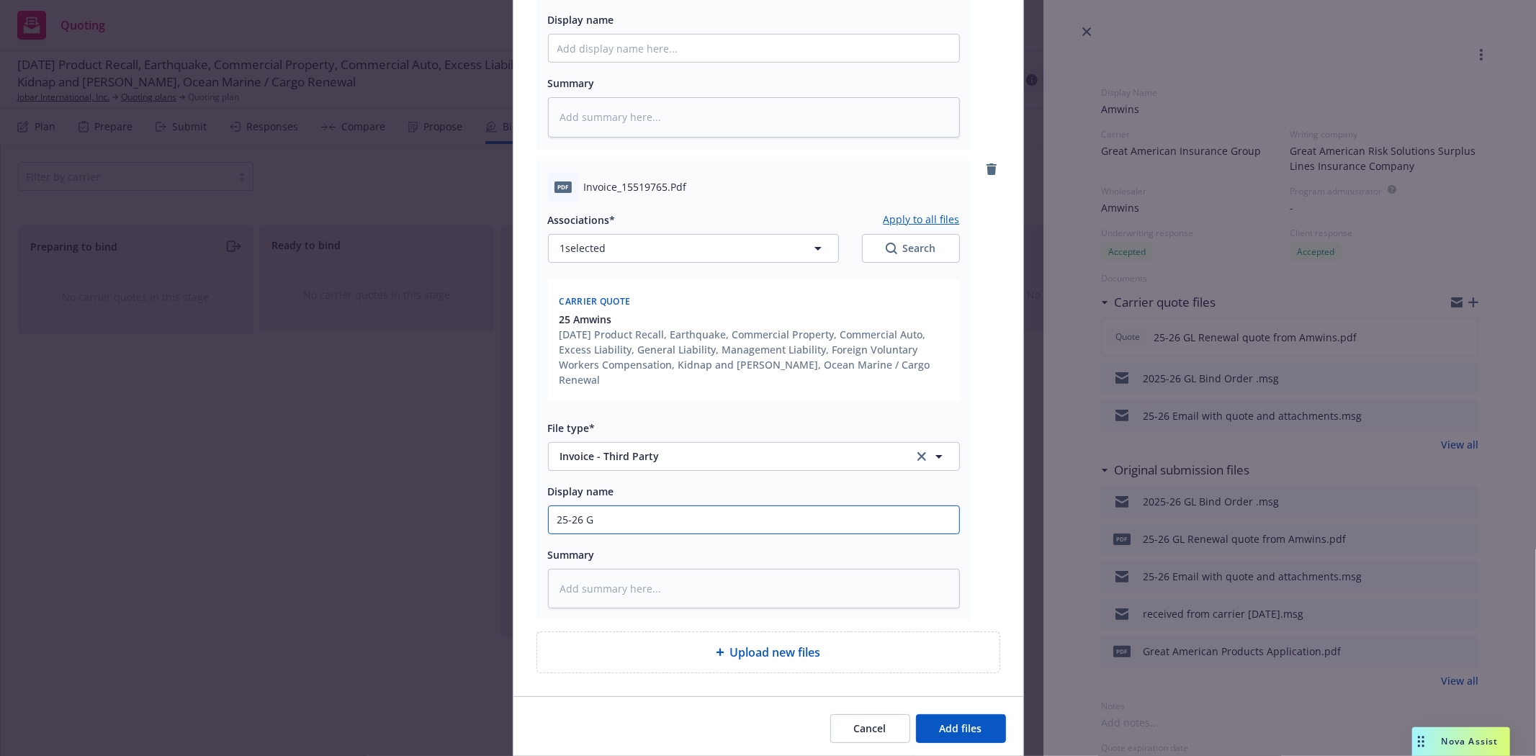
type textarea "x"
type input "25-26 GL"
type textarea "x"
type input "25-26 GL Ca"
type textarea "x"
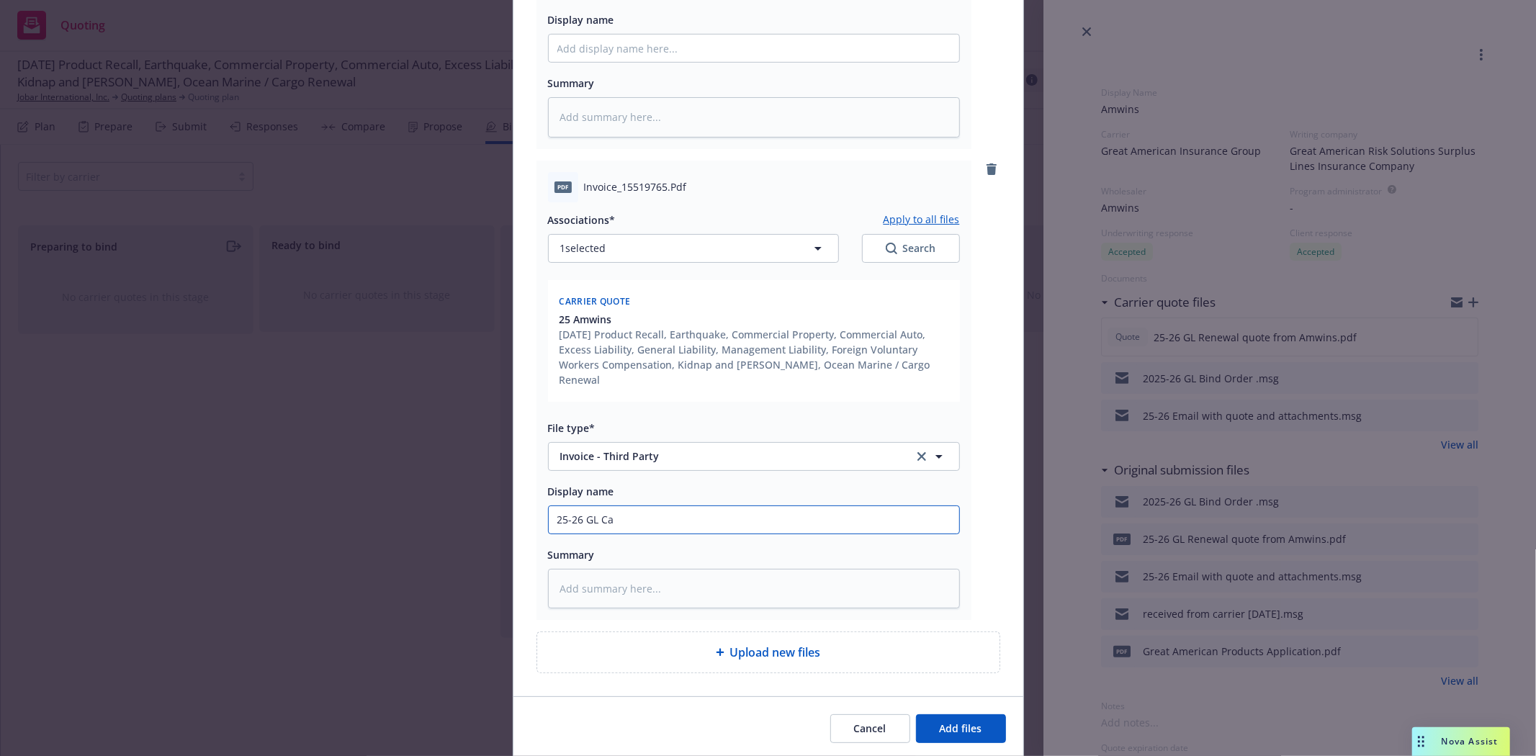
type input "25-26 GL Car"
type textarea "x"
type input "25-26 GL Carr"
type textarea "x"
type input "25-26 GL Carre"
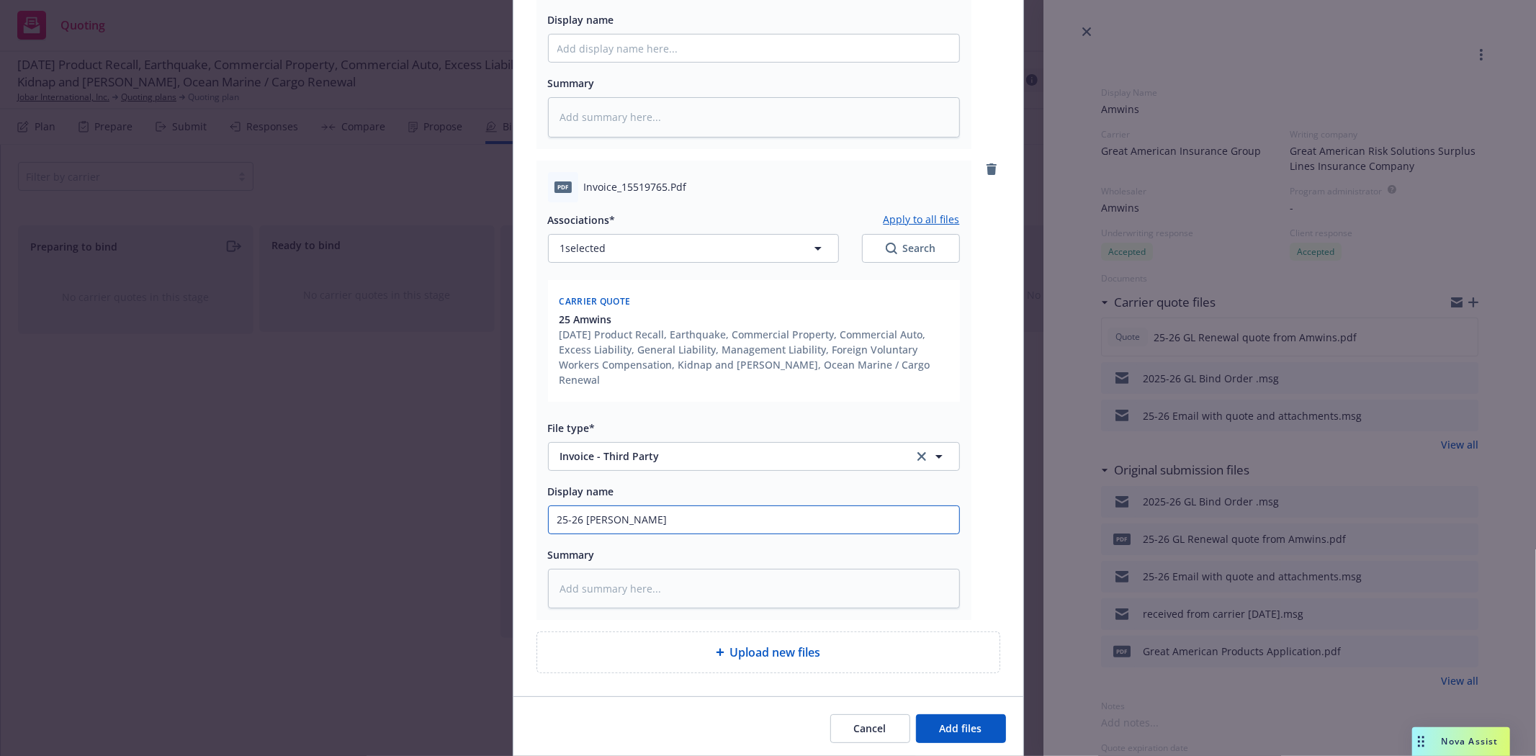
type textarea "x"
type input "25-26 GL Carr"
type textarea "x"
type input "25-26 GL Carrie"
type textarea "x"
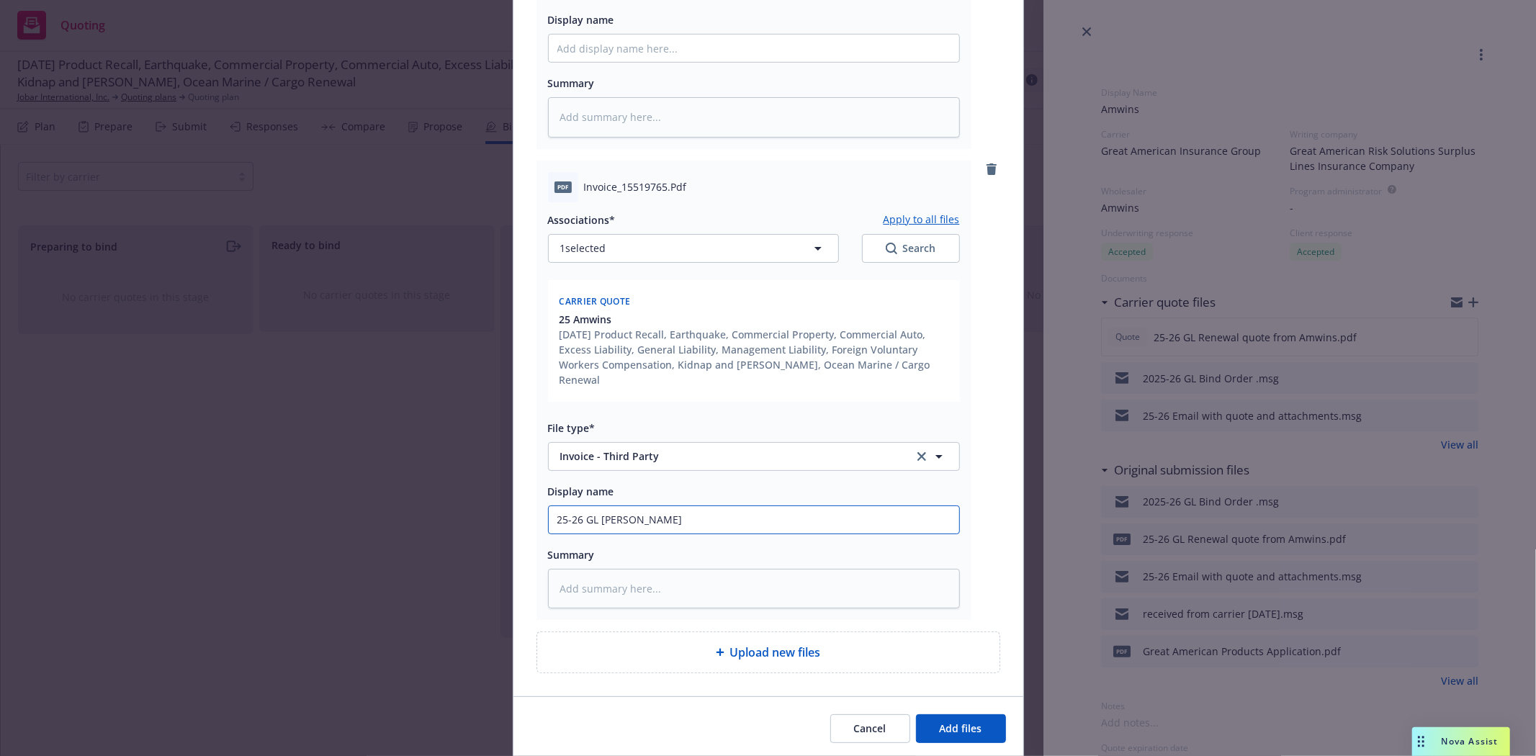
type input "25-26 GL Carrier"
type textarea "x"
type input "25-26 GL Carrier"
type textarea "x"
type input "25-26 GL Carrier I"
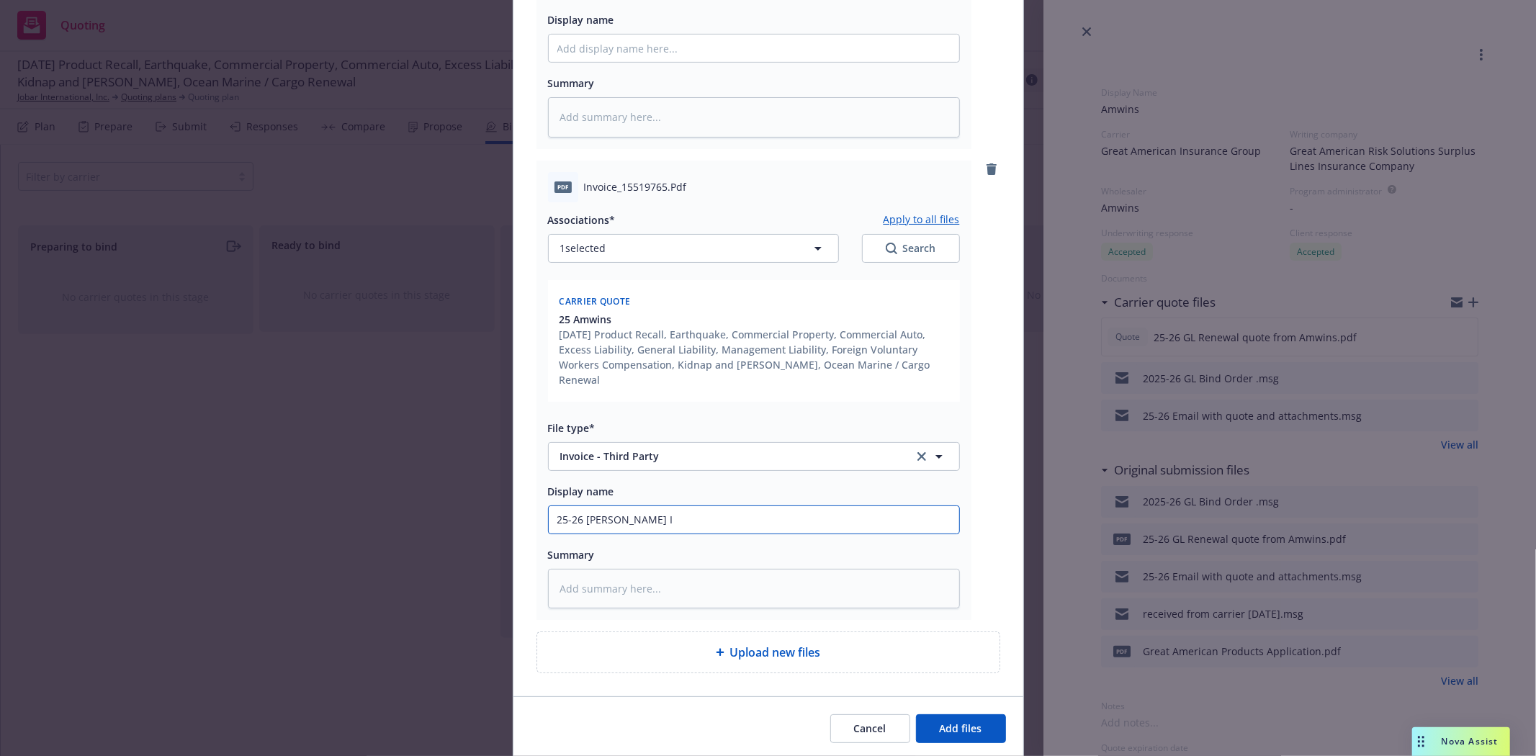
type textarea "x"
type input "25-26 GL Carrier In"
type textarea "x"
type input "25-26 GL Carrier Inc"
type textarea "x"
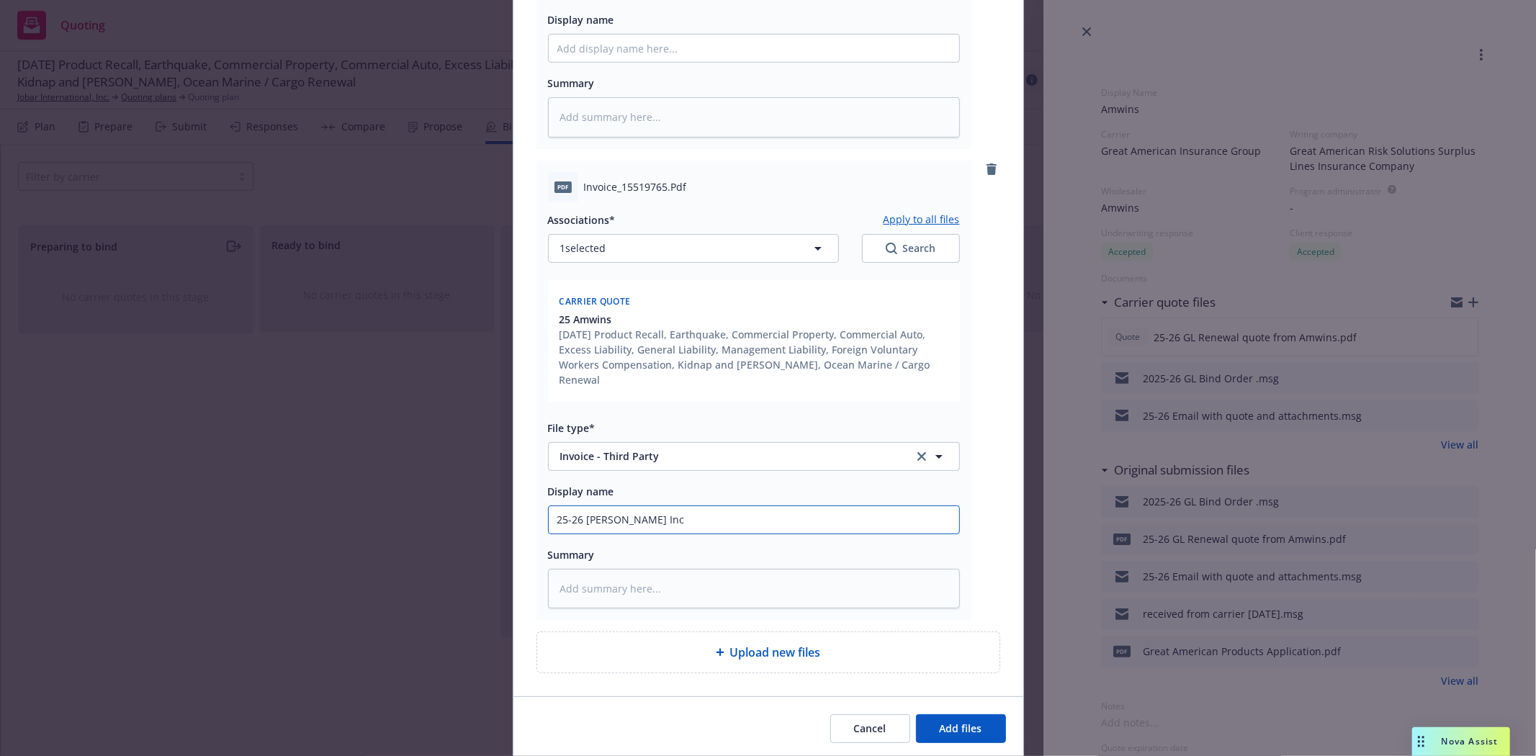
type input "25-26 GL Carrier In"
type textarea "x"
type input "25-26 GL Carrier Inv"
type textarea "x"
type input "25-26 GL Carrier Invo"
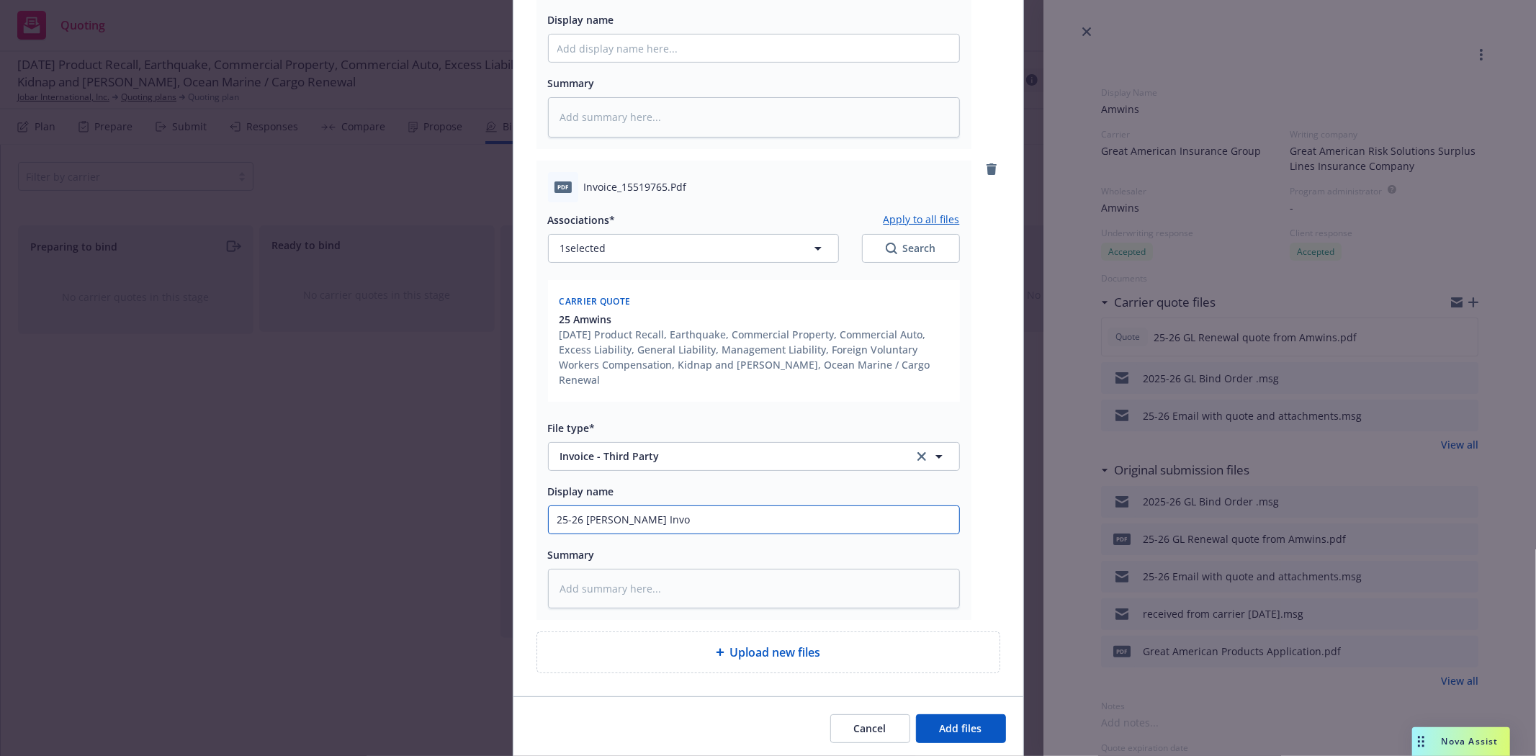
type textarea "x"
type input "25-26 GL Carrier Invoi"
type textarea "x"
type input "25-26 GL Carrier Invoic"
type textarea "x"
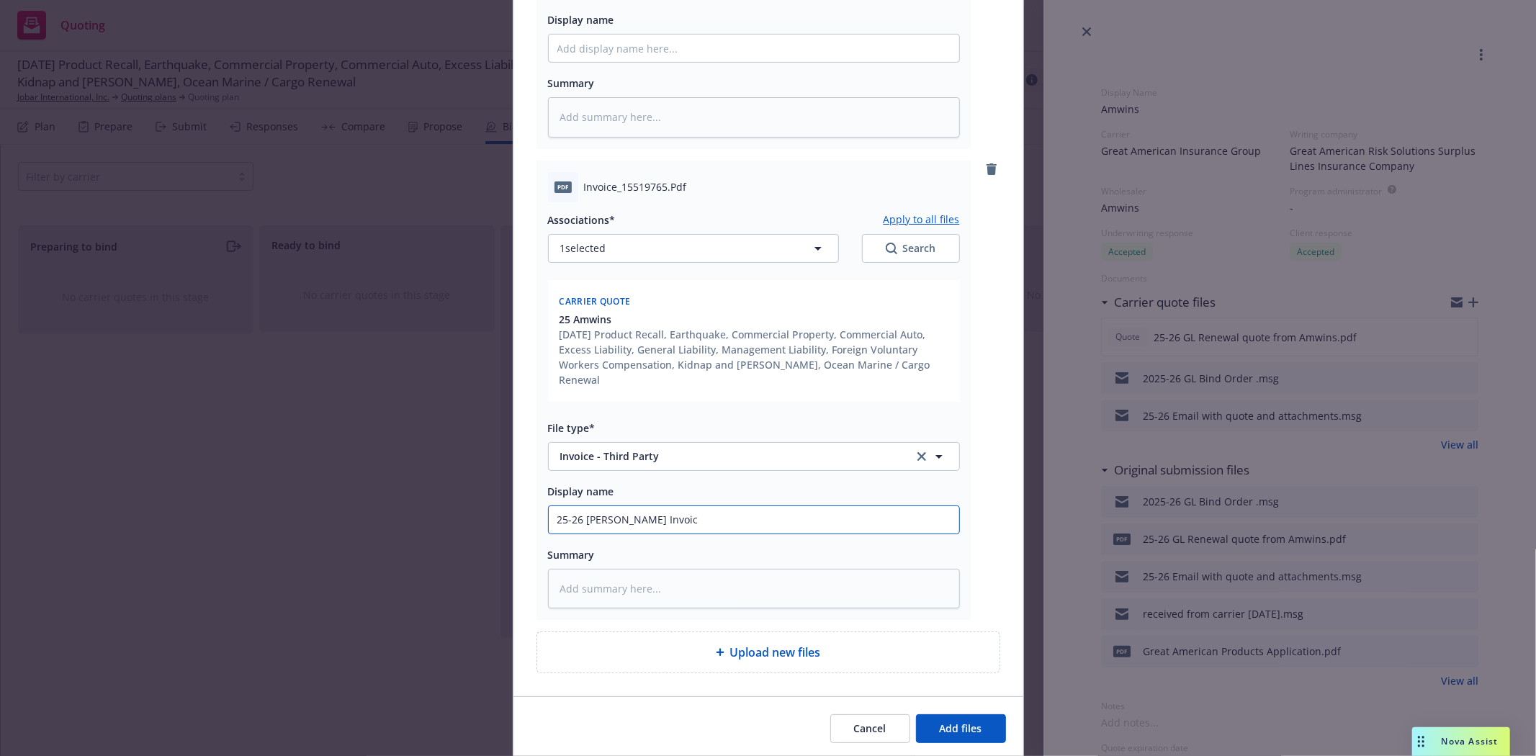
type input "25-26 GL Carrier Invoice"
type textarea "x"
type input "25-26 GL Carrier Invoice"
type textarea "x"
type input "25-26 GL Carrier Invoice A"
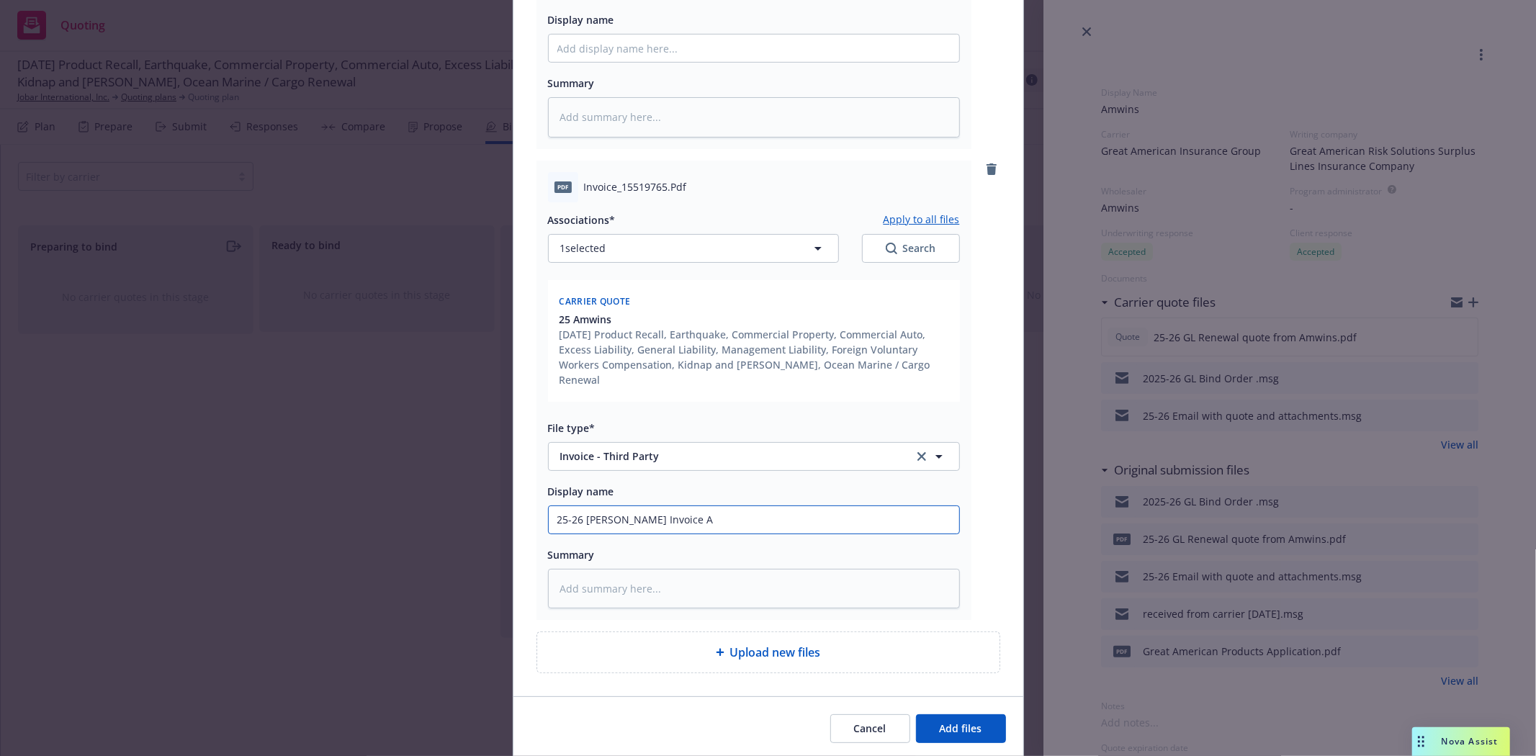
type textarea "x"
type input "25-26 GL Carrier Invoice AM"
type textarea "x"
type input "25-26 GL Carrier Invoice A"
type textarea "x"
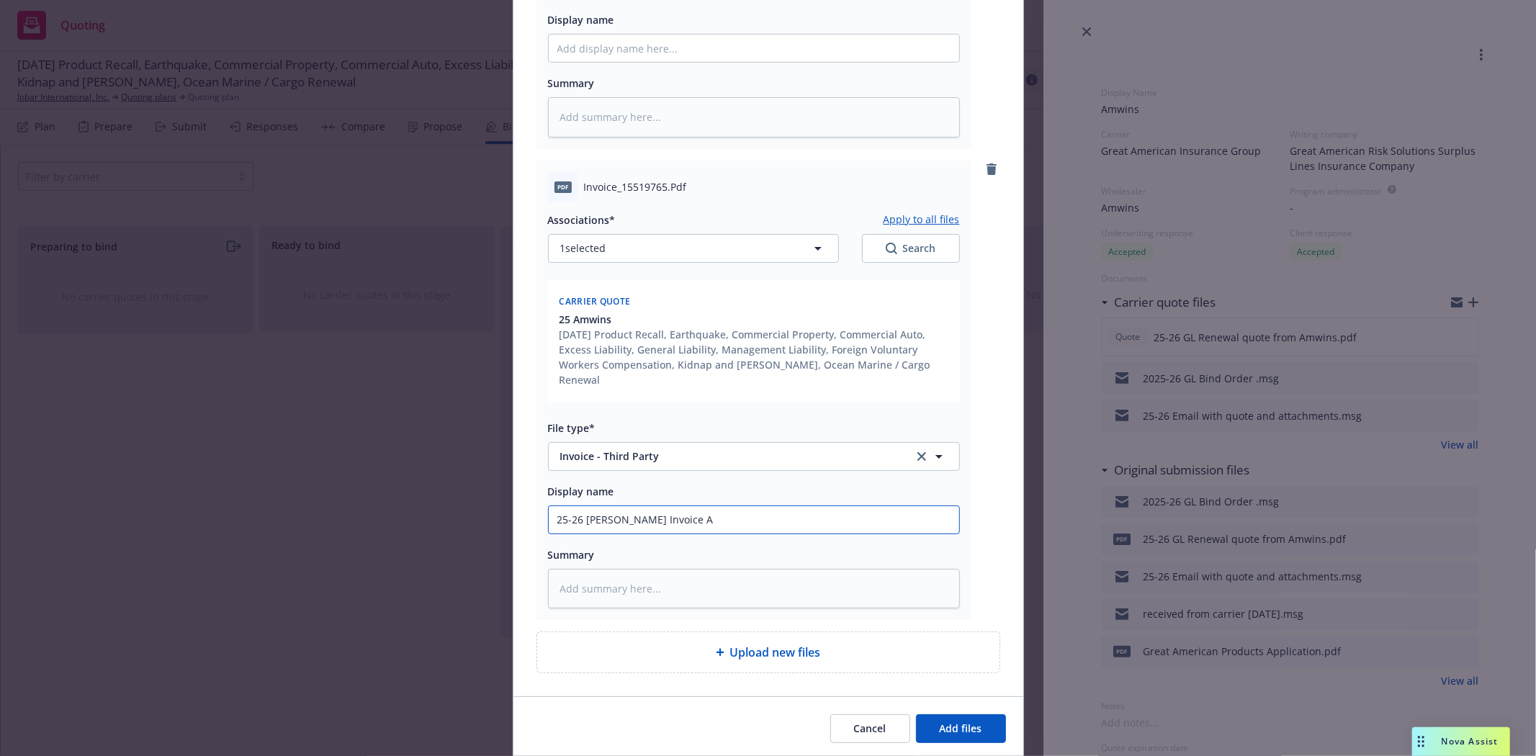
type input "25-26 GL Carrier Invoice Am"
type textarea "x"
type input "25-26 GL Carrier Invoice AmW"
type textarea "x"
type input "25-26 GL Carrier Invoice AmWi"
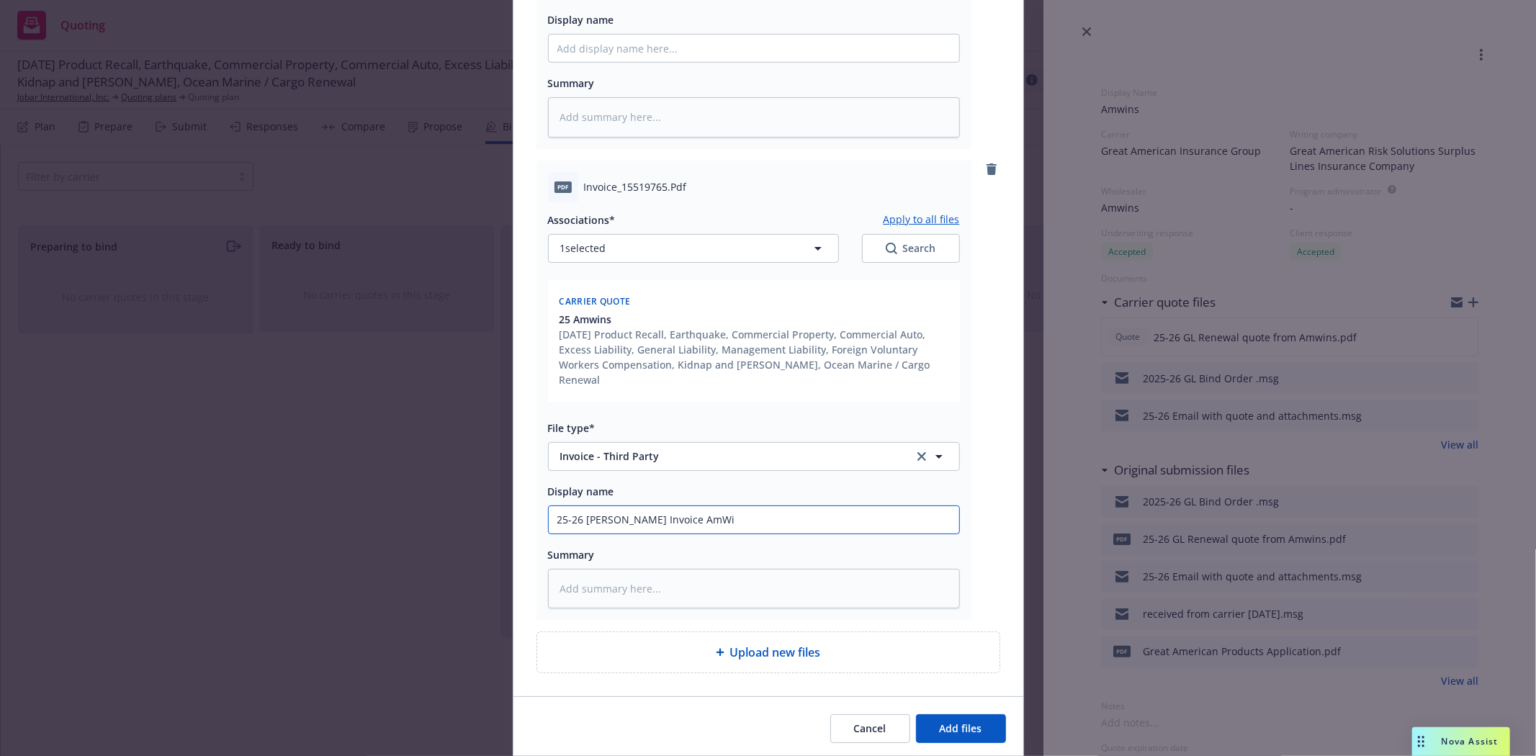
type textarea "x"
type input "25-26 GL Carrier Invoice AmWins"
type textarea "x"
type input "25-26 GL Carrier Invoice AmWins"
click at [985, 714] on button "Add files" at bounding box center [961, 728] width 90 height 29
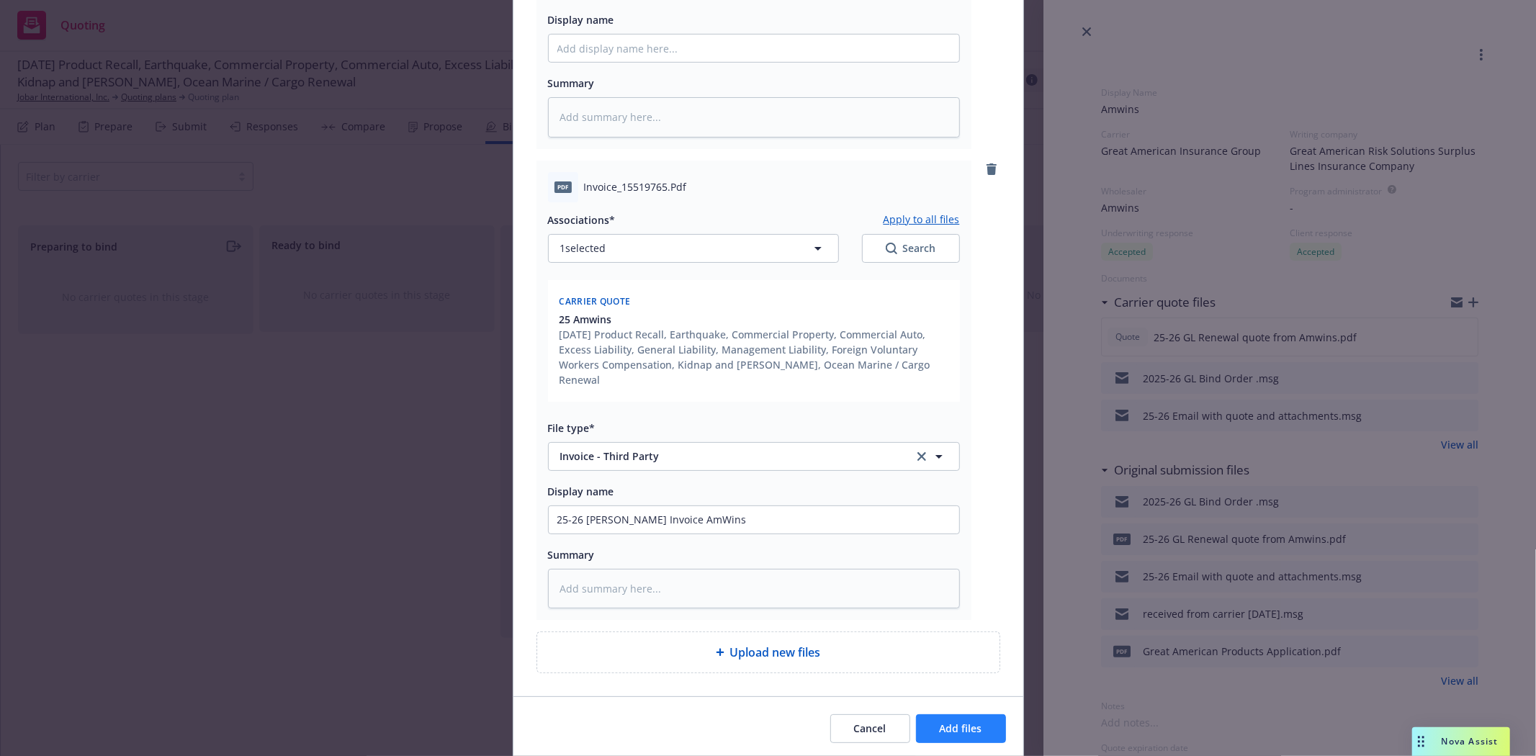
scroll to position [449, 0]
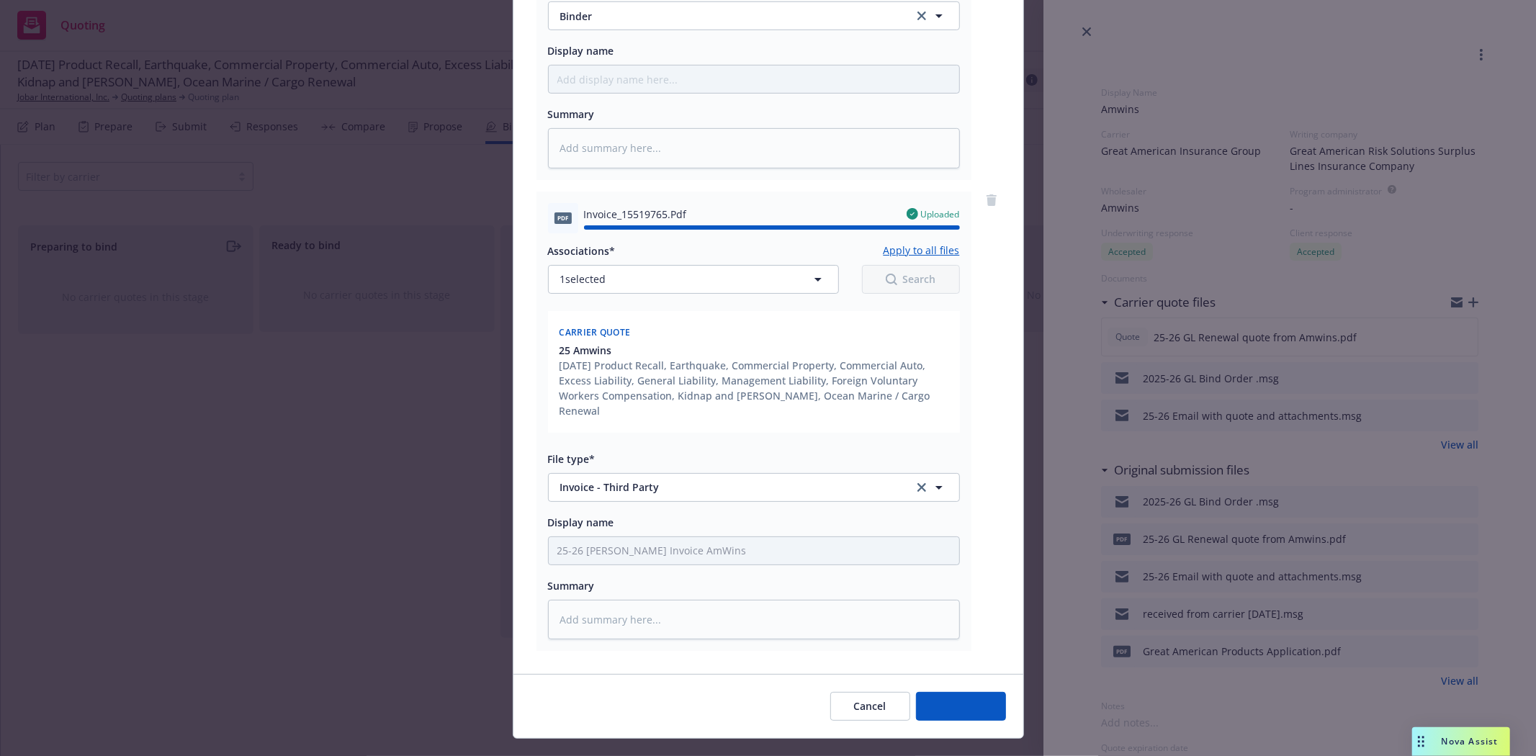
type textarea "x"
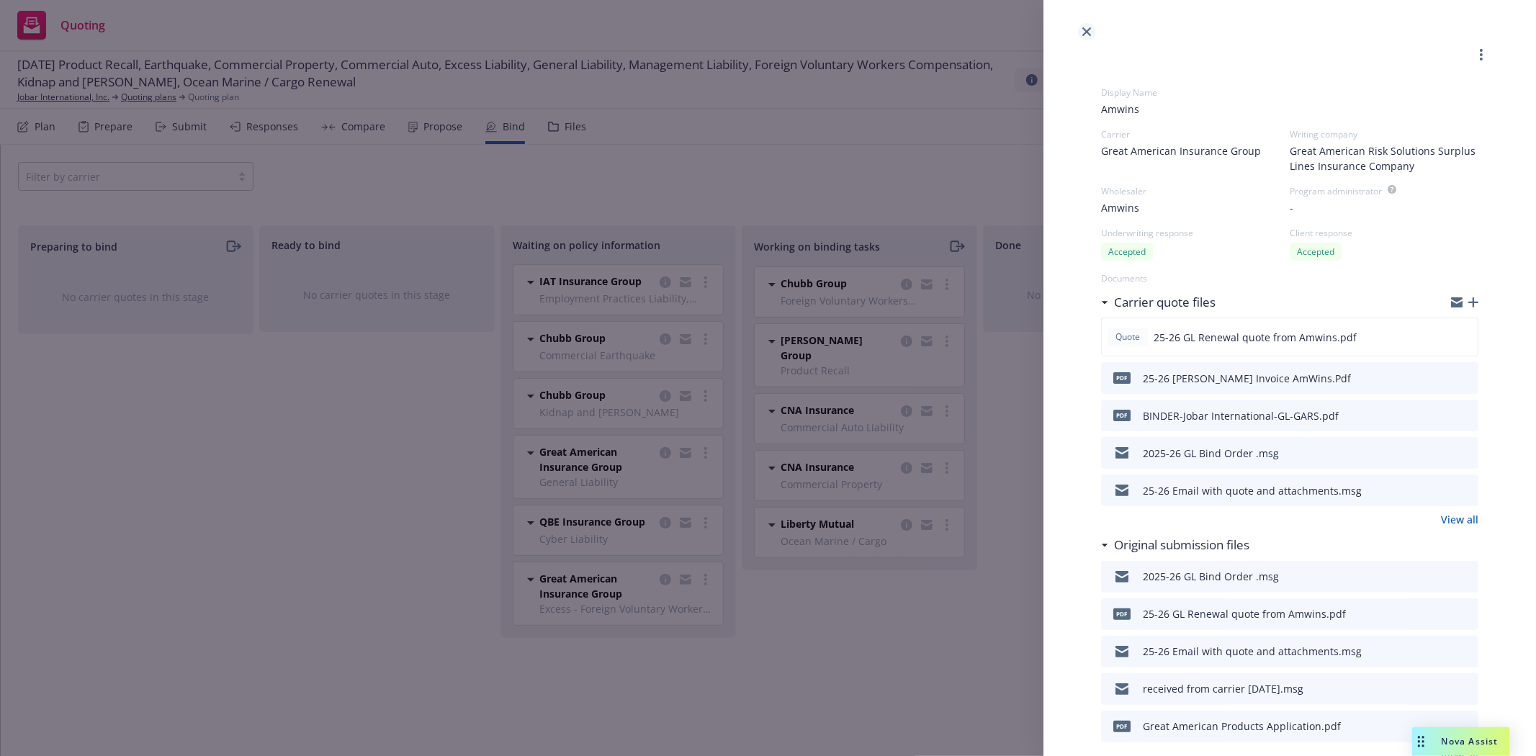
click at [1087, 32] on icon "close" at bounding box center [1086, 31] width 9 height 9
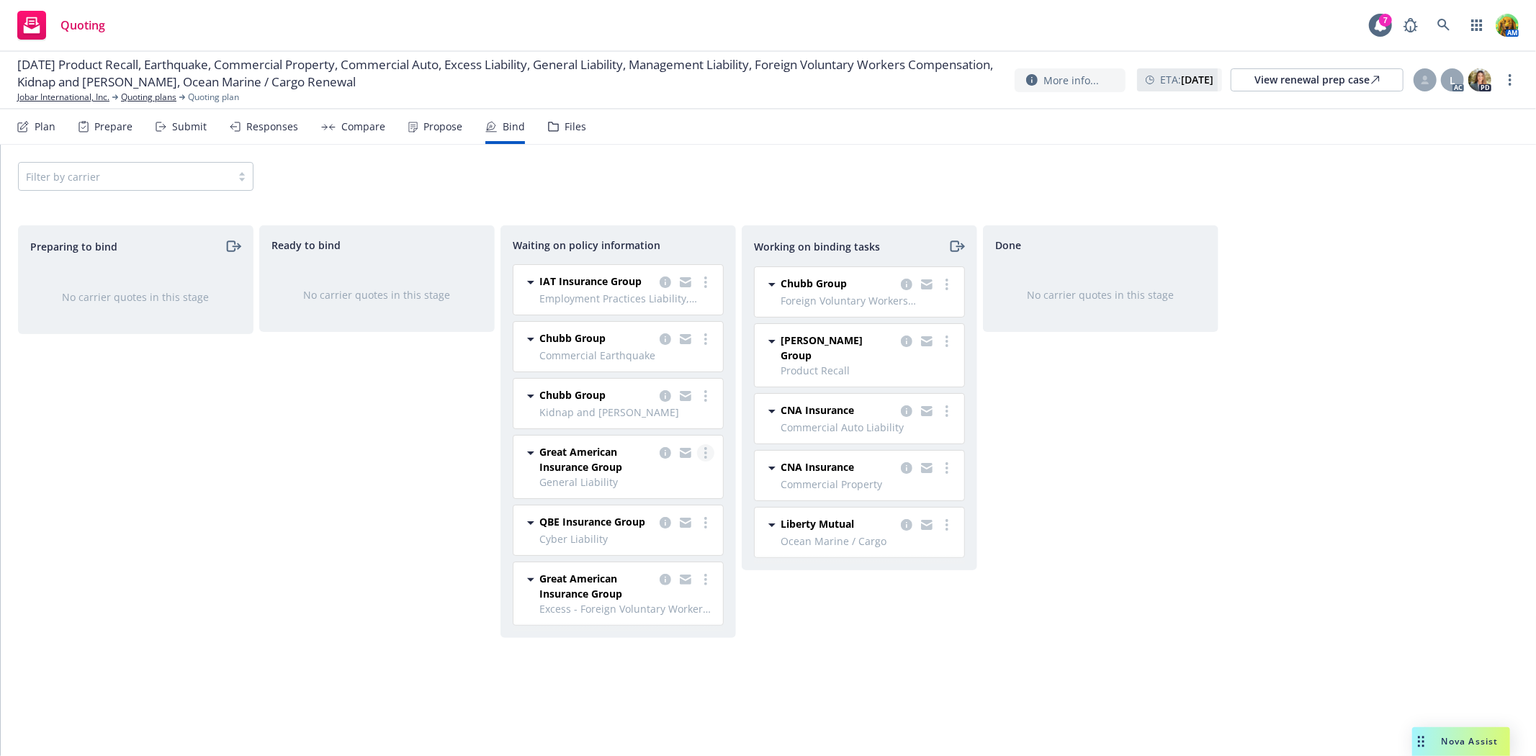
click at [704, 452] on icon "more" at bounding box center [705, 453] width 3 height 12
click at [670, 477] on span "Create policies" at bounding box center [636, 483] width 106 height 14
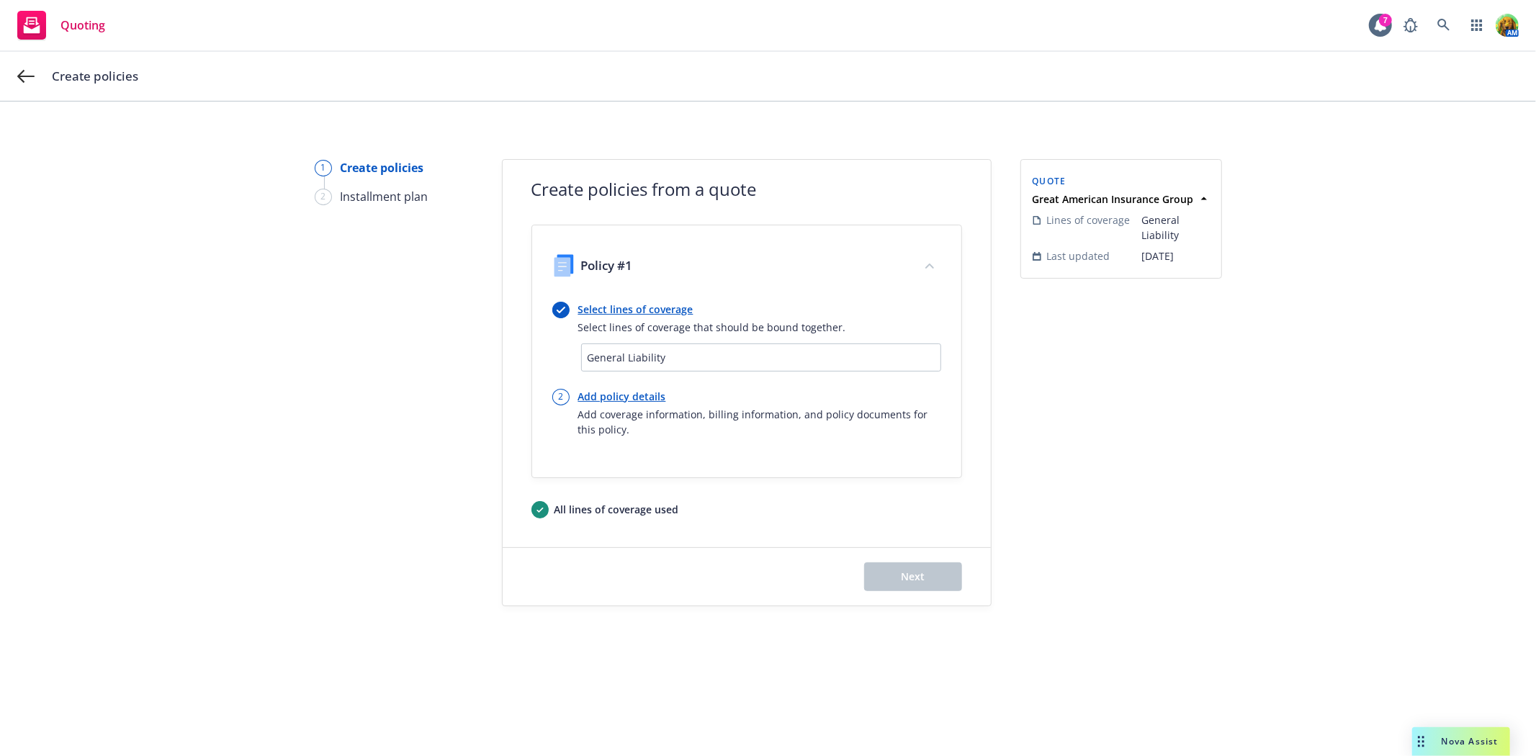
click at [603, 397] on link "Add policy details" at bounding box center [759, 396] width 363 height 15
select select "12"
select select "CA"
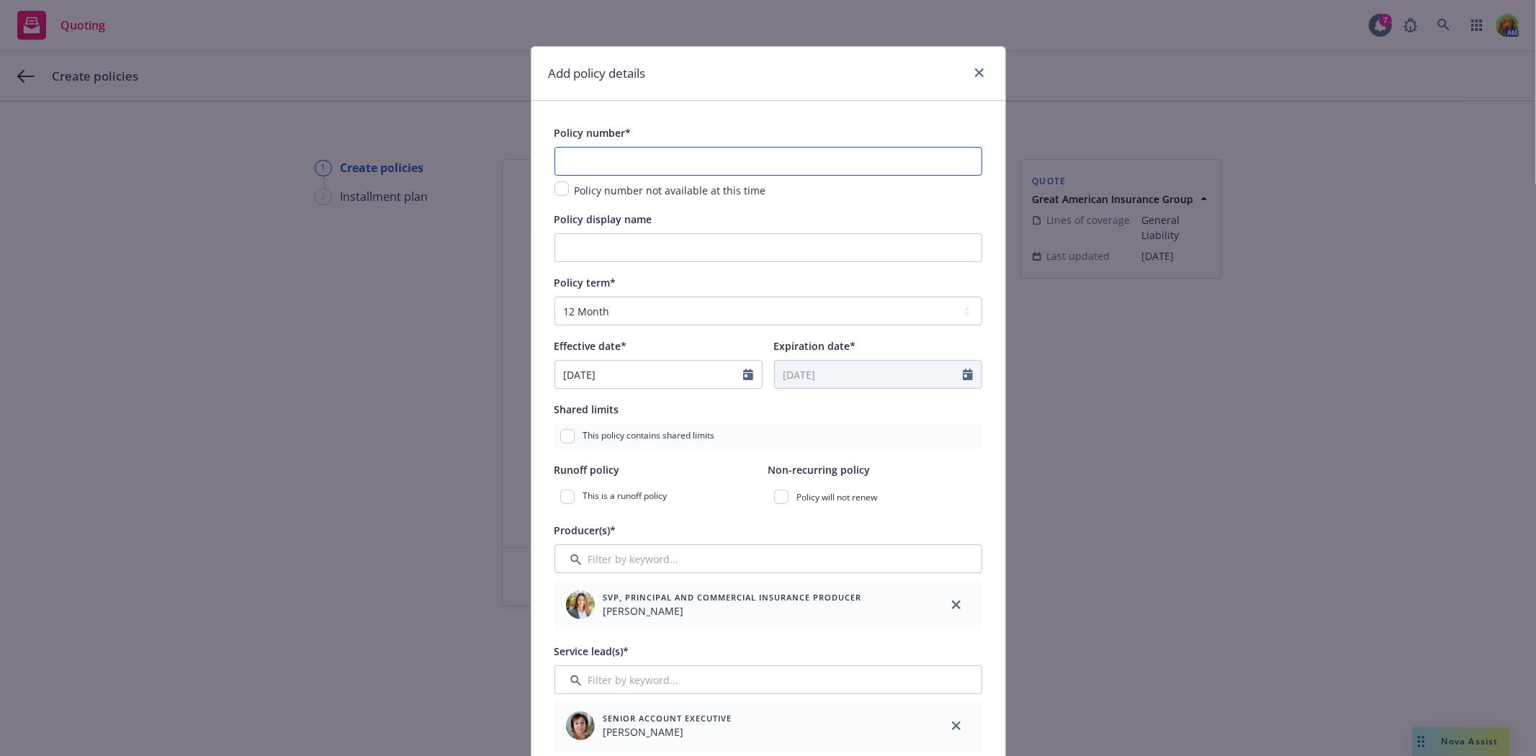
click at [603, 159] on input "text" at bounding box center [768, 161] width 428 height 29
paste input "PL F233943-01"
type input "PL F233943-01"
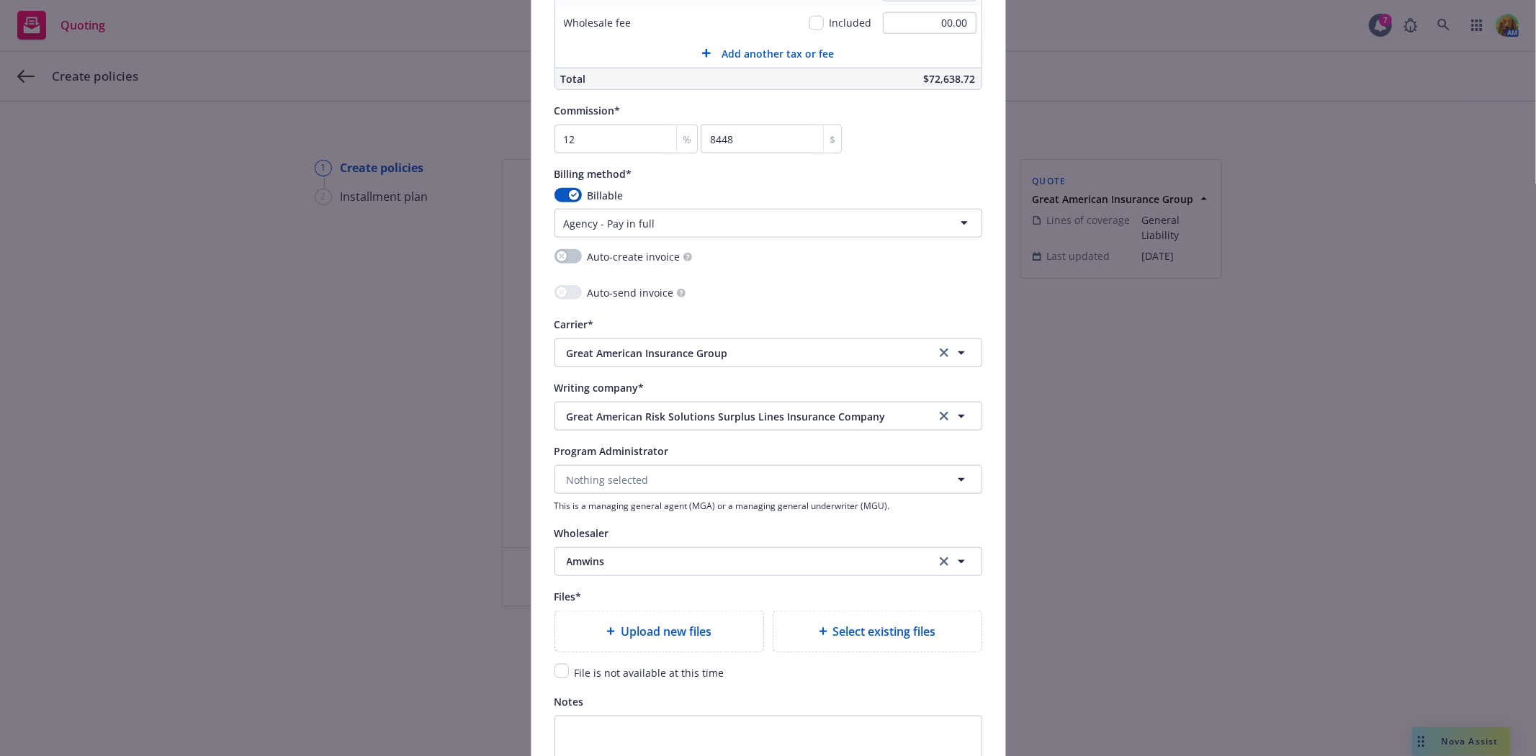
scroll to position [1279, 0]
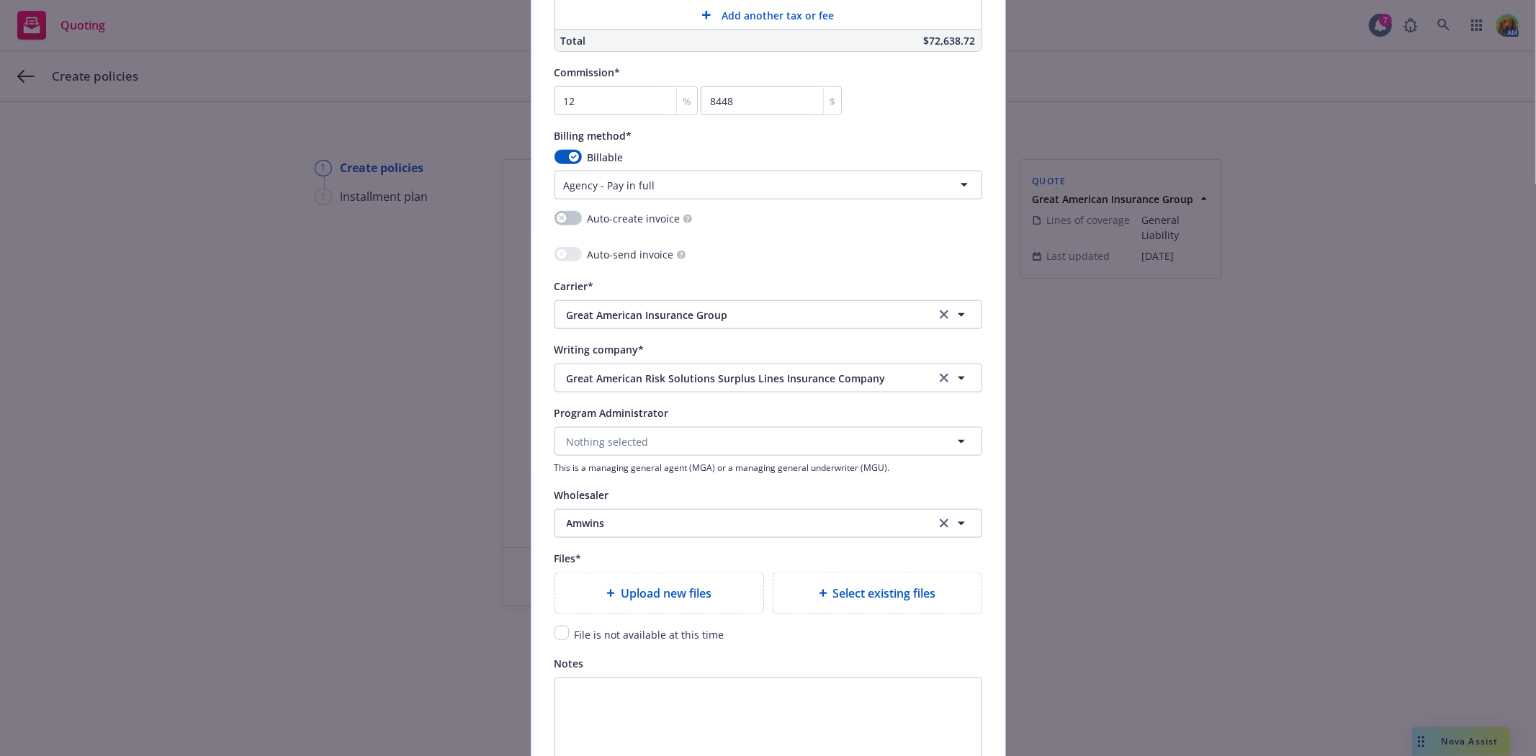
click at [839, 598] on span "Select existing files" at bounding box center [884, 593] width 103 height 17
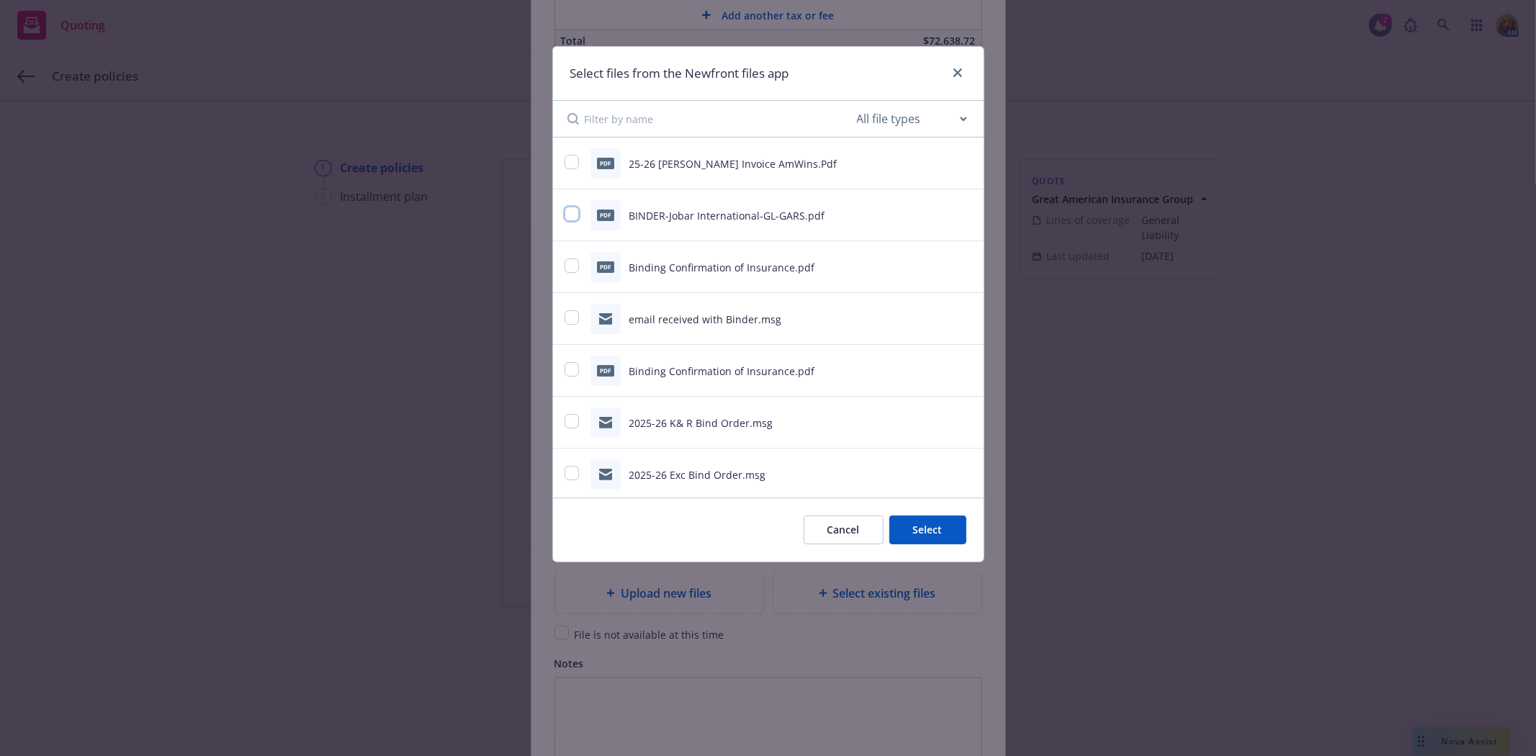
click at [571, 213] on input "checkbox" at bounding box center [571, 214] width 14 height 14
checkbox input "true"
click at [574, 166] on input "checkbox" at bounding box center [571, 162] width 14 height 14
checkbox input "true"
click at [916, 518] on button "Select 2 files" at bounding box center [911, 529] width 109 height 29
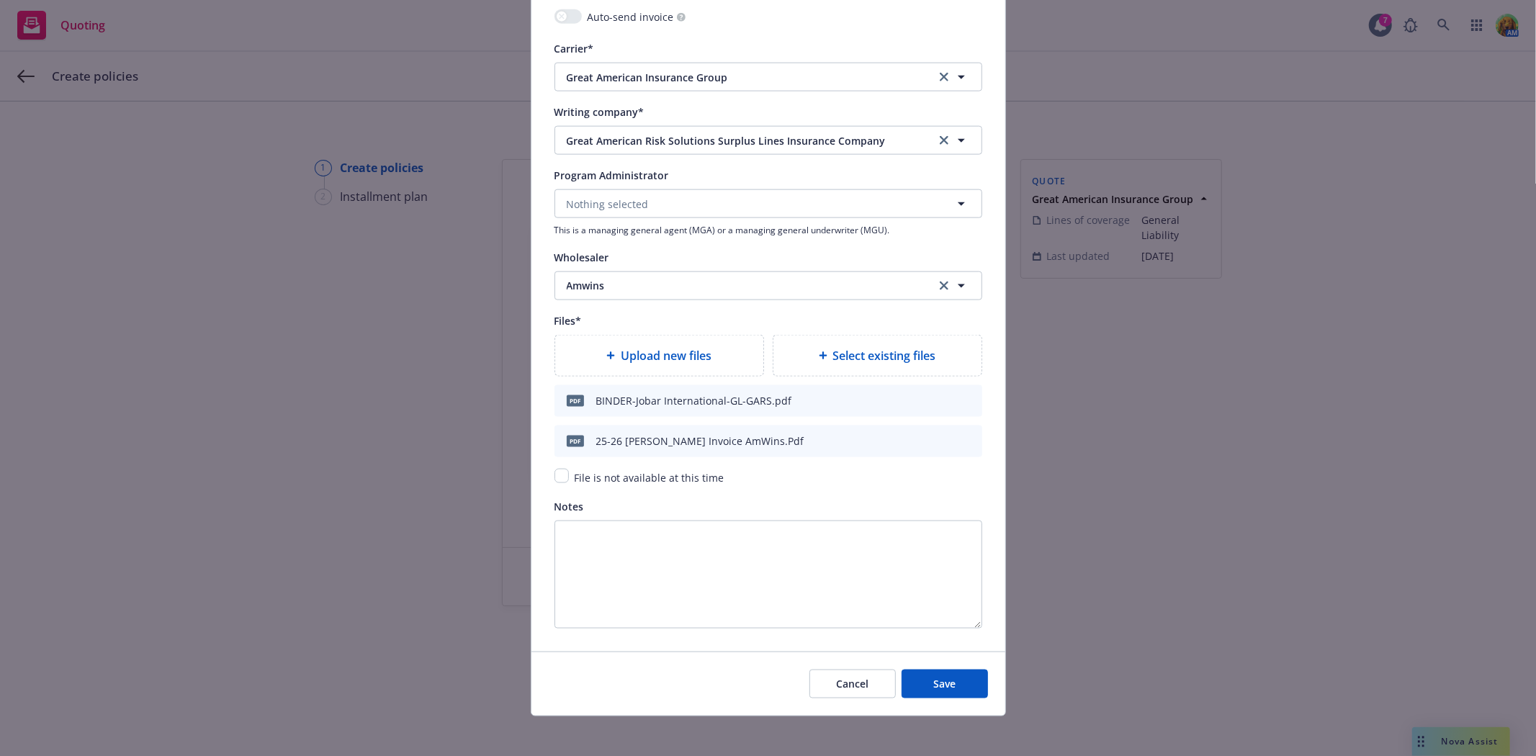
scroll to position [1528, 0]
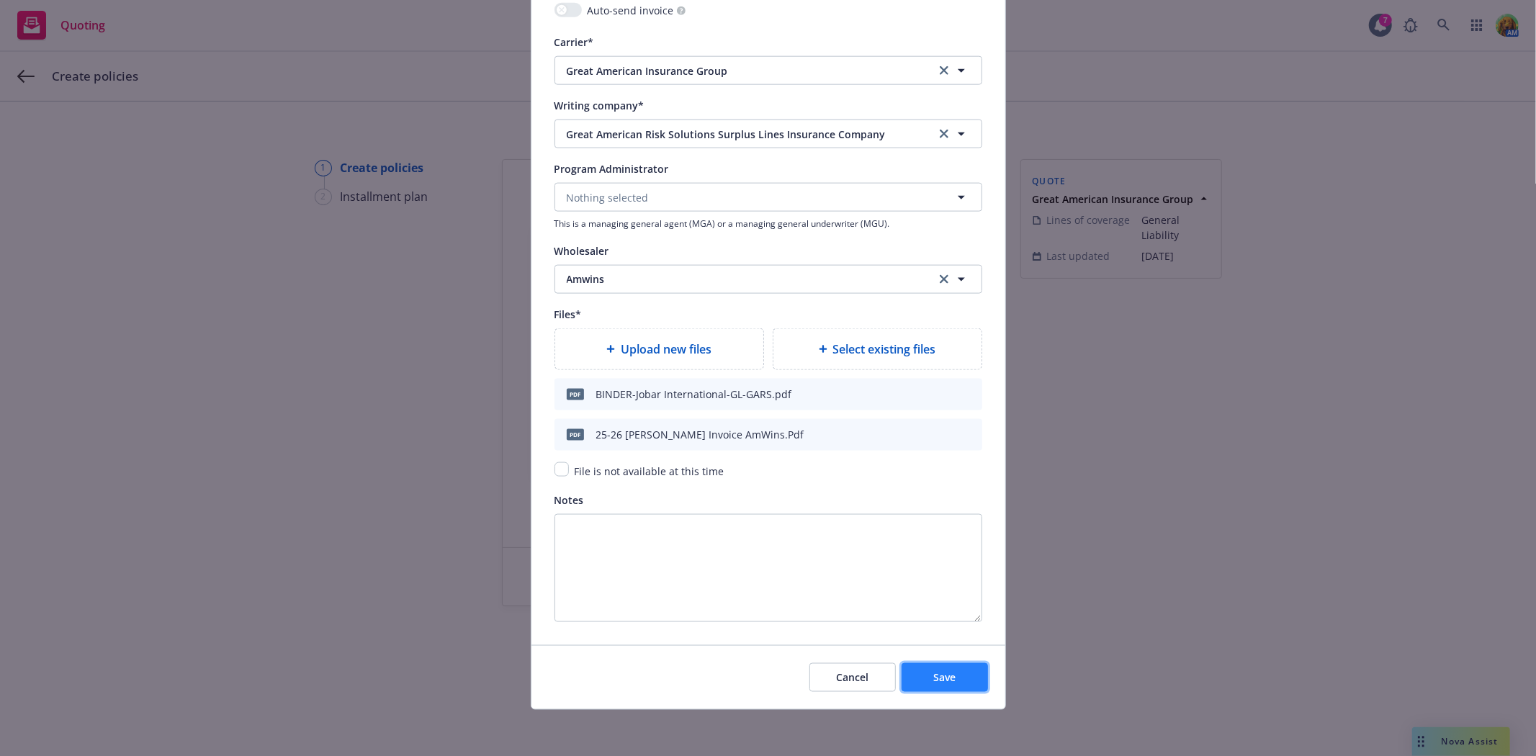
click at [943, 675] on span "Save" at bounding box center [944, 677] width 22 height 14
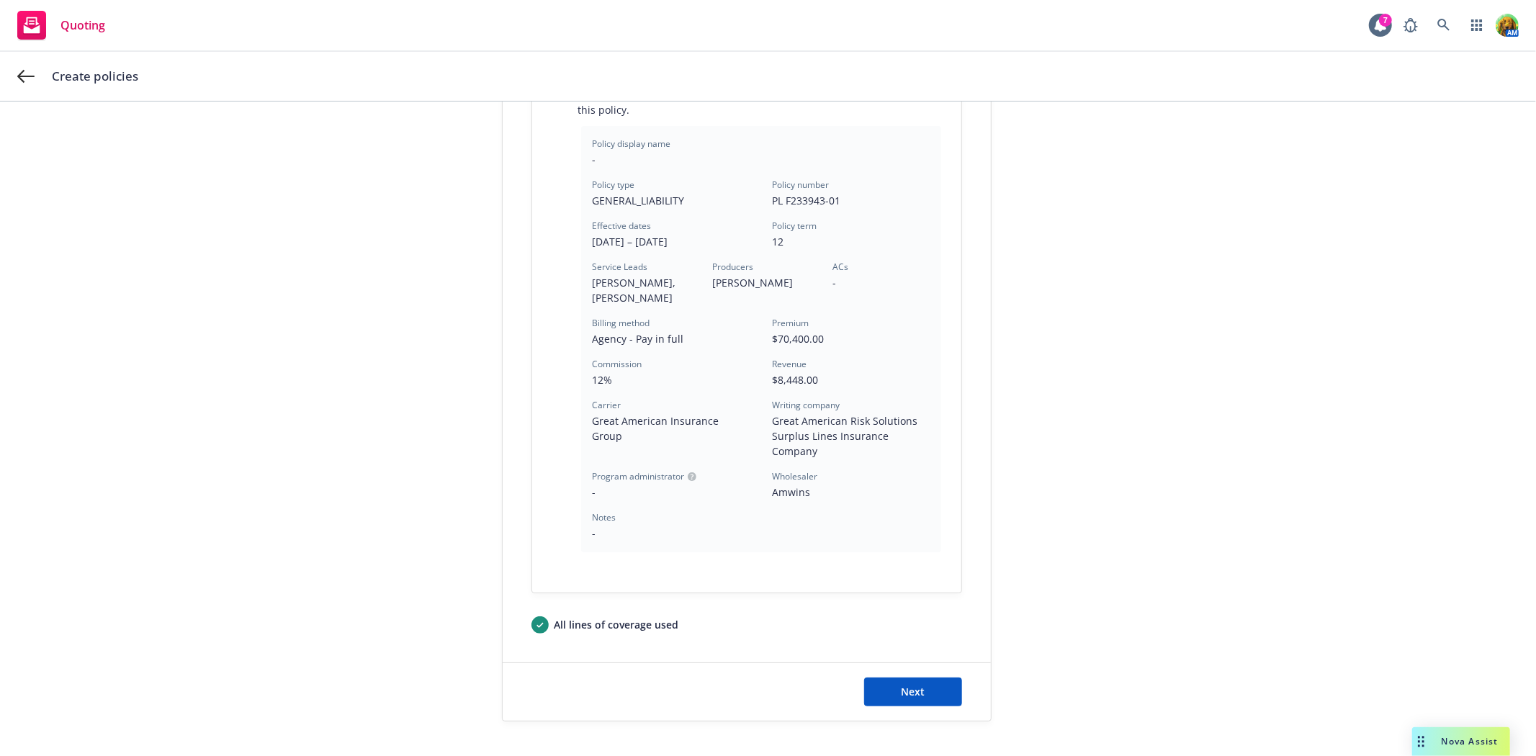
scroll to position [377, 0]
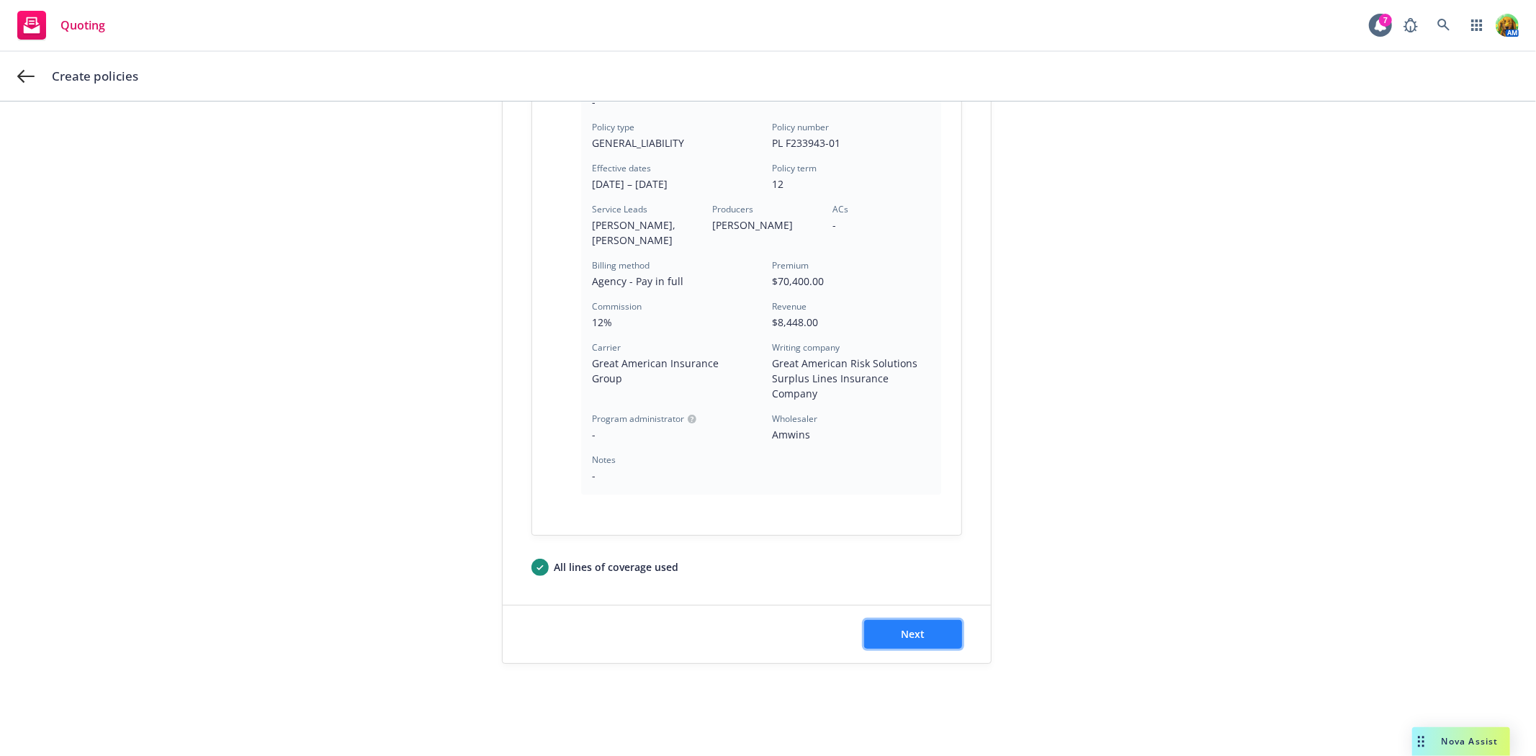
click at [914, 625] on button "Next" at bounding box center [913, 634] width 98 height 29
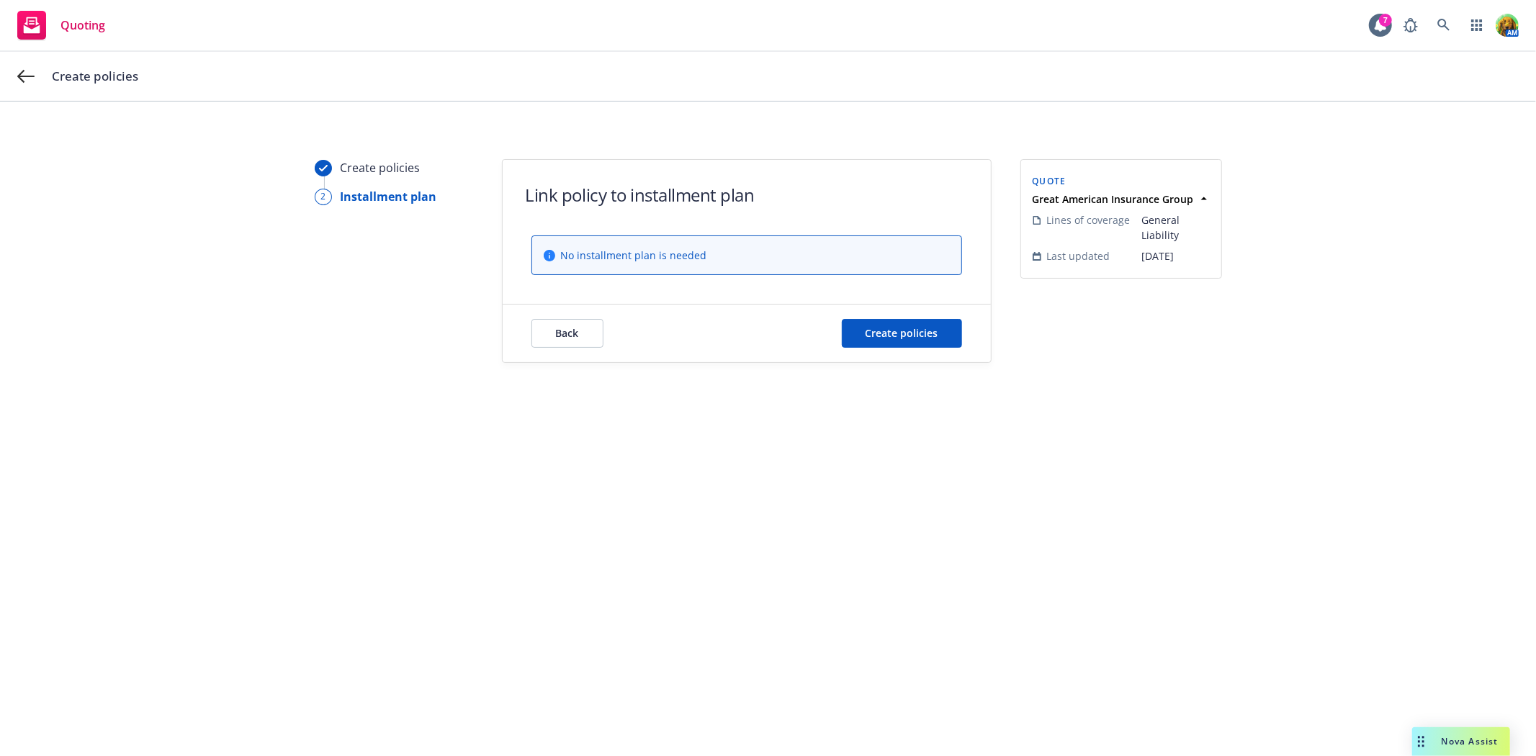
scroll to position [0, 0]
click at [888, 333] on span "Create policies" at bounding box center [901, 333] width 73 height 14
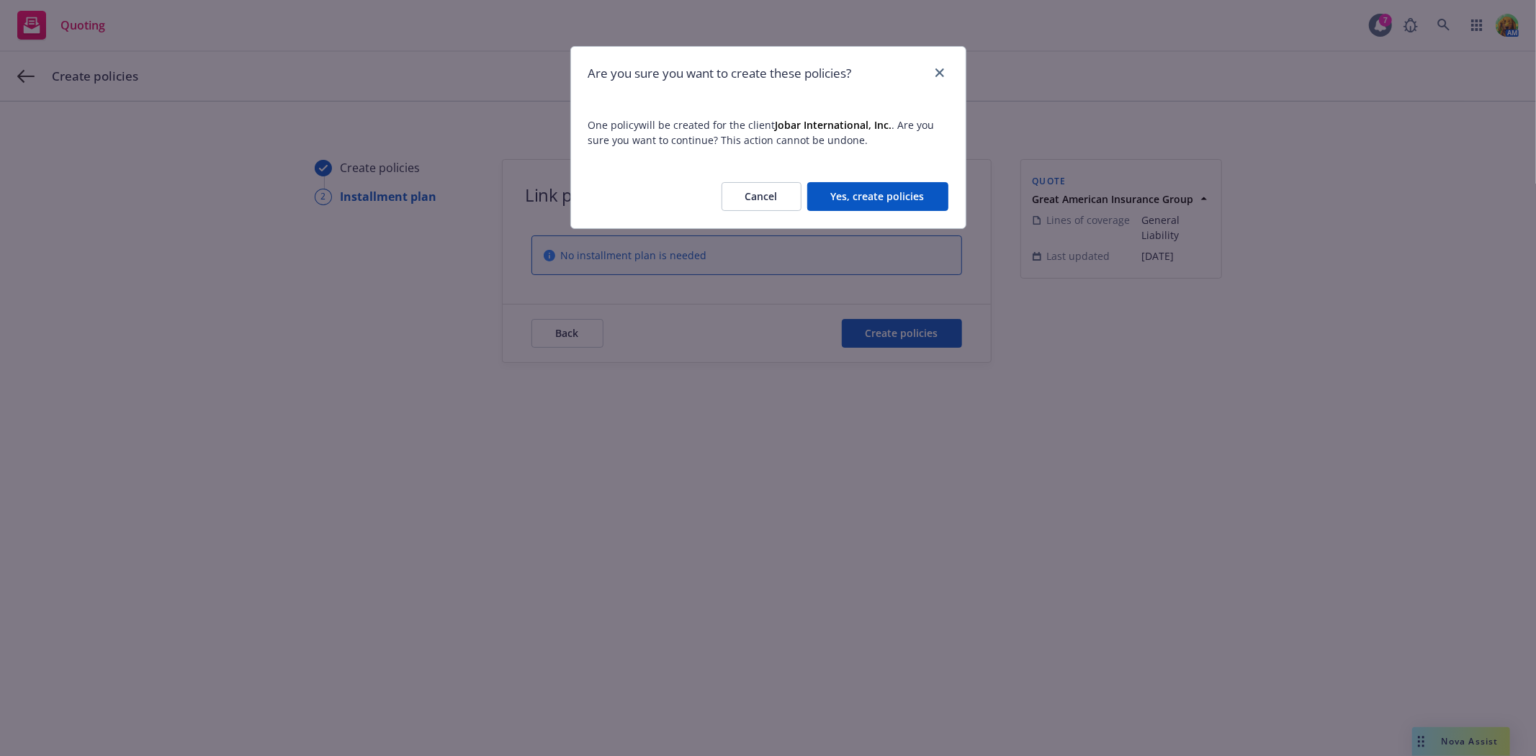
click at [882, 203] on button "Yes, create policies" at bounding box center [877, 196] width 141 height 29
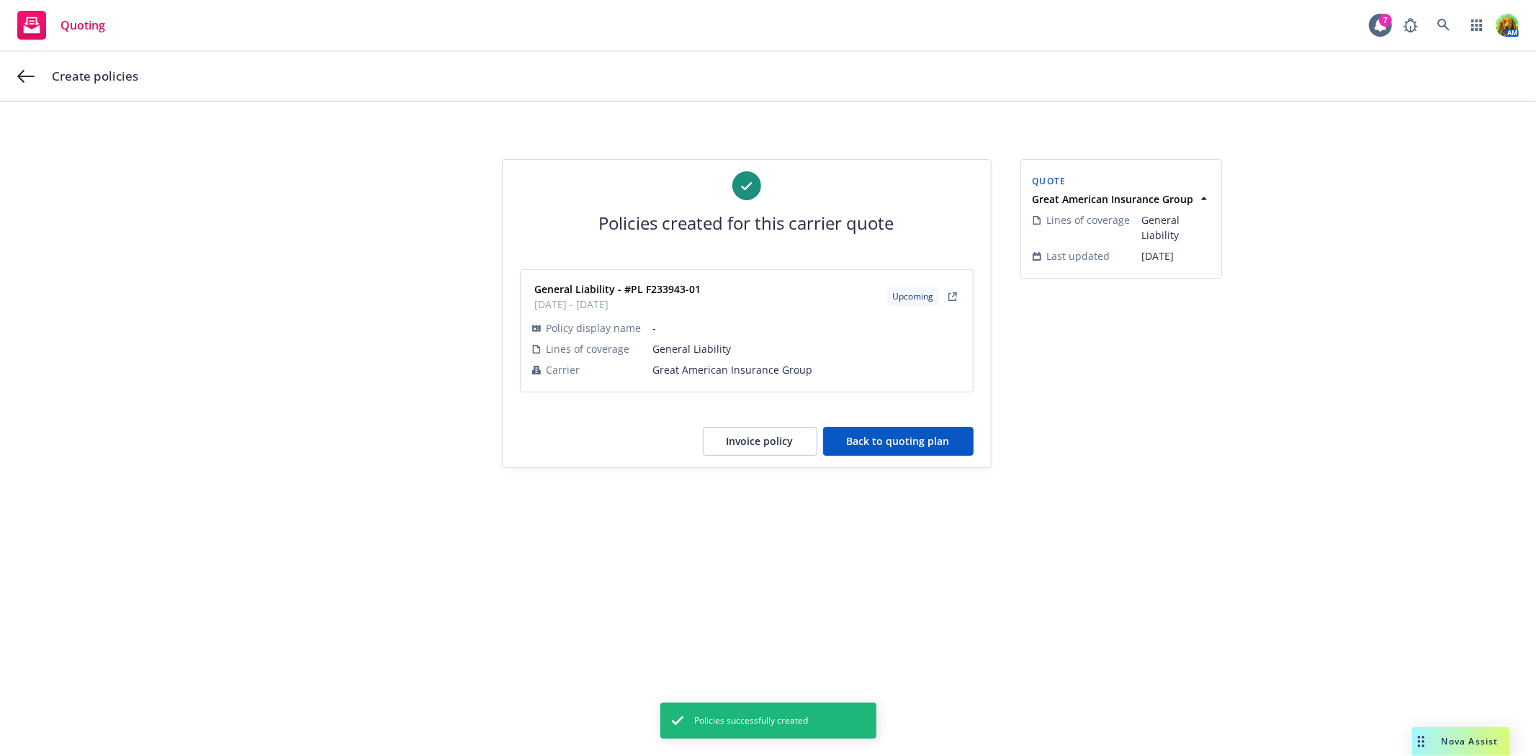
click at [896, 440] on button "Back to quoting plan" at bounding box center [898, 441] width 150 height 29
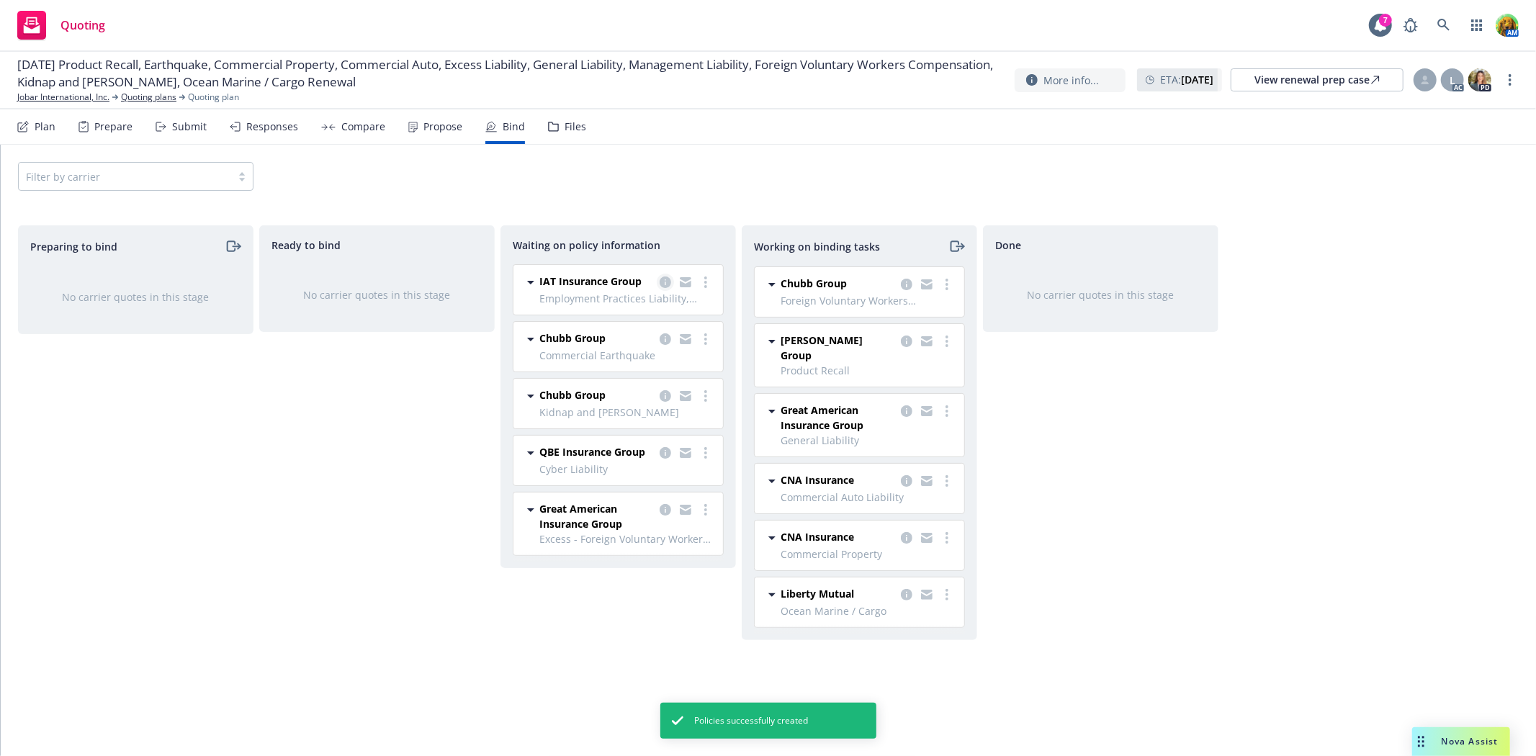
click at [664, 284] on icon "copy logging email" at bounding box center [665, 282] width 12 height 12
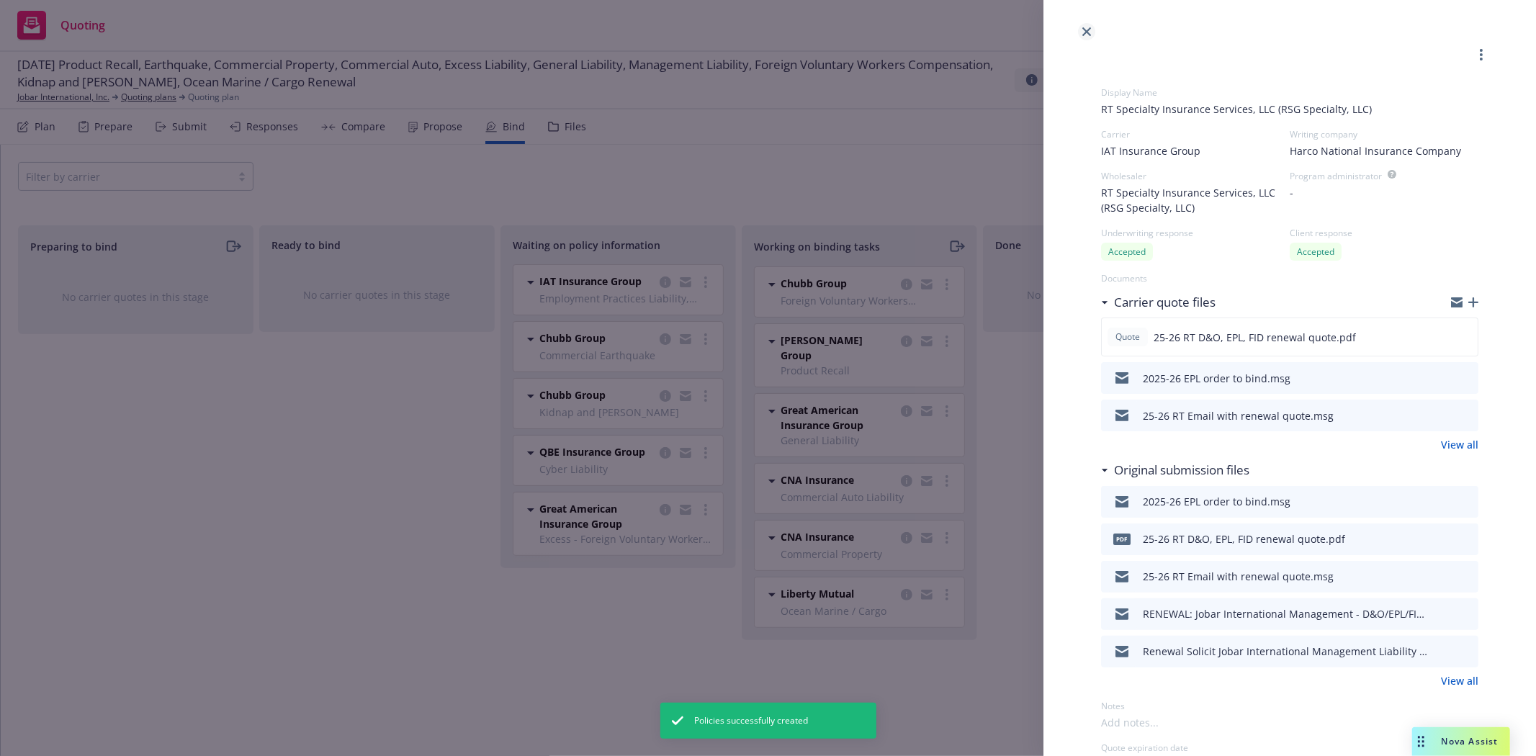
click at [1085, 35] on icon "close" at bounding box center [1086, 31] width 9 height 9
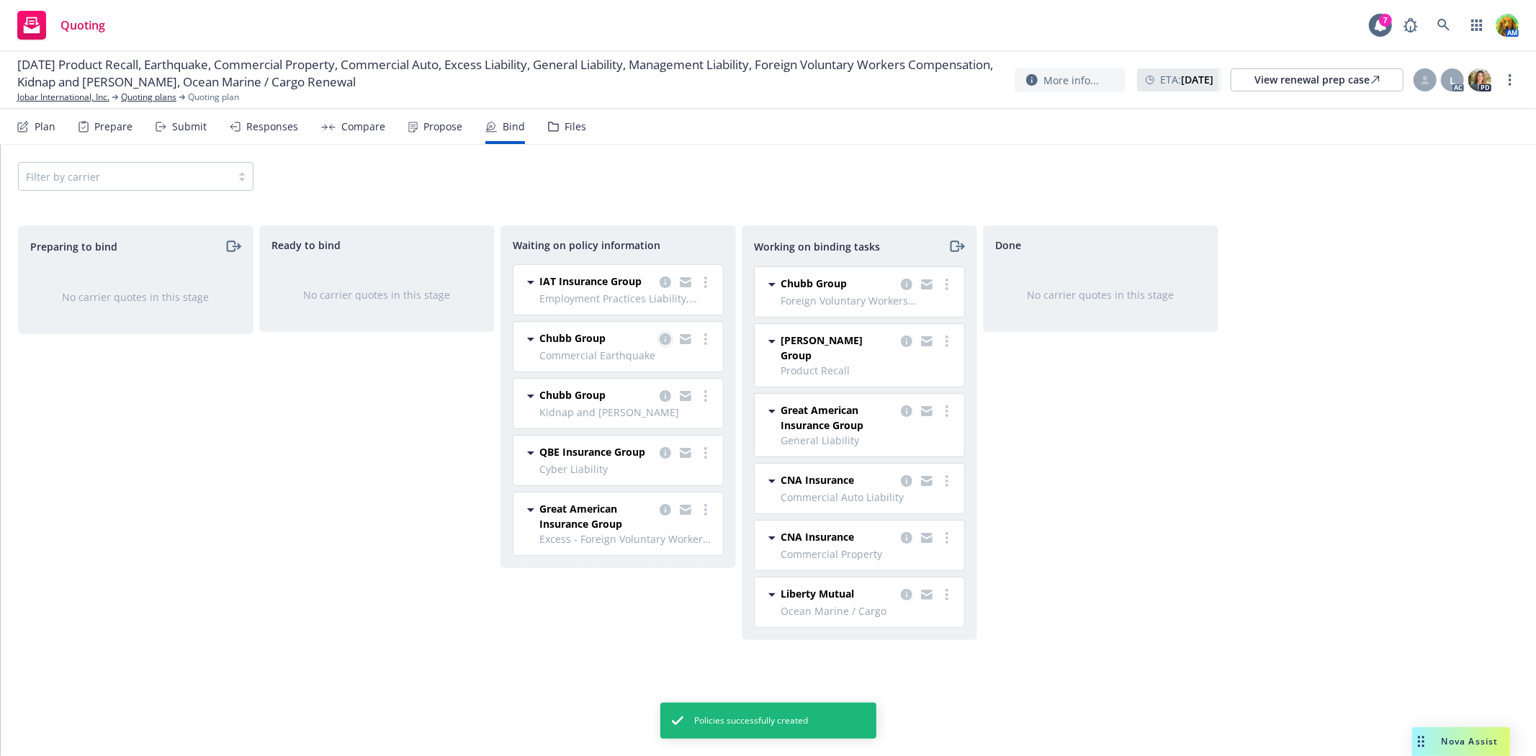
click at [662, 338] on icon "copy logging email" at bounding box center [665, 339] width 12 height 12
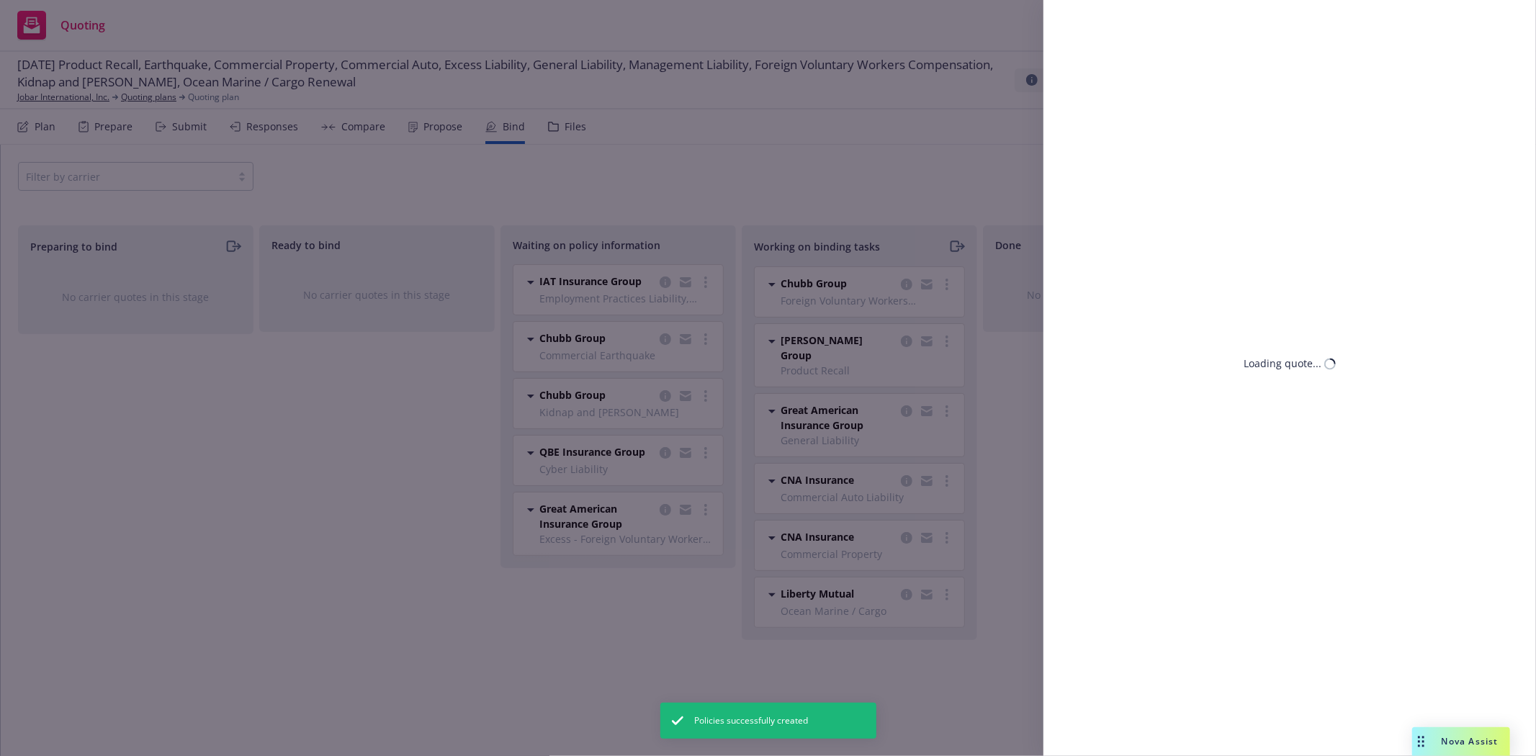
select select "CA"
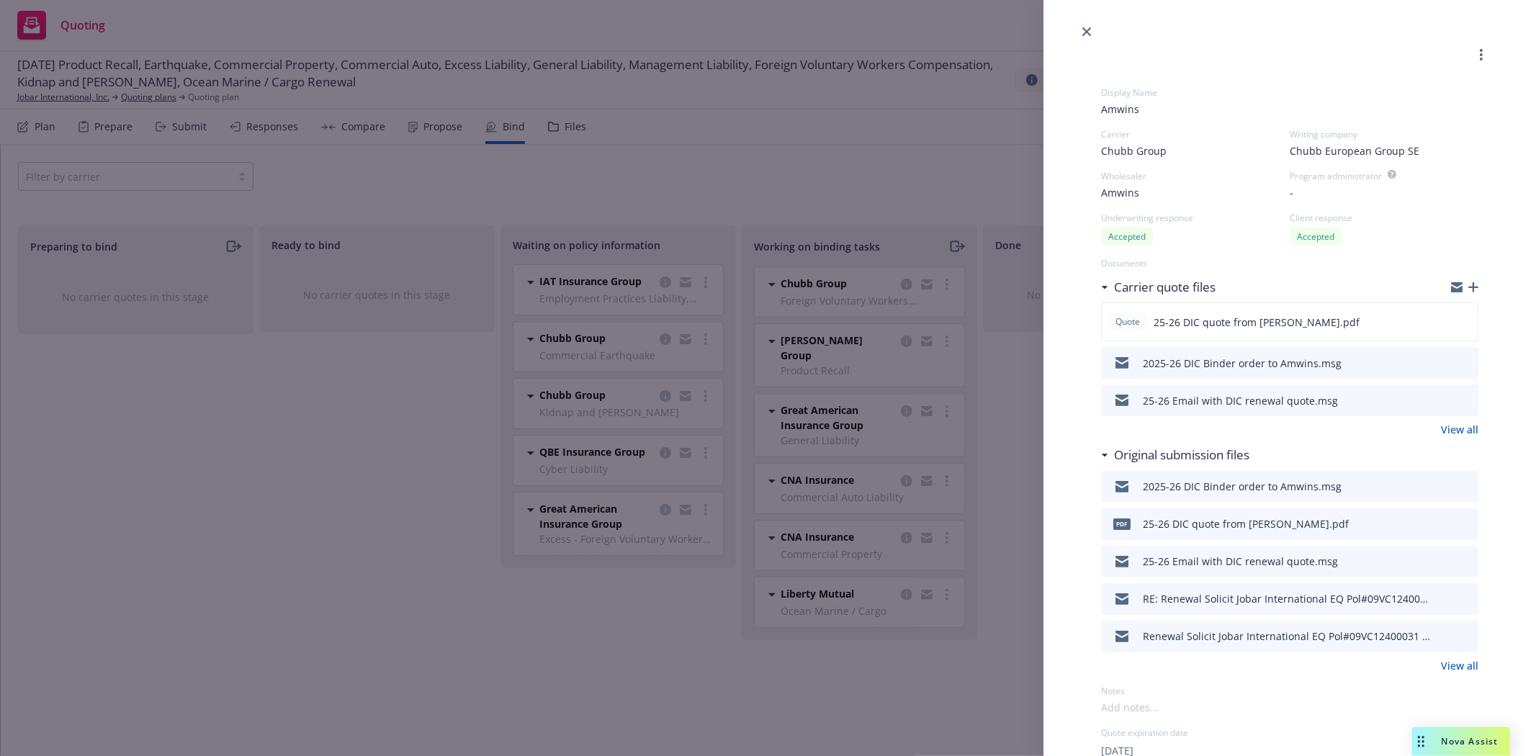
click at [446, 390] on div "Display Name Amwins Carrier Chubb Group Writing company Chubb European Group SE…" at bounding box center [768, 378] width 1536 height 756
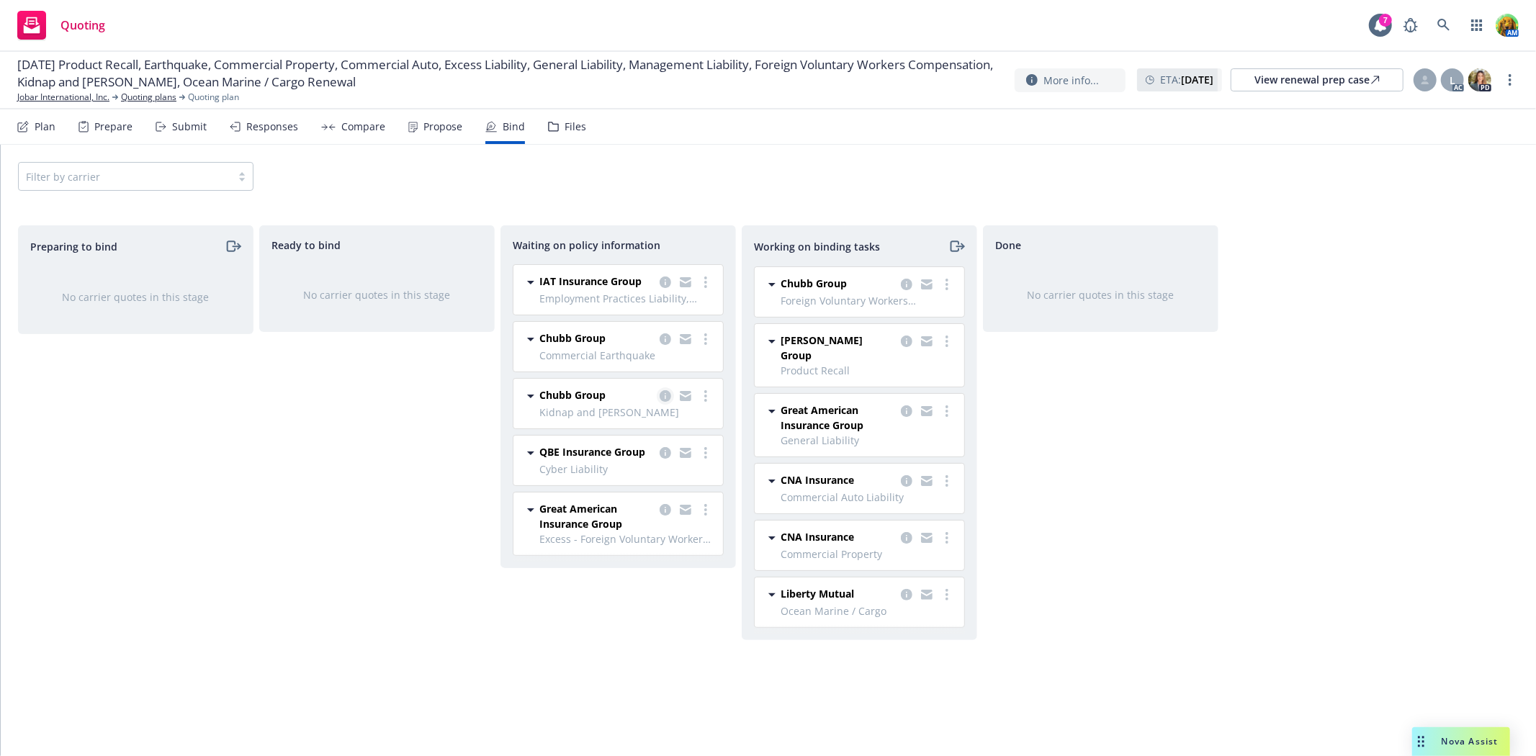
click at [664, 396] on icon "copy logging email" at bounding box center [665, 396] width 12 height 12
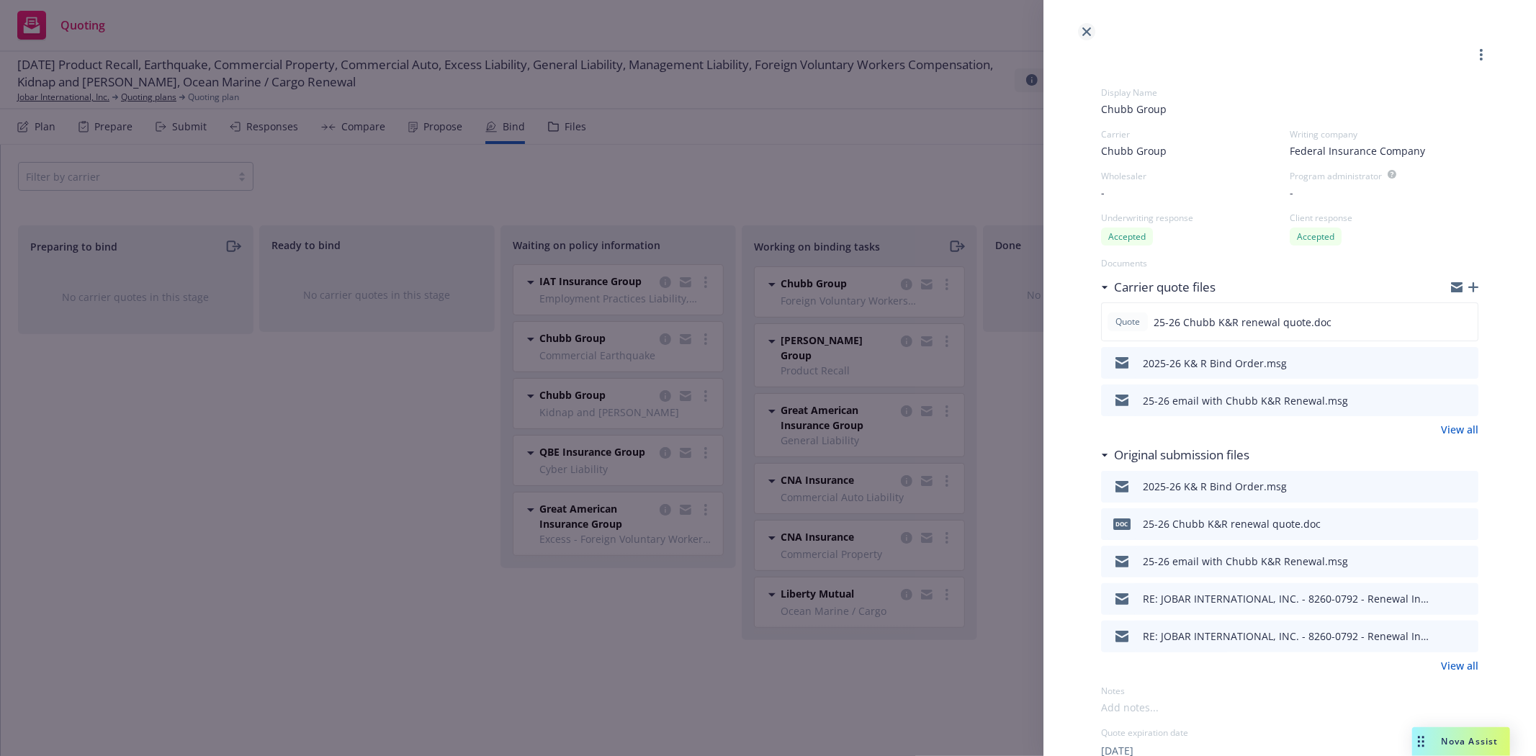
click at [1088, 31] on icon "close" at bounding box center [1086, 31] width 9 height 9
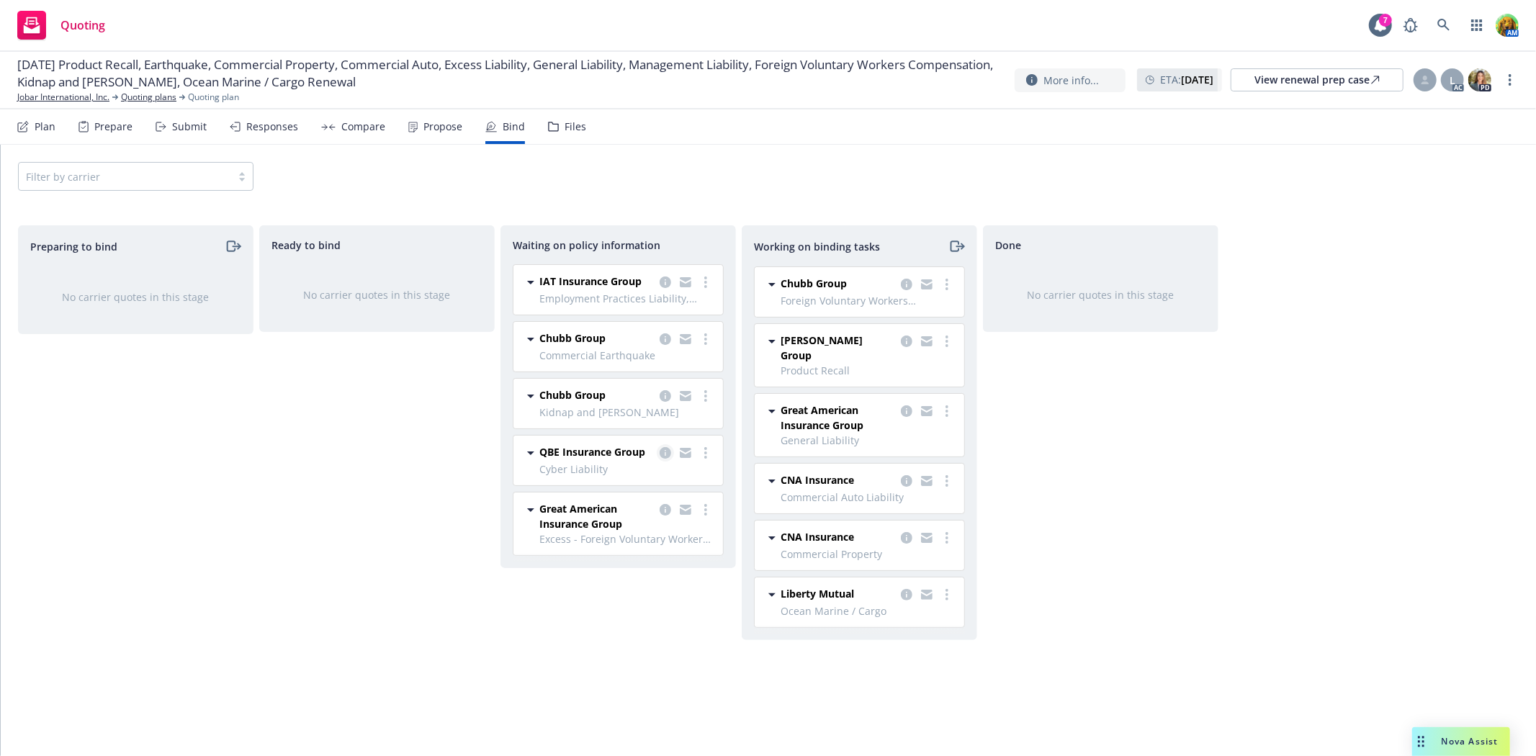
click at [665, 456] on icon "copy logging email" at bounding box center [665, 453] width 12 height 12
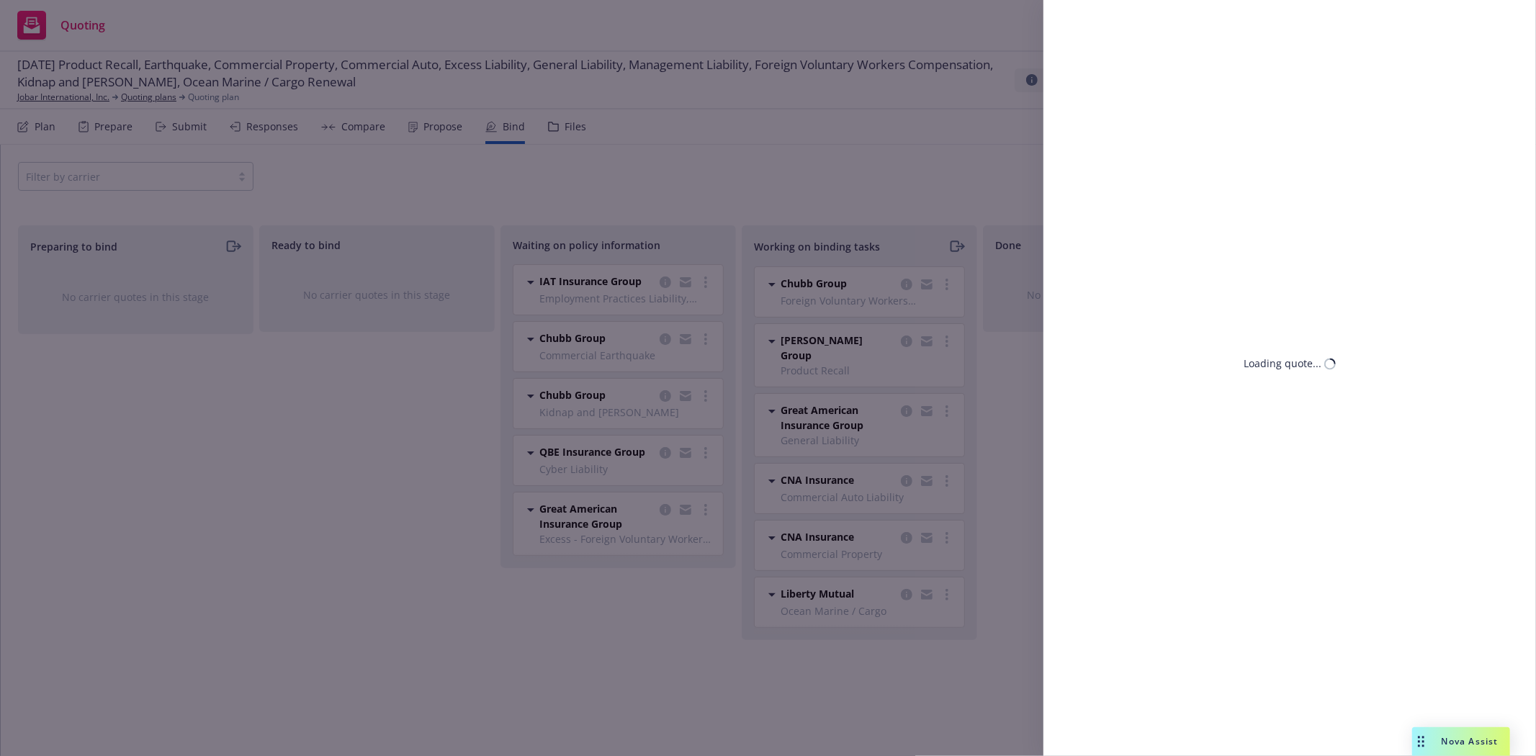
select select "CA"
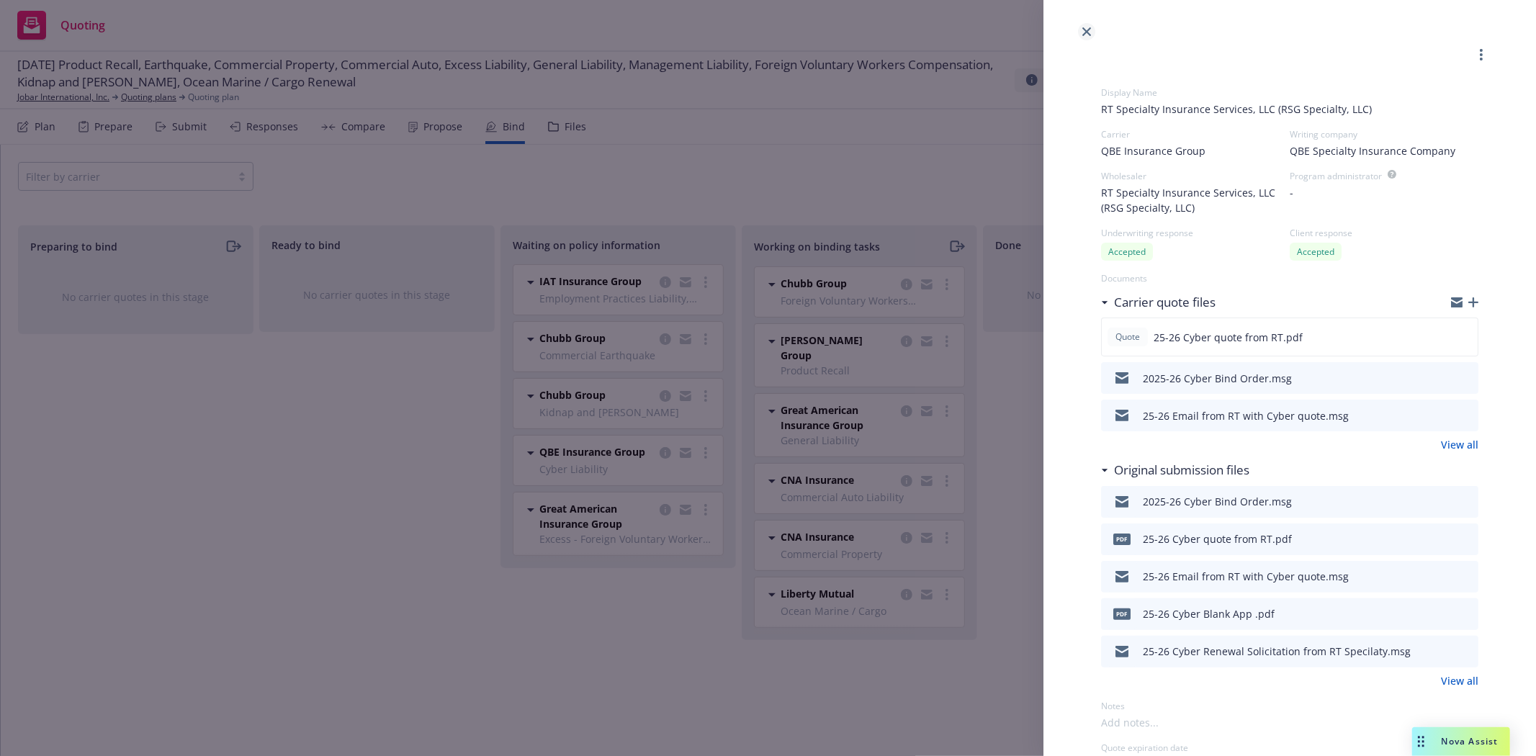
click at [1087, 26] on link "close" at bounding box center [1086, 31] width 17 height 17
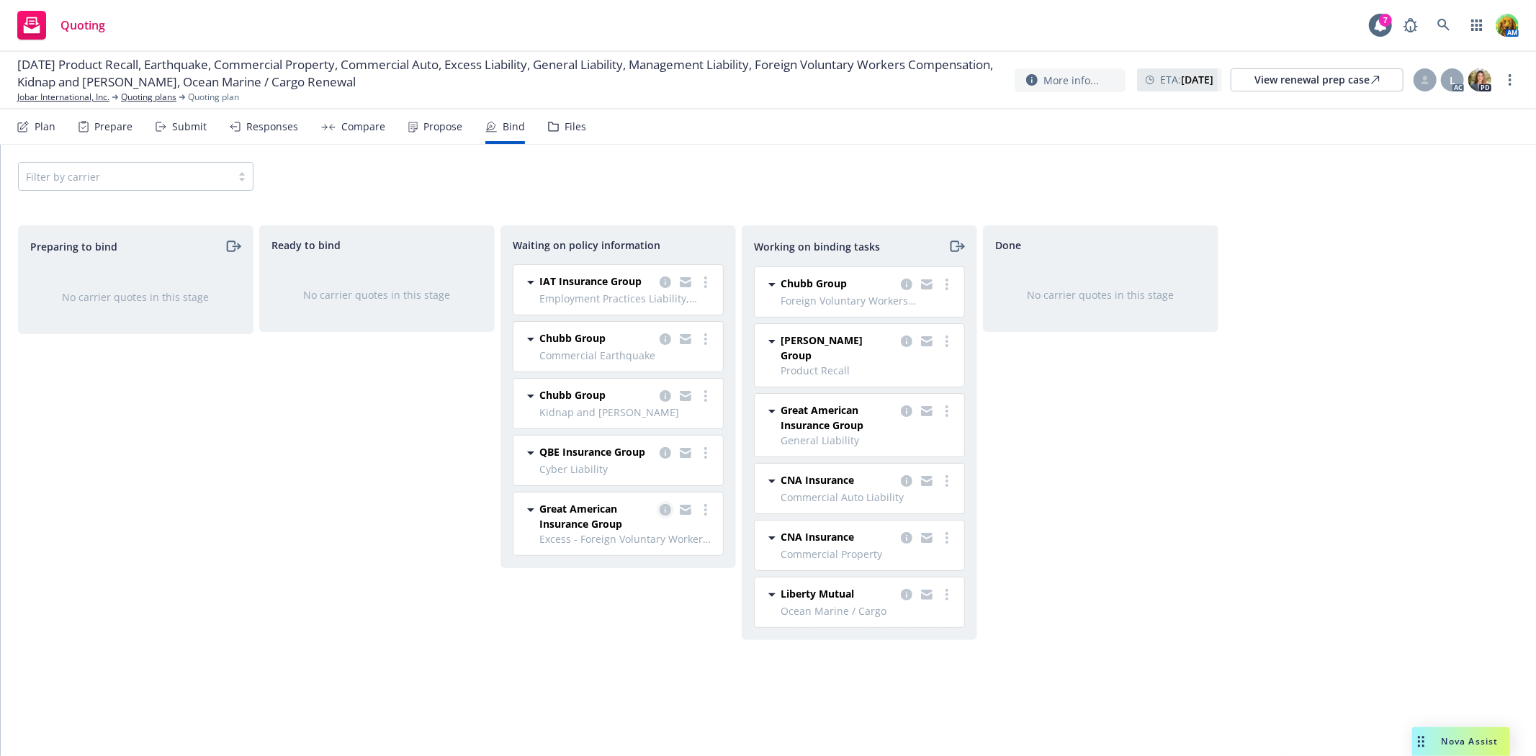
click at [664, 516] on link "copy logging email" at bounding box center [665, 509] width 17 height 17
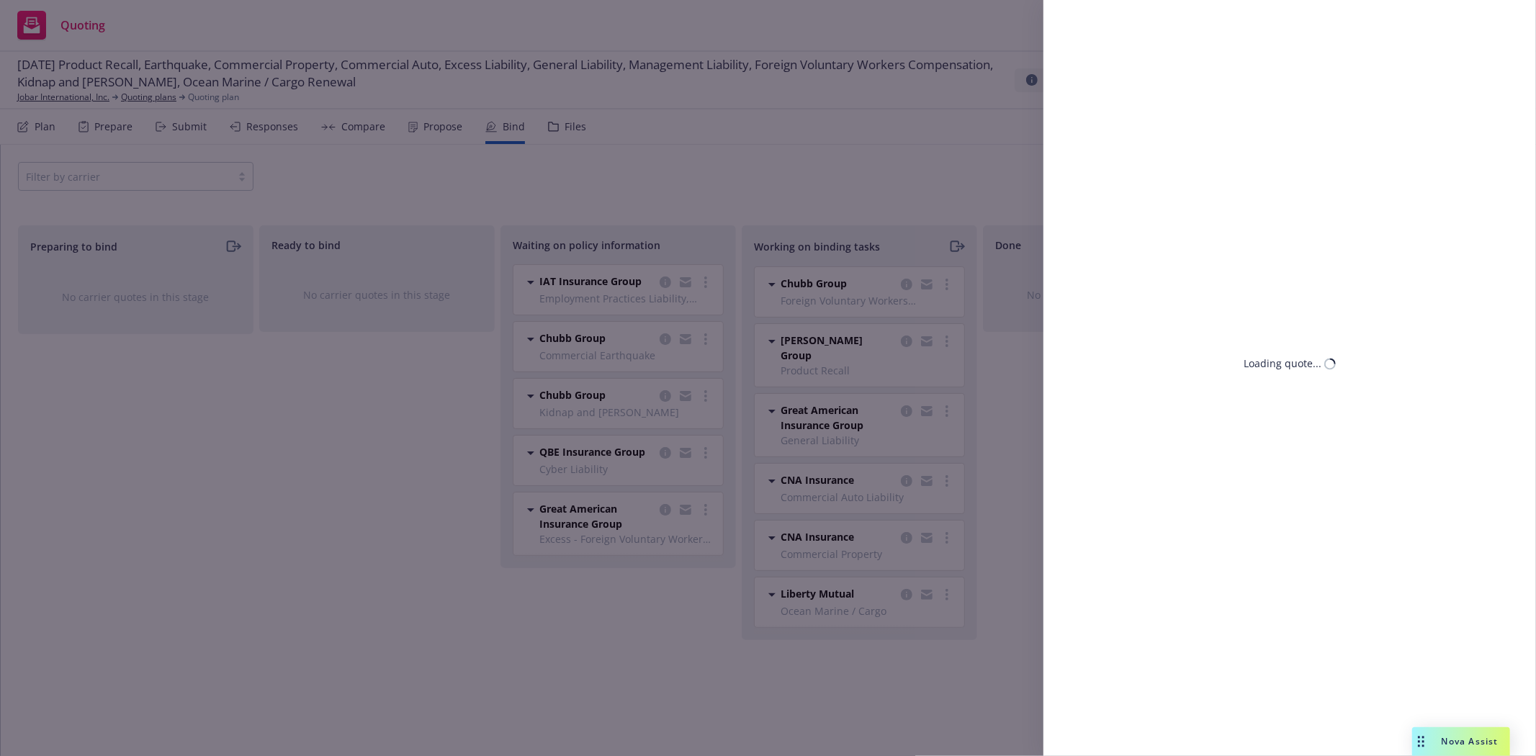
select select "CA"
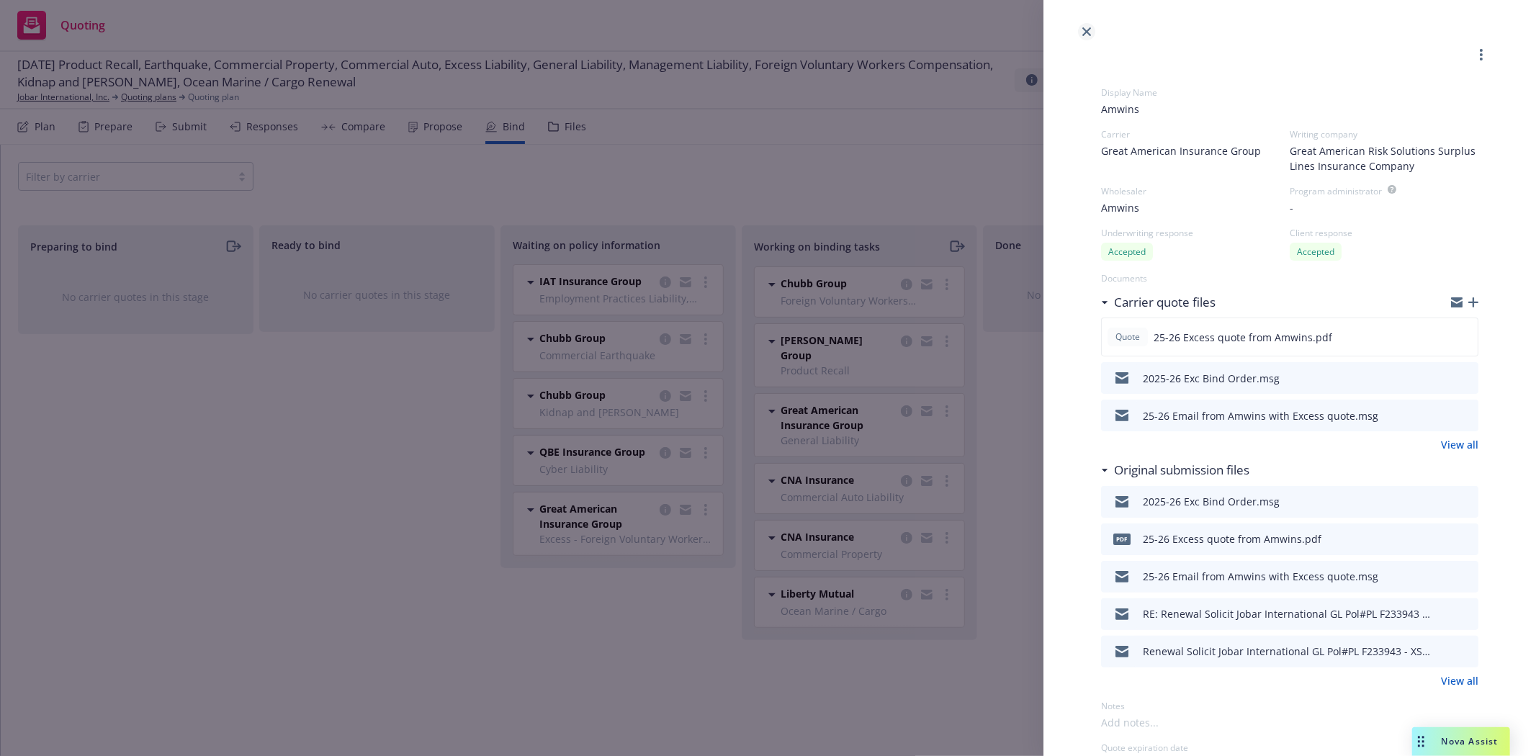
click at [1085, 33] on icon "close" at bounding box center [1086, 31] width 9 height 9
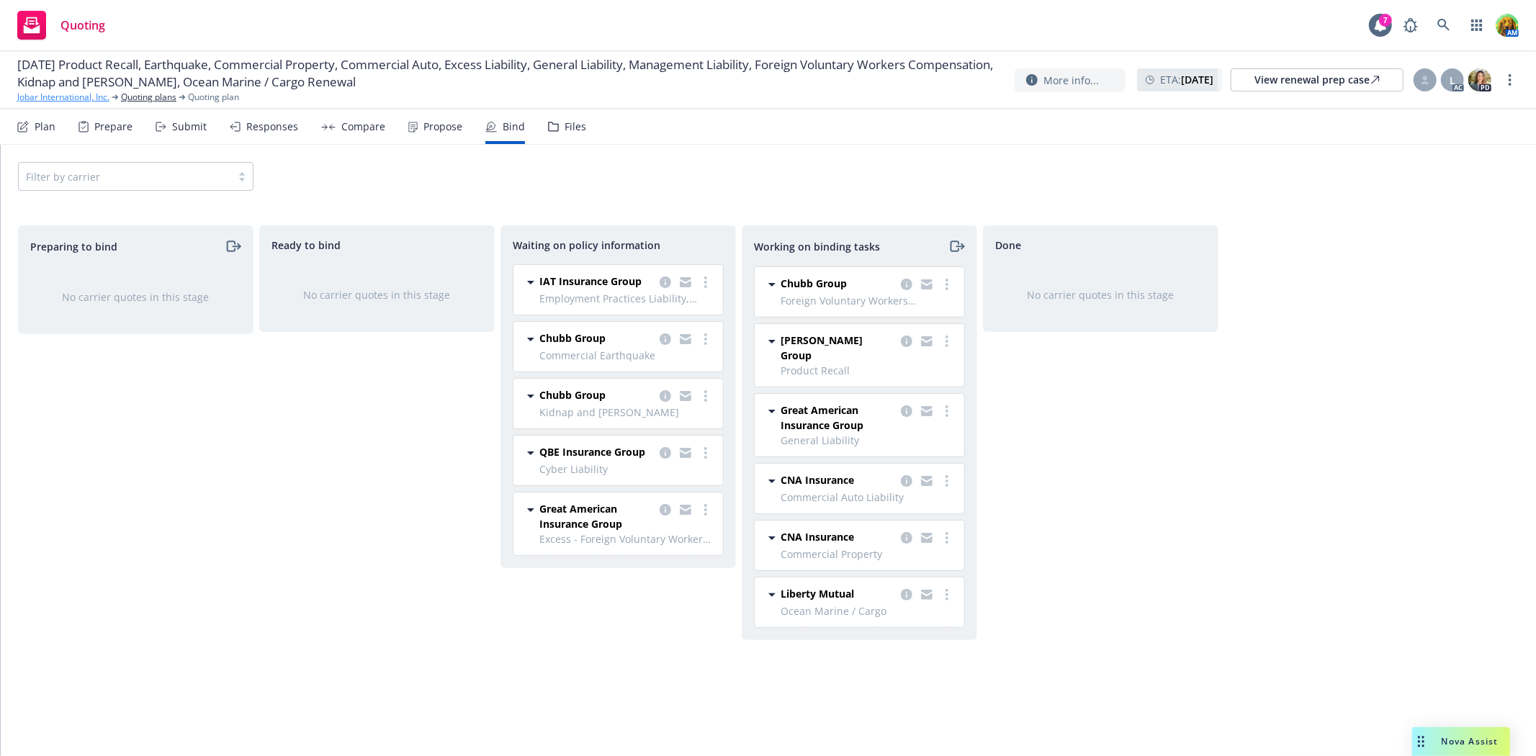
click at [73, 97] on link "Jobar International, Inc." at bounding box center [63, 97] width 92 height 13
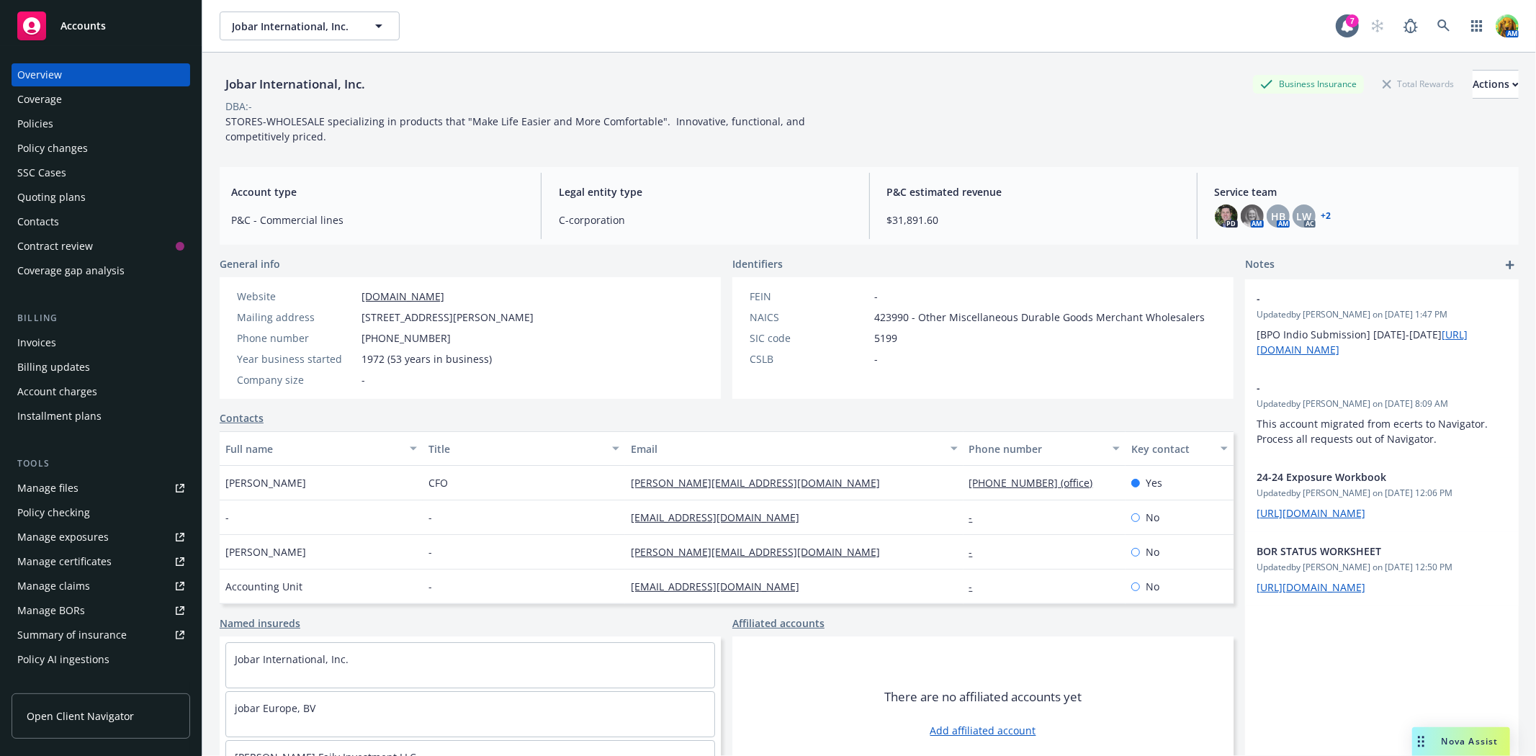
click at [37, 124] on div "Policies" at bounding box center [35, 123] width 36 height 23
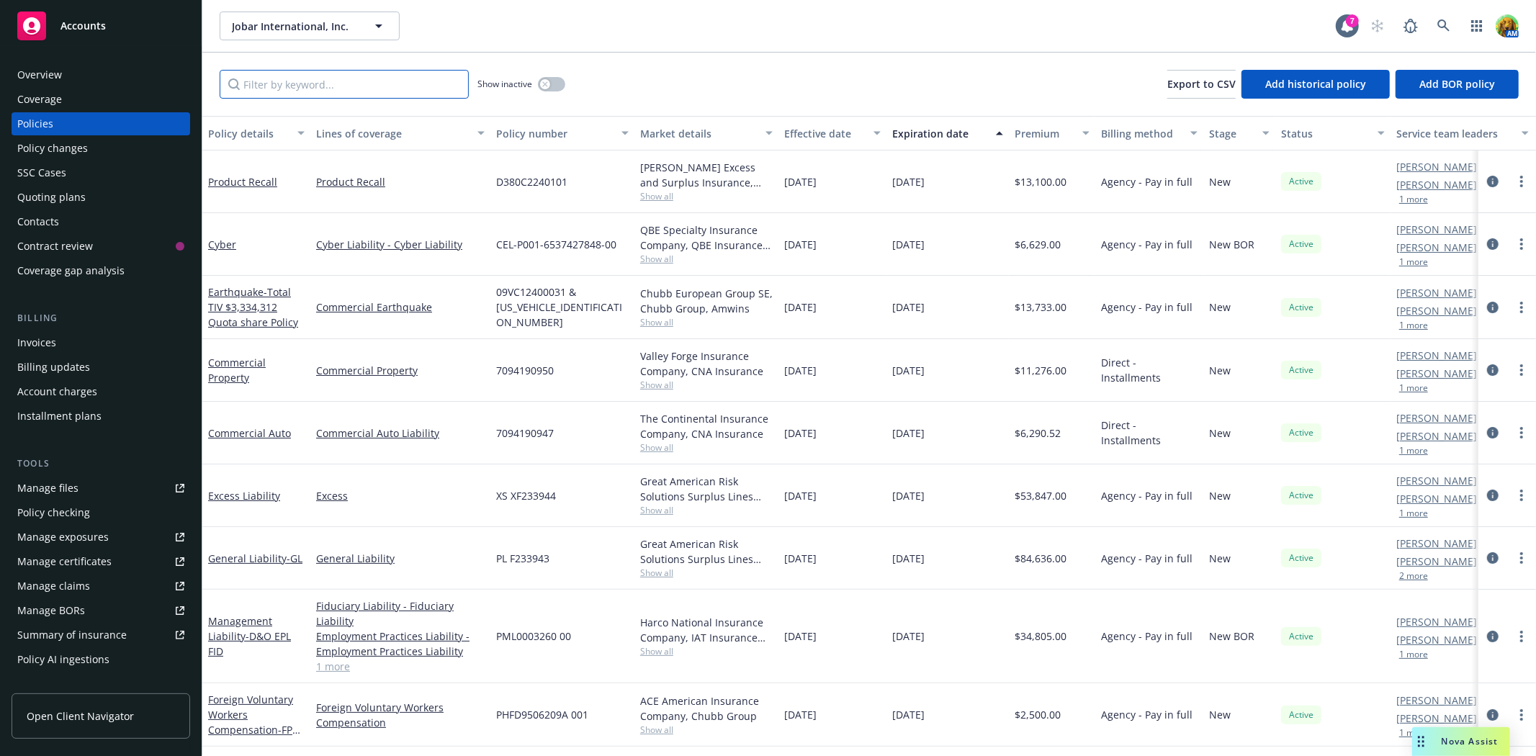
click at [367, 89] on input "Filter by keyword..." at bounding box center [344, 84] width 249 height 29
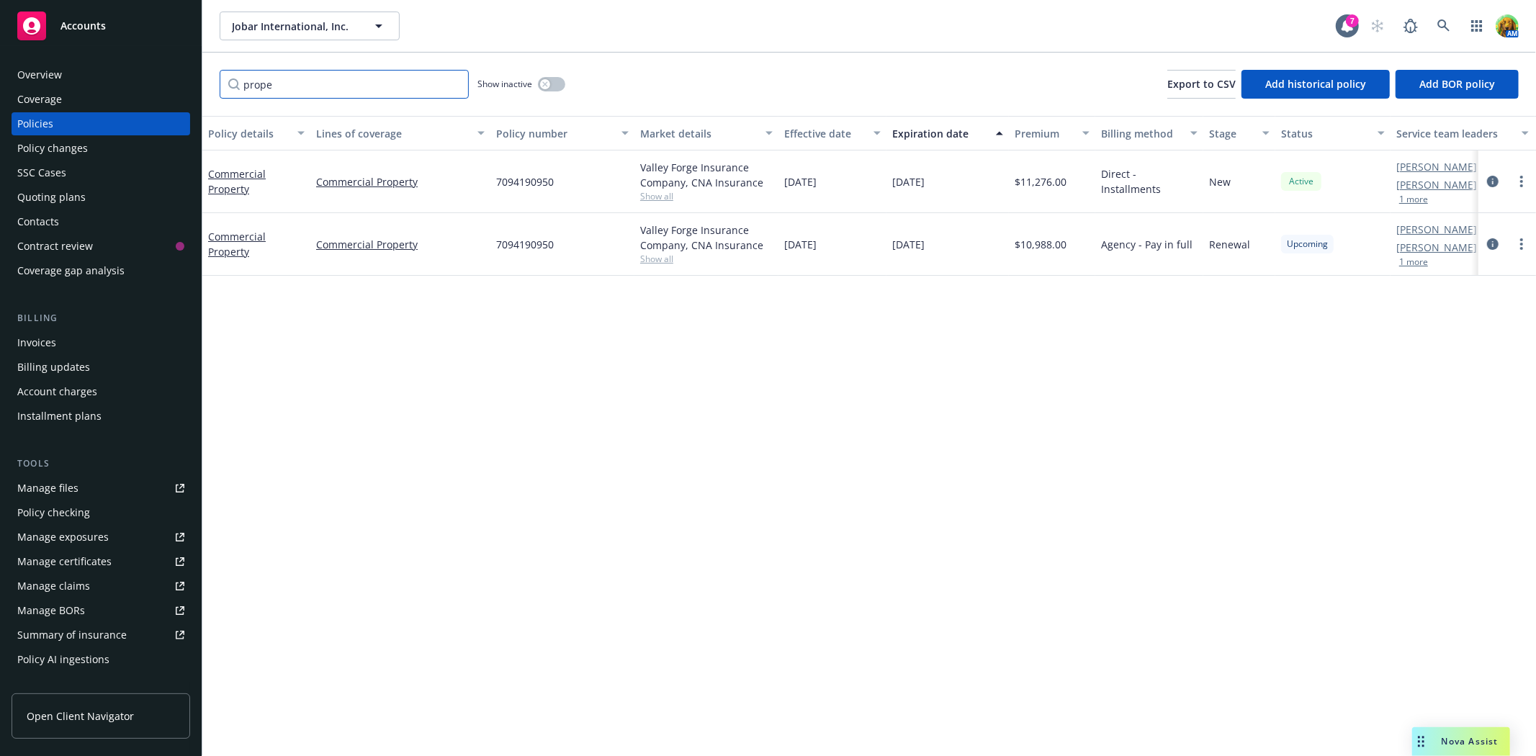
type input "prope"
click at [1512, 243] on div at bounding box center [1507, 243] width 46 height 17
click at [1519, 245] on link "more" at bounding box center [1521, 243] width 17 height 17
click at [240, 238] on link "Commercial Property" at bounding box center [237, 244] width 58 height 29
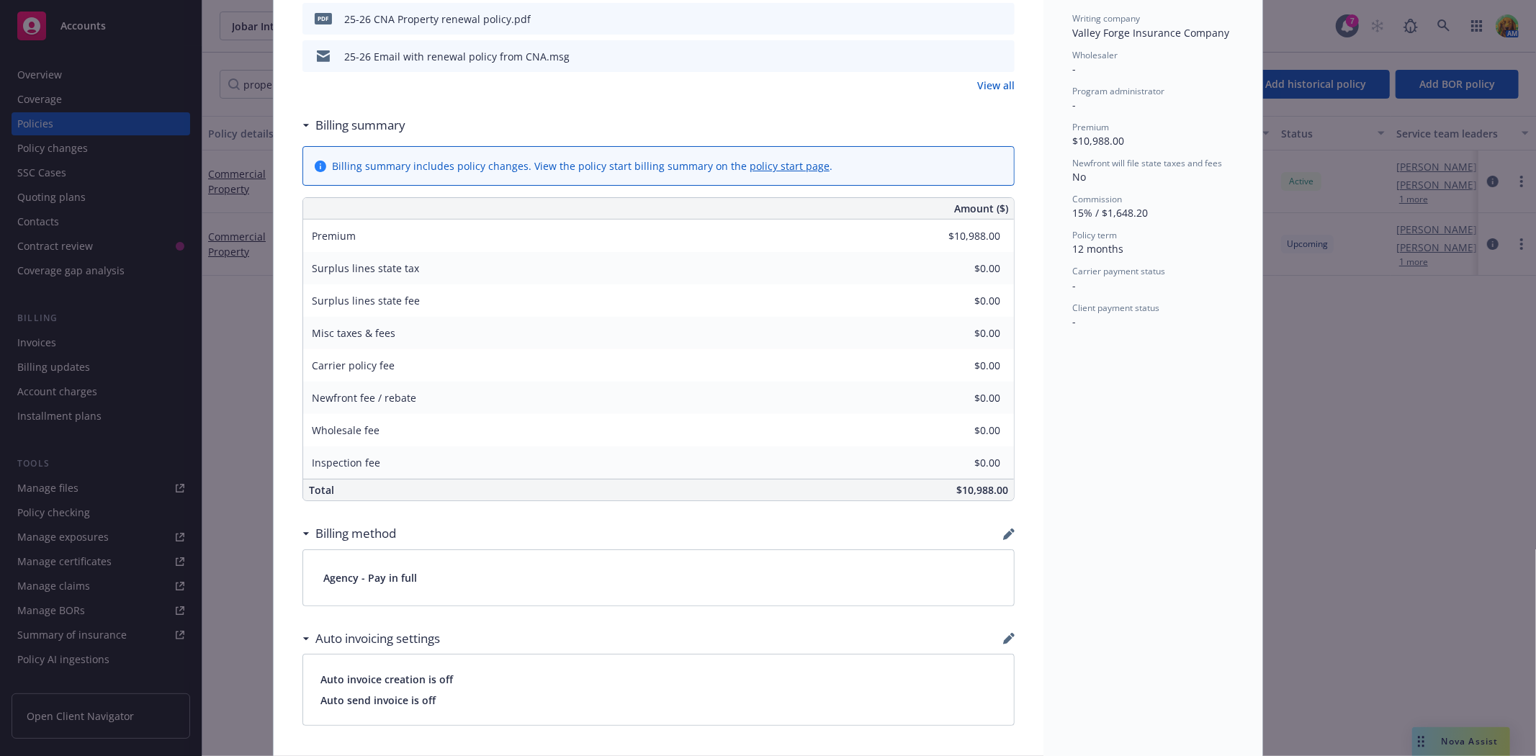
scroll to position [559, 0]
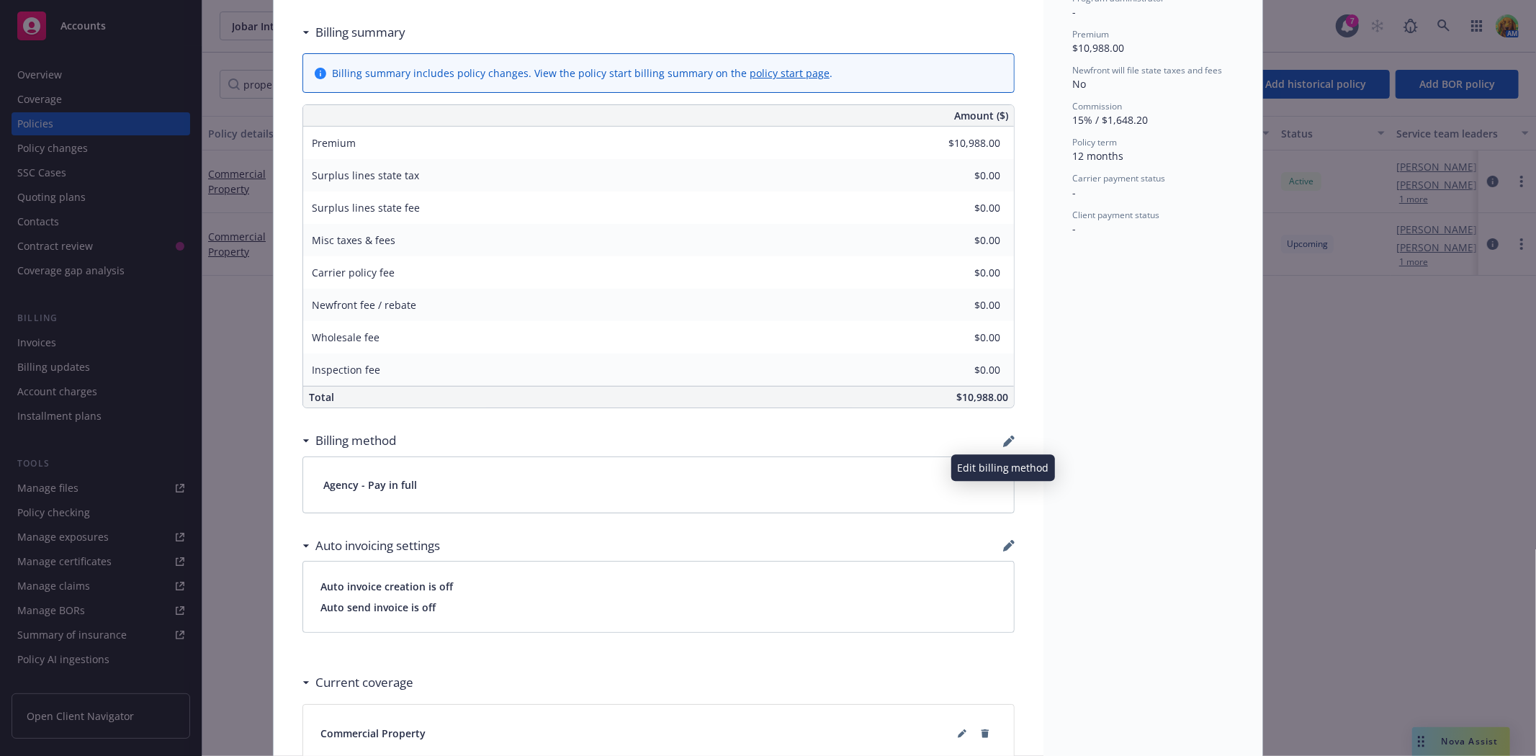
click at [1003, 439] on icon "button" at bounding box center [1007, 442] width 9 height 9
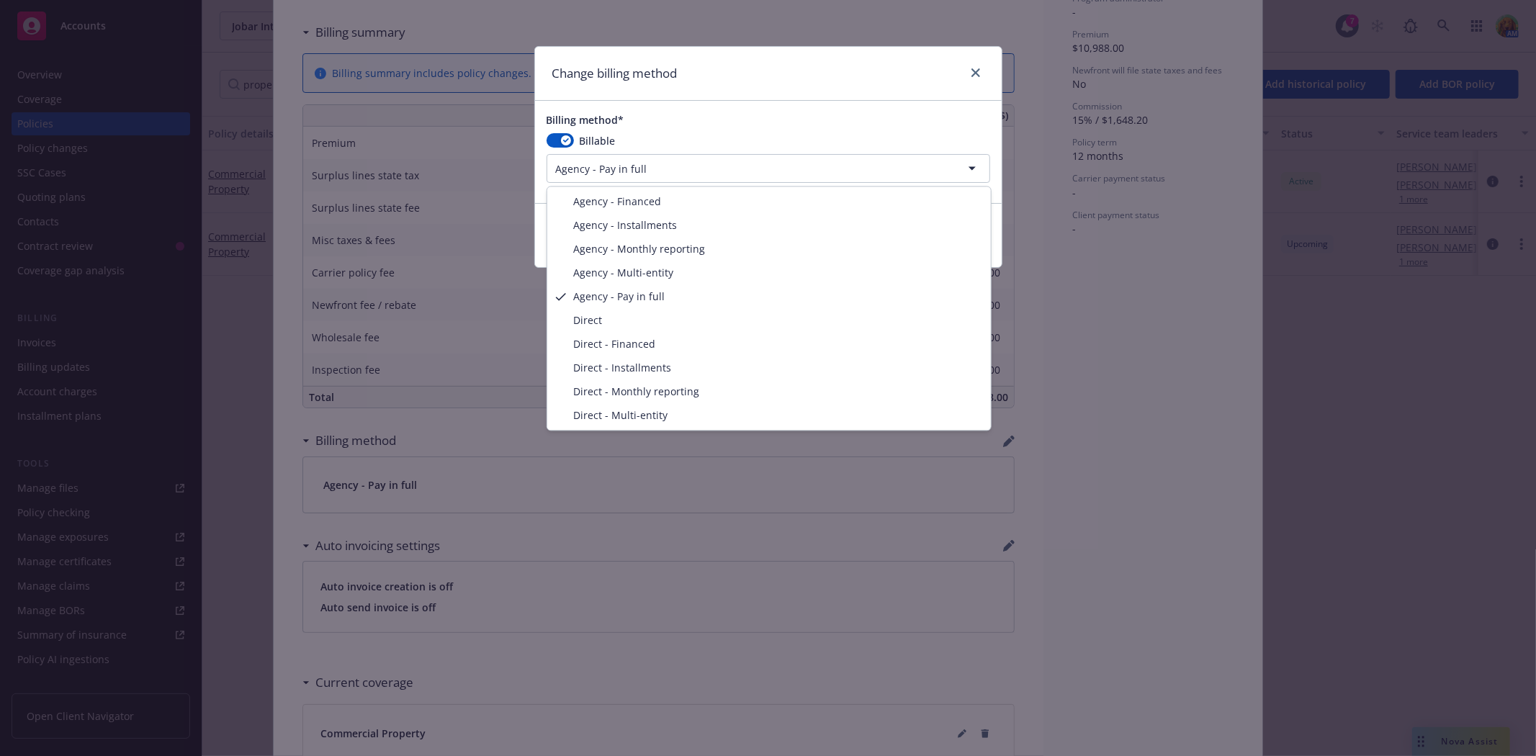
click at [564, 169] on html "Accounts Overview Coverage Policies Policy changes SSC Cases Quoting plans Cont…" at bounding box center [768, 378] width 1536 height 756
select select "DIRECT"
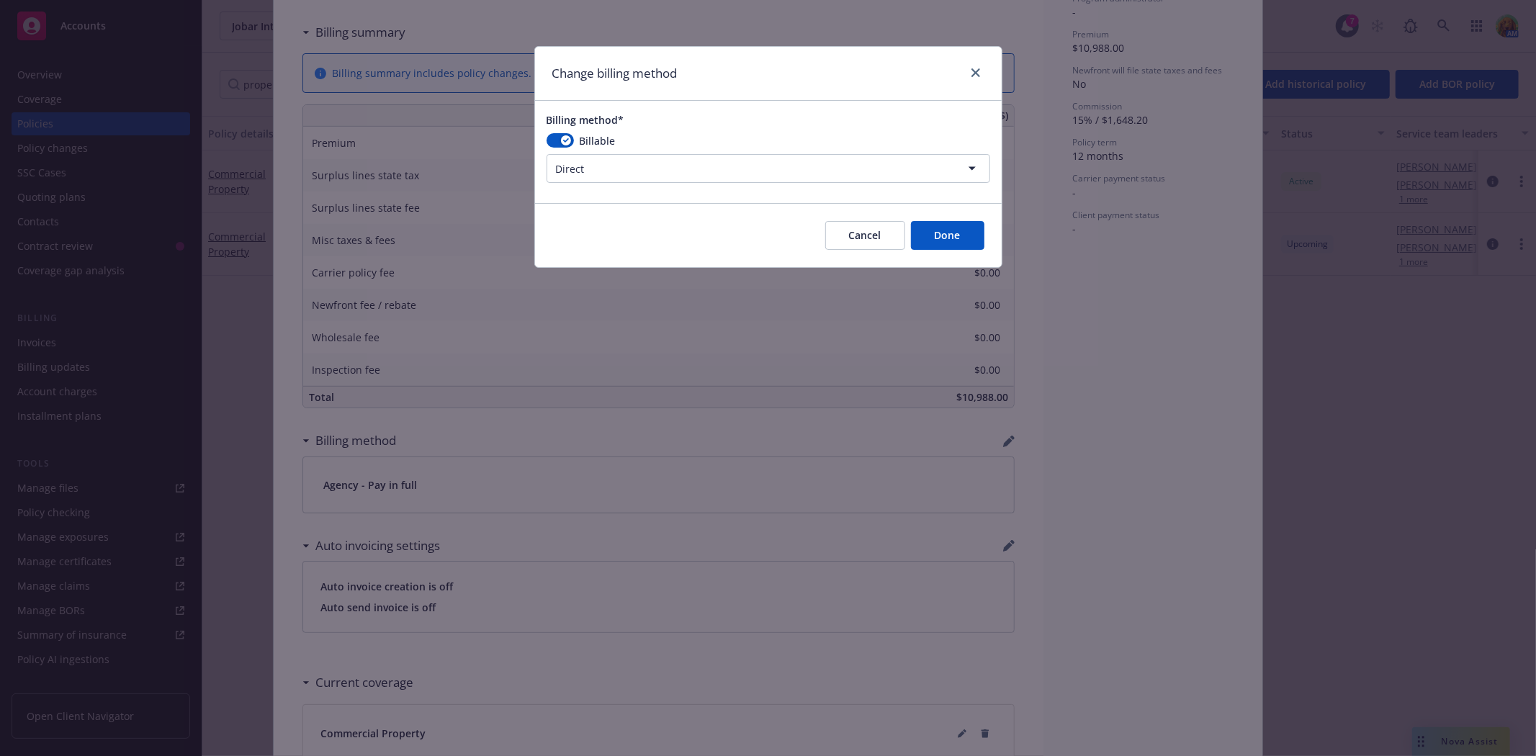
click at [940, 227] on button "Done" at bounding box center [947, 235] width 73 height 29
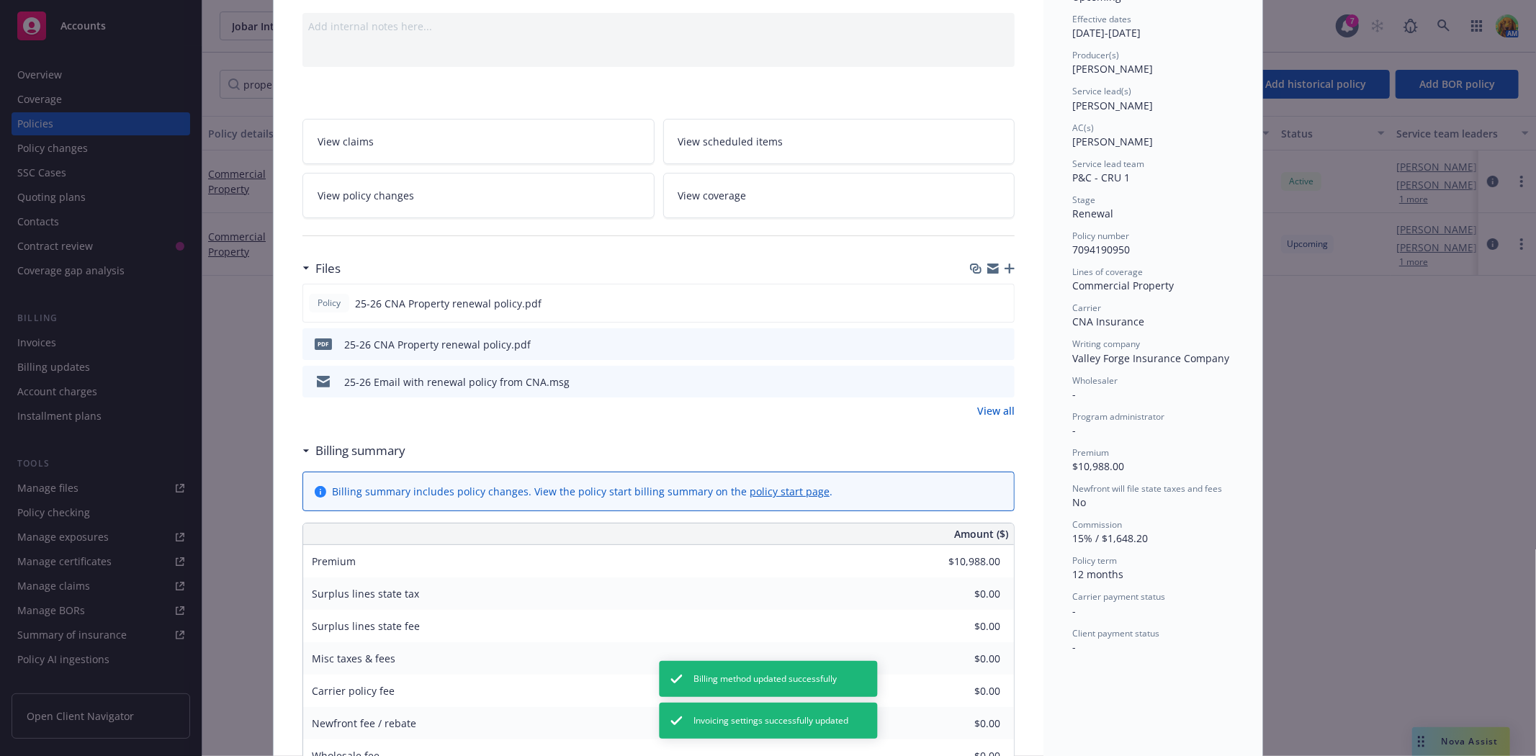
scroll to position [0, 0]
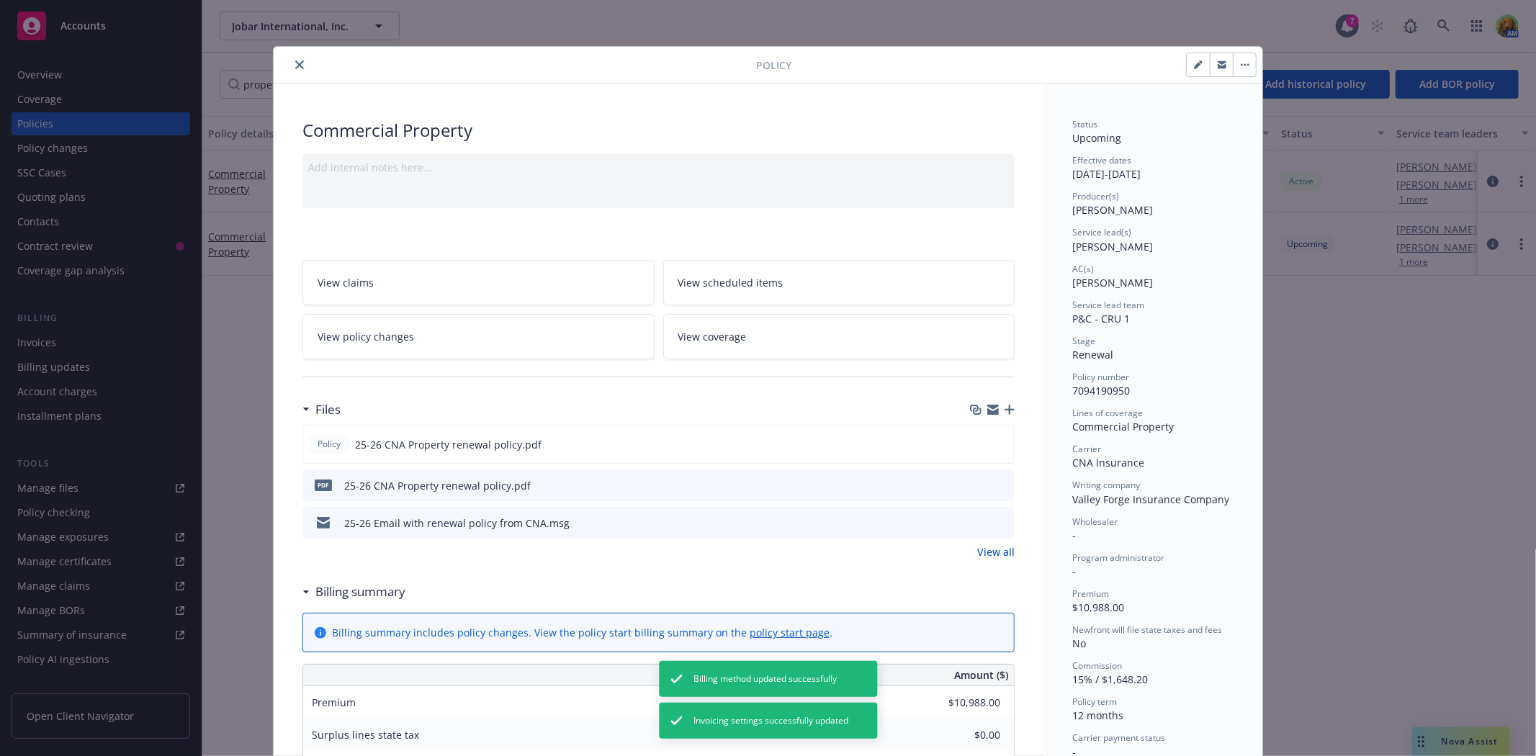
click at [295, 62] on icon "close" at bounding box center [299, 64] width 9 height 9
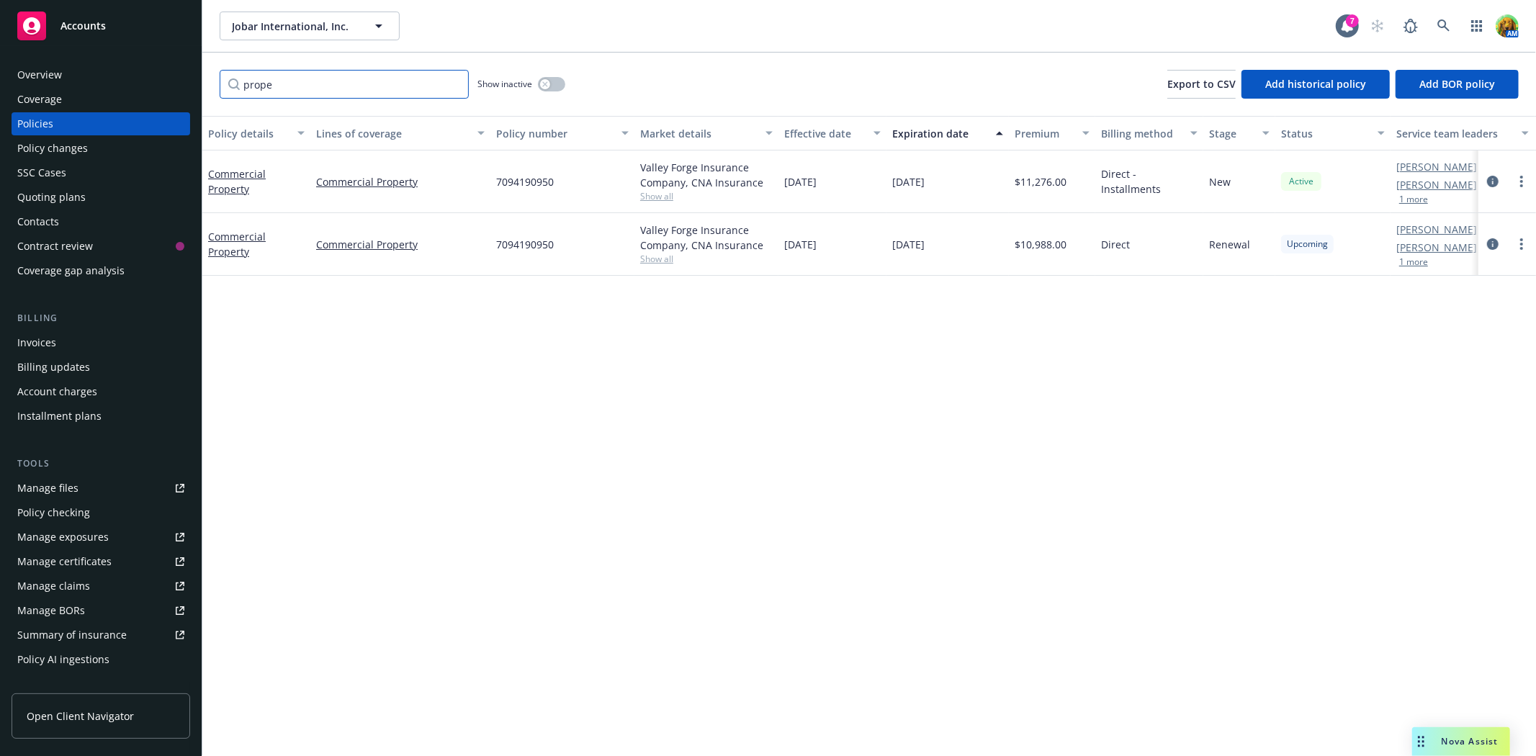
drag, startPoint x: 274, startPoint y: 84, endPoint x: 233, endPoint y: 85, distance: 41.8
click at [233, 85] on input "prope" at bounding box center [344, 84] width 249 height 29
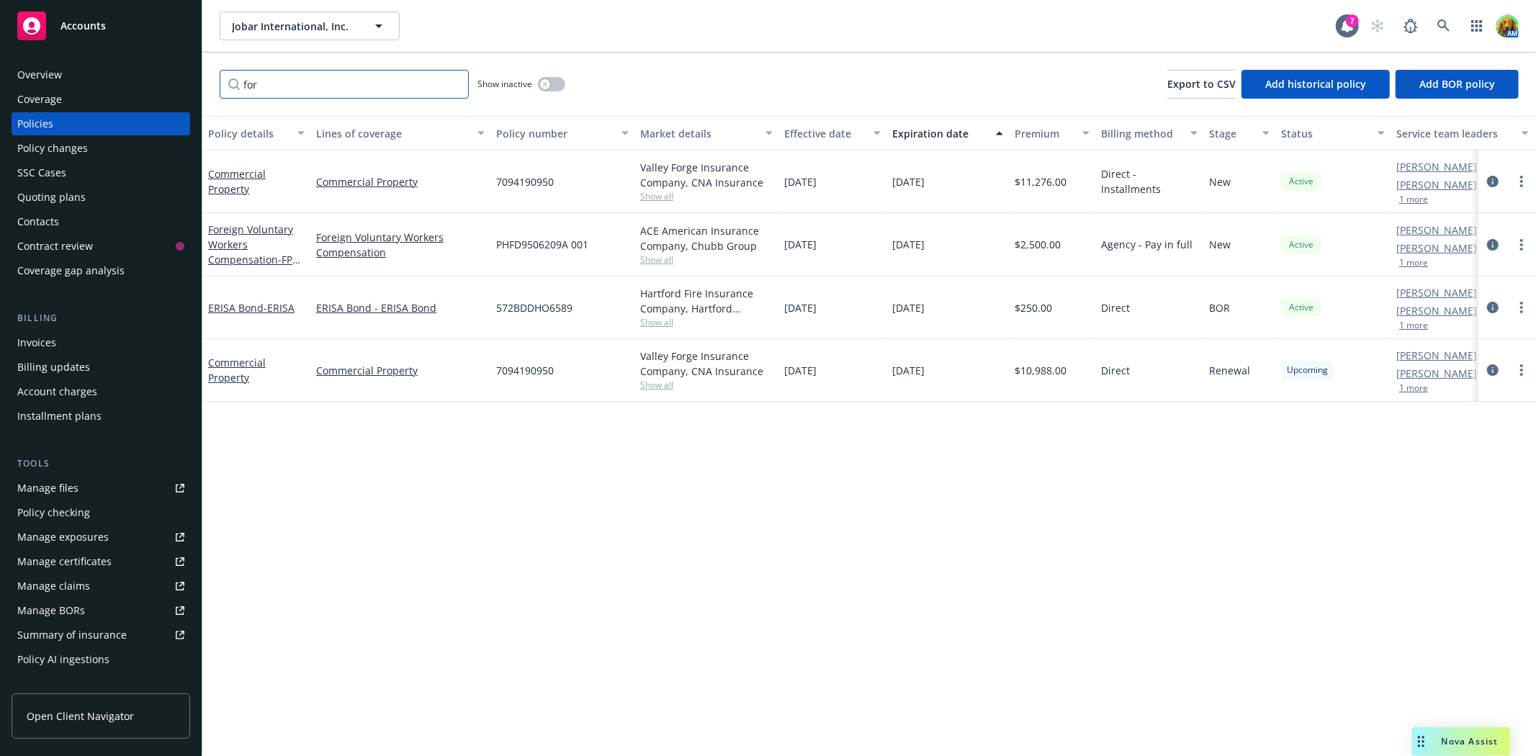
type input "for"
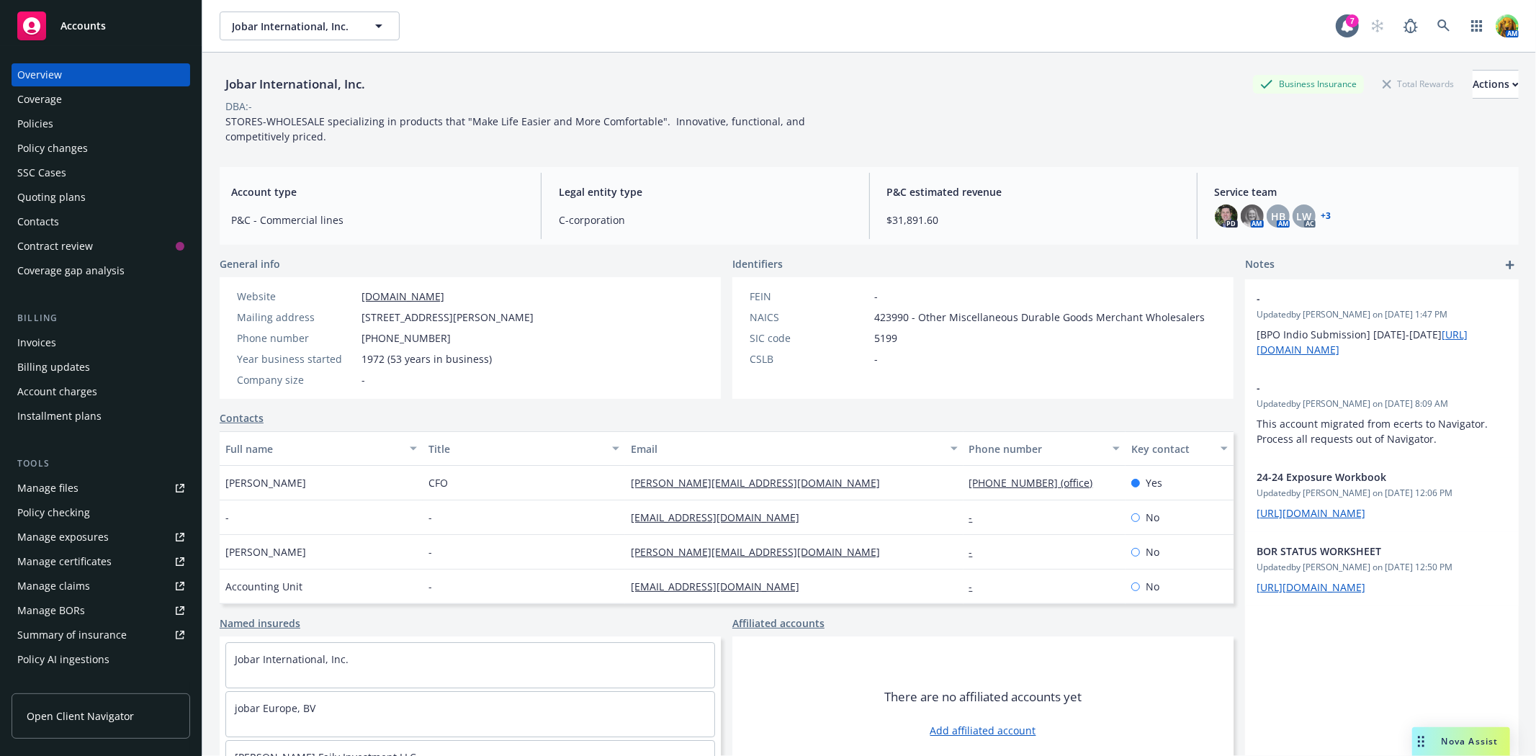
click at [63, 126] on div "Policies" at bounding box center [100, 123] width 167 height 23
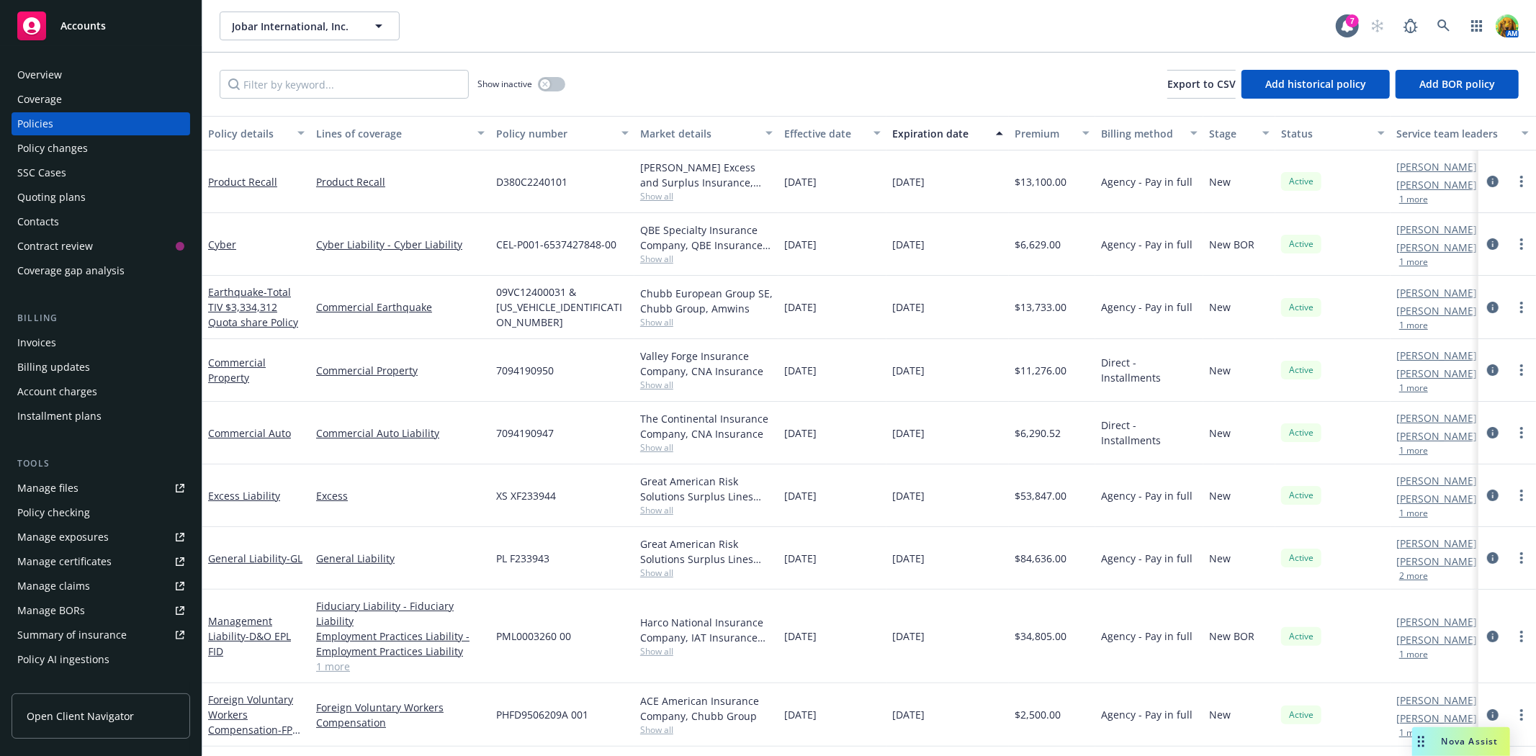
click at [35, 490] on div "Manage files" at bounding box center [47, 488] width 61 height 23
click at [80, 487] on link "Manage files" at bounding box center [101, 488] width 179 height 23
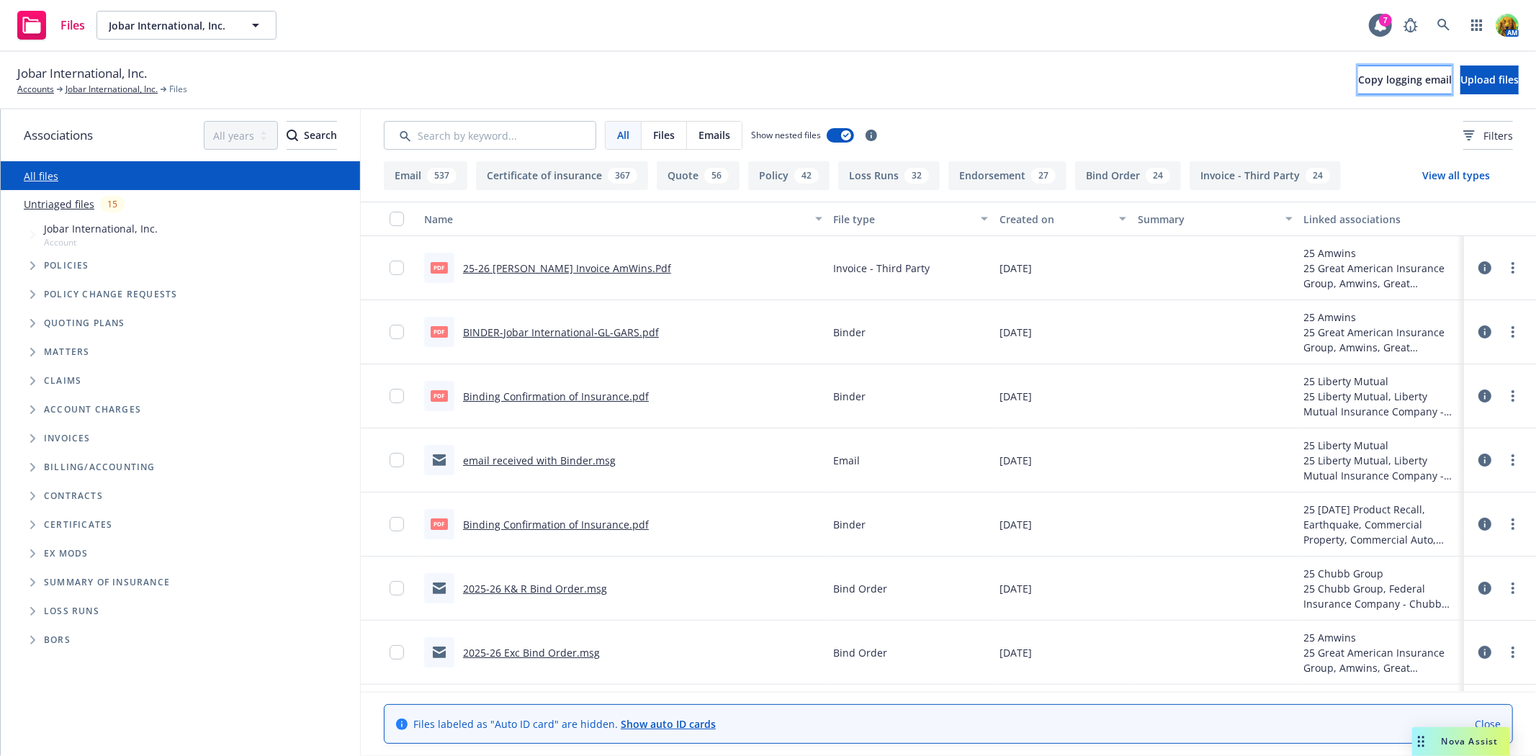
click at [1358, 84] on span "Copy logging email" at bounding box center [1405, 80] width 94 height 14
click at [89, 91] on link "Jobar International, Inc." at bounding box center [112, 89] width 92 height 13
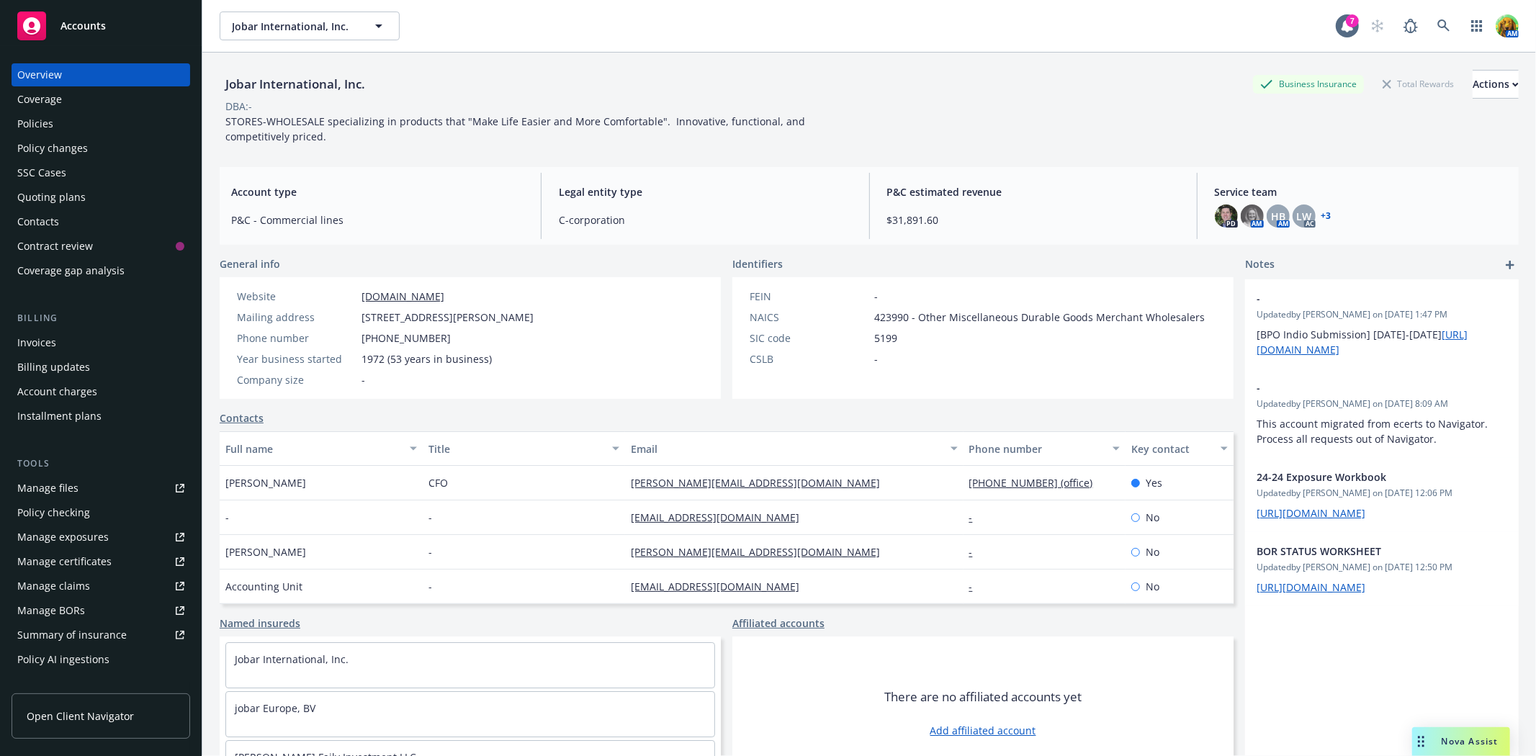
click at [58, 482] on div "Manage files" at bounding box center [47, 488] width 61 height 23
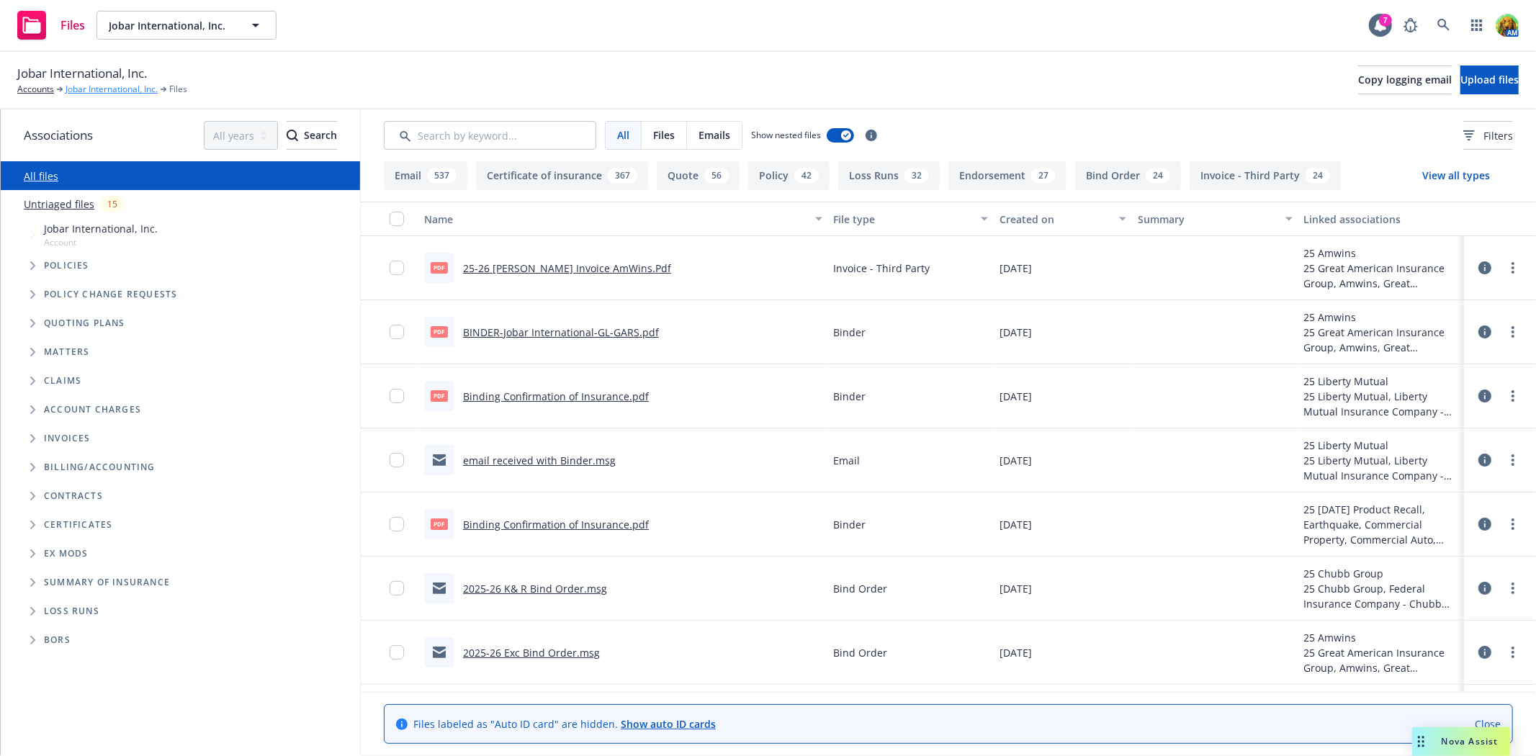
click at [103, 94] on link "Jobar International, Inc." at bounding box center [112, 89] width 92 height 13
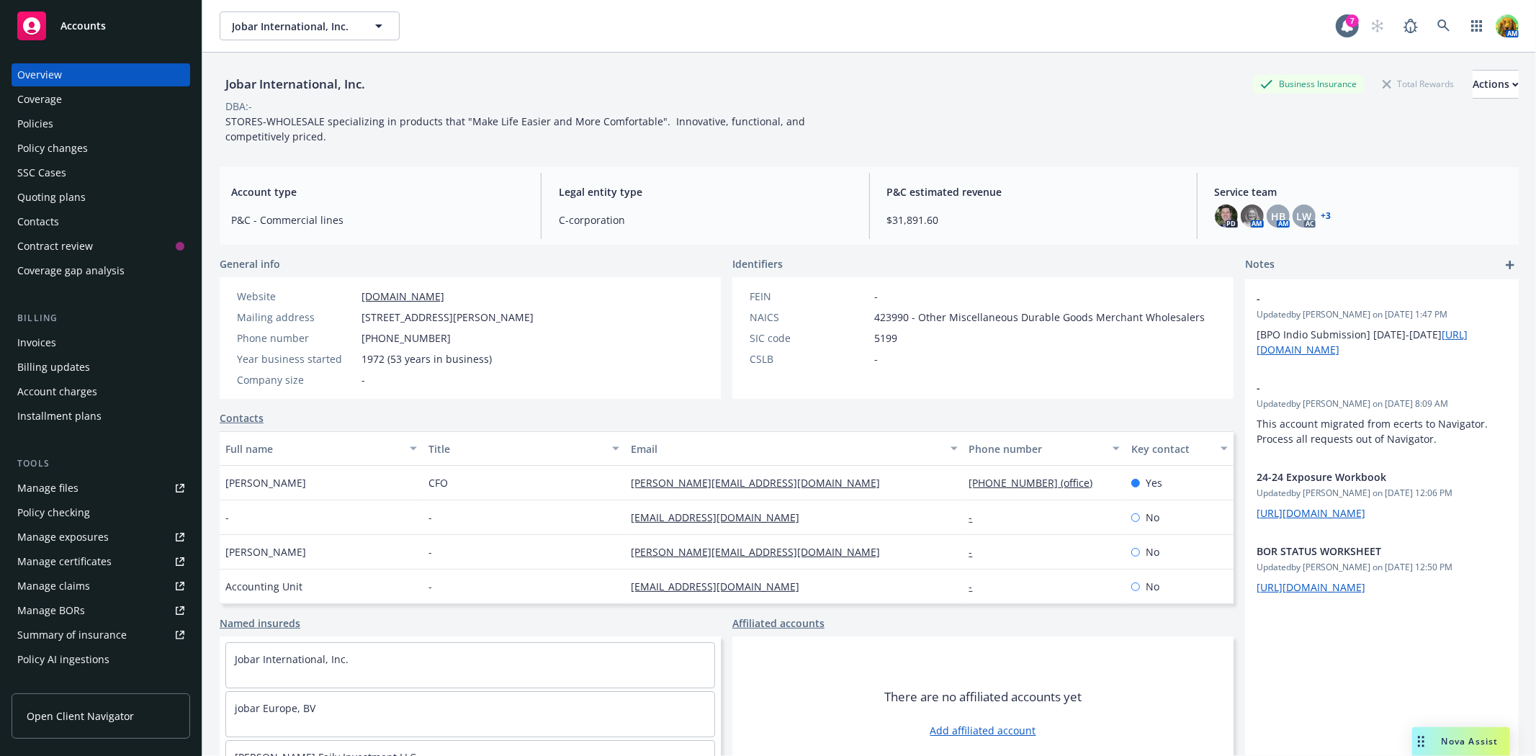
click at [41, 126] on div "Policies" at bounding box center [35, 123] width 36 height 23
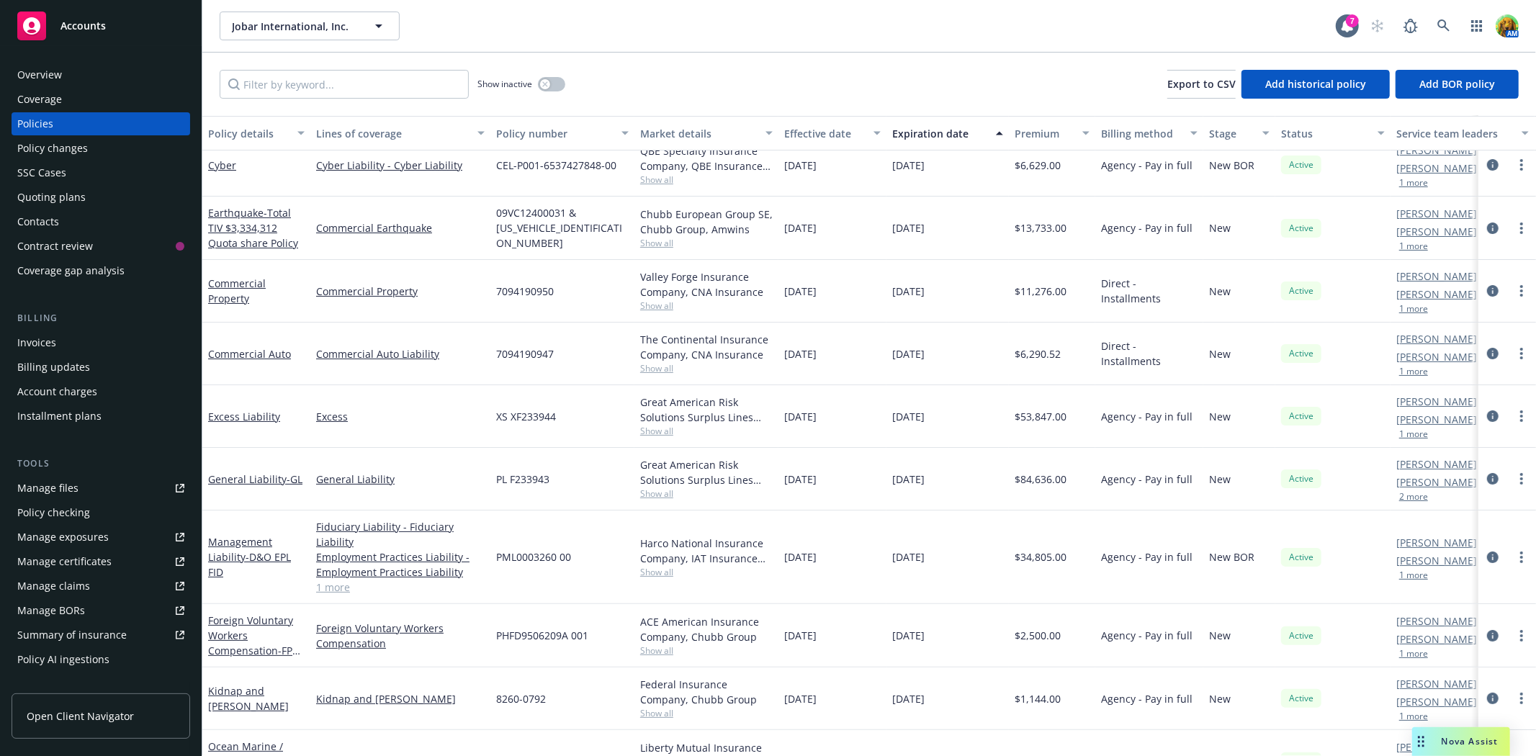
scroll to position [80, 0]
click at [267, 353] on link "Commercial Auto" at bounding box center [249, 353] width 83 height 14
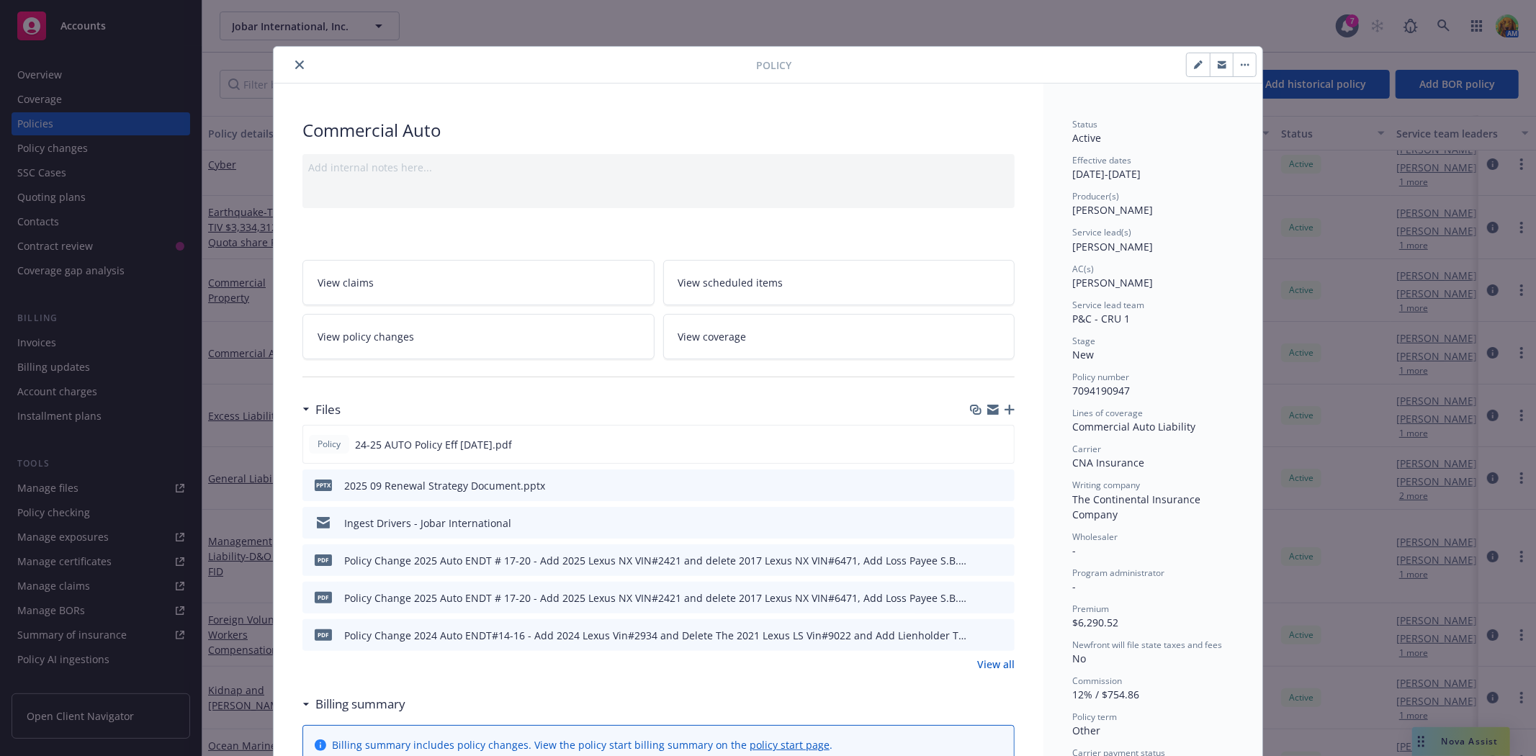
click at [295, 59] on button "close" at bounding box center [299, 64] width 17 height 17
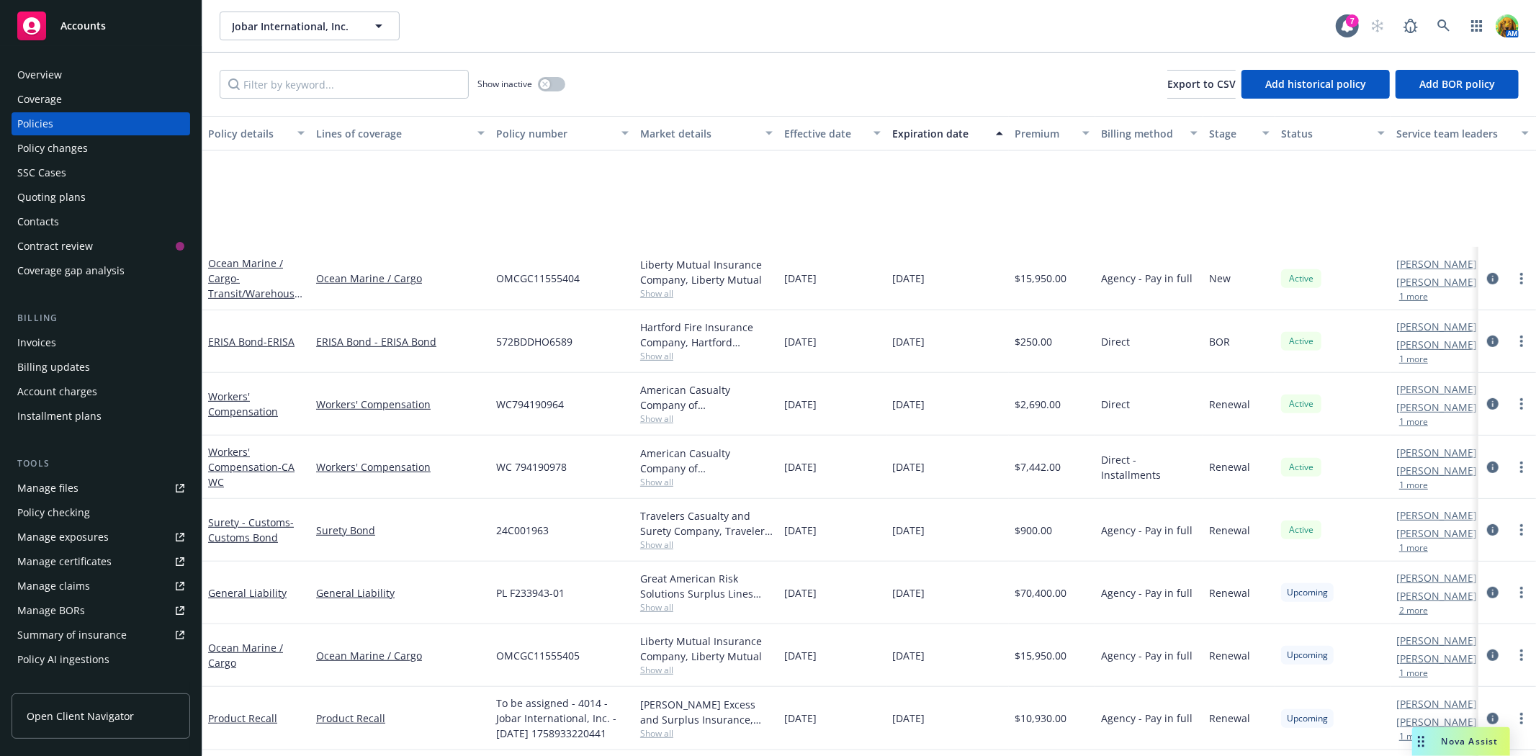
scroll to position [675, 0]
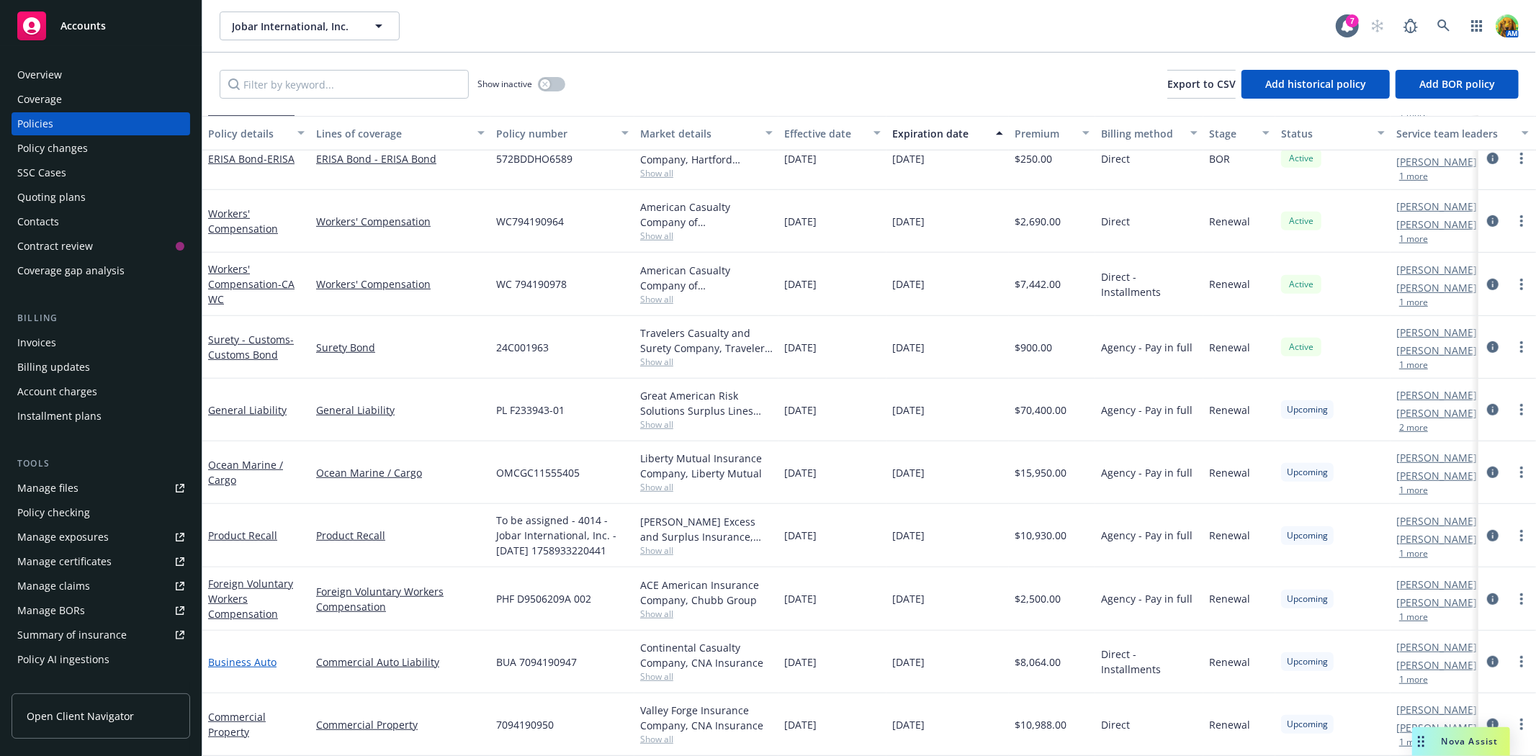
click at [261, 655] on link "Business Auto" at bounding box center [242, 662] width 68 height 14
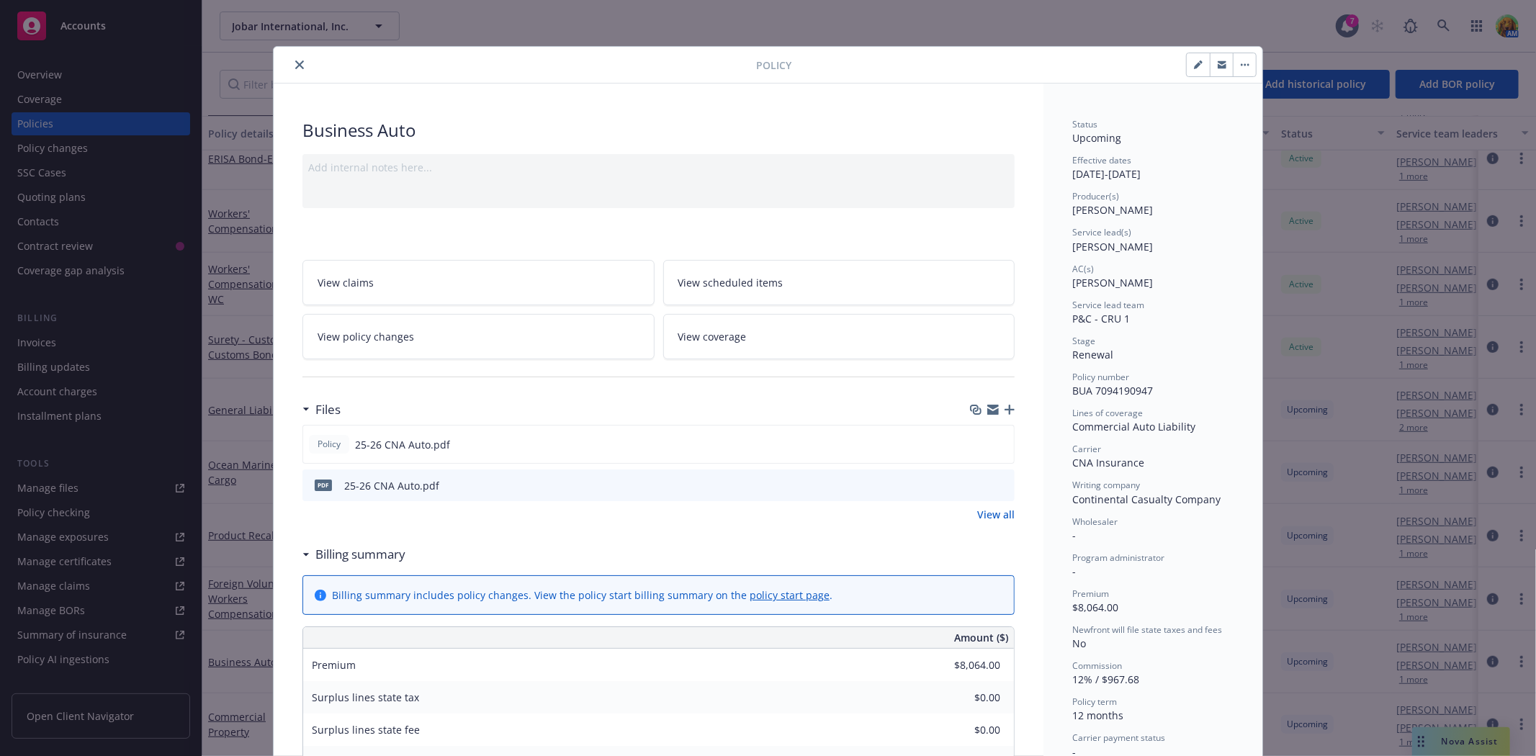
click at [295, 66] on icon "close" at bounding box center [299, 64] width 9 height 9
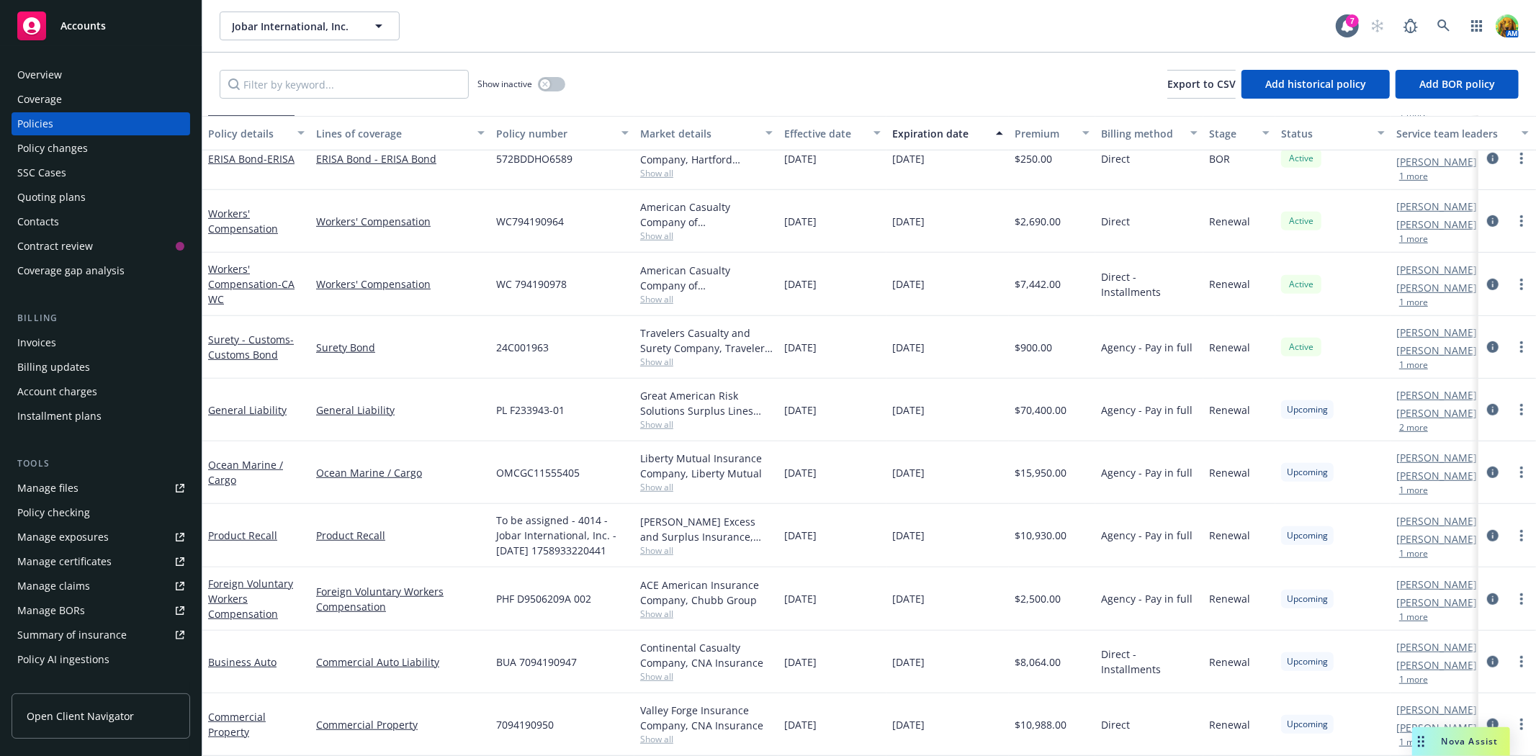
scroll to position [675, 0]
click at [249, 655] on link "Business Auto" at bounding box center [242, 662] width 68 height 14
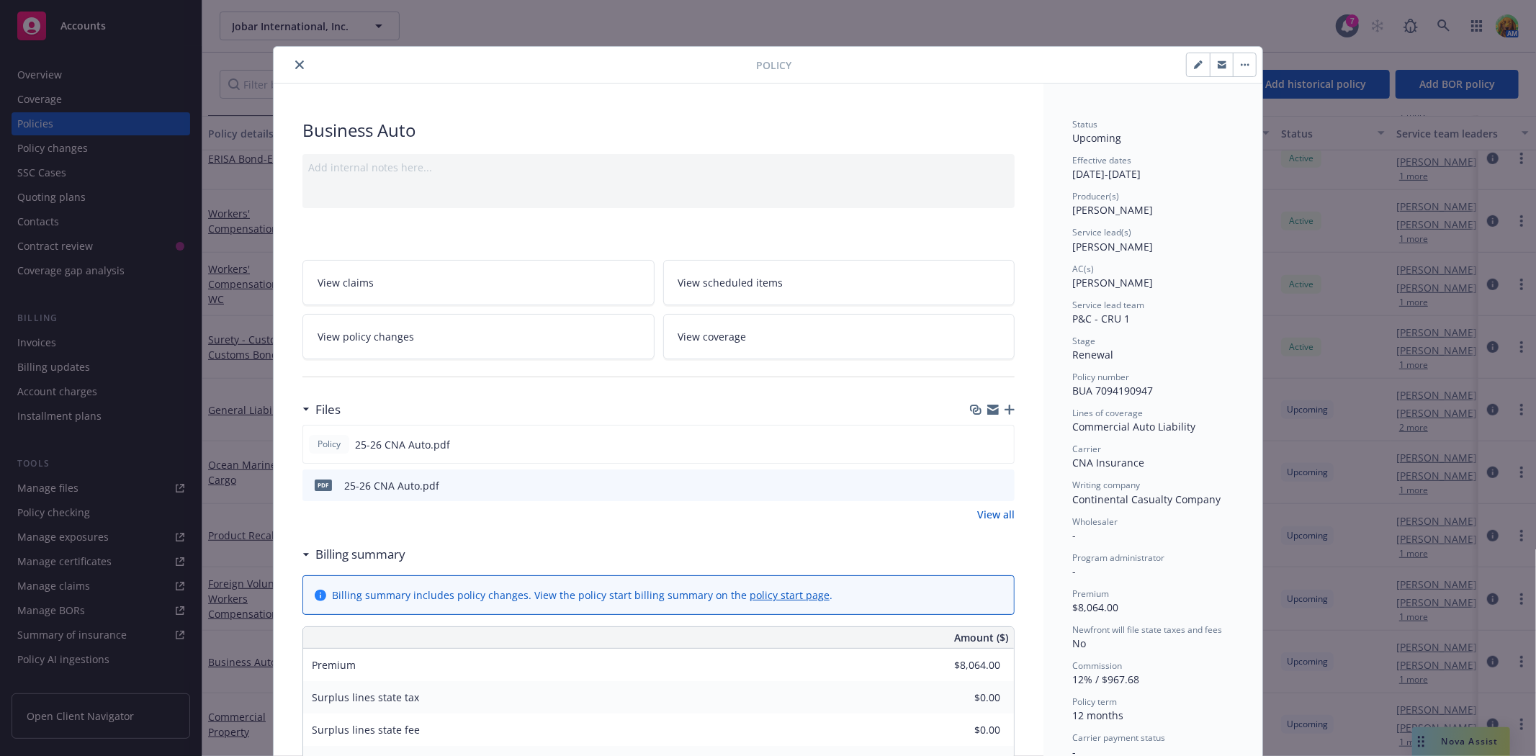
scroll to position [43, 0]
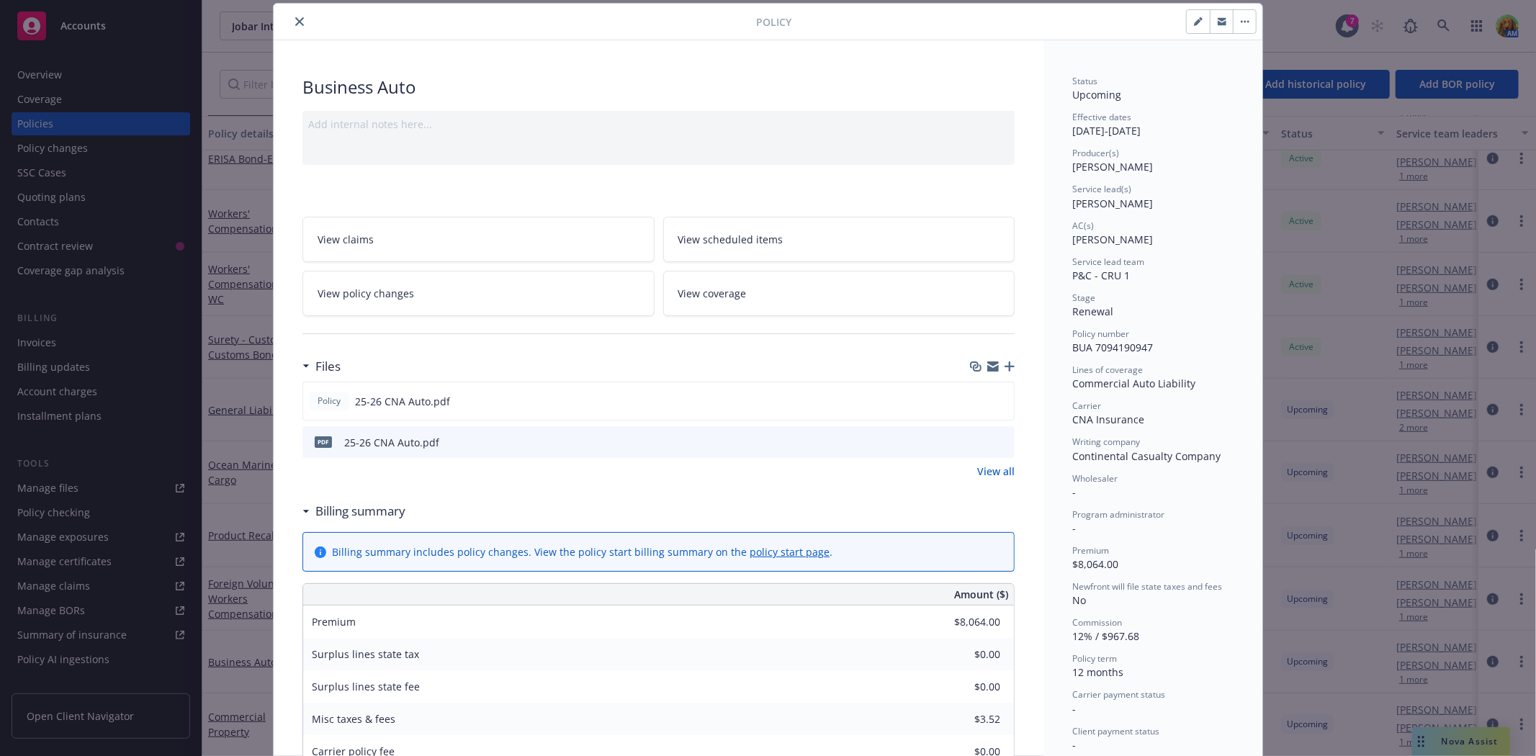
click at [756, 248] on link "View scheduled items" at bounding box center [839, 239] width 352 height 45
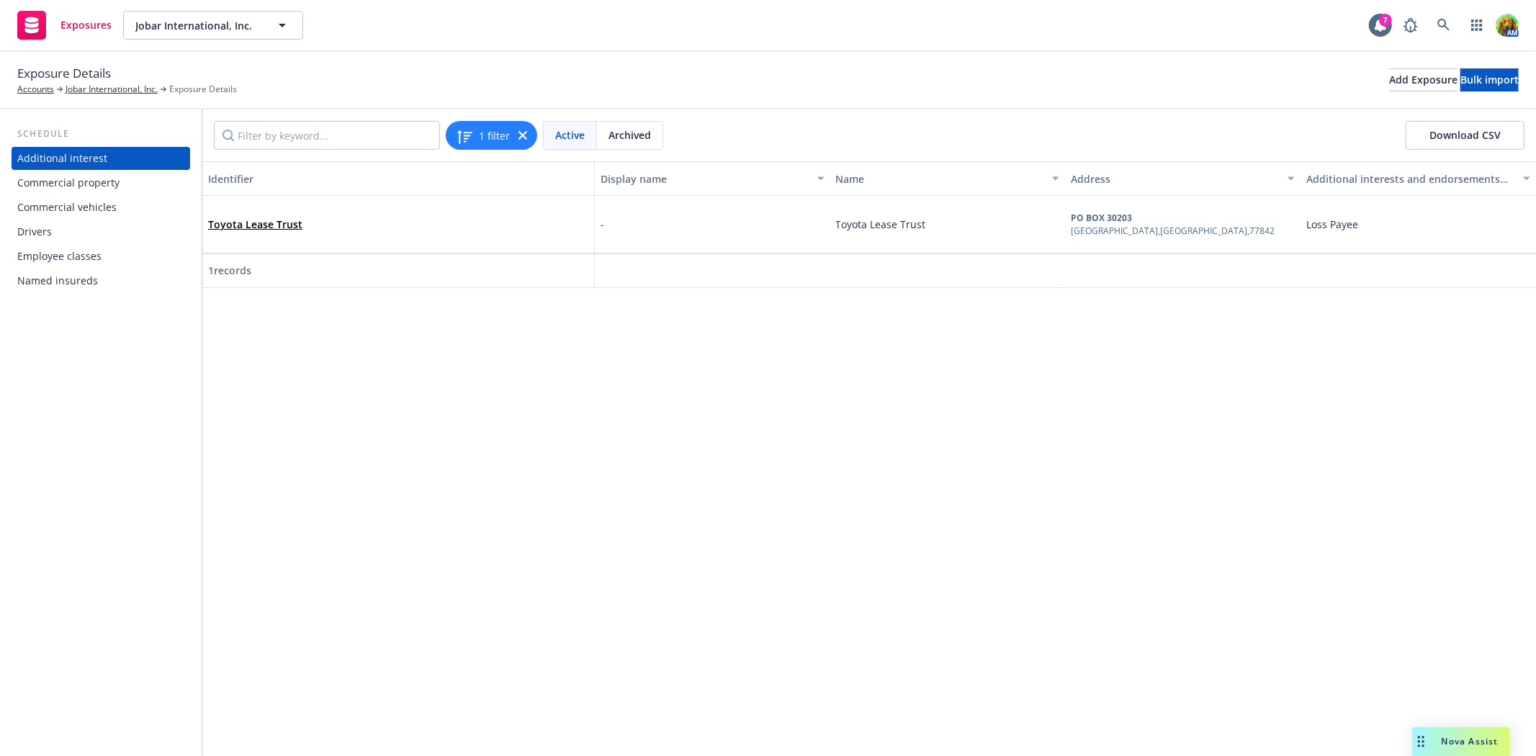
click at [70, 213] on div "Commercial vehicles" at bounding box center [66, 207] width 99 height 23
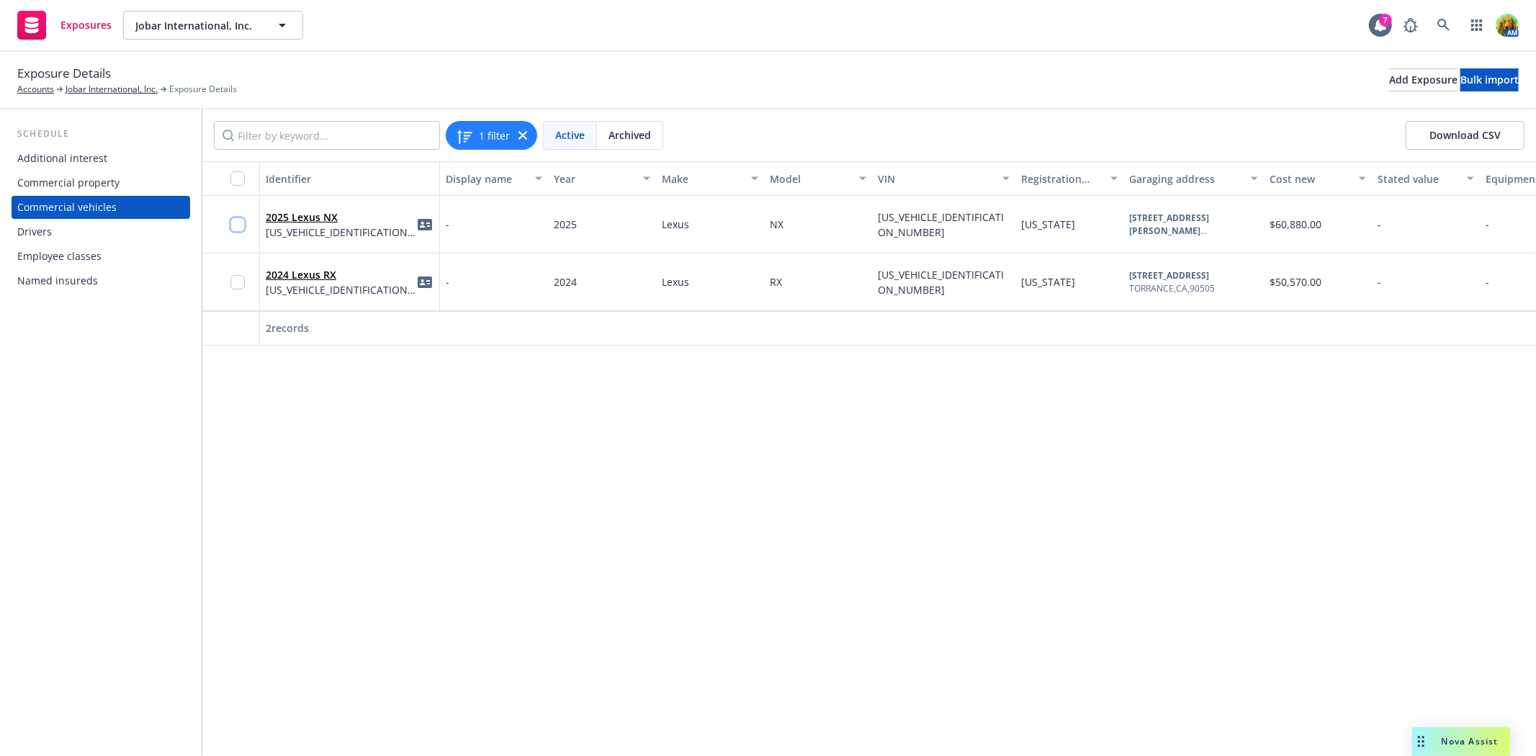
click at [235, 223] on input "checkbox" at bounding box center [237, 224] width 14 height 14
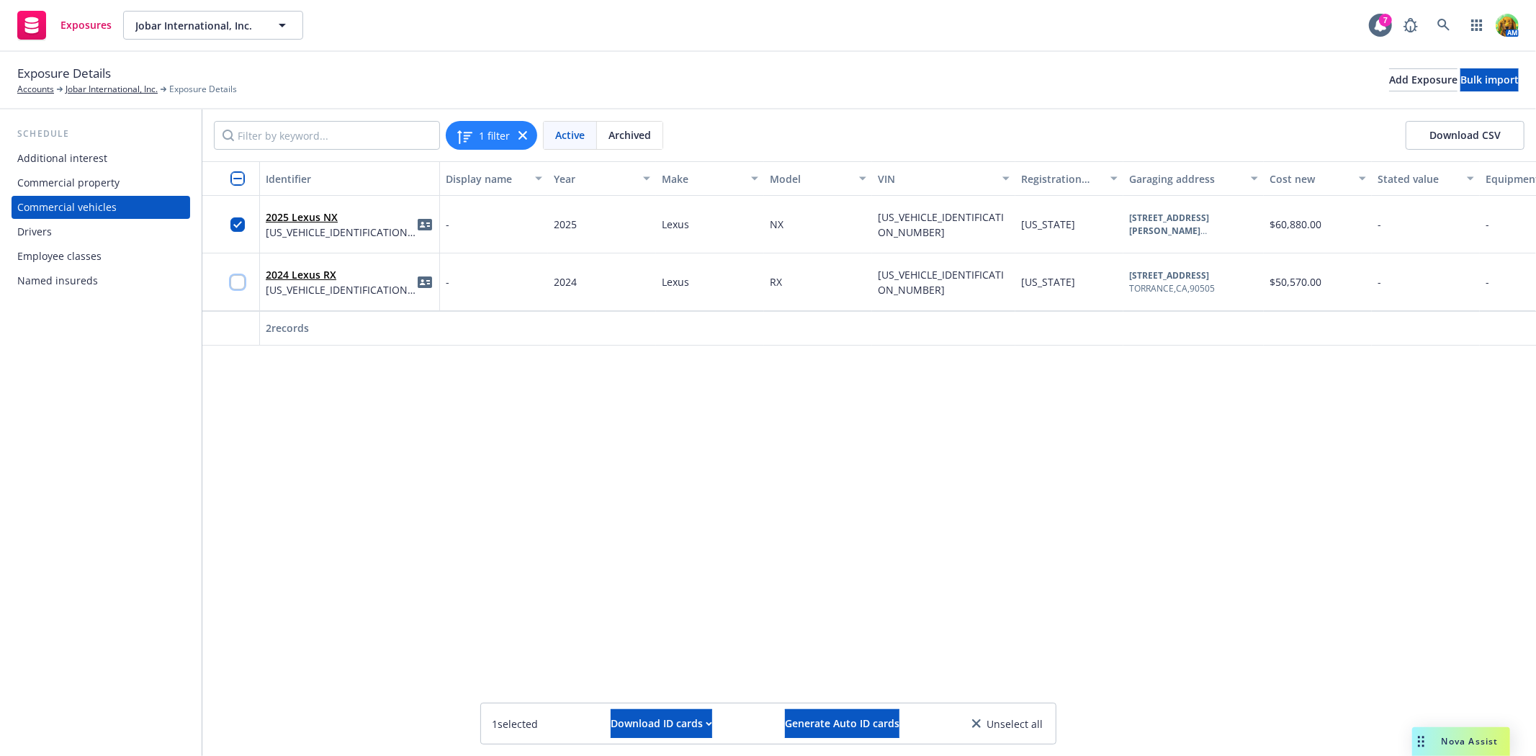
click at [235, 279] on input "checkbox" at bounding box center [237, 282] width 14 height 14
click at [808, 717] on span "Generate Auto ID cards" at bounding box center [842, 723] width 114 height 14
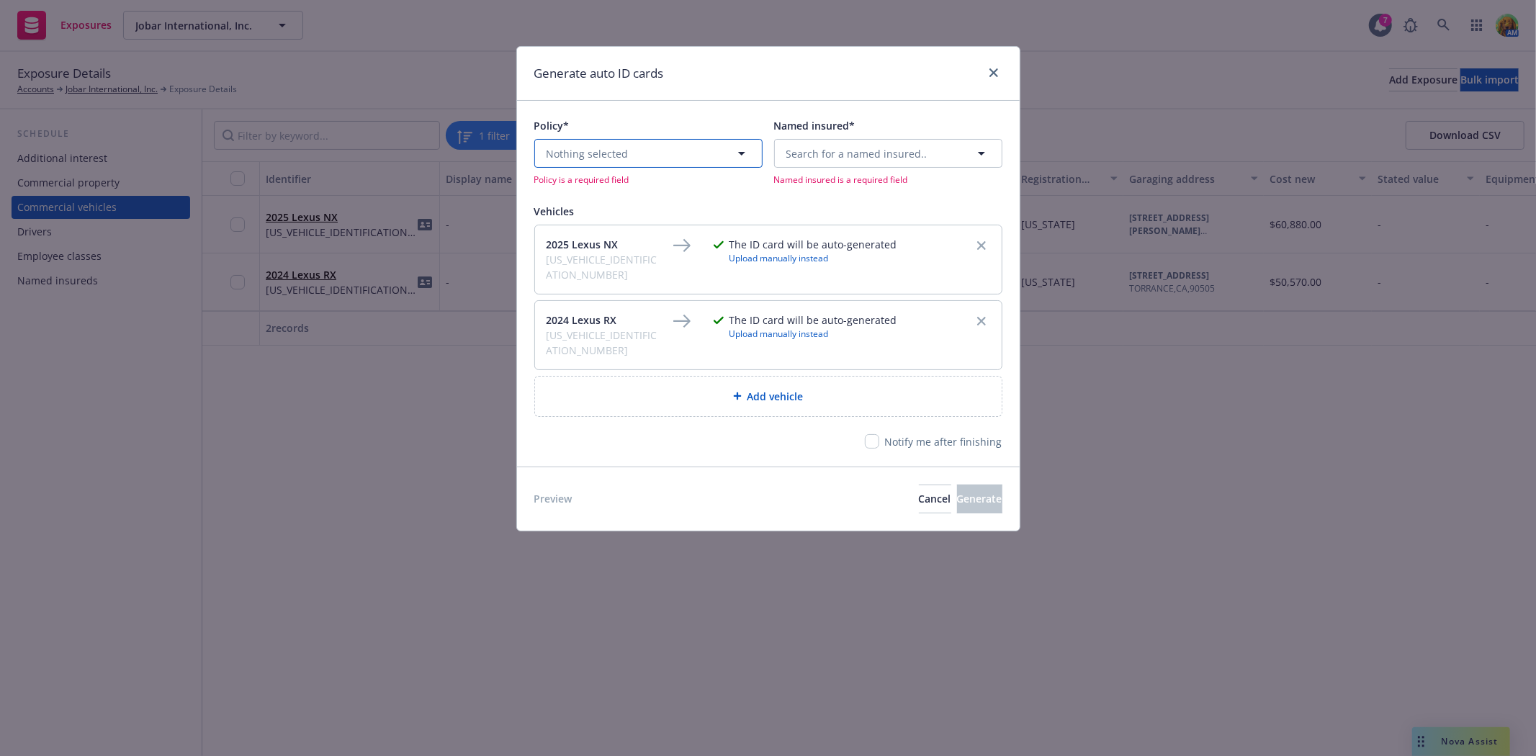
click at [659, 157] on button "Nothing selected" at bounding box center [648, 153] width 228 height 29
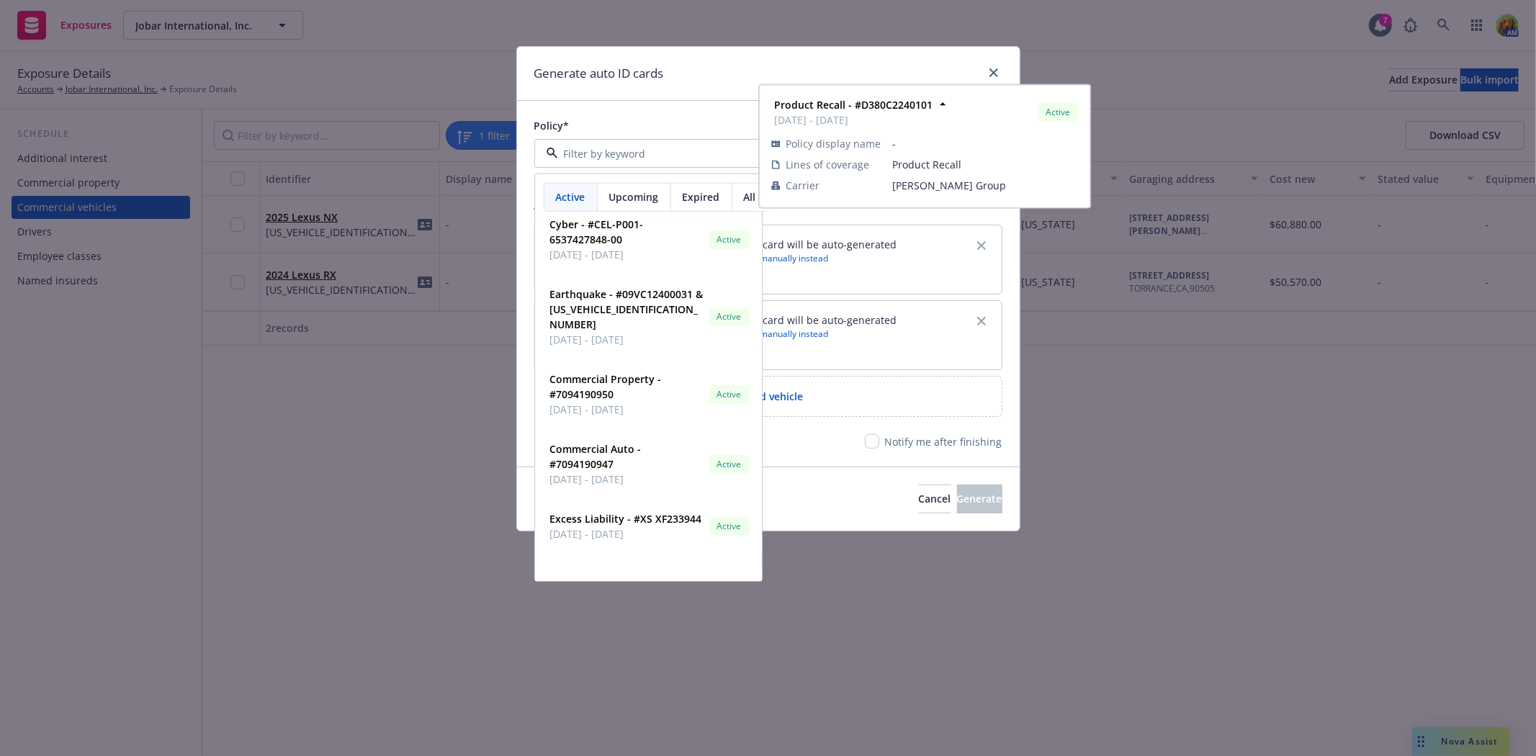
scroll to position [320, 0]
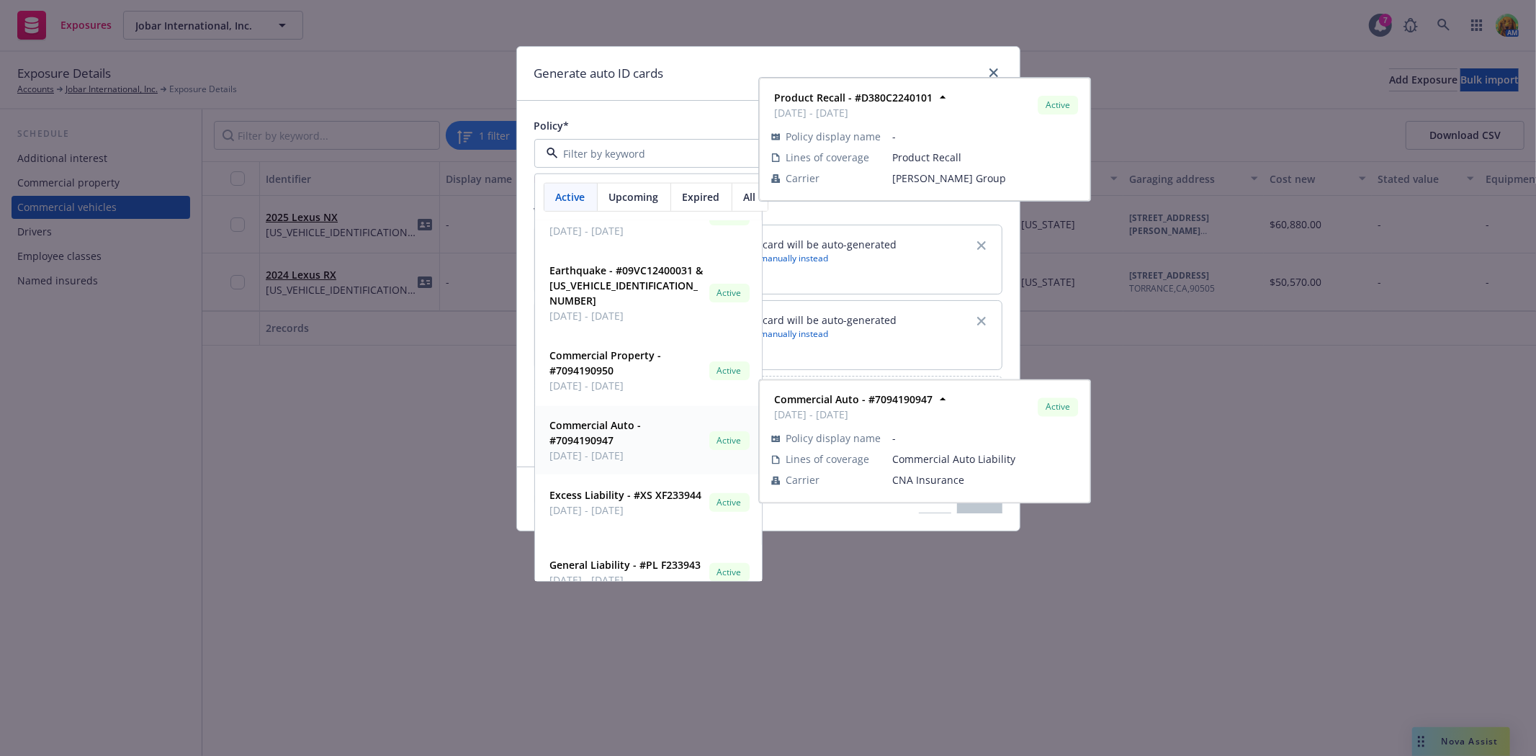
click at [626, 438] on span "Commercial Auto - #7094190947" at bounding box center [626, 433] width 153 height 30
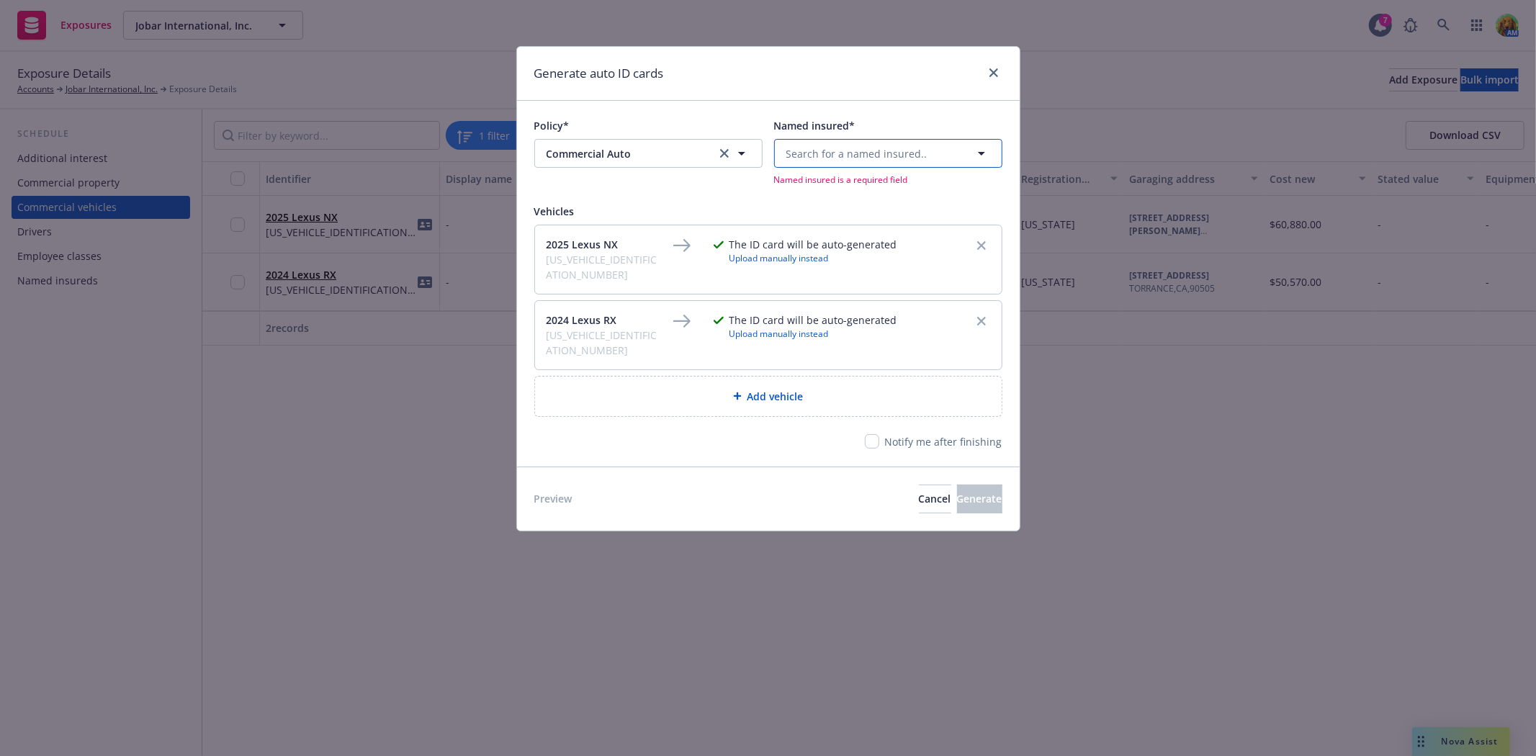
click at [833, 156] on span "Search for a named insured.." at bounding box center [856, 153] width 141 height 15
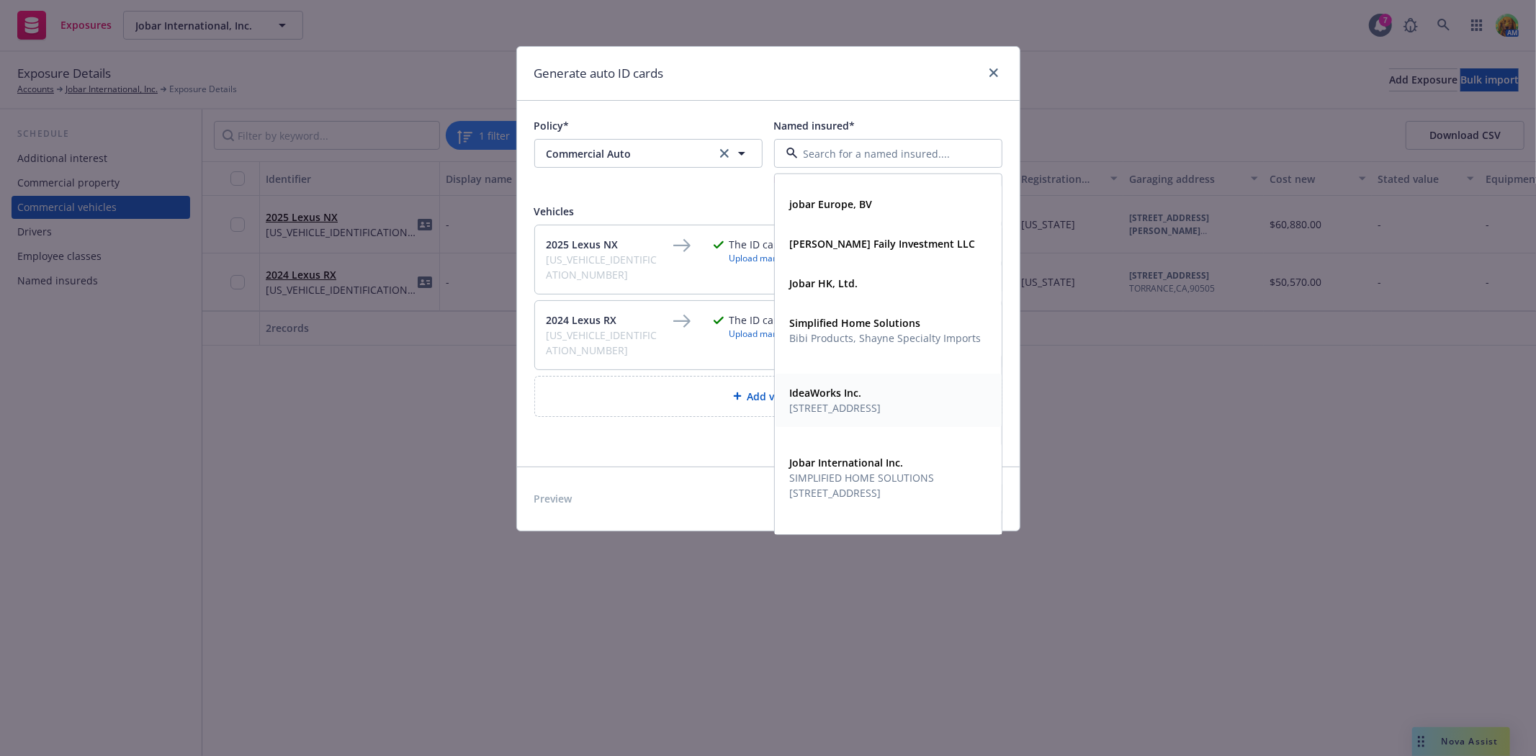
scroll to position [123, 0]
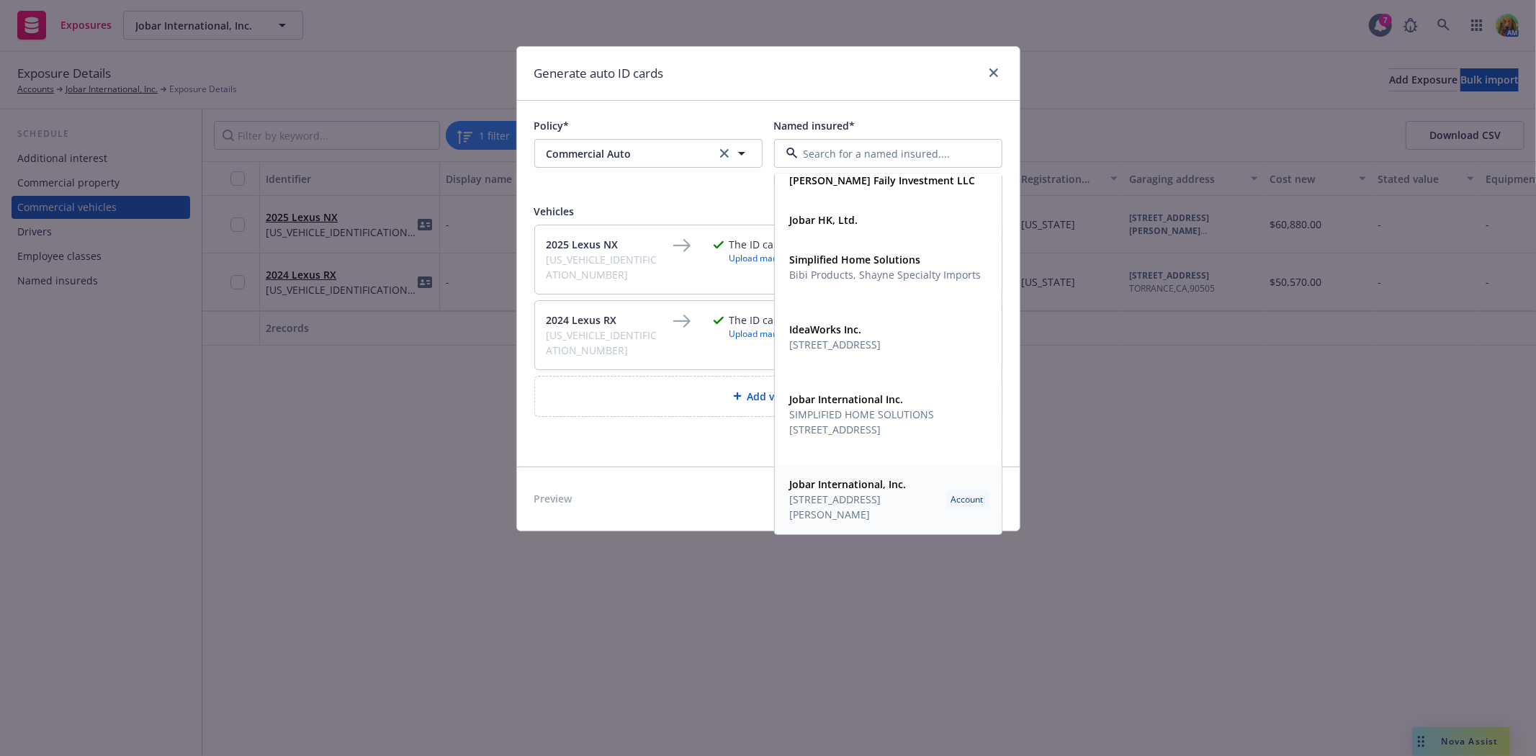
click at [886, 513] on span "[STREET_ADDRESS][PERSON_NAME]" at bounding box center [865, 507] width 150 height 30
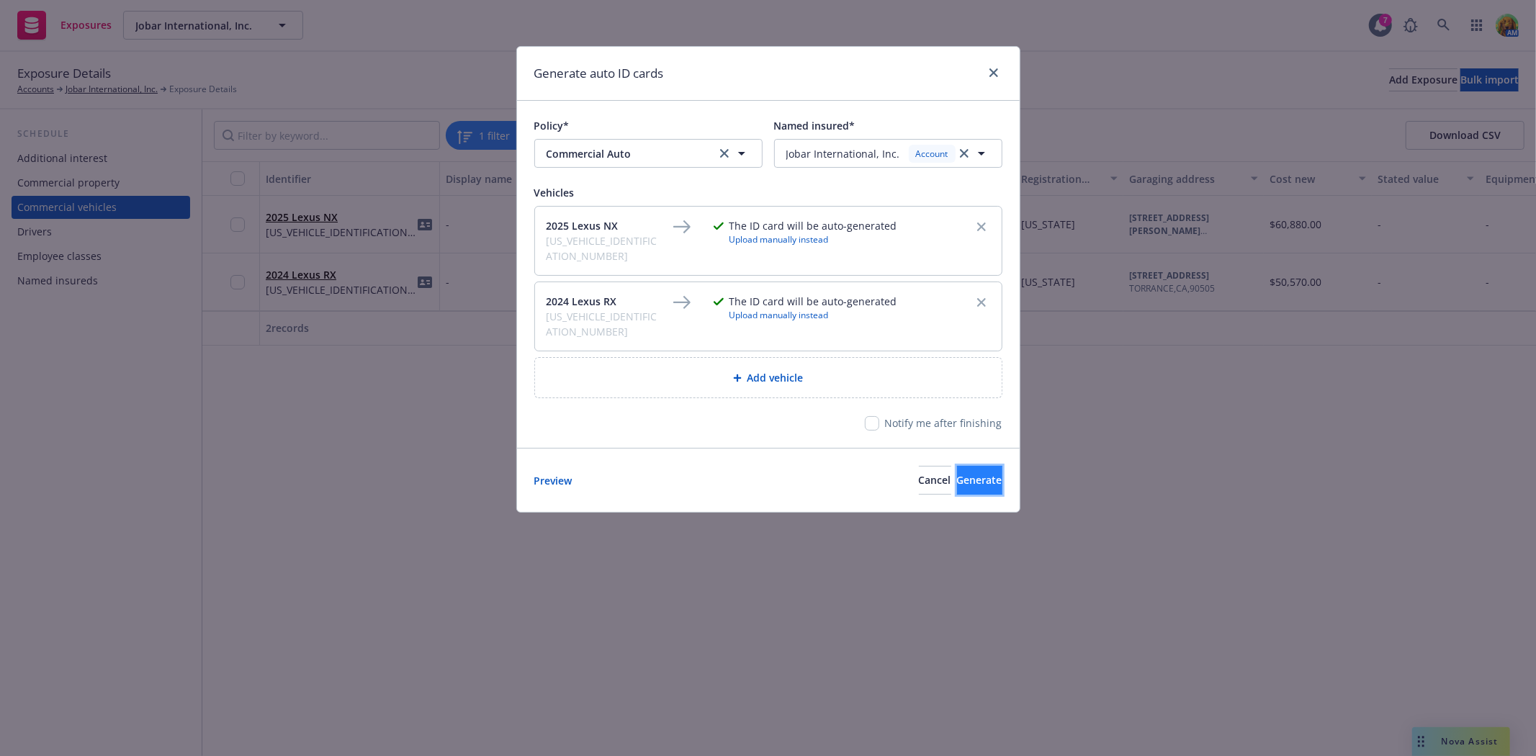
click at [973, 473] on span "Generate" at bounding box center [979, 480] width 45 height 14
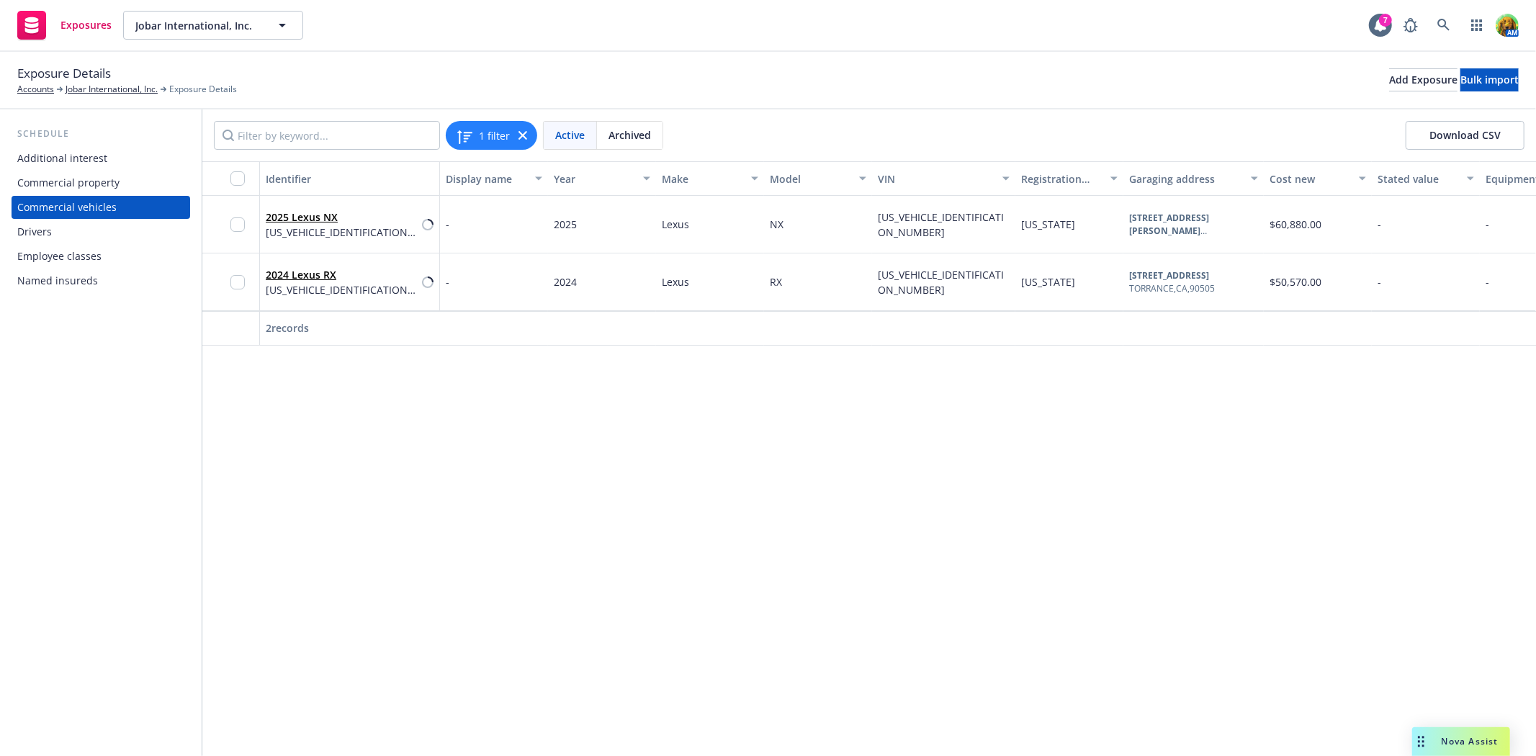
click at [96, 204] on div "Commercial vehicles" at bounding box center [66, 207] width 99 height 23
click at [45, 227] on div "Drivers" at bounding box center [34, 231] width 35 height 23
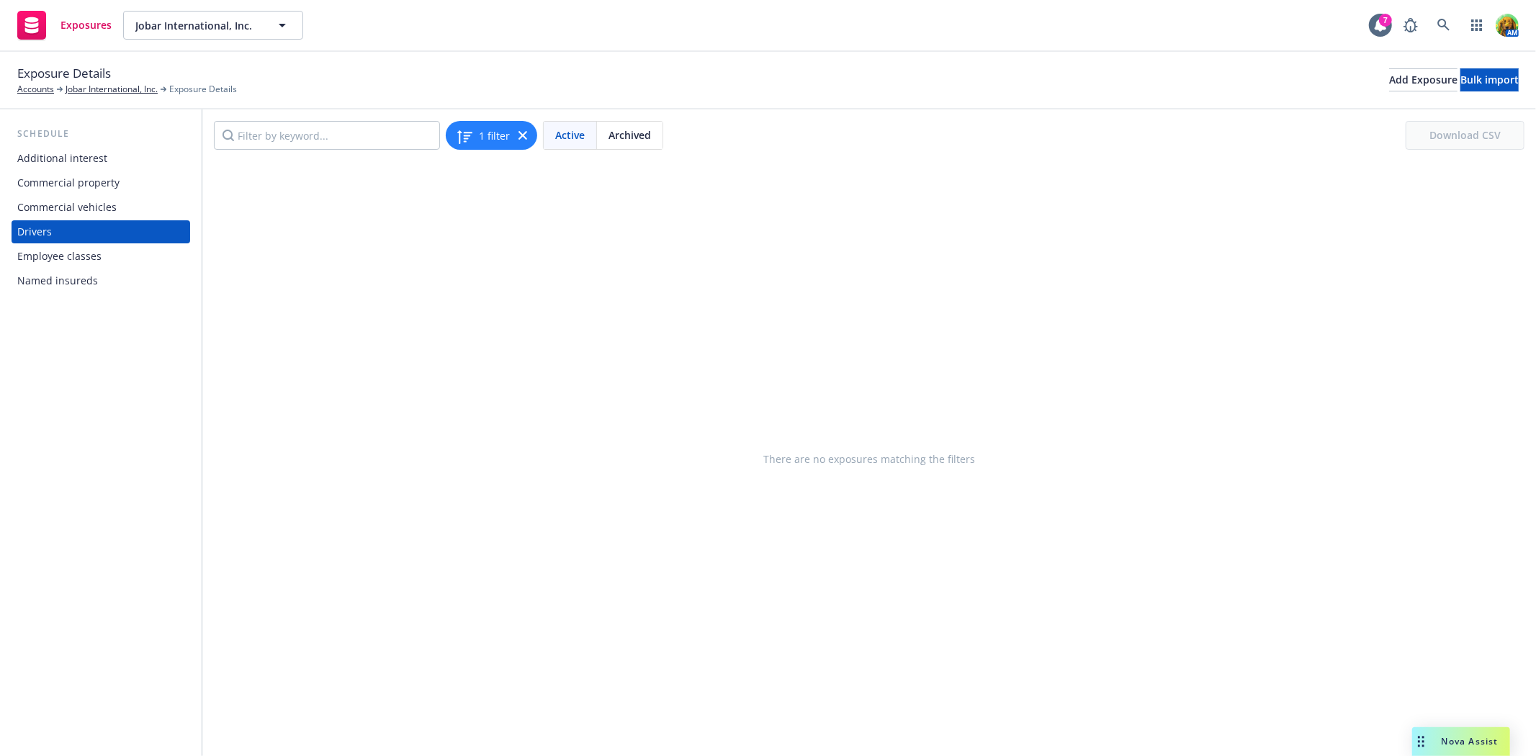
click at [63, 209] on div "Commercial vehicles" at bounding box center [66, 207] width 99 height 23
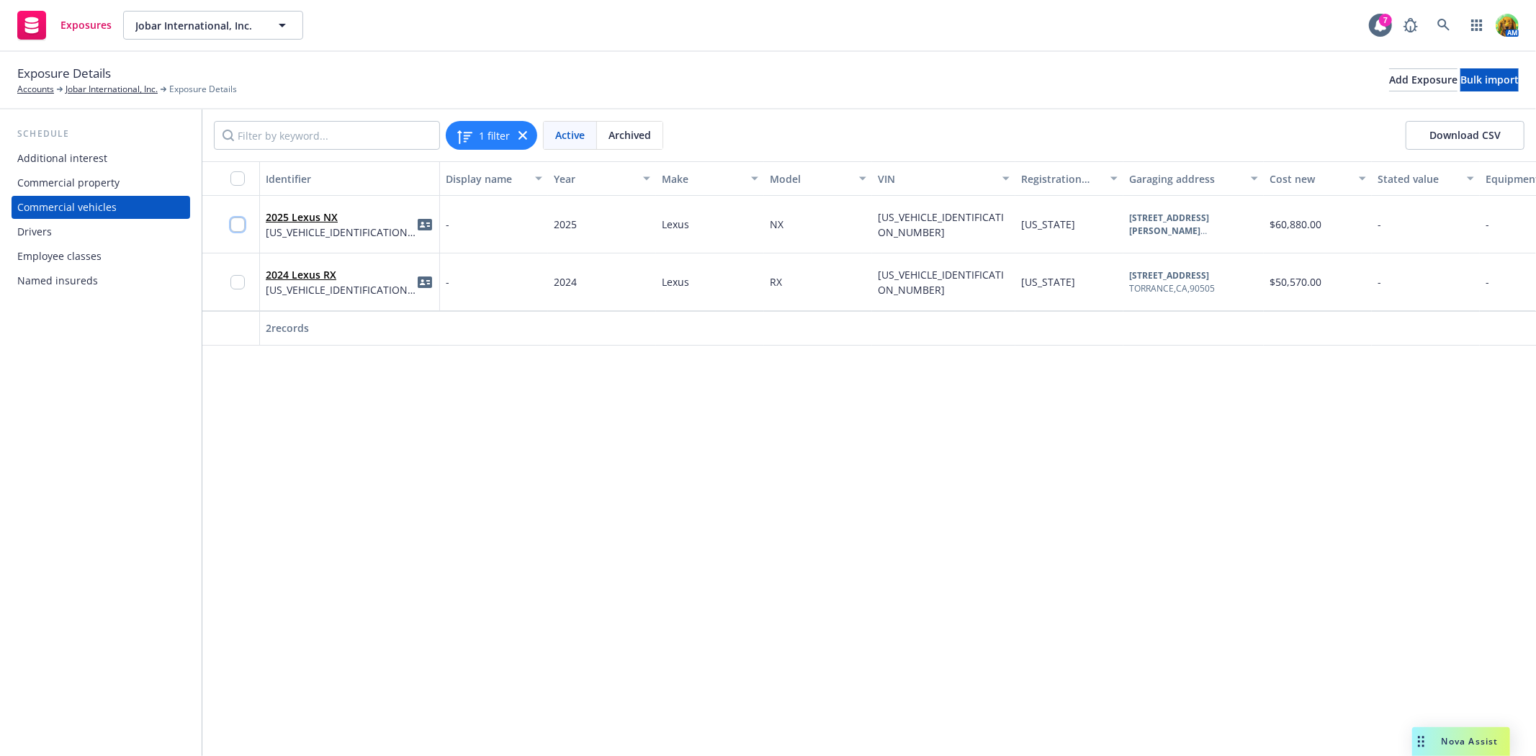
drag, startPoint x: 240, startPoint y: 221, endPoint x: 243, endPoint y: 253, distance: 32.5
click at [240, 222] on input "checkbox" at bounding box center [237, 224] width 14 height 14
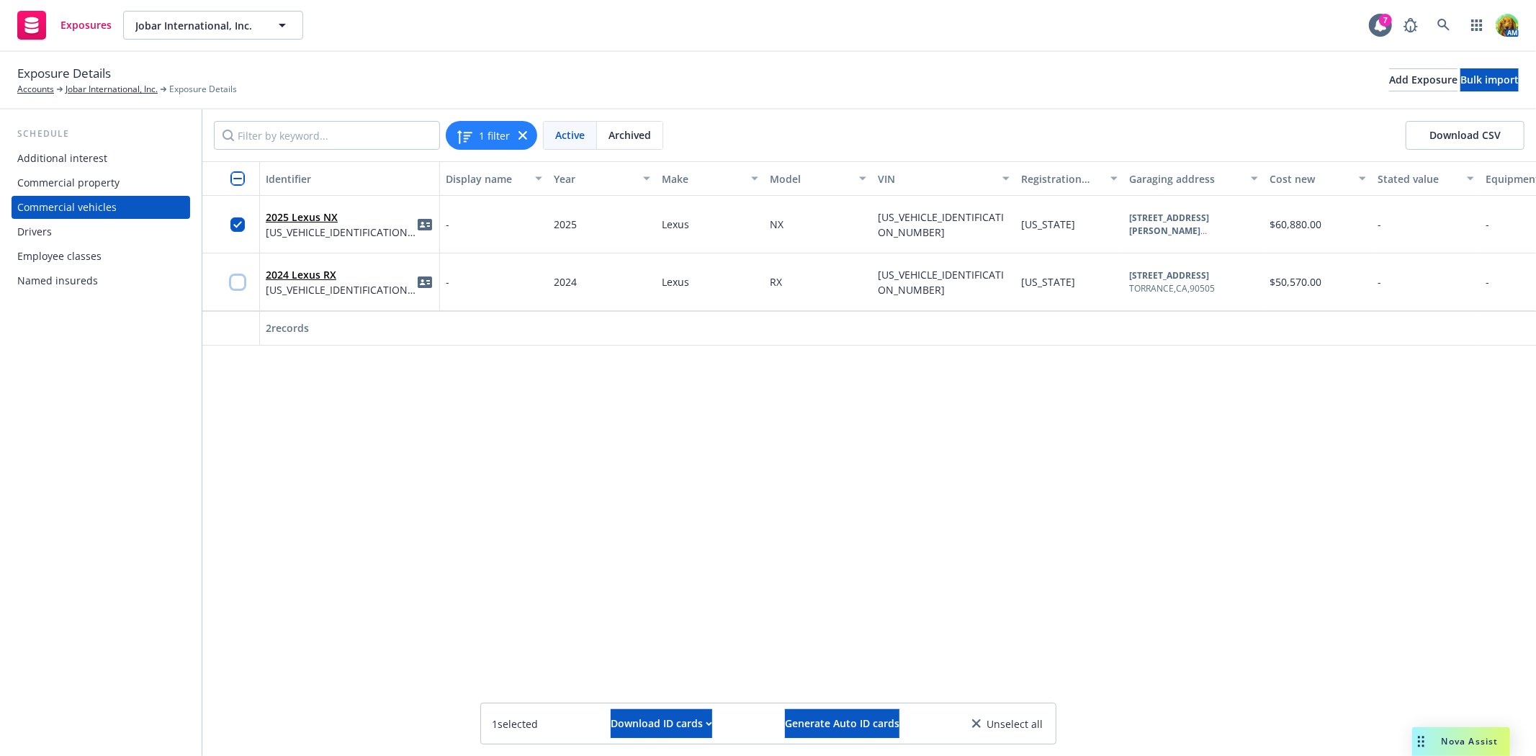
click at [242, 279] on input "checkbox" at bounding box center [237, 282] width 14 height 14
click at [680, 724] on div "Download ID cards" at bounding box center [661, 723] width 102 height 27
click at [650, 685] on link "Download uneditable ID cards" at bounding box center [632, 688] width 192 height 29
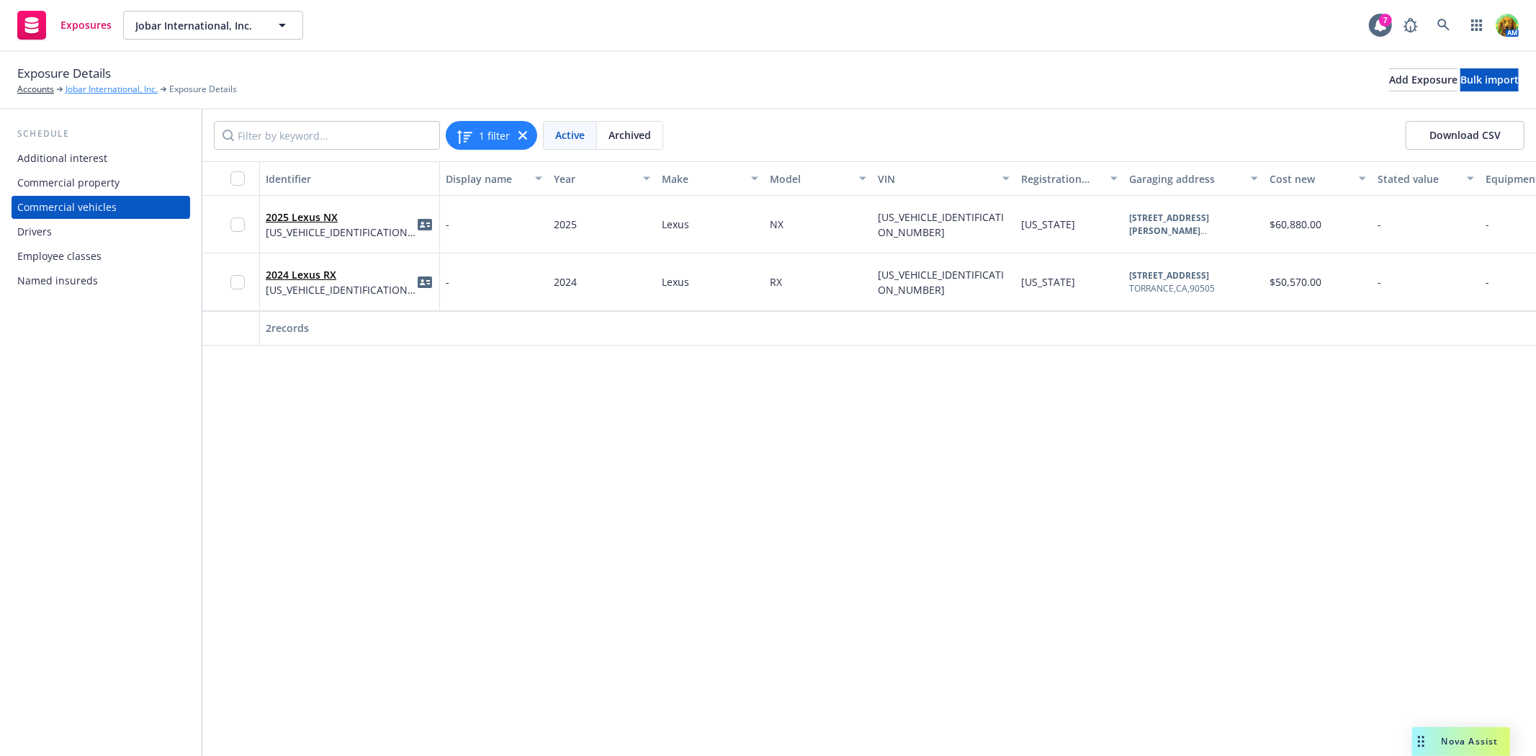
click at [123, 89] on link "Jobar International, Inc." at bounding box center [112, 89] width 92 height 13
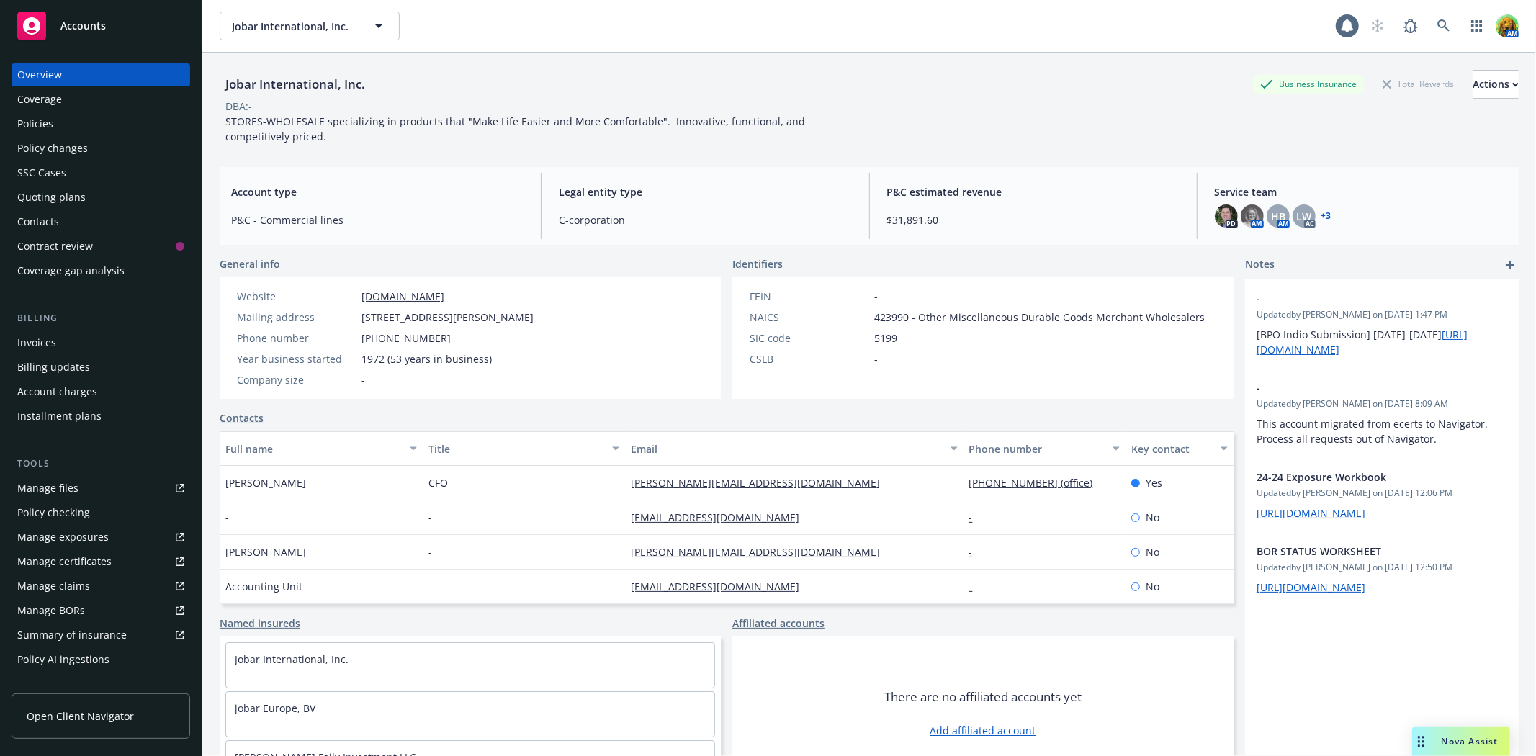
click at [38, 120] on div "Policies" at bounding box center [35, 123] width 36 height 23
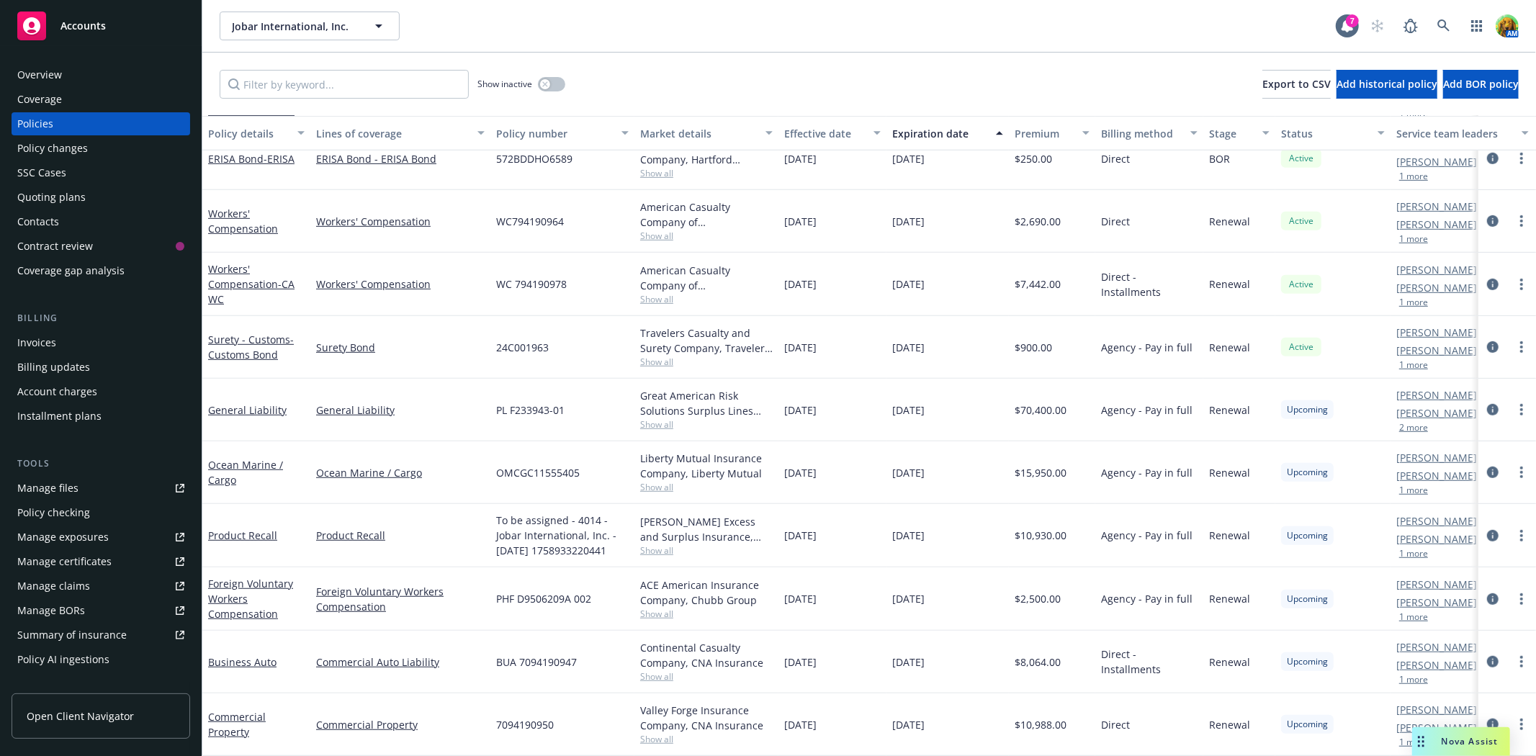
scroll to position [675, 0]
click at [258, 655] on link "Business Auto" at bounding box center [242, 662] width 68 height 14
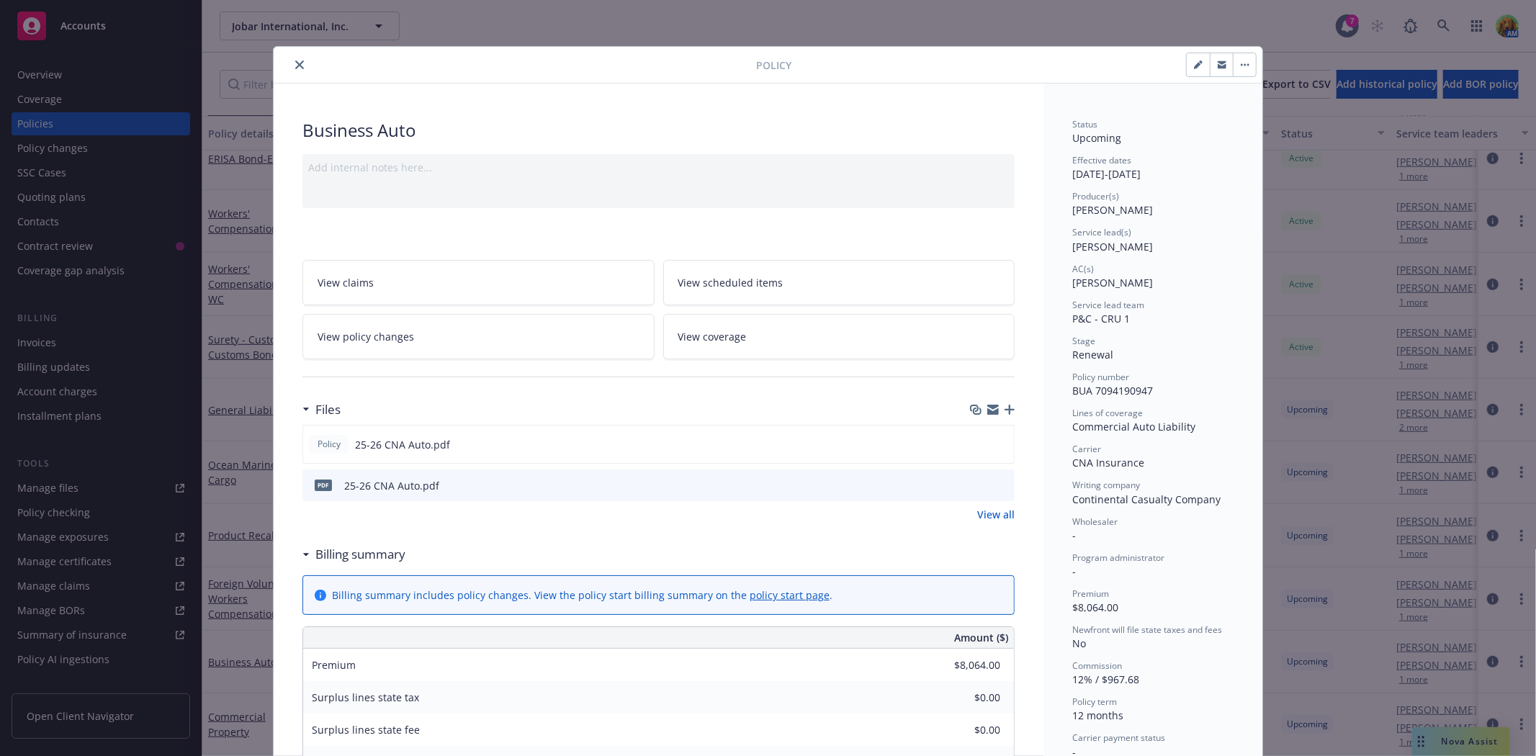
click at [721, 288] on span "View scheduled items" at bounding box center [730, 282] width 105 height 15
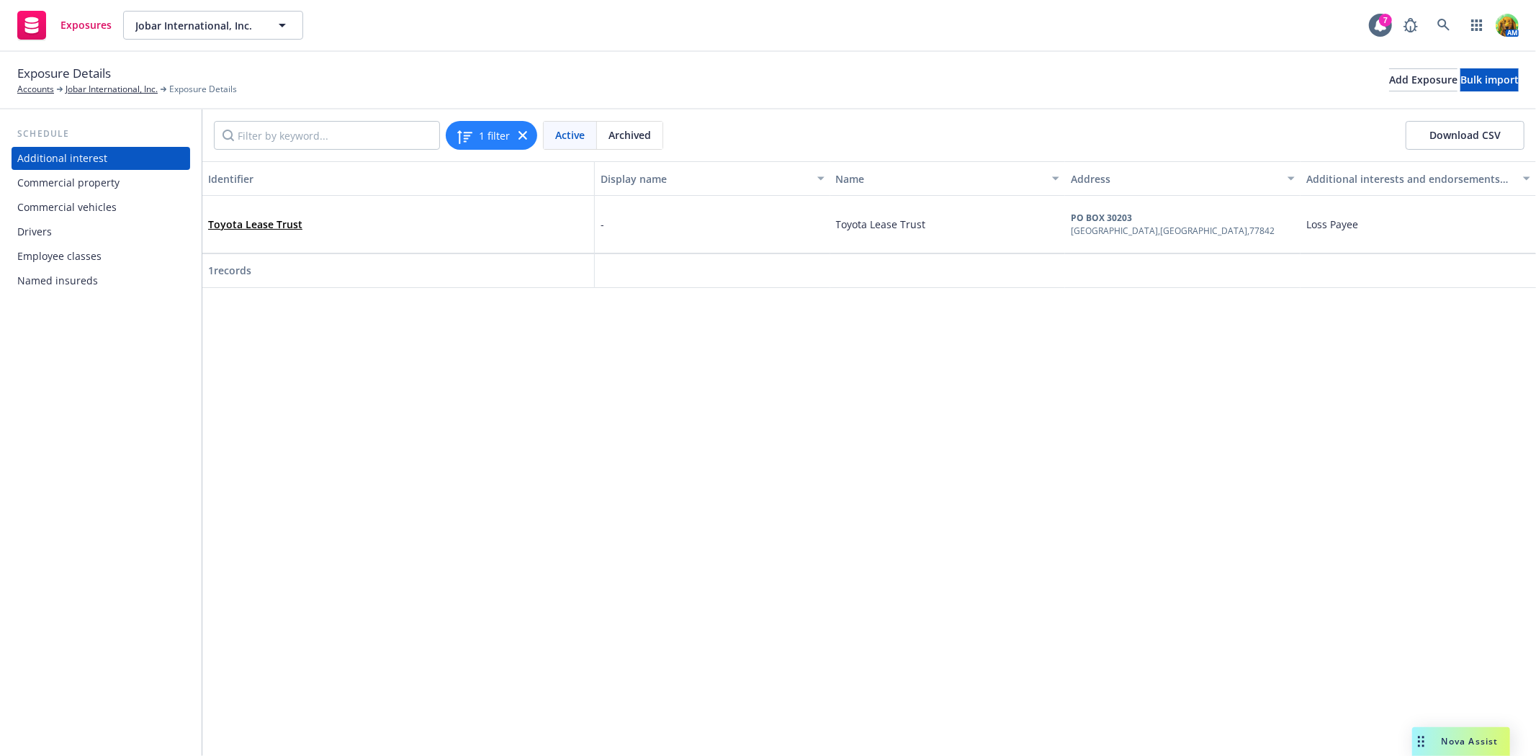
click at [66, 223] on div "Drivers" at bounding box center [100, 231] width 167 height 23
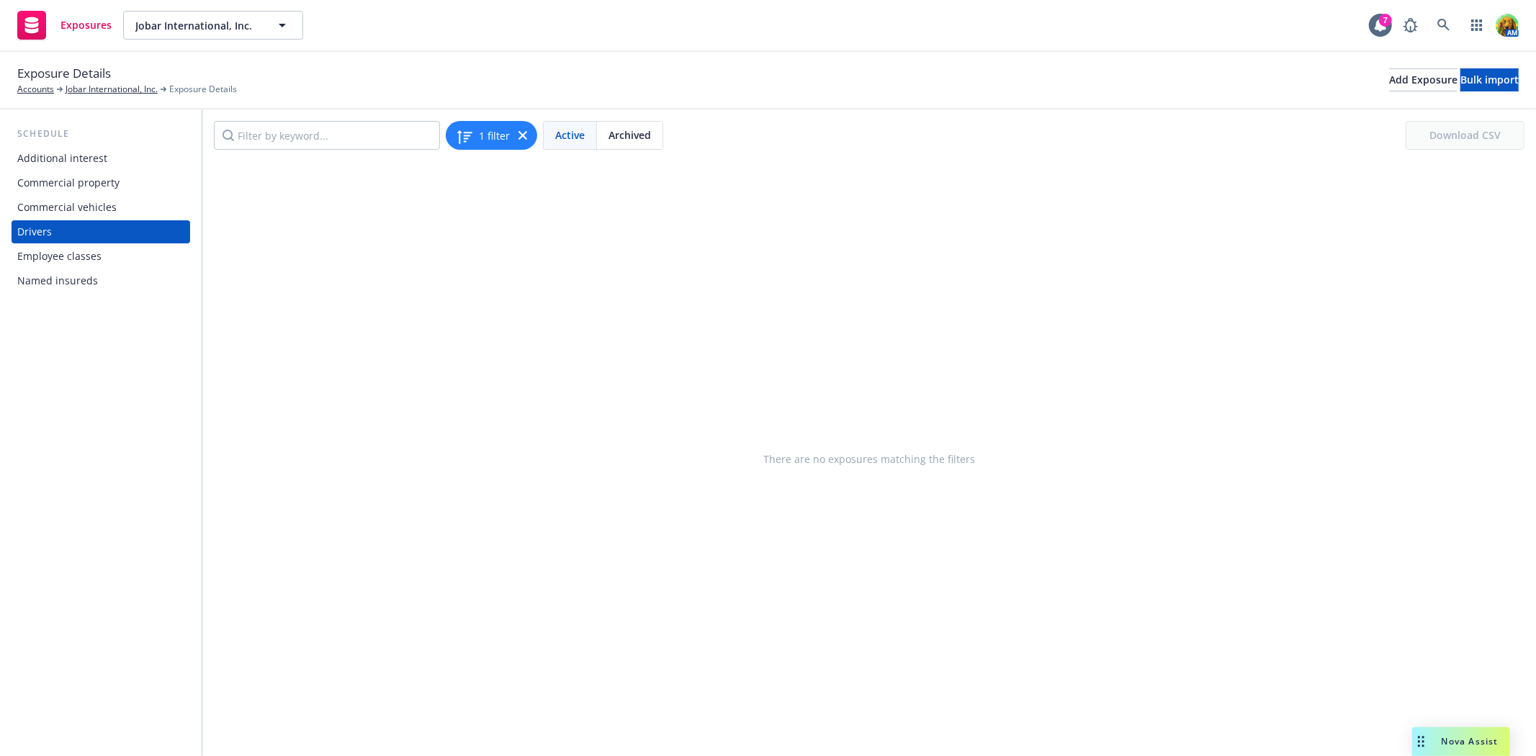
click at [66, 209] on div "Commercial vehicles" at bounding box center [66, 207] width 99 height 23
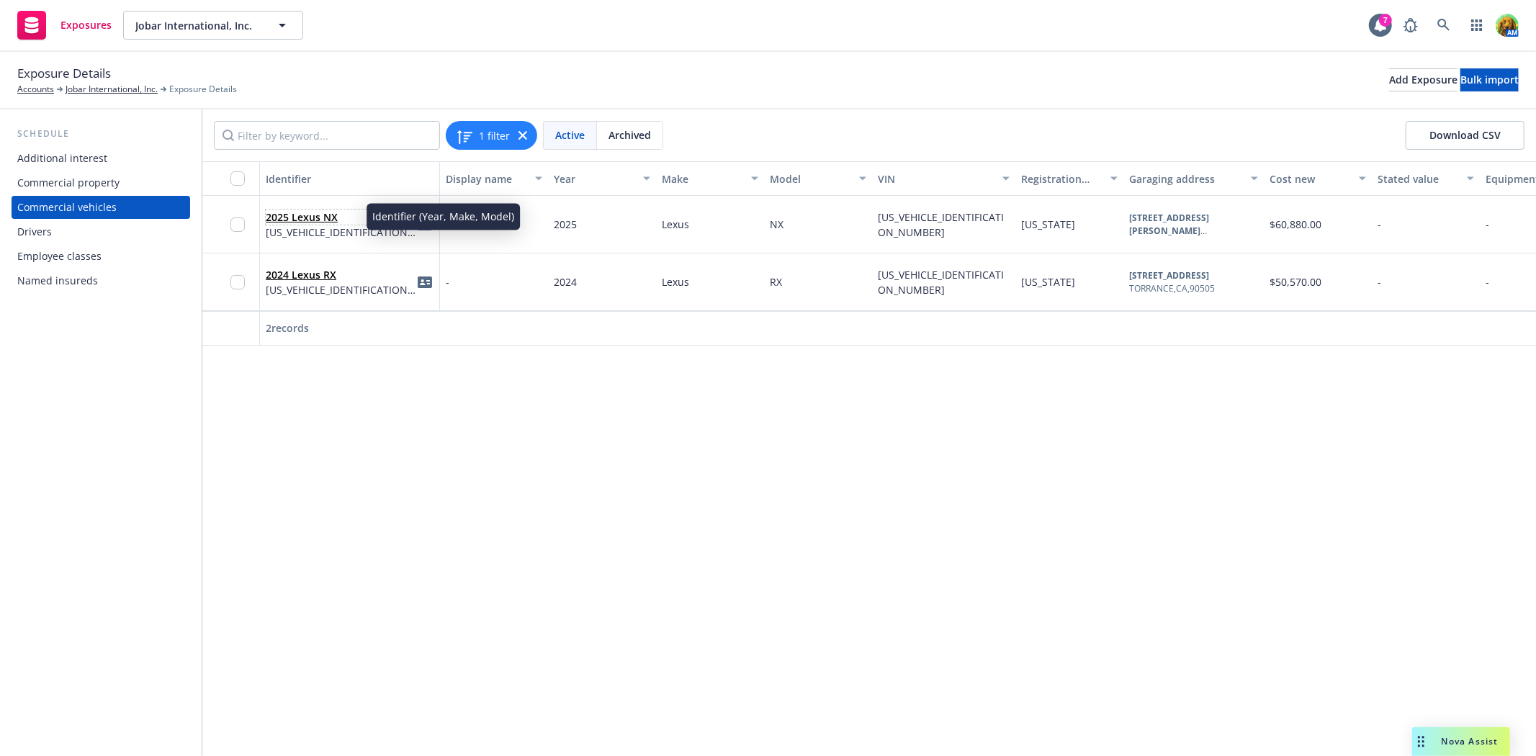
click at [325, 218] on link "2025 Lexus NX" at bounding box center [302, 217] width 72 height 14
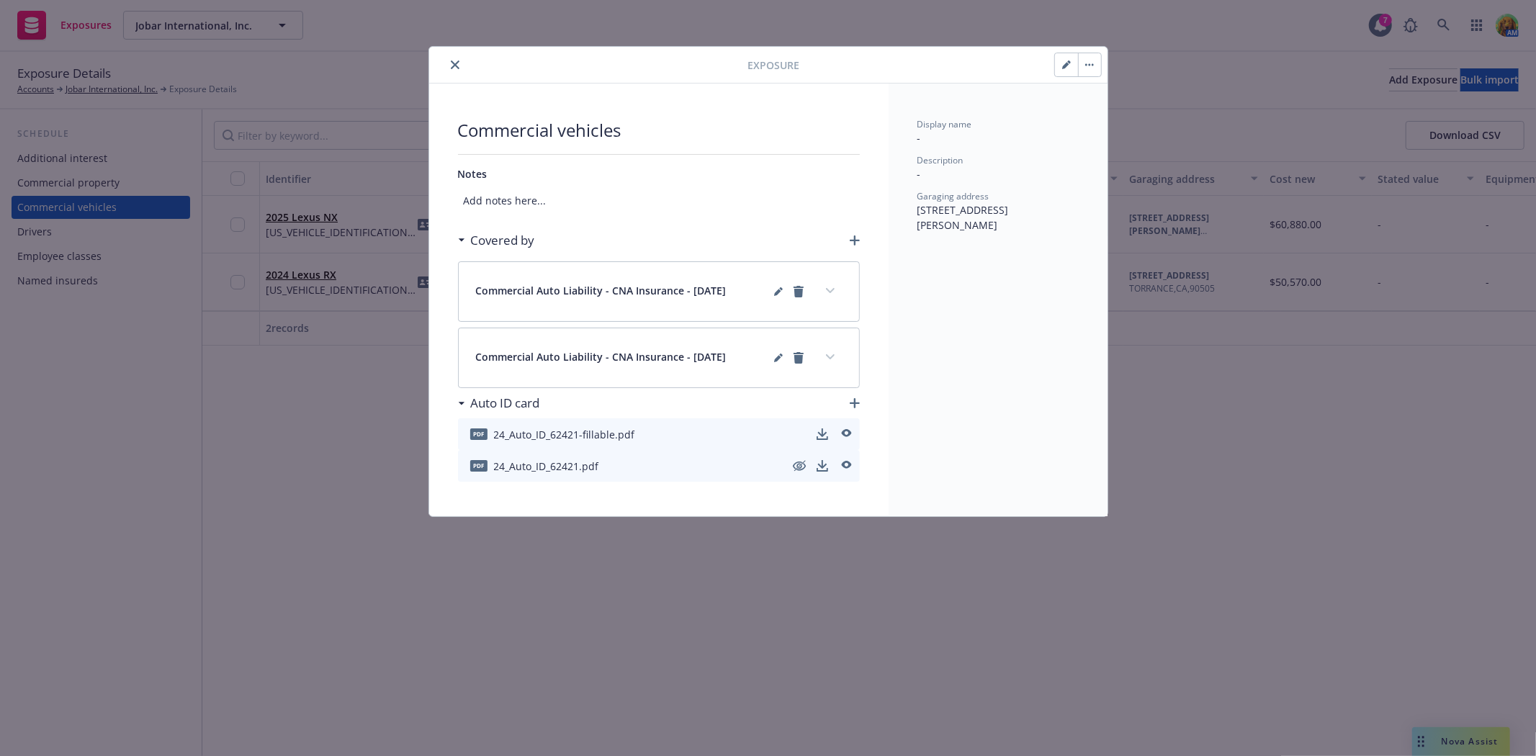
click at [1090, 55] on button "button" at bounding box center [1089, 64] width 23 height 23
click at [844, 466] on icon "preview" at bounding box center [846, 465] width 10 height 8
click at [456, 69] on button "close" at bounding box center [454, 64] width 17 height 17
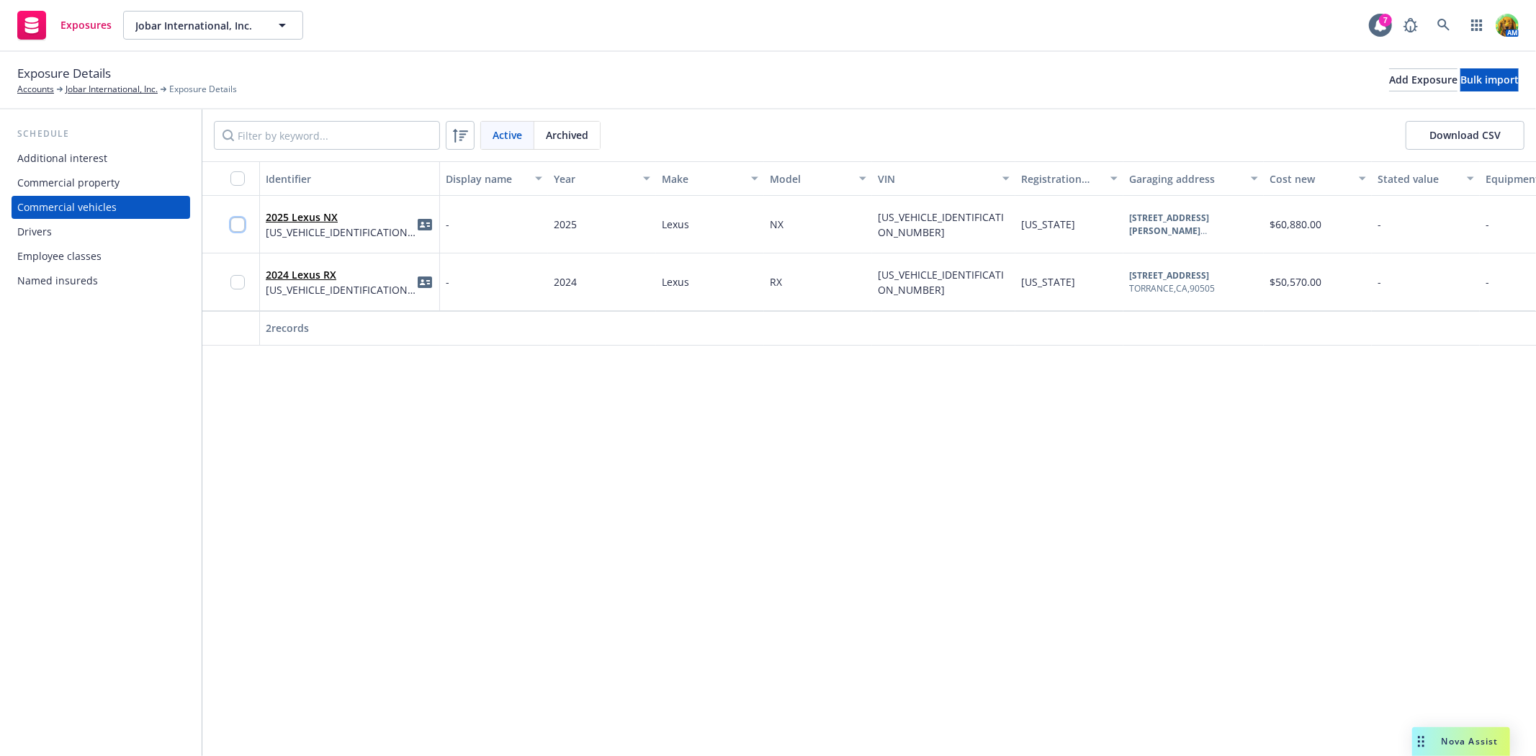
click at [243, 224] on input "checkbox" at bounding box center [237, 224] width 14 height 14
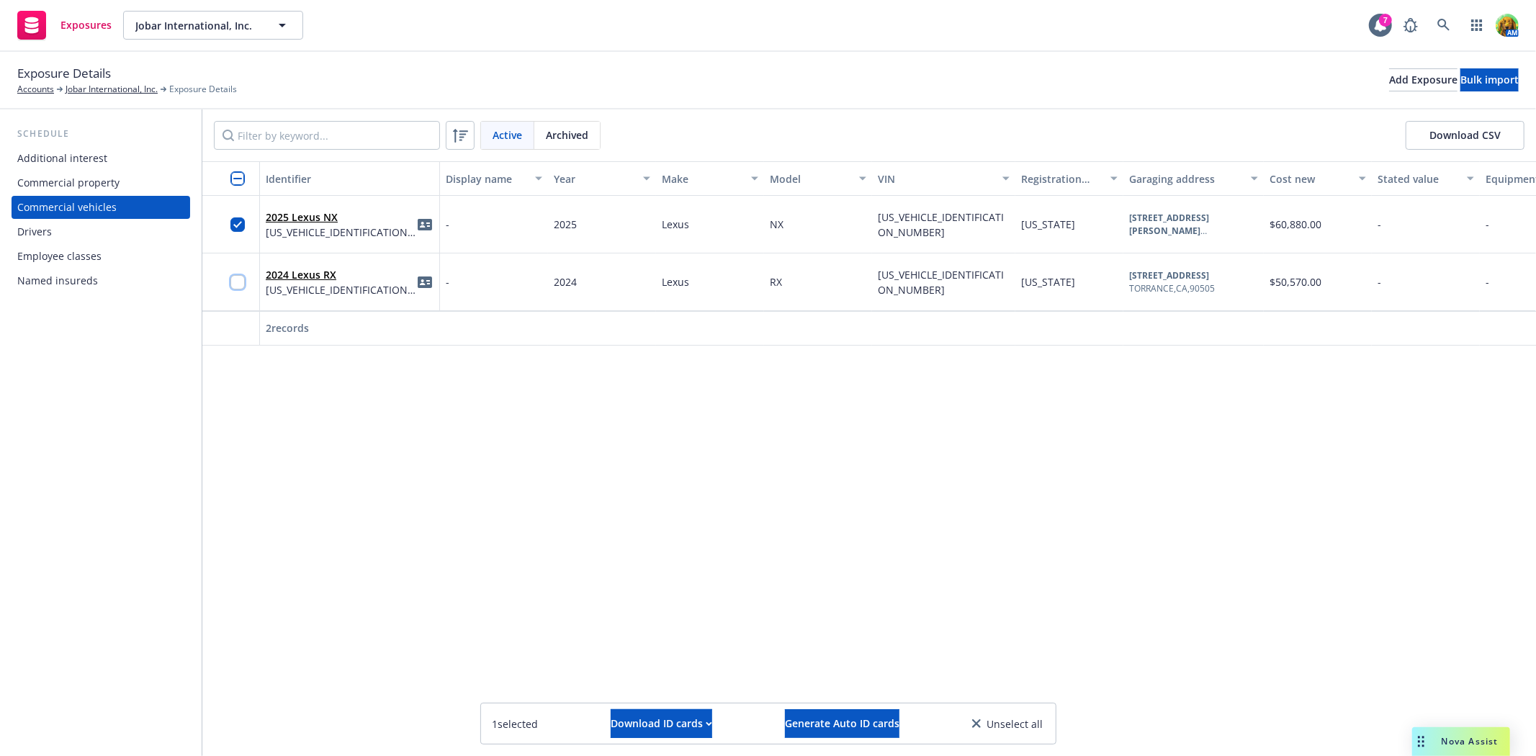
click at [240, 283] on input "checkbox" at bounding box center [237, 282] width 14 height 14
click at [844, 718] on span "Generate Auto ID cards" at bounding box center [842, 723] width 114 height 14
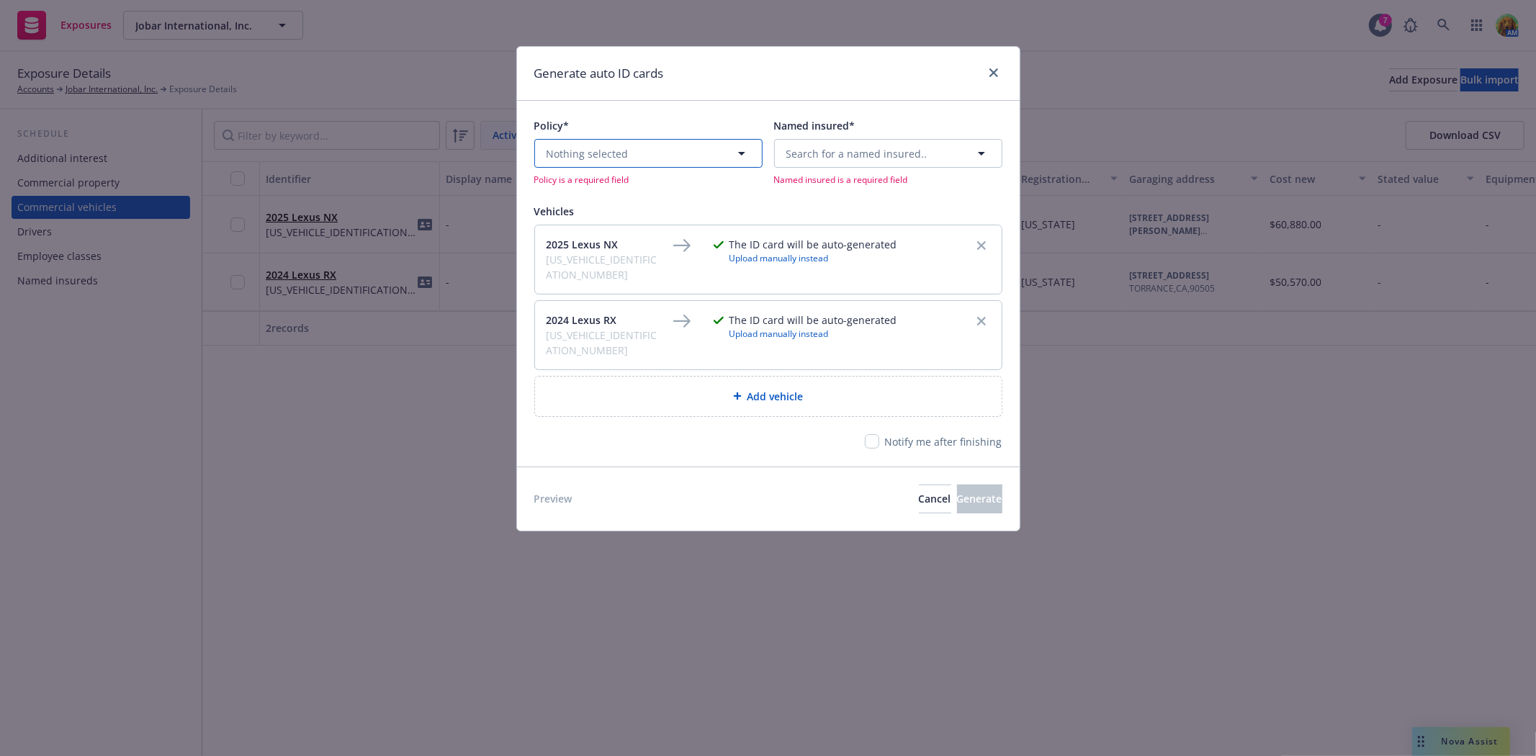
click at [613, 160] on span "Nothing selected" at bounding box center [587, 153] width 82 height 15
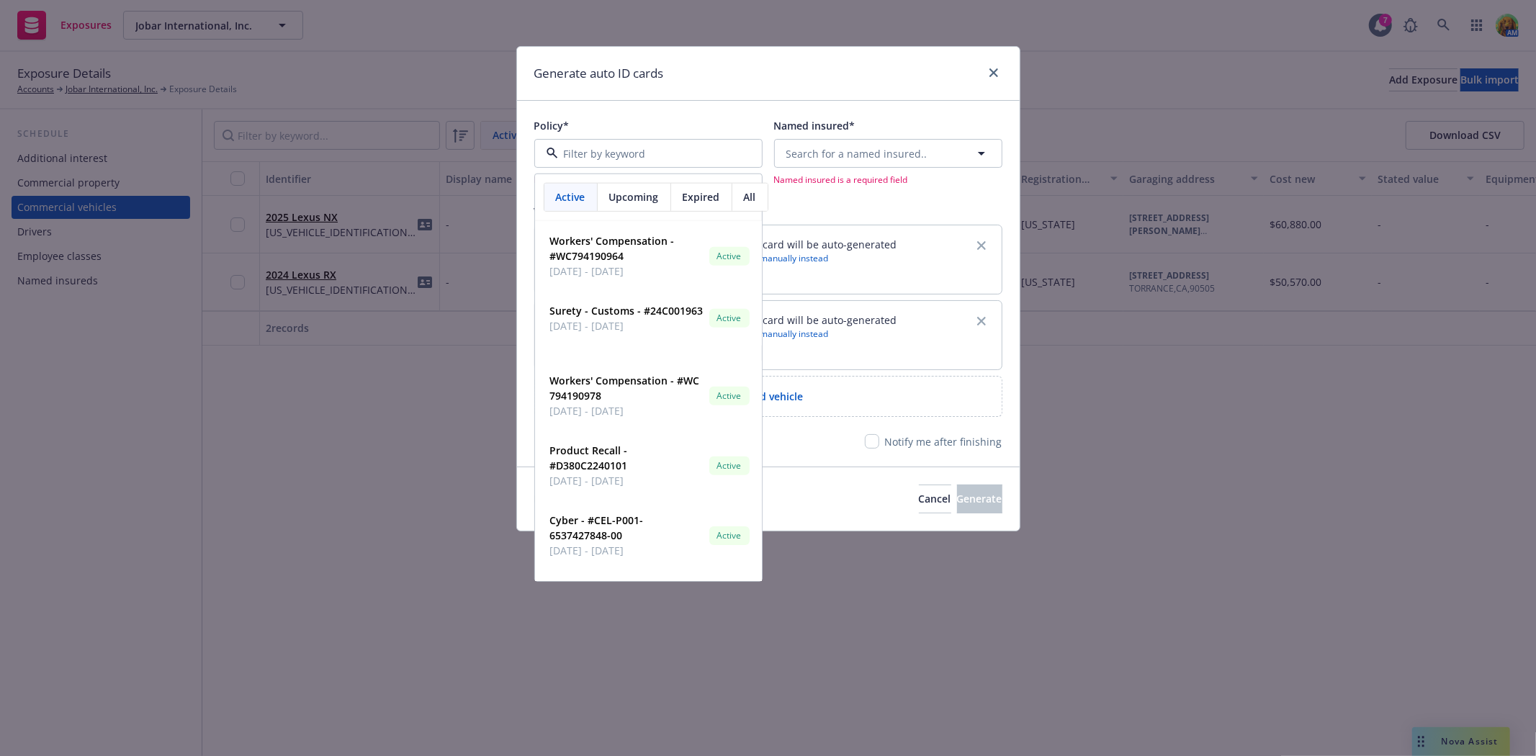
click at [634, 206] on div "Upcoming" at bounding box center [634, 197] width 73 height 27
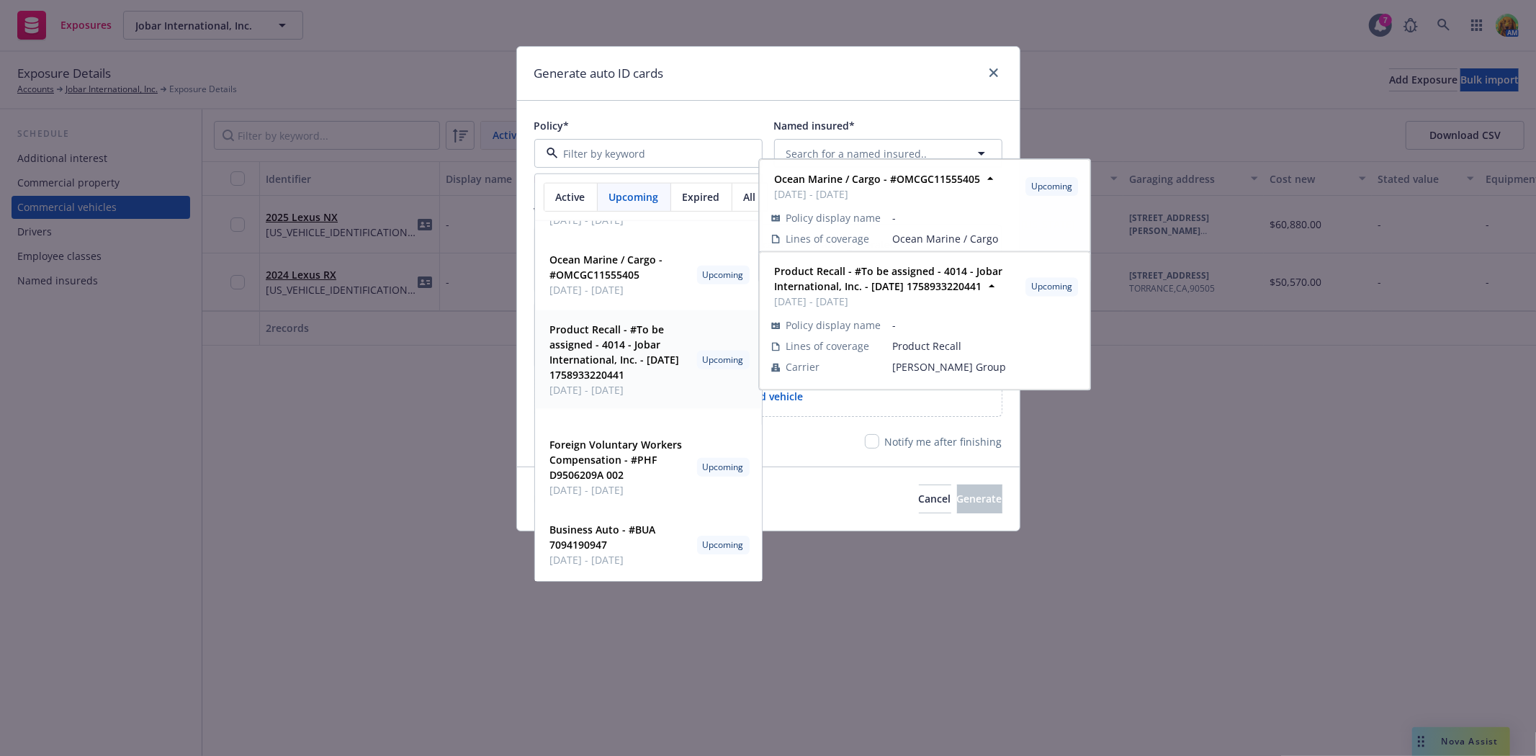
scroll to position [120, 0]
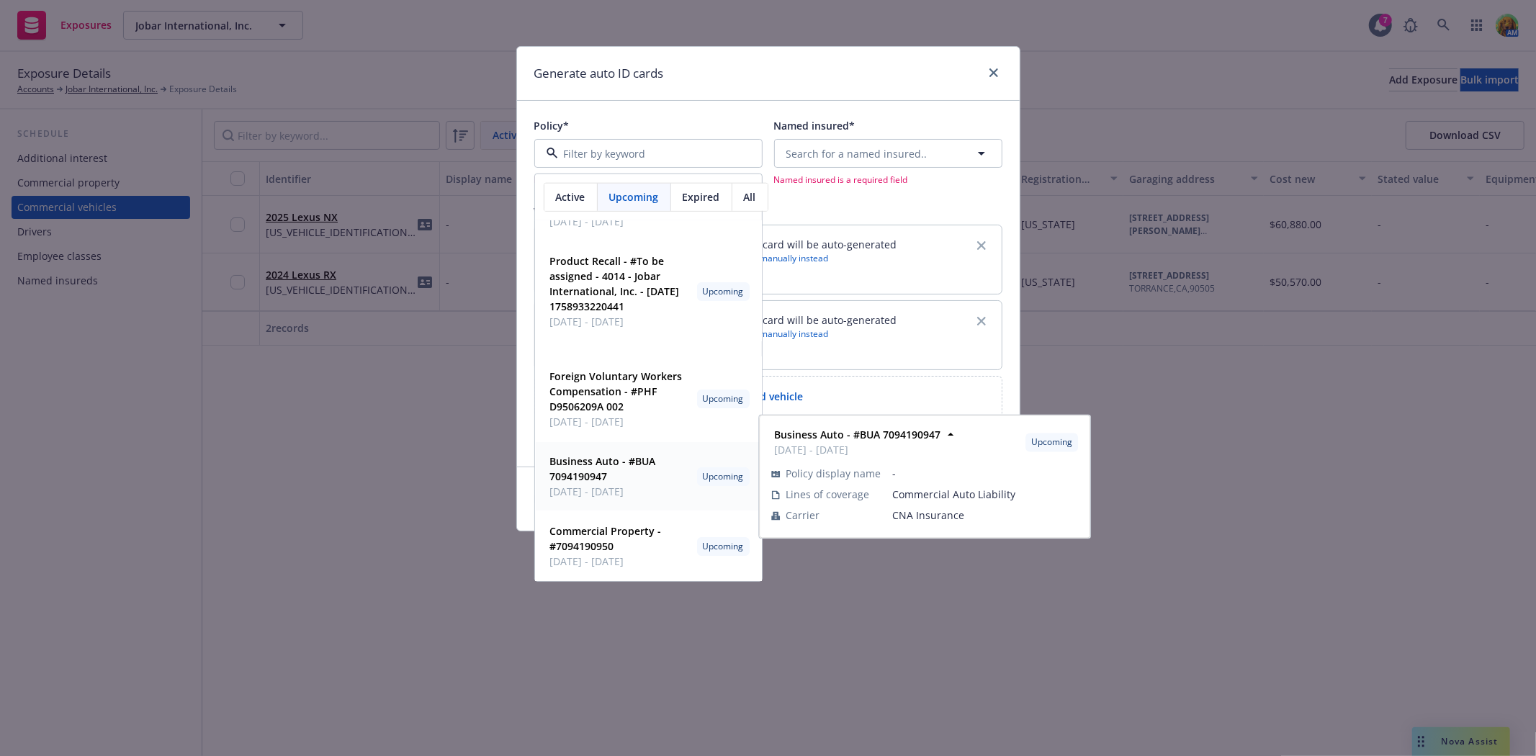
click at [629, 472] on span "Business Auto - #BUA 7094190947" at bounding box center [620, 469] width 141 height 30
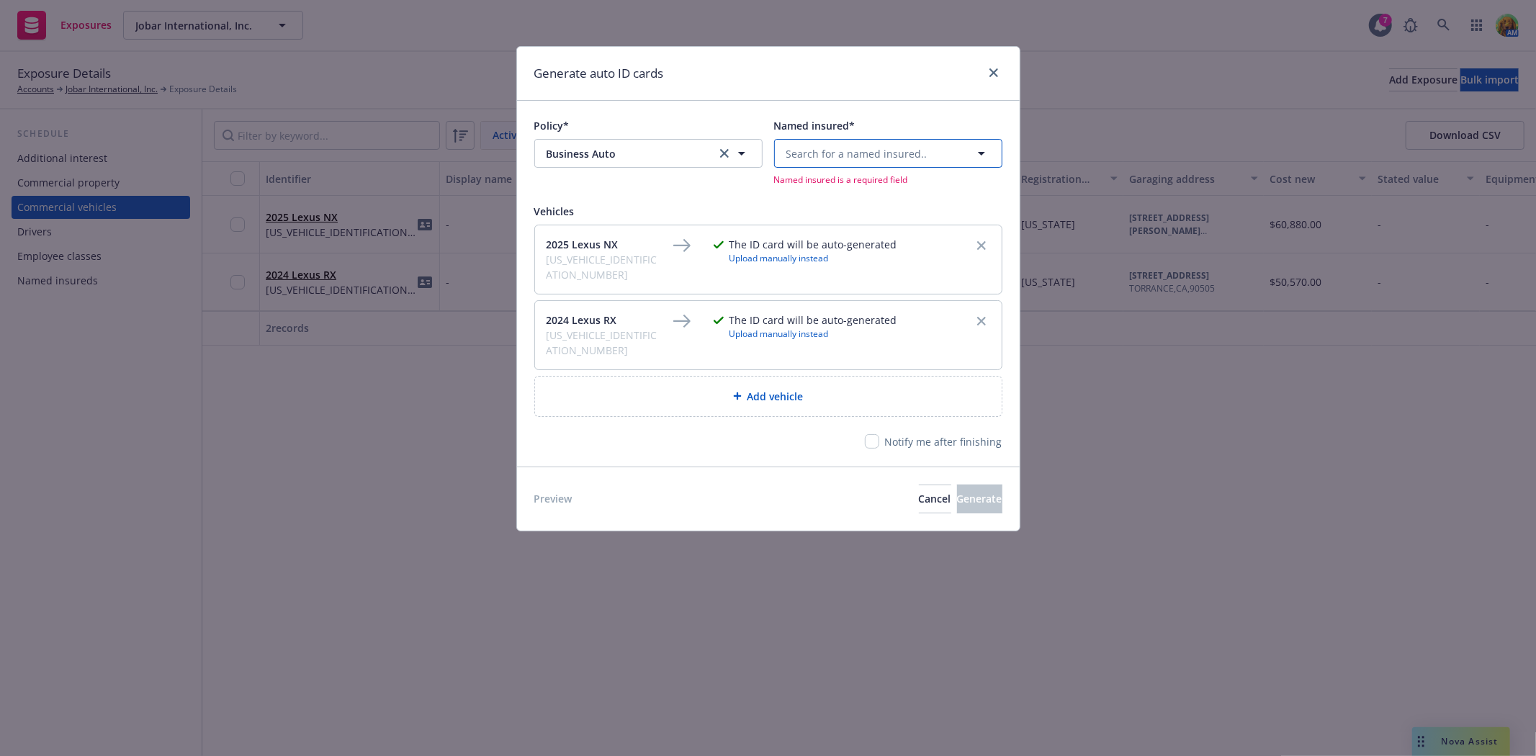
click at [864, 161] on span "Search for a named insured.." at bounding box center [856, 153] width 141 height 15
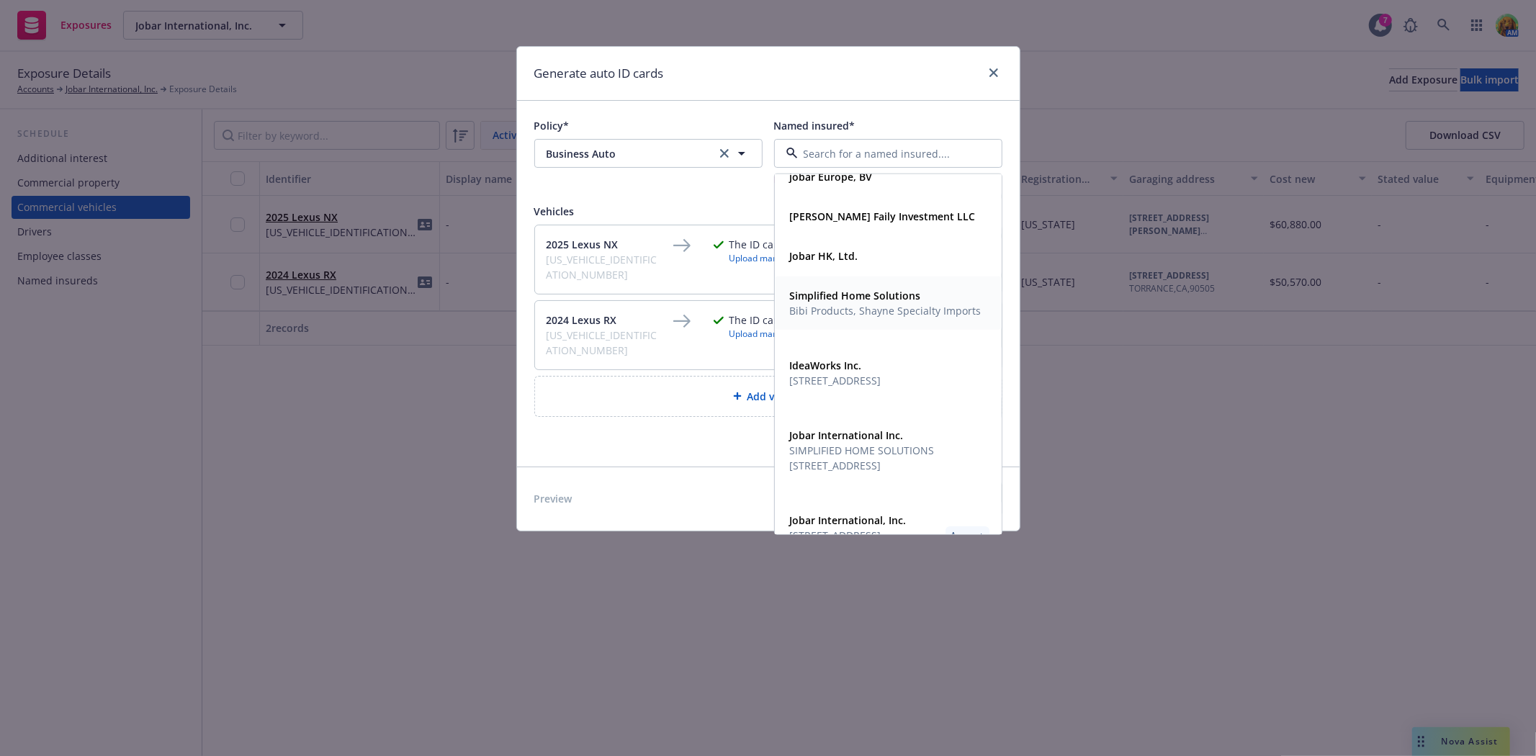
scroll to position [123, 0]
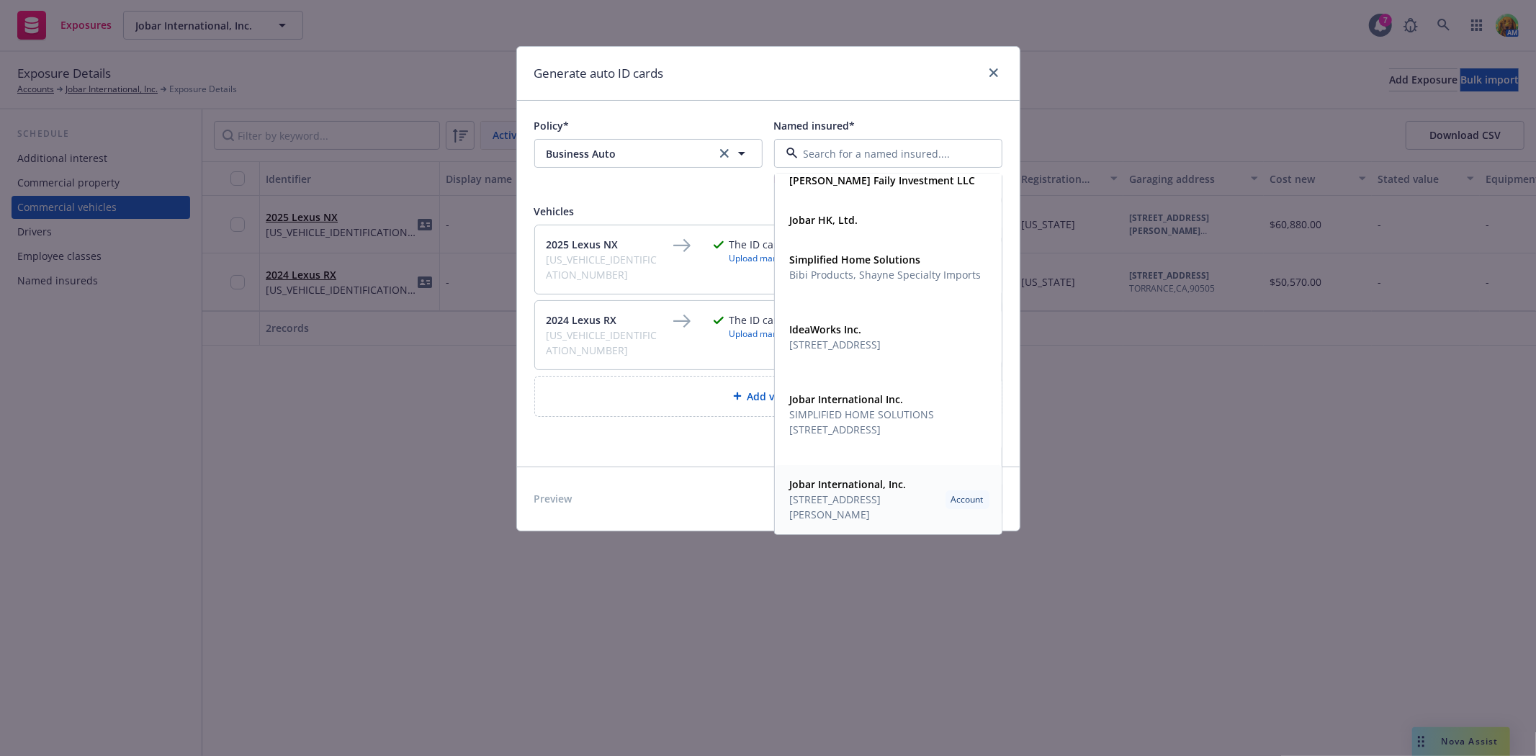
click at [869, 502] on span "19825 Hamilton Ave, TORRANCE, CA, 90502, USA" at bounding box center [865, 507] width 150 height 30
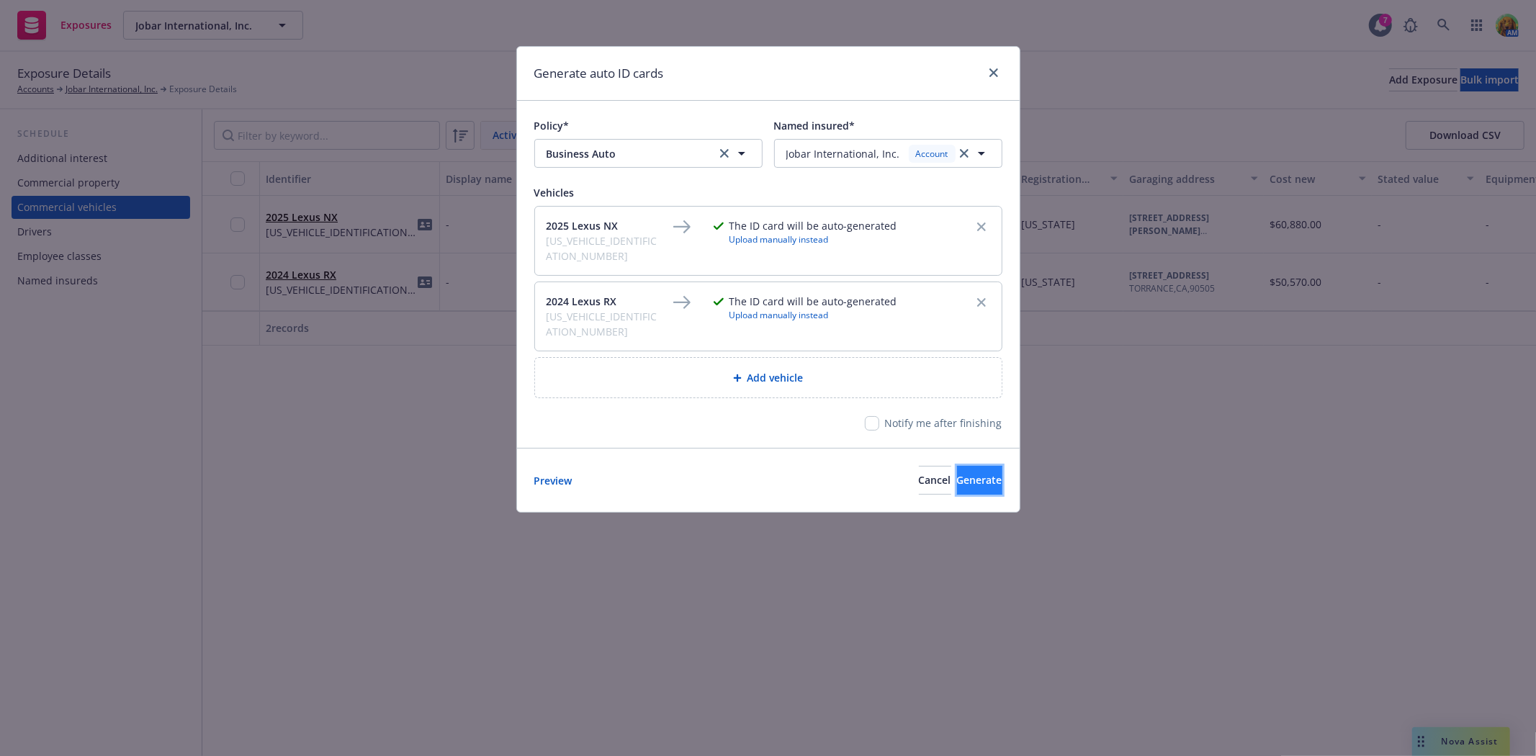
click at [965, 473] on span "Generate" at bounding box center [979, 480] width 45 height 14
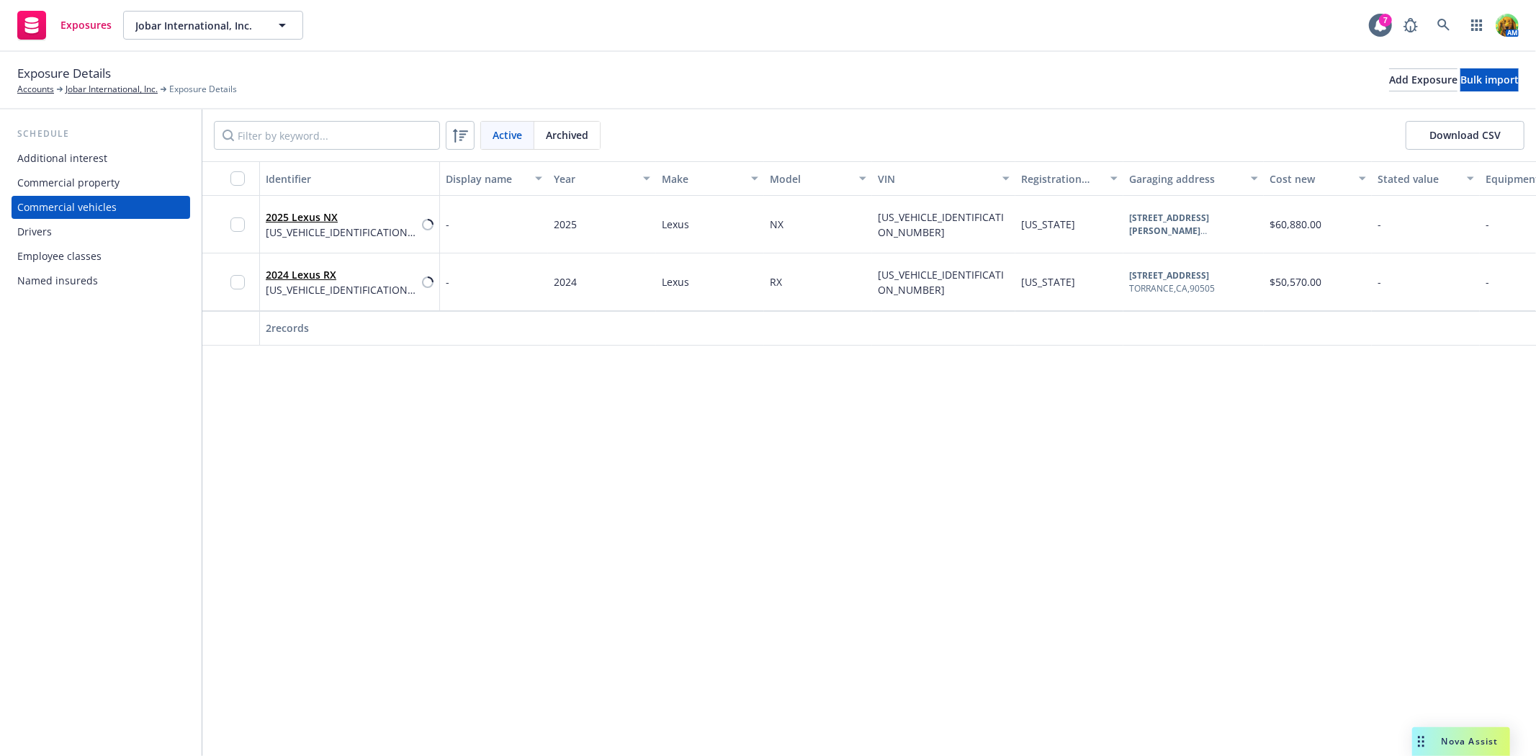
click at [53, 232] on div "Drivers" at bounding box center [100, 231] width 167 height 23
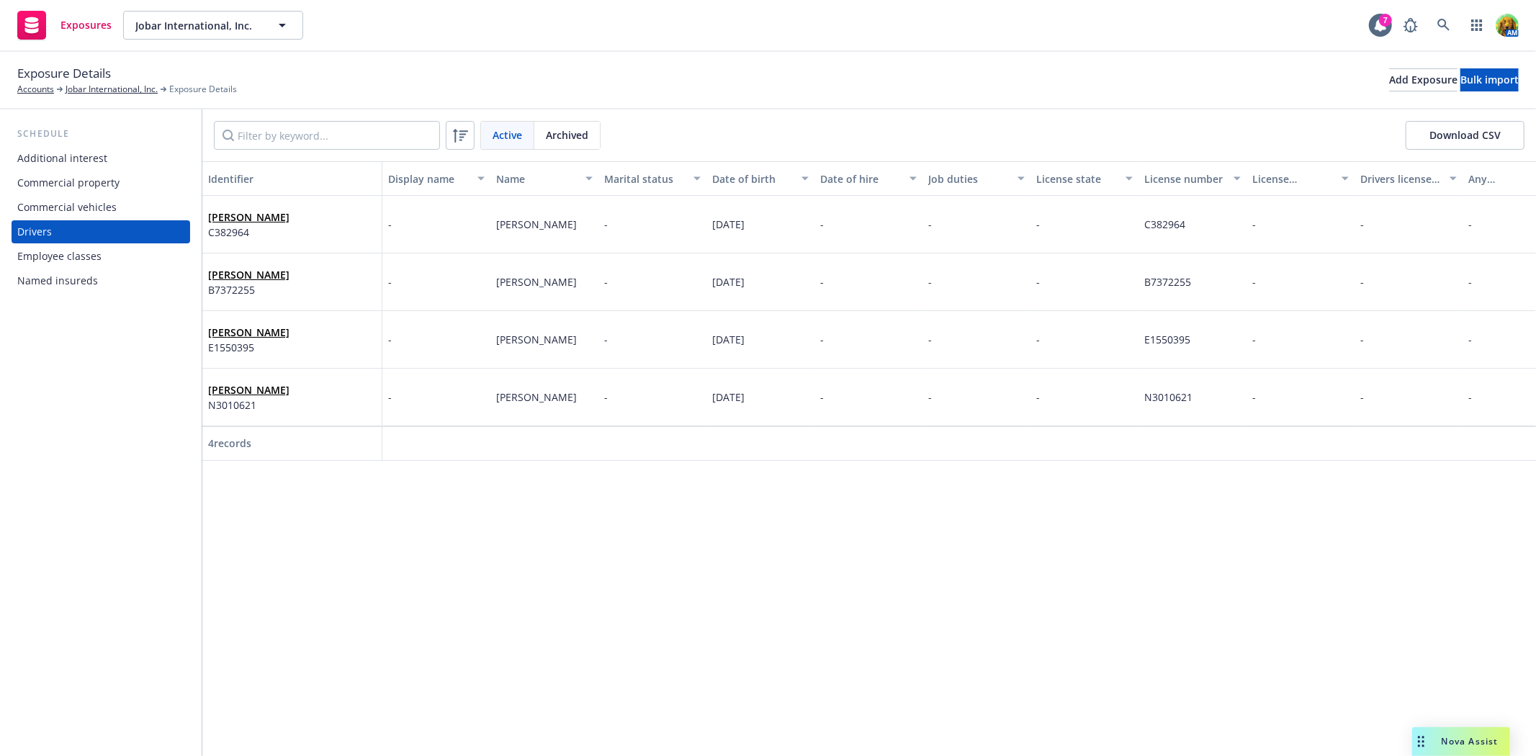
click at [49, 204] on div "Commercial vehicles" at bounding box center [66, 207] width 99 height 23
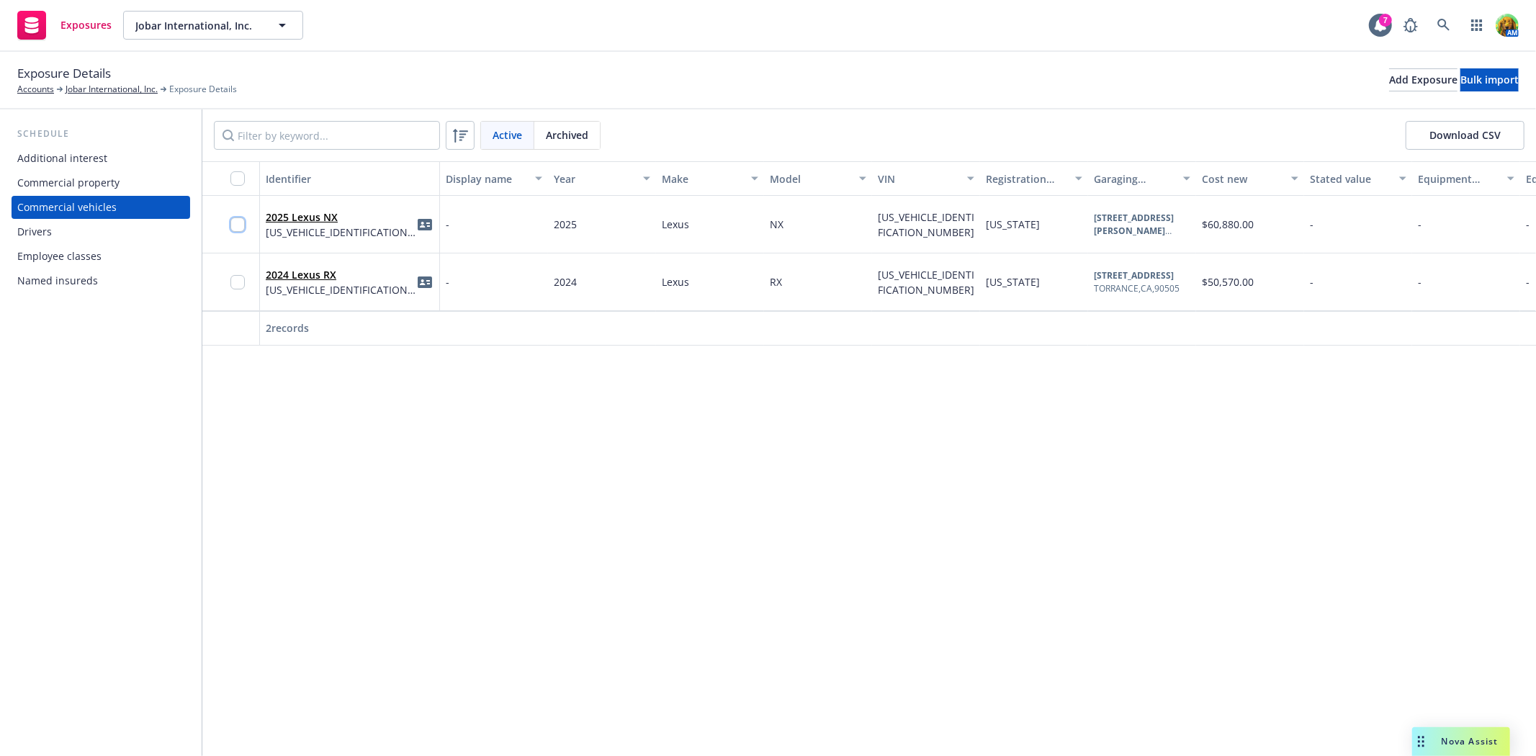
click at [231, 225] on input "checkbox" at bounding box center [237, 224] width 14 height 14
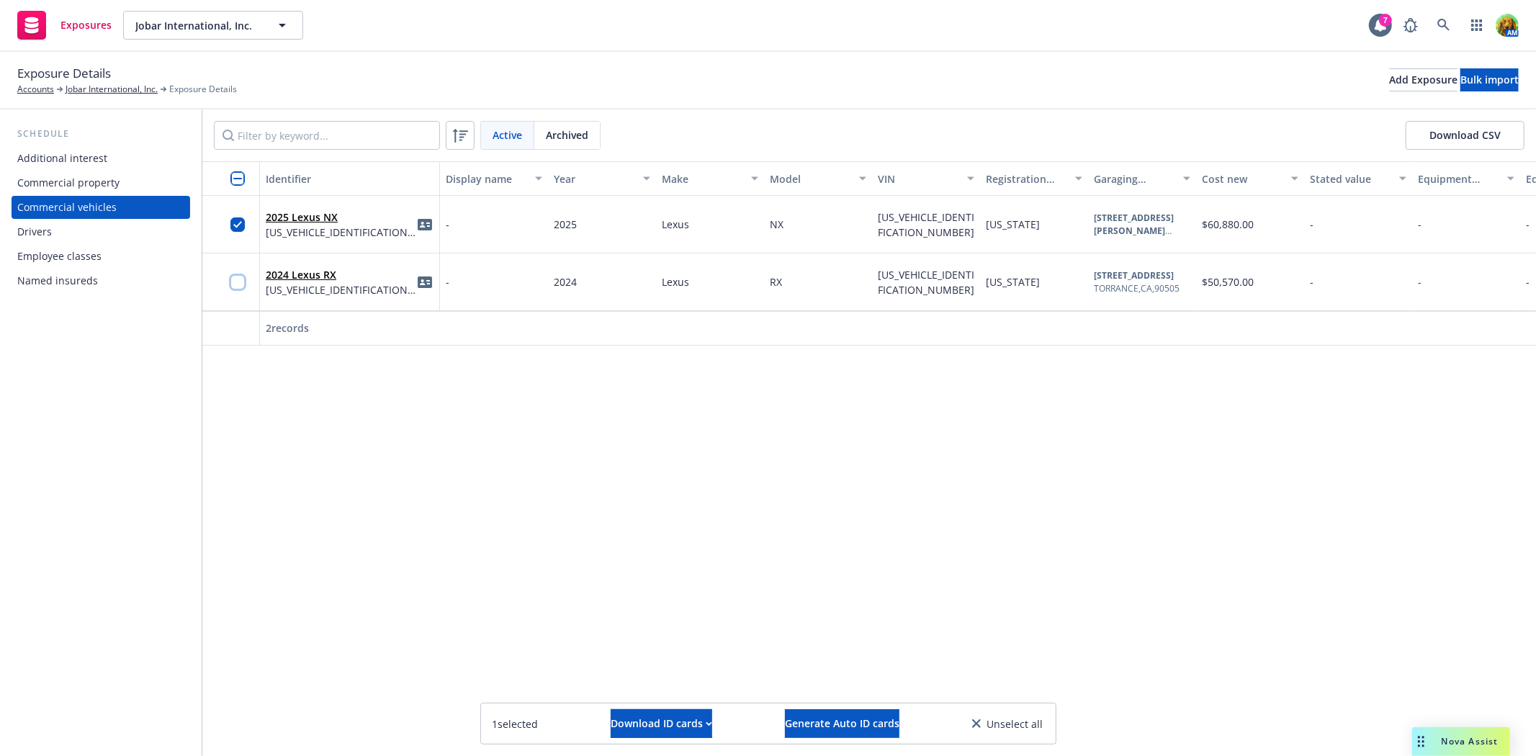
click at [233, 283] on input "checkbox" at bounding box center [237, 282] width 14 height 14
click at [664, 731] on div "Download ID cards" at bounding box center [661, 723] width 102 height 27
click at [644, 682] on link "Download uneditable ID cards" at bounding box center [632, 688] width 192 height 29
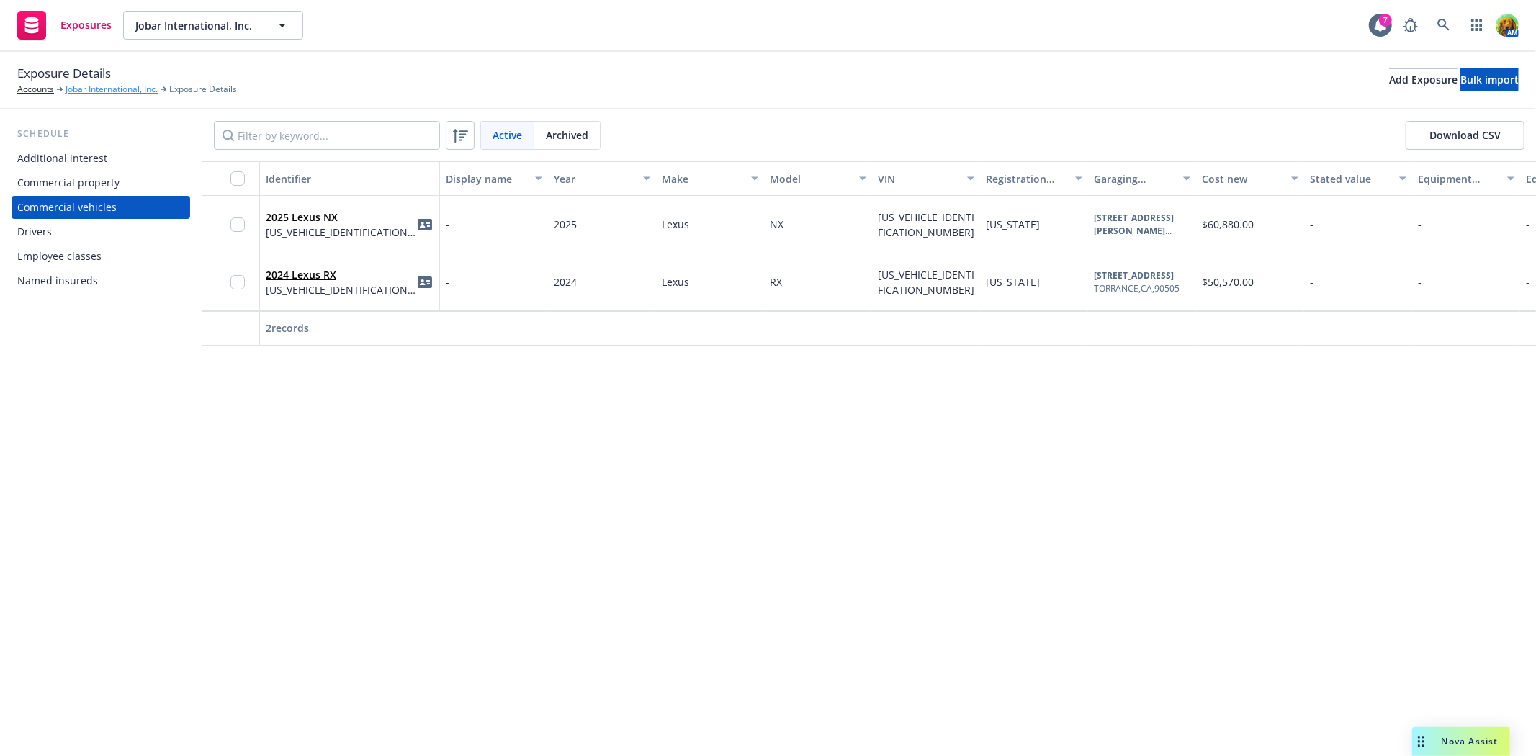
click at [122, 89] on link "Jobar International, Inc." at bounding box center [112, 89] width 92 height 13
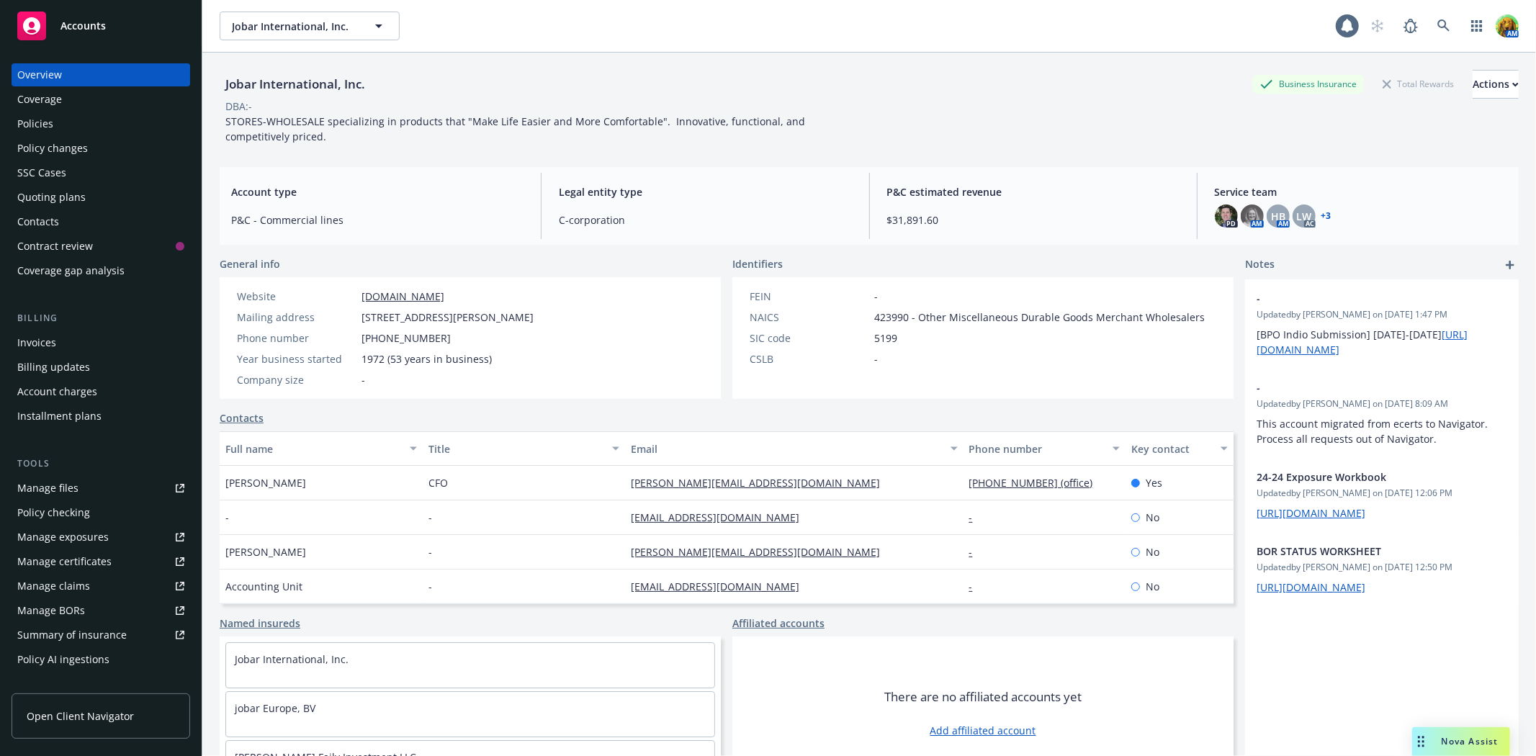
click at [60, 120] on div "Policies" at bounding box center [100, 123] width 167 height 23
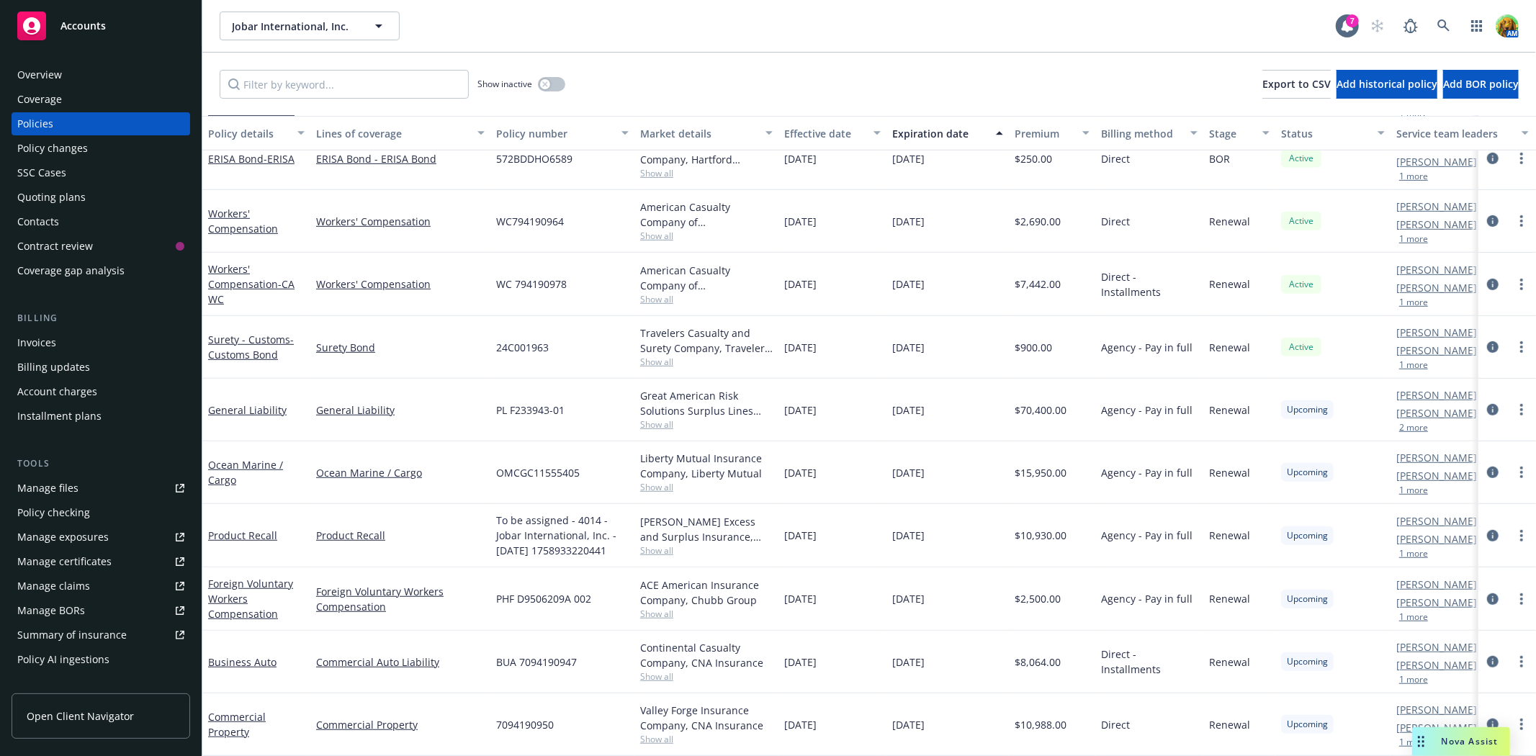
scroll to position [675, 0]
click at [1487, 656] on icon "circleInformation" at bounding box center [1493, 662] width 12 height 12
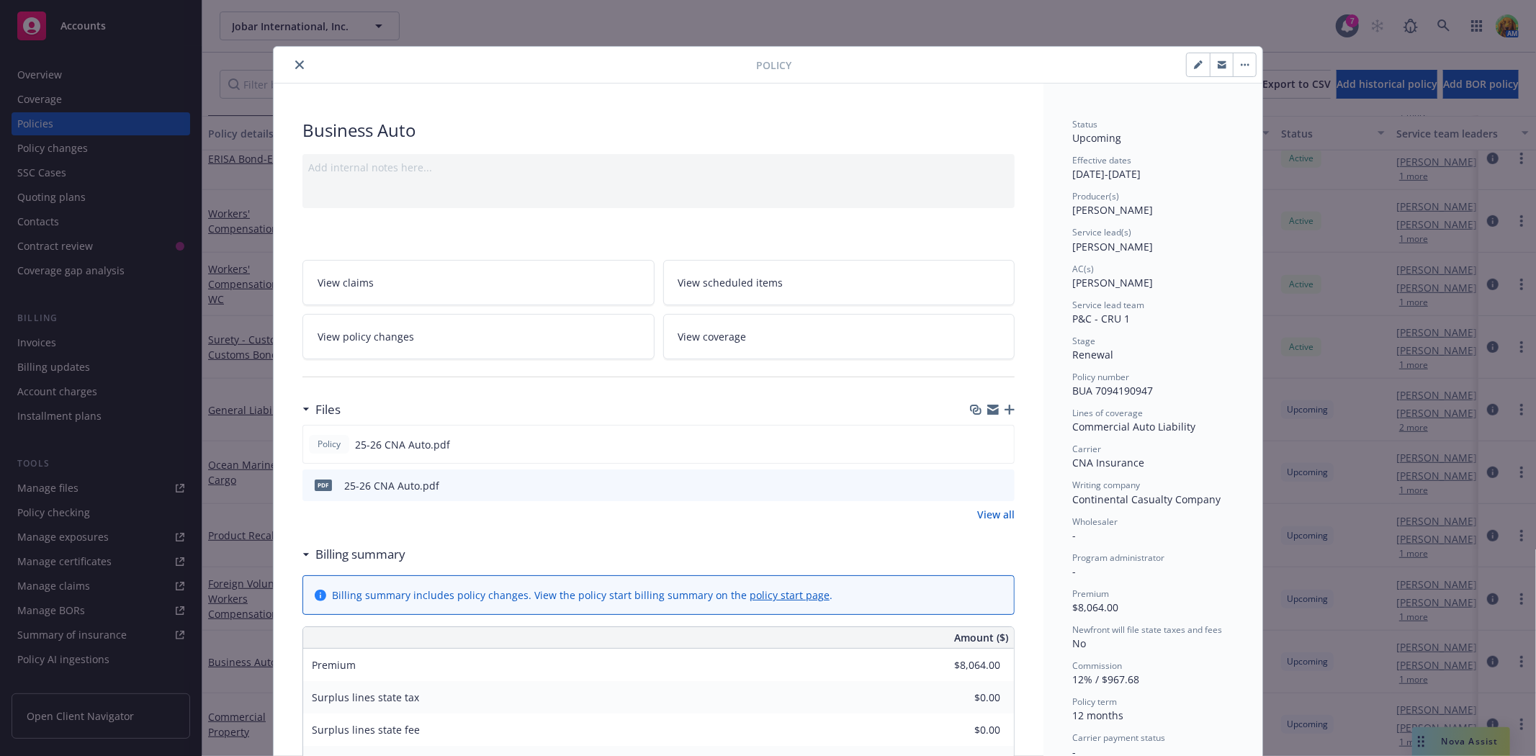
click at [1004, 407] on icon "button" at bounding box center [1009, 410] width 10 height 10
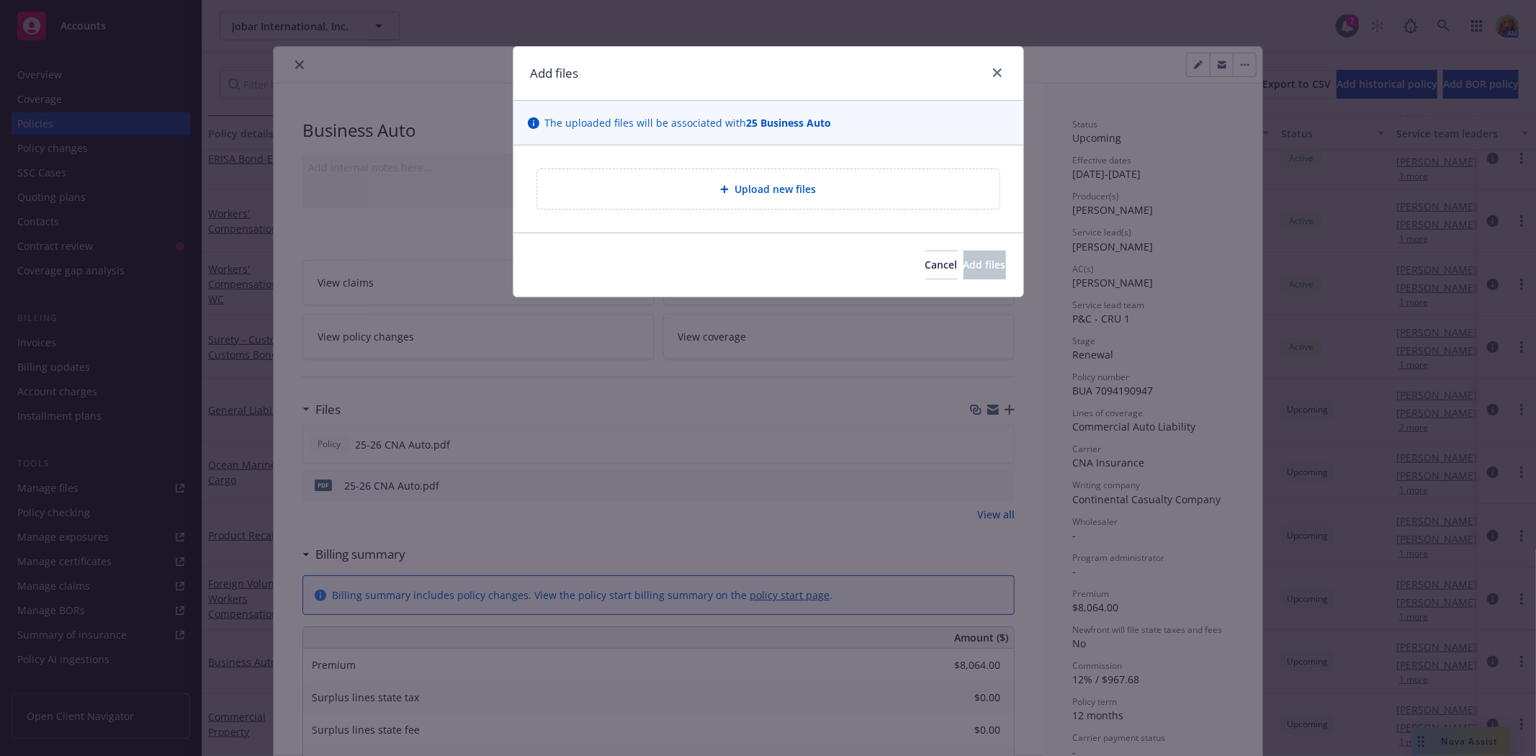
click at [817, 184] on div "Upload new files" at bounding box center [768, 189] width 439 height 17
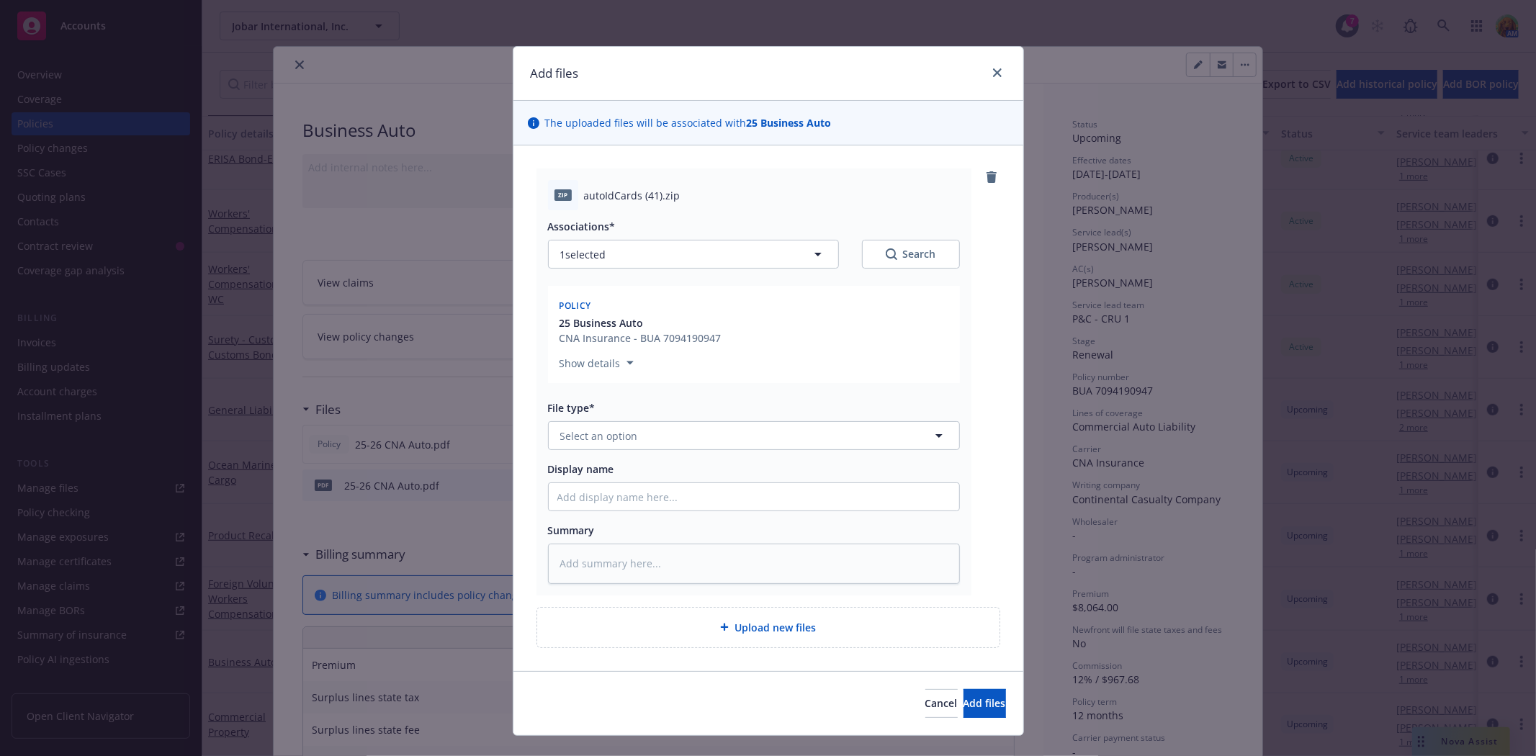
click at [600, 363] on button "Show details" at bounding box center [597, 362] width 86 height 17
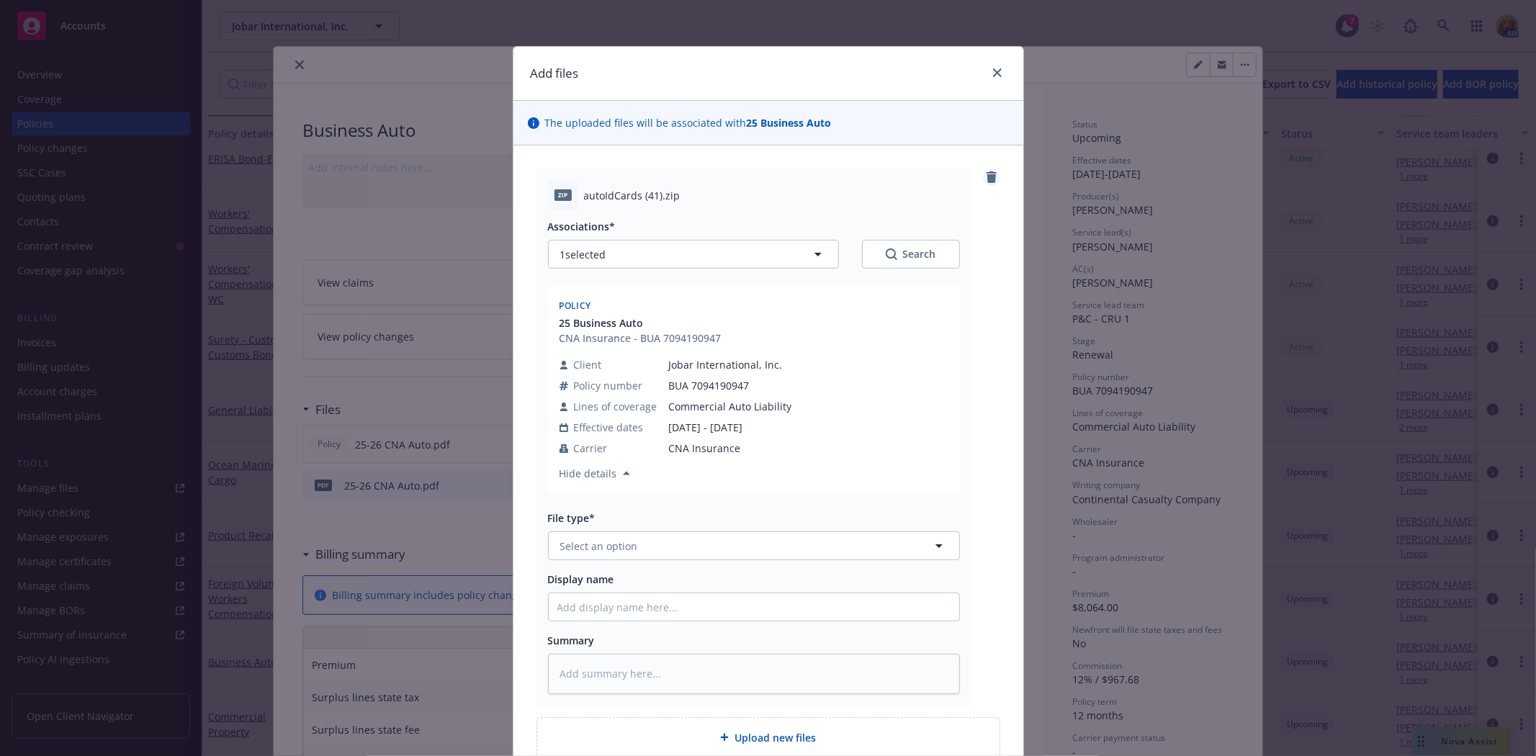
click at [986, 178] on icon "remove" at bounding box center [992, 177] width 12 height 12
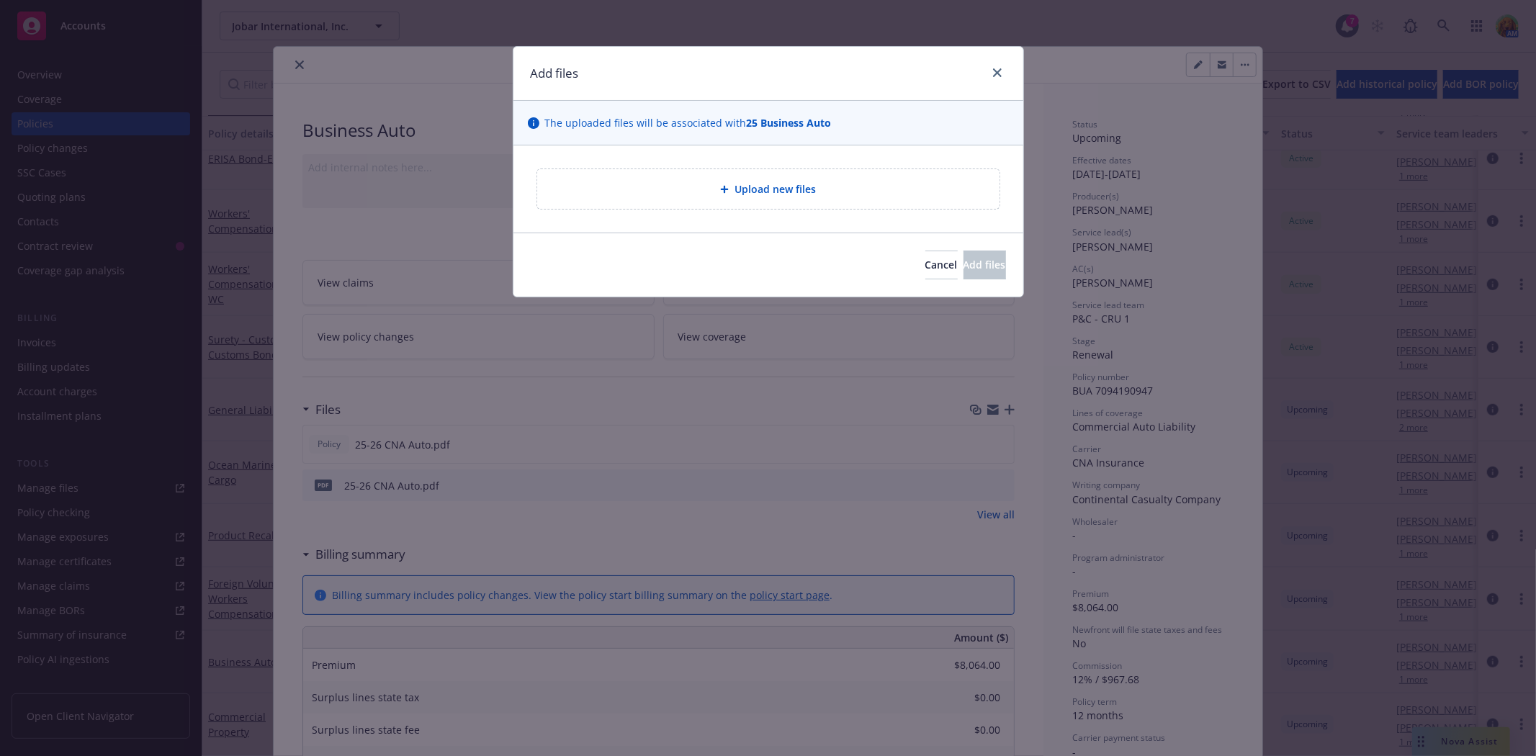
click at [828, 199] on div "Upload new files" at bounding box center [768, 189] width 462 height 40
type textarea "x"
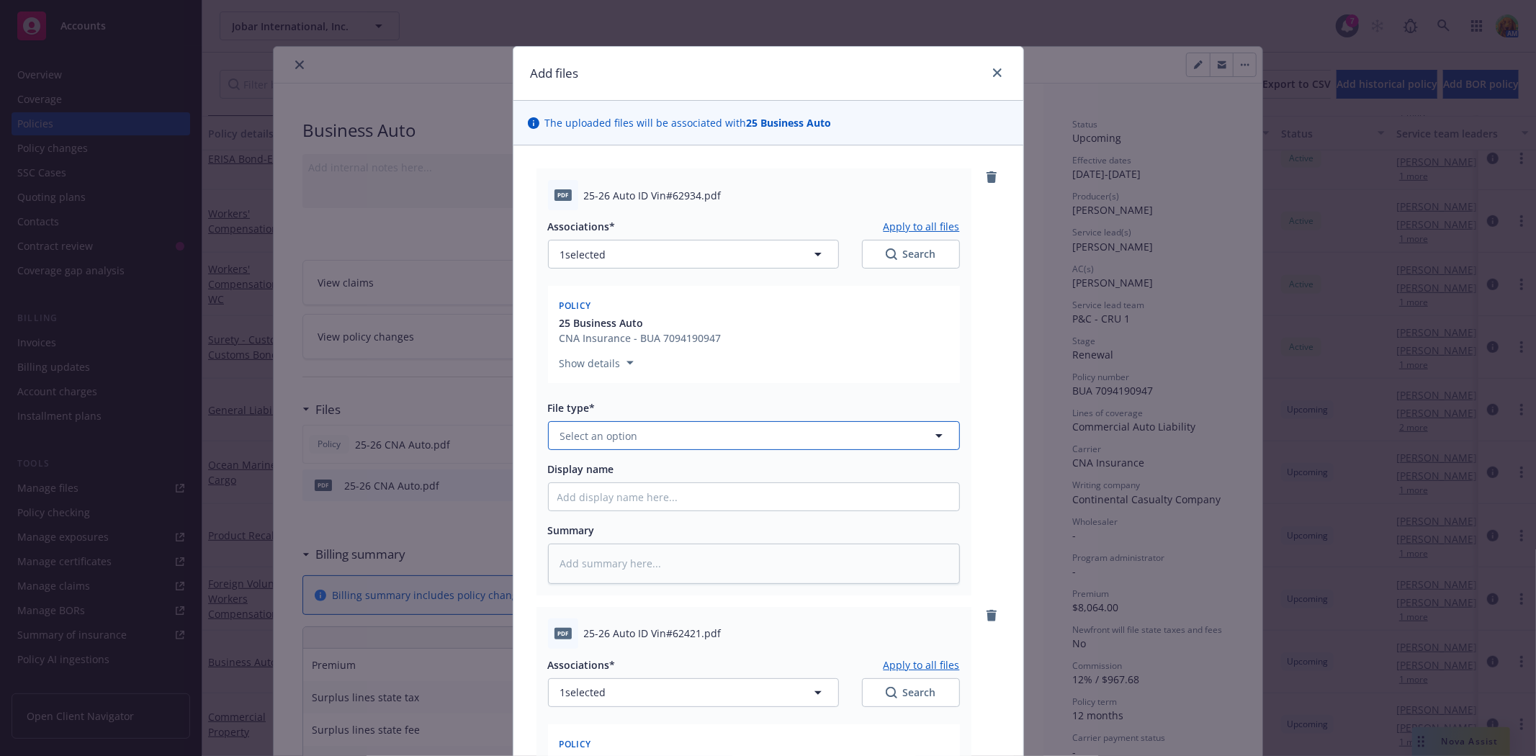
click at [661, 440] on button "Select an option" at bounding box center [754, 435] width 412 height 29
type input "auto ID"
click at [631, 471] on div "Auto ID card" at bounding box center [753, 475] width 393 height 21
type textarea "x"
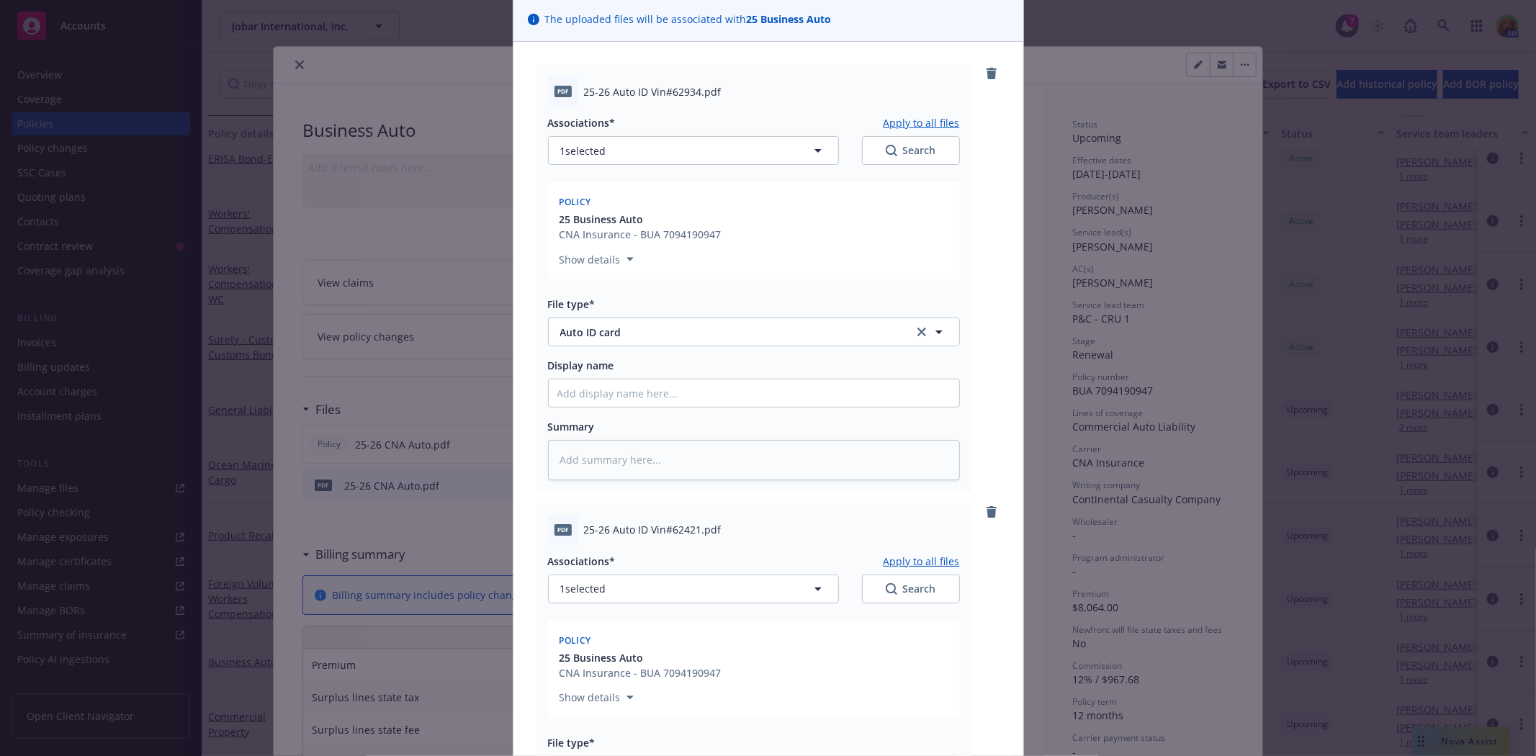
scroll to position [320, 0]
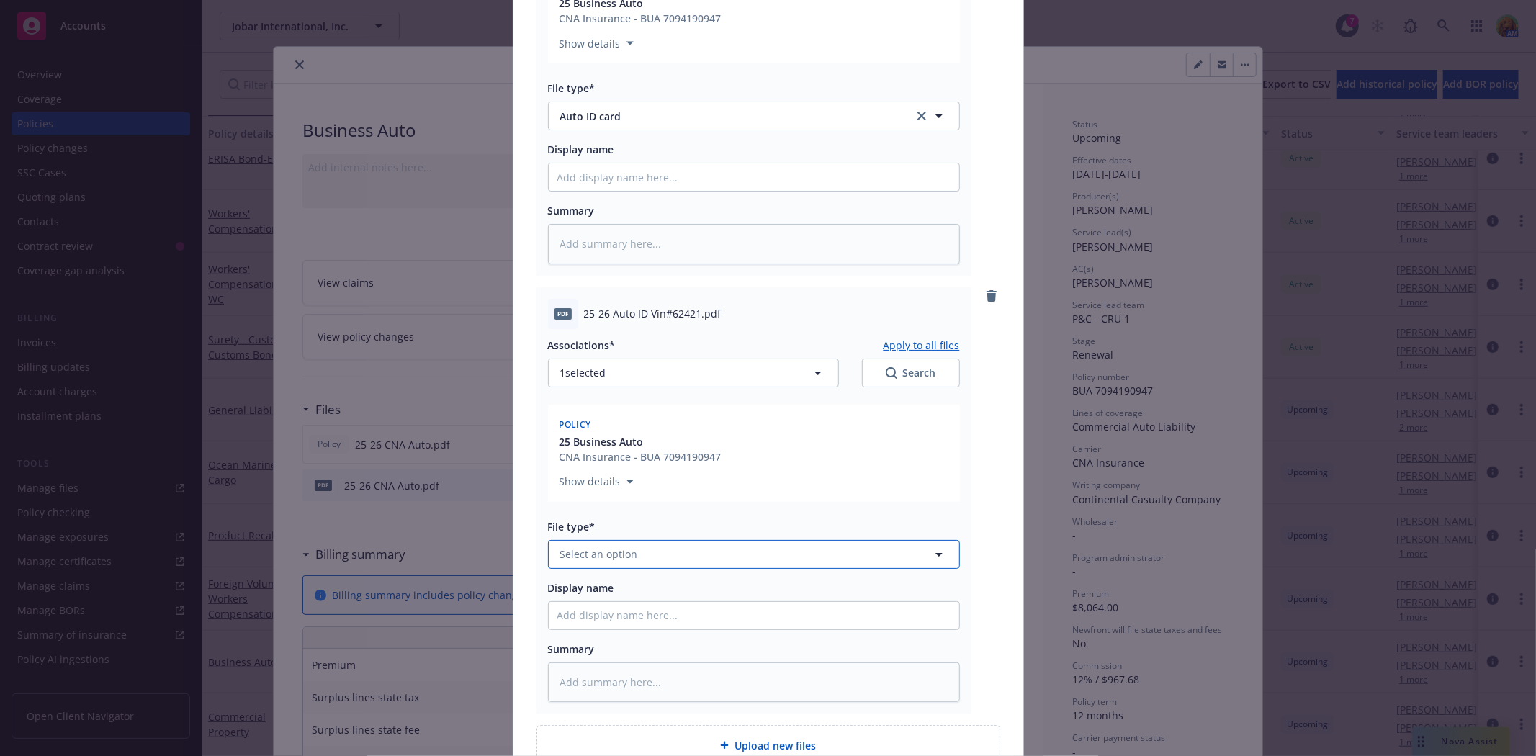
click at [646, 545] on button "Select an option" at bounding box center [754, 554] width 412 height 29
type input "Auto"
click at [601, 586] on span "Auto ID card" at bounding box center [593, 593] width 61 height 15
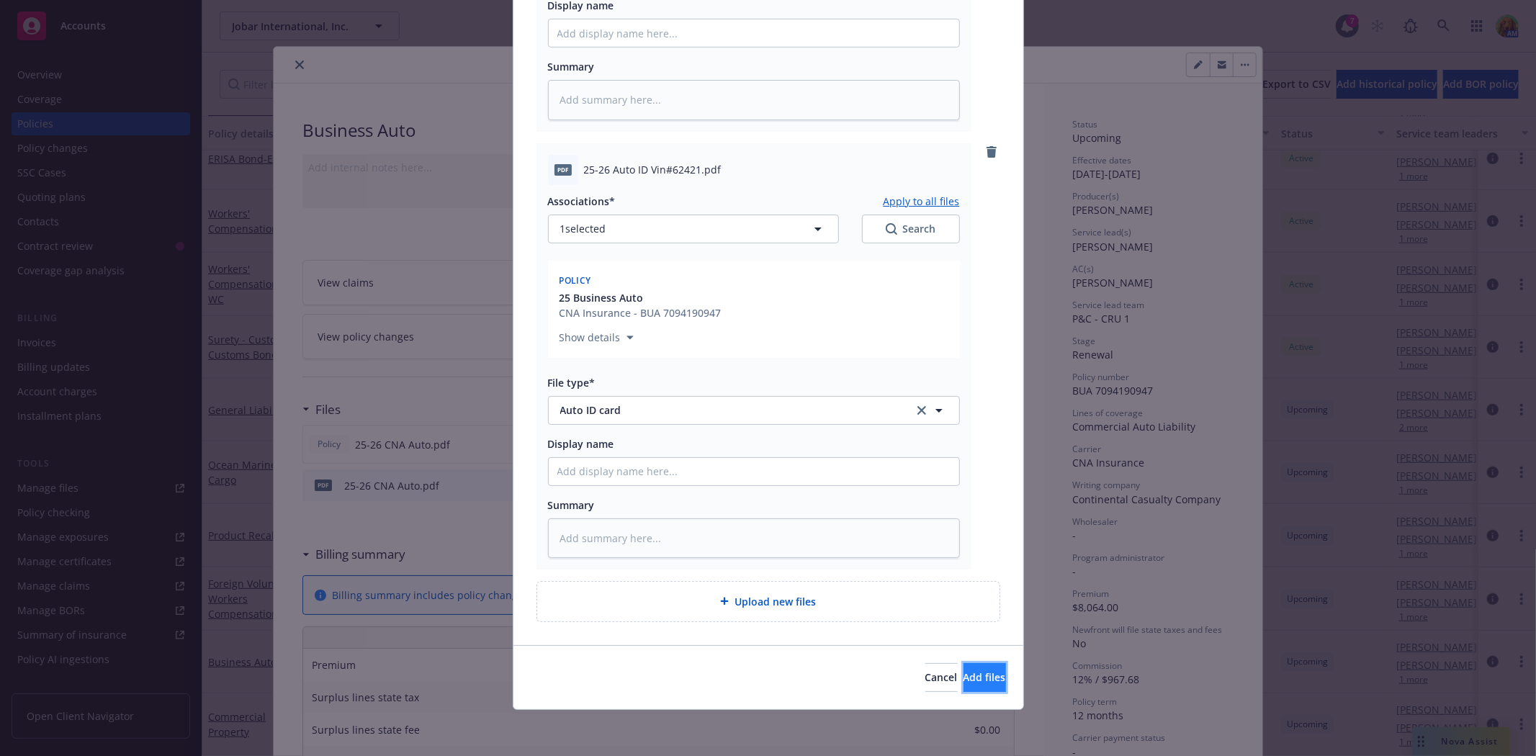
click at [963, 667] on button "Add files" at bounding box center [984, 677] width 42 height 29
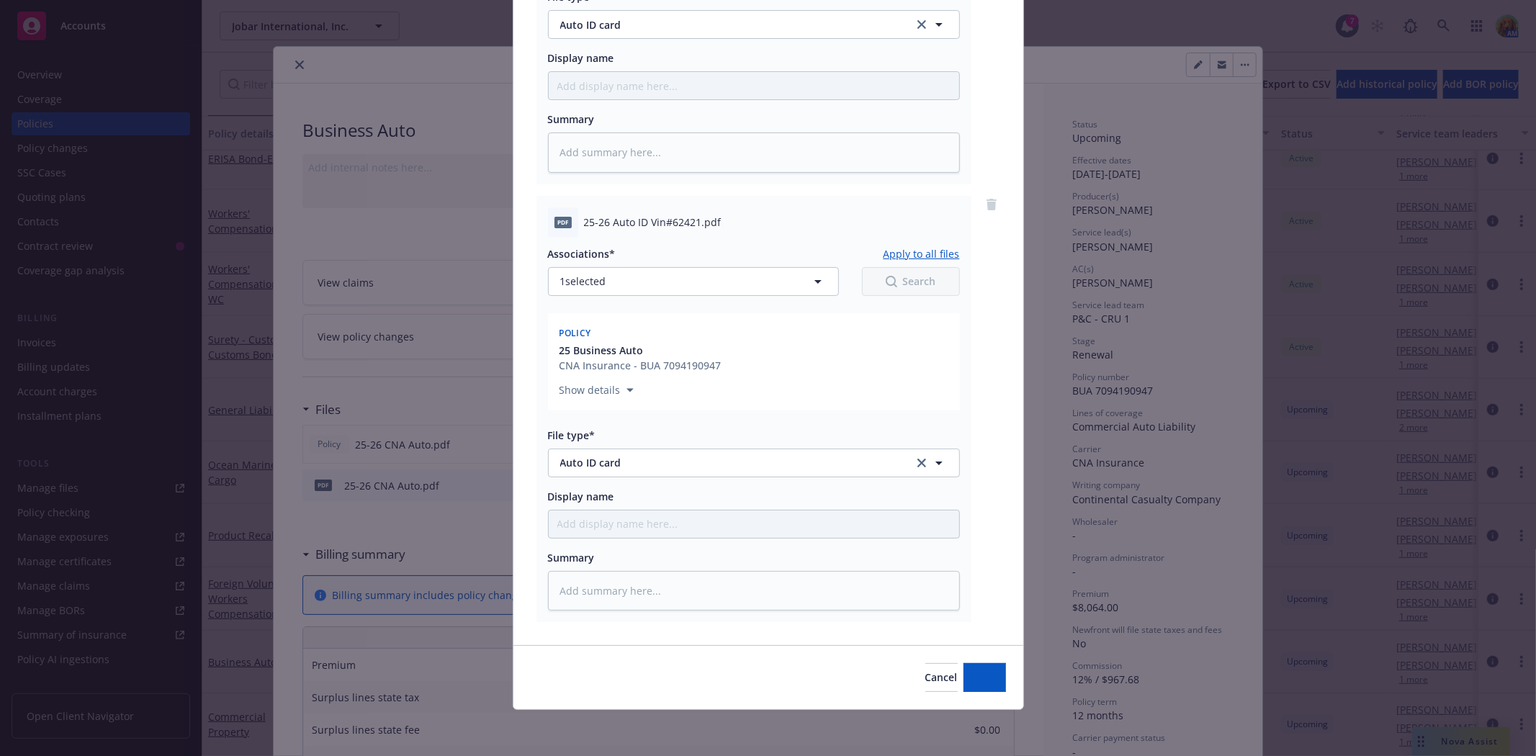
scroll to position [411, 0]
type textarea "x"
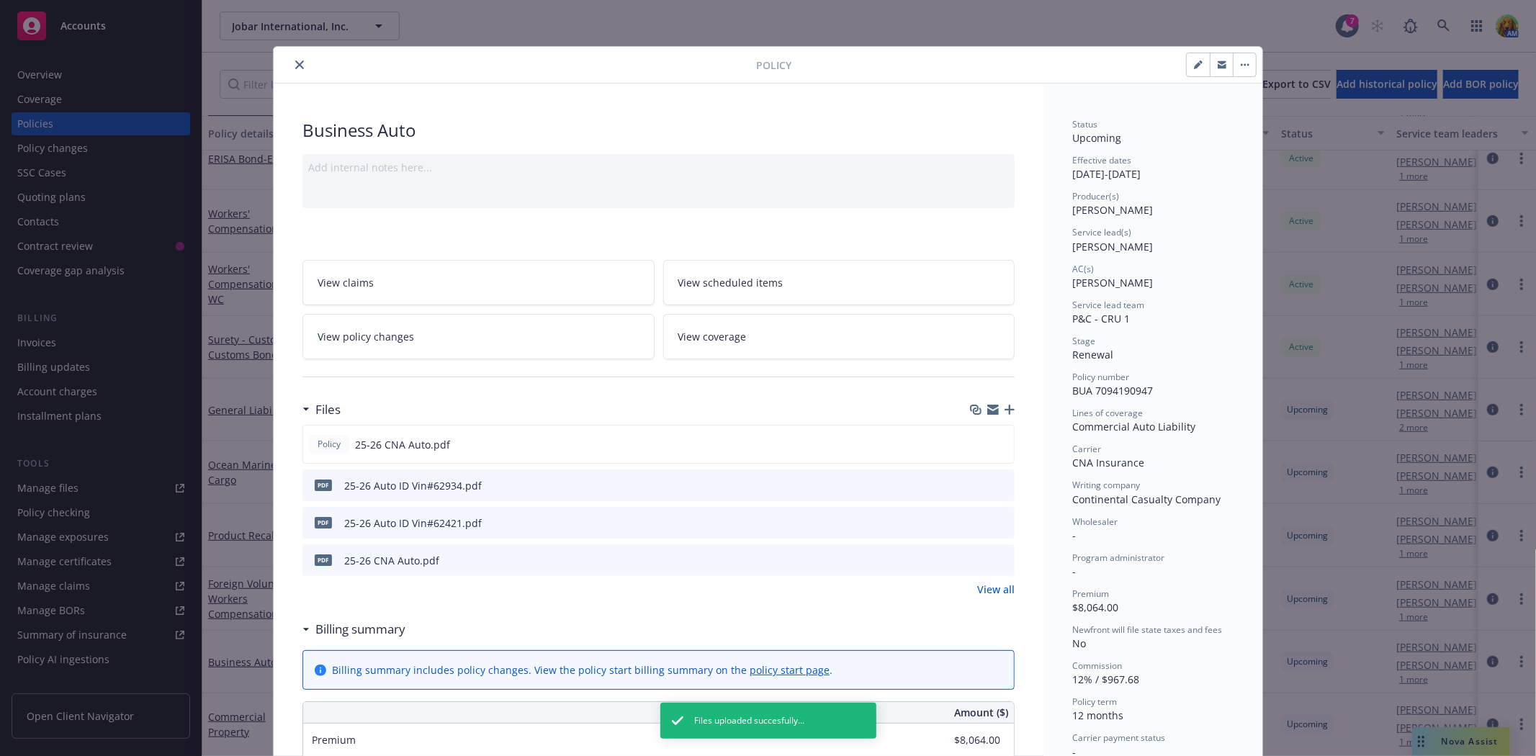
click at [295, 68] on icon "close" at bounding box center [299, 64] width 9 height 9
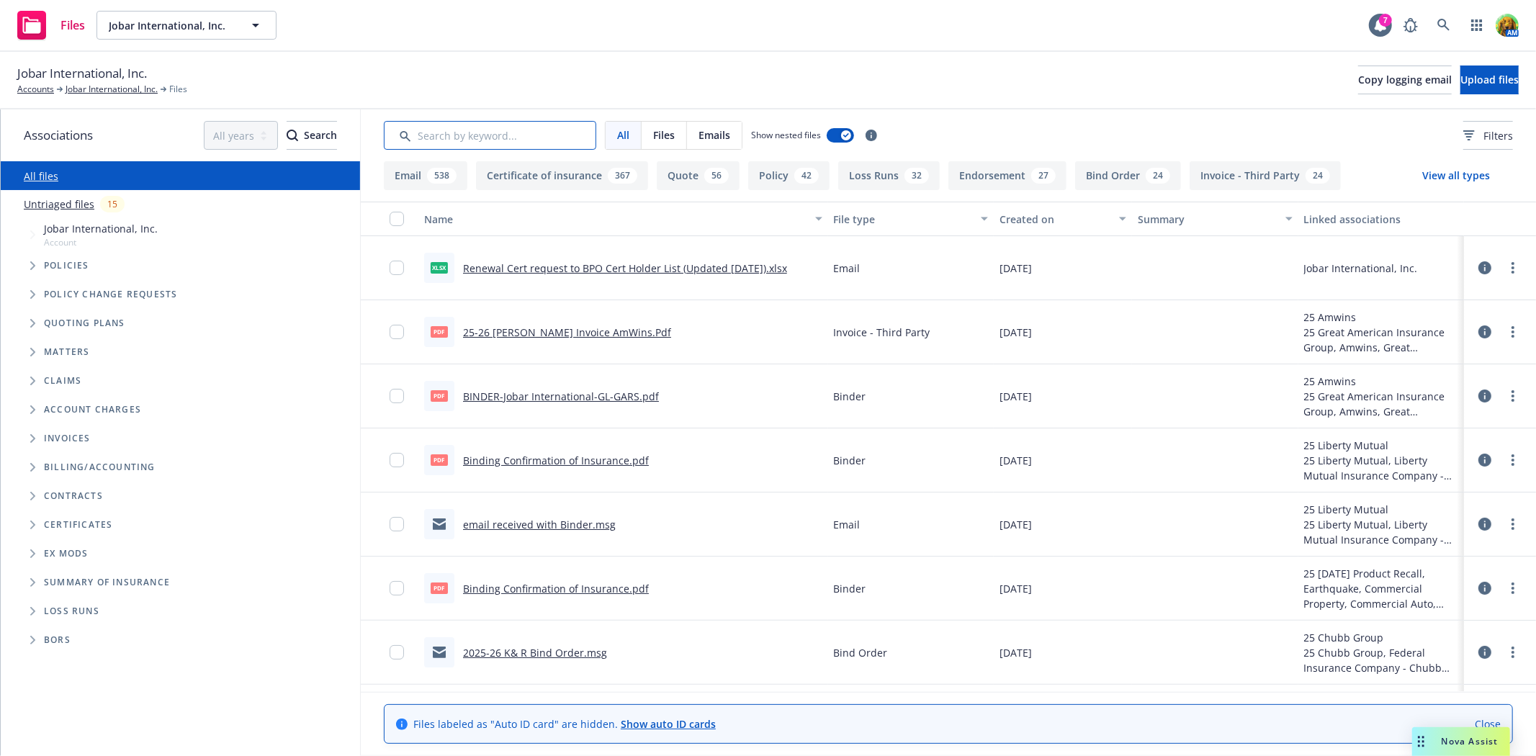
click at [485, 140] on input "Search by keyword..." at bounding box center [490, 135] width 212 height 29
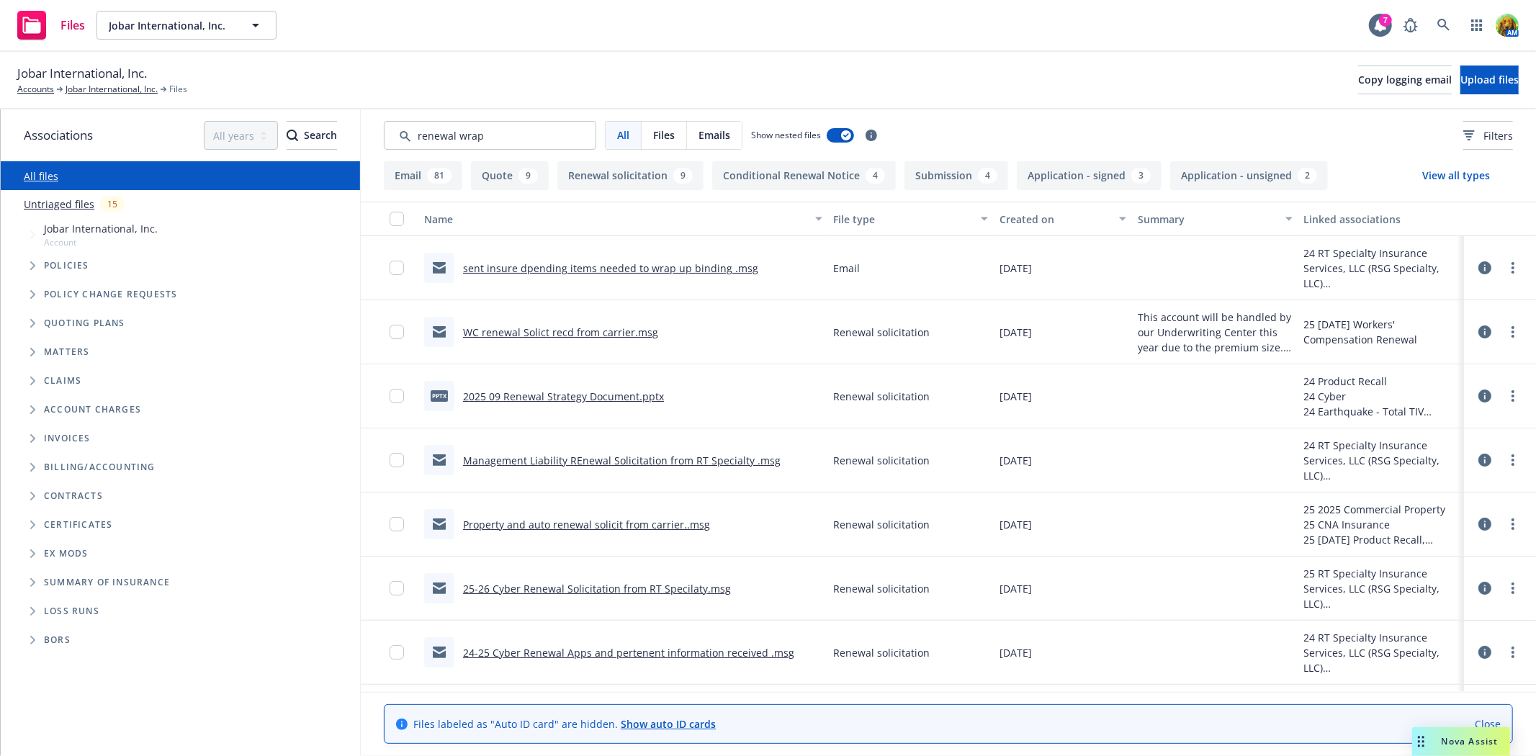
click at [577, 266] on link "sent insure dpending items needed to wrap up binding .msg" at bounding box center [610, 268] width 295 height 14
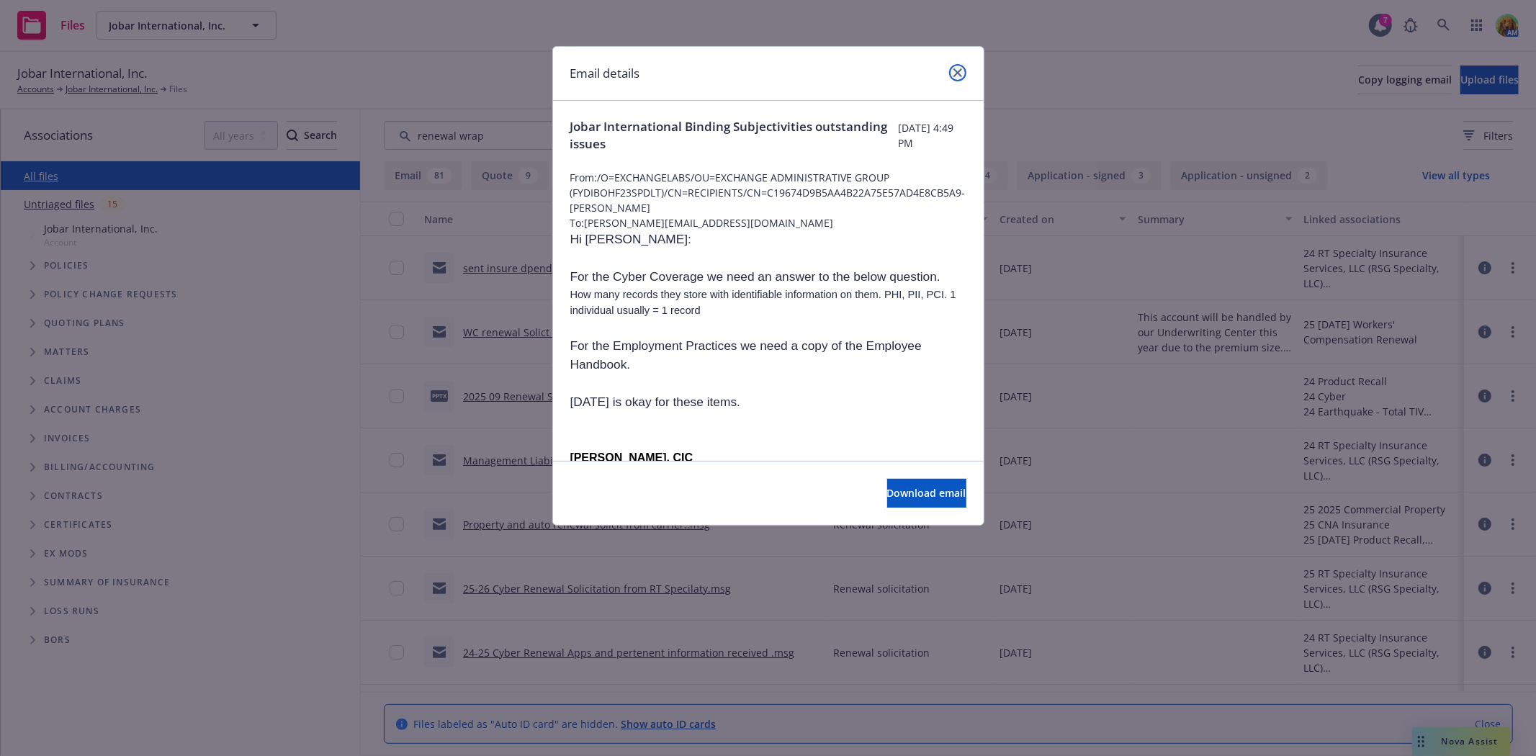
click at [960, 78] on link "close" at bounding box center [957, 72] width 17 height 17
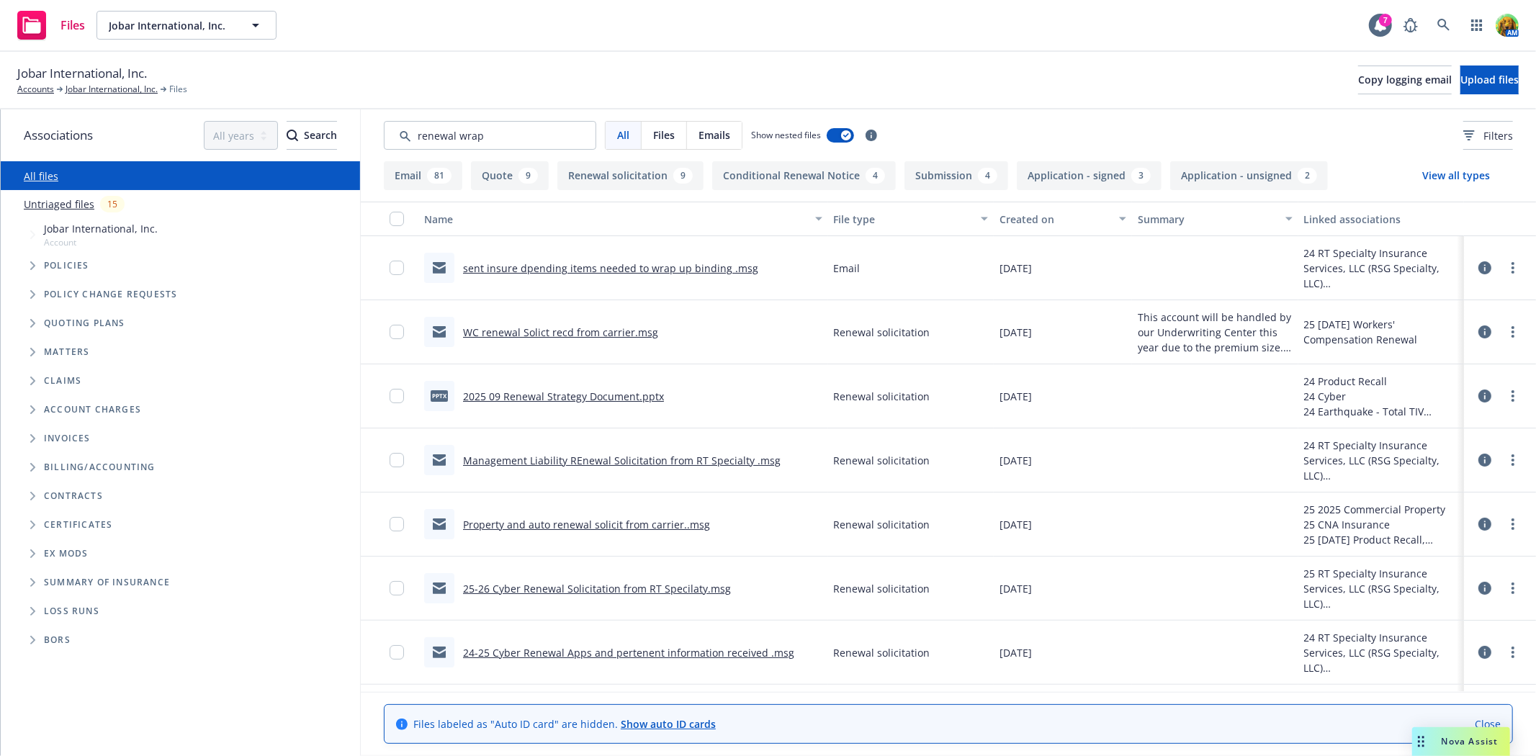
click at [1012, 213] on div "Created on" at bounding box center [1054, 219] width 111 height 15
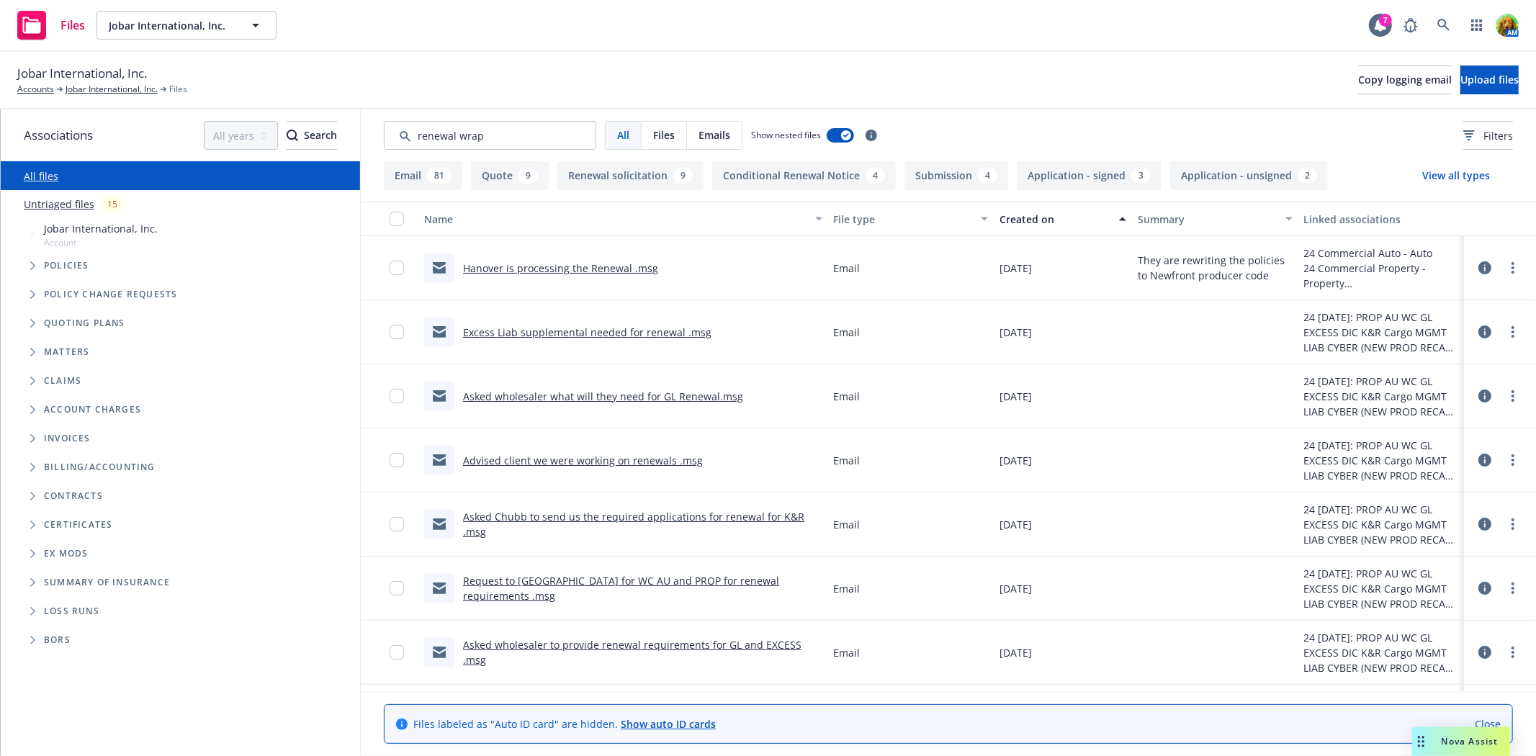
click at [1012, 213] on div "Created on" at bounding box center [1054, 219] width 111 height 15
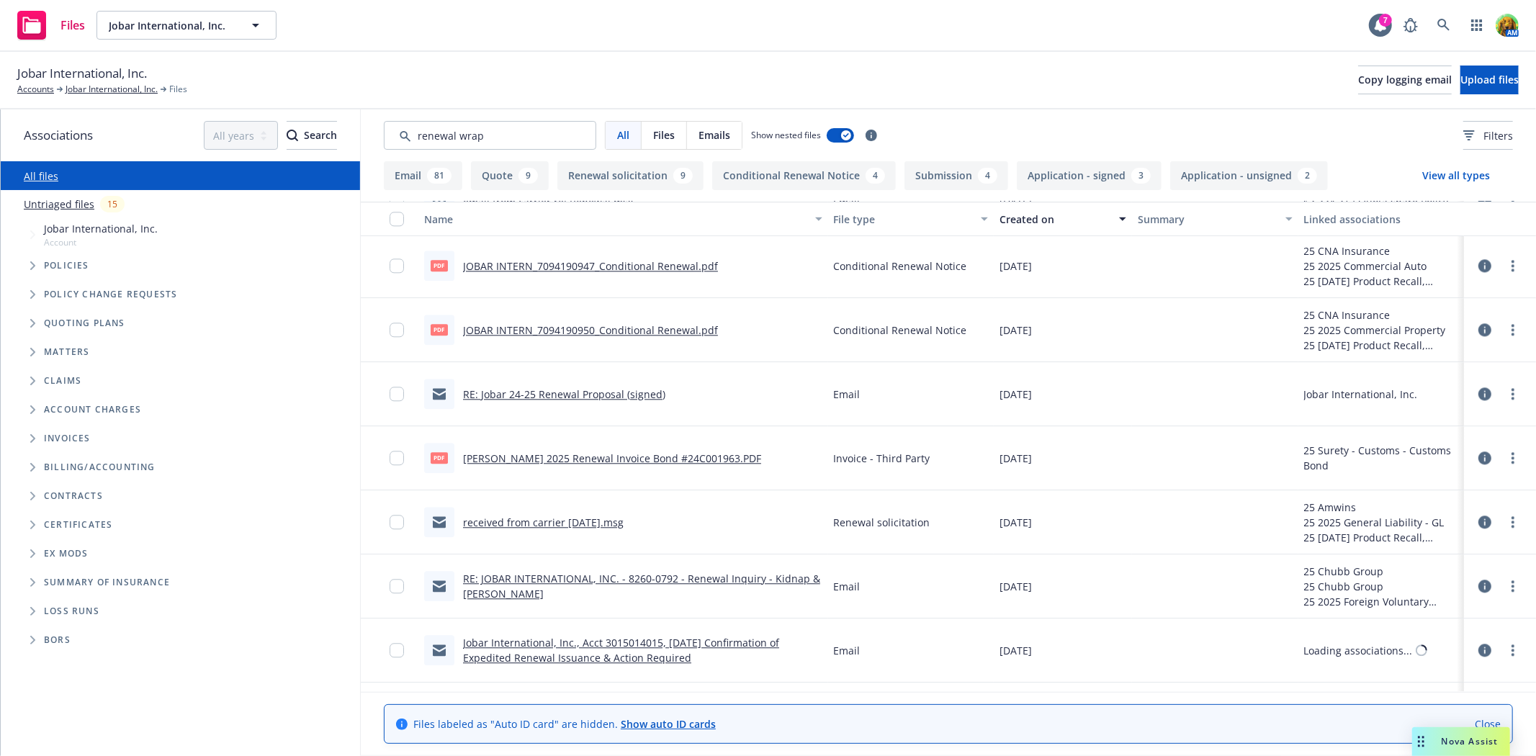
scroll to position [3279, 0]
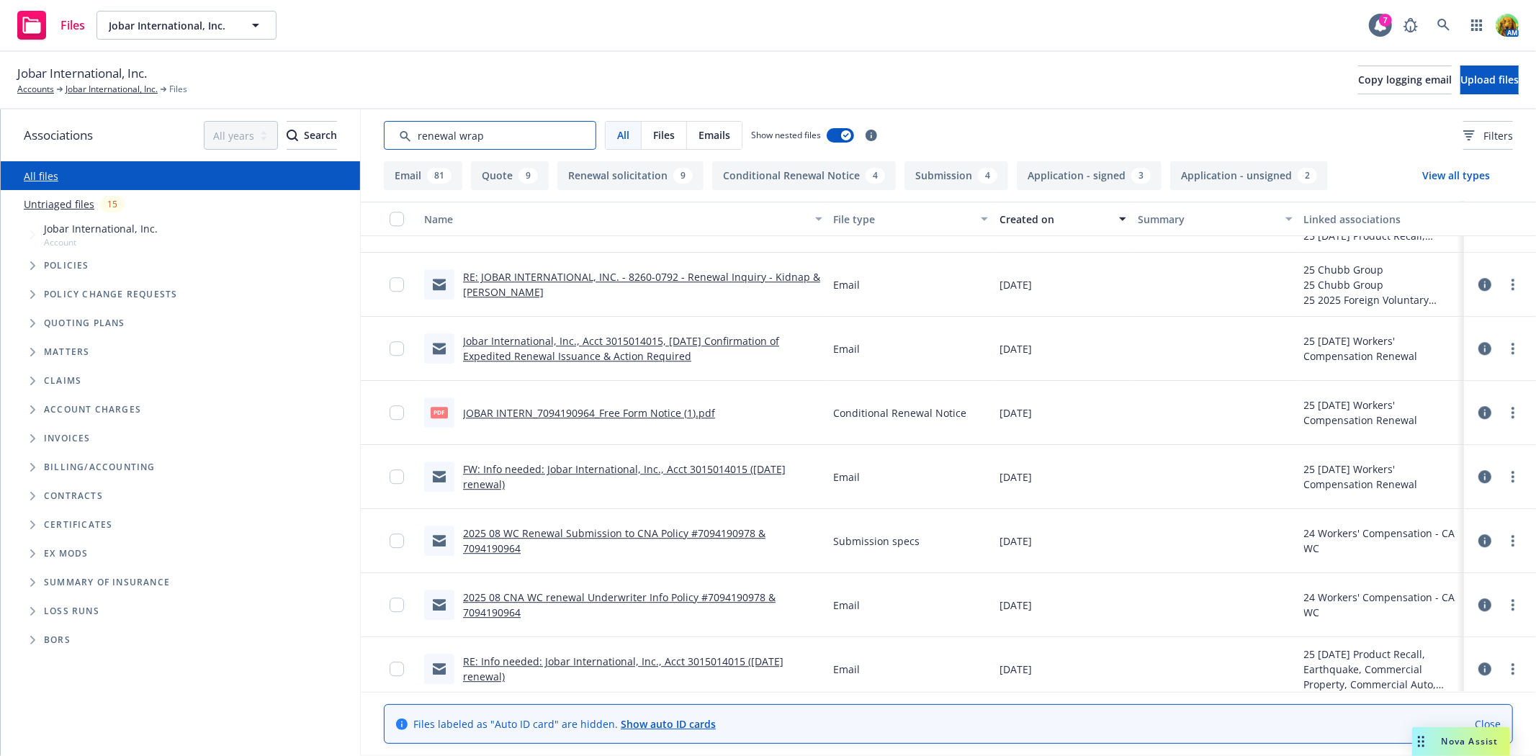
drag, startPoint x: 459, startPoint y: 138, endPoint x: 378, endPoint y: 145, distance: 81.7
click at [378, 145] on div "All Files Emails Show nested files Filters" at bounding box center [948, 135] width 1175 height 52
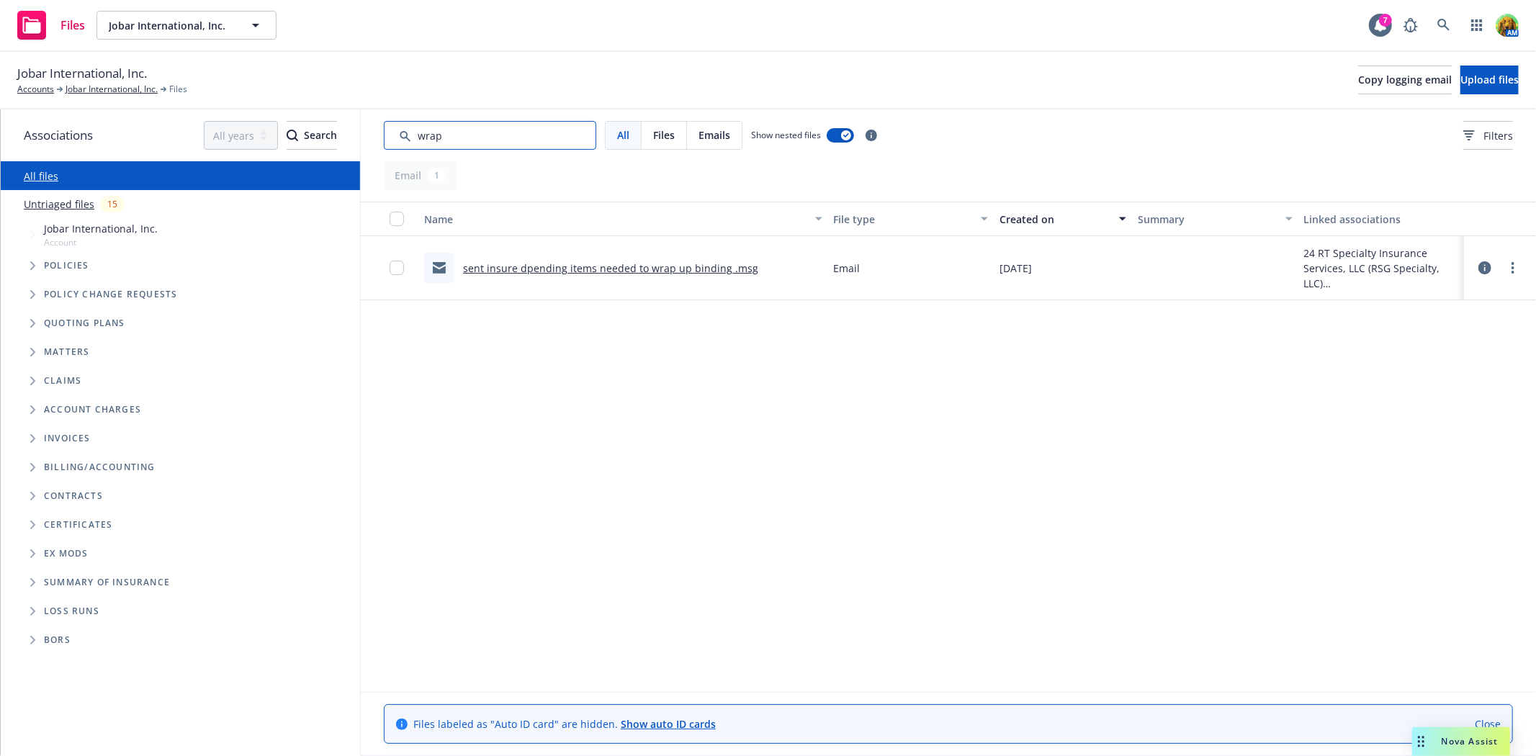
scroll to position [0, 0]
click at [556, 140] on input "Search by keyword..." at bounding box center [490, 135] width 212 height 29
type input "wrap"
